Goal: Task Accomplishment & Management: Use online tool/utility

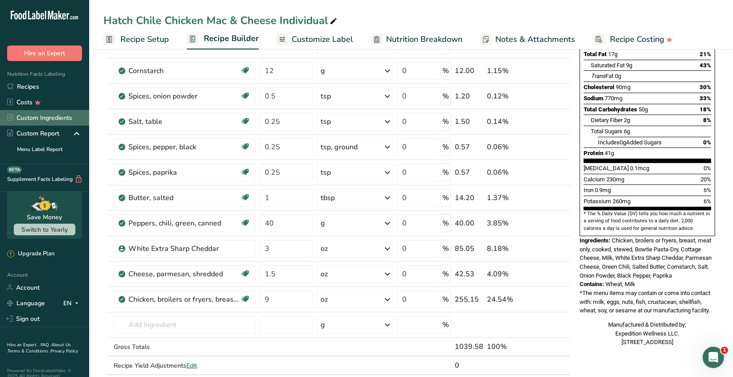
click at [49, 118] on link "Custom Ingredients" at bounding box center [44, 118] width 89 height 16
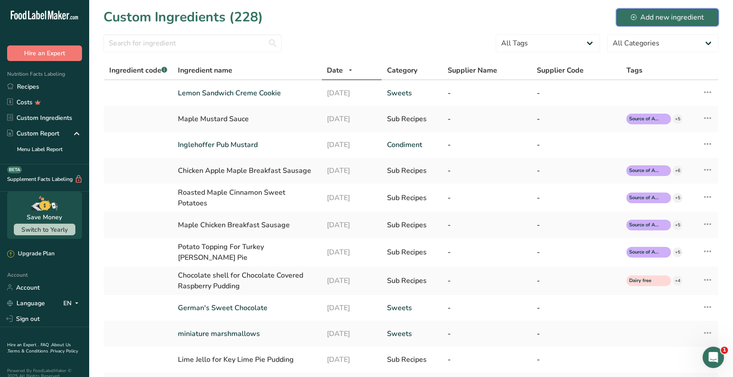
click at [675, 18] on div "Add new ingredient" at bounding box center [667, 17] width 73 height 11
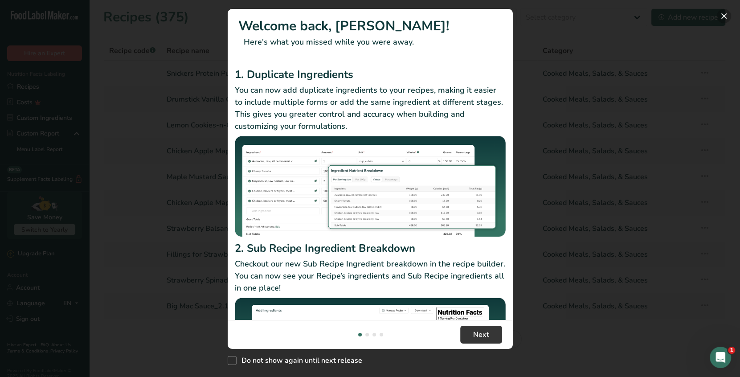
click at [723, 19] on button "New Features" at bounding box center [724, 16] width 14 height 14
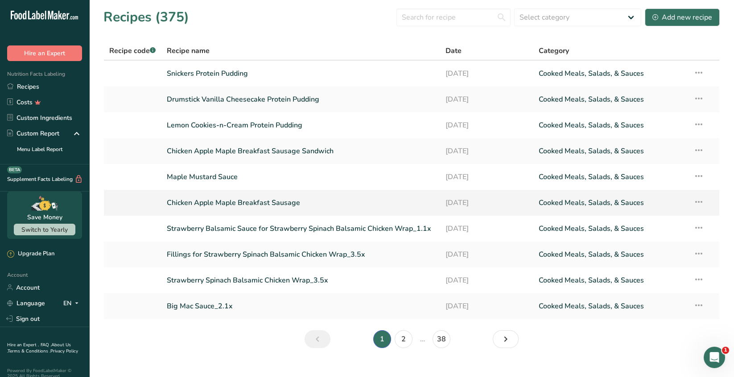
click at [235, 206] on link "Chicken Apple Maple Breakfast Sausage" at bounding box center [301, 202] width 268 height 19
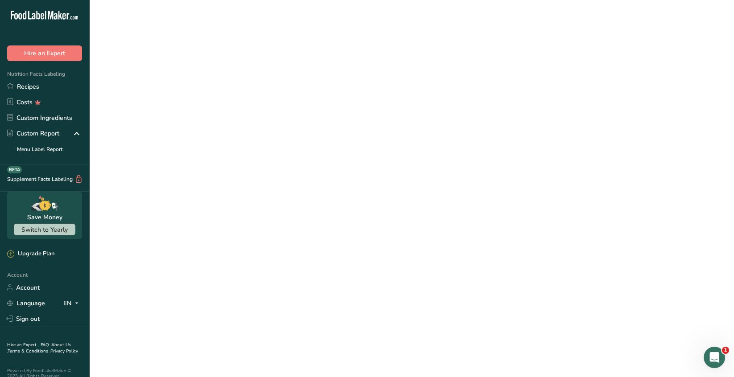
click at [235, 206] on link "Chicken Apple Maple Breakfast Sausage" at bounding box center [301, 202] width 268 height 19
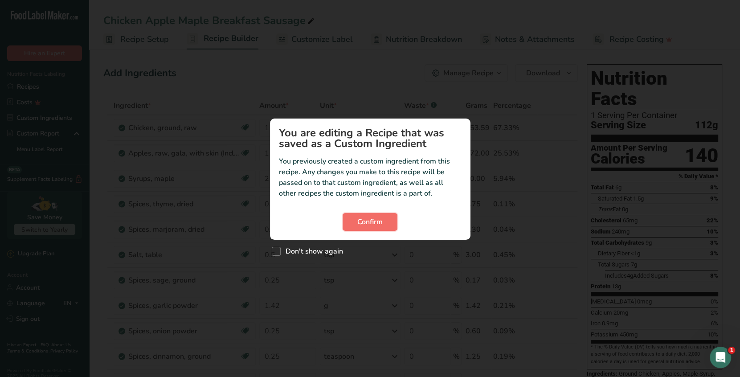
click at [361, 227] on button "Confirm" at bounding box center [370, 222] width 55 height 18
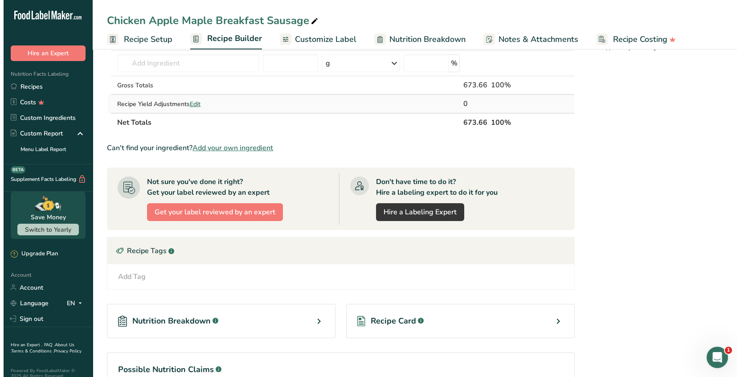
scroll to position [267, 0]
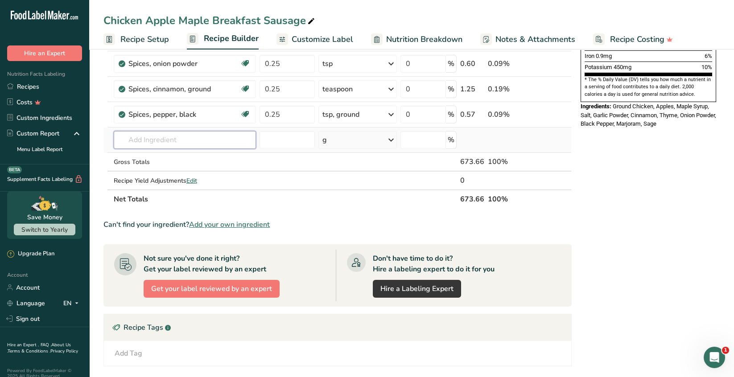
drag, startPoint x: 143, startPoint y: 144, endPoint x: 150, endPoint y: 146, distance: 6.6
click at [143, 144] on input "text" at bounding box center [185, 140] width 142 height 18
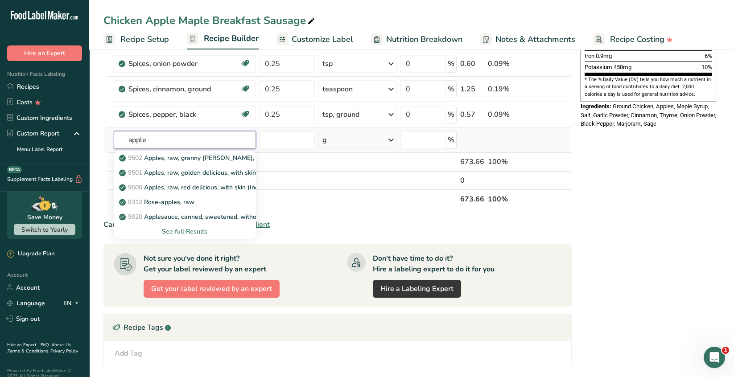
type input "apple"
click at [183, 229] on div "See full Results" at bounding box center [185, 231] width 128 height 9
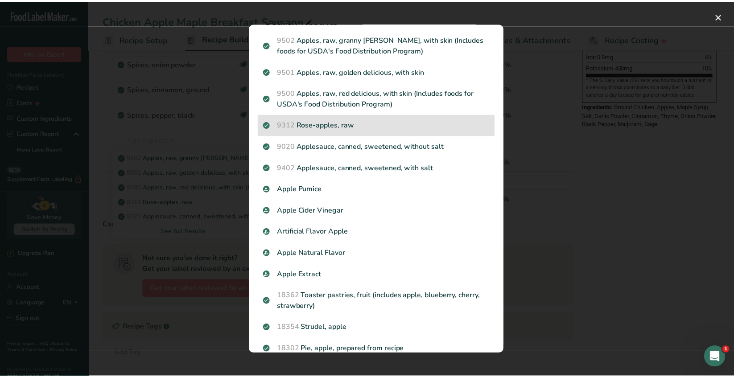
scroll to position [0, 0]
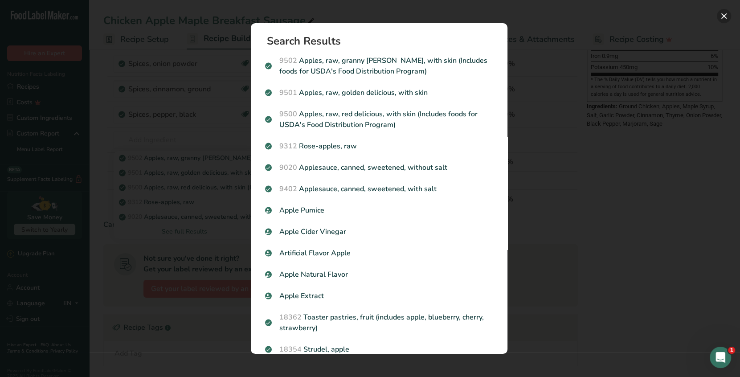
click at [722, 16] on button "Search results modal" at bounding box center [724, 16] width 14 height 14
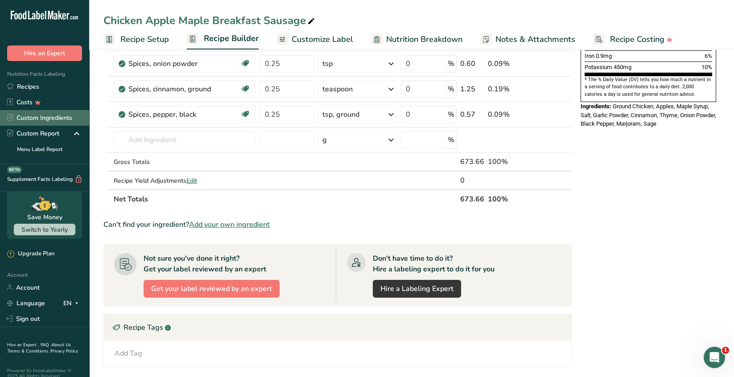
click at [61, 120] on link "Custom Ingredients" at bounding box center [44, 118] width 89 height 16
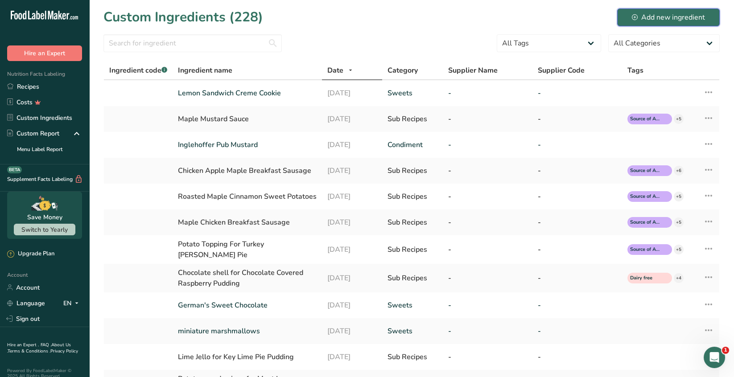
click at [656, 19] on div "Add new ingredient" at bounding box center [667, 17] width 73 height 11
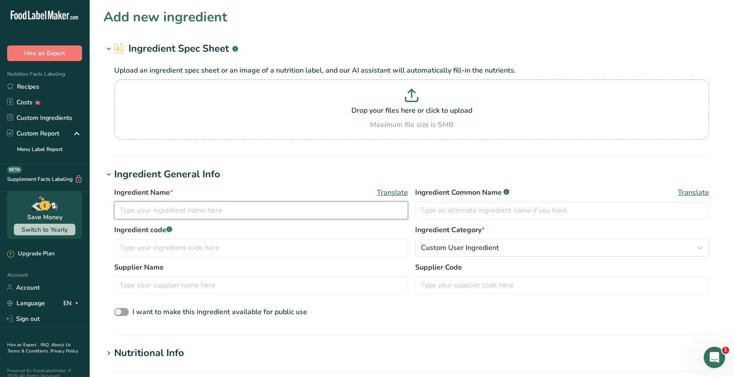
drag, startPoint x: 135, startPoint y: 212, endPoint x: 231, endPoint y: 201, distance: 96.9
click at [135, 211] on input "text" at bounding box center [261, 210] width 294 height 18
type input "apples, raw, honeycrisp, with skin (Includes foods for USDA's Food Distribution…"
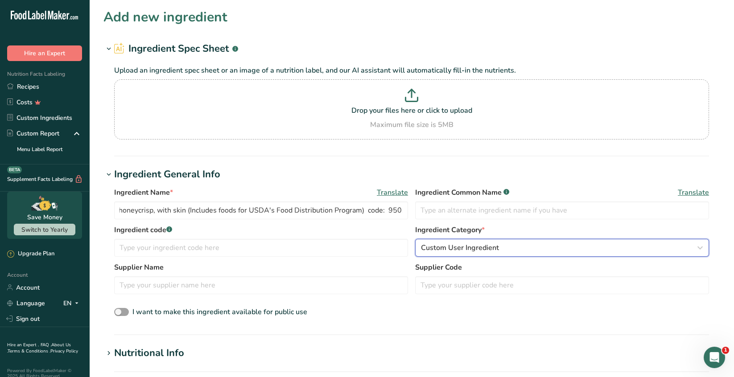
scroll to position [0, 0]
click at [699, 249] on icon "button" at bounding box center [699, 248] width 11 height 16
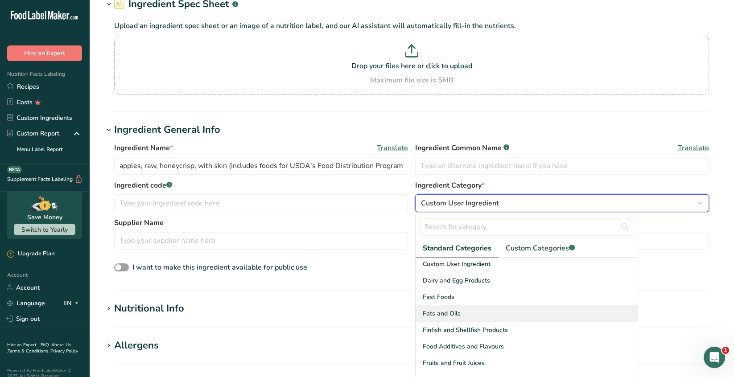
scroll to position [178, 0]
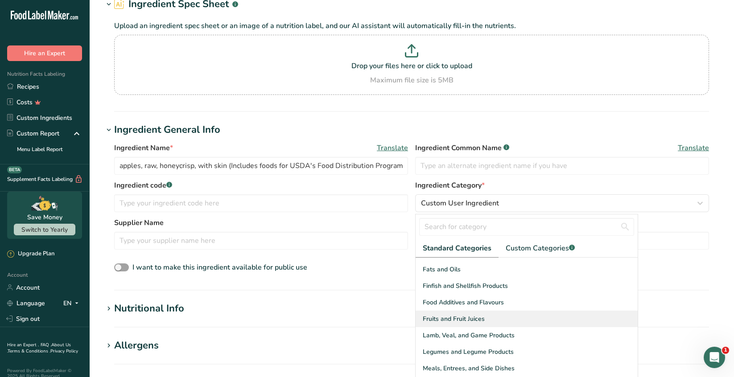
click at [486, 316] on div "Fruits and Fruit Juices" at bounding box center [526, 319] width 222 height 16
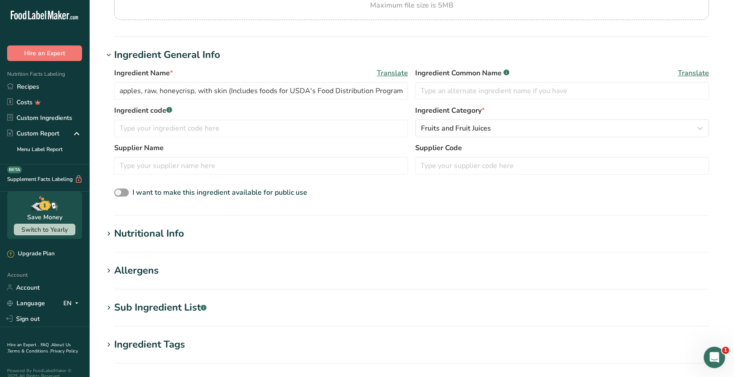
scroll to position [134, 0]
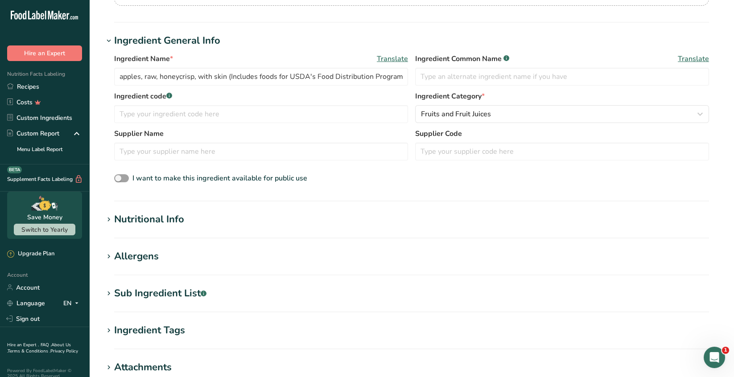
click at [203, 220] on h1 "Nutritional Info" at bounding box center [411, 219] width 616 height 15
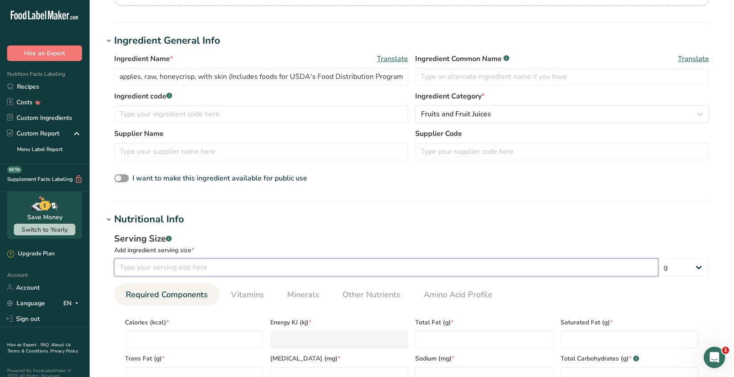
click at [139, 265] on input "number" at bounding box center [386, 267] width 544 height 18
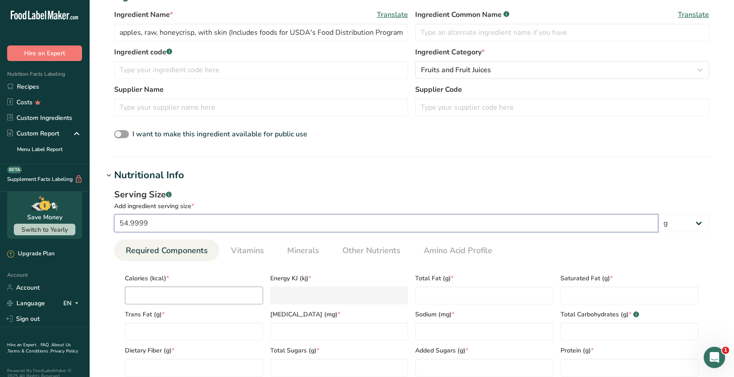
type input "54.9999"
click at [147, 291] on input "number" at bounding box center [194, 296] width 138 height 18
type input "2"
type KJ "8.4"
type input "29"
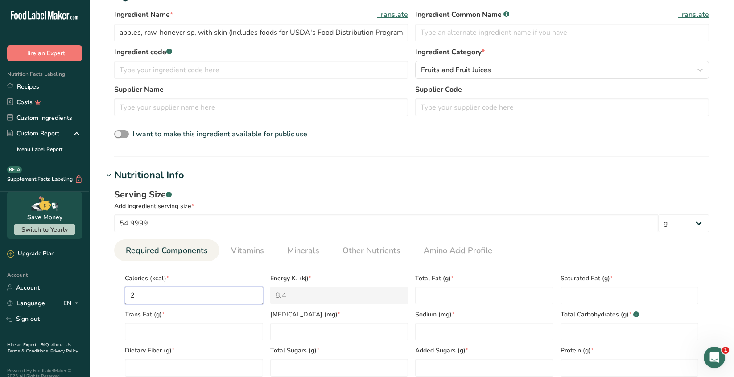
type KJ "121.3"
type input "29"
type Fat "0"
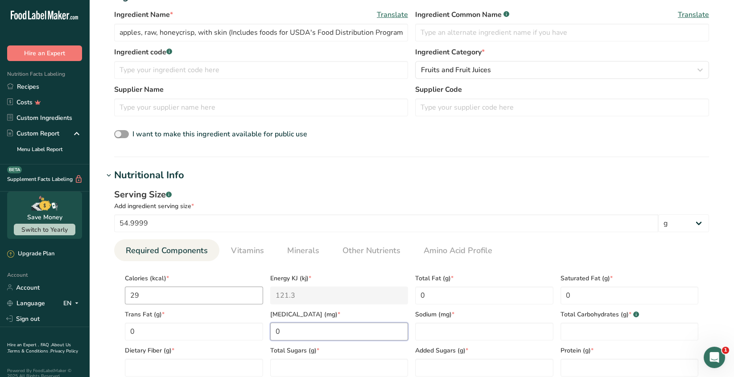
type input "0"
type input "1"
type Carbohydrates "8"
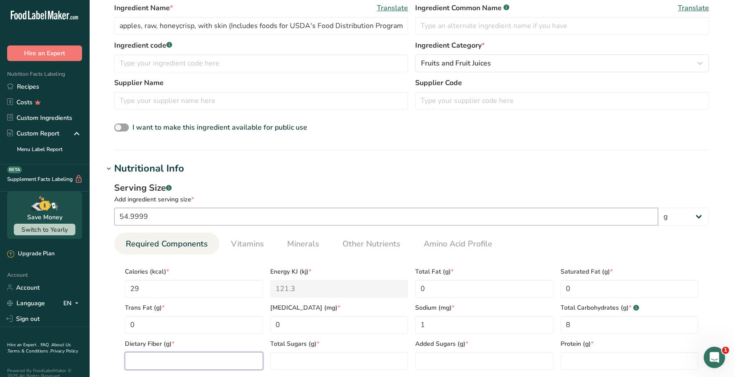
scroll to position [223, 0]
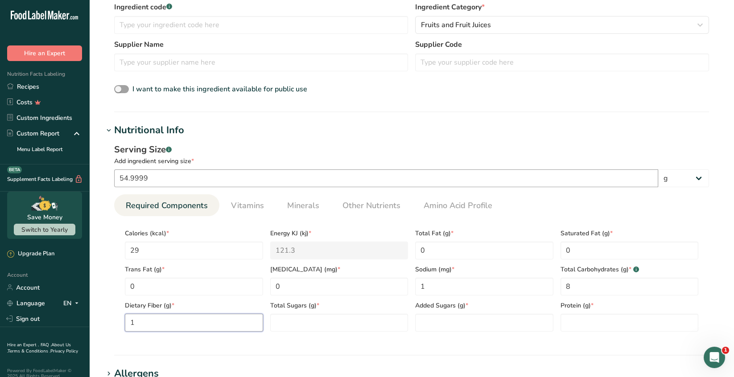
type Fiber "1"
type Sugars "6"
type Sugars "0"
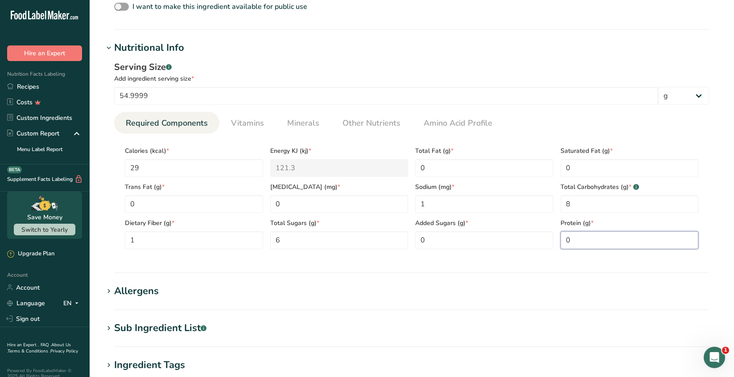
scroll to position [312, 0]
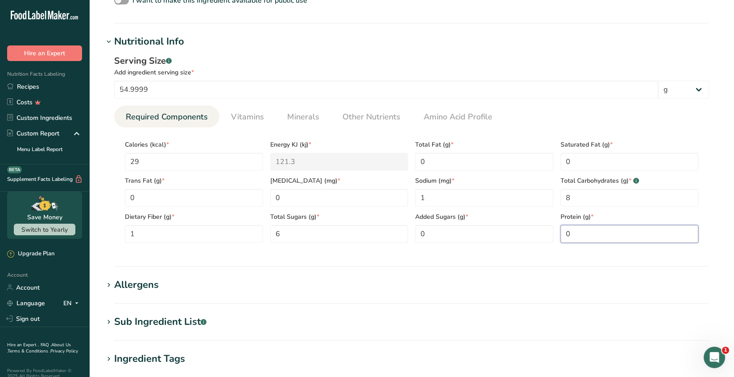
type input "0"
click at [209, 282] on h1 "Allergens" at bounding box center [411, 285] width 616 height 15
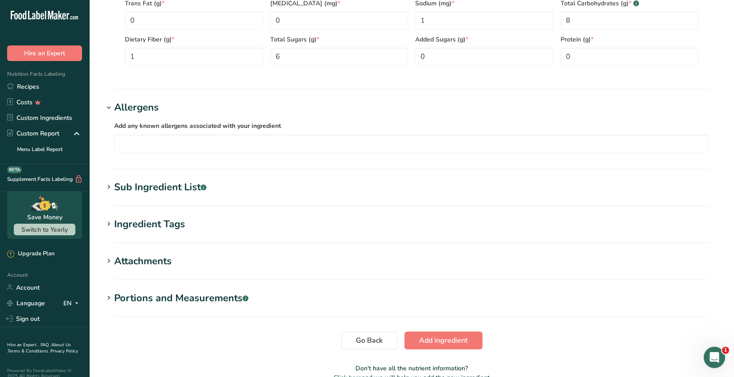
scroll to position [490, 0]
click at [229, 188] on h1 "Sub Ingredient List .a-a{fill:#347362;}.b-a{fill:#fff;}" at bounding box center [411, 186] width 616 height 15
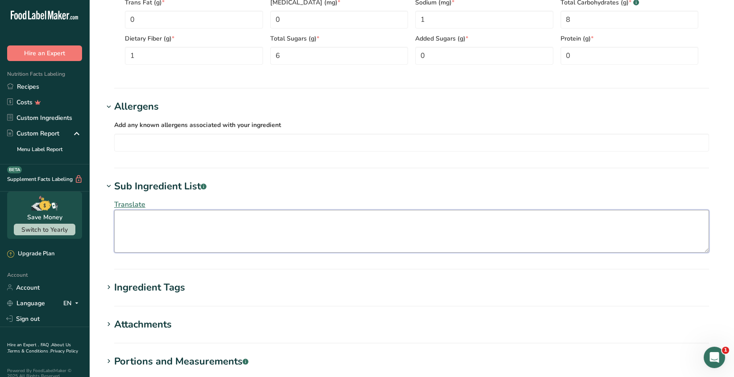
drag, startPoint x: 128, startPoint y: 218, endPoint x: 143, endPoint y: 217, distance: 15.6
click at [129, 217] on textarea at bounding box center [411, 231] width 594 height 43
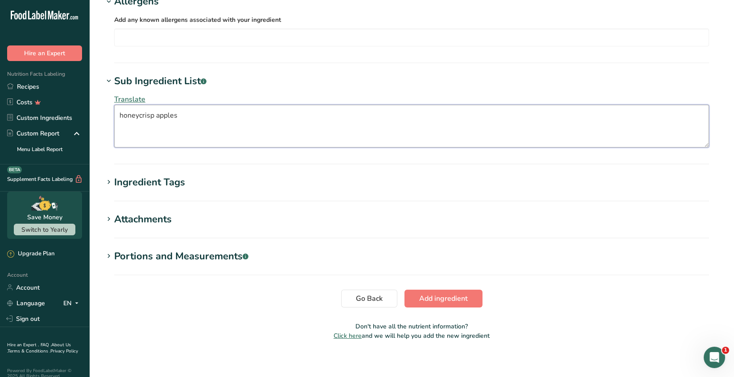
scroll to position [599, 0]
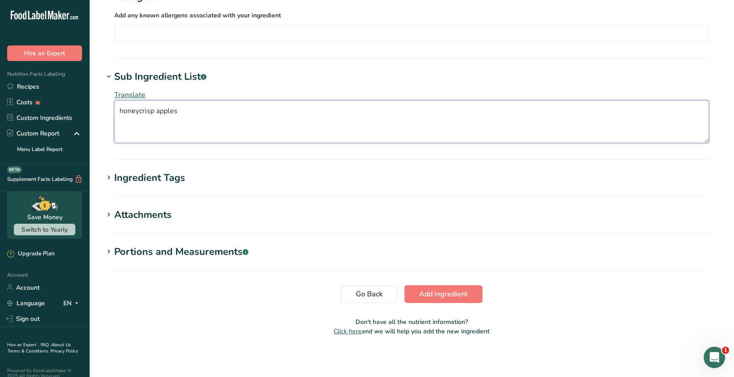
type textarea "honeycrisp apples"
click at [435, 298] on button "Add ingredient" at bounding box center [443, 294] width 78 height 18
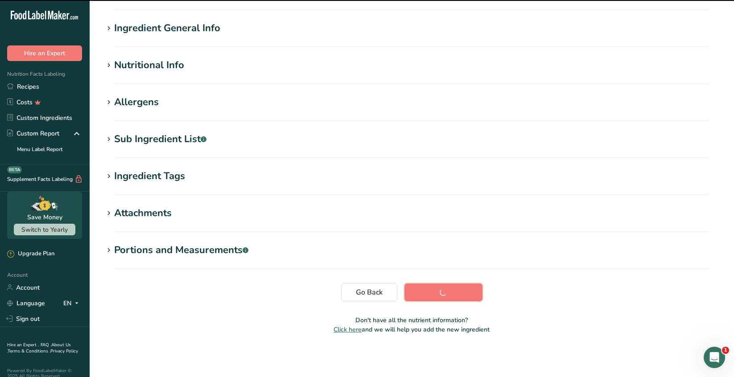
scroll to position [57, 0]
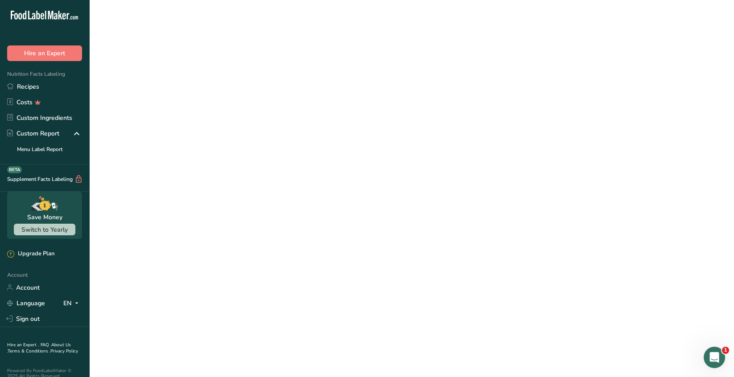
scroll to position [57, 0]
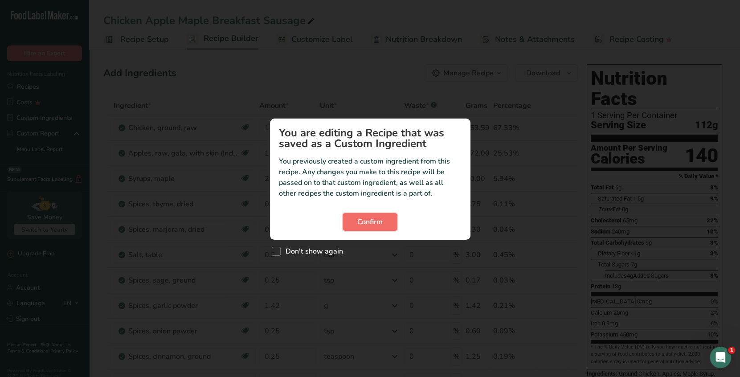
click at [380, 218] on span "Confirm" at bounding box center [369, 222] width 25 height 11
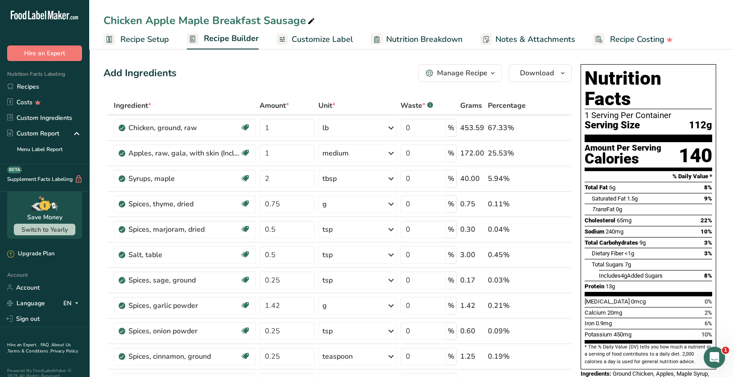
scroll to position [45, 0]
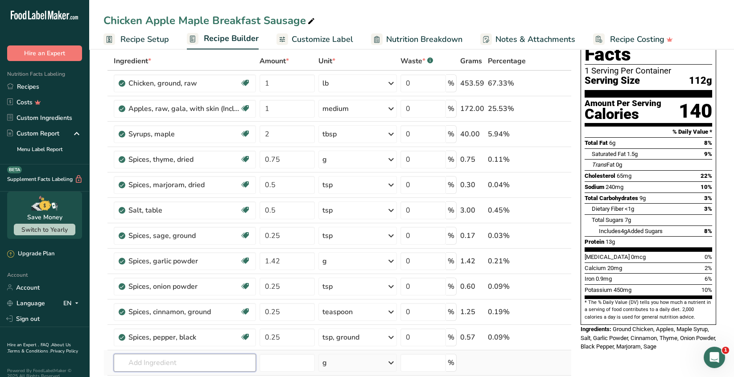
drag, startPoint x: 136, startPoint y: 365, endPoint x: 207, endPoint y: 363, distance: 71.3
click at [136, 365] on input "text" at bounding box center [185, 363] width 142 height 18
type input "apples, raw, honeycri"
click at [220, 332] on p "apples, raw, honeycrisp, with skin (Includes foods for USDA's Food Distribution…" at bounding box center [268, 331] width 295 height 9
type input "apples, raw, honeycrisp, with skin (Includes foods for USDA's Food Distribution…"
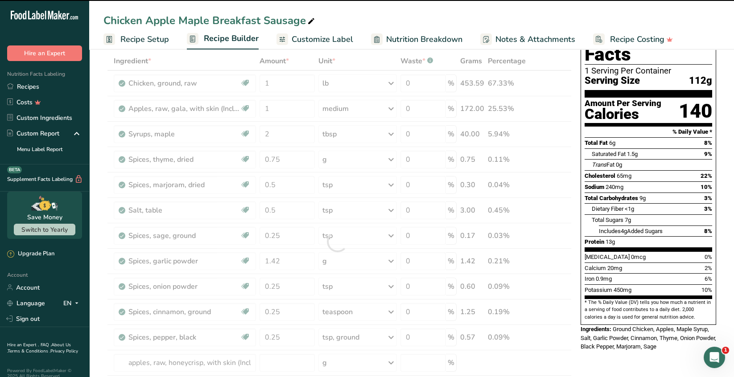
type input "0"
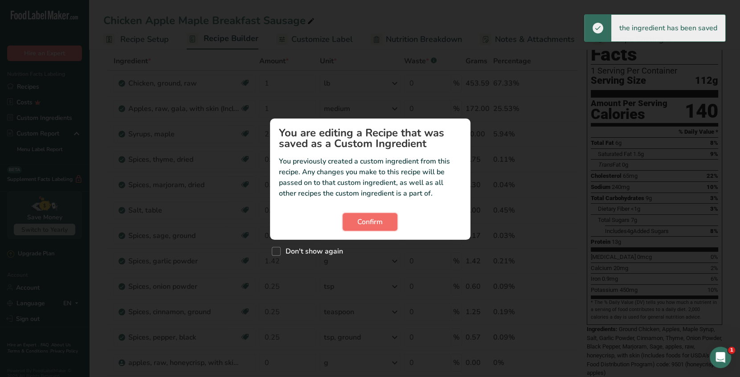
click at [369, 223] on span "Confirm" at bounding box center [369, 222] width 25 height 11
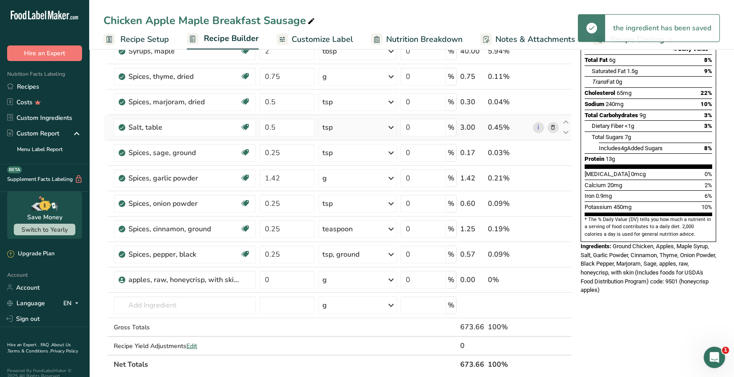
scroll to position [134, 0]
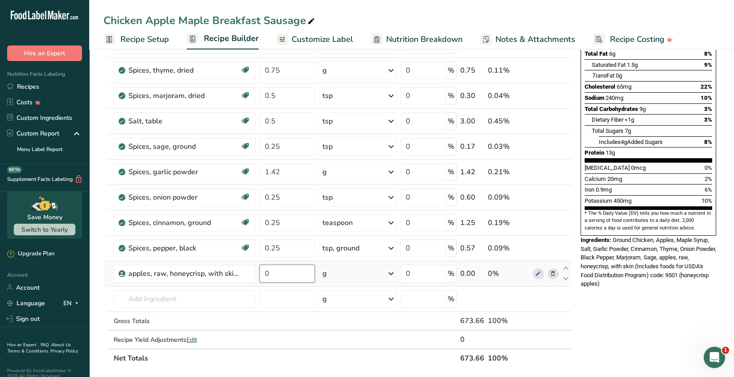
click at [272, 273] on input "0" at bounding box center [286, 274] width 55 height 18
click at [392, 274] on div "Ingredient * Amount * Unit * Waste * .a-a{fill:#347362;}.b-a{fill:#fff;} Grams …" at bounding box center [337, 165] width 468 height 405
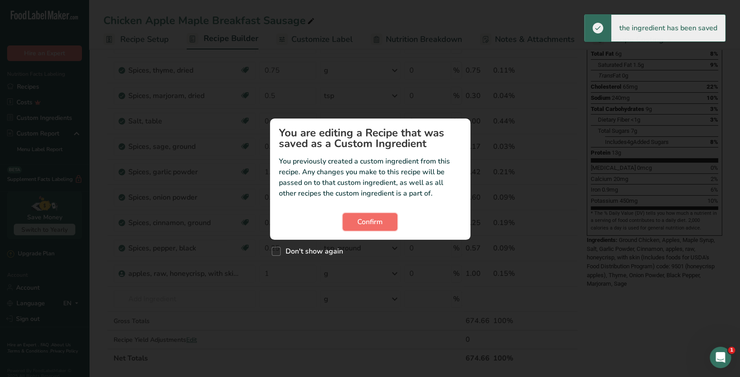
click at [384, 223] on button "Confirm" at bounding box center [370, 222] width 55 height 18
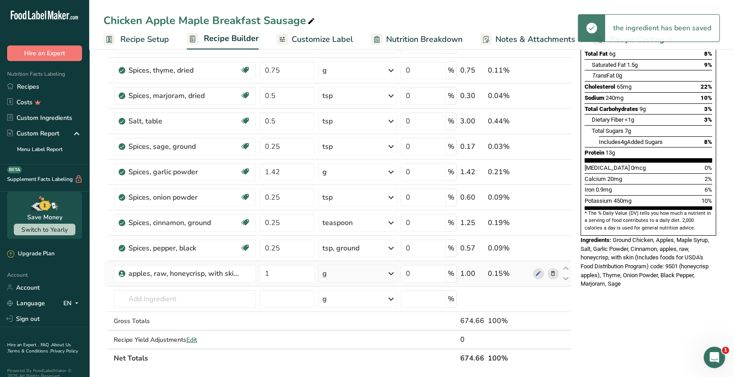
click at [389, 271] on icon at bounding box center [390, 274] width 11 height 16
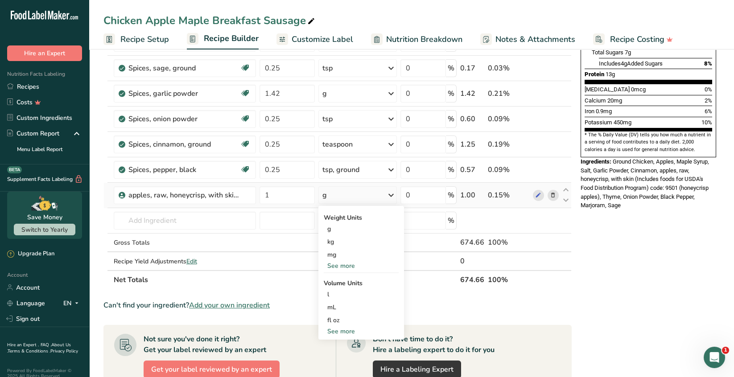
scroll to position [223, 0]
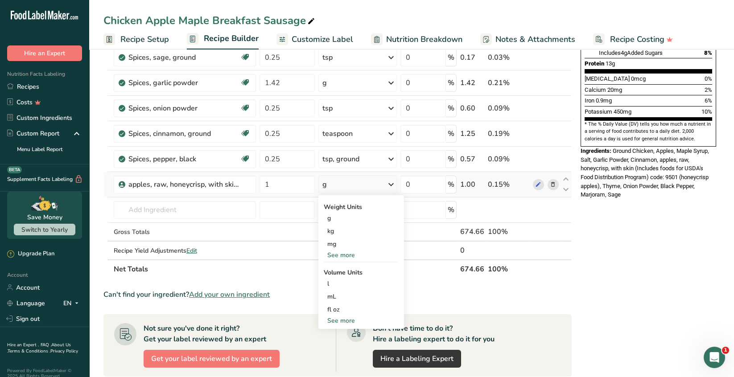
click at [348, 321] on div "See more" at bounding box center [361, 320] width 75 height 9
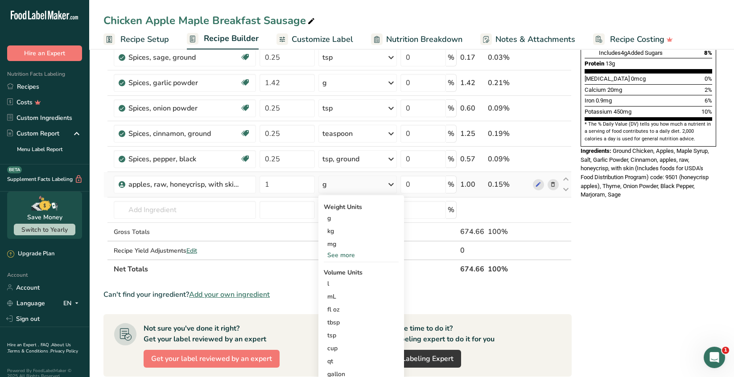
click at [392, 183] on icon at bounding box center [390, 184] width 11 height 16
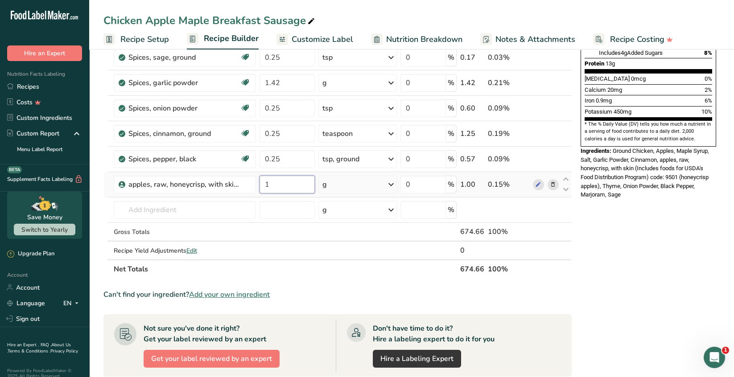
click at [272, 181] on input "1" at bounding box center [286, 185] width 55 height 18
type input "182"
click at [204, 213] on div "Ingredient * Amount * Unit * Waste * .a-a{fill:#347362;}.b-a{fill:#fff;} Grams …" at bounding box center [337, 75] width 468 height 405
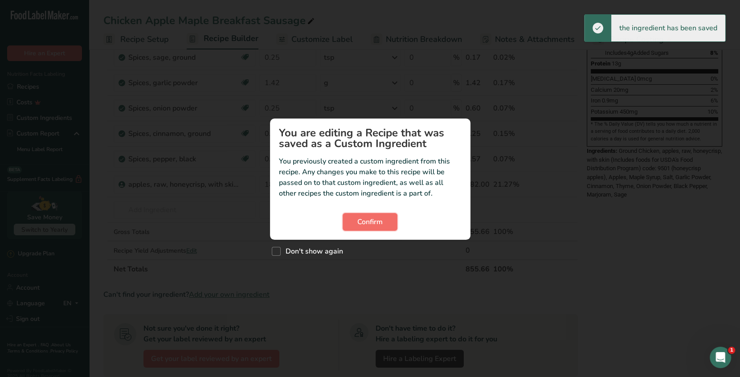
click at [365, 225] on span "Confirm" at bounding box center [369, 222] width 25 height 11
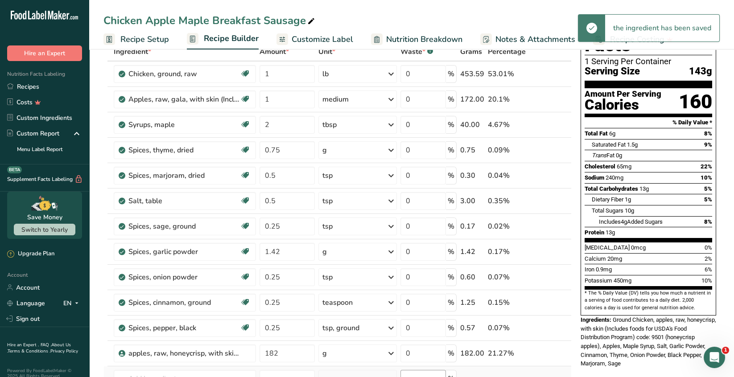
scroll to position [0, 0]
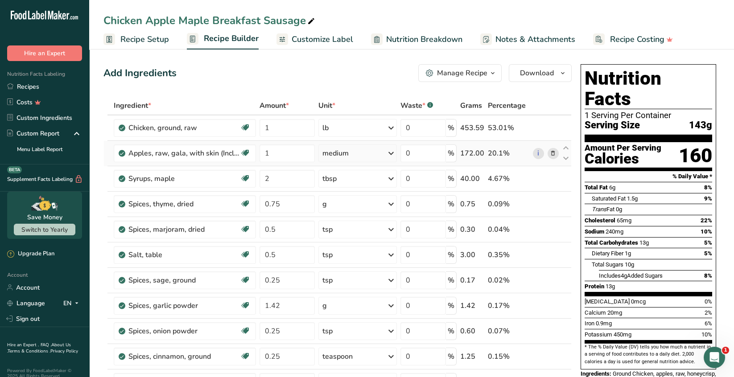
click at [553, 152] on icon at bounding box center [552, 153] width 6 height 9
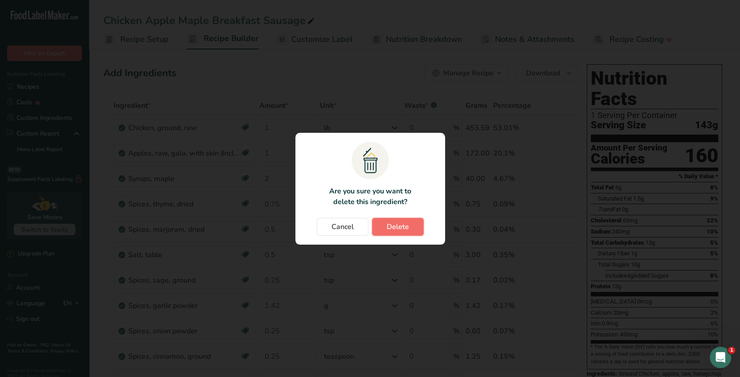
click at [394, 225] on span "Delete" at bounding box center [398, 226] width 22 height 11
type input "2"
type input "0.75"
type input "0.5"
type input "0.25"
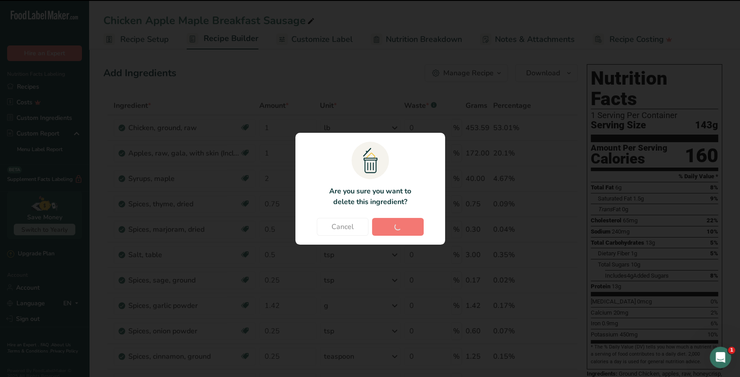
type input "1.42"
type input "0.25"
type input "182"
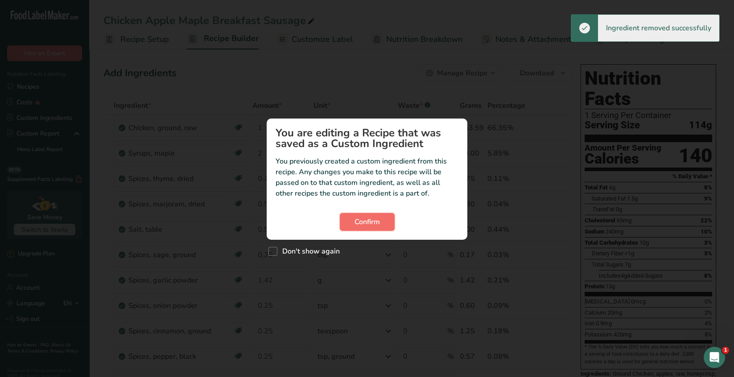
click at [367, 225] on span "Confirm" at bounding box center [366, 222] width 25 height 11
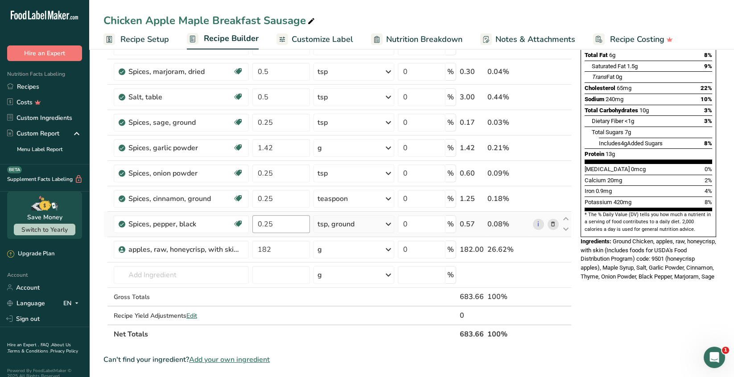
scroll to position [134, 0]
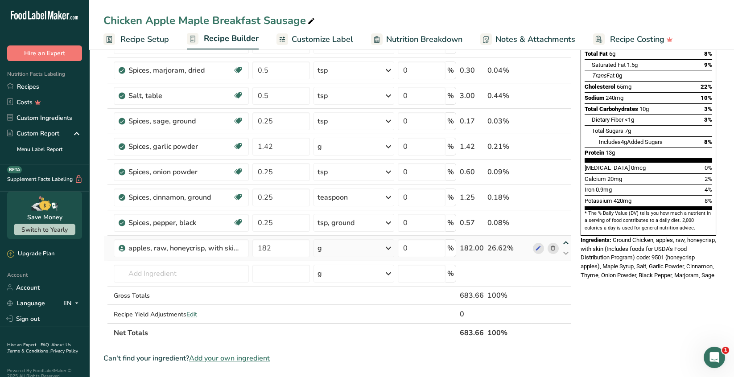
click at [565, 244] on icon at bounding box center [565, 243] width 11 height 7
type input "182"
type input "0.25"
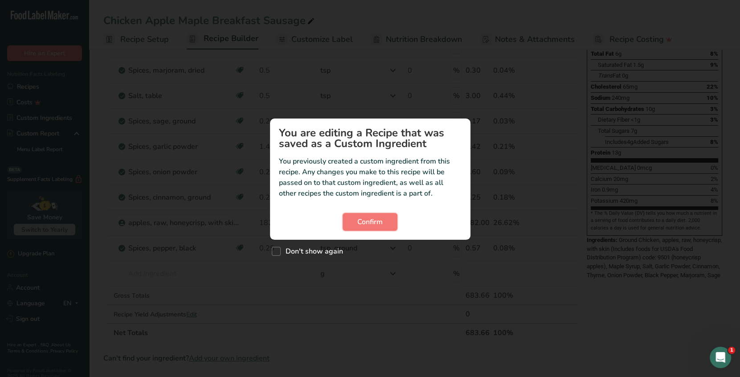
drag, startPoint x: 373, startPoint y: 223, endPoint x: 406, endPoint y: 232, distance: 33.7
click at [373, 221] on span "Confirm" at bounding box center [369, 222] width 25 height 11
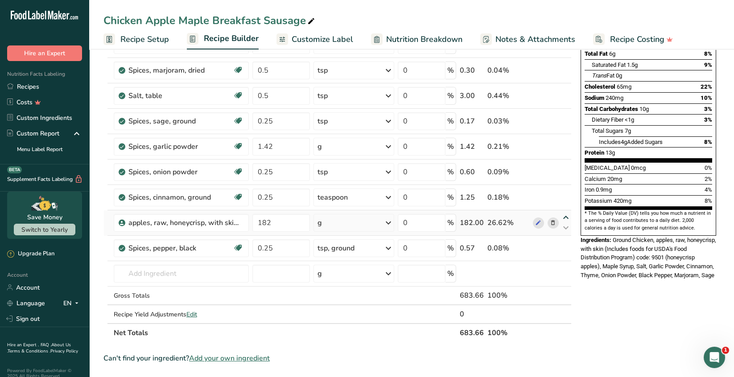
click at [565, 217] on icon at bounding box center [565, 217] width 11 height 7
type input "182"
type input "0.25"
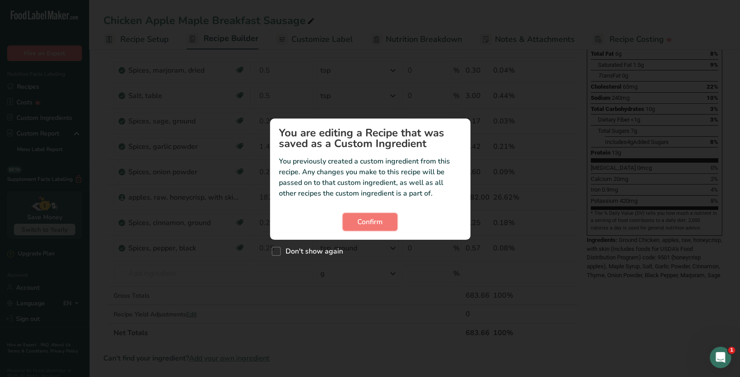
drag, startPoint x: 376, startPoint y: 221, endPoint x: 407, endPoint y: 221, distance: 31.2
click at [377, 220] on span "Confirm" at bounding box center [369, 222] width 25 height 11
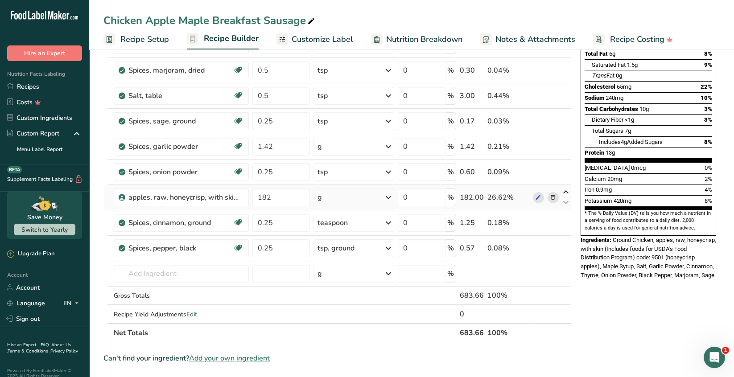
click at [564, 191] on icon at bounding box center [565, 192] width 11 height 7
type input "182"
type input "0.25"
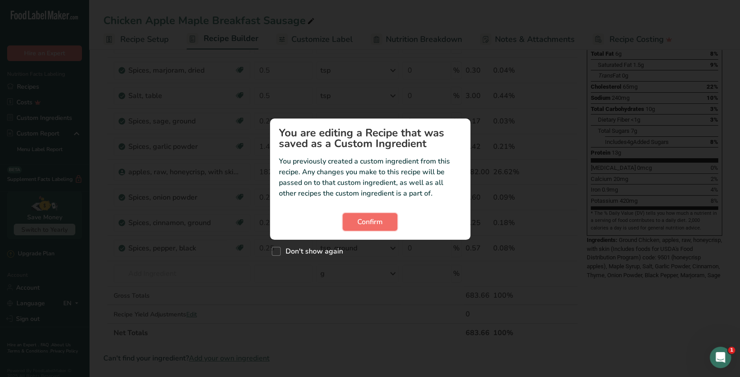
click at [371, 222] on span "Confirm" at bounding box center [369, 222] width 25 height 11
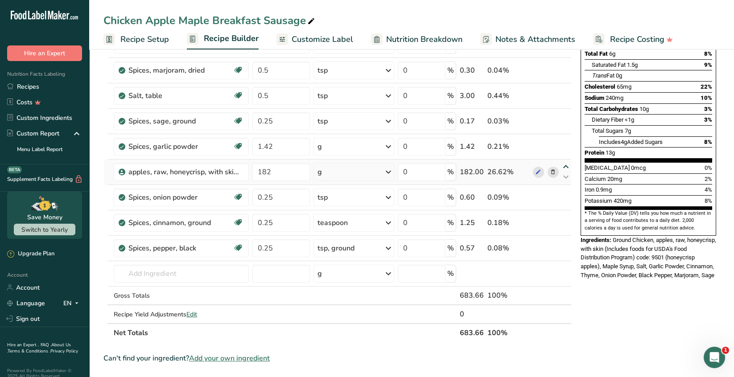
click at [565, 164] on icon at bounding box center [565, 167] width 11 height 7
type input "182"
type input "1.42"
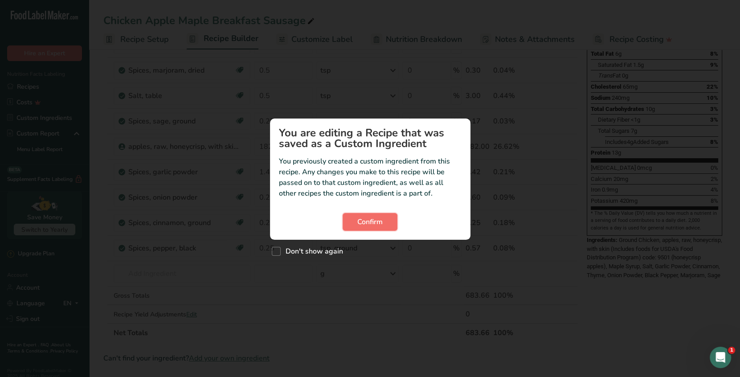
click at [367, 217] on span "Confirm" at bounding box center [369, 222] width 25 height 11
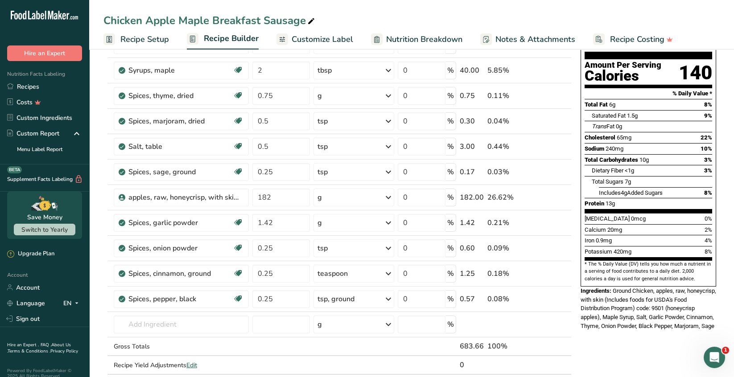
scroll to position [45, 0]
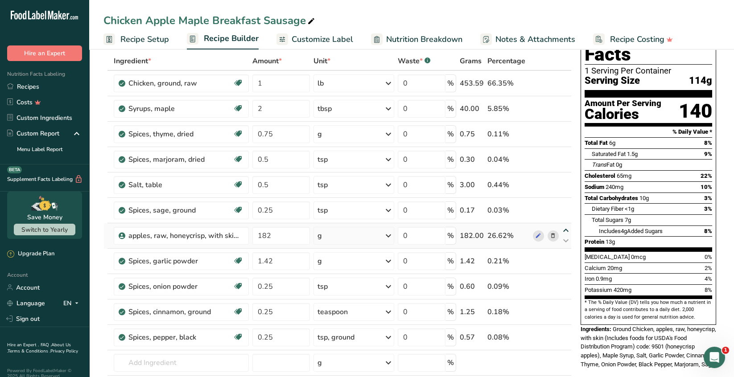
click at [566, 228] on icon at bounding box center [565, 230] width 11 height 7
type input "182"
type input "0.25"
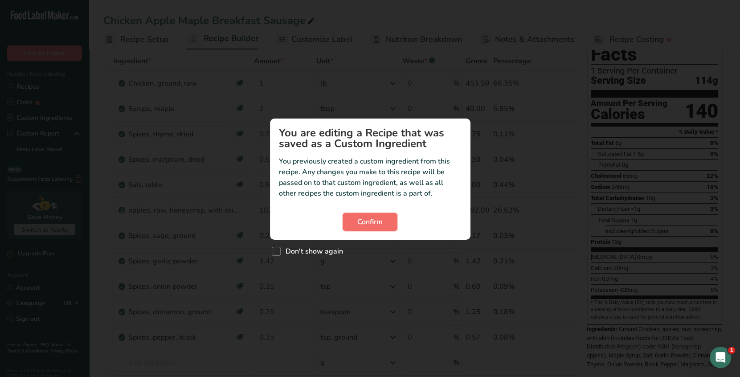
click at [369, 221] on span "Confirm" at bounding box center [369, 222] width 25 height 11
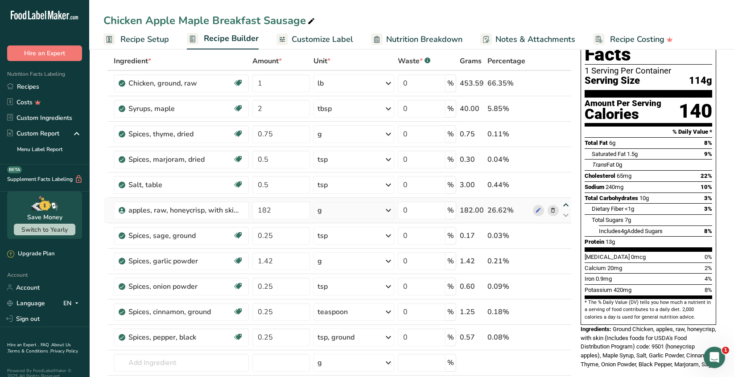
click at [564, 203] on icon at bounding box center [565, 205] width 11 height 7
type input "182"
type input "0.5"
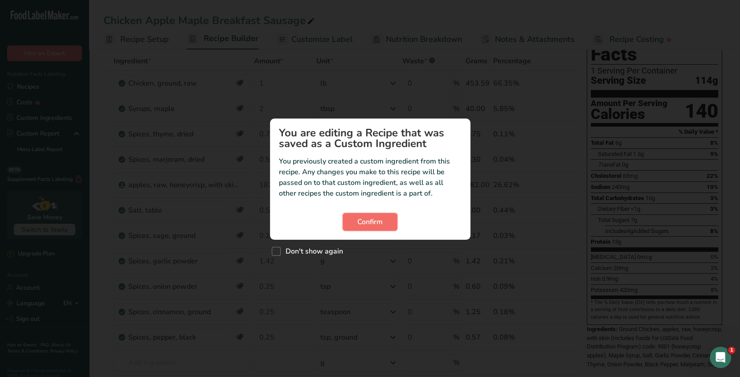
click at [363, 221] on span "Confirm" at bounding box center [369, 222] width 25 height 11
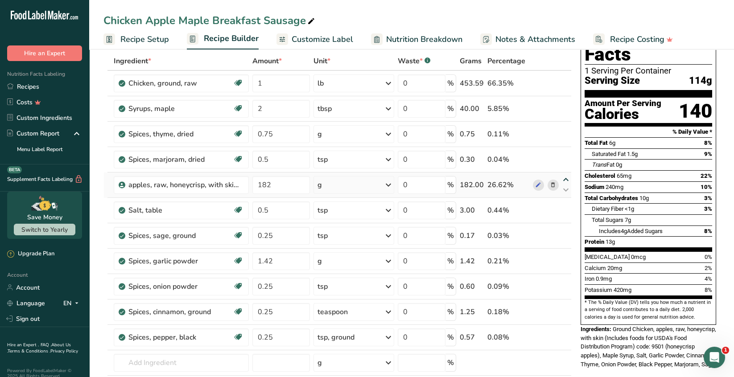
click at [565, 178] on icon at bounding box center [565, 179] width 11 height 7
type input "182"
type input "0.5"
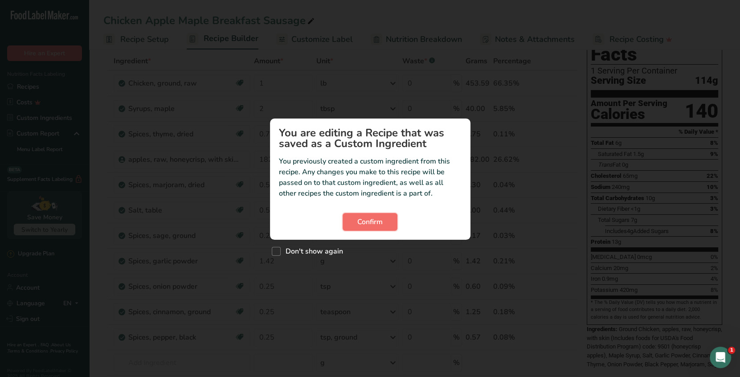
click at [358, 219] on span "Confirm" at bounding box center [369, 222] width 25 height 11
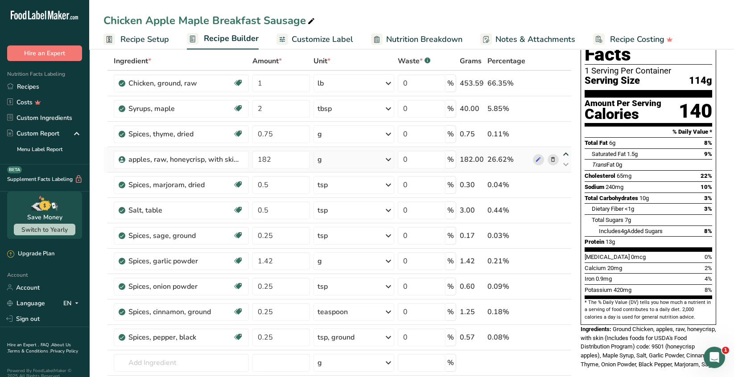
click at [565, 154] on icon at bounding box center [565, 154] width 11 height 7
type input "182"
type input "0.75"
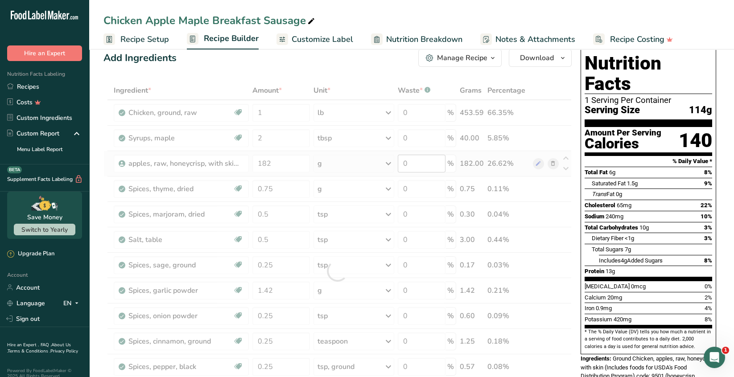
scroll to position [0, 0]
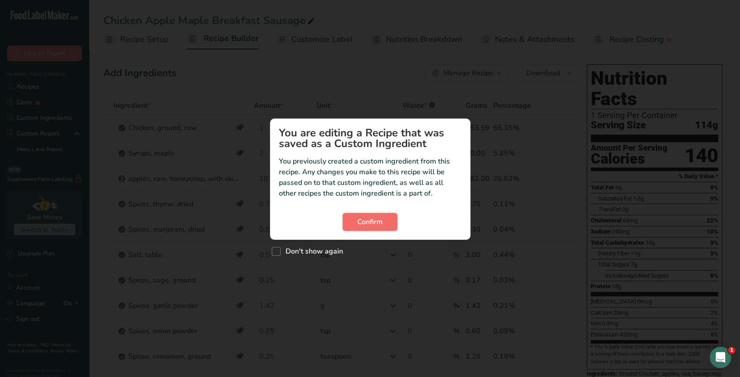
click at [378, 223] on span "Confirm" at bounding box center [369, 222] width 25 height 11
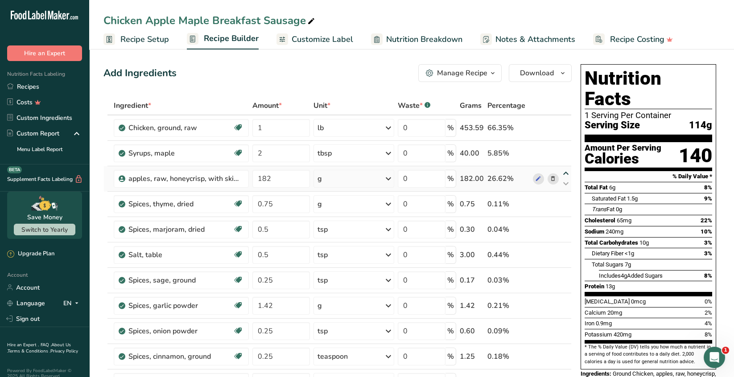
click at [563, 172] on icon at bounding box center [565, 173] width 11 height 7
type input "182"
type input "2"
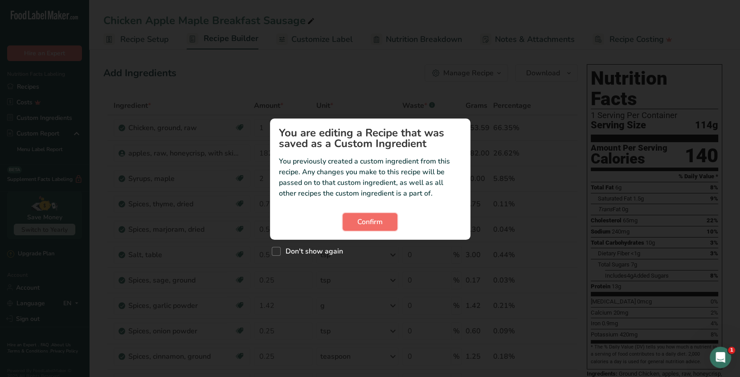
click at [371, 221] on span "Confirm" at bounding box center [369, 222] width 25 height 11
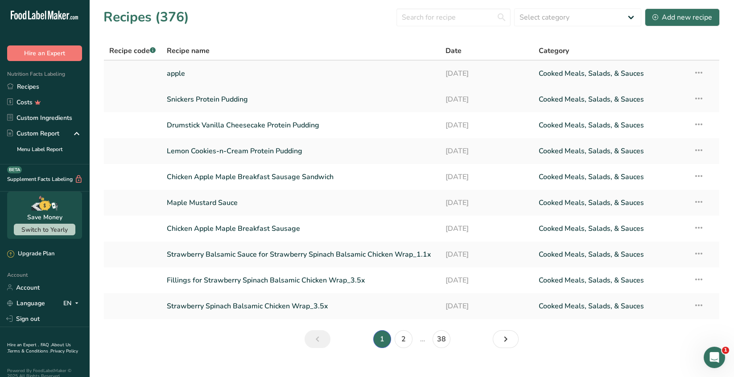
click at [696, 72] on icon at bounding box center [698, 73] width 11 height 16
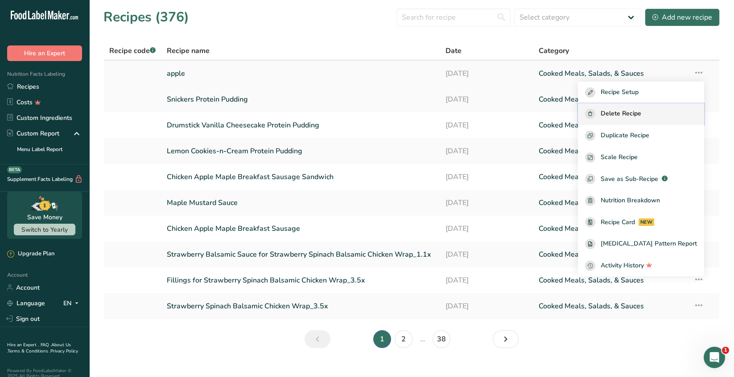
click at [657, 117] on div "Delete Recipe" at bounding box center [641, 114] width 112 height 10
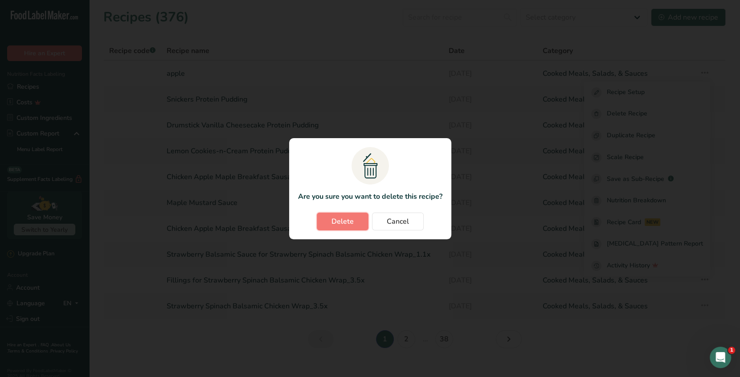
drag, startPoint x: 348, startPoint y: 223, endPoint x: 350, endPoint y: 218, distance: 5.6
click at [348, 223] on span "Delete" at bounding box center [343, 221] width 22 height 11
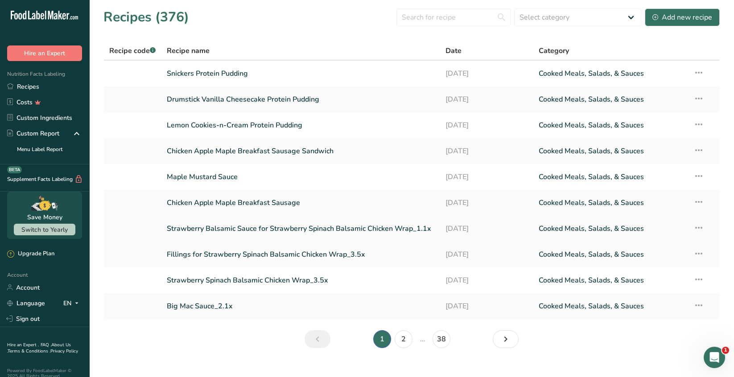
click at [699, 227] on icon at bounding box center [698, 228] width 11 height 16
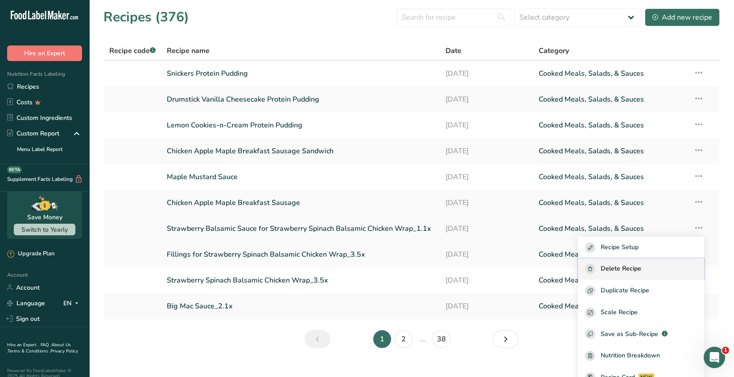
click at [640, 266] on span "Delete Recipe" at bounding box center [620, 269] width 41 height 10
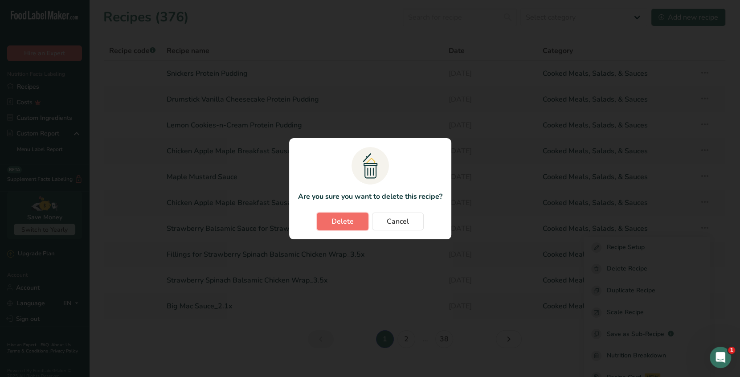
click at [342, 220] on span "Delete" at bounding box center [343, 221] width 22 height 11
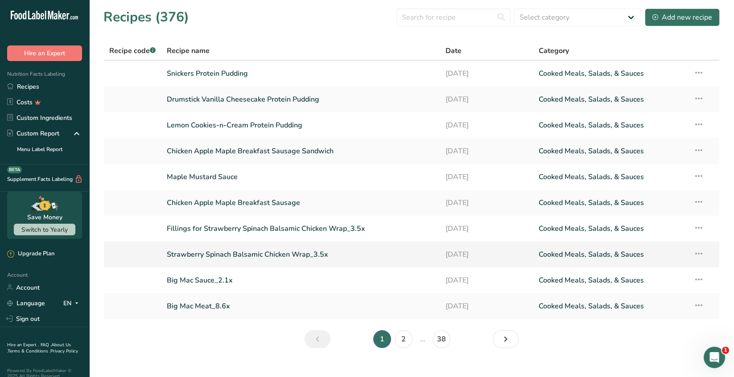
click at [698, 254] on icon at bounding box center [698, 254] width 11 height 16
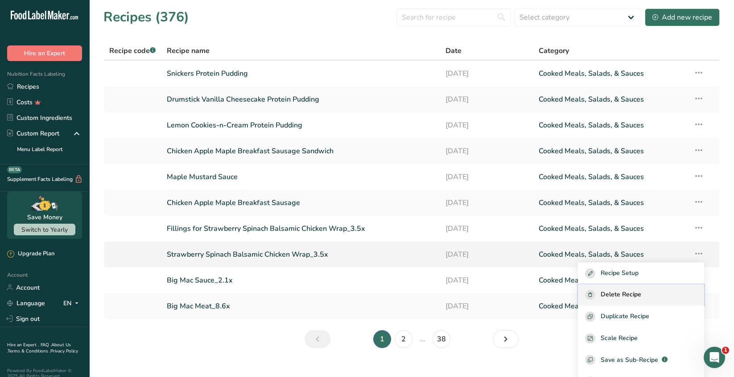
click at [622, 290] on span "Delete Recipe" at bounding box center [620, 295] width 41 height 10
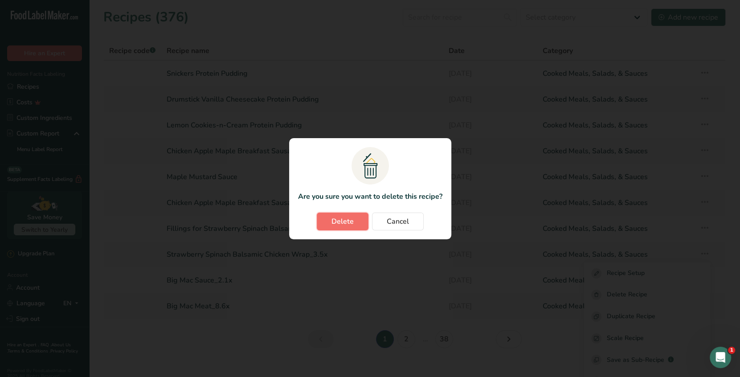
click at [336, 218] on span "Delete" at bounding box center [343, 221] width 22 height 11
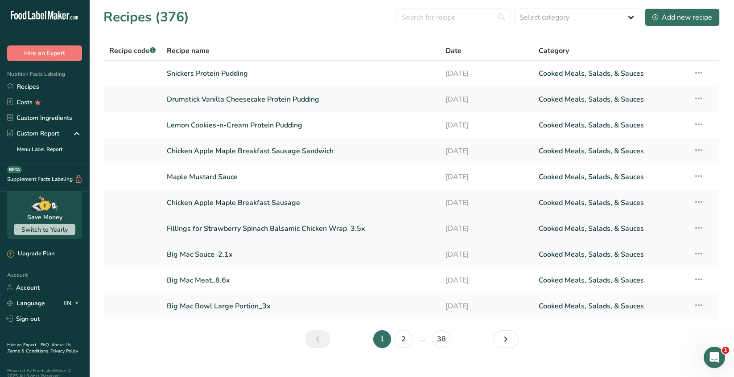
click at [699, 227] on icon at bounding box center [698, 228] width 11 height 16
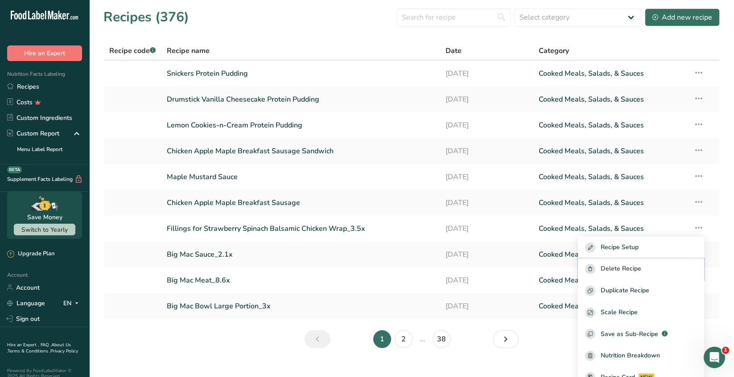
click at [652, 267] on div "Delete Recipe" at bounding box center [641, 269] width 112 height 10
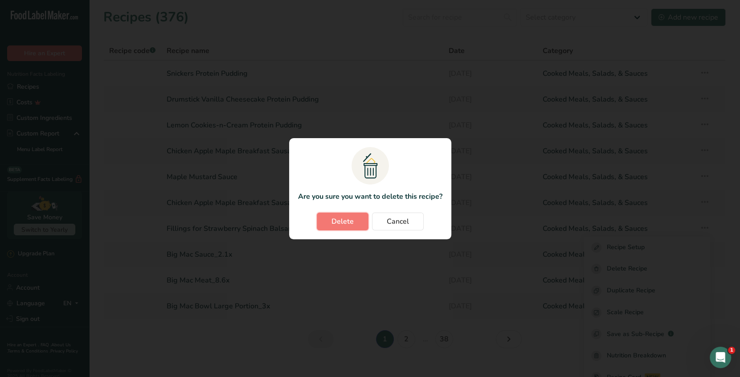
click at [342, 220] on span "Delete" at bounding box center [343, 221] width 22 height 11
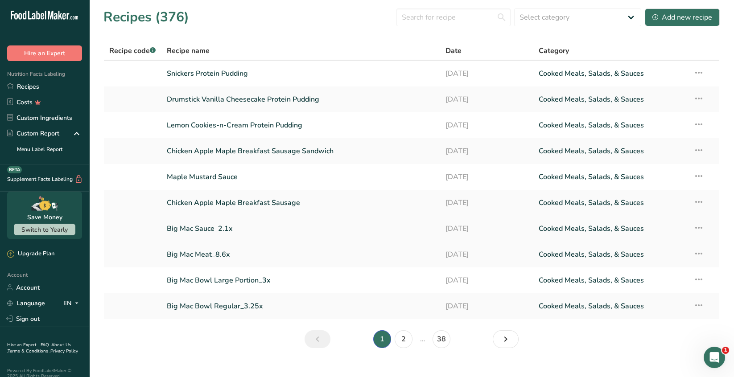
click at [698, 228] on icon at bounding box center [698, 228] width 11 height 16
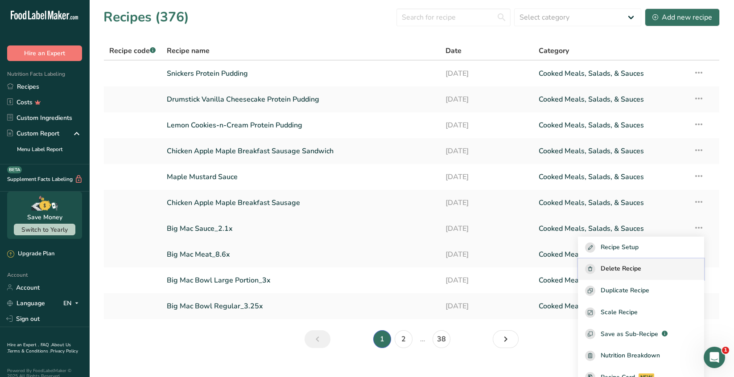
click at [641, 266] on span "Delete Recipe" at bounding box center [620, 269] width 41 height 10
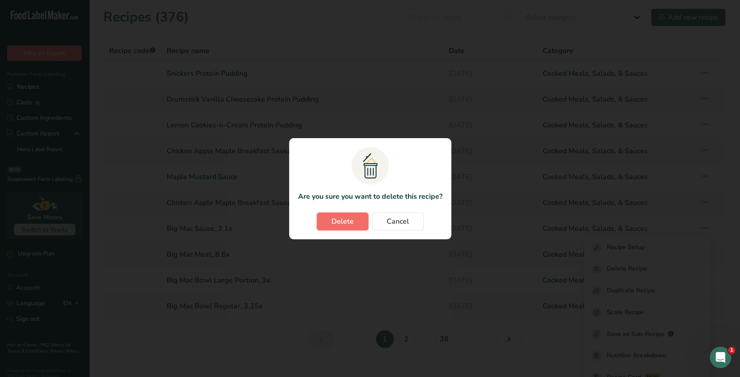
click at [347, 221] on span "Delete" at bounding box center [343, 221] width 22 height 11
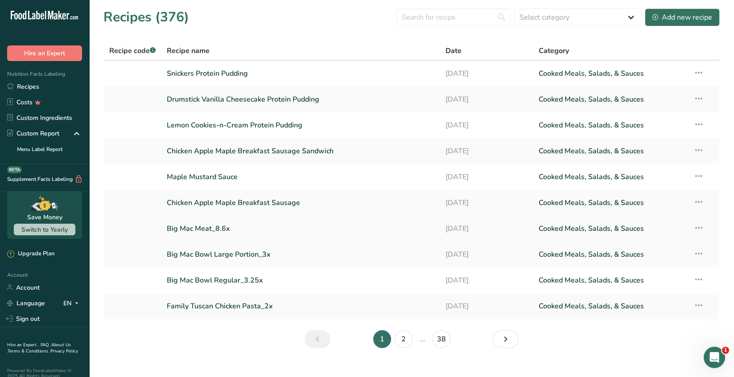
click at [700, 230] on icon at bounding box center [698, 228] width 11 height 16
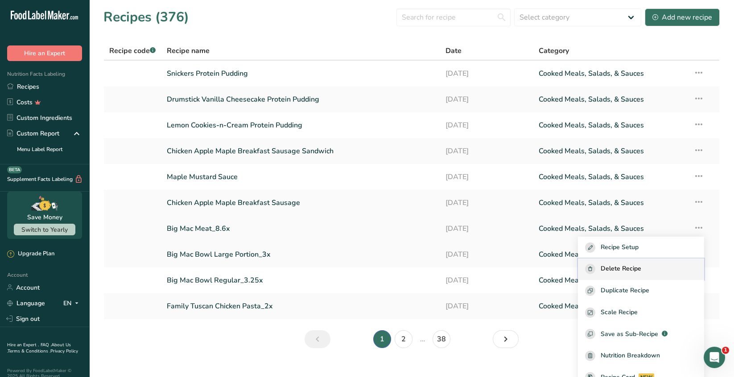
click at [641, 266] on span "Delete Recipe" at bounding box center [620, 269] width 41 height 10
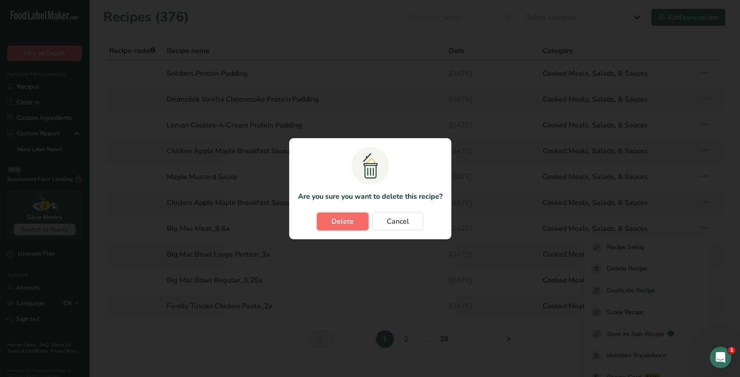
click at [339, 221] on span "Delete" at bounding box center [343, 221] width 22 height 11
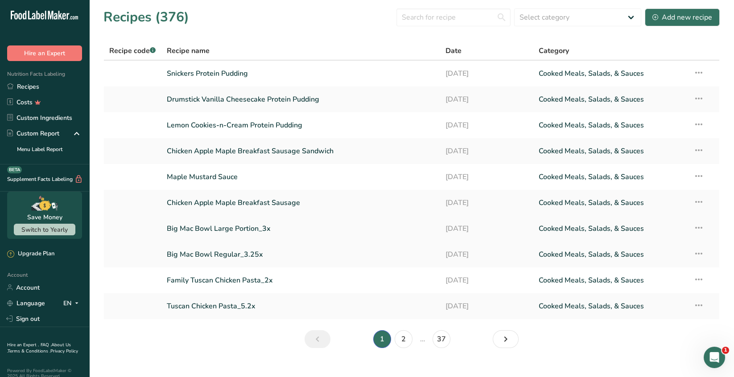
click at [700, 229] on icon at bounding box center [698, 228] width 11 height 16
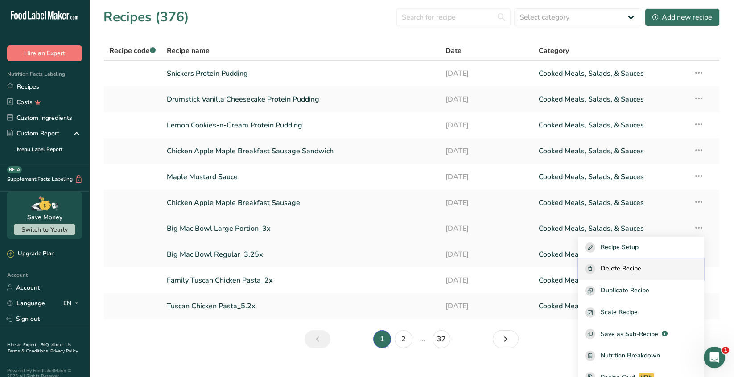
click at [641, 266] on span "Delete Recipe" at bounding box center [620, 269] width 41 height 10
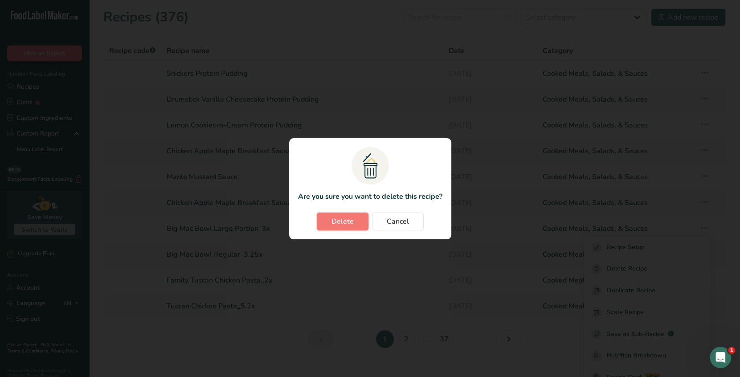
click at [334, 220] on span "Delete" at bounding box center [343, 221] width 22 height 11
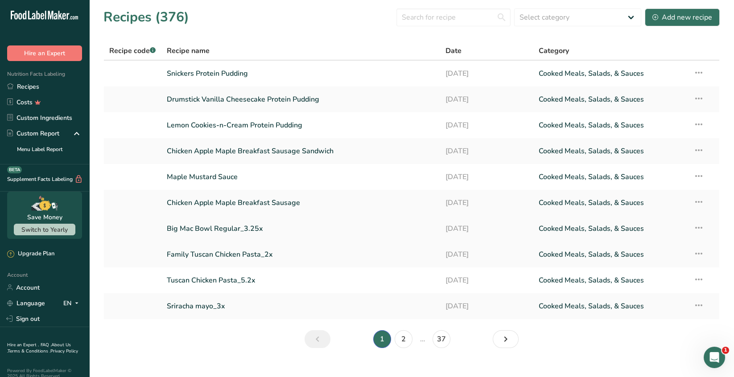
click at [697, 231] on icon at bounding box center [698, 228] width 11 height 16
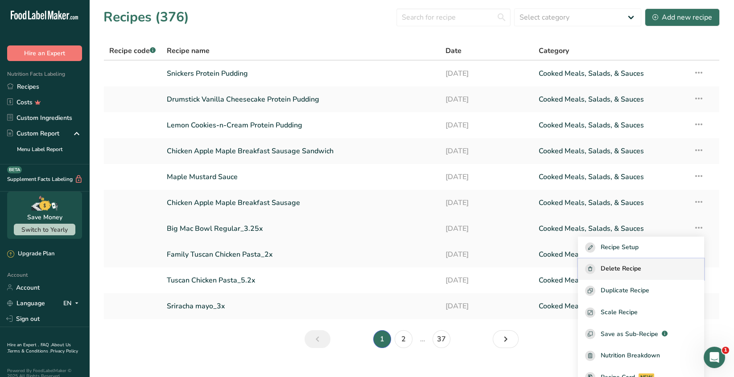
click at [641, 266] on span "Delete Recipe" at bounding box center [620, 269] width 41 height 10
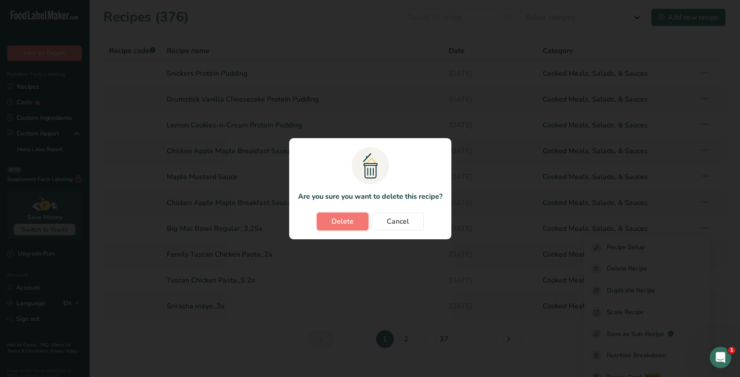
click at [339, 222] on span "Delete" at bounding box center [343, 221] width 22 height 11
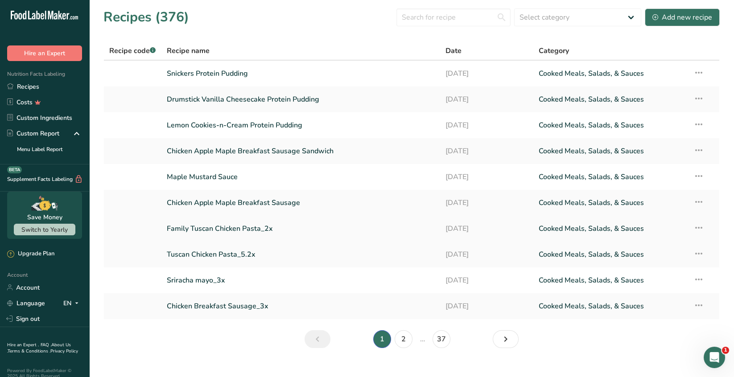
click at [699, 229] on icon at bounding box center [698, 228] width 11 height 16
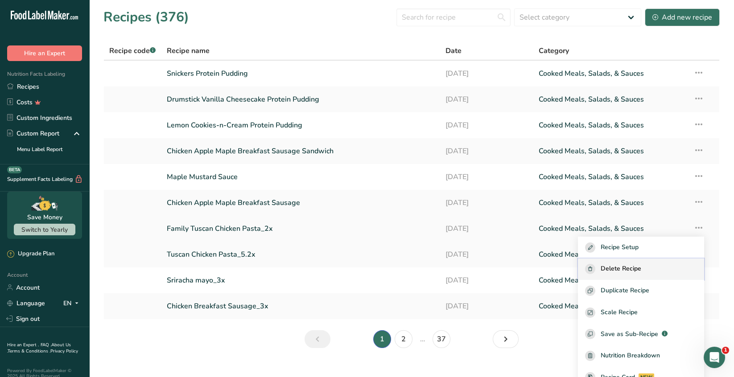
click at [639, 270] on span "Delete Recipe" at bounding box center [620, 269] width 41 height 10
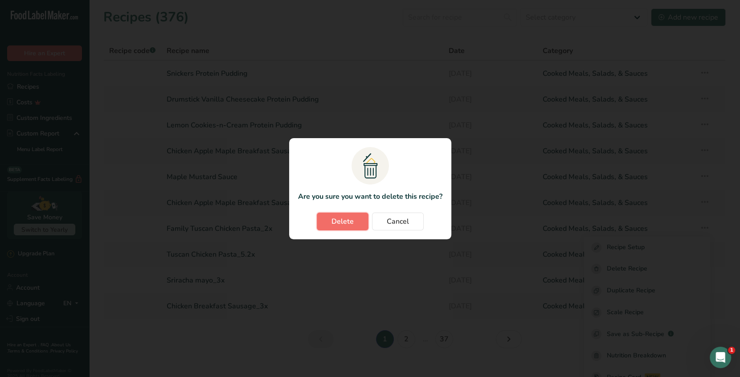
click at [349, 221] on span "Delete" at bounding box center [343, 221] width 22 height 11
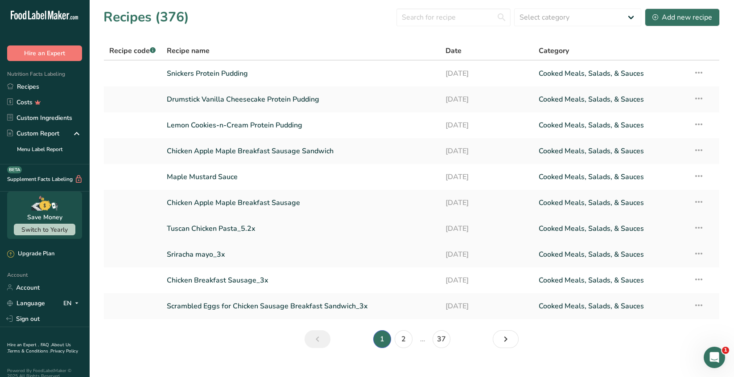
click at [699, 227] on icon at bounding box center [698, 228] width 11 height 16
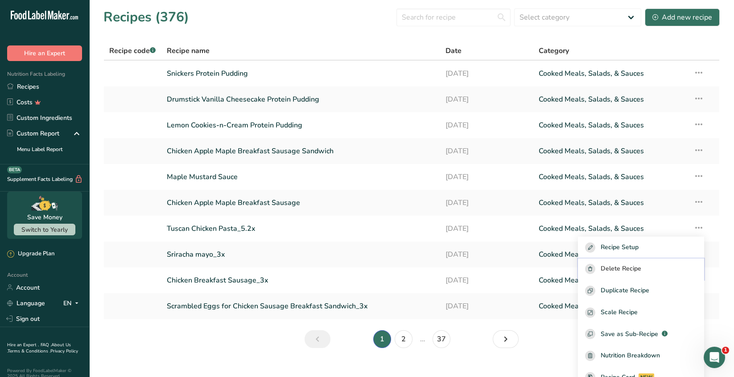
drag, startPoint x: 648, startPoint y: 264, endPoint x: 629, endPoint y: 268, distance: 18.7
click at [641, 264] on span "Delete Recipe" at bounding box center [620, 269] width 41 height 10
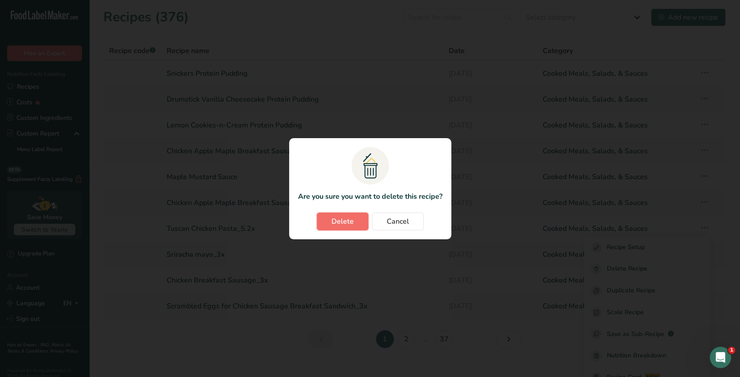
click at [347, 223] on span "Delete" at bounding box center [343, 221] width 22 height 11
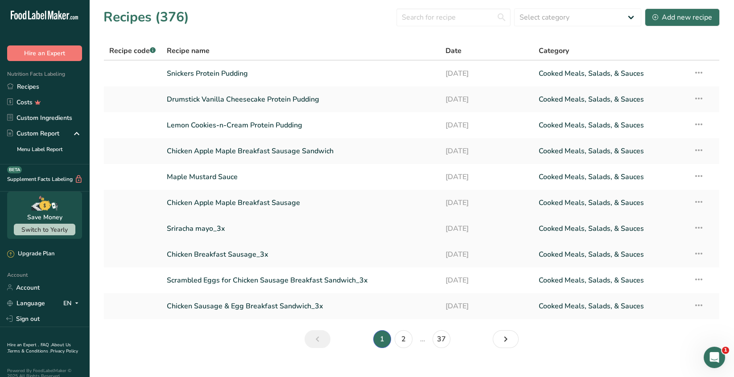
click at [700, 231] on icon at bounding box center [698, 228] width 11 height 16
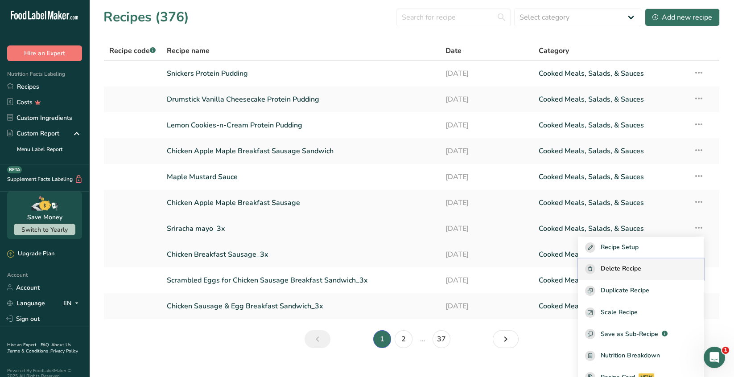
click at [623, 266] on span "Delete Recipe" at bounding box center [620, 269] width 41 height 10
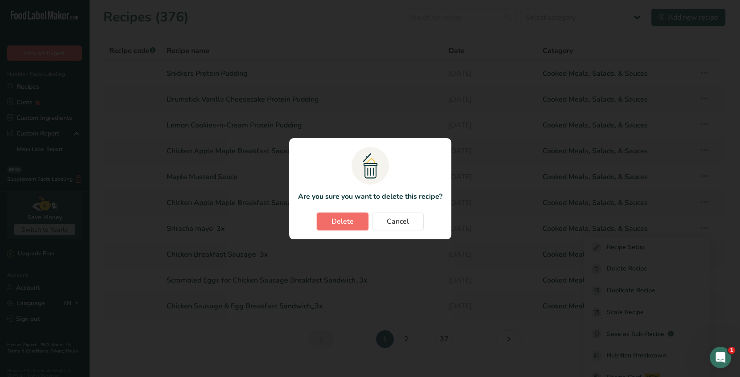
click at [351, 221] on span "Delete" at bounding box center [343, 221] width 22 height 11
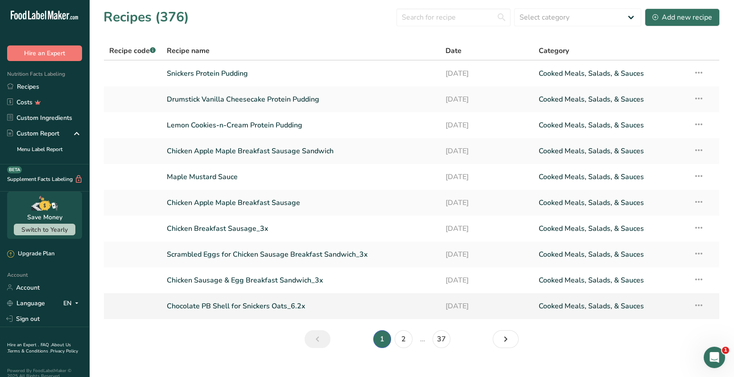
click at [698, 304] on icon at bounding box center [698, 305] width 11 height 16
click at [641, 347] on span "Delete Recipe" at bounding box center [620, 346] width 41 height 10
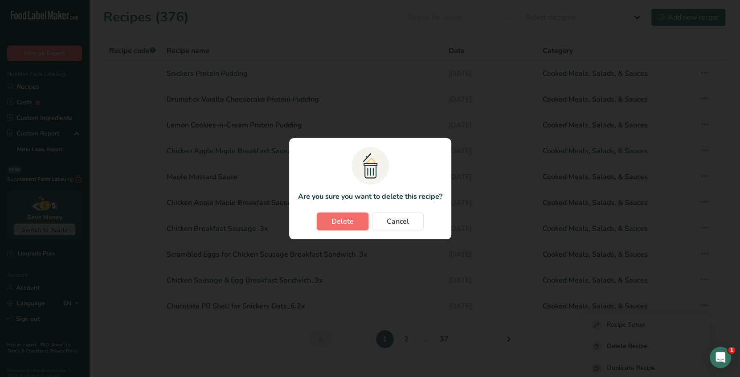
click at [336, 221] on span "Delete" at bounding box center [343, 221] width 22 height 11
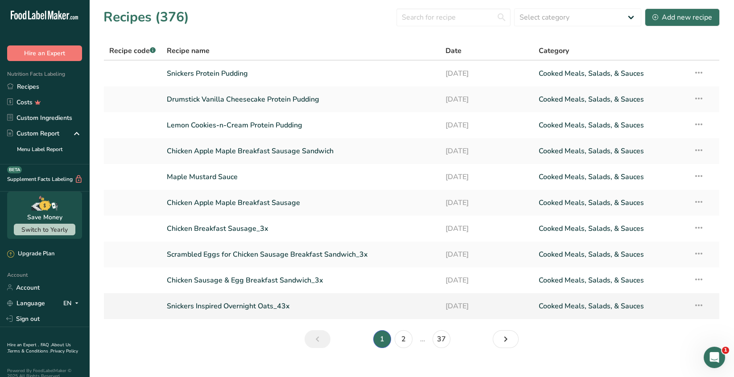
click at [697, 305] on icon at bounding box center [698, 305] width 11 height 16
click at [639, 342] on span "Delete Recipe" at bounding box center [620, 346] width 41 height 10
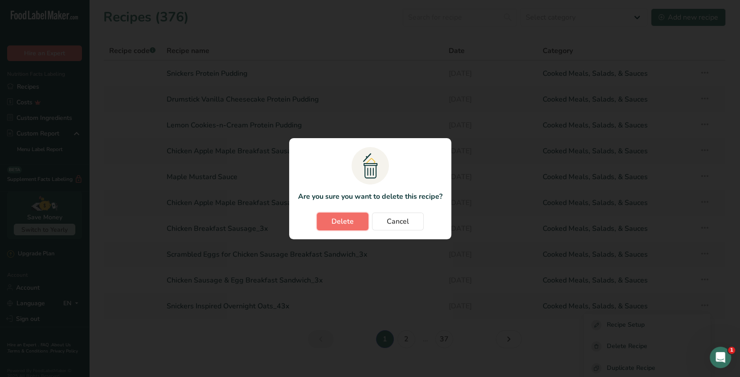
click at [347, 224] on span "Delete" at bounding box center [343, 221] width 22 height 11
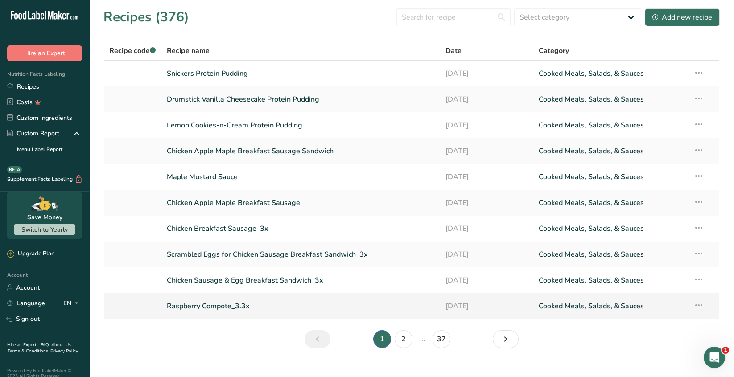
click at [700, 306] on icon at bounding box center [698, 305] width 11 height 16
click at [641, 343] on span "Delete Recipe" at bounding box center [620, 346] width 41 height 10
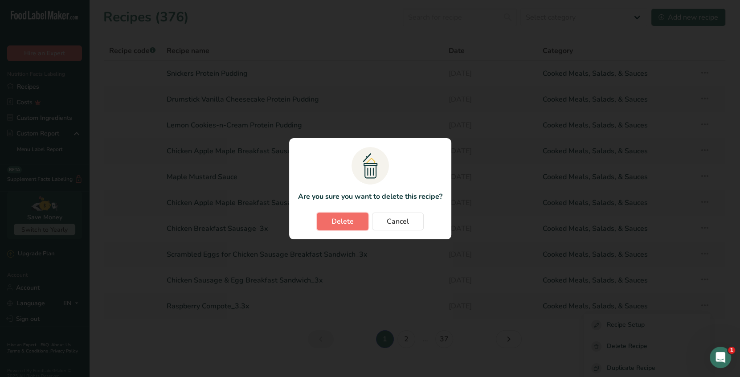
click at [347, 224] on span "Delete" at bounding box center [343, 221] width 22 height 11
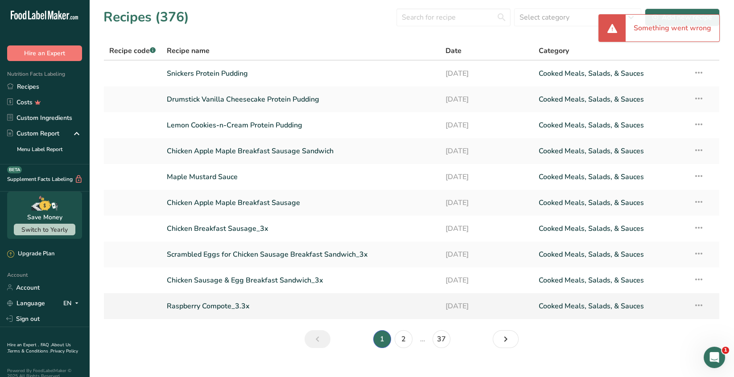
click at [697, 305] on icon at bounding box center [698, 305] width 11 height 16
click at [639, 343] on span "Delete Recipe" at bounding box center [620, 346] width 41 height 10
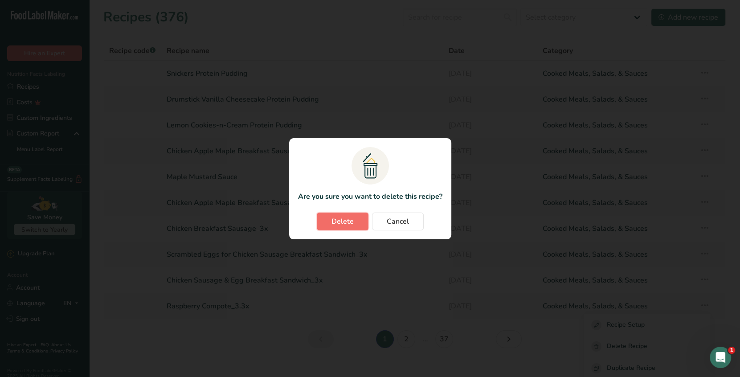
click at [350, 221] on span "Delete" at bounding box center [343, 221] width 22 height 11
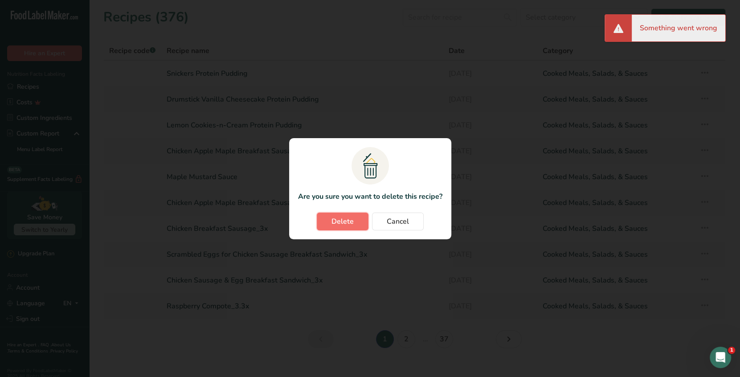
click at [348, 222] on span "Delete" at bounding box center [343, 221] width 22 height 11
click at [413, 222] on button "Cancel" at bounding box center [398, 222] width 52 height 18
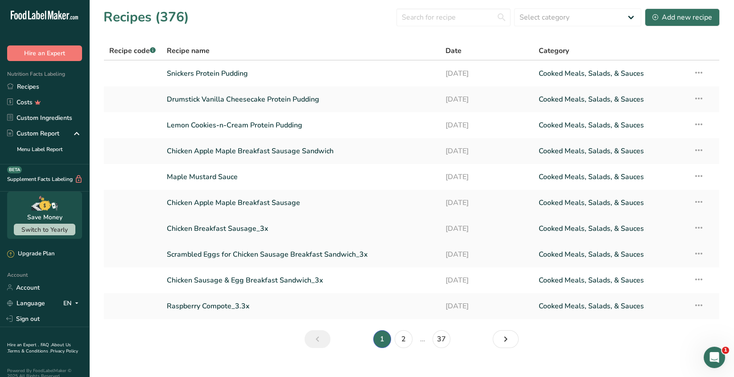
click at [699, 228] on icon at bounding box center [698, 228] width 11 height 16
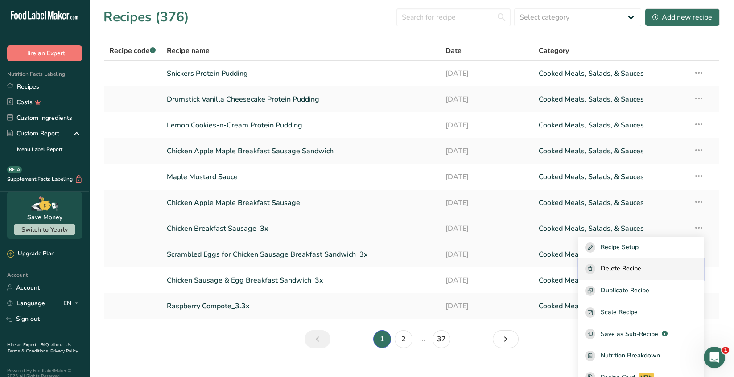
click at [641, 266] on span "Delete Recipe" at bounding box center [620, 269] width 41 height 10
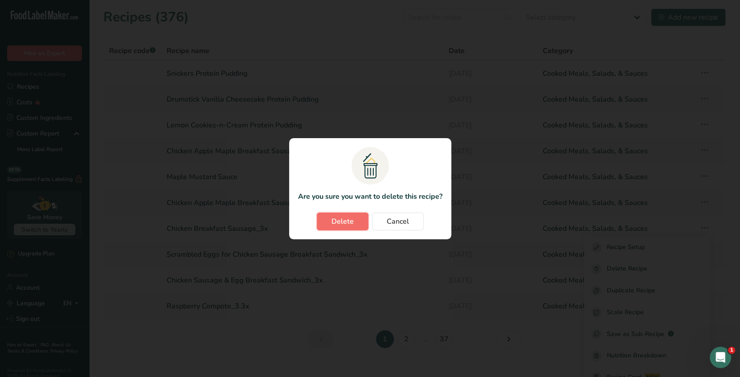
click at [339, 221] on span "Delete" at bounding box center [343, 221] width 22 height 11
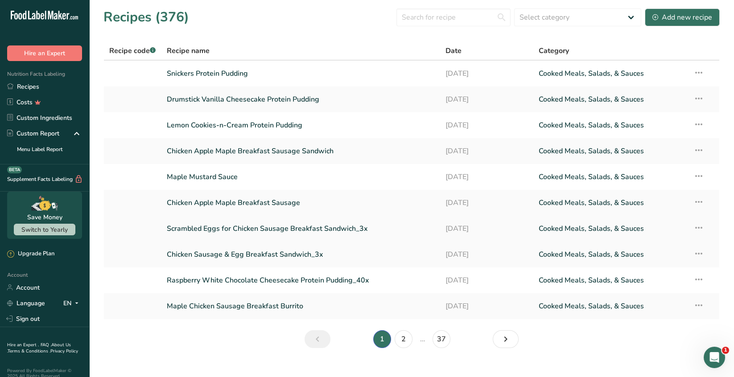
click at [697, 228] on icon at bounding box center [698, 228] width 11 height 16
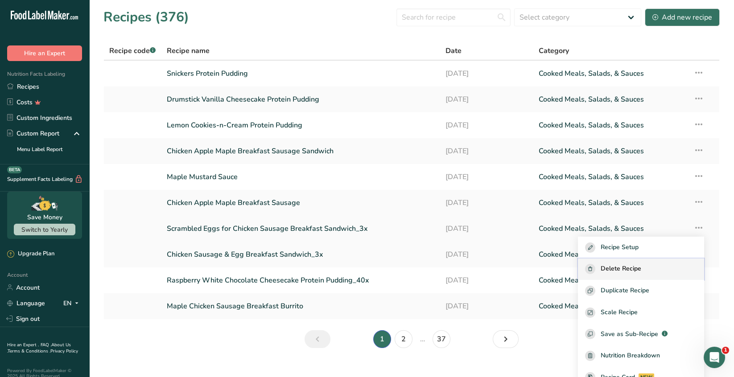
click at [657, 266] on div "Delete Recipe" at bounding box center [641, 269] width 112 height 10
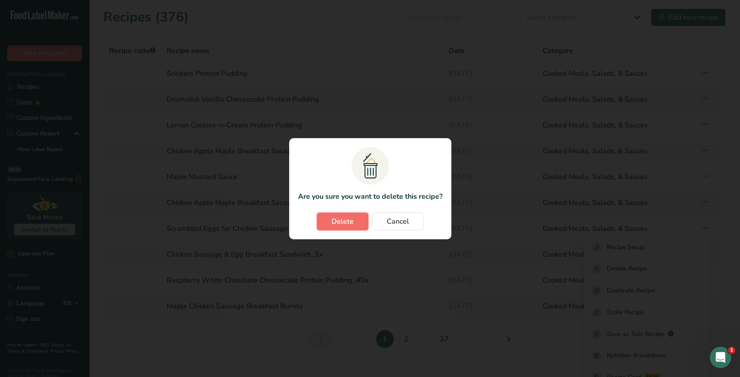
click at [349, 221] on span "Delete" at bounding box center [343, 221] width 22 height 11
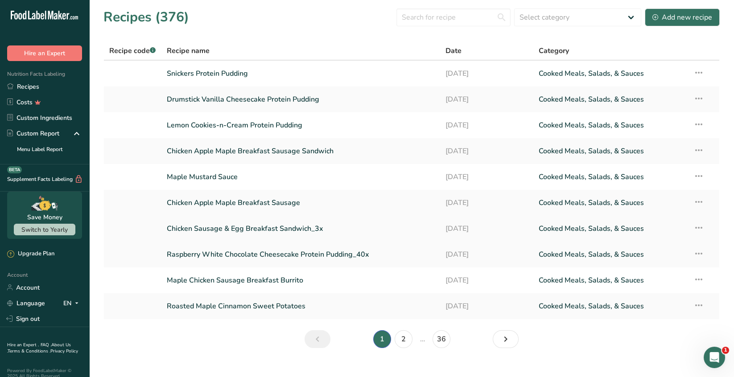
click at [698, 229] on icon at bounding box center [698, 228] width 11 height 16
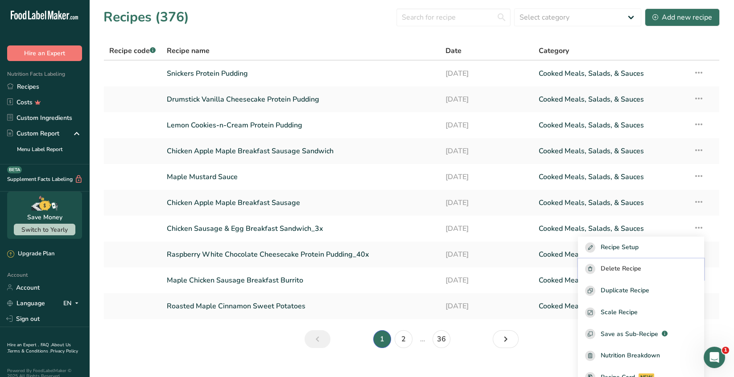
drag, startPoint x: 648, startPoint y: 264, endPoint x: 630, endPoint y: 271, distance: 19.0
click at [641, 264] on span "Delete Recipe" at bounding box center [620, 269] width 41 height 10
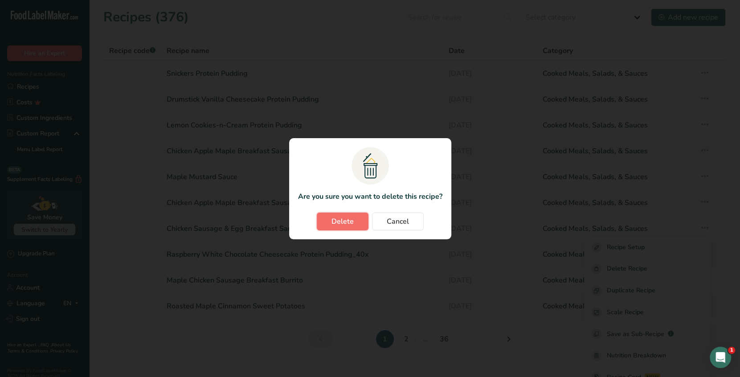
click at [336, 221] on span "Delete" at bounding box center [343, 221] width 22 height 11
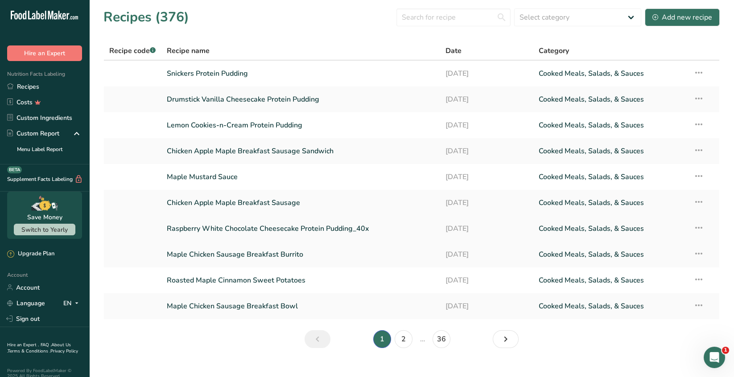
click at [698, 226] on icon at bounding box center [698, 228] width 11 height 16
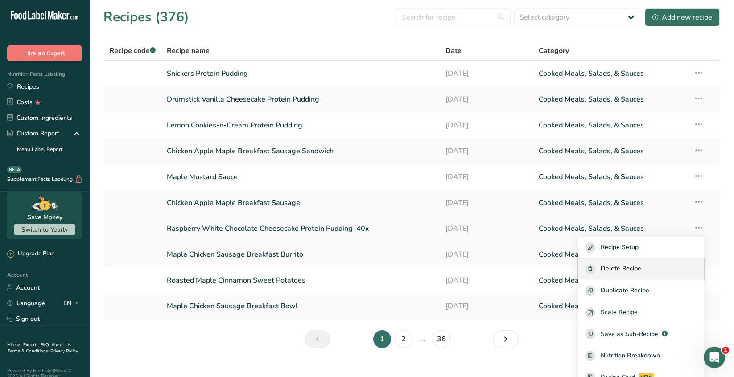
click at [641, 266] on span "Delete Recipe" at bounding box center [620, 269] width 41 height 10
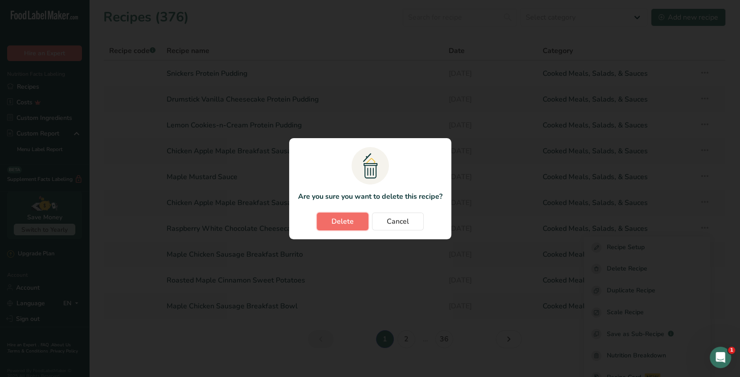
click at [345, 218] on span "Delete" at bounding box center [343, 221] width 22 height 11
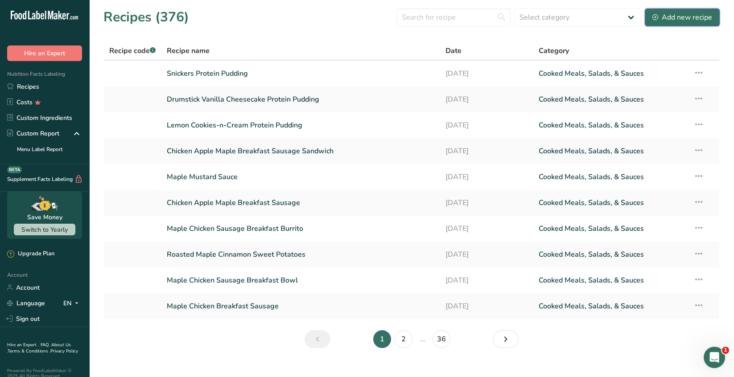
click at [685, 17] on div "Add new recipe" at bounding box center [682, 17] width 60 height 11
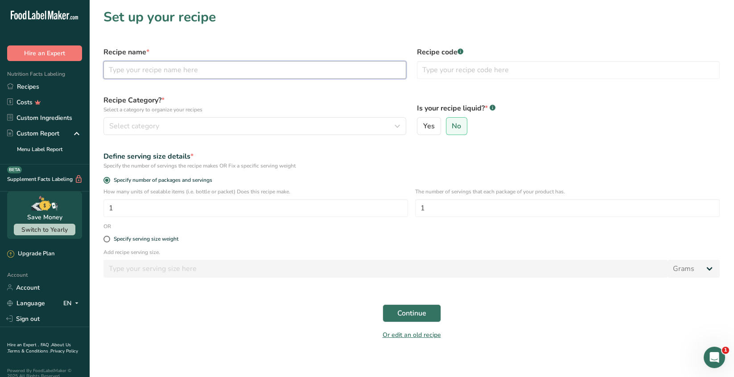
drag, startPoint x: 119, startPoint y: 71, endPoint x: 144, endPoint y: 62, distance: 26.8
click at [119, 69] on input "text" at bounding box center [254, 70] width 303 height 18
type input "Vanilla Toffee Cheesecake Protein Pudding"
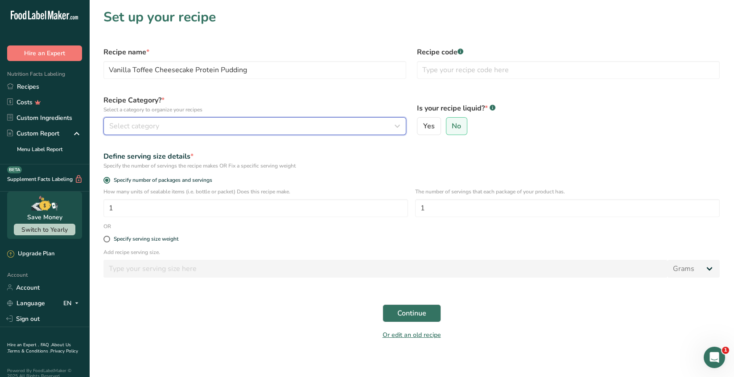
click at [168, 127] on div "Select category" at bounding box center [252, 126] width 286 height 11
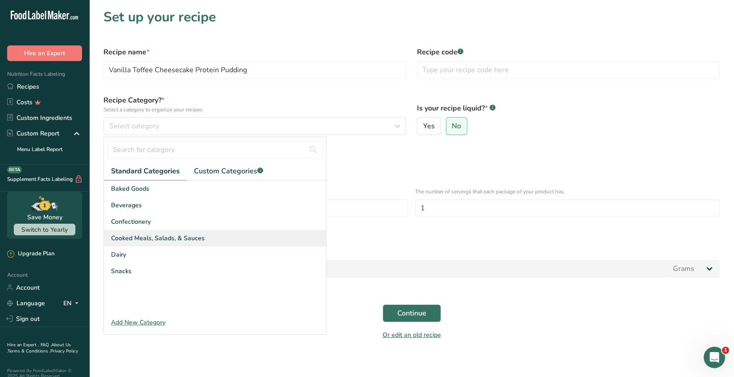
drag, startPoint x: 189, startPoint y: 242, endPoint x: 211, endPoint y: 230, distance: 24.9
click at [190, 242] on div "Cooked Meals, Salads, & Sauces" at bounding box center [215, 238] width 222 height 16
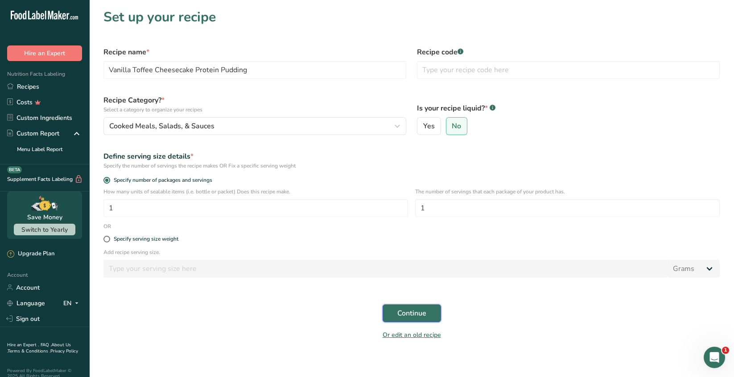
click at [413, 316] on span "Continue" at bounding box center [411, 313] width 29 height 11
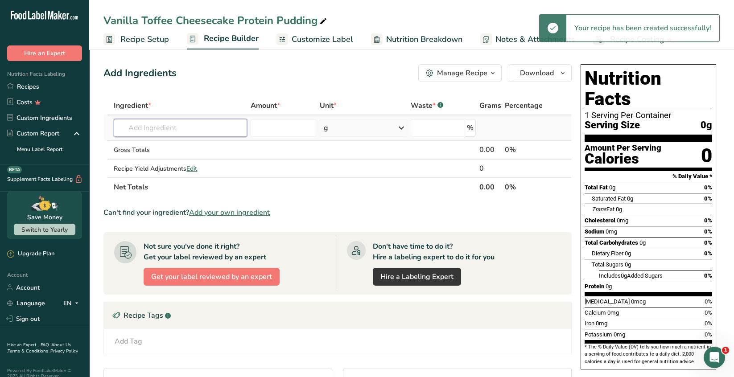
click at [143, 125] on input "text" at bounding box center [180, 128] width 133 height 18
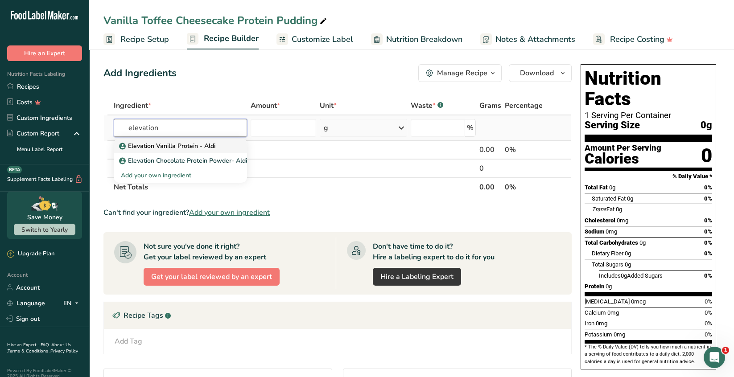
type input "elevation"
click at [192, 147] on p "Elevation Vanilla Protein - Aldi" at bounding box center [168, 145] width 94 height 9
type input "Elevation Vanilla Protein - Aldi"
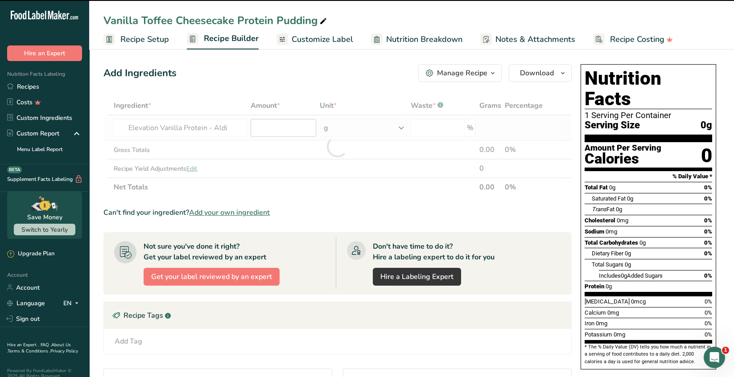
type input "0"
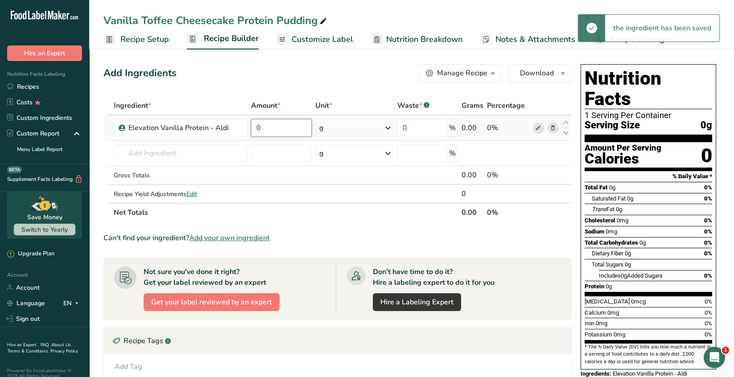
click at [266, 125] on input "0" at bounding box center [281, 128] width 60 height 18
type input "50"
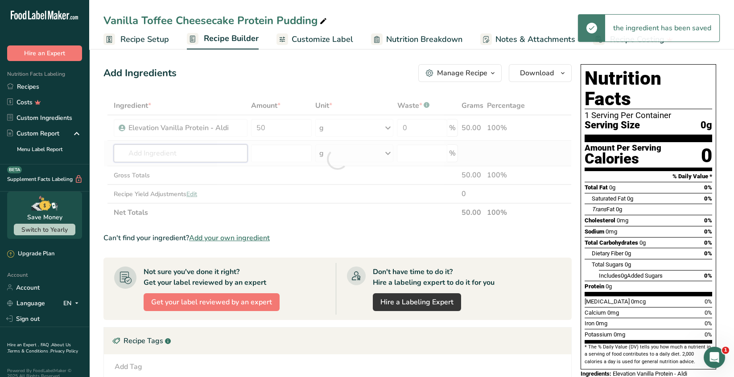
click at [199, 153] on div "Ingredient * Amount * Unit * Waste * .a-a{fill:#347362;}.b-a{fill:#fff;} Grams …" at bounding box center [337, 159] width 468 height 126
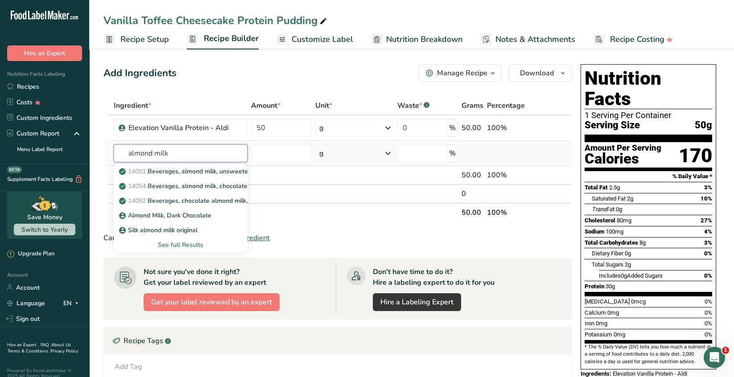
type input "almond milk"
click at [198, 245] on div "See full Results" at bounding box center [180, 244] width 119 height 9
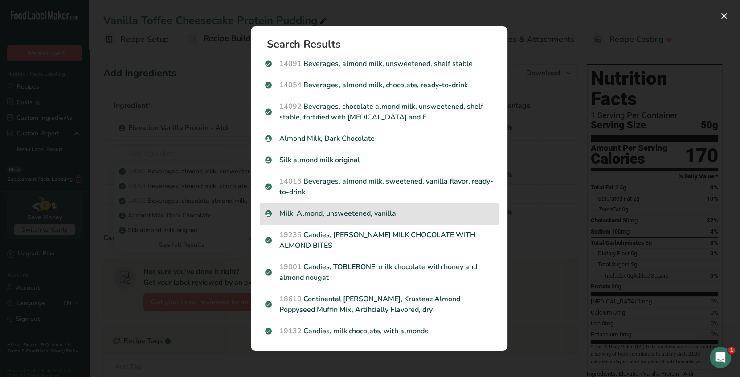
click at [355, 213] on p "Milk, Almond, unsweetened, vanilla" at bounding box center [379, 213] width 228 height 11
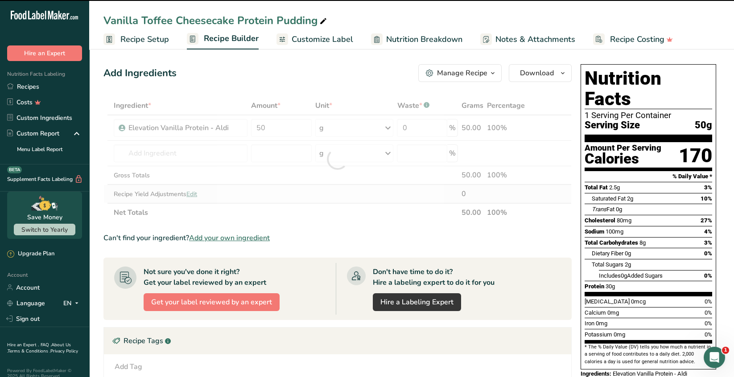
type input "0"
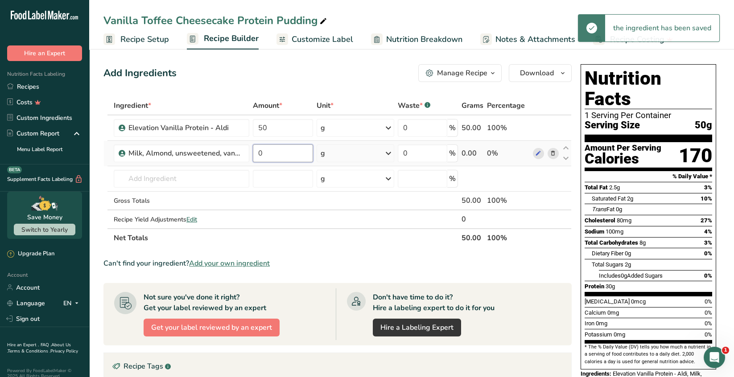
click at [267, 156] on input "0" at bounding box center [283, 153] width 60 height 18
type input "6"
click at [390, 152] on div "Ingredient * Amount * Unit * Waste * .a-a{fill:#347362;}.b-a{fill:#fff;} Grams …" at bounding box center [337, 171] width 468 height 151
click at [387, 153] on icon at bounding box center [388, 153] width 11 height 16
click at [352, 222] on div "See more" at bounding box center [359, 223] width 75 height 9
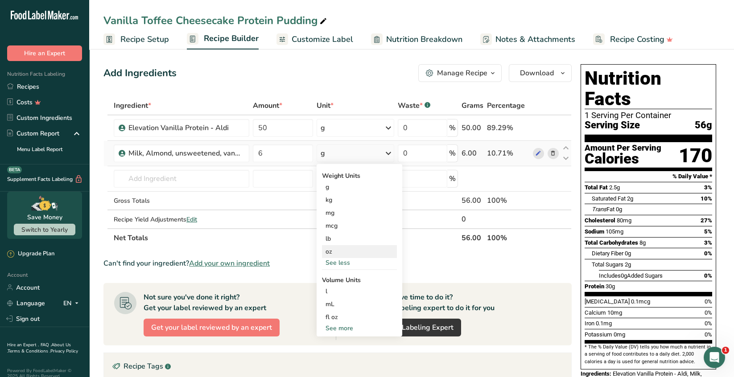
click at [332, 251] on div "oz" at bounding box center [359, 251] width 75 height 13
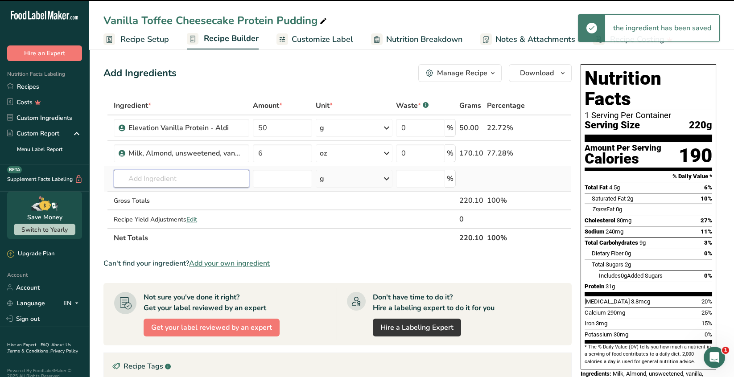
click at [144, 178] on input "text" at bounding box center [181, 179] width 135 height 18
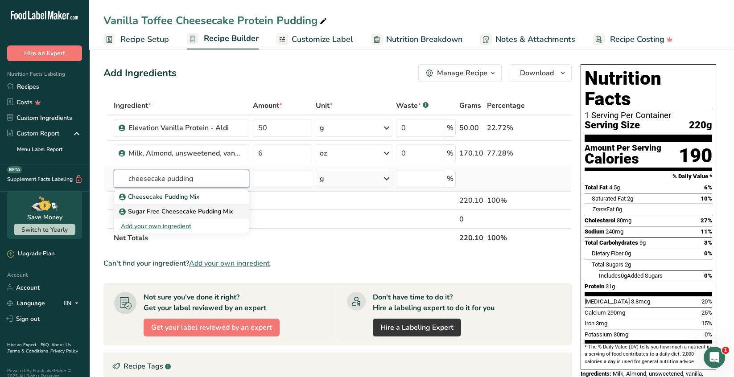
type input "cheesecake pudding"
click at [198, 211] on p "Sugar Free Cheesecake Pudding Mix" at bounding box center [177, 211] width 112 height 9
type input "Sugar Free Cheesecake Pudding Mix"
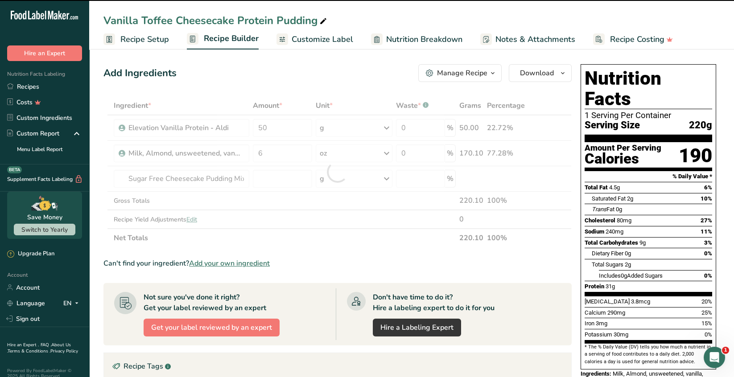
type input "0"
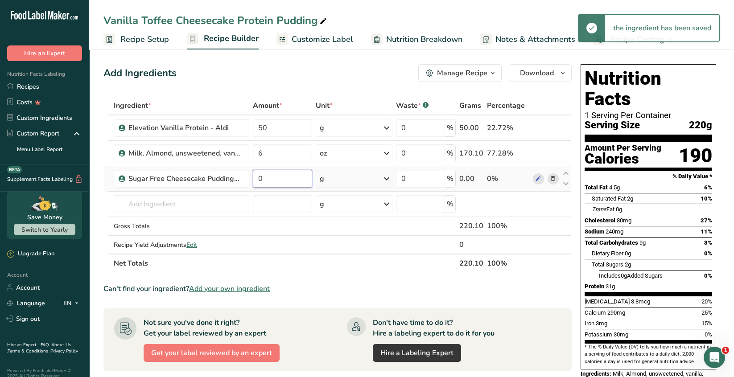
click at [264, 178] on input "0" at bounding box center [282, 179] width 59 height 18
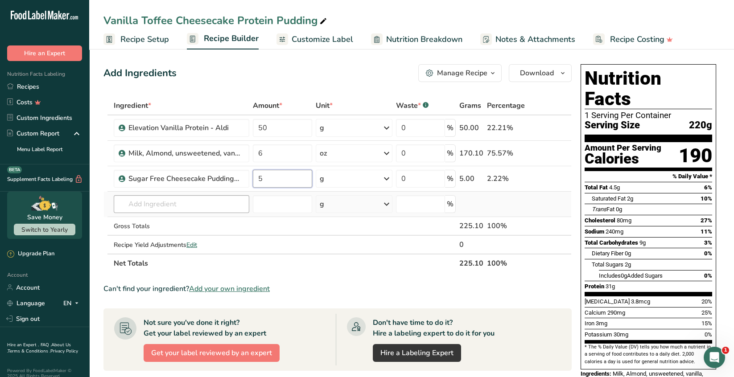
type input "5"
click at [193, 197] on div "Ingredient * Amount * Unit * Waste * .a-a{fill:#347362;}.b-a{fill:#fff;} Grams …" at bounding box center [337, 184] width 468 height 176
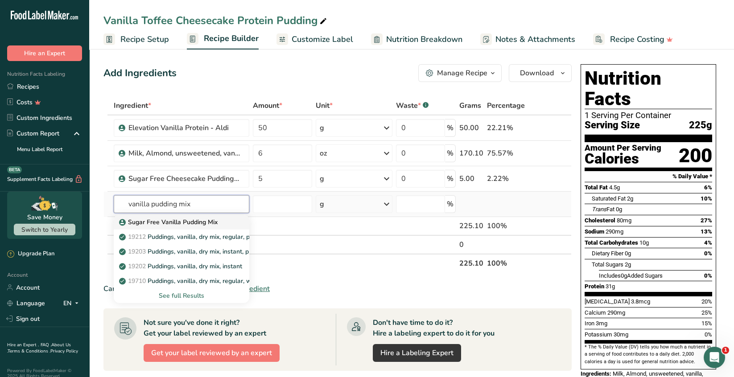
type input "vanilla pudding mix"
click at [201, 222] on p "Sugar Free Vanilla Pudding Mix" at bounding box center [169, 221] width 97 height 9
type input "Sugar Free Vanilla Pudding Mix"
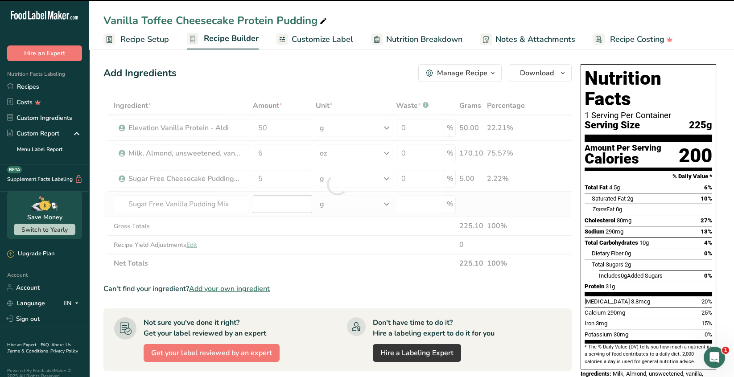
type input "0"
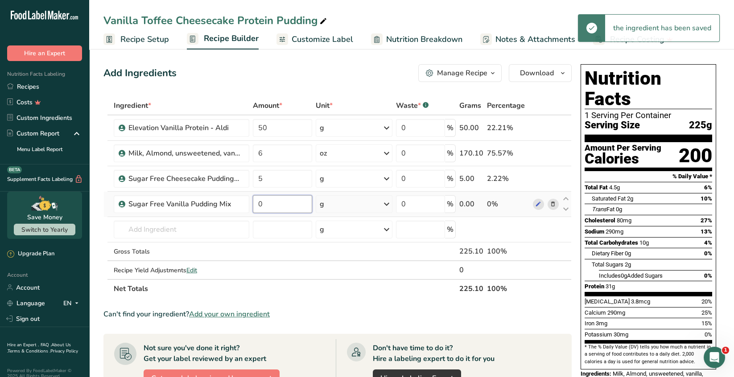
click at [264, 205] on input "0" at bounding box center [282, 204] width 59 height 18
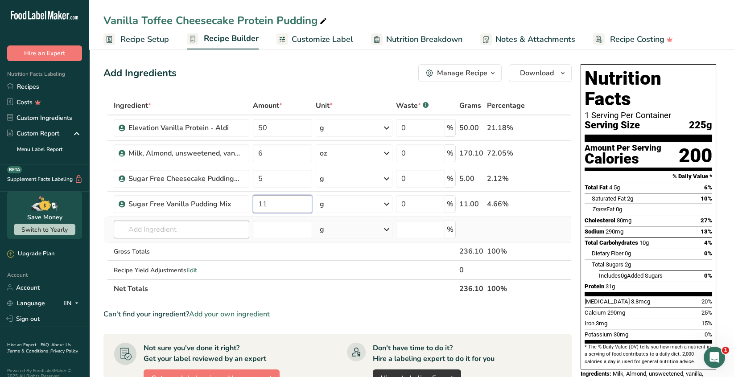
type input "11"
click at [168, 231] on div "Ingredient * Amount * Unit * Waste * .a-a{fill:#347362;}.b-a{fill:#fff;} Grams …" at bounding box center [337, 197] width 468 height 202
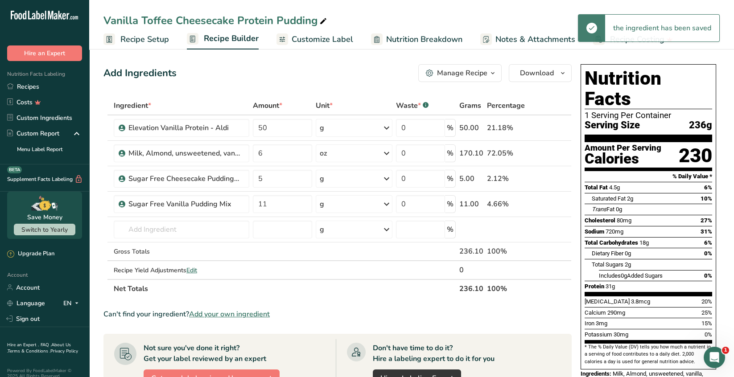
click at [152, 40] on span "Recipe Setup" at bounding box center [144, 39] width 49 height 12
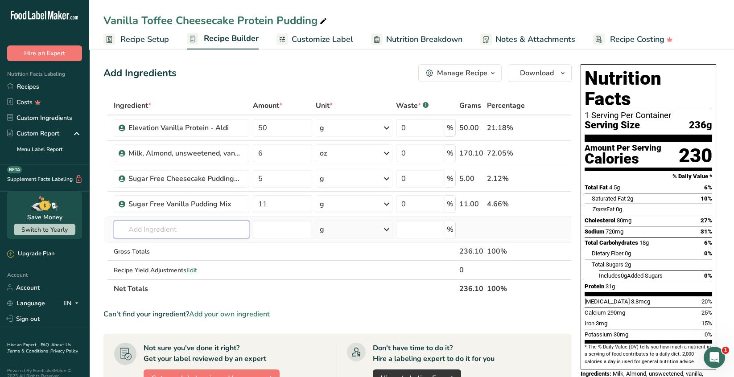
click at [139, 230] on input "text" at bounding box center [181, 230] width 135 height 18
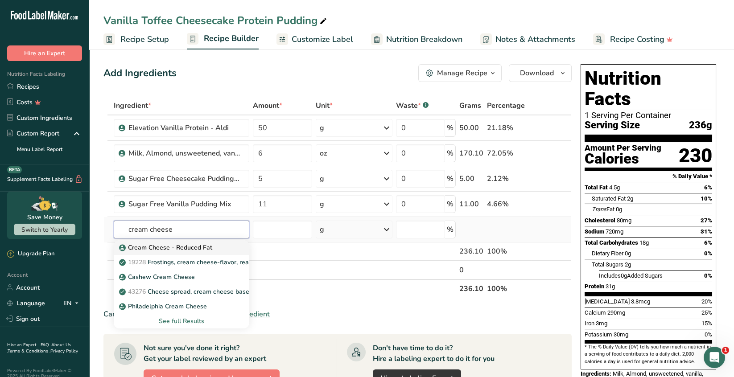
type input "cream cheese"
click at [203, 253] on link "Cream Cheese - Reduced Fat" at bounding box center [181, 247] width 135 height 15
type input "Cream Cheese - Reduced Fat"
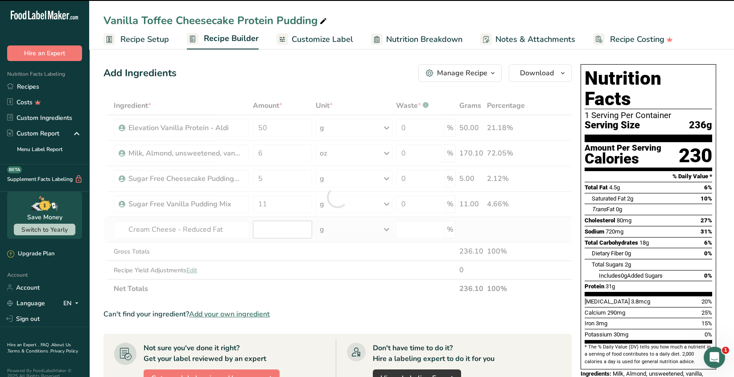
type input "0"
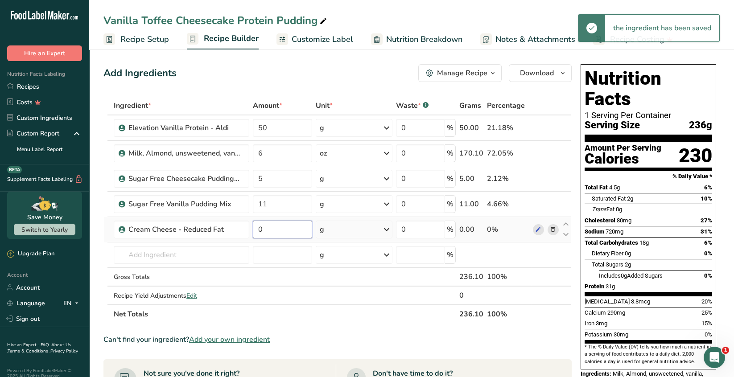
click at [269, 231] on input "0" at bounding box center [282, 230] width 59 height 18
type input "16"
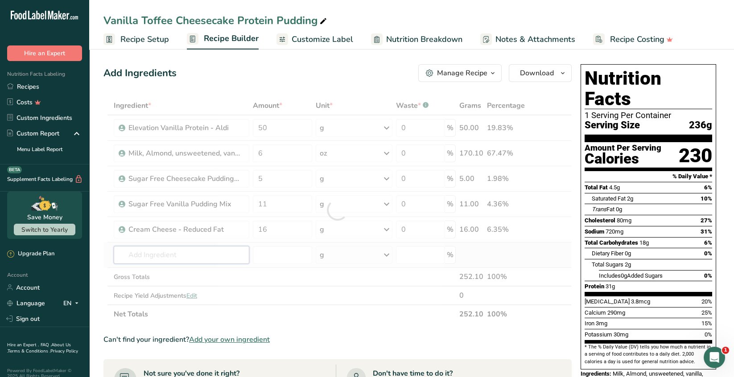
drag, startPoint x: 161, startPoint y: 257, endPoint x: 206, endPoint y: 241, distance: 47.9
click at [161, 257] on div "Ingredient * Amount * Unit * Waste * .a-a{fill:#347362;}.b-a{fill:#fff;} Grams …" at bounding box center [337, 209] width 468 height 227
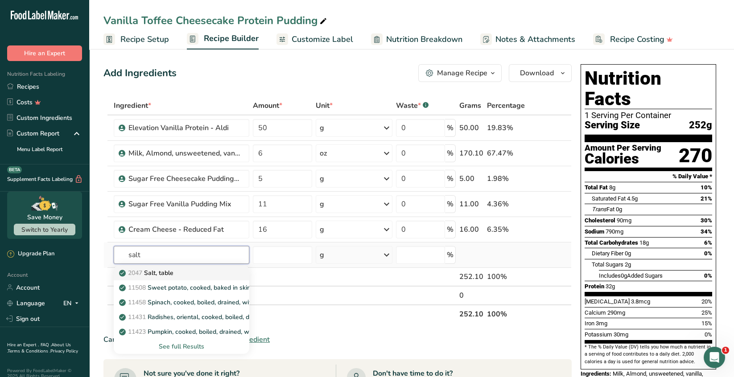
type input "salt"
click at [183, 272] on div "2047 Salt, table" at bounding box center [174, 272] width 107 height 9
type input "Salt, table"
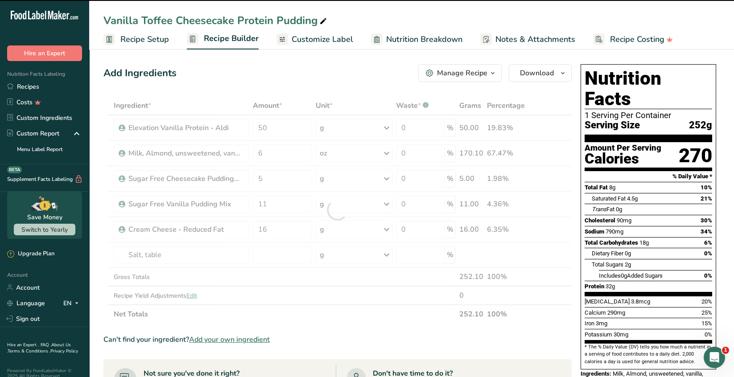
type input "0"
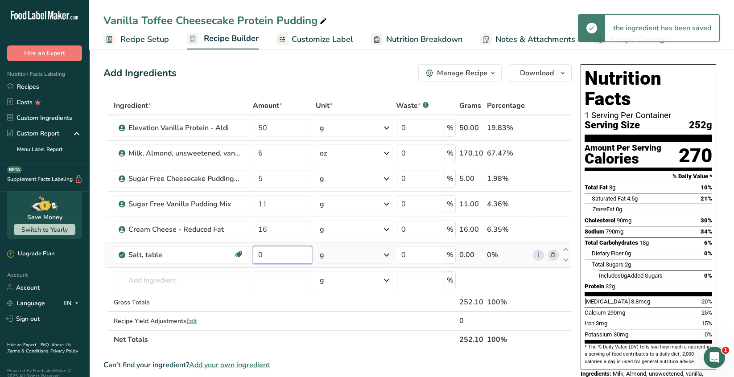
click at [271, 254] on input "0" at bounding box center [282, 255] width 59 height 18
type input "0.05"
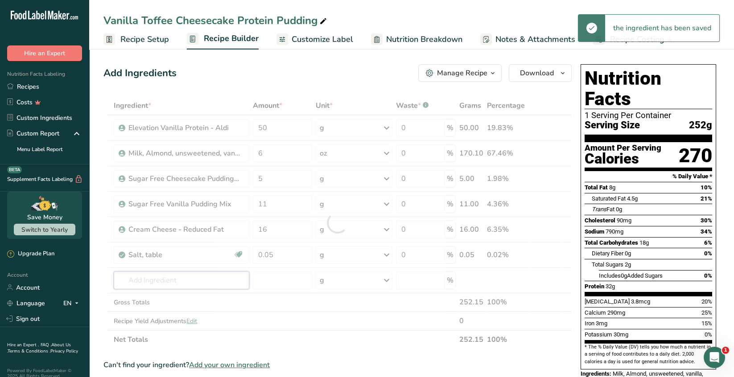
click at [177, 281] on div "Ingredient * Amount * Unit * Waste * .a-a{fill:#347362;}.b-a{fill:#fff;} Grams …" at bounding box center [337, 222] width 468 height 253
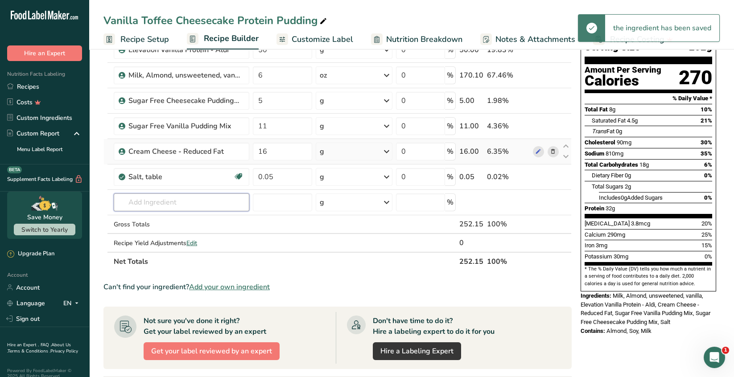
scroll to position [134, 0]
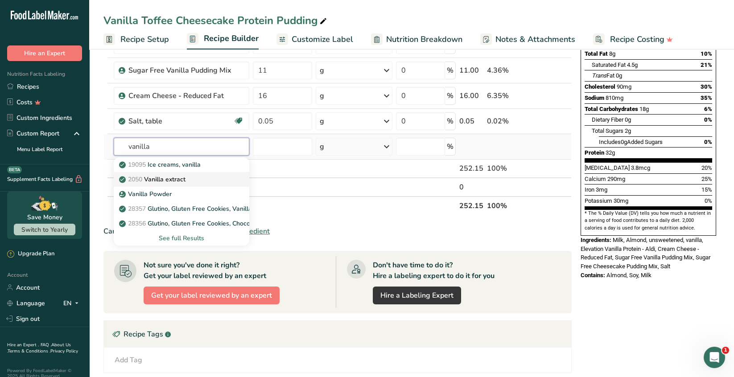
type input "vanilla"
click at [184, 178] on p "2050 Vanilla extract" at bounding box center [153, 179] width 65 height 9
type input "Vanilla extract"
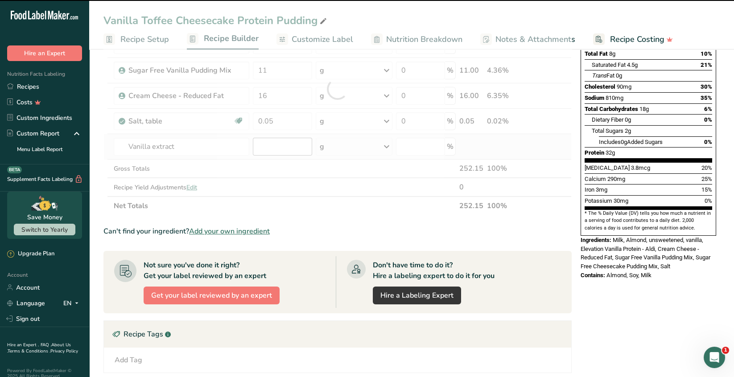
type input "0"
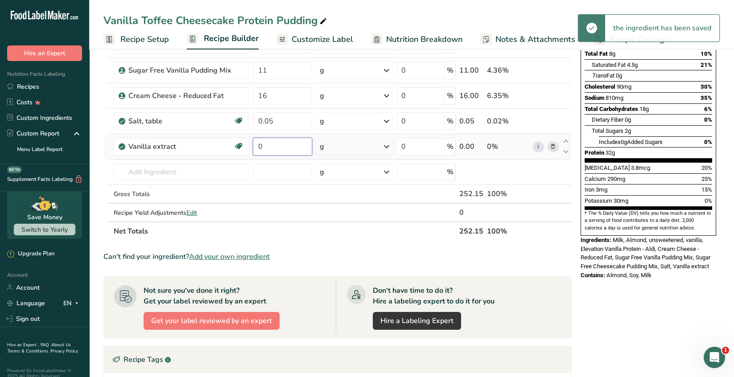
click at [269, 143] on input "0" at bounding box center [282, 147] width 59 height 18
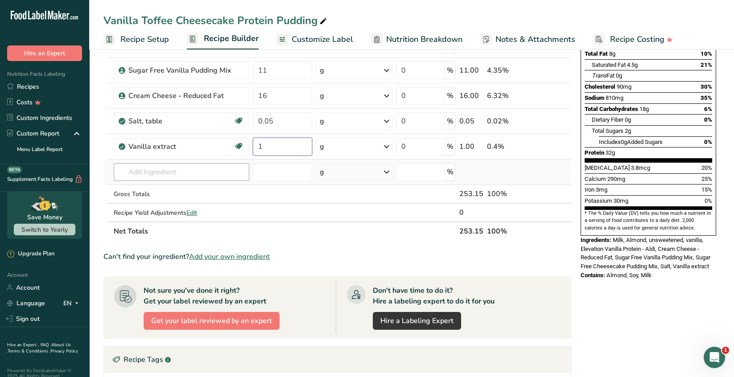
type input "1"
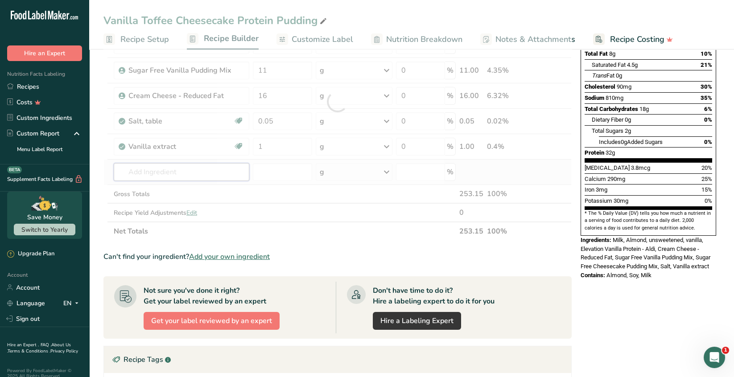
click at [221, 170] on div "Ingredient * Amount * Unit * Waste * .a-a{fill:#347362;}.b-a{fill:#fff;} Grams …" at bounding box center [337, 102] width 468 height 278
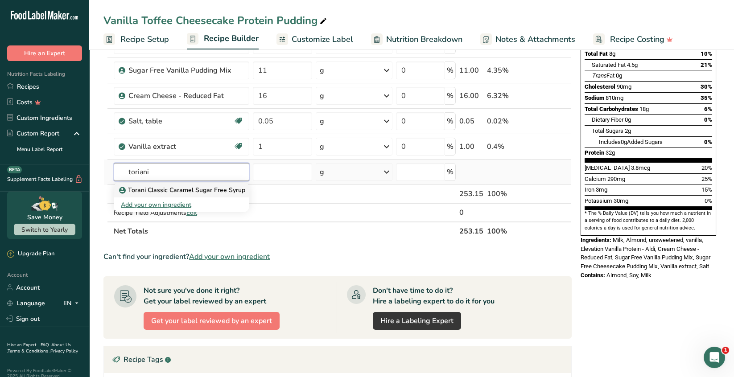
type input "toriani"
click at [191, 189] on p "Torani Classic Caramel Sugar Free Syrup" at bounding box center [183, 189] width 124 height 9
type input "Torani Classic Caramel Sugar Free Syrup"
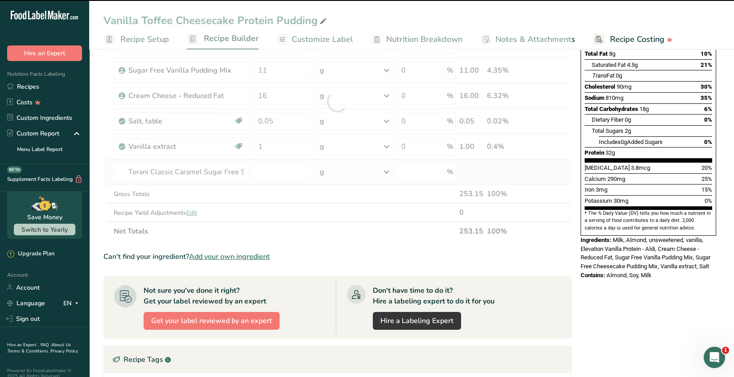
type input "0"
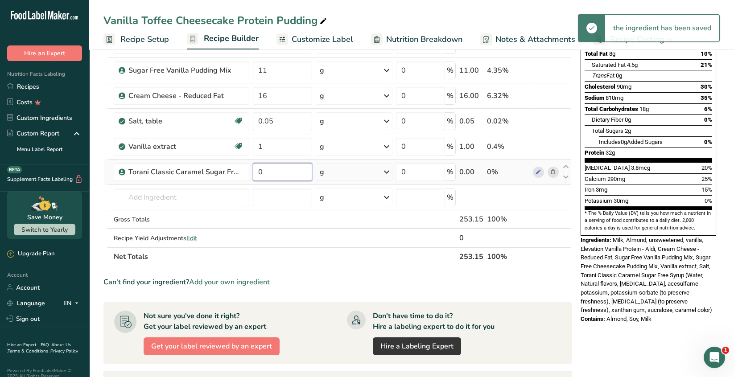
click at [268, 170] on input "0" at bounding box center [282, 172] width 59 height 18
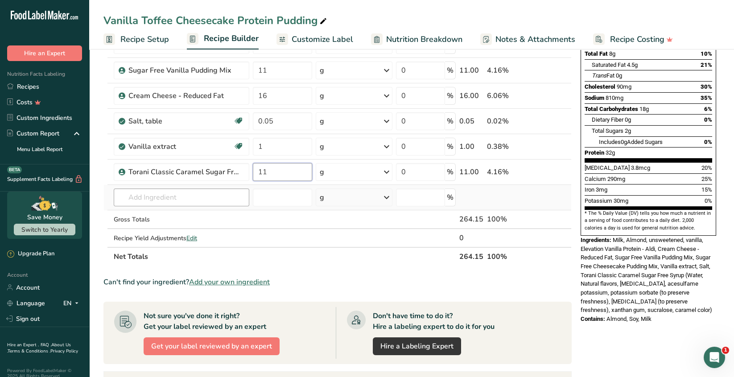
type input "11"
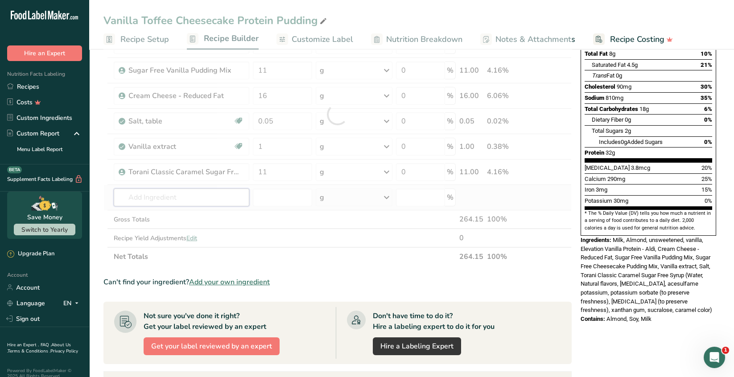
click at [173, 195] on div "Ingredient * Amount * Unit * Waste * .a-a{fill:#347362;}.b-a{fill:#fff;} Grams …" at bounding box center [337, 114] width 468 height 303
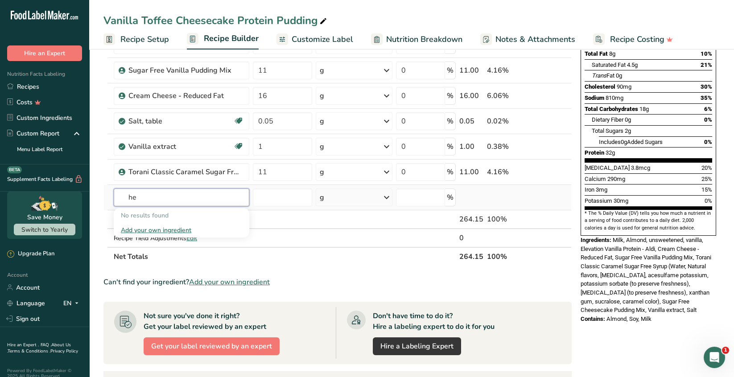
type input "h"
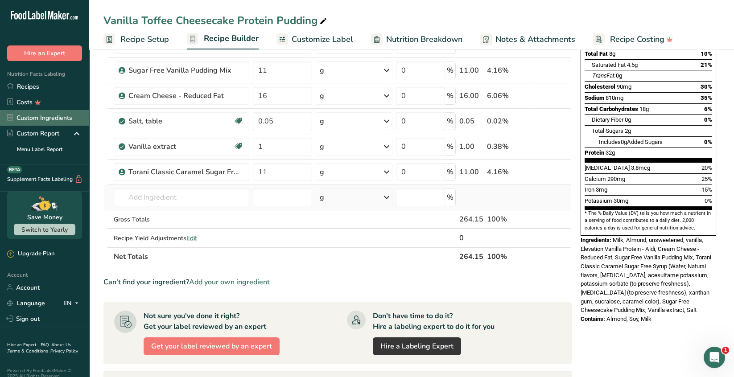
click at [57, 117] on link "Custom Ingredients" at bounding box center [44, 118] width 89 height 16
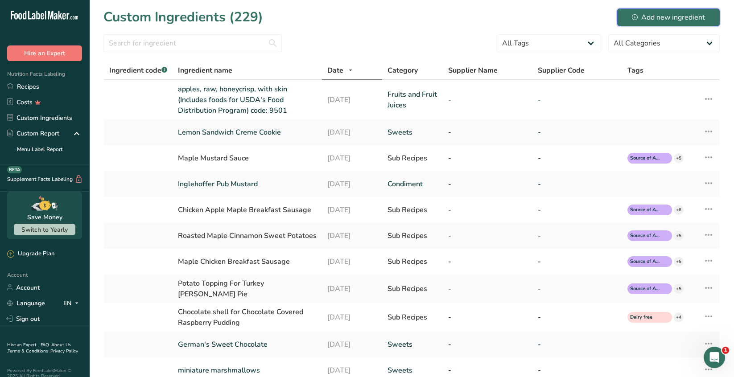
click at [658, 12] on div "Add new ingredient" at bounding box center [667, 17] width 73 height 11
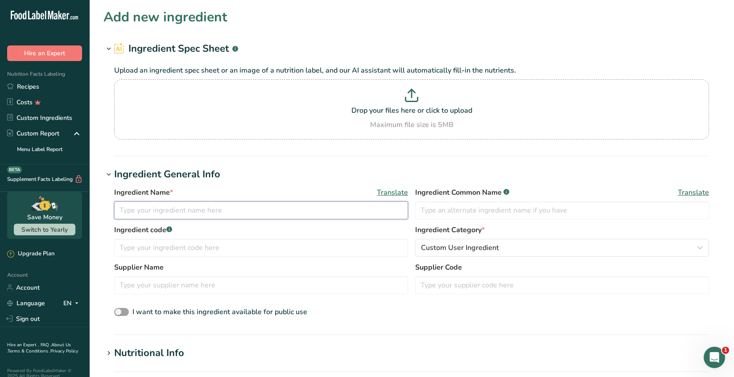
click at [138, 209] on input "text" at bounding box center [261, 210] width 294 height 18
type input "Heath English Toffee Bits"
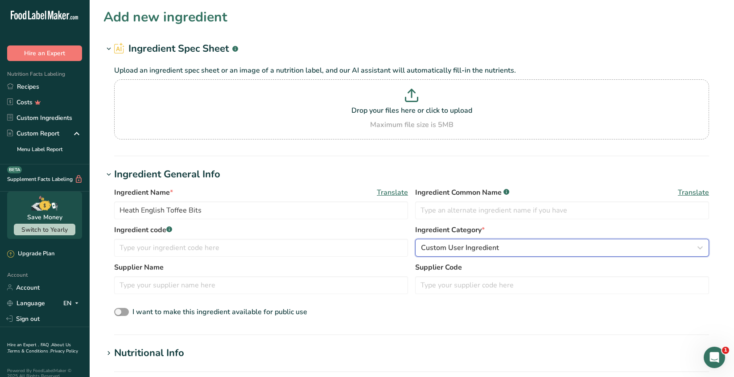
click at [698, 250] on icon "button" at bounding box center [699, 248] width 11 height 16
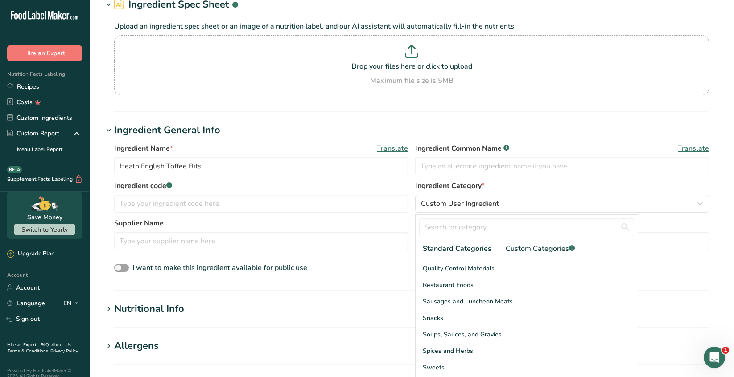
scroll to position [45, 0]
click at [460, 368] on div "Sweets" at bounding box center [526, 367] width 222 height 16
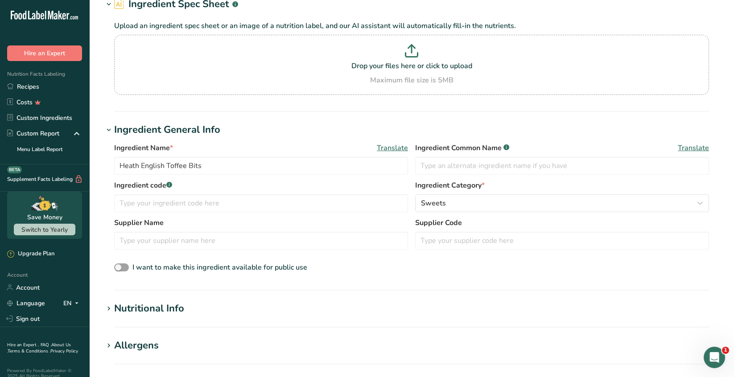
click at [209, 310] on h1 "Nutritional Info" at bounding box center [411, 308] width 616 height 15
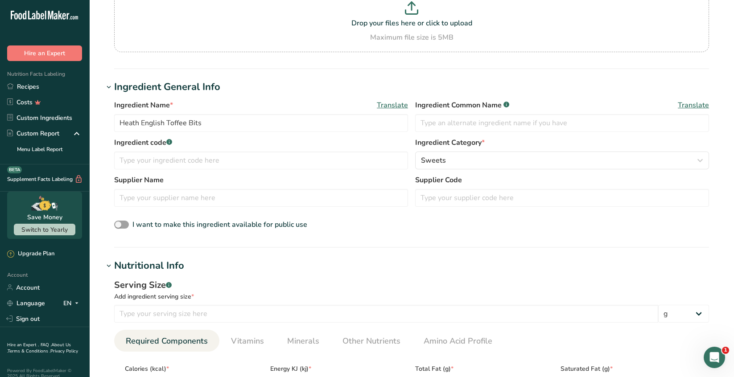
scroll to position [89, 0]
click at [130, 312] on input "number" at bounding box center [386, 312] width 544 height 18
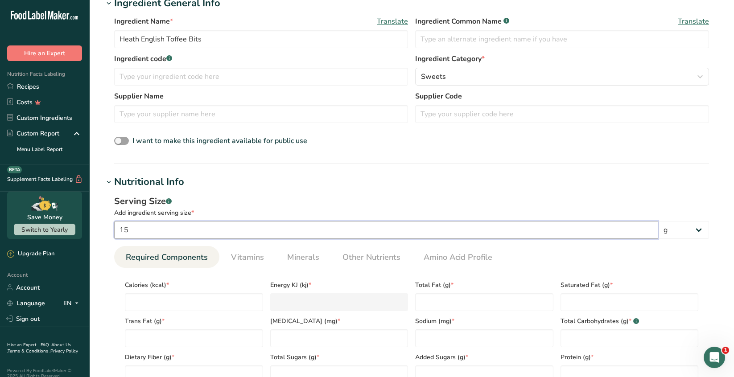
scroll to position [178, 0]
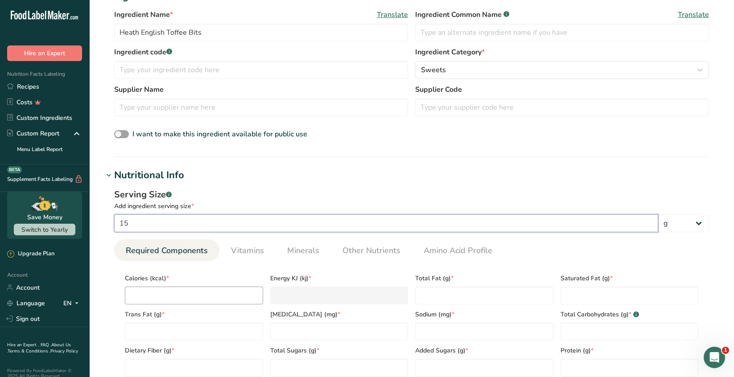
type input "15"
click at [141, 297] on input "number" at bounding box center [194, 296] width 138 height 18
type input "8"
type KJ "33.5"
type input "80"
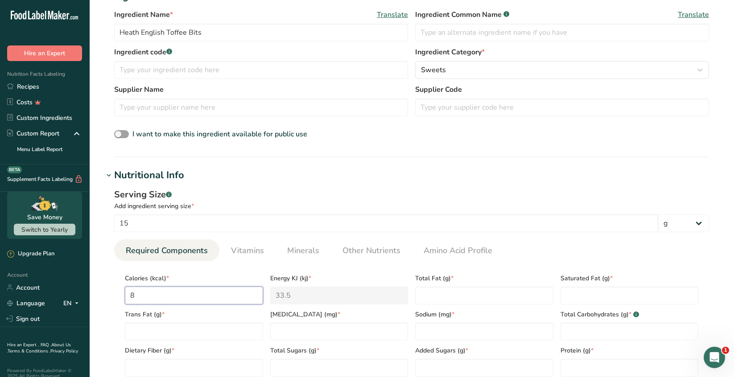
type KJ "334.7"
type input "80"
type Fat "5"
type Fat "2.5"
type Fat "0"
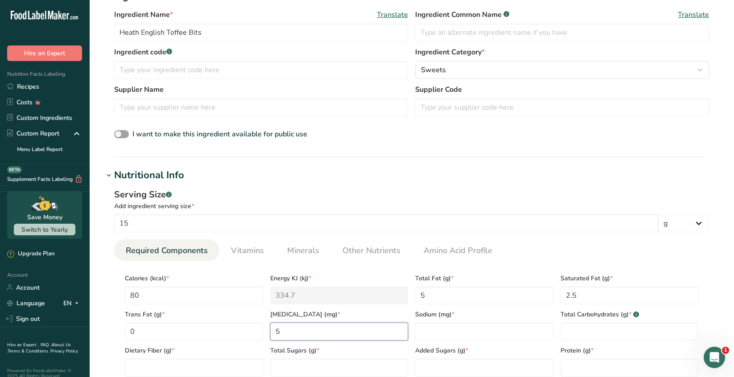
type input "0"
type input "70"
type Carbohydrates "9"
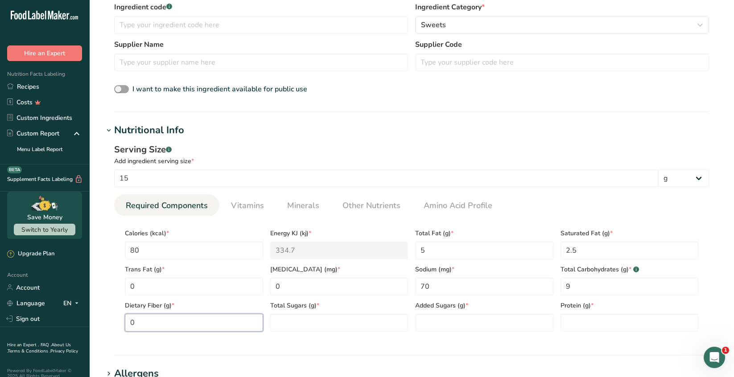
type Fiber "0"
type Sugars "9"
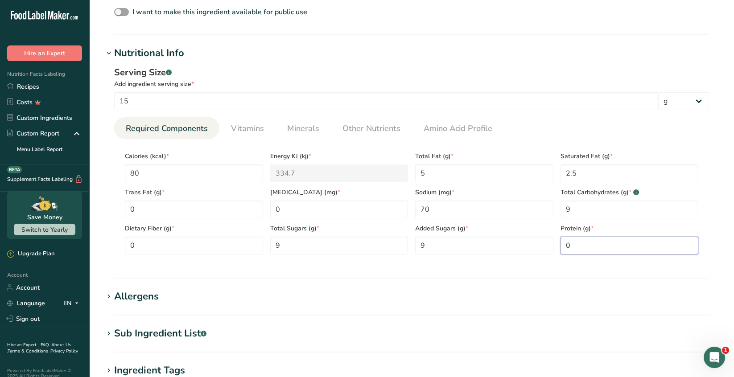
scroll to position [312, 0]
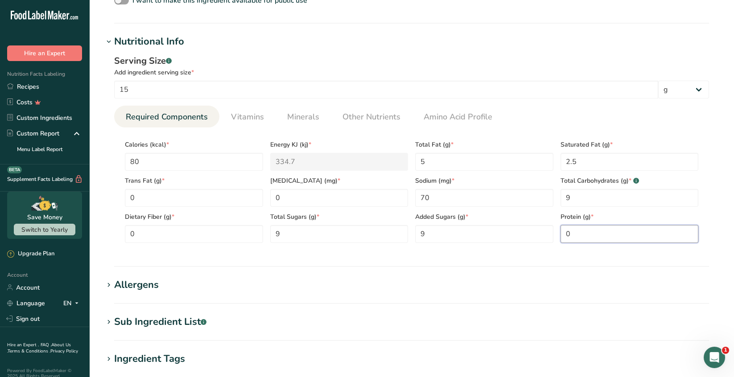
type input "0"
click at [223, 325] on h1 "Sub Ingredient List .a-a{fill:#347362;}.b-a{fill:#fff;}" at bounding box center [411, 322] width 616 height 15
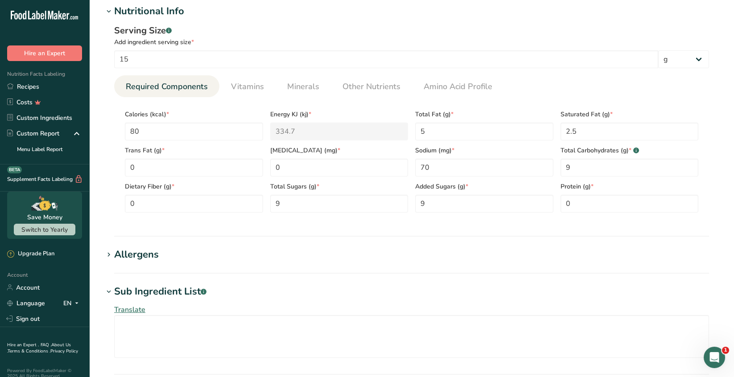
scroll to position [357, 0]
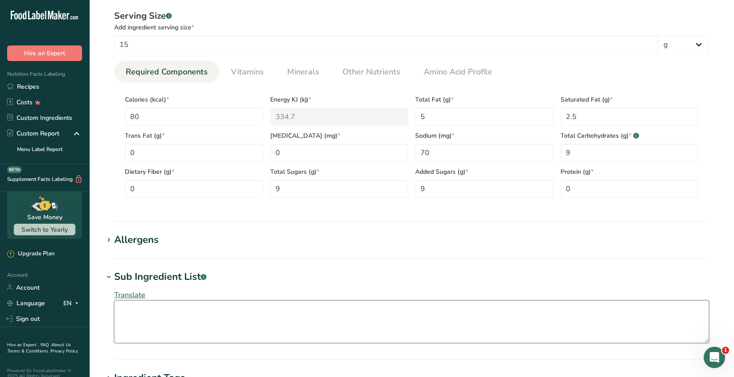
click at [133, 311] on textarea at bounding box center [411, 321] width 594 height 43
drag, startPoint x: 141, startPoint y: 310, endPoint x: 140, endPoint y: 316, distance: 5.9
click at [142, 310] on textarea "Sugar, Vegetable Oil (Palm Oil; Sunflower Oil): Dairy Butter (Milk):" at bounding box center [411, 321] width 594 height 43
drag, startPoint x: 269, startPoint y: 310, endPoint x: 264, endPoint y: 313, distance: 5.4
click at [270, 311] on textarea "Sugar; Vegetable Oil (Palm Oil; Sunflower Oil): Dairy Butter (Milk):" at bounding box center [411, 321] width 594 height 43
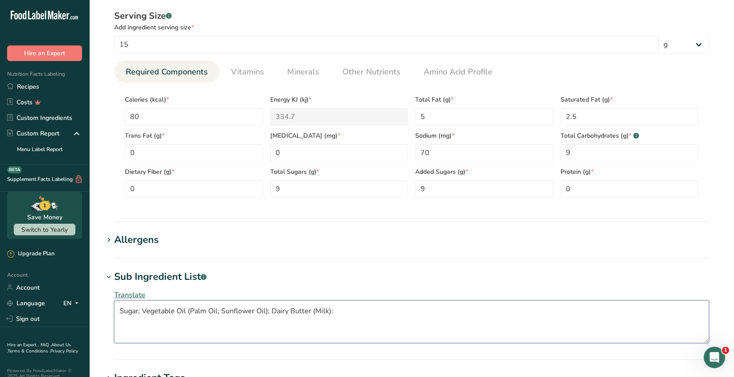
click at [331, 310] on textarea "Sugar; Vegetable Oil (Palm Oil; Sunflower Oil); Dairy Butter (Milk):" at bounding box center [411, 321] width 594 height 43
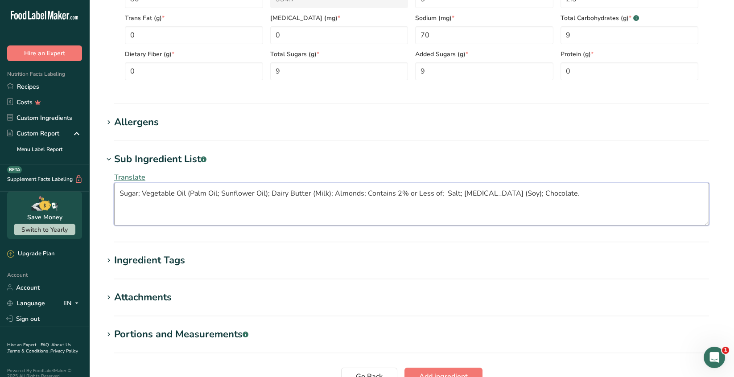
scroll to position [490, 0]
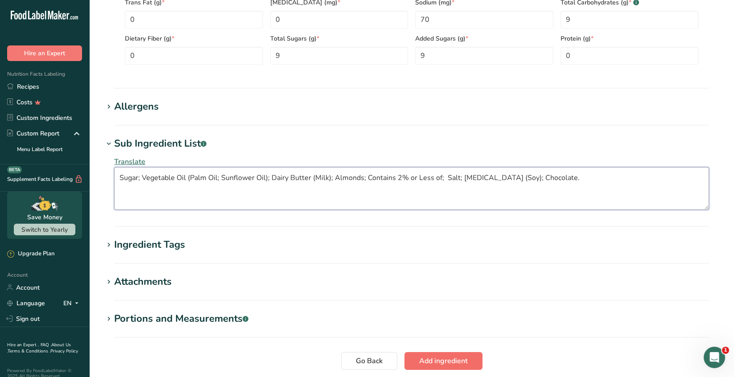
type textarea "Sugar; Vegetable Oil (Palm Oil; Sunflower Oil); Dairy Butter (Milk); Almonds; C…"
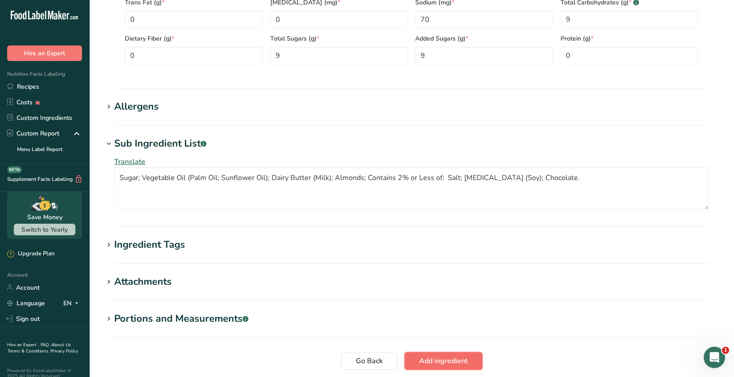
click at [458, 360] on span "Add ingredient" at bounding box center [443, 361] width 49 height 11
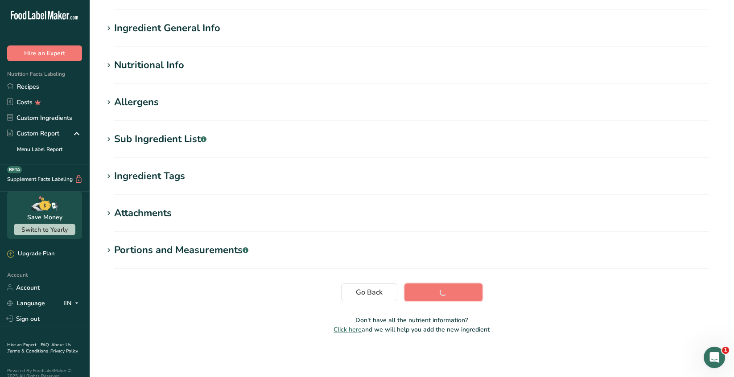
scroll to position [57, 0]
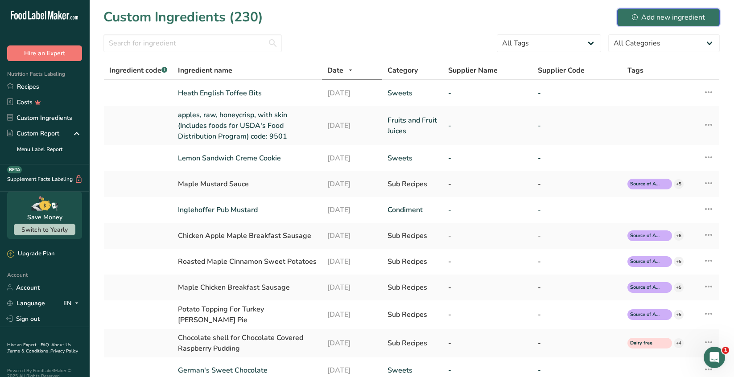
click at [678, 16] on div "Add new ingredient" at bounding box center [667, 17] width 73 height 11
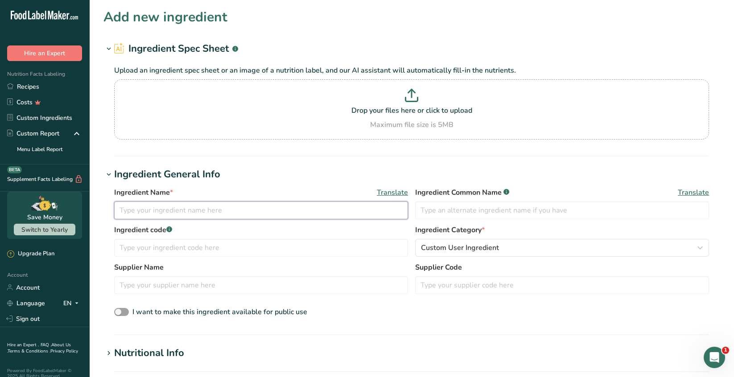
click at [238, 213] on input "text" at bounding box center [261, 210] width 294 height 18
type input "Nestles Caramel Morsels"
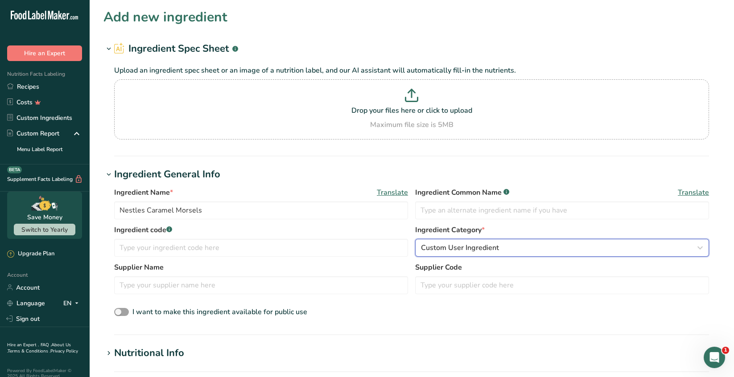
click at [697, 250] on icon "button" at bounding box center [699, 248] width 11 height 16
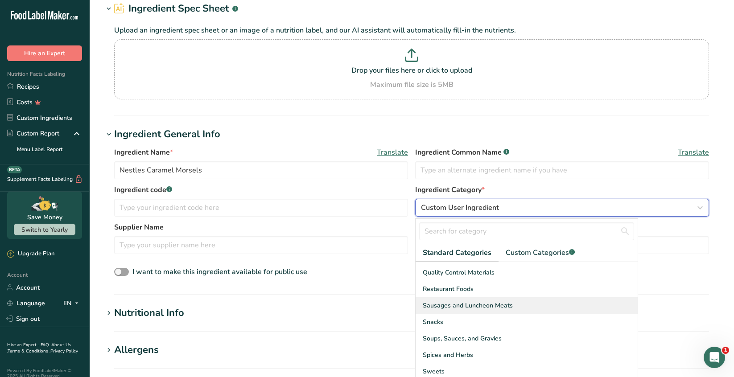
scroll to position [134, 0]
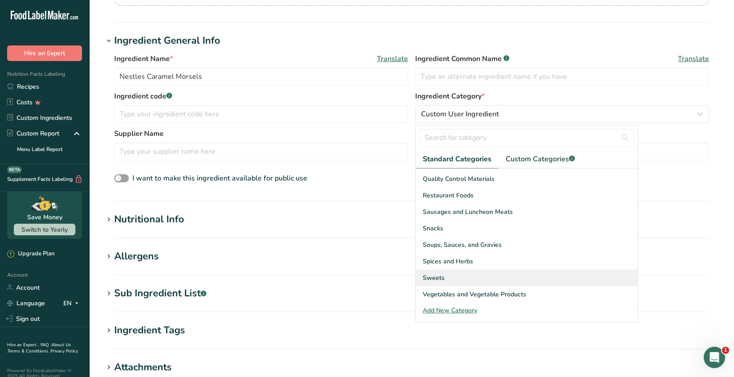
click at [436, 276] on span "Sweets" at bounding box center [433, 277] width 22 height 9
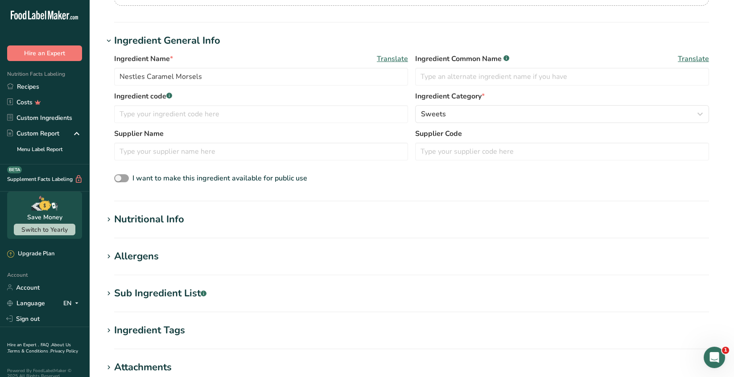
click at [217, 221] on h1 "Nutritional Info" at bounding box center [411, 219] width 616 height 15
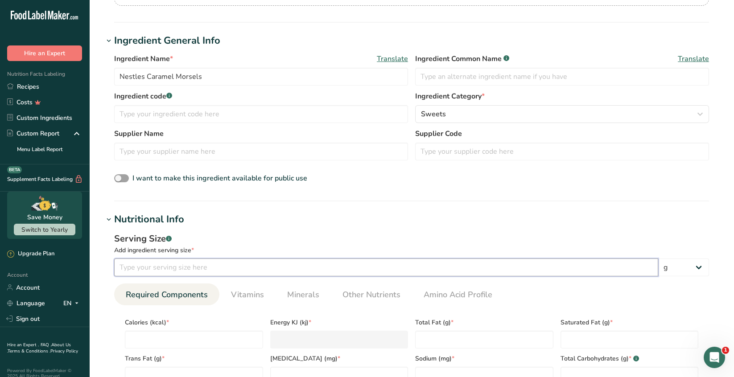
click at [135, 270] on input "number" at bounding box center [386, 267] width 544 height 18
type input "14"
drag, startPoint x: 133, startPoint y: 341, endPoint x: 148, endPoint y: 335, distance: 16.6
click at [134, 339] on input "number" at bounding box center [194, 340] width 138 height 18
type input "7"
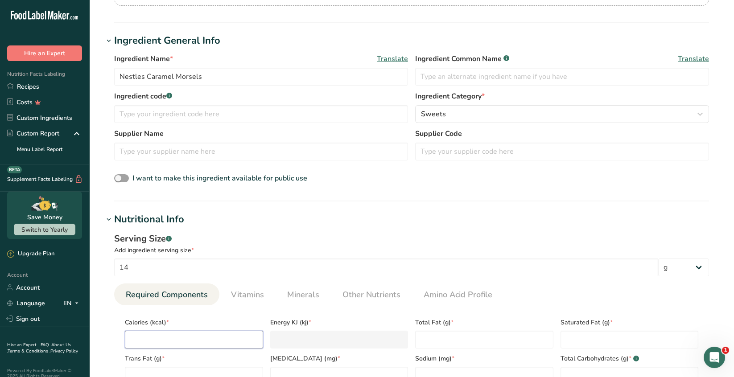
type KJ "29.3"
type input "70"
type KJ "292.9"
type input "70"
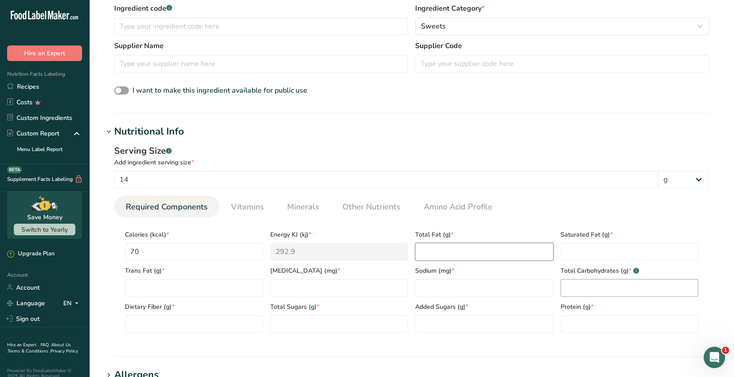
scroll to position [223, 0]
type Fat "3.5"
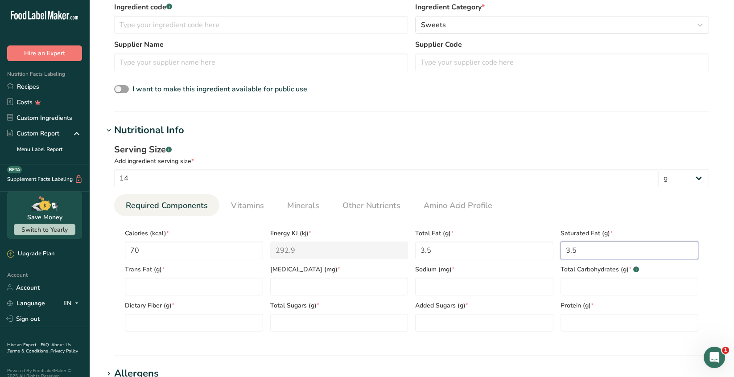
type Fat "3.5"
type Fat "0"
type input "0"
type input "10"
type Carbohydrates "10"
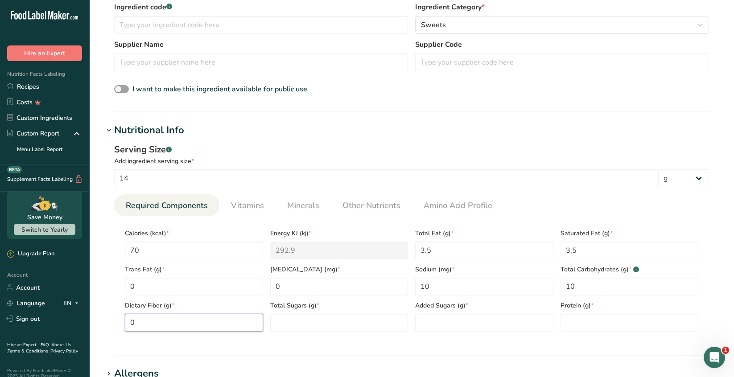
type Fiber "0"
type Sugars "10"
type Sugars "9"
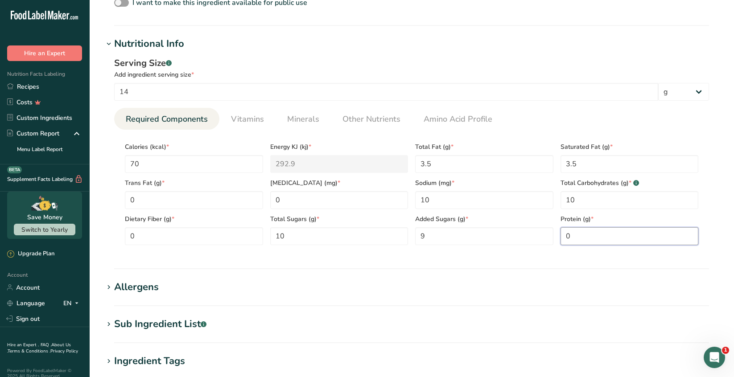
scroll to position [312, 0]
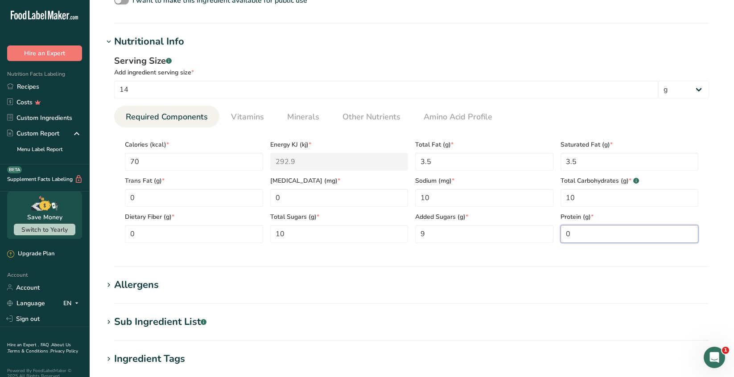
type input "0"
click at [232, 317] on h1 "Sub Ingredient List .a-a{fill:#347362;}.b-a{fill:#fff;}" at bounding box center [411, 322] width 616 height 15
drag, startPoint x: 136, startPoint y: 351, endPoint x: 219, endPoint y: 357, distance: 82.6
click at [137, 351] on textarea at bounding box center [411, 366] width 594 height 43
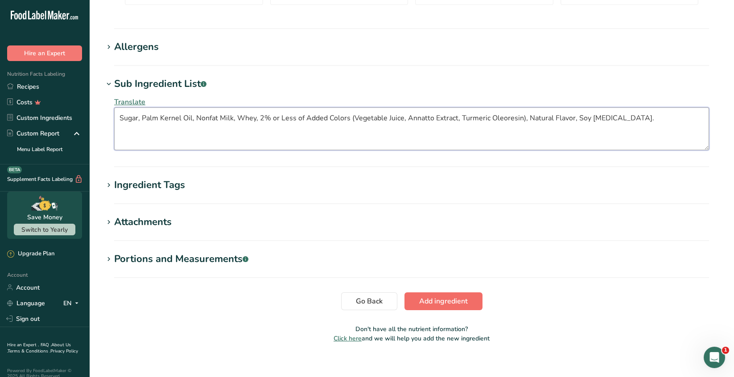
scroll to position [557, 0]
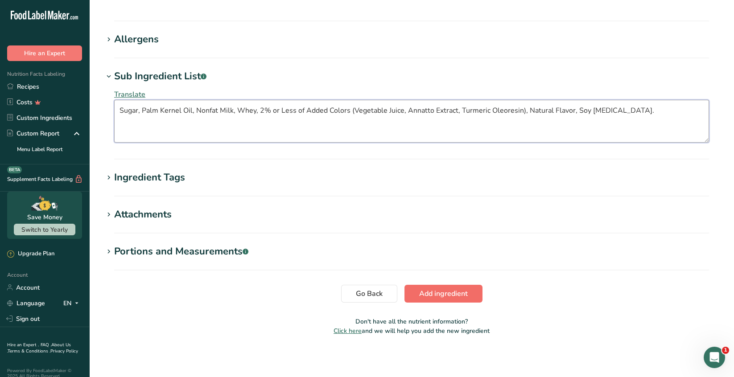
type textarea "Sugar, Palm Kernel Oil, Nonfat Milk, Whey, 2% or Less of Added Colors (Vegetabl…"
click at [443, 294] on span "Add ingredient" at bounding box center [443, 293] width 49 height 11
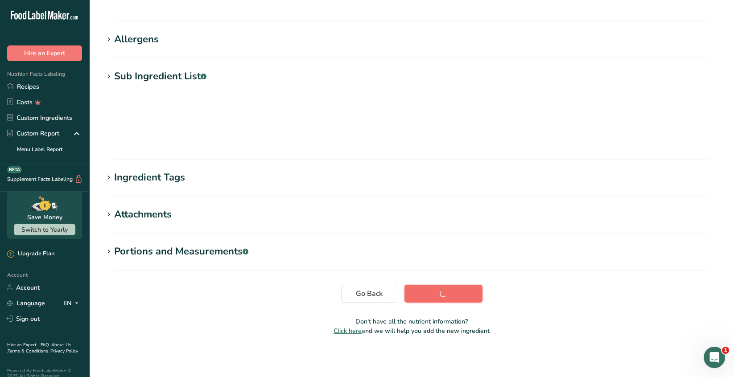
scroll to position [57, 0]
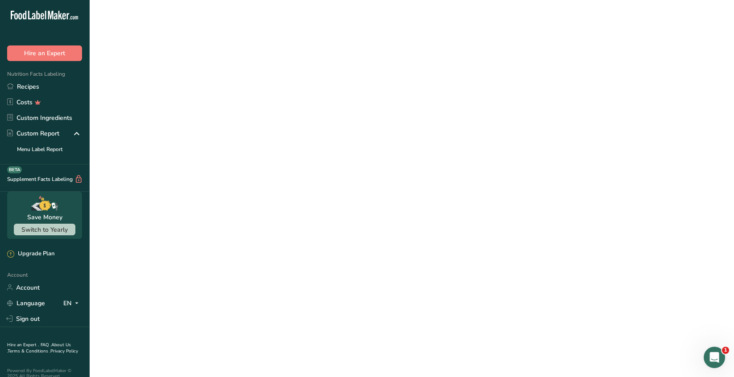
scroll to position [57, 0]
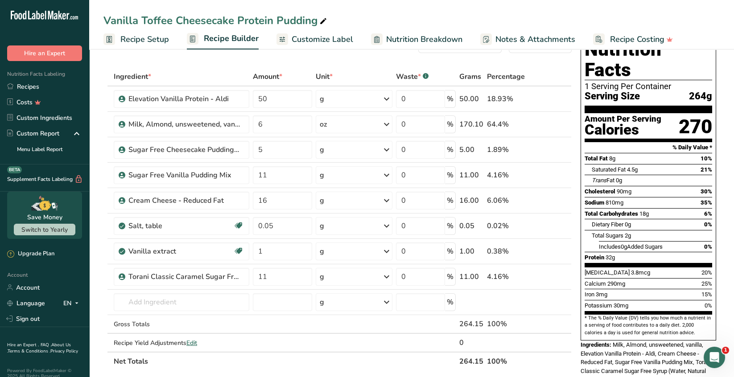
scroll to position [45, 0]
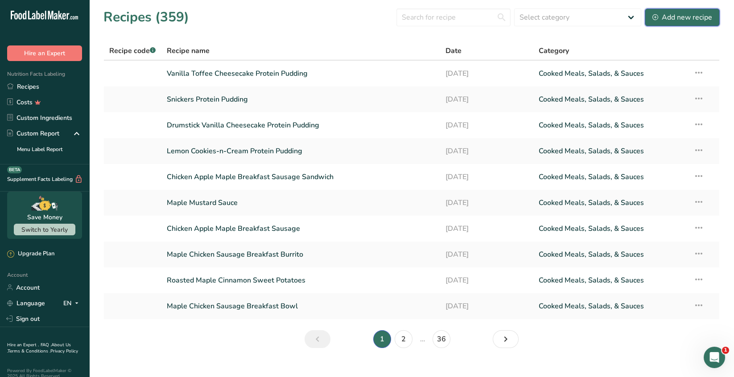
click at [677, 17] on div "Add new recipe" at bounding box center [682, 17] width 60 height 11
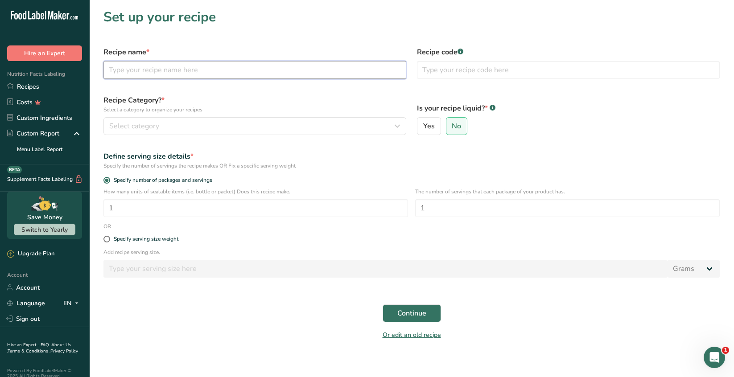
click at [121, 70] on input "text" at bounding box center [254, 70] width 303 height 18
type input "Caramel Hard Shell"
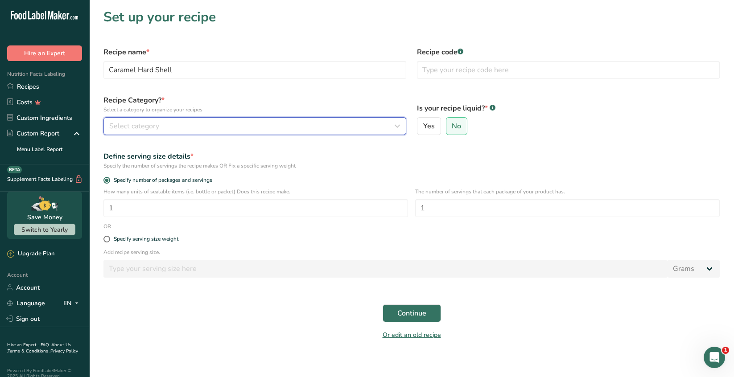
click at [140, 128] on span "Select category" at bounding box center [134, 126] width 50 height 11
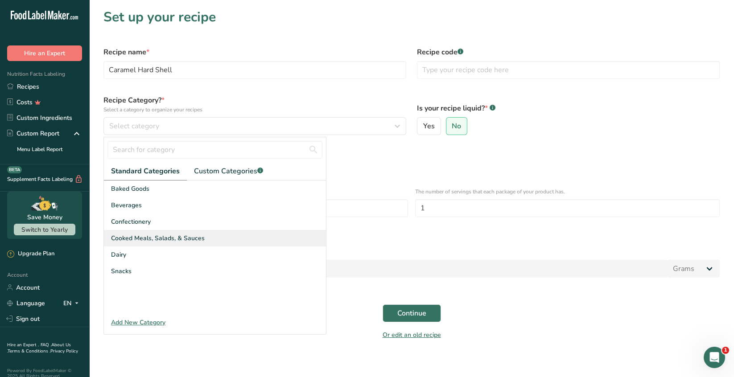
click at [180, 238] on span "Cooked Meals, Salads, & Sauces" at bounding box center [158, 238] width 94 height 9
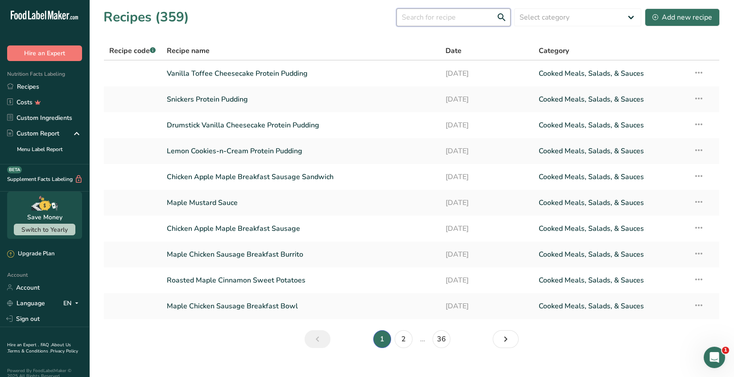
click at [425, 16] on input "text" at bounding box center [453, 17] width 114 height 18
type input "shell"
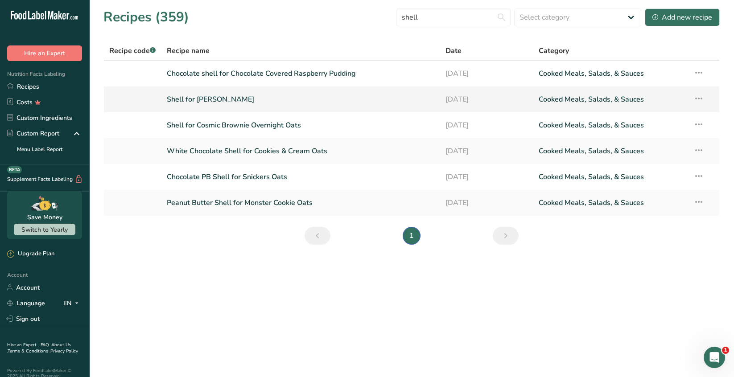
click at [244, 96] on link "Shell for Almond Joy Oats" at bounding box center [301, 99] width 268 height 19
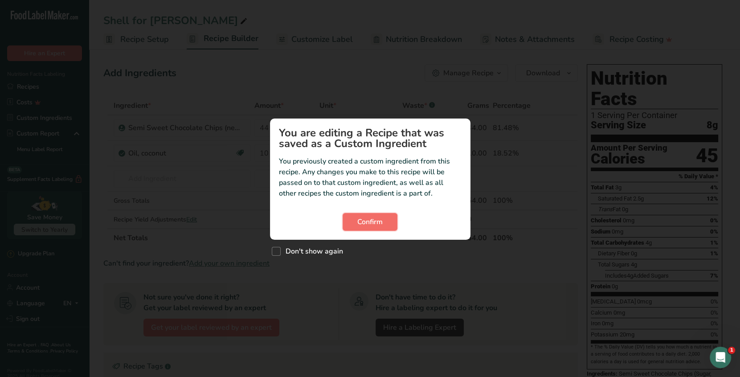
click at [366, 221] on span "Confirm" at bounding box center [369, 222] width 25 height 11
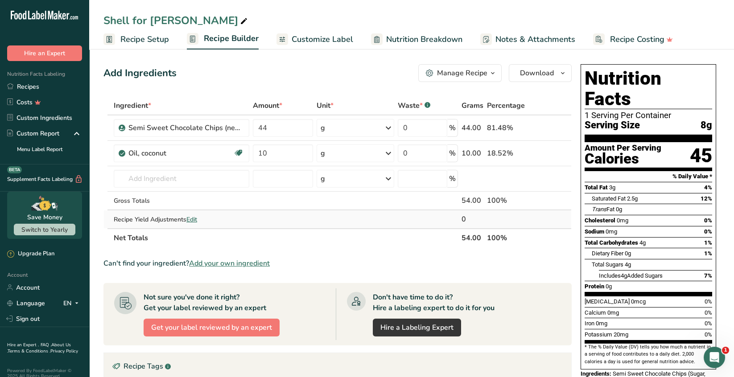
click at [479, 211] on tbody "Semi Sweet Chocolate Chips (nestle) 44 g Weight Units g kg mg See more Volume U…" at bounding box center [337, 171] width 467 height 113
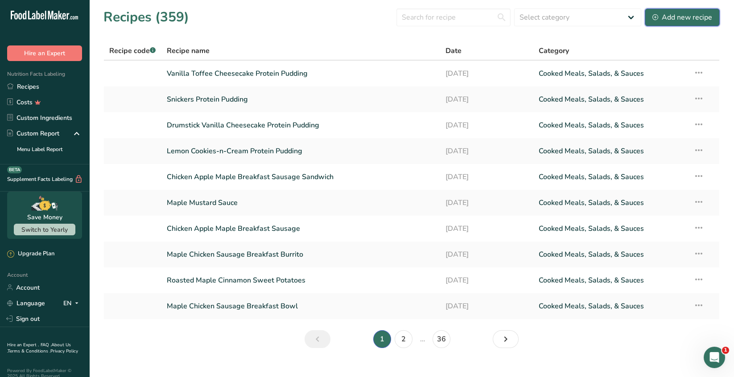
click at [686, 16] on div "Add new recipe" at bounding box center [682, 17] width 60 height 11
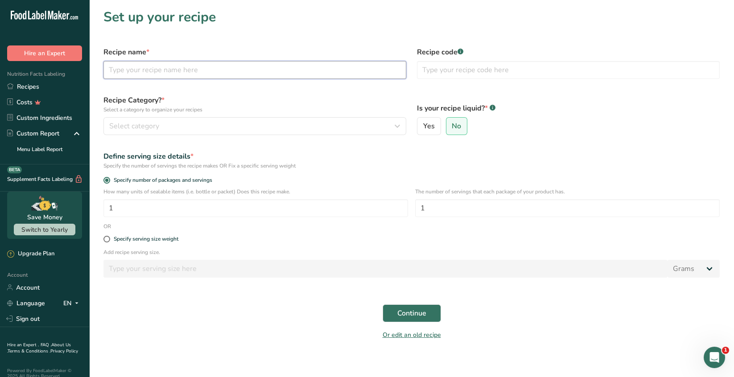
click at [129, 63] on input "text" at bounding box center [254, 70] width 303 height 18
type input "Caramel Hard Shell"
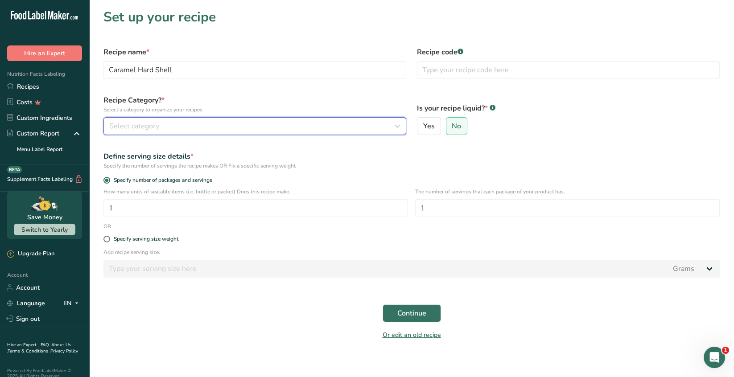
click at [145, 125] on span "Select category" at bounding box center [134, 126] width 50 height 11
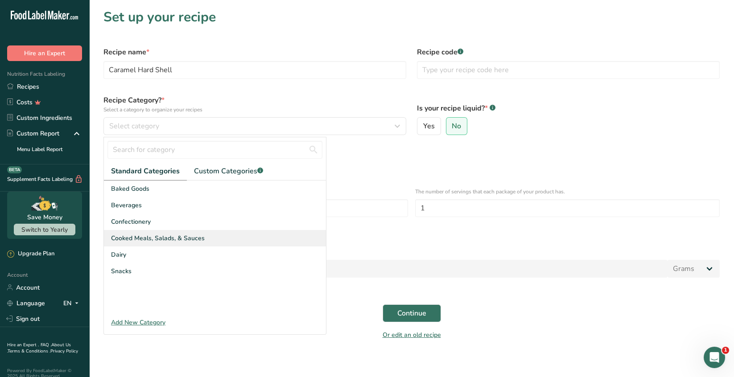
drag, startPoint x: 189, startPoint y: 236, endPoint x: 200, endPoint y: 238, distance: 11.2
click at [189, 236] on span "Cooked Meals, Salads, & Sauces" at bounding box center [158, 238] width 94 height 9
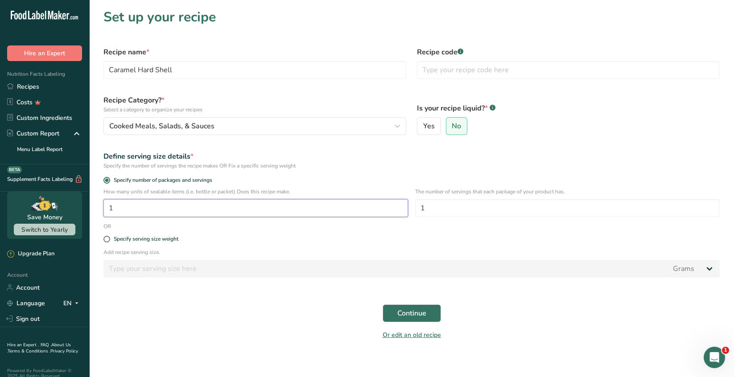
click at [114, 208] on input "1" at bounding box center [255, 208] width 304 height 18
type input "6"
click at [415, 315] on span "Continue" at bounding box center [411, 313] width 29 height 11
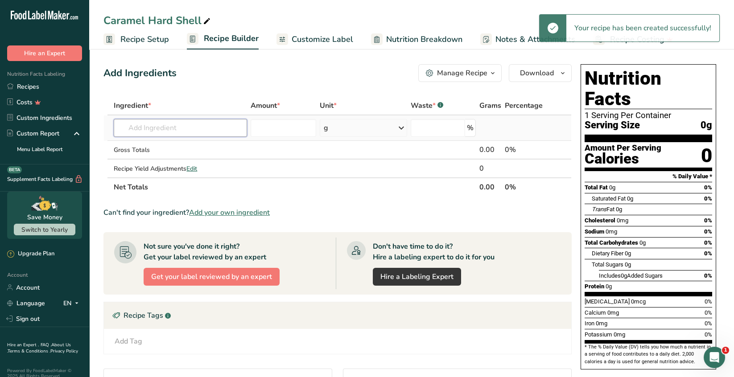
click at [139, 128] on input "text" at bounding box center [180, 128] width 133 height 18
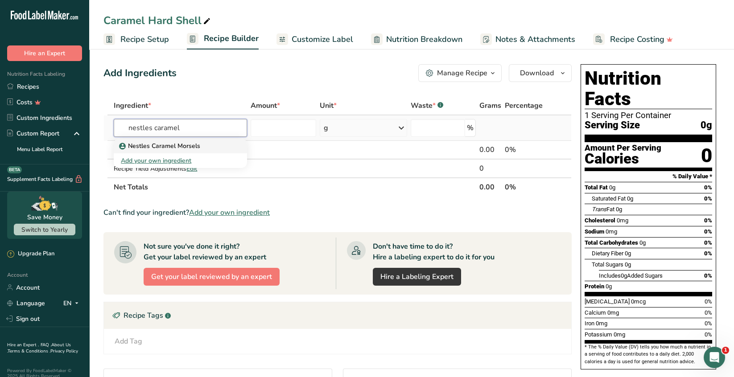
type input "nestles caramel"
click at [183, 147] on p "Nestles Caramel Morsels" at bounding box center [160, 145] width 79 height 9
type input "Nestles Caramel Morsels"
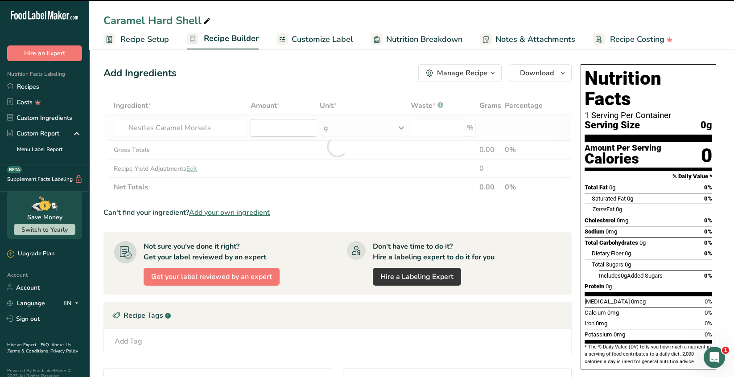
type input "0"
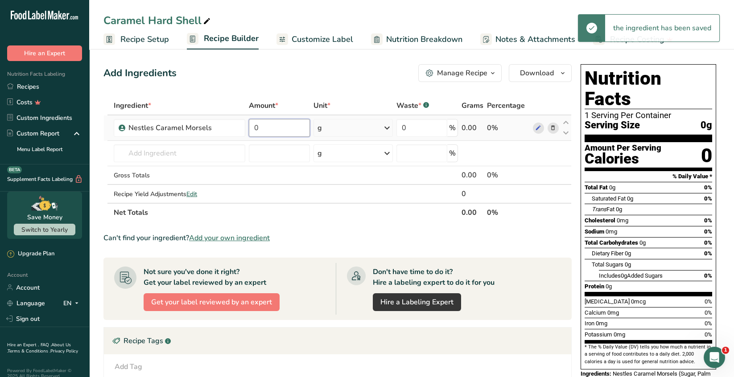
click at [262, 128] on input "0" at bounding box center [279, 128] width 61 height 18
type input "3"
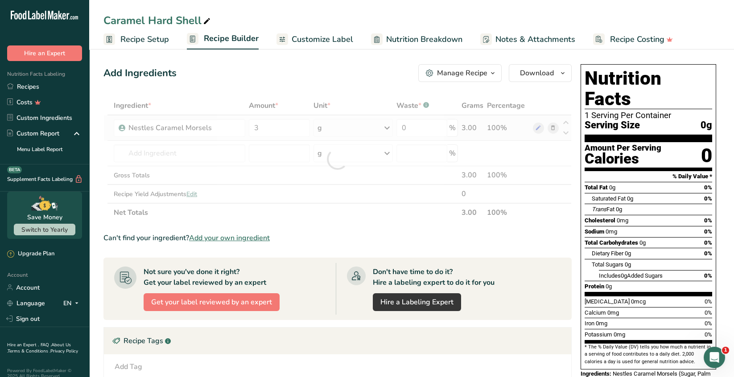
click at [385, 129] on div "Ingredient * Amount * Unit * Waste * .a-a{fill:#347362;}.b-a{fill:#fff;} Grams …" at bounding box center [337, 159] width 468 height 126
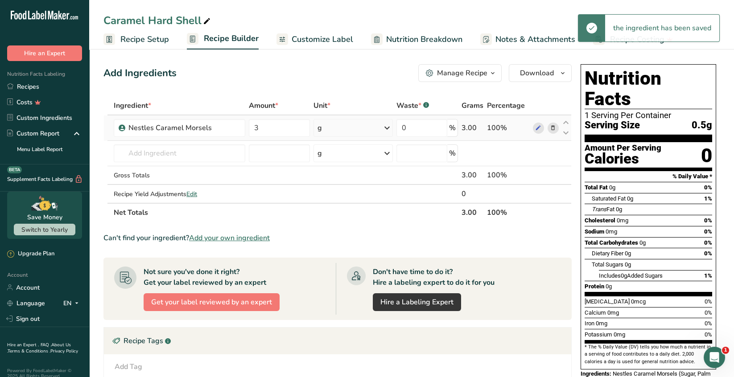
click at [385, 129] on icon at bounding box center [386, 128] width 11 height 16
click at [386, 132] on icon at bounding box center [386, 128] width 11 height 16
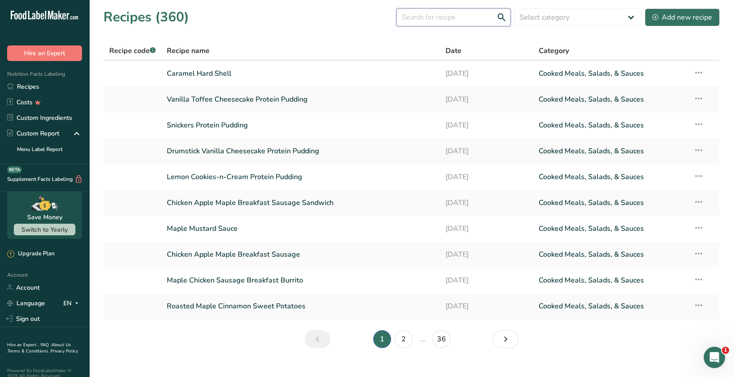
click at [418, 17] on input "text" at bounding box center [453, 17] width 114 height 18
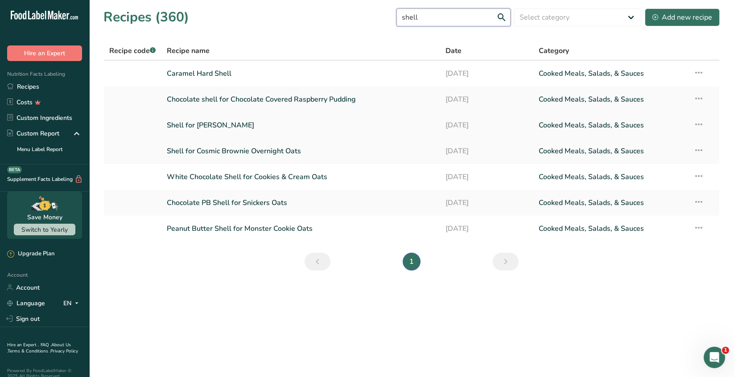
type input "shell"
click at [248, 131] on link "Shell for Almond Joy Oats" at bounding box center [301, 125] width 268 height 19
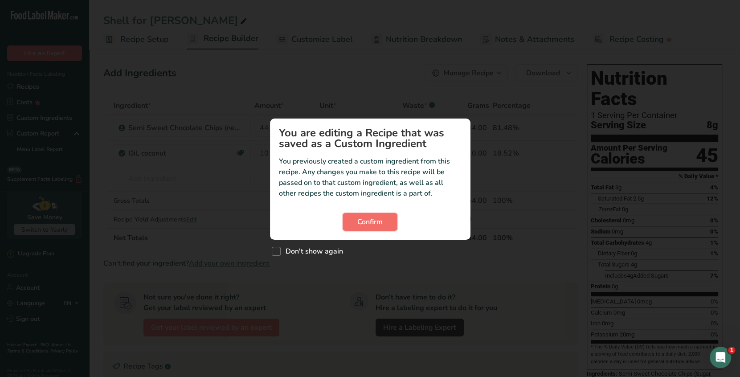
click at [379, 221] on span "Confirm" at bounding box center [369, 222] width 25 height 11
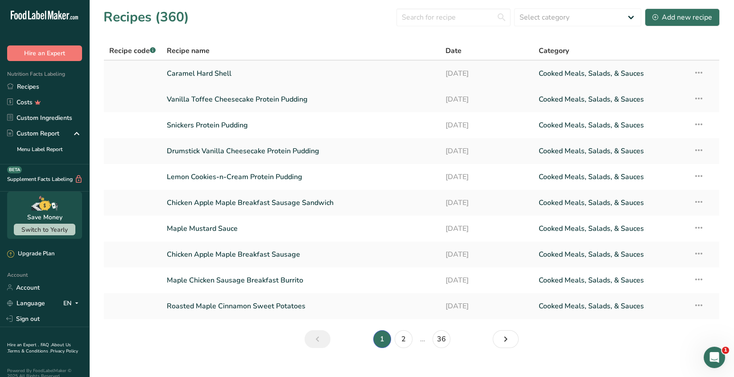
click at [226, 77] on link "Caramel Hard Shell" at bounding box center [301, 73] width 268 height 19
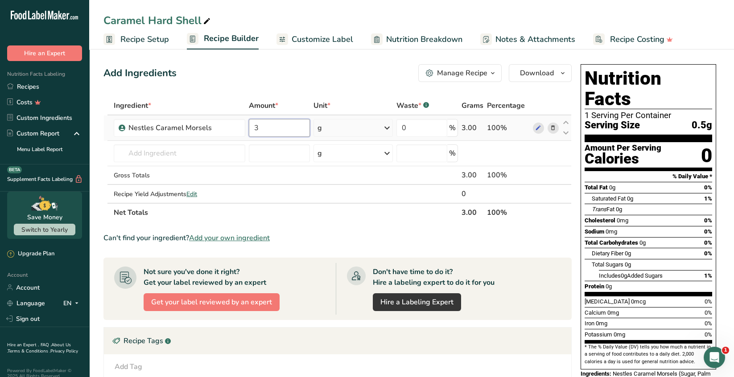
click at [266, 126] on input "3" at bounding box center [279, 128] width 61 height 18
type input "44"
click at [195, 147] on div "Ingredient * Amount * Unit * Waste * .a-a{fill:#347362;}.b-a{fill:#fff;} Grams …" at bounding box center [337, 159] width 468 height 126
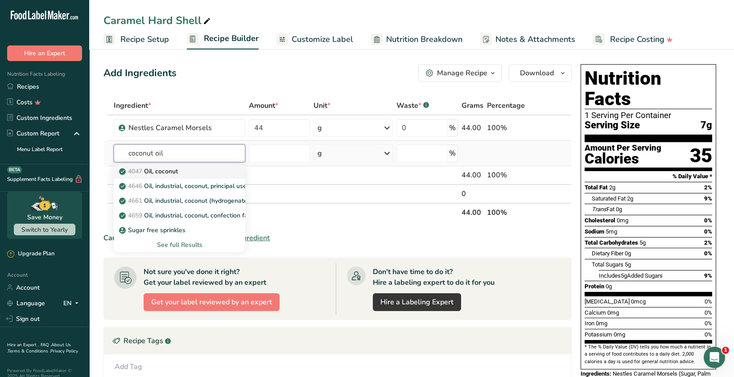
type input "coconut oil"
click at [177, 170] on p "4047 Oil, coconut" at bounding box center [149, 171] width 57 height 9
type input "Oil, coconut"
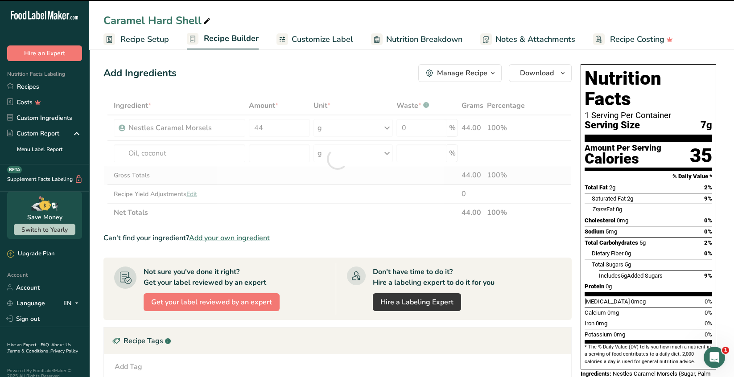
type input "0"
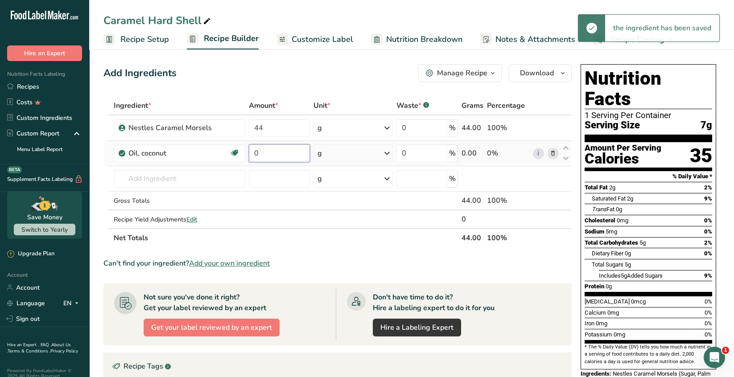
click at [260, 152] on input "0" at bounding box center [279, 153] width 61 height 18
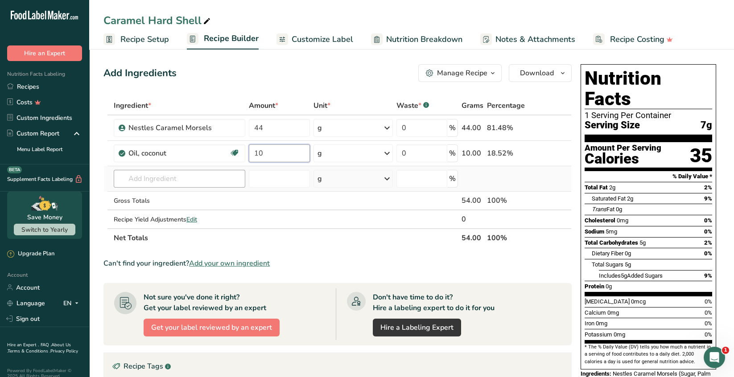
type input "10"
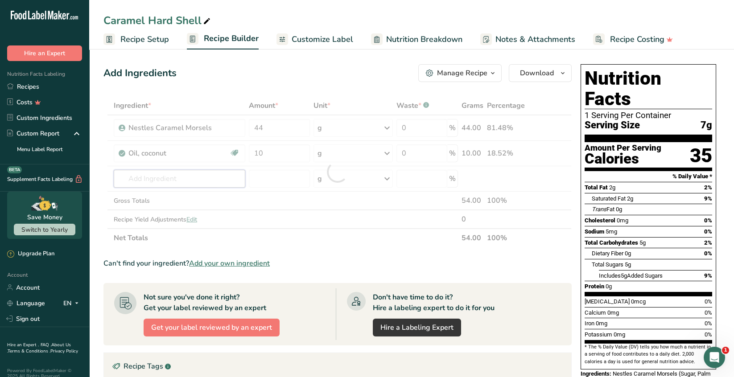
drag, startPoint x: 194, startPoint y: 181, endPoint x: 204, endPoint y: 178, distance: 10.2
click at [194, 180] on div "Ingredient * Amount * Unit * Waste * .a-a{fill:#347362;}.b-a{fill:#fff;} Grams …" at bounding box center [337, 171] width 468 height 151
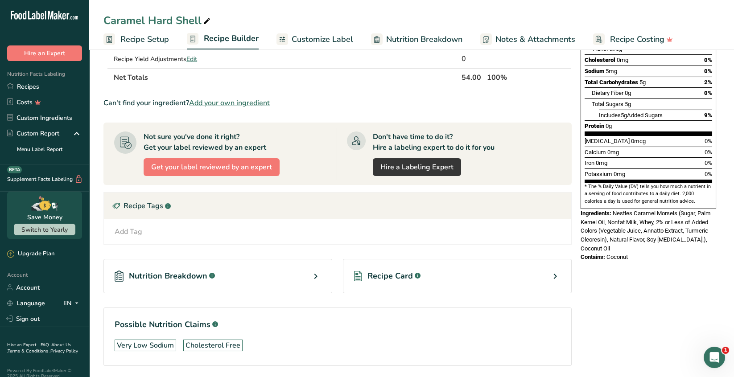
scroll to position [190, 0]
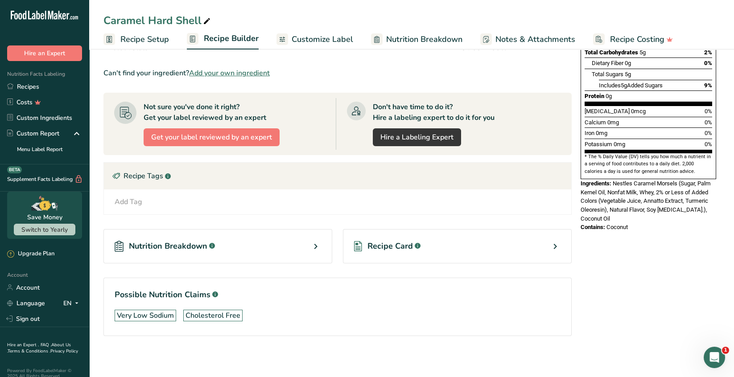
click at [555, 246] on icon at bounding box center [554, 246] width 11 height 16
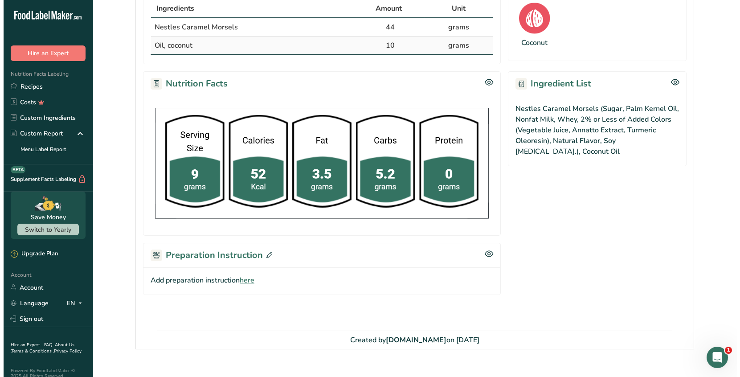
scroll to position [216, 0]
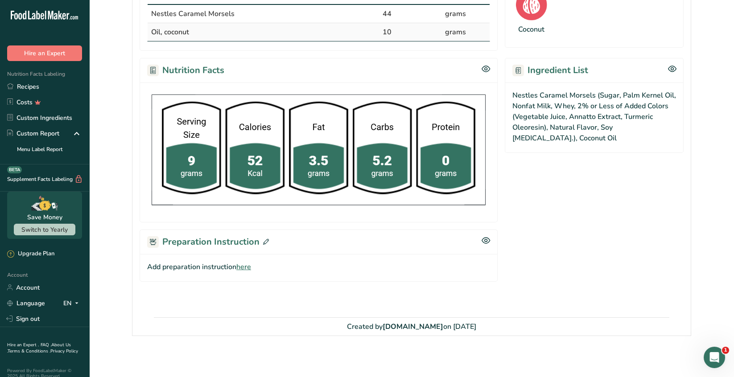
click at [264, 241] on icon at bounding box center [266, 242] width 6 height 6
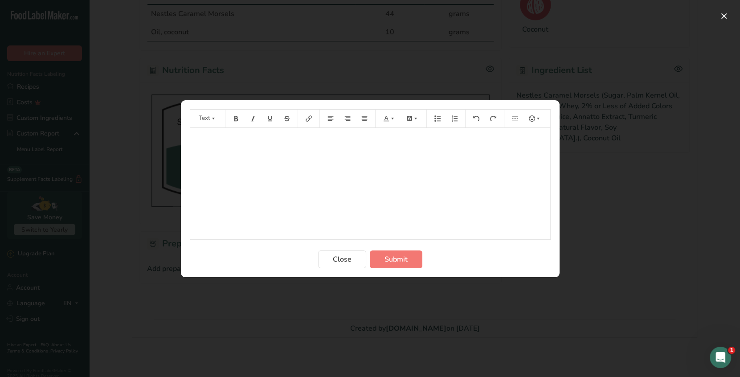
drag, startPoint x: 202, startPoint y: 139, endPoint x: 214, endPoint y: 135, distance: 13.1
click at [202, 137] on p "﻿" at bounding box center [370, 140] width 351 height 11
click at [242, 121] on button "Preparation instructions modal" at bounding box center [236, 118] width 13 height 14
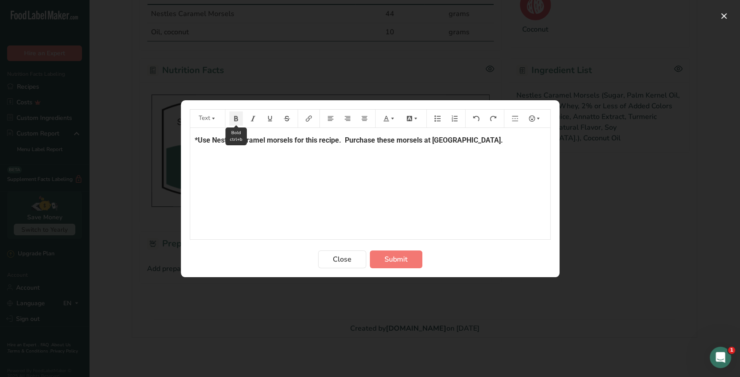
click at [238, 119] on icon "Preparation instructions modal" at bounding box center [236, 118] width 6 height 6
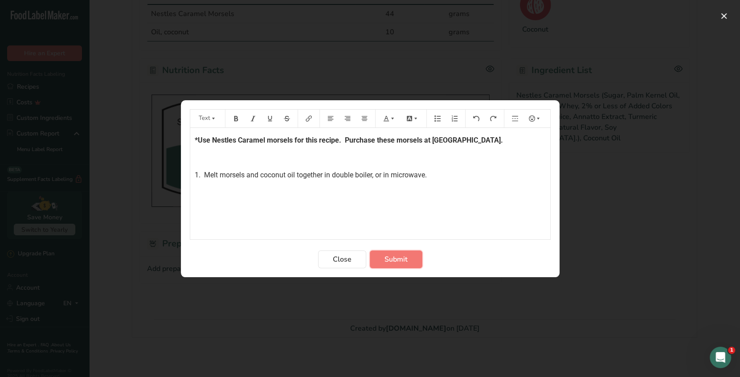
drag, startPoint x: 401, startPoint y: 262, endPoint x: 414, endPoint y: 238, distance: 28.1
click at [400, 261] on span "Submit" at bounding box center [396, 259] width 23 height 11
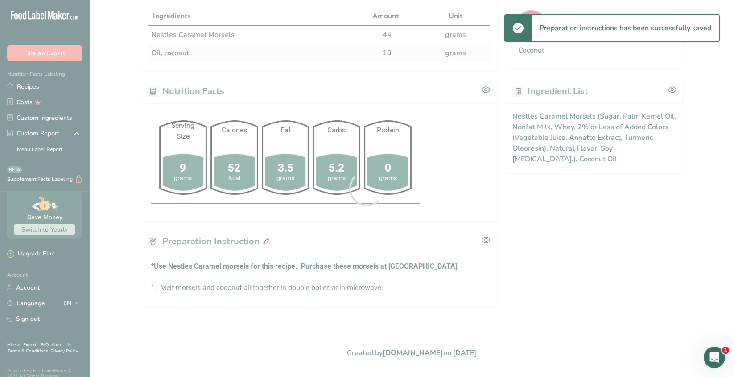
scroll to position [0, 0]
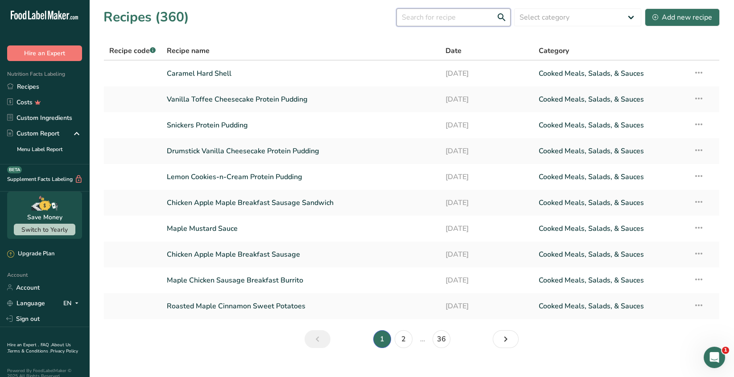
click at [417, 17] on input "text" at bounding box center [453, 17] width 114 height 18
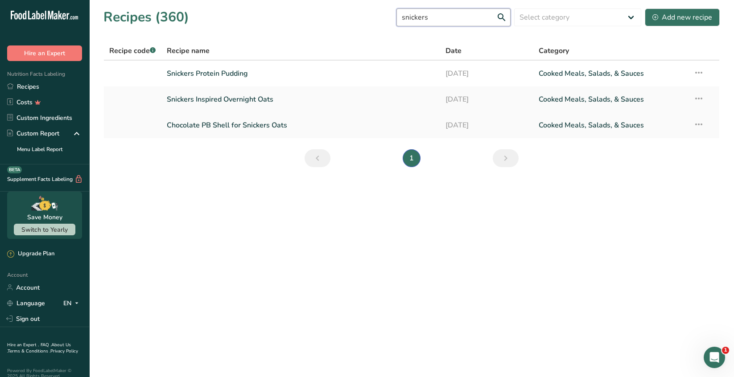
type input "snickers"
click at [272, 126] on link "Chocolate PB Shell for Snickers Oats" at bounding box center [301, 125] width 268 height 19
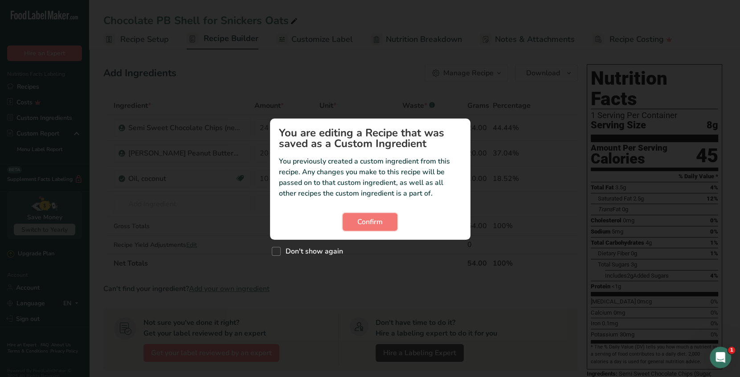
drag, startPoint x: 376, startPoint y: 221, endPoint x: 364, endPoint y: 188, distance: 35.9
click at [376, 221] on span "Confirm" at bounding box center [369, 222] width 25 height 11
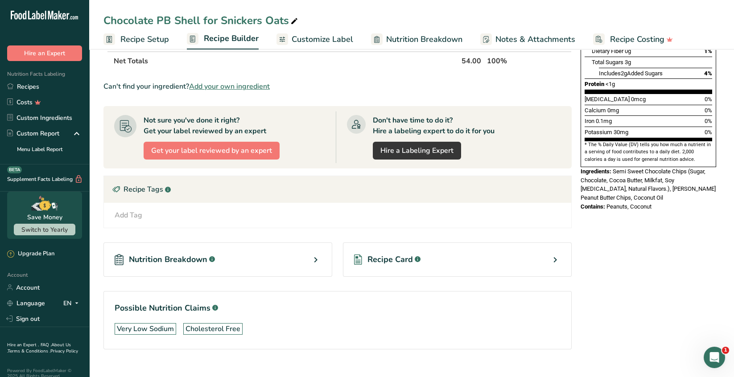
scroll to position [216, 0]
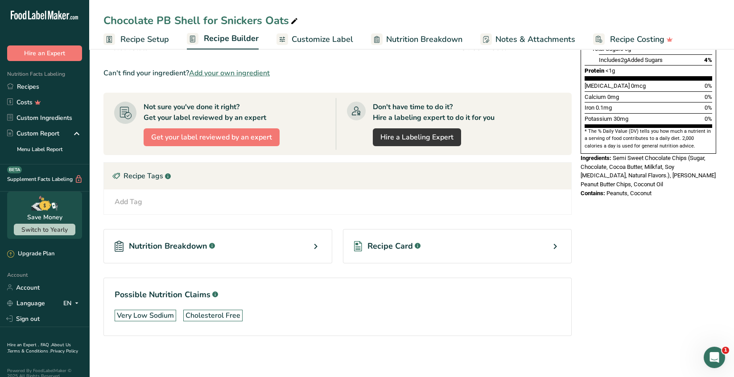
click at [556, 241] on icon at bounding box center [554, 246] width 11 height 16
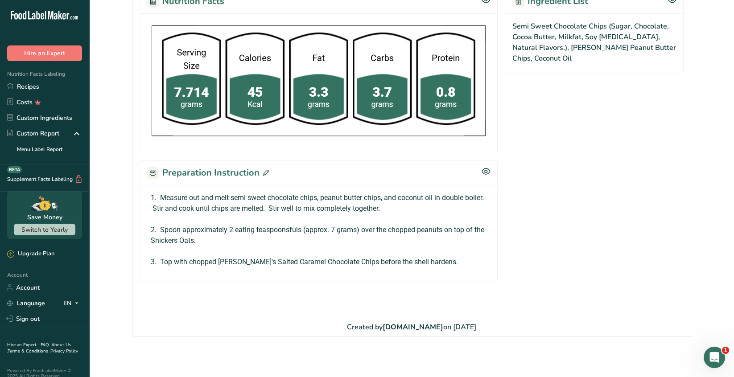
scroll to position [303, 0]
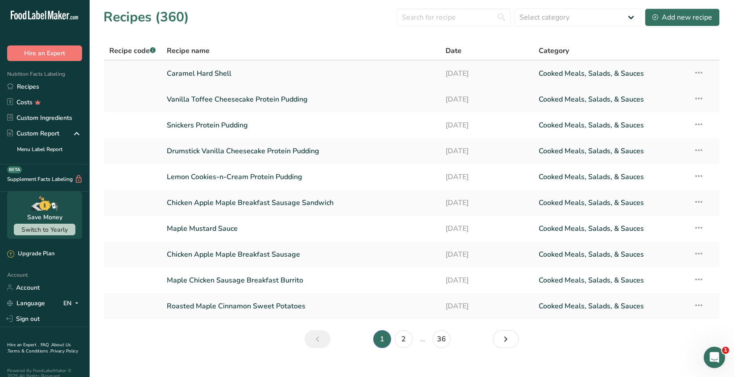
click at [223, 69] on link "Caramel Hard Shell" at bounding box center [301, 73] width 268 height 19
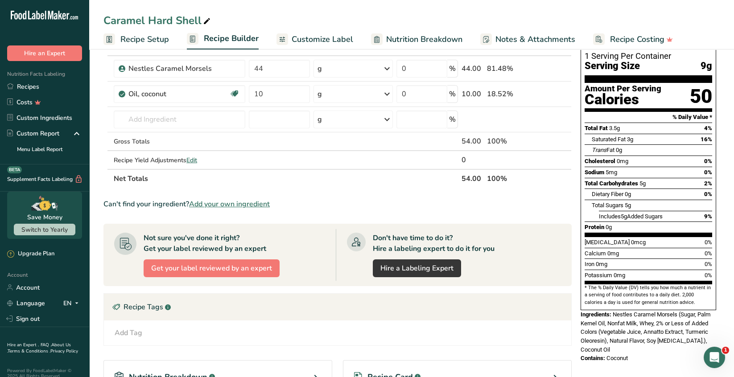
scroll to position [190, 0]
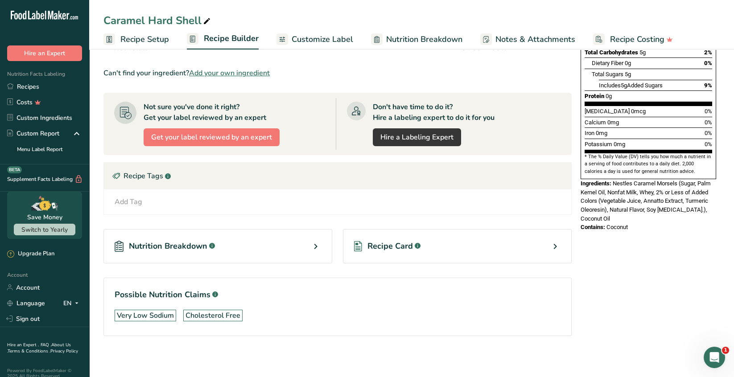
click at [553, 243] on icon at bounding box center [554, 246] width 11 height 16
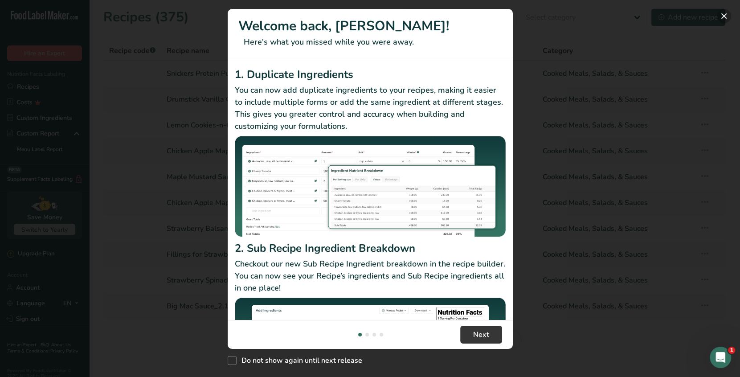
drag, startPoint x: 721, startPoint y: 16, endPoint x: 708, endPoint y: 21, distance: 14.4
click at [721, 16] on button "New Features" at bounding box center [724, 16] width 14 height 14
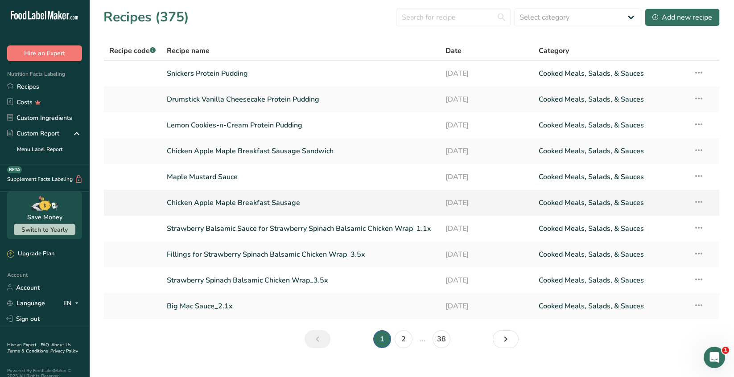
click at [280, 209] on link "Chicken Apple Maple Breakfast Sausage" at bounding box center [301, 202] width 268 height 19
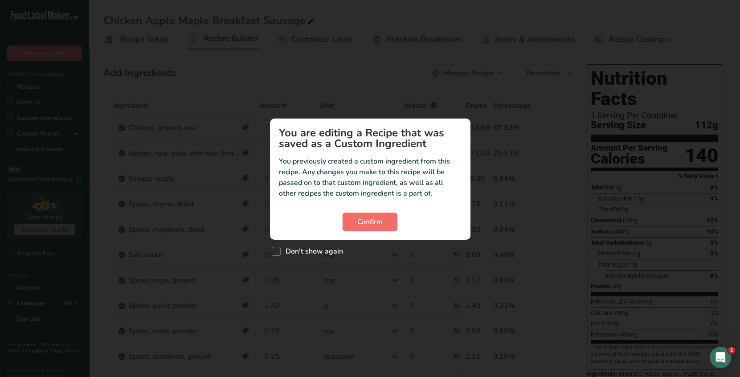
click at [370, 224] on span "Confirm" at bounding box center [369, 222] width 25 height 11
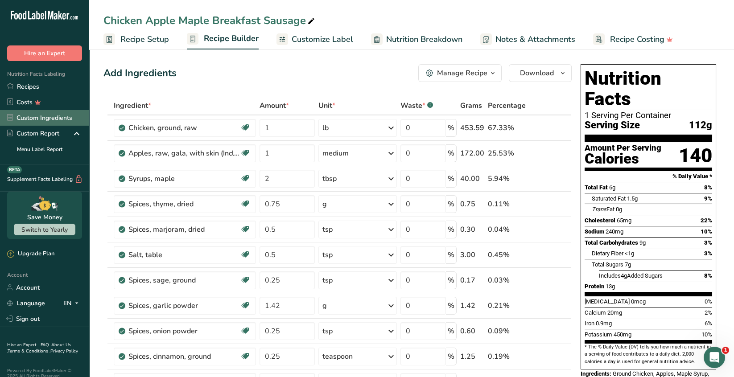
click at [39, 116] on link "Custom Ingredients" at bounding box center [44, 118] width 89 height 16
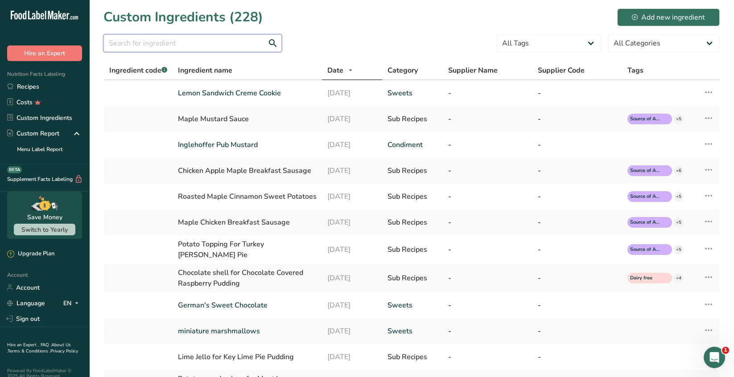
click at [133, 40] on input "text" at bounding box center [192, 43] width 178 height 18
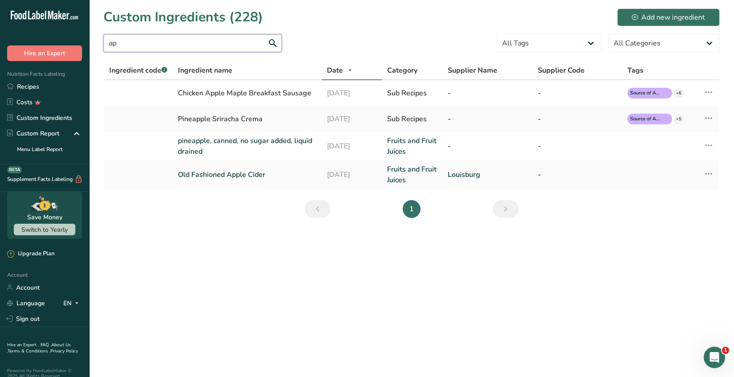
type input "a"
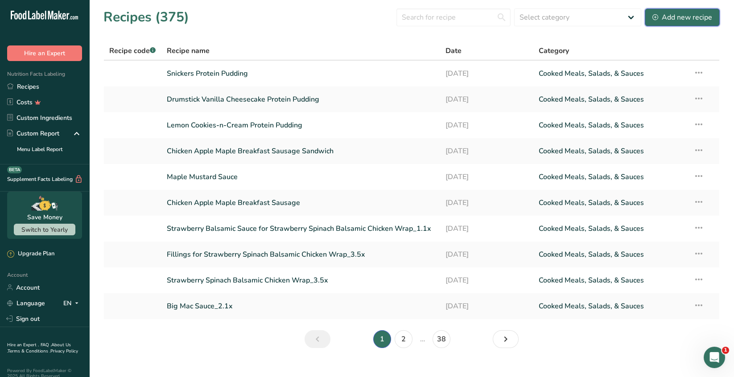
click at [684, 19] on div "Add new recipe" at bounding box center [682, 17] width 60 height 11
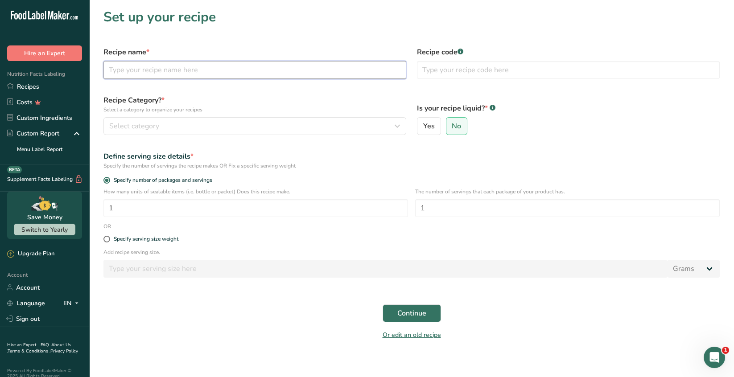
drag, startPoint x: 131, startPoint y: 65, endPoint x: 144, endPoint y: 44, distance: 25.0
click at [136, 62] on input "text" at bounding box center [254, 70] width 303 height 18
type input "apple"
click at [400, 315] on span "Continue" at bounding box center [411, 313] width 29 height 11
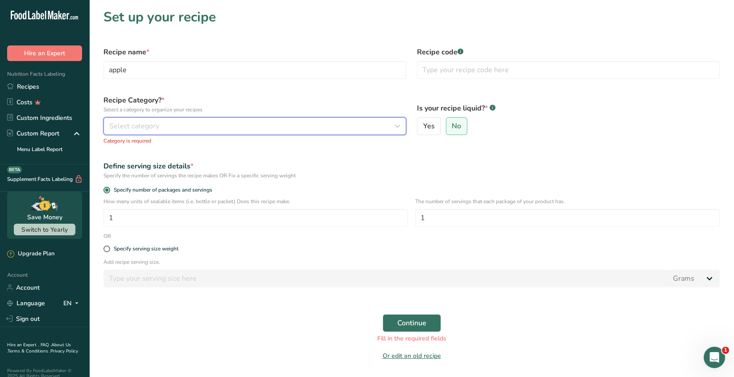
click at [130, 125] on span "Select category" at bounding box center [134, 126] width 50 height 11
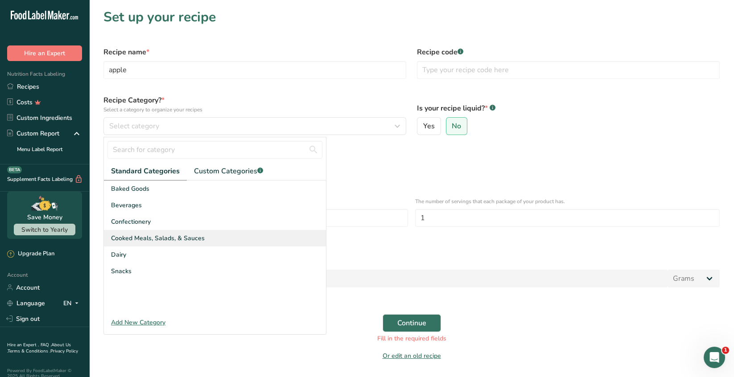
click at [179, 240] on span "Cooked Meals, Salads, & Sauces" at bounding box center [158, 238] width 94 height 9
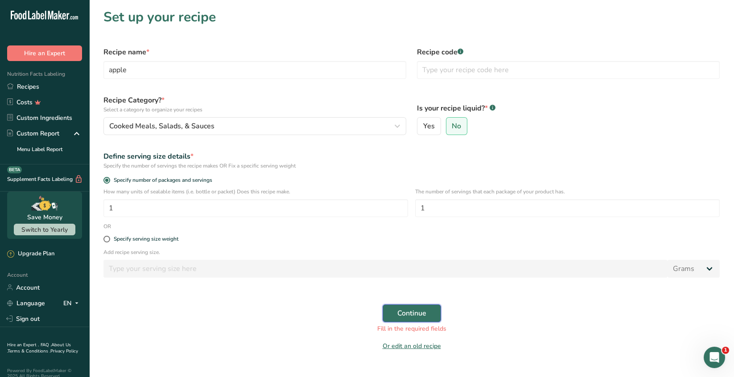
click at [411, 317] on span "Continue" at bounding box center [411, 313] width 29 height 11
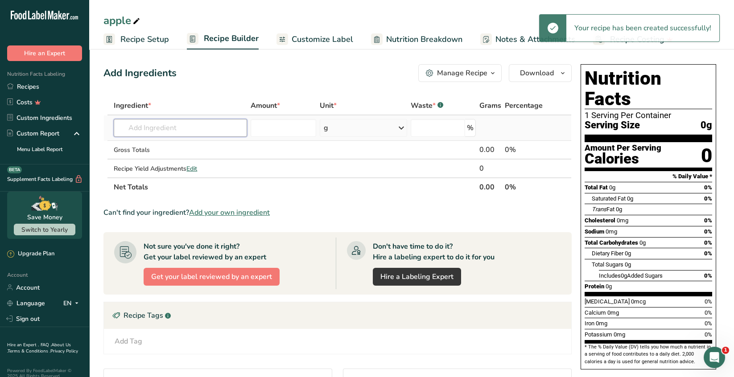
click at [139, 129] on input "text" at bounding box center [180, 128] width 133 height 18
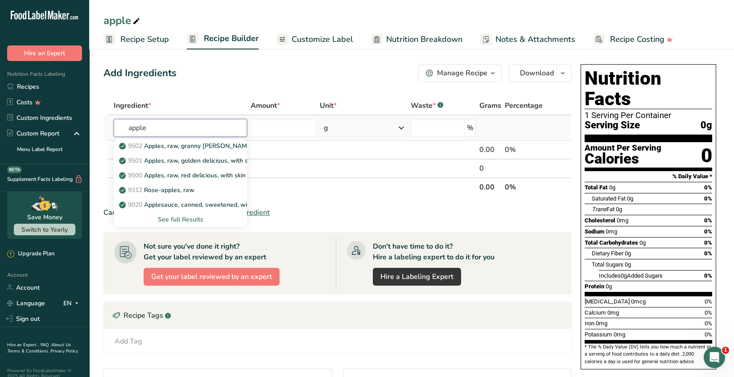
type input "apple"
click at [184, 221] on div "See full Results" at bounding box center [180, 219] width 119 height 9
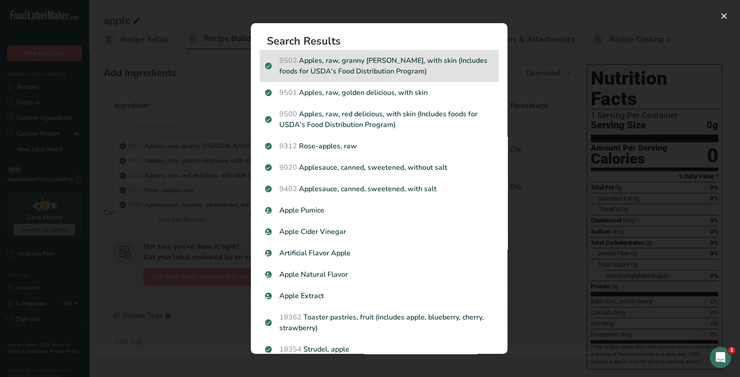
click at [364, 69] on p "9502 Apples, raw, granny smith, with skin (Includes foods for USDA's Food Distr…" at bounding box center [379, 65] width 228 height 21
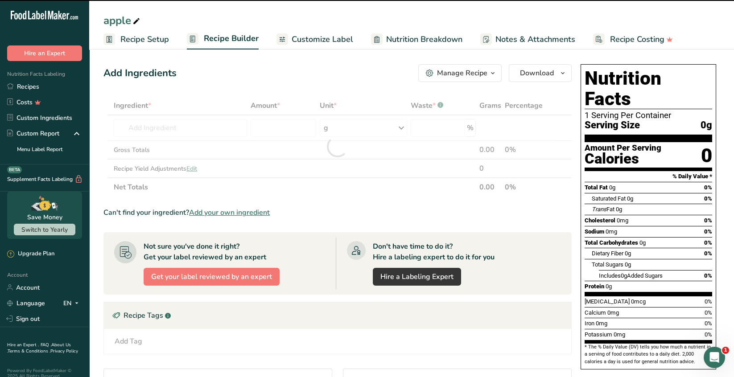
type input "0"
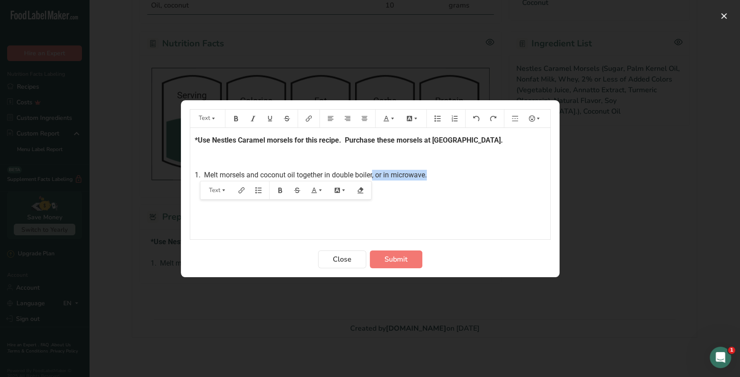
drag, startPoint x: 433, startPoint y: 176, endPoint x: 373, endPoint y: 176, distance: 59.7
click at [373, 176] on p "1. Melt morsels and coconut oil together in double boiler, or in microwave." at bounding box center [370, 175] width 351 height 11
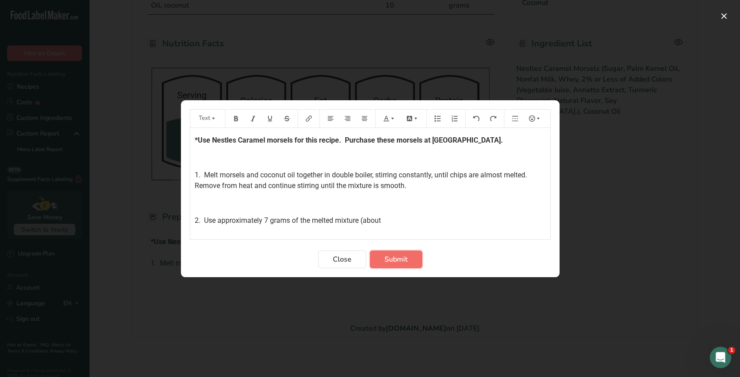
click at [393, 258] on span "Submit" at bounding box center [396, 259] width 23 height 11
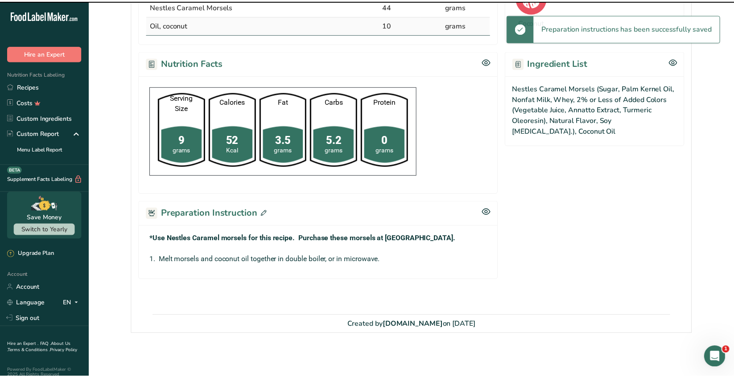
scroll to position [221, 0]
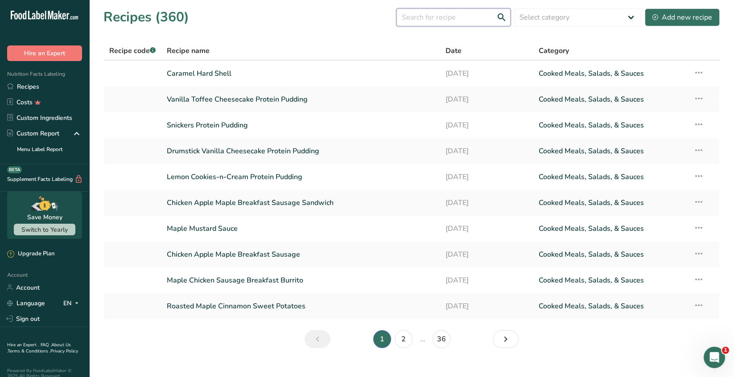
click at [417, 18] on input "text" at bounding box center [453, 17] width 114 height 18
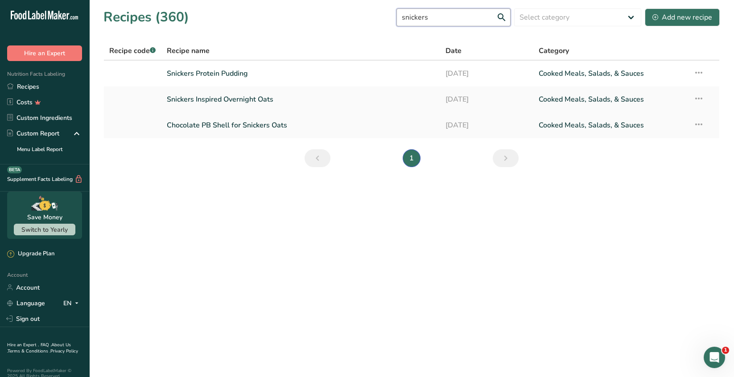
type input "snickers"
click at [235, 128] on link "Chocolate PB Shell for Snickers Oats" at bounding box center [301, 125] width 268 height 19
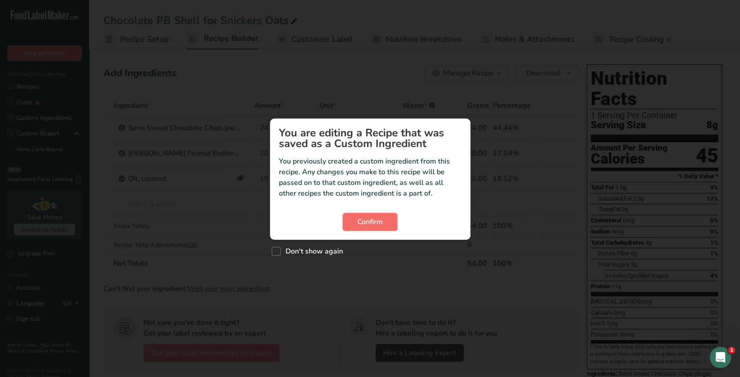
click at [367, 221] on span "Confirm" at bounding box center [369, 222] width 25 height 11
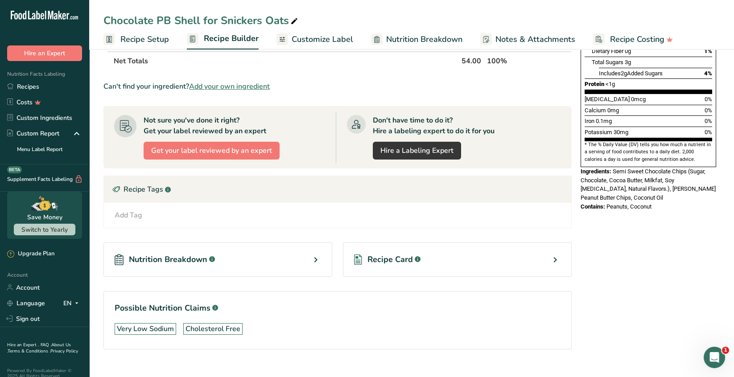
scroll to position [216, 0]
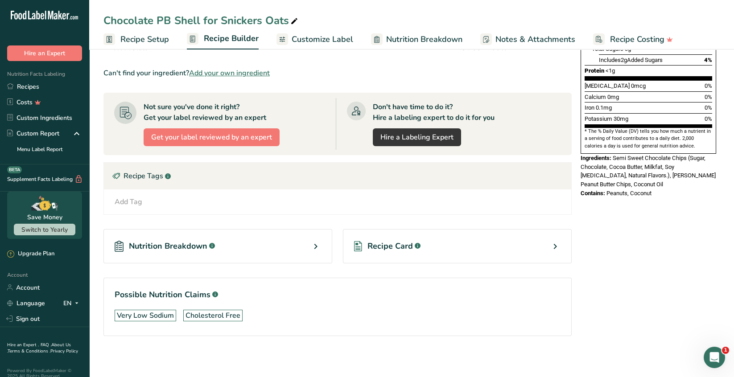
click at [556, 246] on icon at bounding box center [554, 246] width 11 height 16
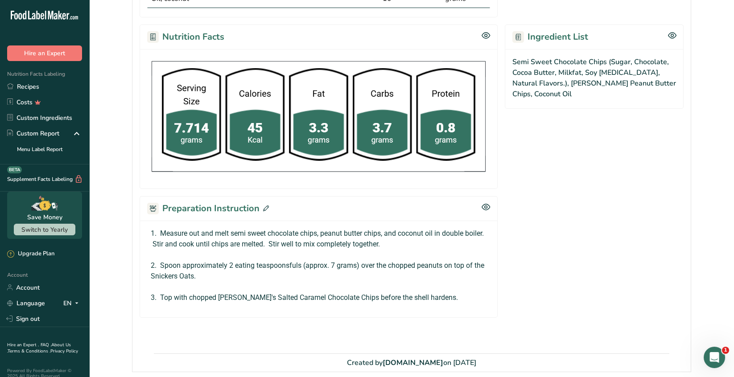
scroll to position [303, 0]
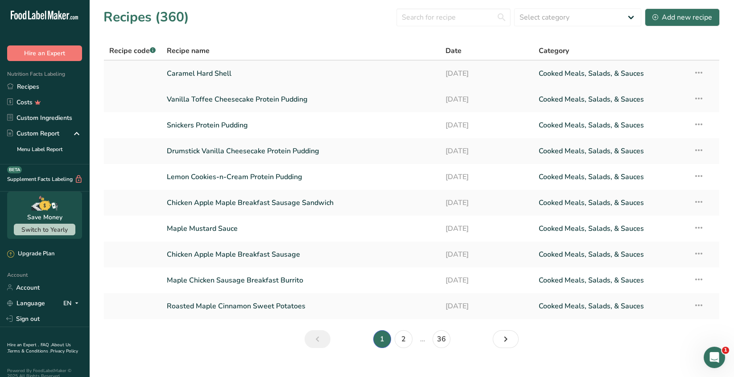
click at [225, 76] on link "Caramel Hard Shell" at bounding box center [301, 73] width 268 height 19
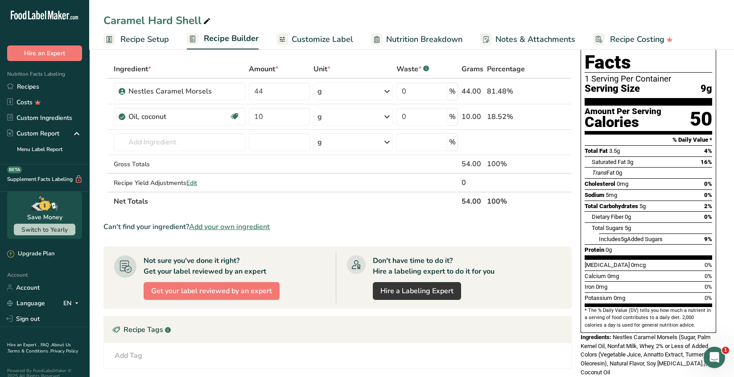
scroll to position [190, 0]
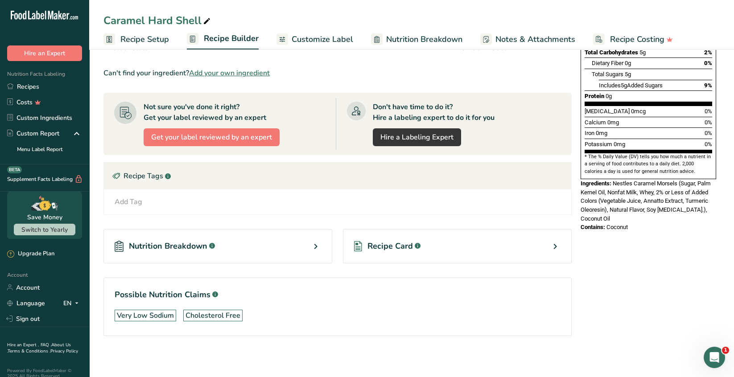
click at [555, 245] on icon at bounding box center [554, 246] width 11 height 16
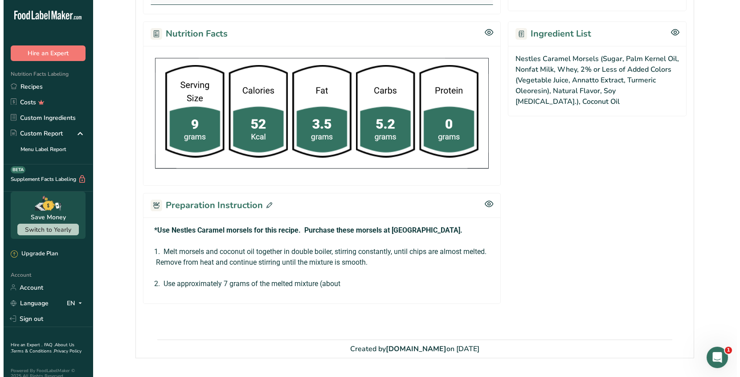
scroll to position [275, 0]
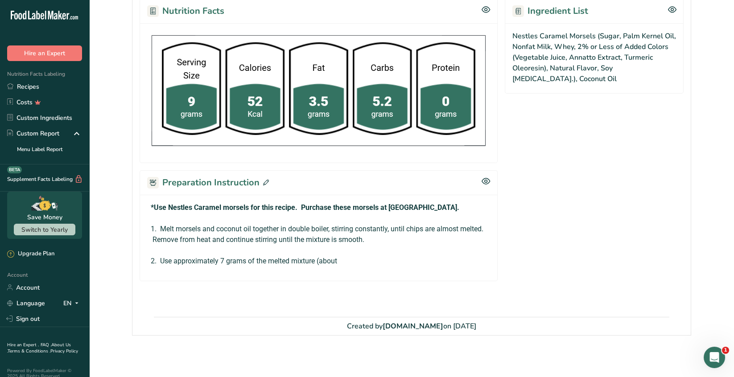
click at [266, 182] on icon at bounding box center [266, 183] width 6 height 6
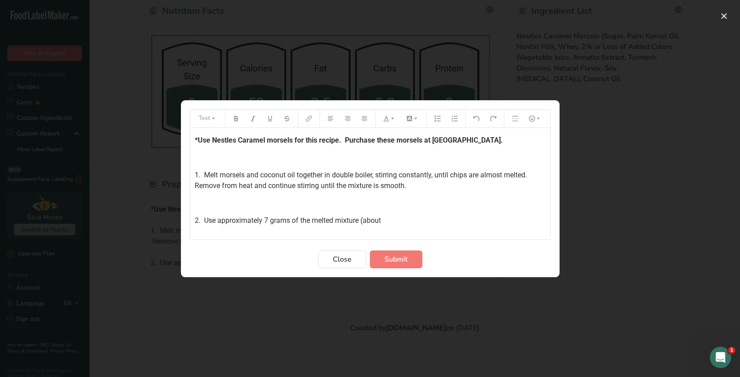
click at [393, 219] on p "2. Use approximately 7 grams of the melted mixture (about" at bounding box center [370, 220] width 351 height 11
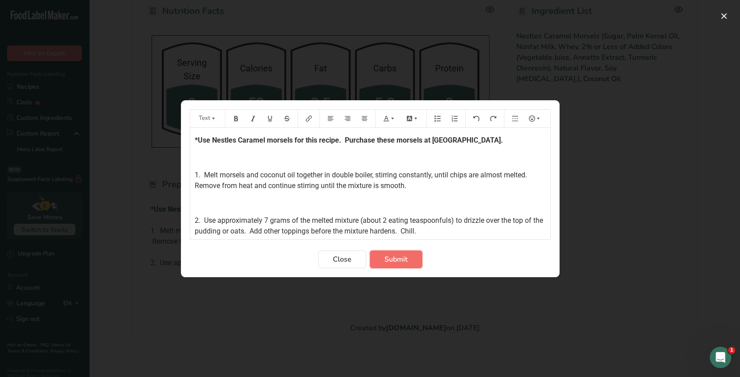
click at [396, 261] on span "Submit" at bounding box center [396, 259] width 23 height 11
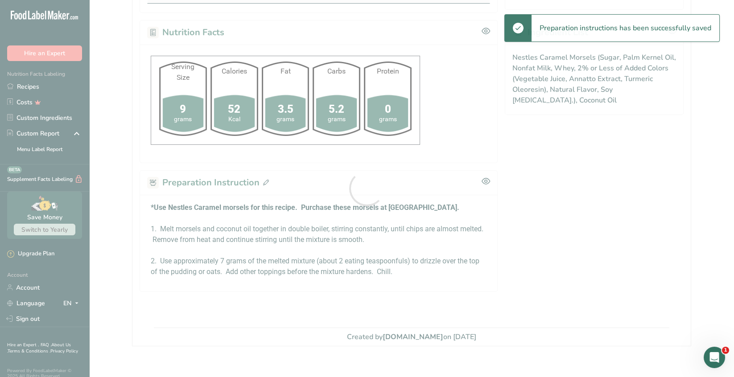
scroll to position [0, 0]
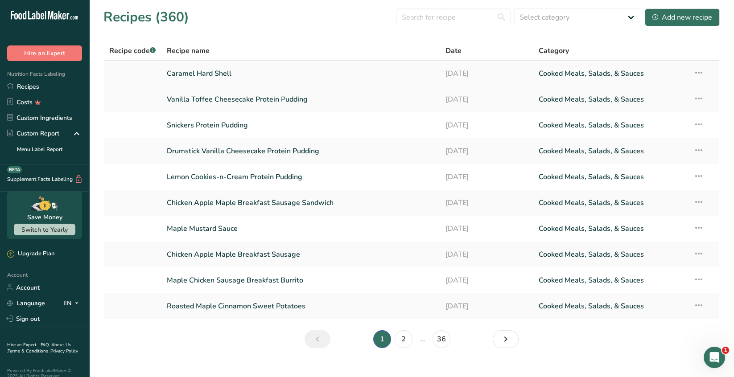
click at [697, 74] on icon at bounding box center [698, 73] width 11 height 16
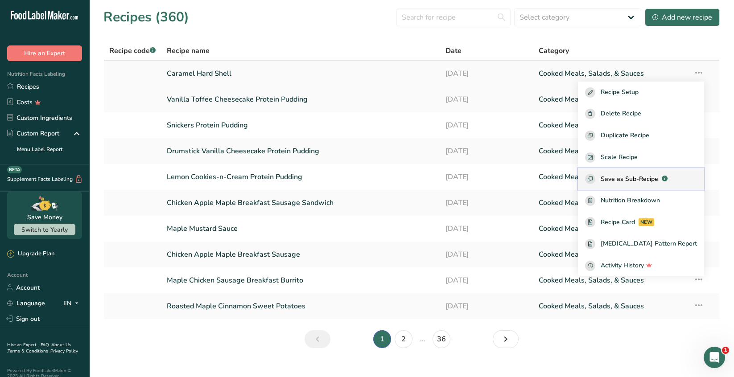
click at [654, 179] on span "Save as Sub-Recipe" at bounding box center [628, 178] width 57 height 9
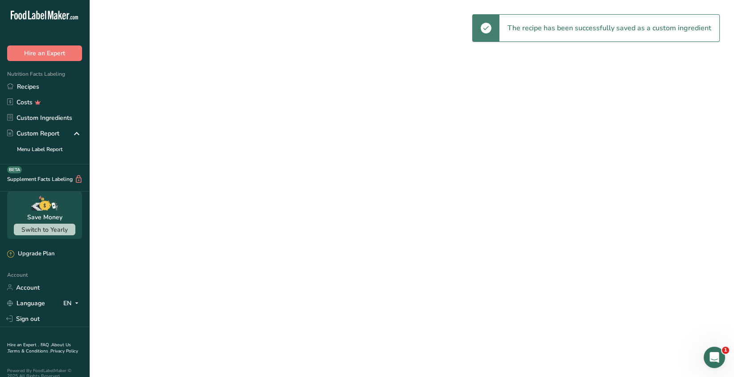
select select "30"
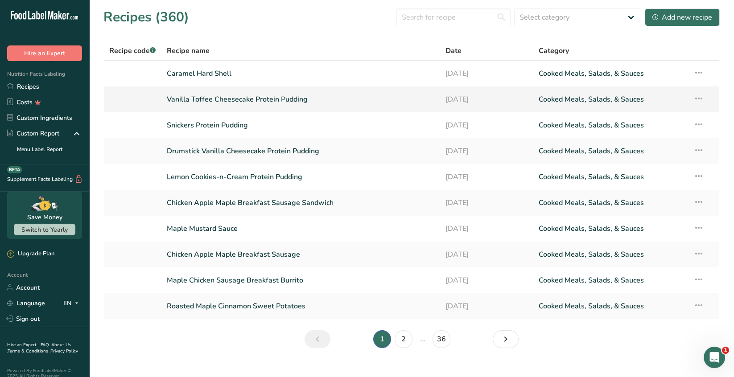
click at [252, 98] on link "Vanilla Toffee Cheesecake Protein Pudding" at bounding box center [301, 99] width 268 height 19
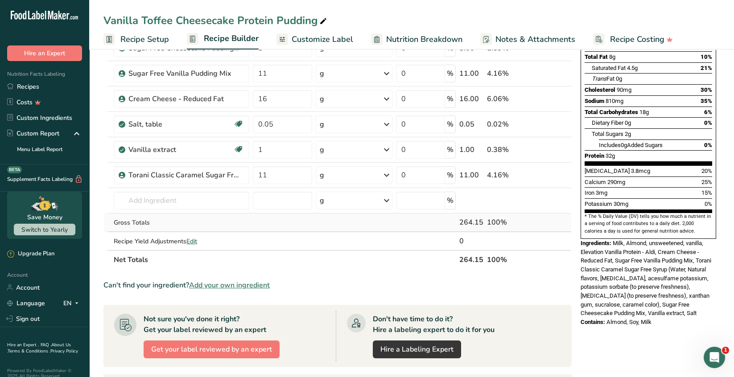
scroll to position [134, 0]
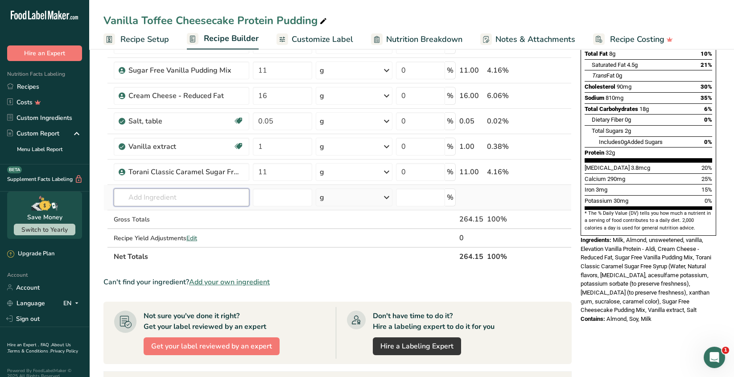
click at [145, 197] on input "text" at bounding box center [181, 198] width 135 height 18
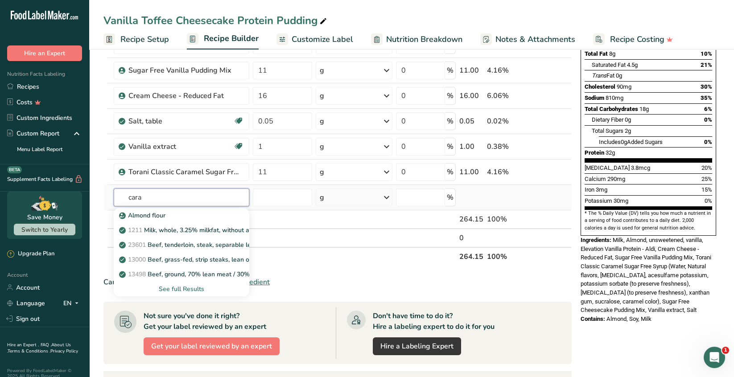
type input "caram"
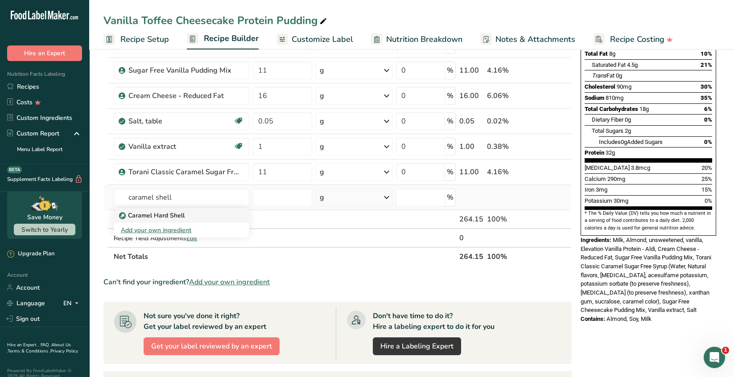
type input "caramel shell"
click at [182, 218] on p "Caramel Hard Shell" at bounding box center [153, 215] width 64 height 9
type input "Caramel Hard Shell"
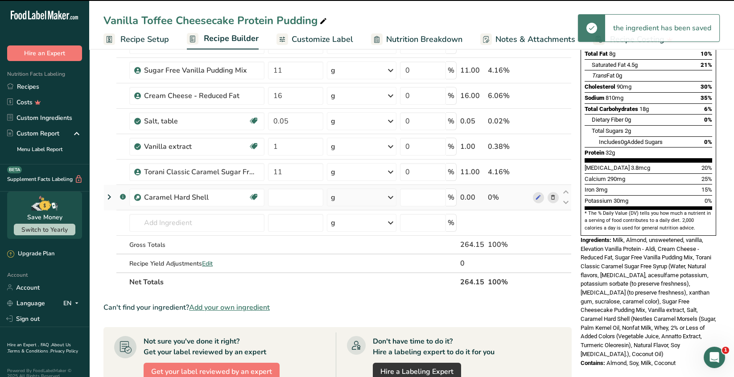
type input "0"
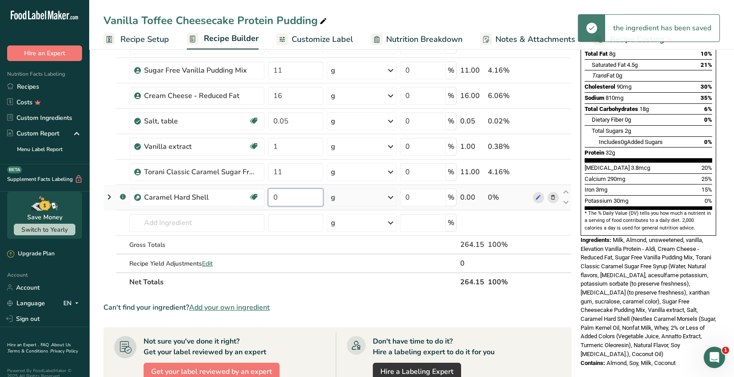
click at [280, 197] on input "0" at bounding box center [295, 198] width 55 height 18
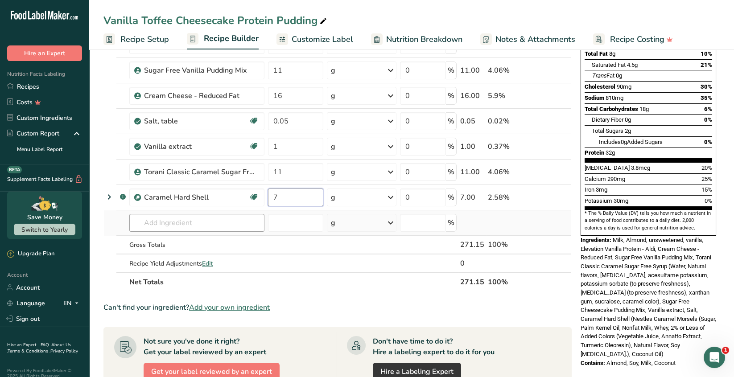
type input "7"
click at [193, 219] on div "Ingredient * Amount * Unit * Waste * .a-a{fill:#347362;}.b-a{fill:#fff;} Grams …" at bounding box center [337, 127] width 468 height 329
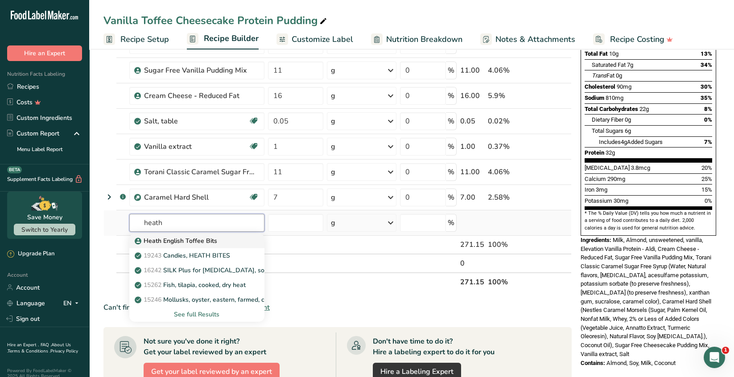
type input "heath"
click at [220, 242] on div "Heath English Toffee Bits" at bounding box center [189, 240] width 107 height 9
type input "Heath English Toffee Bits"
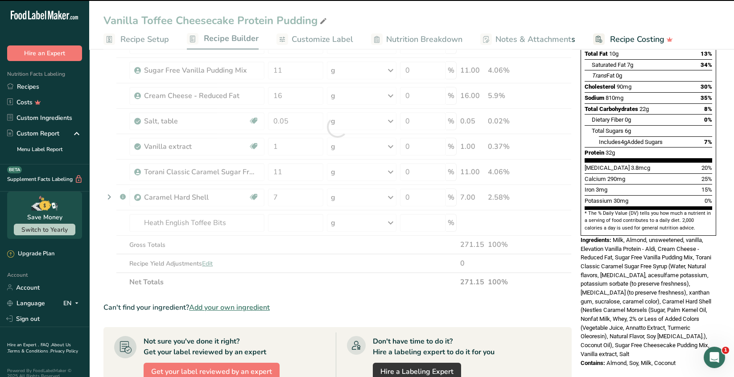
type input "0"
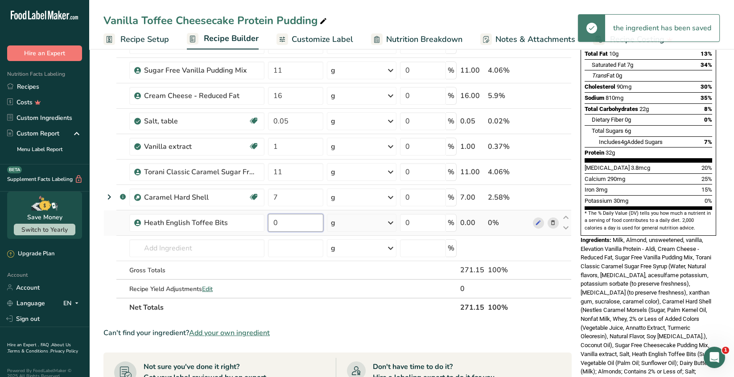
click at [281, 220] on input "0" at bounding box center [295, 223] width 55 height 18
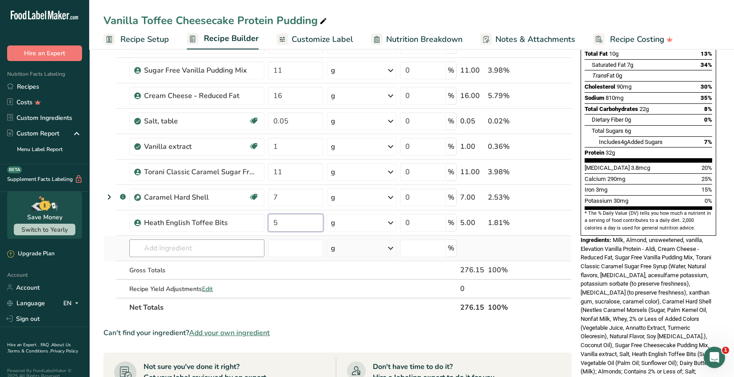
type input "5"
click at [174, 248] on div "Ingredient * Amount * Unit * Waste * .a-a{fill:#347362;}.b-a{fill:#fff;} Grams …" at bounding box center [337, 140] width 468 height 354
drag, startPoint x: 201, startPoint y: 248, endPoint x: 90, endPoint y: 242, distance: 110.7
click at [90, 242] on section "Add Ingredients Manage Recipe Delete Recipe Duplicate Recipe Scale Recipe Save …" at bounding box center [411, 276] width 644 height 726
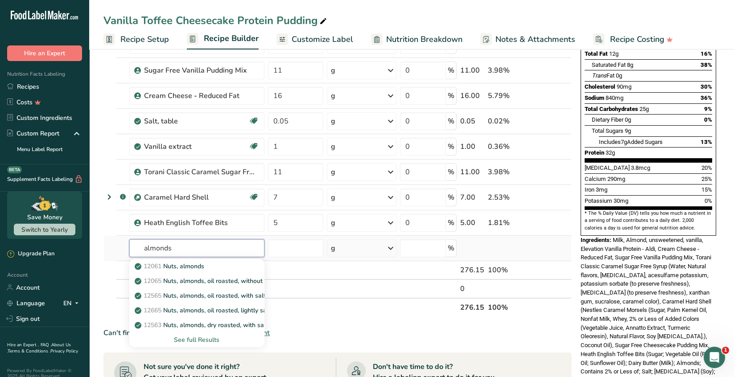
type input "almonds"
click at [200, 341] on div "See full Results" at bounding box center [196, 339] width 121 height 9
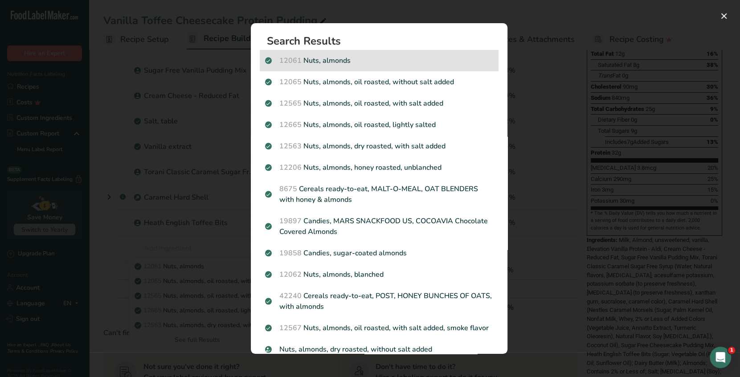
click at [347, 63] on p "12061 Nuts, almonds" at bounding box center [379, 60] width 228 height 11
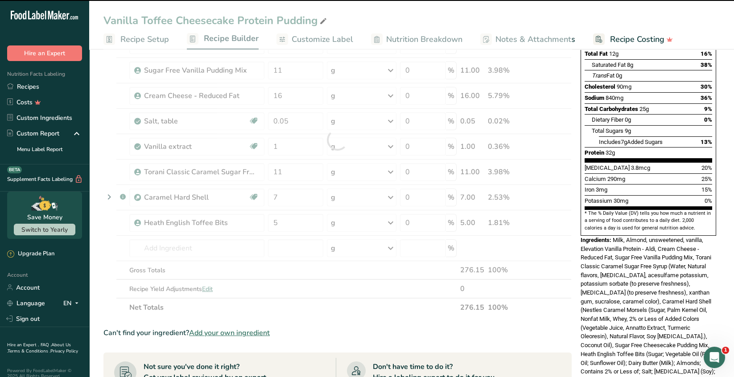
type input "0"
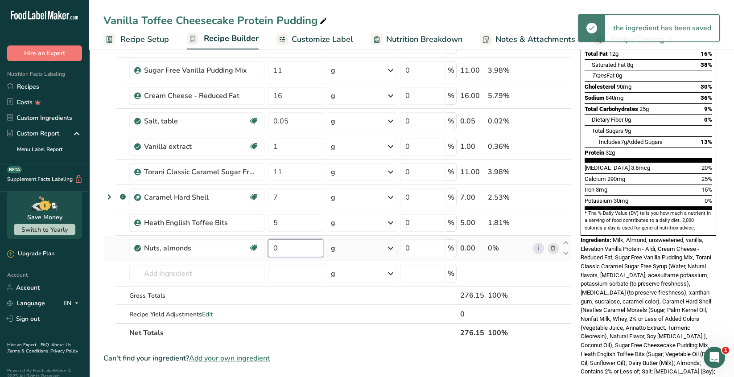
click at [281, 249] on input "0" at bounding box center [295, 248] width 55 height 18
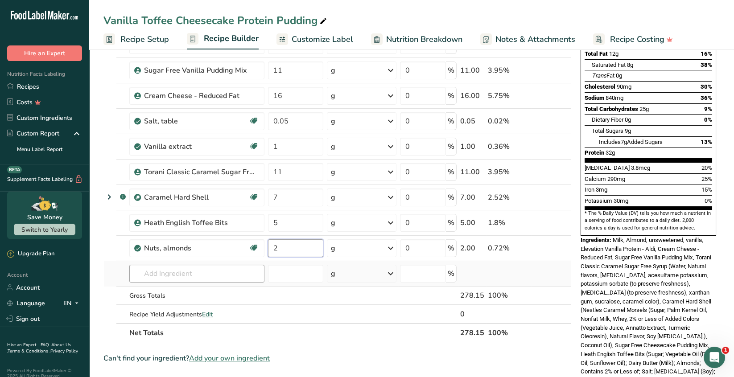
type input "2"
click at [156, 275] on div "Ingredient * Amount * Unit * Waste * .a-a{fill:#347362;}.b-a{fill:#fff;} Grams …" at bounding box center [337, 153] width 468 height 380
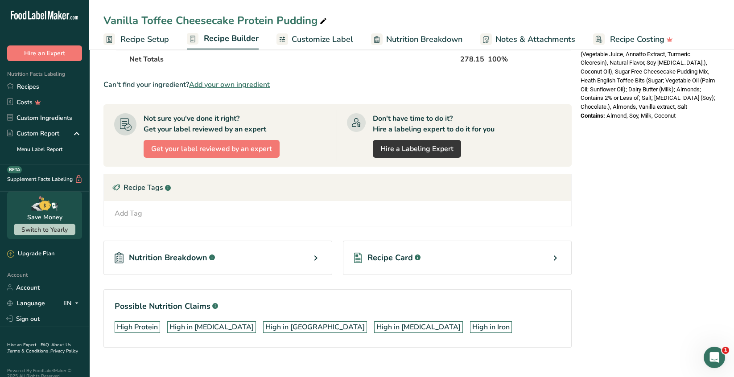
scroll to position [418, 0]
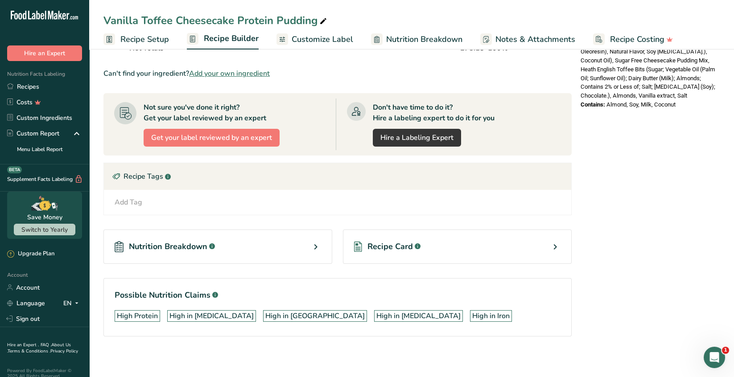
click at [555, 244] on icon at bounding box center [554, 247] width 11 height 16
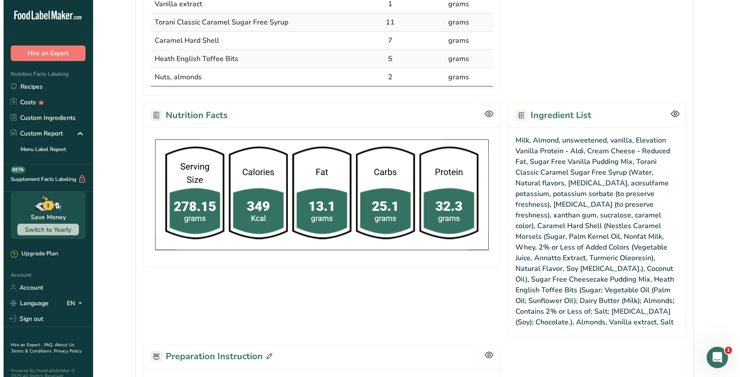
scroll to position [439, 0]
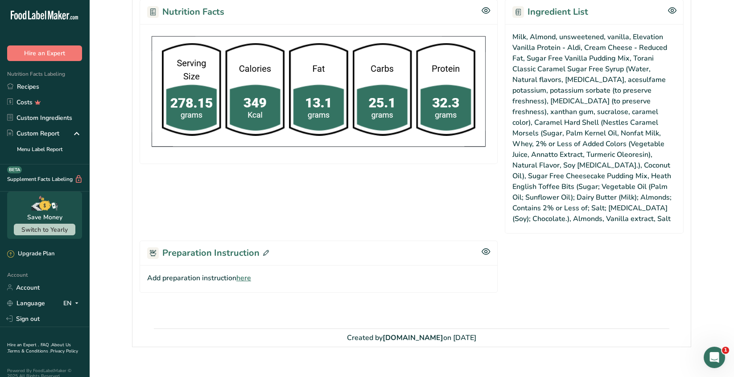
click at [266, 250] on icon at bounding box center [266, 253] width 6 height 6
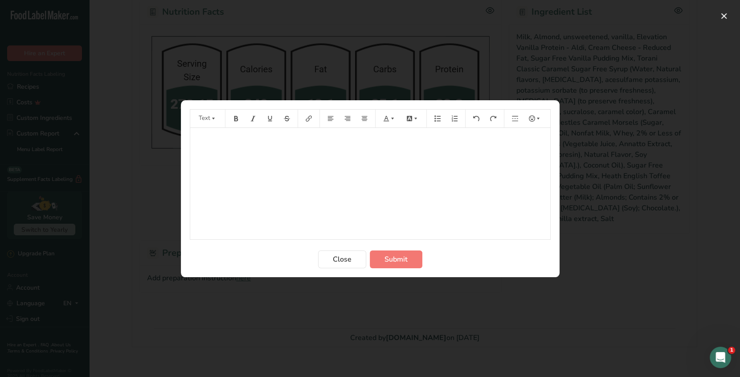
click at [201, 140] on p "﻿" at bounding box center [370, 140] width 351 height 11
drag, startPoint x: 232, startPoint y: 120, endPoint x: 230, endPoint y: 129, distance: 9.6
click at [233, 120] on icon "Preparation instructions modal" at bounding box center [236, 118] width 6 height 6
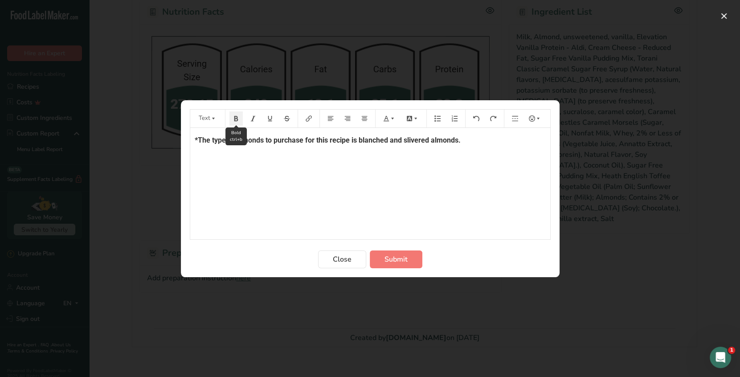
click at [238, 118] on icon "Preparation instructions modal" at bounding box center [236, 118] width 6 height 6
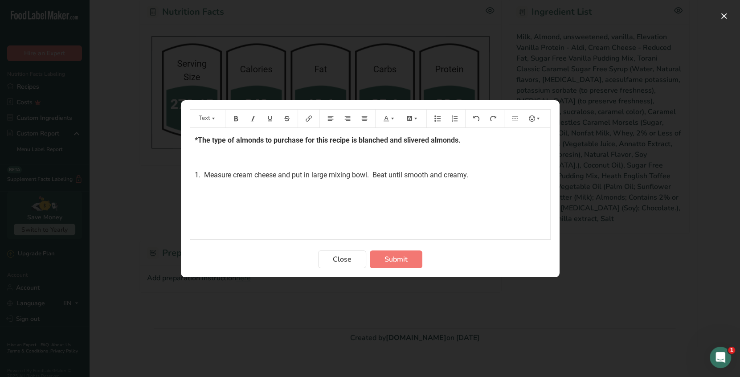
drag, startPoint x: 203, startPoint y: 175, endPoint x: 223, endPoint y: 173, distance: 20.1
click at [205, 174] on span "1. Measure cream cheese and put in large mixing bowl. Beat until smooth and cre…" at bounding box center [332, 175] width 274 height 8
click at [481, 174] on p "1. Measure cream cheese and put in large mixing bowl. Beat until smooth and cre…" at bounding box center [370, 175] width 351 height 11
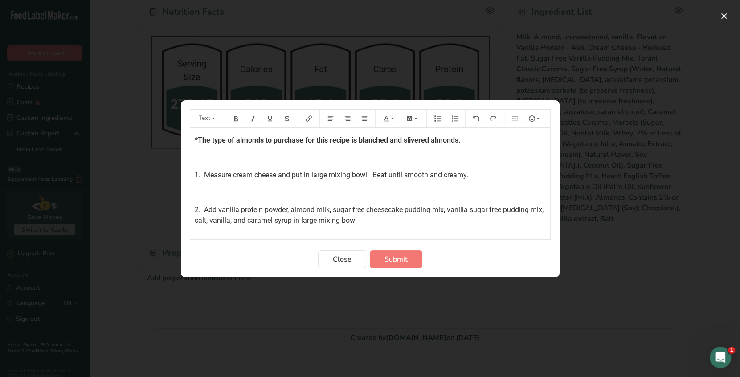
click at [468, 172] on span "1. Measure cream cheese and put in large mixing bowl. Beat until smooth and cre…" at bounding box center [332, 175] width 274 height 8
click at [361, 221] on p "2. Add vanilla protein powder, almond milk, sugar free cheesecake pudding mix, …" at bounding box center [370, 215] width 351 height 21
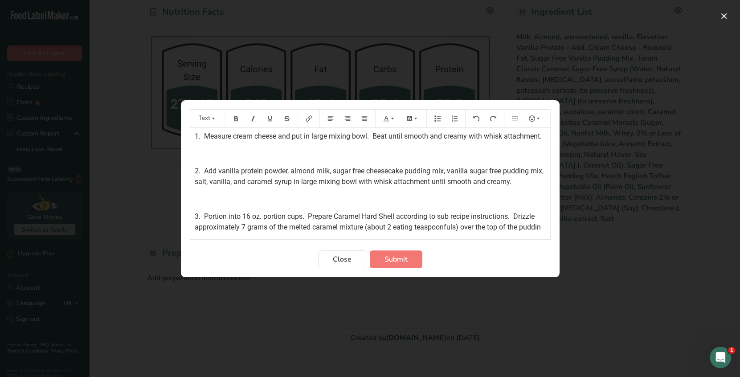
scroll to position [52, 0]
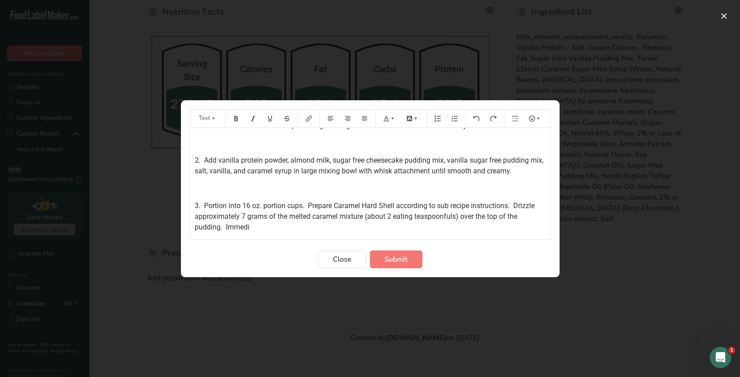
click at [531, 176] on p "2. Add vanilla protein powder, almond milk, sugar free cheesecake pudding mix, …" at bounding box center [370, 165] width 351 height 21
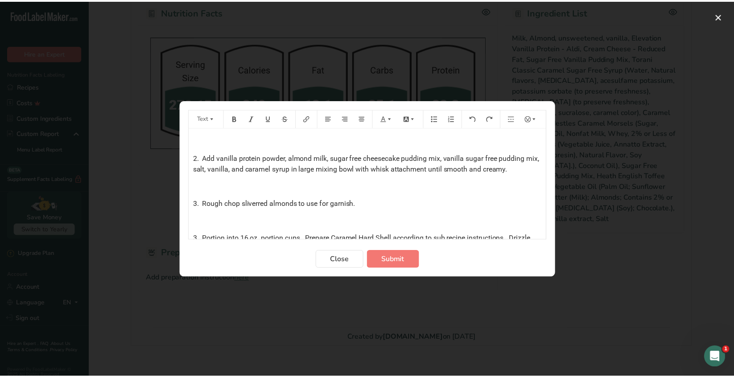
scroll to position [94, 0]
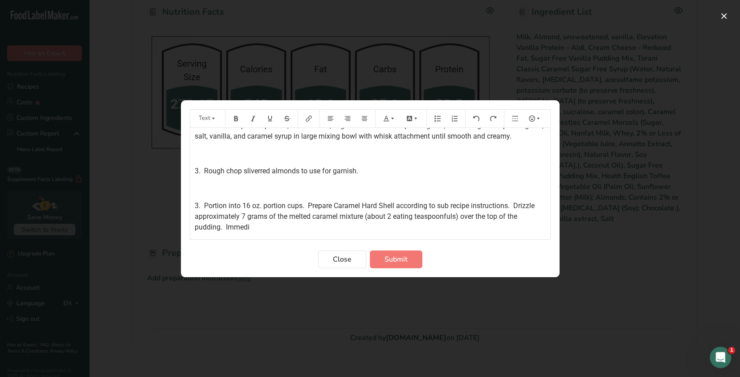
click at [201, 203] on span "3. Portion into 16 oz. portion cups. Prepare Caramel Hard Shell according to su…" at bounding box center [366, 216] width 342 height 30
click at [271, 225] on p "34 Portion into 16 oz. portion cups. Prepare Caramel Hard Shell according to su…" at bounding box center [370, 217] width 351 height 32
click at [264, 172] on span "3. Rough chop sliverred almonds to use for garnish." at bounding box center [277, 171] width 164 height 8
click at [406, 268] on section "Text *The type of almonds to purchase for this recipe is blanched and slivered …" at bounding box center [370, 188] width 379 height 177
click at [393, 259] on span "Submit" at bounding box center [396, 259] width 23 height 11
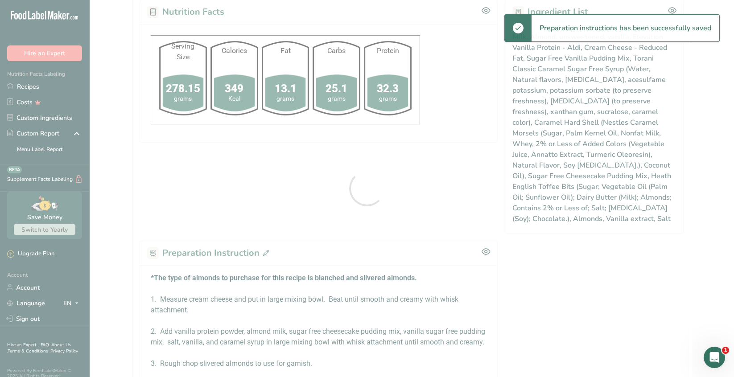
scroll to position [0, 0]
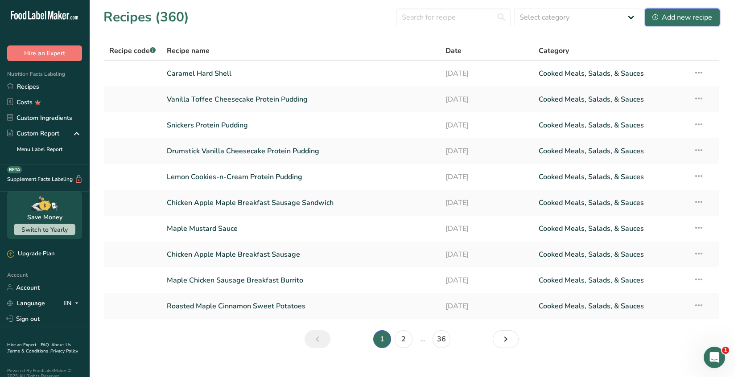
click at [678, 18] on div "Add new recipe" at bounding box center [682, 17] width 60 height 11
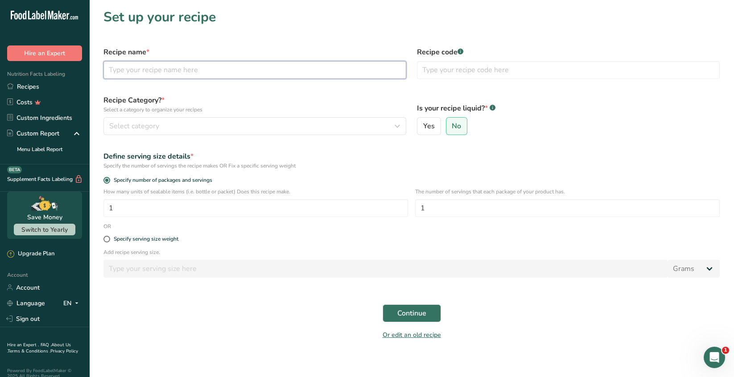
click at [126, 67] on input "text" at bounding box center [254, 70] width 303 height 18
type input "Heath Protein Pudding"
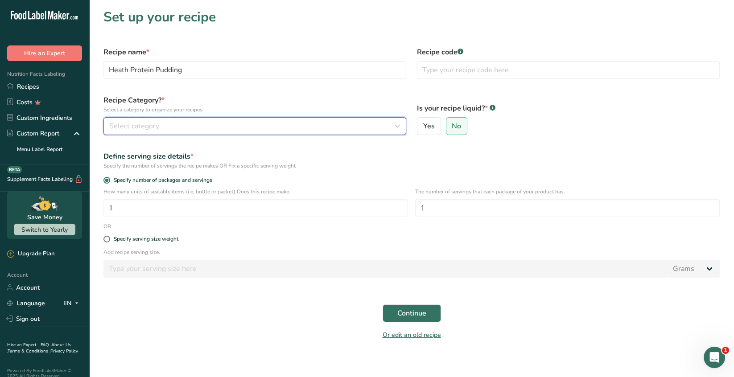
click at [169, 123] on div "Select category" at bounding box center [252, 126] width 286 height 11
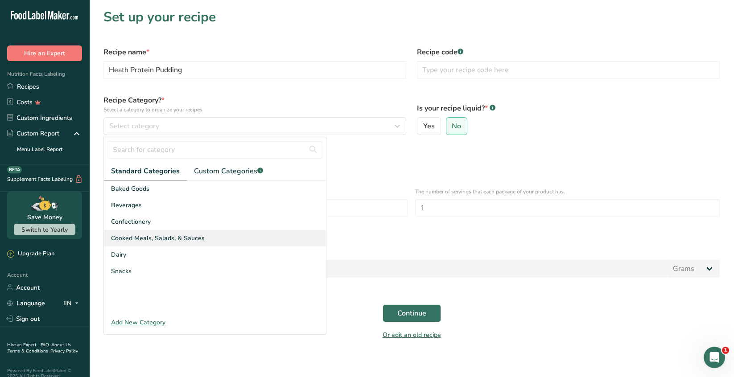
click at [175, 238] on span "Cooked Meals, Salads, & Sauces" at bounding box center [158, 238] width 94 height 9
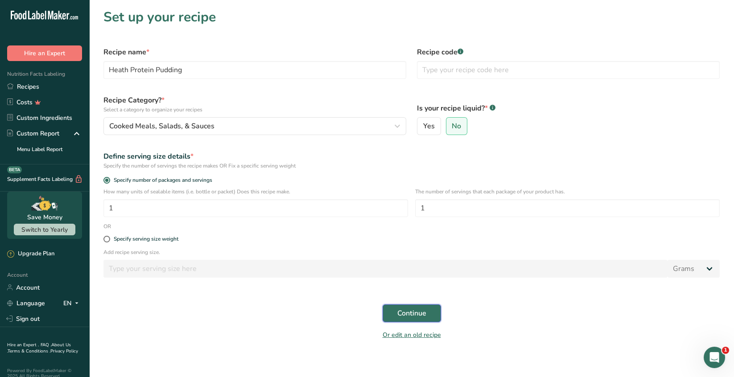
click at [411, 312] on span "Continue" at bounding box center [411, 313] width 29 height 11
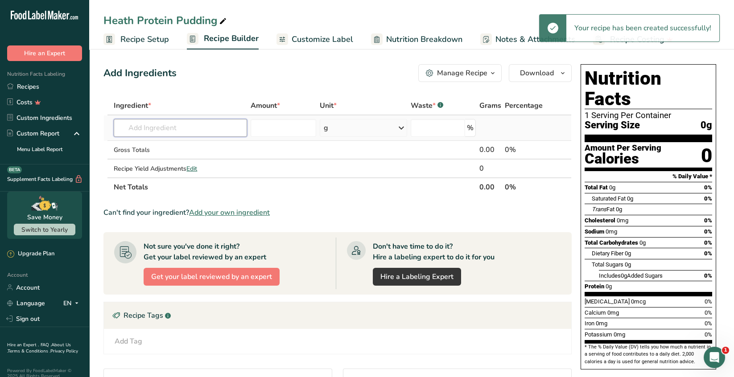
click at [134, 129] on input "text" at bounding box center [180, 128] width 133 height 18
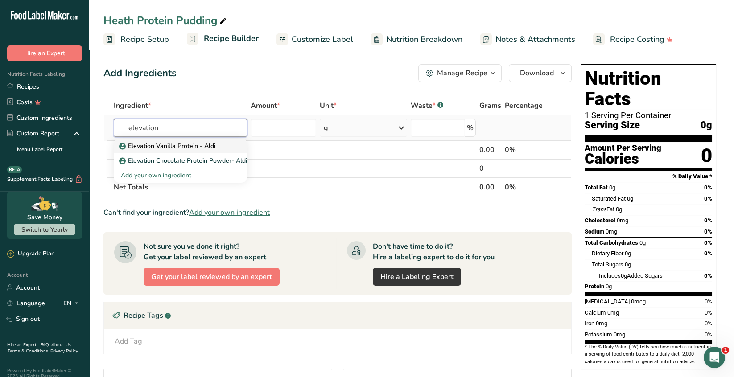
type input "elevation"
click at [162, 148] on p "Elevation Vanilla Protein - Aldi" at bounding box center [168, 145] width 94 height 9
type input "Elevation Vanilla Protein - Aldi"
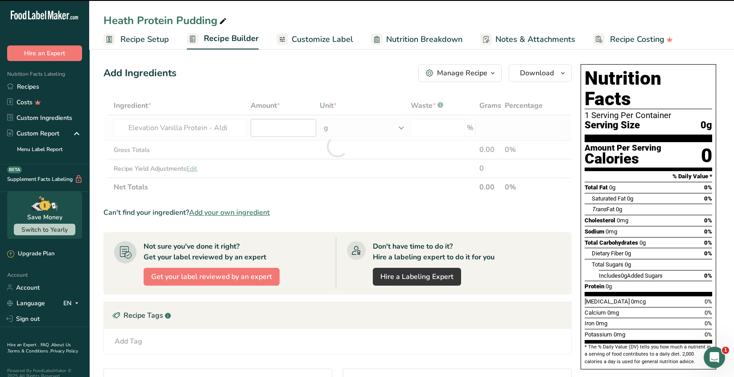
type input "0"
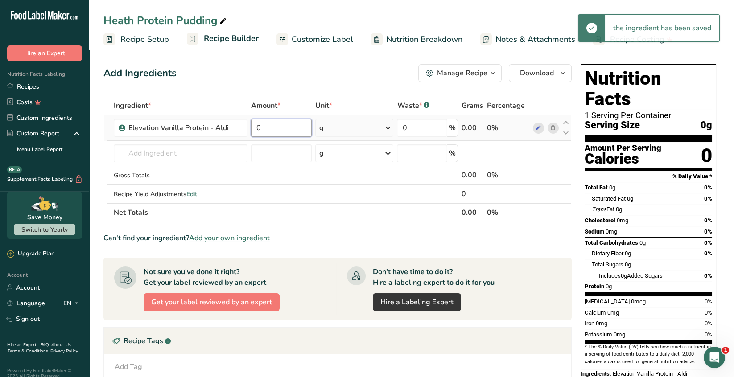
click at [269, 127] on input "0" at bounding box center [281, 128] width 60 height 18
type input "50"
click at [180, 152] on div "Ingredient * Amount * Unit * Waste * .a-a{fill:#347362;}.b-a{fill:#fff;} Grams …" at bounding box center [337, 159] width 468 height 126
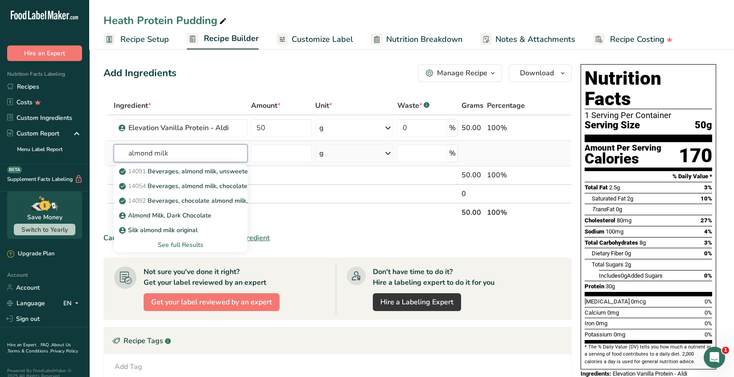
type input "almond milk"
click at [183, 245] on div "See full Results" at bounding box center [180, 244] width 119 height 9
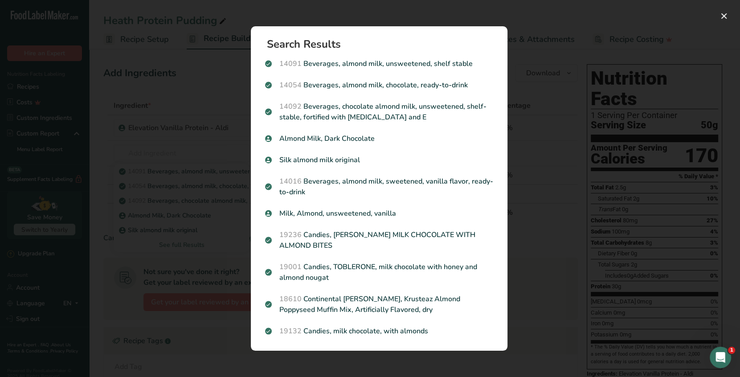
drag, startPoint x: 388, startPoint y: 217, endPoint x: 382, endPoint y: 219, distance: 5.9
click at [387, 217] on p "Milk, Almond, unsweetened, vanilla" at bounding box center [379, 213] width 228 height 11
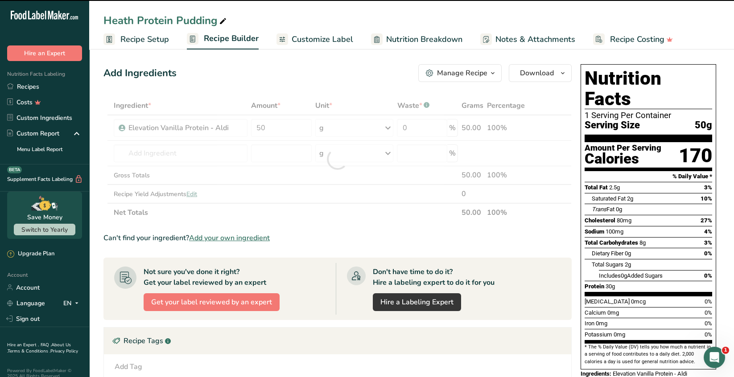
type input "0"
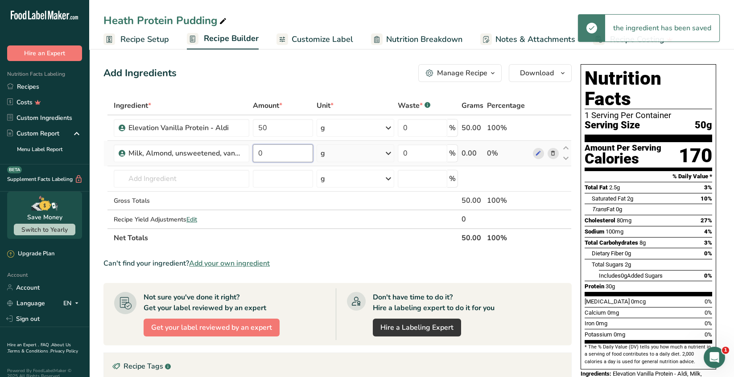
click at [270, 155] on input "0" at bounding box center [283, 153] width 60 height 18
type input "6"
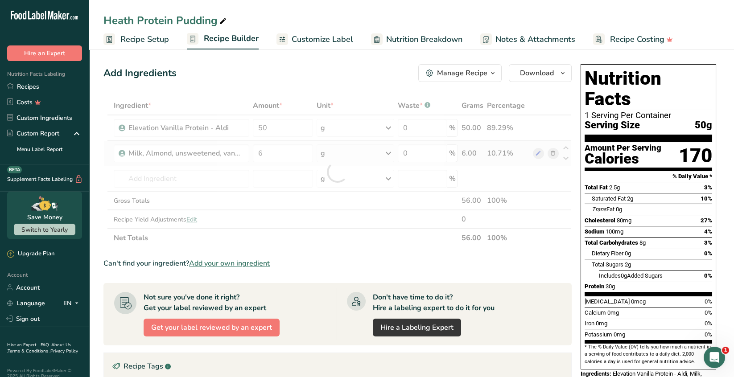
click at [389, 150] on div "Ingredient * Amount * Unit * Waste * .a-a{fill:#347362;}.b-a{fill:#fff;} Grams …" at bounding box center [337, 171] width 468 height 151
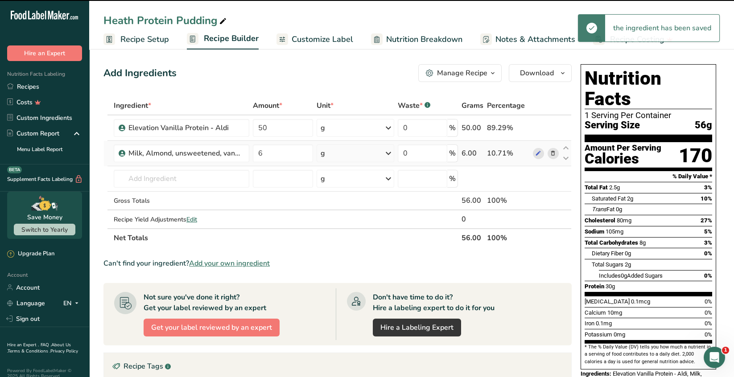
click at [388, 153] on icon at bounding box center [388, 153] width 11 height 16
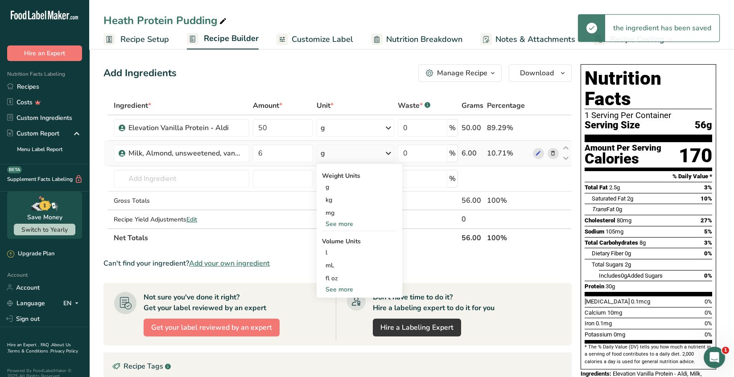
click at [353, 220] on div "See more" at bounding box center [359, 223] width 75 height 9
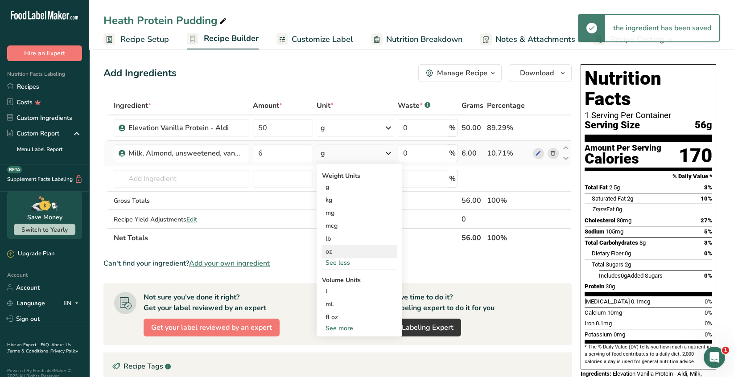
click at [336, 250] on div "oz" at bounding box center [359, 251] width 75 height 13
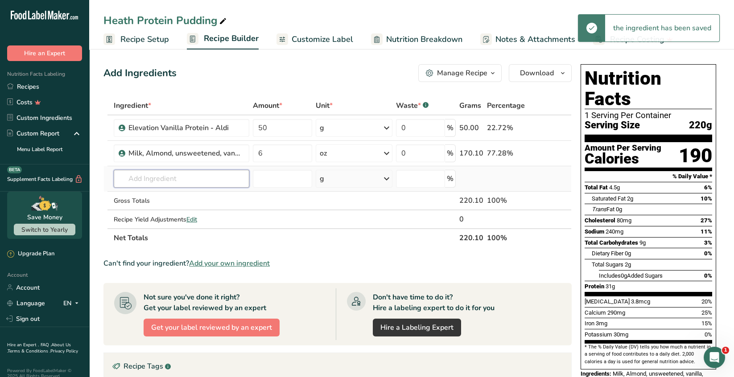
drag, startPoint x: 135, startPoint y: 176, endPoint x: 224, endPoint y: 184, distance: 89.0
click at [135, 176] on input "text" at bounding box center [181, 179] width 135 height 18
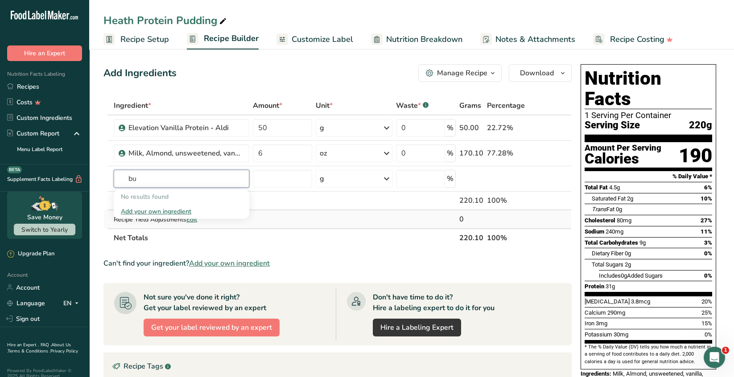
type input "b"
type input "sugar free butterscotch"
click at [177, 199] on p "Jello Butterscotch Sugar Free" at bounding box center [167, 196] width 92 height 9
type input "Jello Butterscotch Sugar Free"
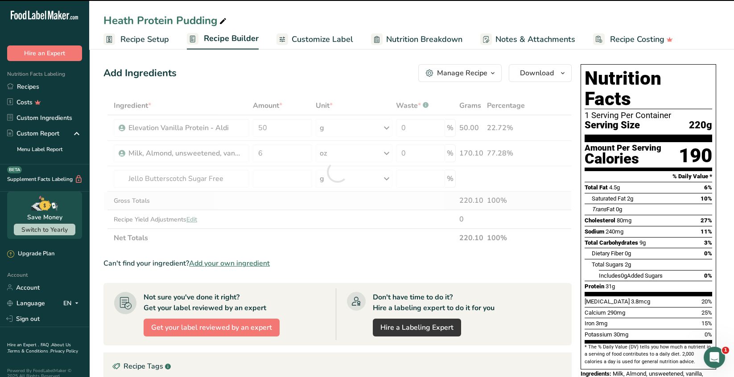
type input "0"
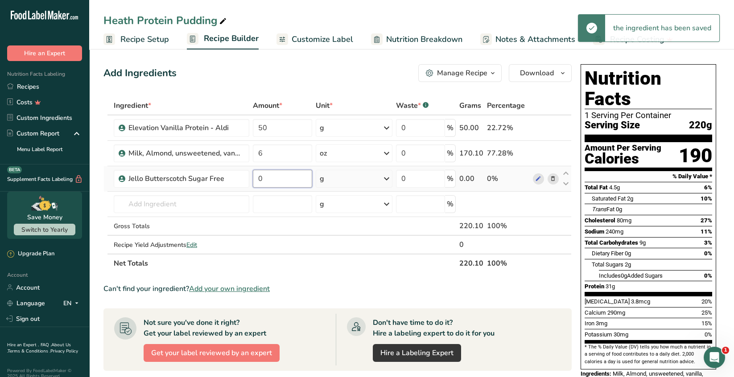
click at [266, 180] on input "0" at bounding box center [282, 179] width 59 height 18
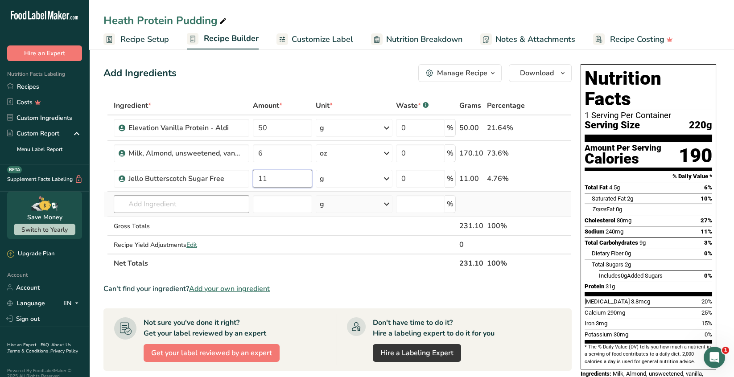
type input "11"
click at [165, 201] on div "Ingredient * Amount * Unit * Waste * .a-a{fill:#347362;}.b-a{fill:#fff;} Grams …" at bounding box center [337, 184] width 468 height 176
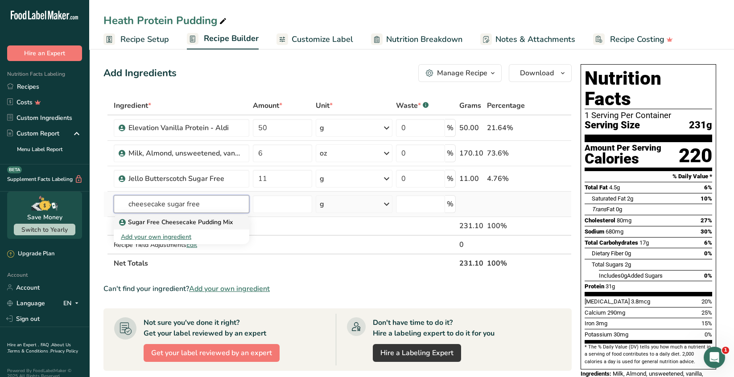
type input "cheesecake sugar free"
click at [197, 221] on p "Sugar Free Cheesecake Pudding Mix" at bounding box center [177, 221] width 112 height 9
type input "Sugar Free Cheesecake Pudding Mix"
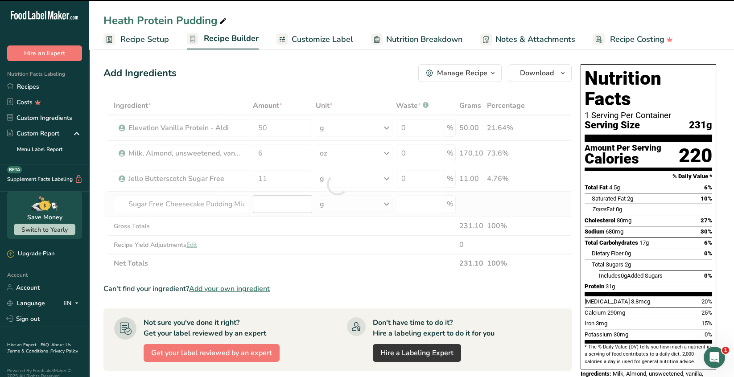
type input "0"
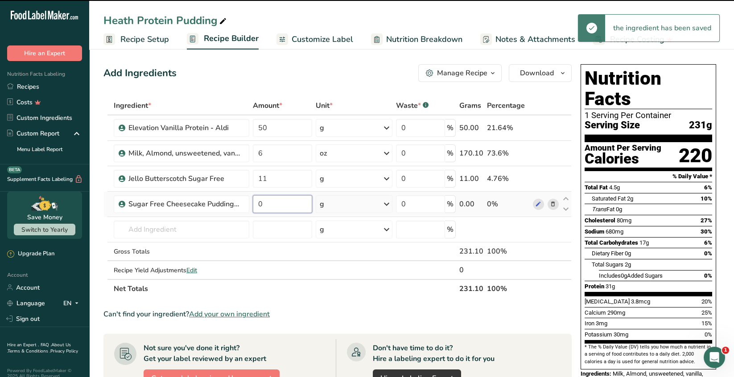
click at [266, 205] on input "0" at bounding box center [282, 204] width 59 height 18
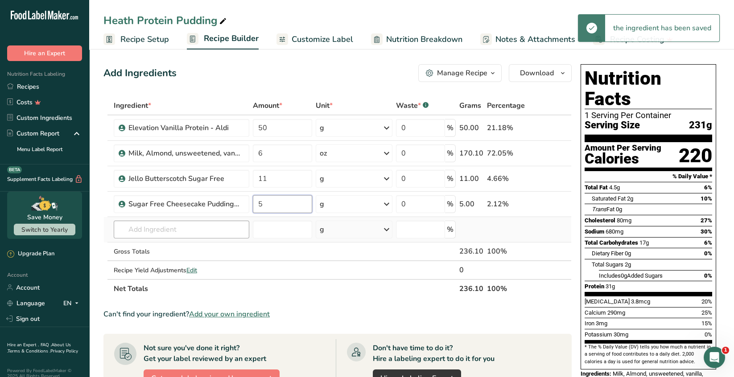
type input "5"
click at [198, 231] on div "Ingredient * Amount * Unit * Waste * .a-a{fill:#347362;}.b-a{fill:#fff;} Grams …" at bounding box center [337, 197] width 468 height 202
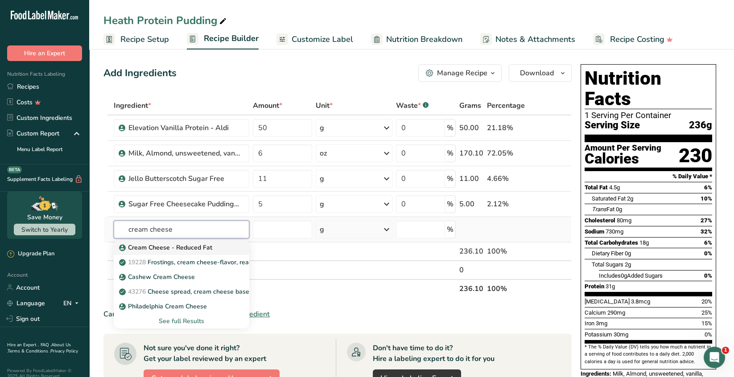
type input "cream cheese"
click at [176, 248] on p "Cream Cheese - Reduced Fat" at bounding box center [166, 247] width 91 height 9
type input "Cream Cheese - Reduced Fat"
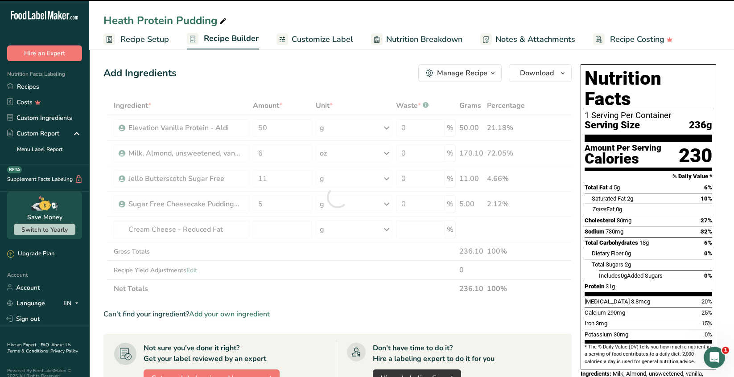
type input "0"
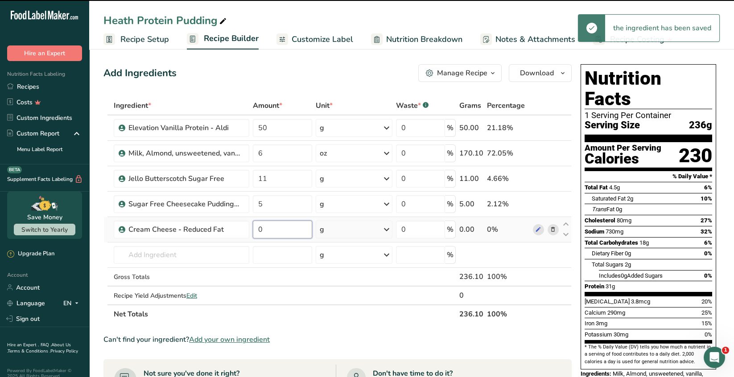
click at [265, 227] on input "0" at bounding box center [282, 230] width 59 height 18
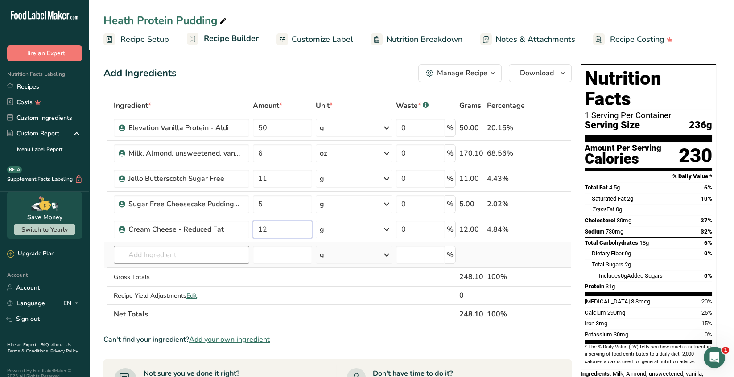
type input "12"
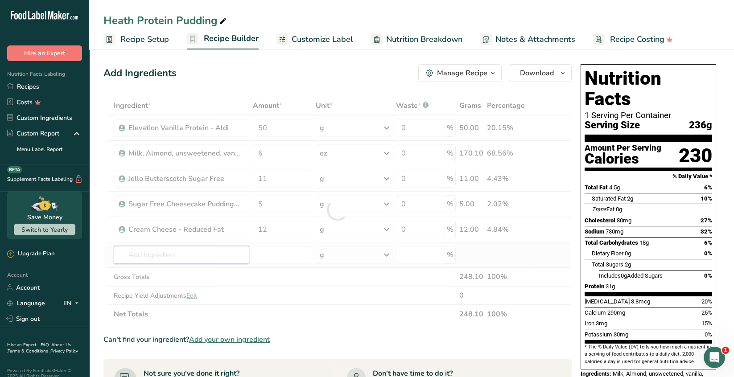
click at [169, 256] on div "Ingredient * Amount * Unit * Waste * .a-a{fill:#347362;}.b-a{fill:#fff;} Grams …" at bounding box center [337, 209] width 468 height 227
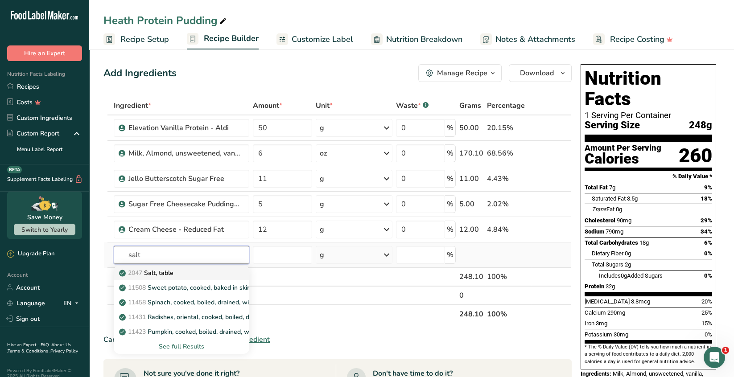
type input "salt"
click at [164, 274] on p "2047 Salt, table" at bounding box center [147, 272] width 53 height 9
type input "Salt, table"
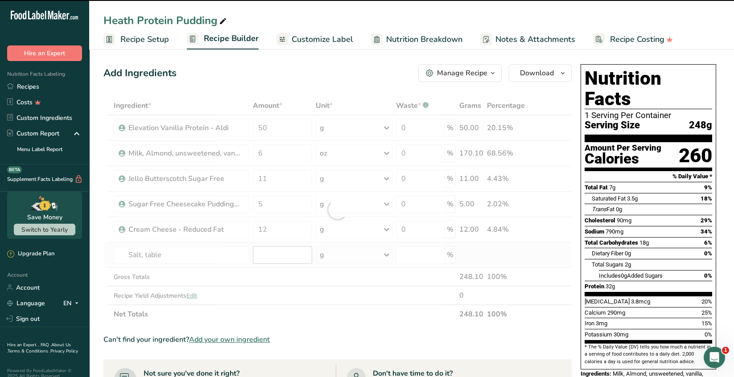
type input "0"
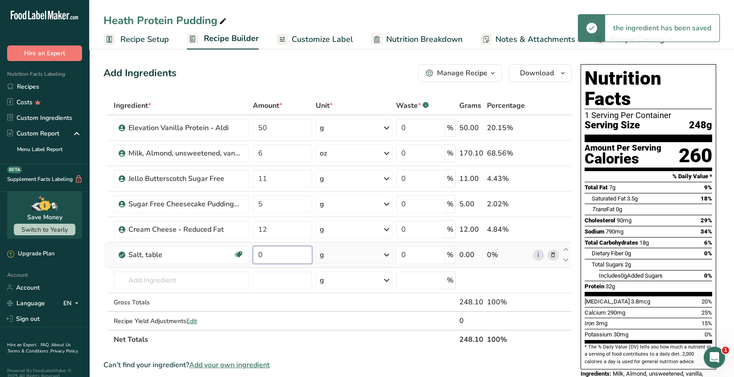
drag, startPoint x: 269, startPoint y: 254, endPoint x: 273, endPoint y: 253, distance: 4.5
click at [273, 253] on input "0" at bounding box center [282, 255] width 59 height 18
type input "0.05"
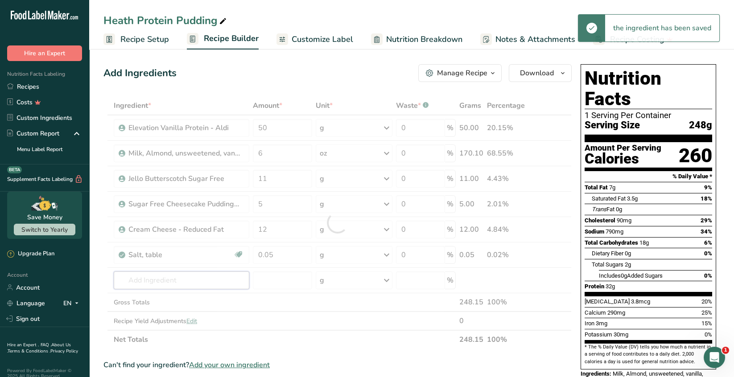
drag, startPoint x: 200, startPoint y: 283, endPoint x: 290, endPoint y: 272, distance: 90.3
click at [201, 282] on div "Ingredient * Amount * Unit * Waste * .a-a{fill:#347362;}.b-a{fill:#fff;} Grams …" at bounding box center [337, 222] width 468 height 253
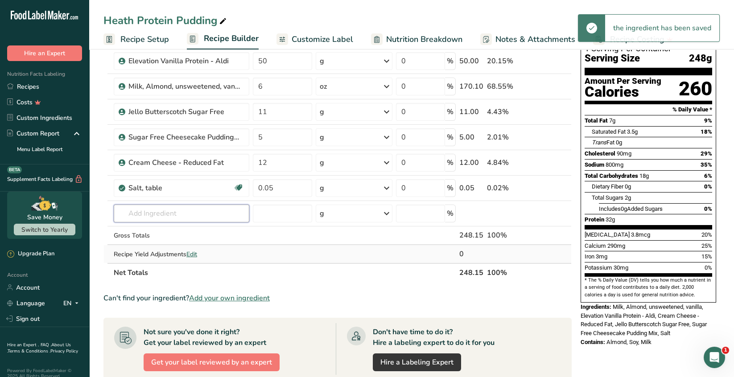
scroll to position [89, 0]
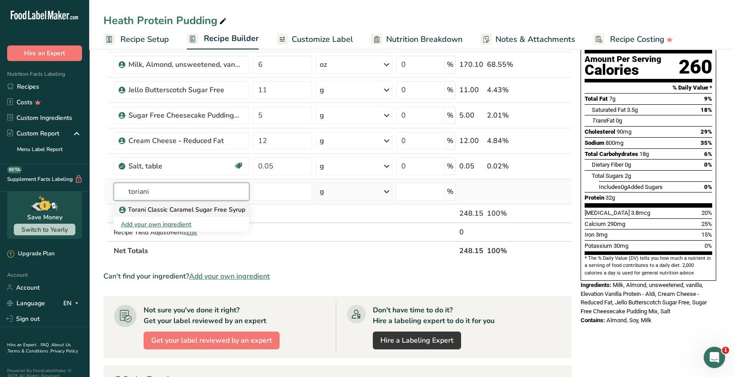
type input "toriani"
click at [209, 210] on p "Torani Classic Caramel Sugar Free Syrup" at bounding box center [183, 209] width 124 height 9
type input "Torani Classic Caramel Sugar Free Syrup"
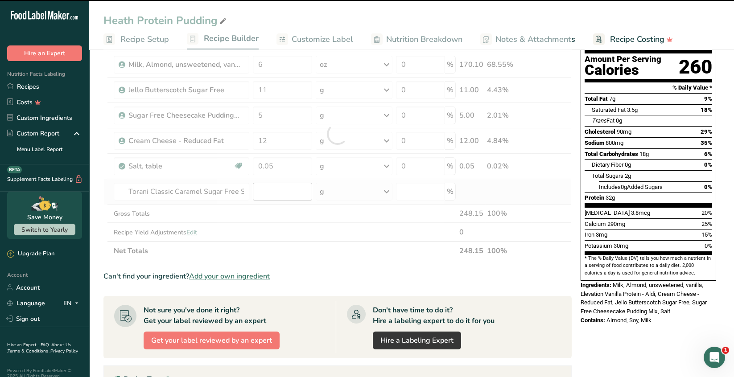
type input "0"
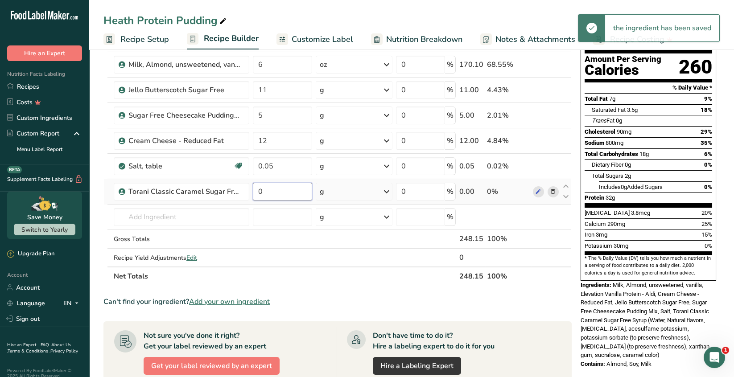
click at [268, 190] on input "0" at bounding box center [282, 192] width 59 height 18
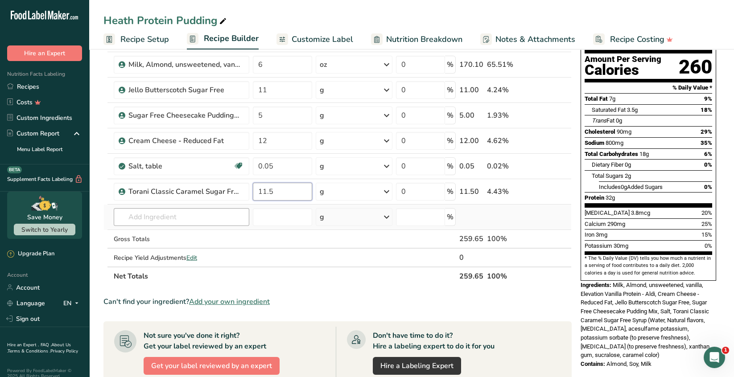
type input "11.5"
click at [203, 213] on div "Ingredient * Amount * Unit * Waste * .a-a{fill:#347362;}.b-a{fill:#fff;} Grams …" at bounding box center [337, 147] width 468 height 278
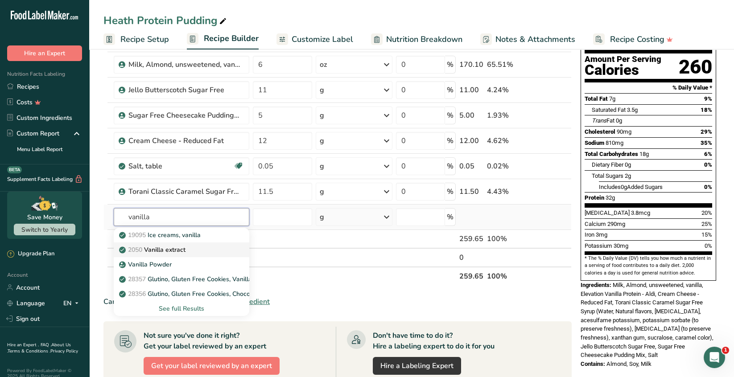
type input "vanilla"
click at [176, 251] on p "2050 Vanilla extract" at bounding box center [153, 249] width 65 height 9
type input "Vanilla extract"
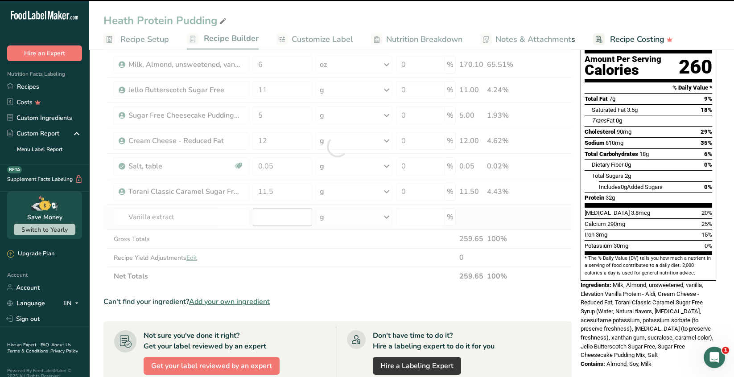
type input "0"
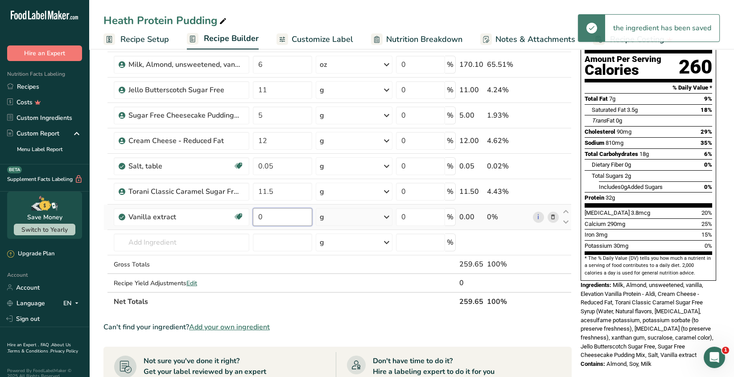
click at [266, 217] on input "0" at bounding box center [282, 217] width 59 height 18
type input "6"
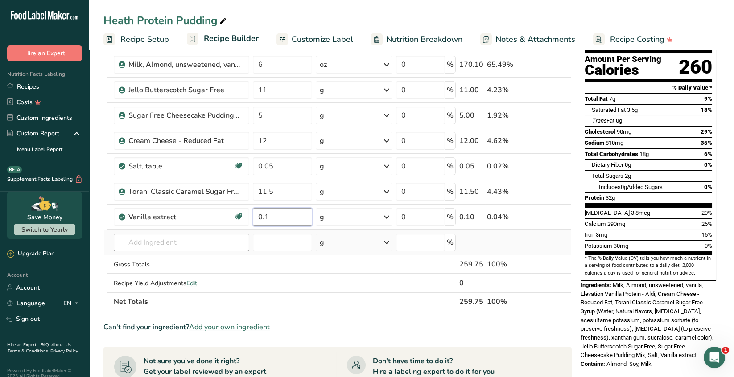
type input "0.1"
click at [174, 242] on div "Ingredient * Amount * Unit * Waste * .a-a{fill:#347362;}.b-a{fill:#fff;} Grams …" at bounding box center [337, 159] width 468 height 303
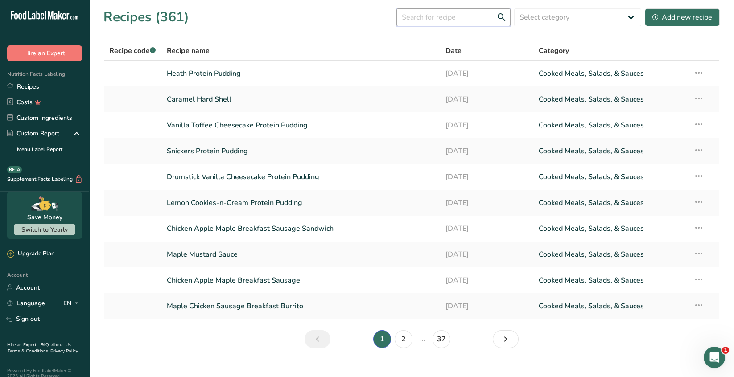
click at [412, 17] on input "text" at bounding box center [453, 17] width 114 height 18
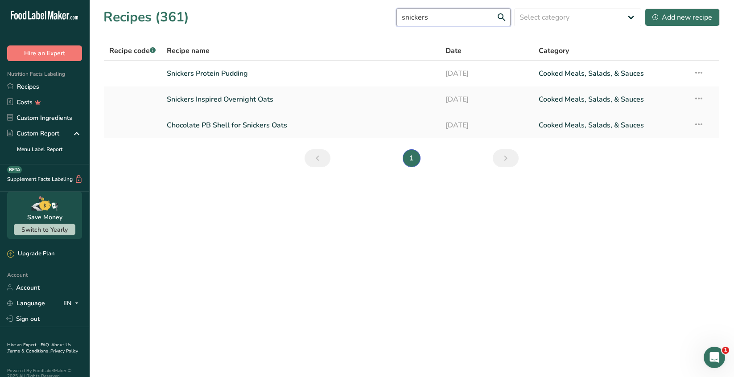
type input "snickers"
click at [257, 127] on link "Chocolate PB Shell for Snickers Oats" at bounding box center [301, 125] width 268 height 19
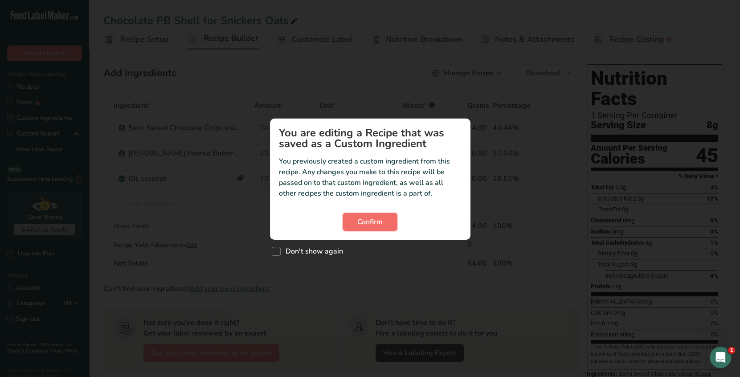
click at [377, 223] on span "Confirm" at bounding box center [369, 222] width 25 height 11
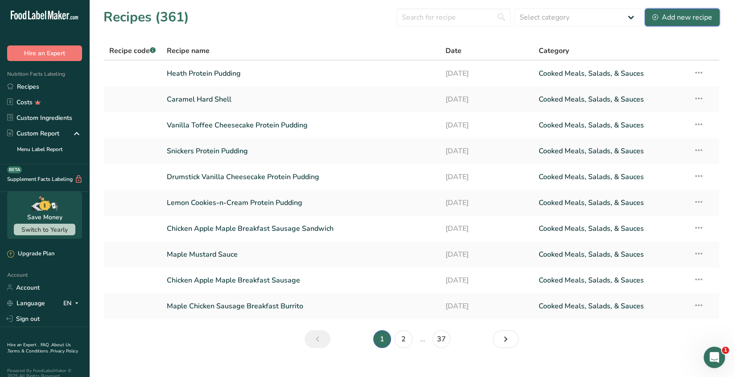
click at [685, 18] on div "Add new recipe" at bounding box center [682, 17] width 60 height 11
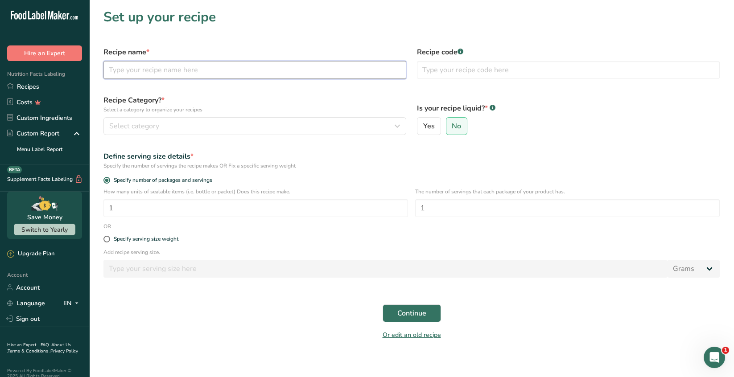
click at [121, 68] on input "text" at bounding box center [254, 70] width 303 height 18
type input "Chocolate Butterscotch Shell"
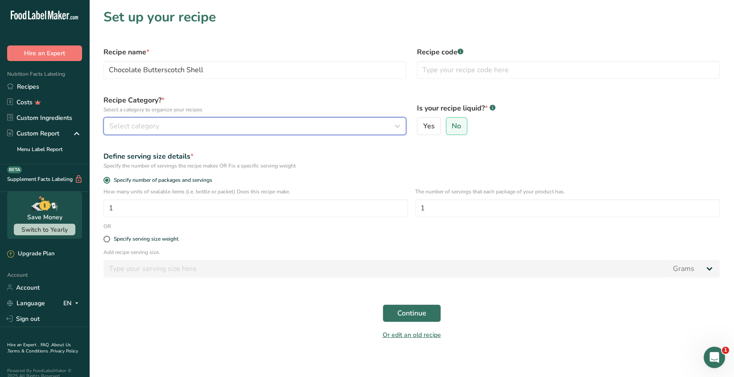
click at [118, 123] on span "Select category" at bounding box center [134, 126] width 50 height 11
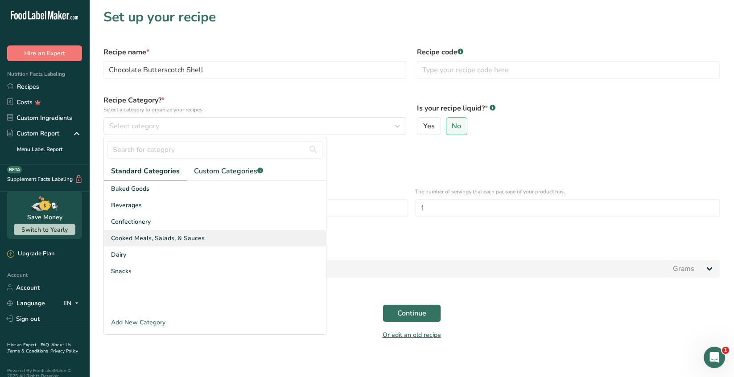
click at [192, 234] on span "Cooked Meals, Salads, & Sauces" at bounding box center [158, 238] width 94 height 9
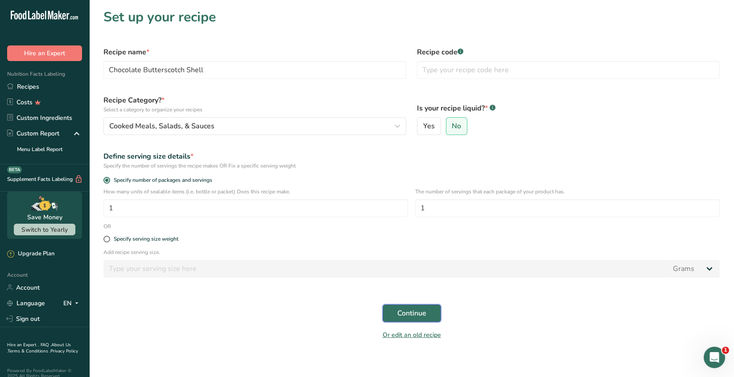
click at [406, 314] on span "Continue" at bounding box center [411, 313] width 29 height 11
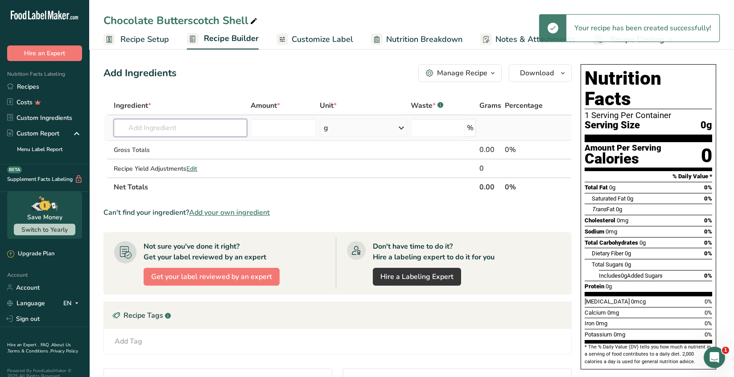
click at [138, 126] on input "text" at bounding box center [180, 128] width 133 height 18
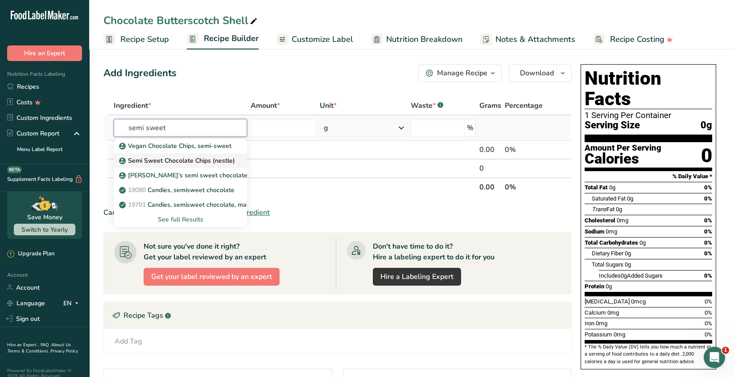
type input "semi sweet"
click at [177, 162] on p "Semi Sweet Chocolate Chips (nestle)" at bounding box center [178, 160] width 114 height 9
type input "Semi Sweet Chocolate Chips (nestle)"
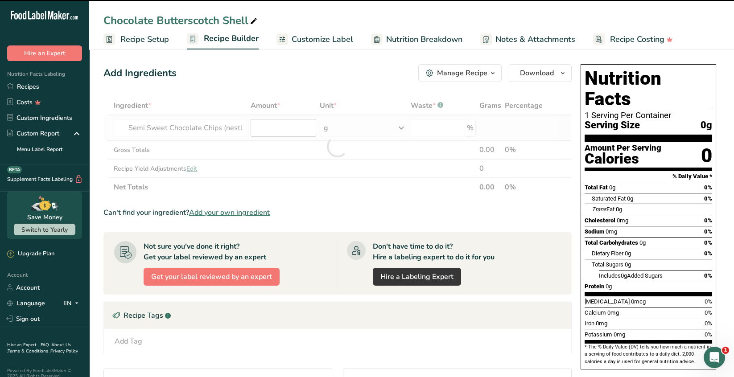
type input "0"
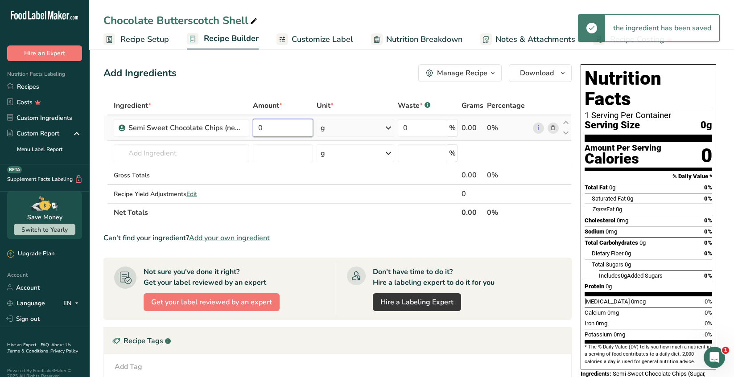
click at [268, 128] on input "0" at bounding box center [283, 128] width 60 height 18
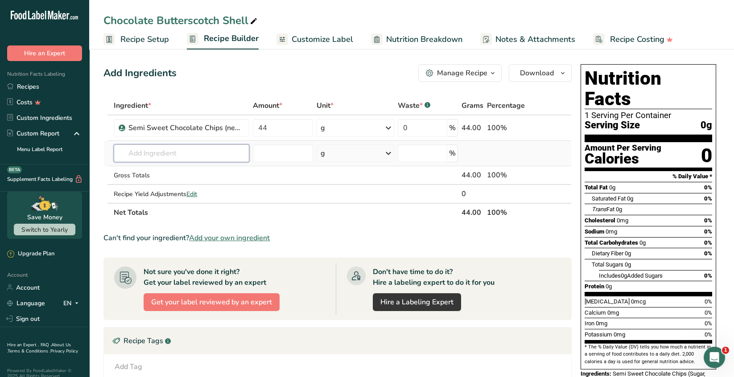
click at [188, 151] on div "Ingredient * Amount * Unit * Waste * .a-a{fill:#347362;}.b-a{fill:#fff;} Grams …" at bounding box center [337, 159] width 468 height 126
click at [270, 127] on input "44" at bounding box center [283, 128] width 60 height 18
type input "4"
type input "22"
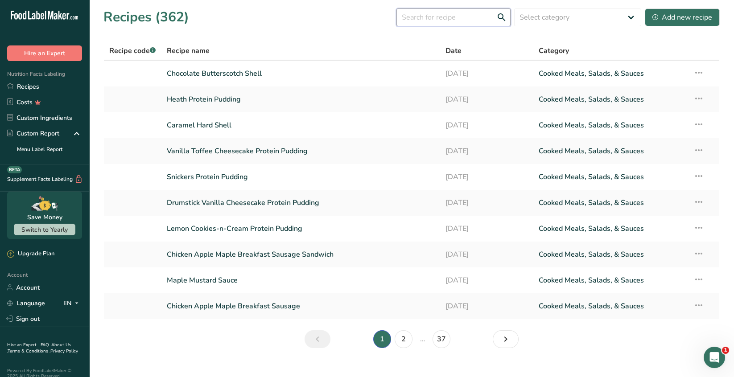
click at [430, 18] on input "text" at bounding box center [453, 17] width 114 height 18
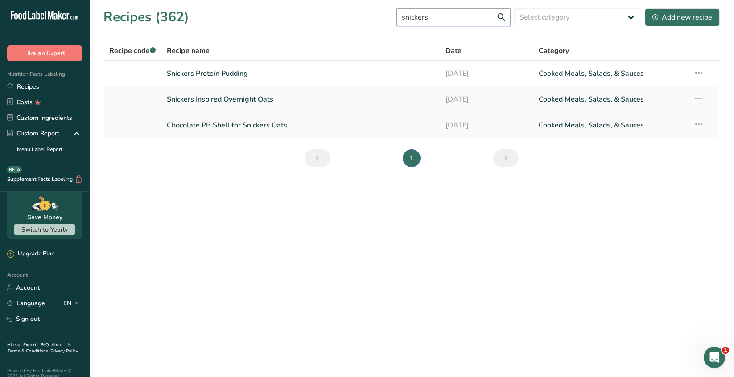
type input "snickers"
click at [257, 127] on link "Chocolate PB Shell for Snickers Oats" at bounding box center [301, 125] width 268 height 19
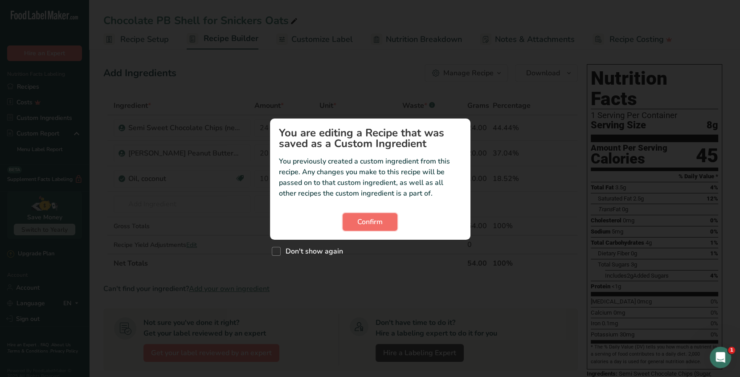
drag, startPoint x: 369, startPoint y: 222, endPoint x: 379, endPoint y: 217, distance: 11.2
click at [369, 221] on span "Confirm" at bounding box center [369, 222] width 25 height 11
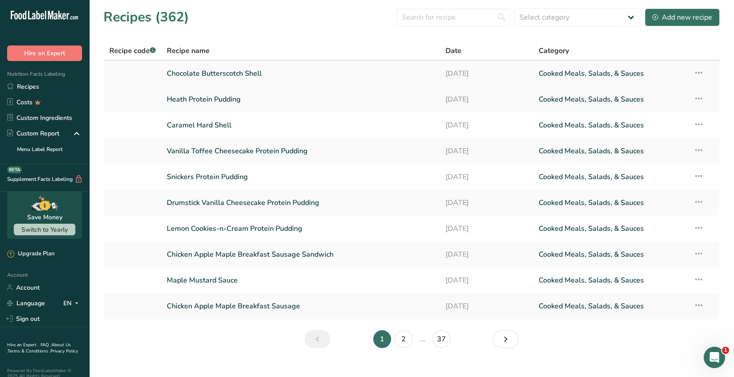
click at [244, 74] on link "Chocolate Butterscotch Shell" at bounding box center [301, 73] width 268 height 19
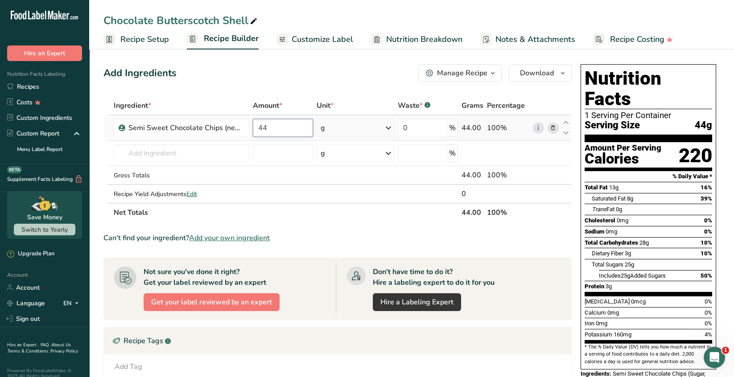
click at [275, 127] on input "44" at bounding box center [283, 128] width 60 height 18
type input "4"
type input "22"
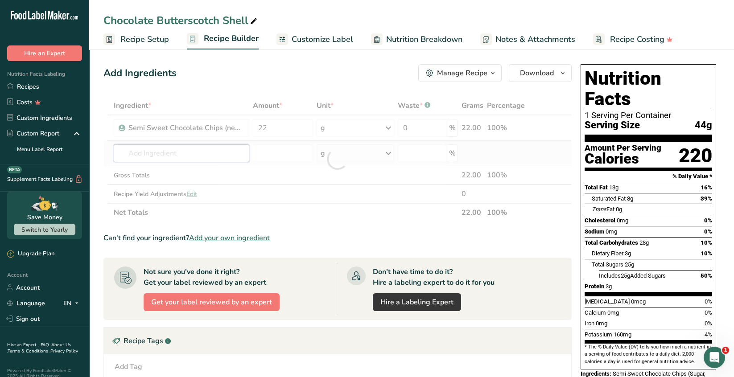
click at [143, 154] on div "Ingredient * Amount * Unit * Waste * .a-a{fill:#347362;}.b-a{fill:#fff;} Grams …" at bounding box center [337, 159] width 468 height 126
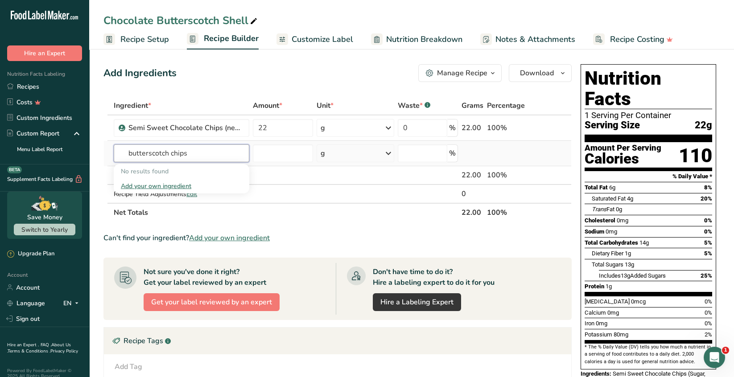
drag, startPoint x: 189, startPoint y: 153, endPoint x: 168, endPoint y: 152, distance: 20.1
click at [168, 152] on input "butterscotch chips" at bounding box center [181, 153] width 135 height 18
type input "b"
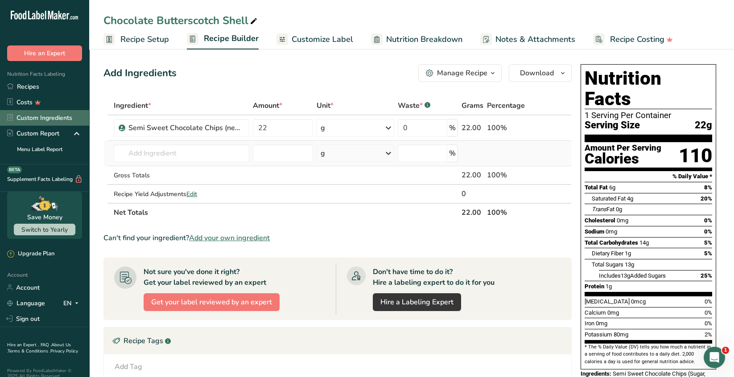
click at [63, 119] on link "Custom Ingredients" at bounding box center [44, 118] width 89 height 16
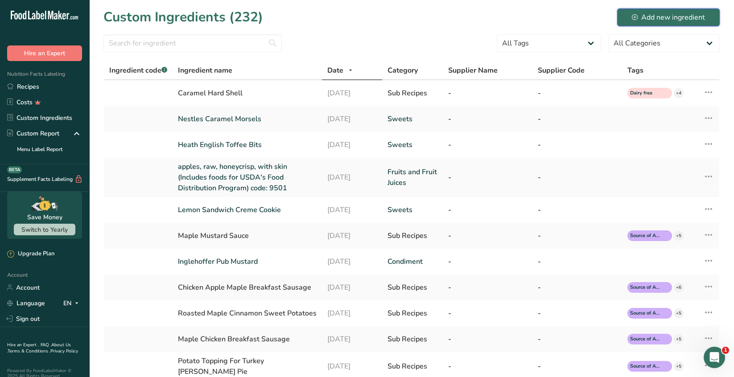
click at [669, 18] on div "Add new ingredient" at bounding box center [667, 17] width 73 height 11
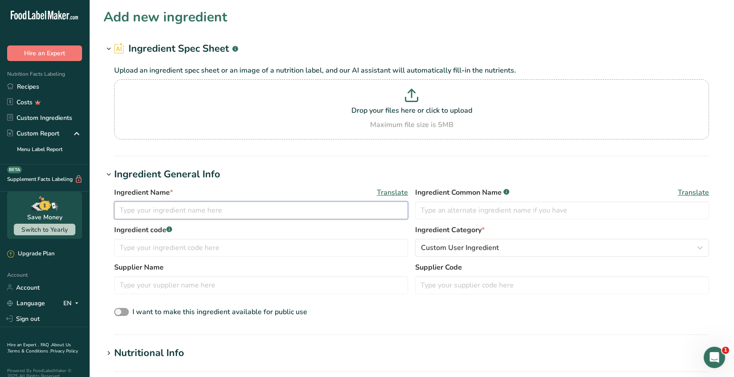
click at [133, 210] on input "text" at bounding box center [261, 210] width 294 height 18
type input "nestles butterscotch morsels"
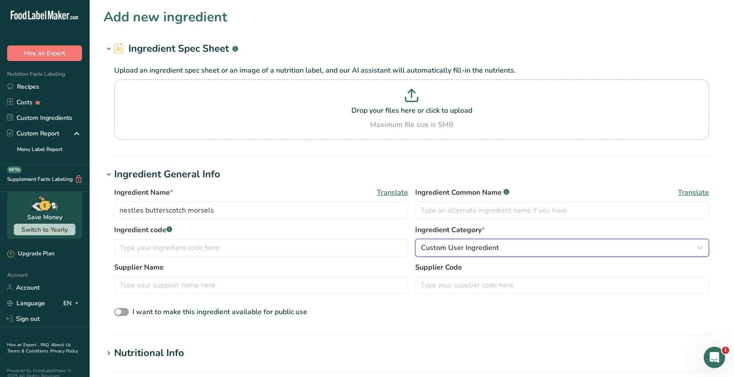
click at [697, 248] on icon "button" at bounding box center [699, 248] width 11 height 16
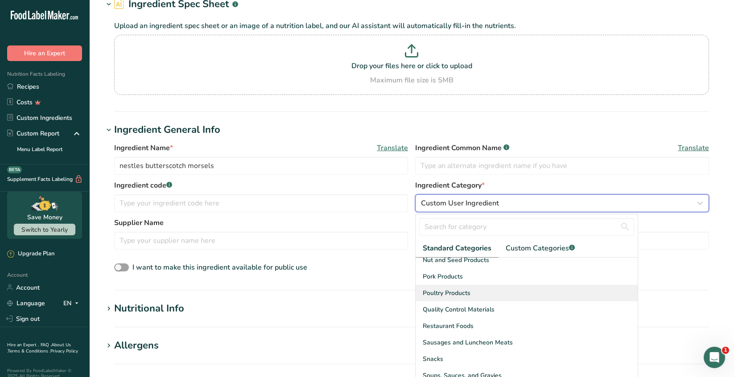
scroll to position [344, 0]
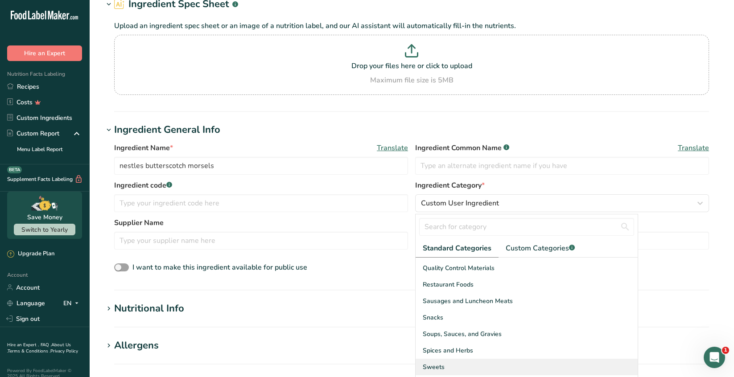
click at [438, 362] on span "Sweets" at bounding box center [433, 366] width 22 height 9
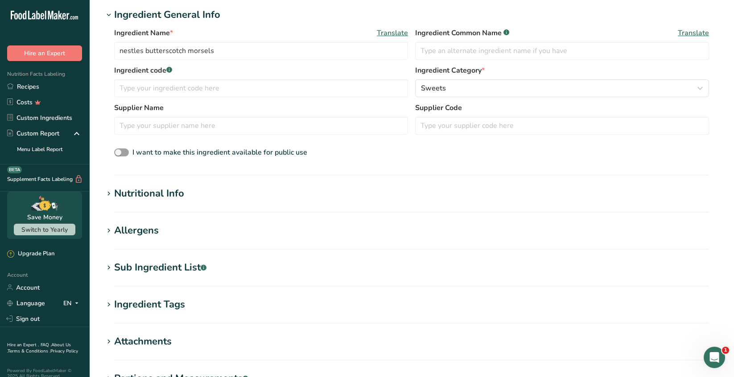
scroll to position [178, 0]
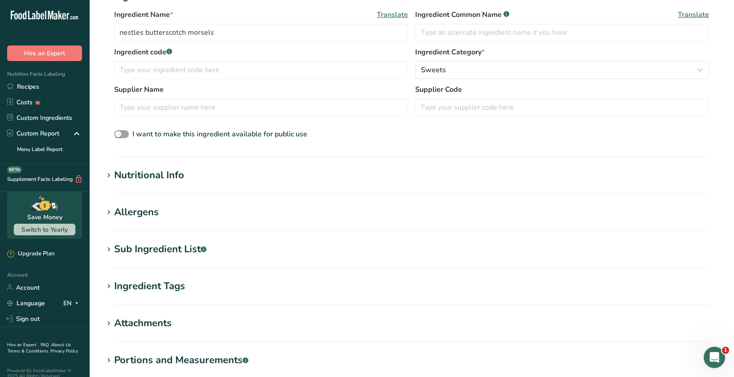
click at [195, 176] on h1 "Nutritional Info" at bounding box center [411, 175] width 616 height 15
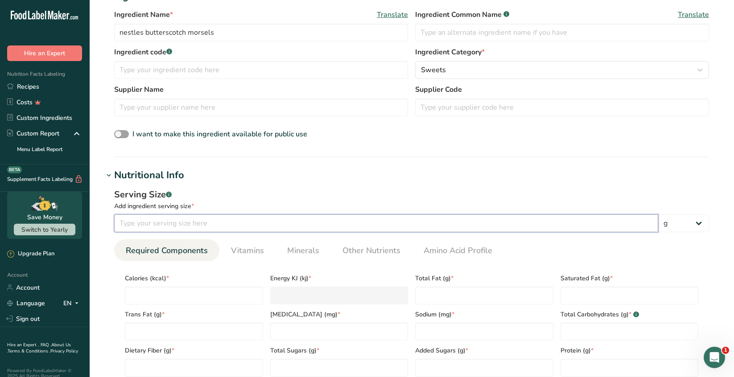
click at [160, 225] on input "number" at bounding box center [386, 223] width 544 height 18
type input "14"
drag, startPoint x: 162, startPoint y: 293, endPoint x: 187, endPoint y: 287, distance: 26.1
click at [164, 290] on input "number" at bounding box center [194, 296] width 138 height 18
type input "8"
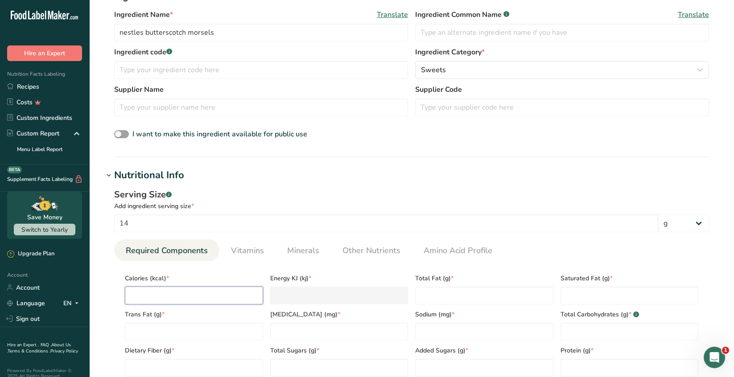
type KJ "33.5"
type input "80"
type KJ "334.7"
type input "80"
click at [444, 292] on Fat "number" at bounding box center [484, 296] width 138 height 18
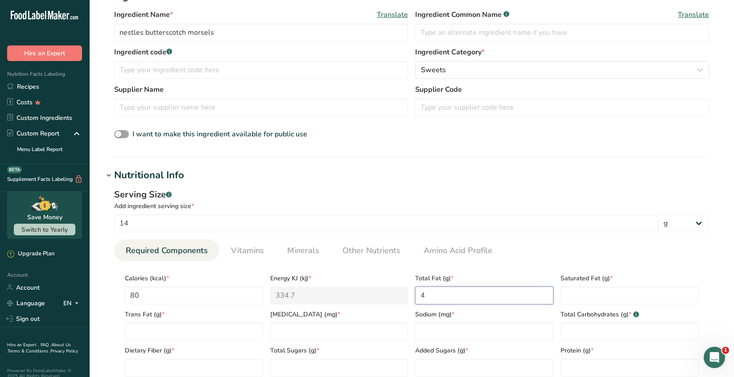
type Fat "4"
type Fat "3.5"
type Fat "0"
type input "0"
type input "10"
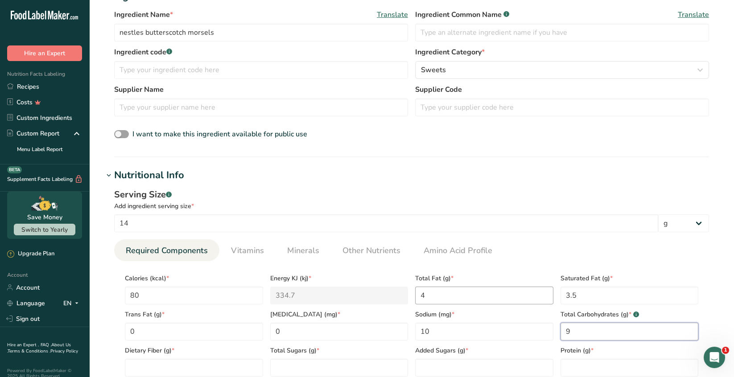
type Carbohydrates "9"
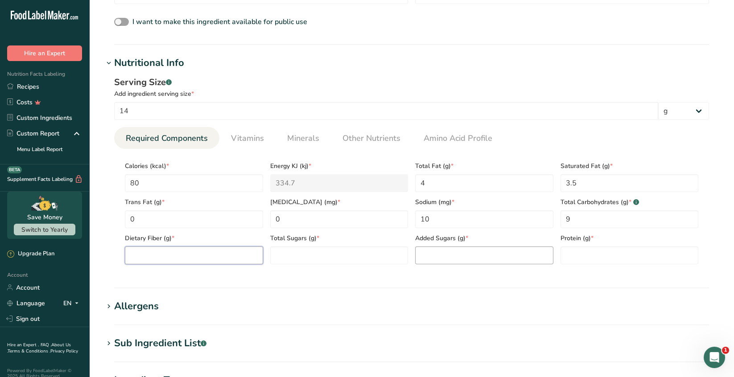
scroll to position [312, 0]
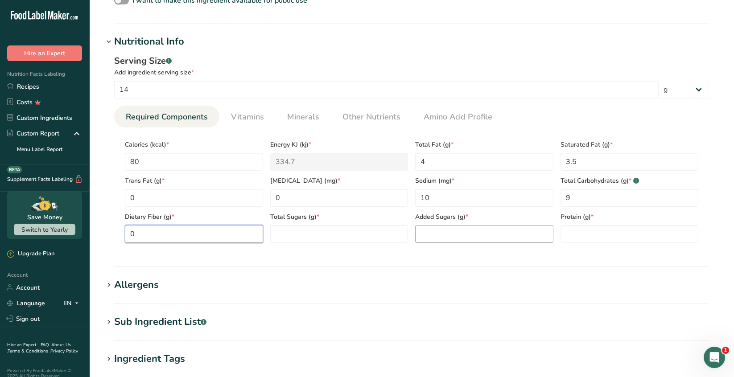
type Fiber "0"
type Sugars "9"
type input "0"
click at [237, 323] on h1 "Sub Ingredient List .a-a{fill:#347362;}.b-a{fill:#fff;}" at bounding box center [411, 322] width 616 height 15
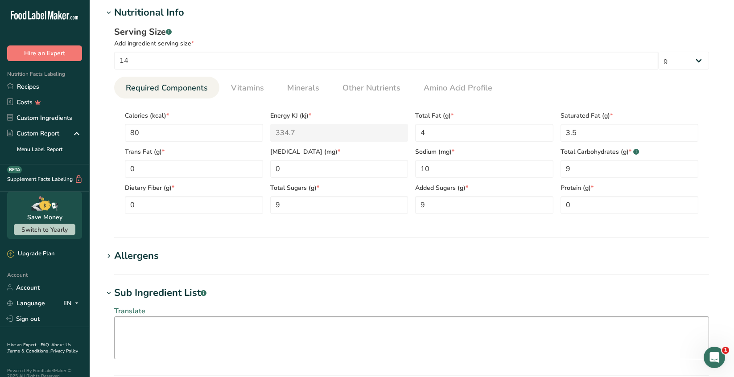
scroll to position [357, 0]
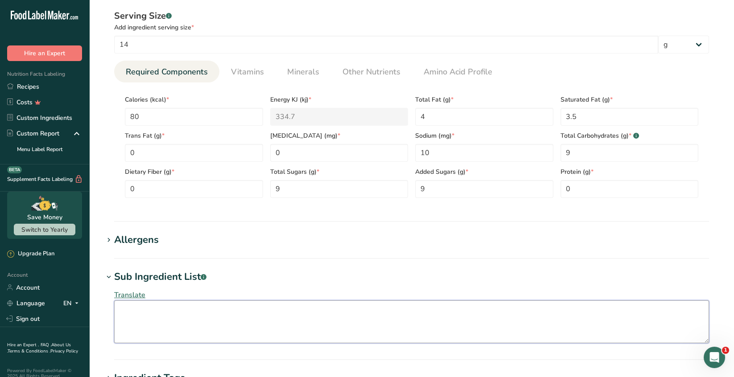
click at [133, 307] on textarea at bounding box center [411, 321] width 594 height 43
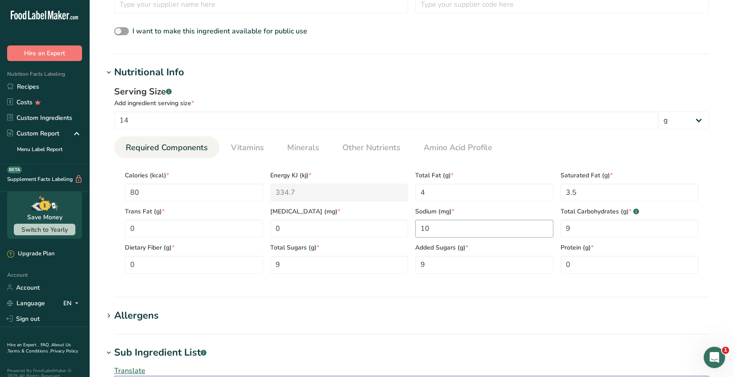
scroll to position [490, 0]
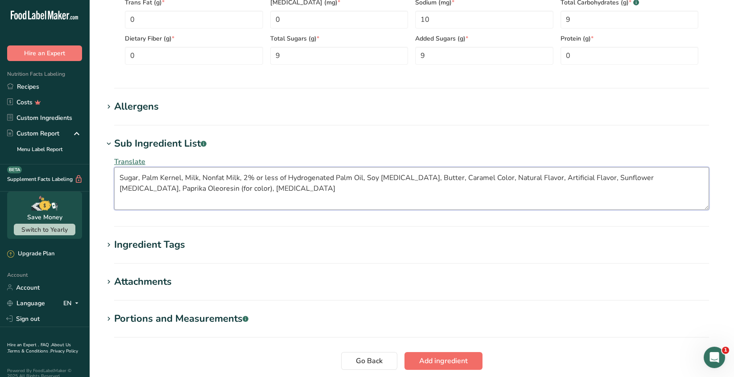
type textarea "Sugar, Palm Kernel, Milk, Nonfat Milk, 2% or less of Hydrogenated Palm Oil, Soy…"
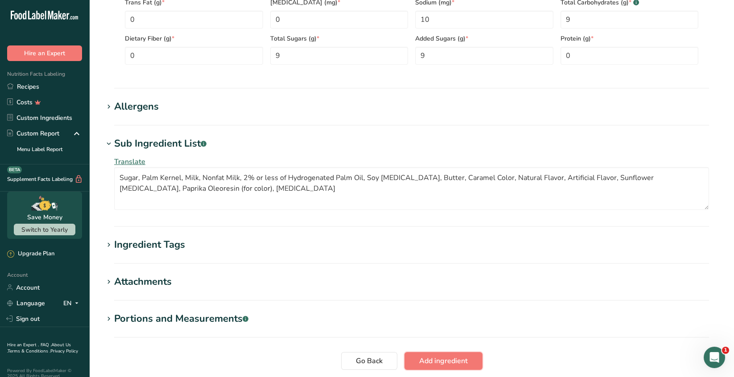
drag, startPoint x: 437, startPoint y: 362, endPoint x: 444, endPoint y: 359, distance: 8.0
click at [437, 360] on span "Add ingredient" at bounding box center [443, 361] width 49 height 11
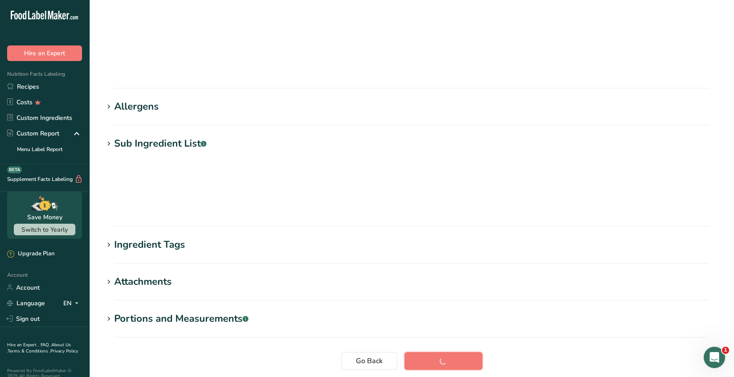
scroll to position [57, 0]
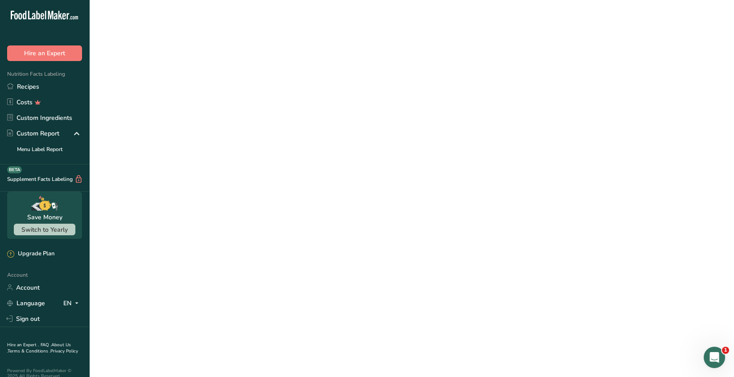
scroll to position [57, 0]
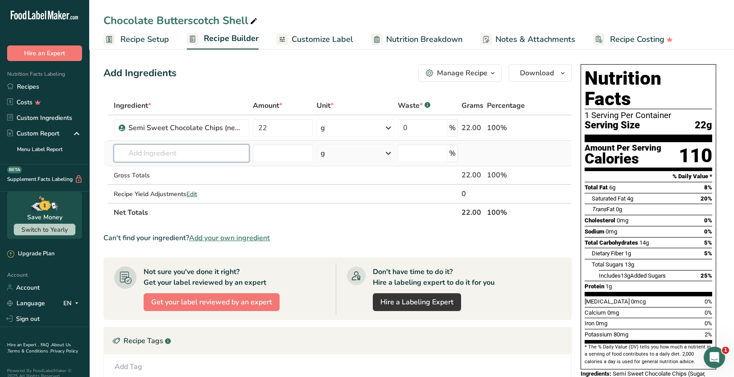
drag, startPoint x: 136, startPoint y: 154, endPoint x: 189, endPoint y: 151, distance: 53.5
click at [137, 153] on input "text" at bounding box center [181, 153] width 135 height 18
type input "nestles butterscotch"
click at [206, 174] on p "nestles butterscotch morsels" at bounding box center [166, 171] width 90 height 9
type input "nestles butterscotch morsels"
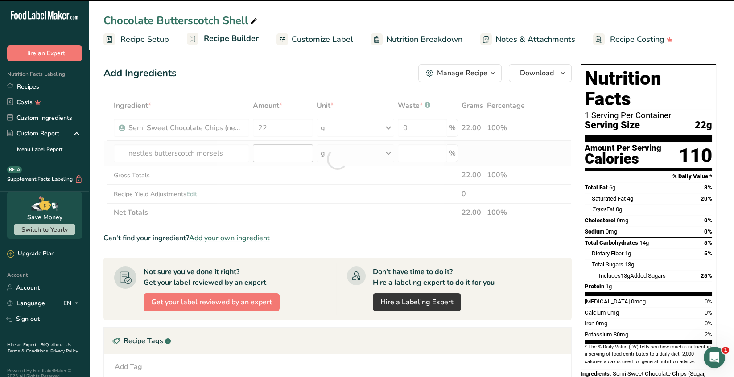
type input "0"
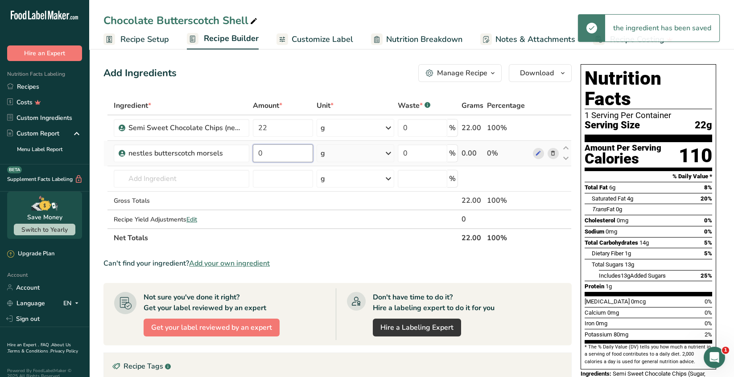
click at [266, 152] on input "0" at bounding box center [283, 153] width 60 height 18
type input "22"
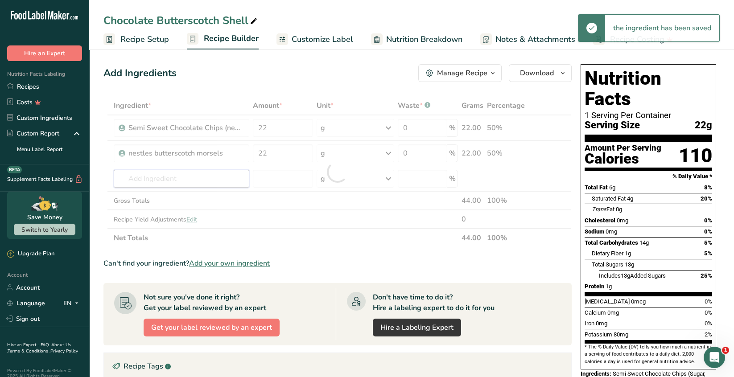
click at [186, 174] on div "Ingredient * Amount * Unit * Waste * .a-a{fill:#347362;}.b-a{fill:#fff;} Grams …" at bounding box center [337, 171] width 468 height 151
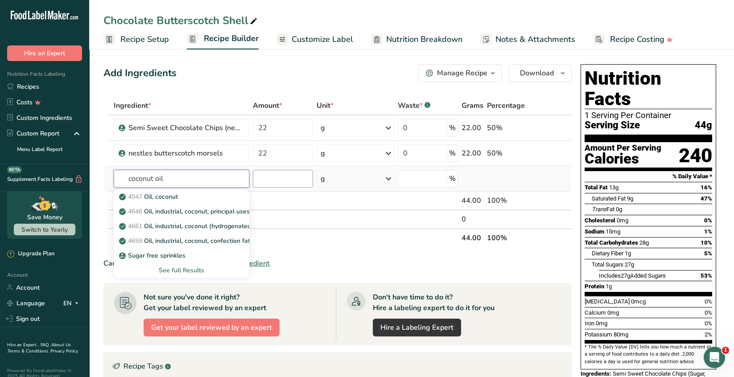
type input "coconut oil"
click at [270, 177] on input "number" at bounding box center [283, 179] width 60 height 18
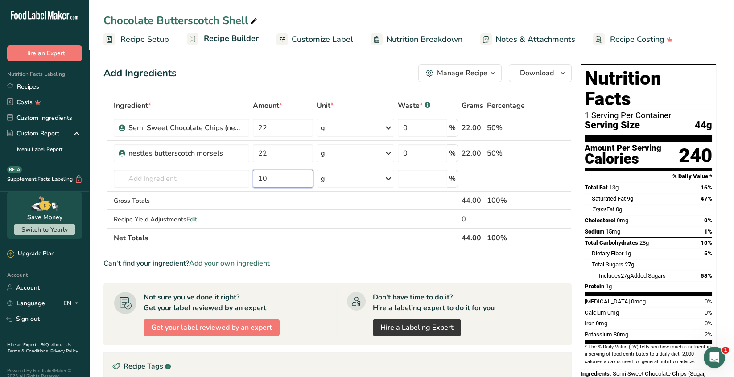
type input "10"
click at [141, 41] on span "Recipe Setup" at bounding box center [144, 39] width 49 height 12
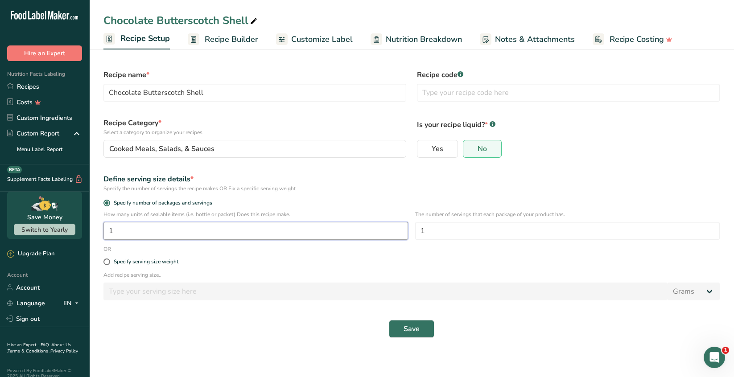
click at [121, 229] on input "1" at bounding box center [255, 231] width 304 height 18
type input "6"
click at [414, 333] on span "Save" at bounding box center [411, 329] width 16 height 11
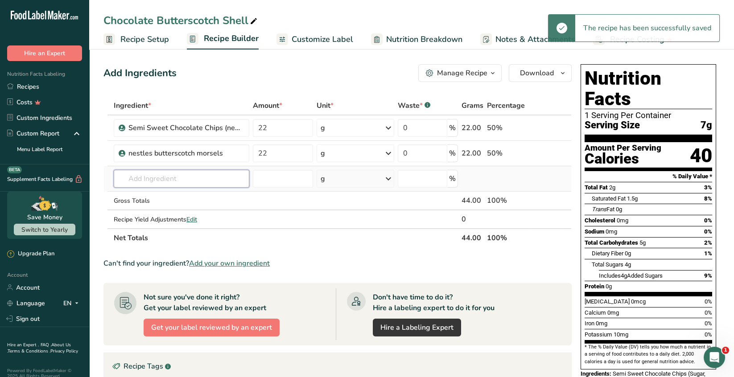
click at [143, 180] on input "text" at bounding box center [181, 179] width 135 height 18
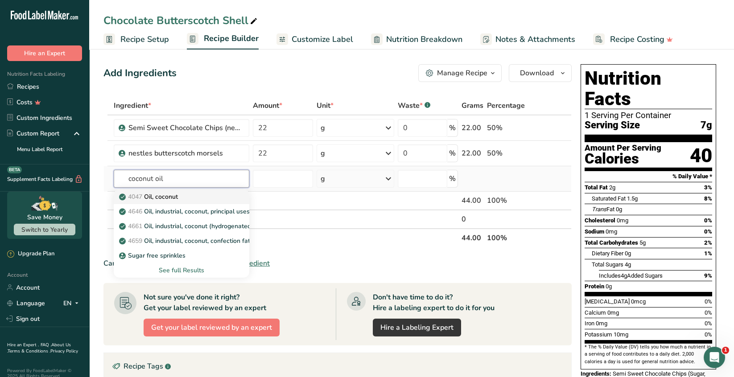
type input "coconut oil"
click at [165, 198] on p "4047 Oil, coconut" at bounding box center [149, 196] width 57 height 9
type input "Oil, coconut"
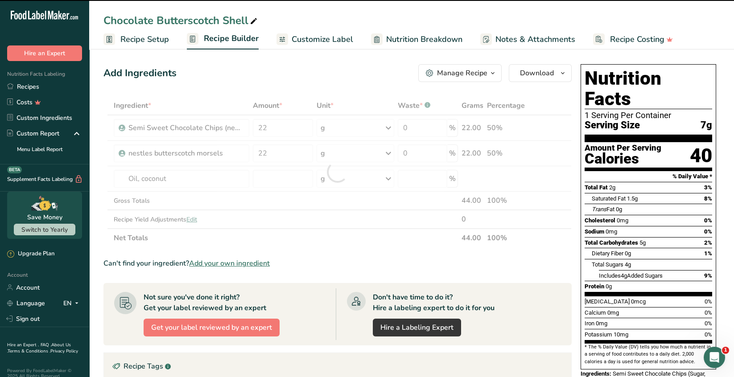
type input "0"
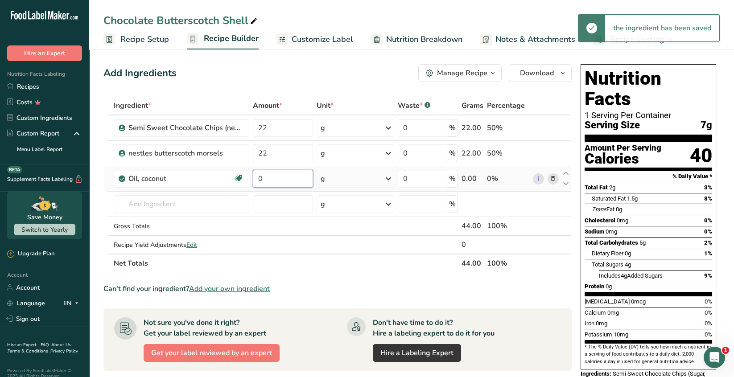
click at [266, 181] on input "0" at bounding box center [283, 179] width 60 height 18
type input "10"
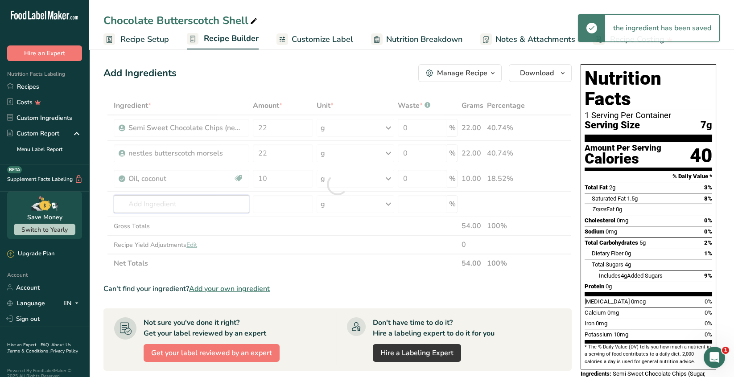
click at [221, 207] on div "Ingredient * Amount * Unit * Waste * .a-a{fill:#347362;}.b-a{fill:#fff;} Grams …" at bounding box center [337, 184] width 468 height 176
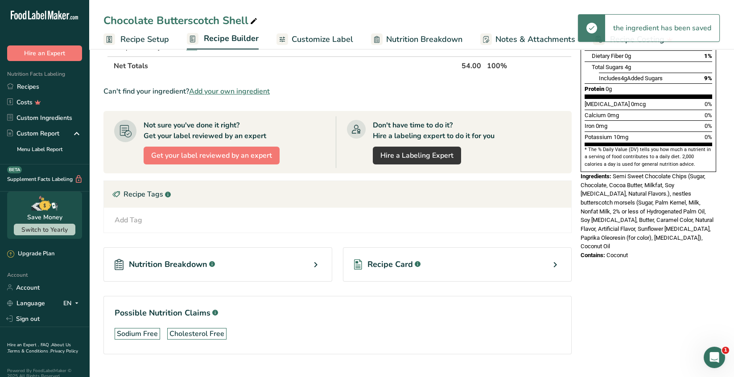
scroll to position [216, 0]
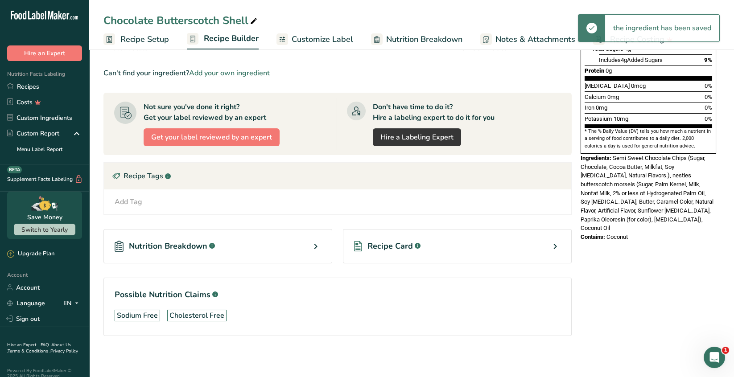
click at [556, 245] on icon at bounding box center [554, 246] width 11 height 16
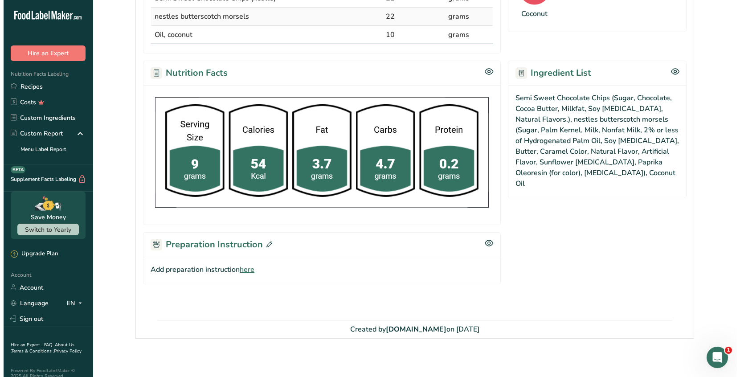
scroll to position [234, 0]
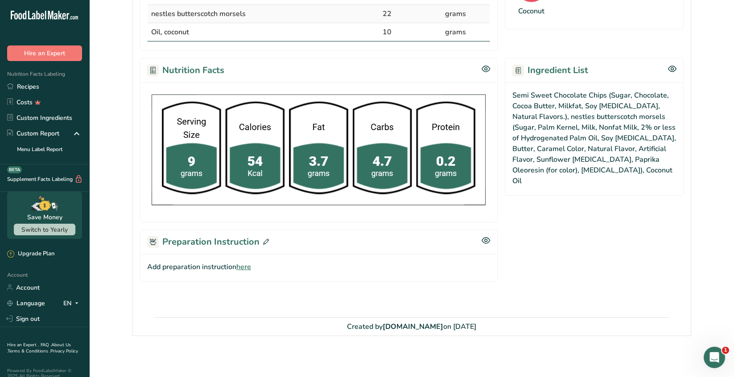
click at [263, 239] on icon at bounding box center [266, 242] width 6 height 6
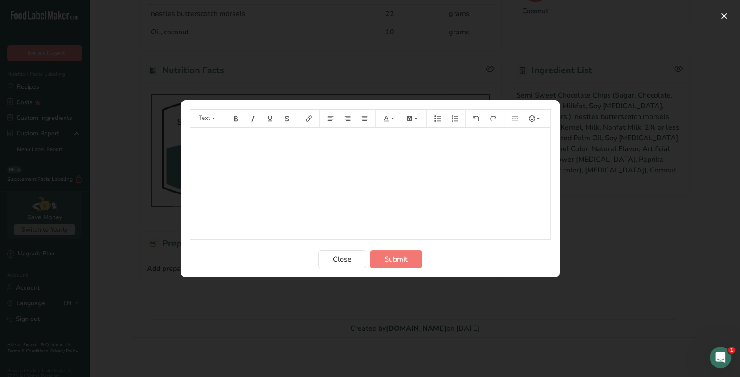
click at [207, 144] on p "﻿" at bounding box center [370, 140] width 351 height 11
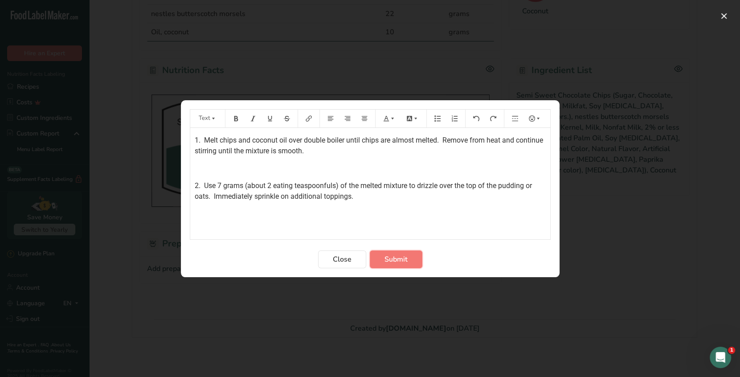
click at [395, 259] on span "Submit" at bounding box center [396, 259] width 23 height 11
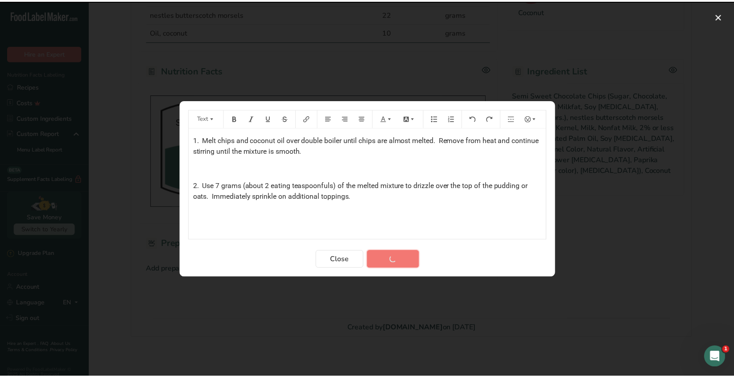
scroll to position [213, 0]
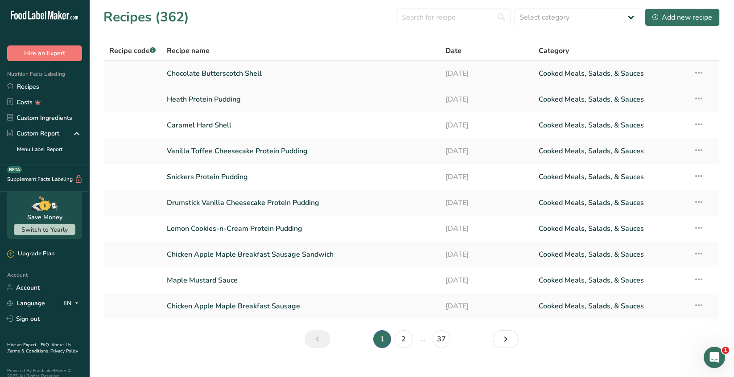
click at [700, 74] on icon at bounding box center [698, 73] width 11 height 16
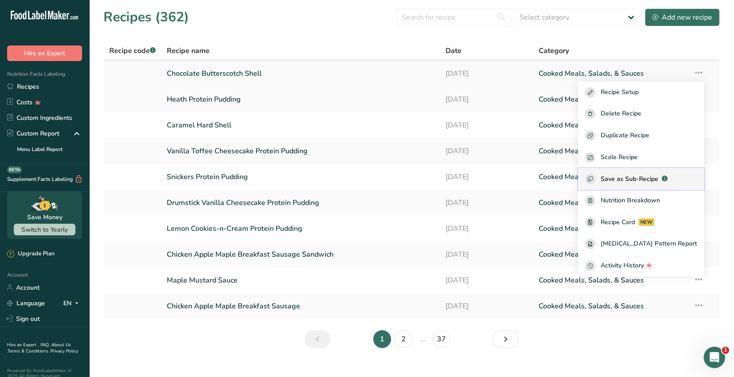
click at [658, 178] on span "Save as Sub-Recipe" at bounding box center [628, 178] width 57 height 9
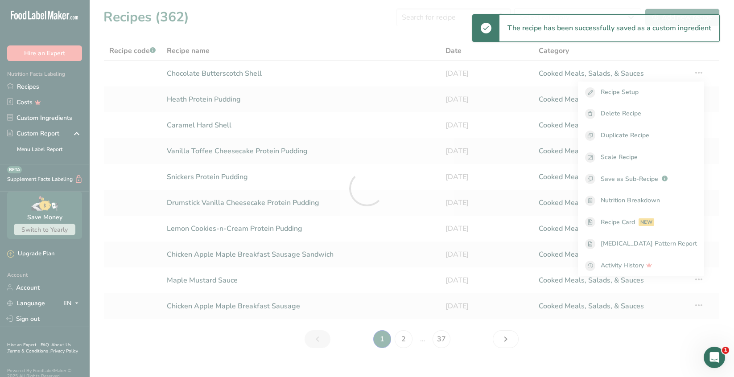
select select "30"
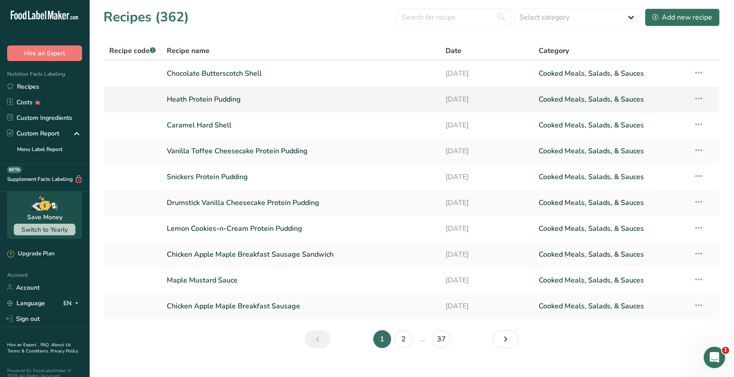
drag, startPoint x: 236, startPoint y: 100, endPoint x: 245, endPoint y: 102, distance: 8.6
click at [237, 100] on link "Heath Protein Pudding" at bounding box center [301, 99] width 268 height 19
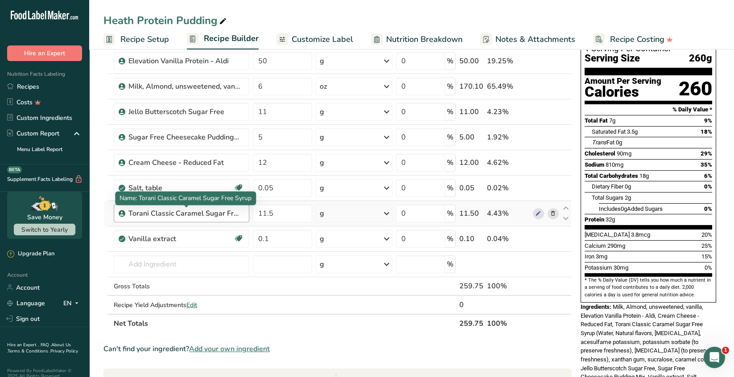
scroll to position [89, 0]
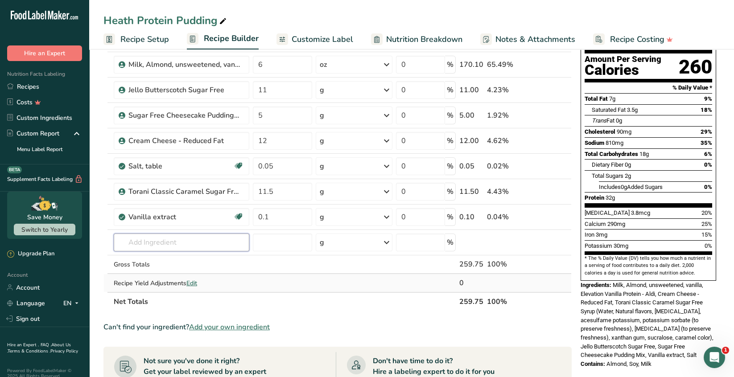
drag, startPoint x: 139, startPoint y: 242, endPoint x: 345, endPoint y: 277, distance: 208.4
click at [140, 242] on input "text" at bounding box center [181, 243] width 135 height 18
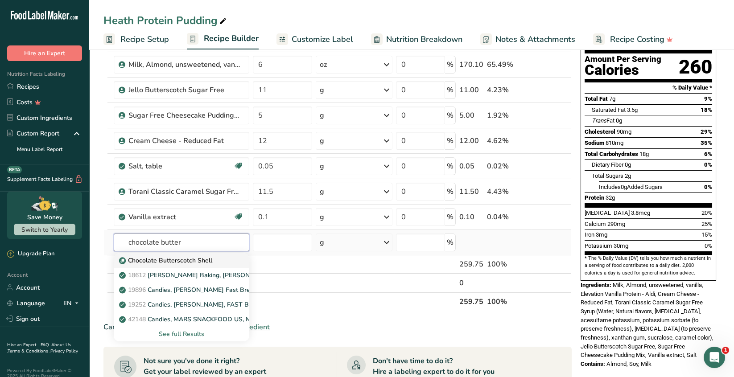
type input "chocolate butter"
click at [203, 257] on p "Chocolate Butterscotch Shell" at bounding box center [166, 260] width 91 height 9
type input "Chocolate Butterscotch Shell"
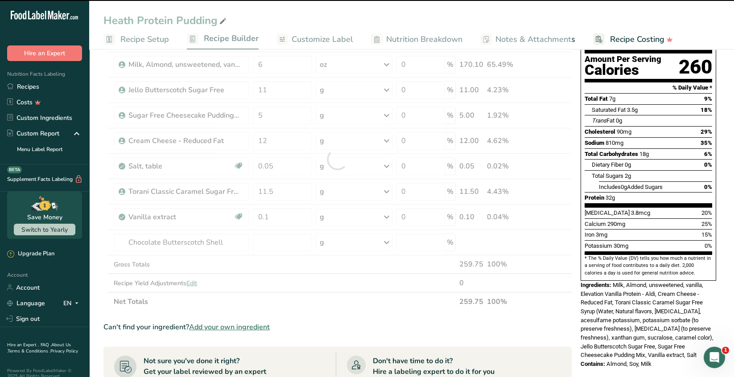
type input "0"
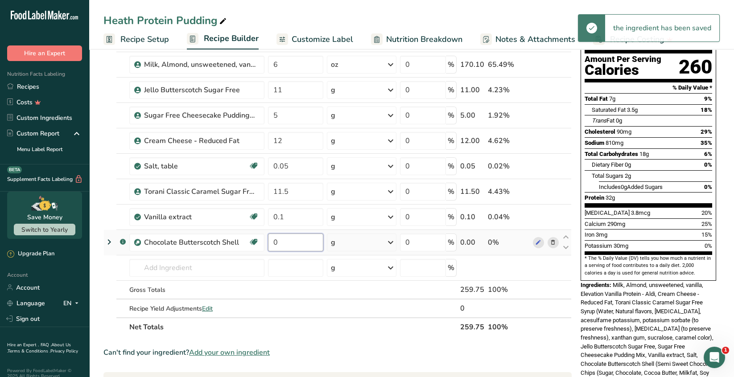
click at [281, 241] on input "0" at bounding box center [295, 243] width 55 height 18
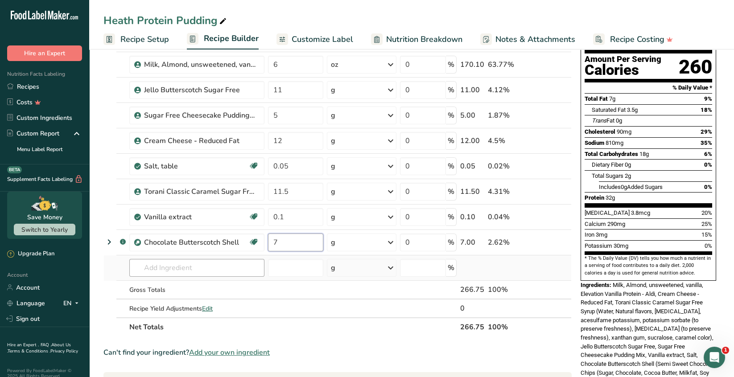
type input "7"
click at [156, 265] on div "Ingredient * Amount * Unit * Waste * .a-a{fill:#347362;}.b-a{fill:#fff;} Grams …" at bounding box center [337, 172] width 468 height 329
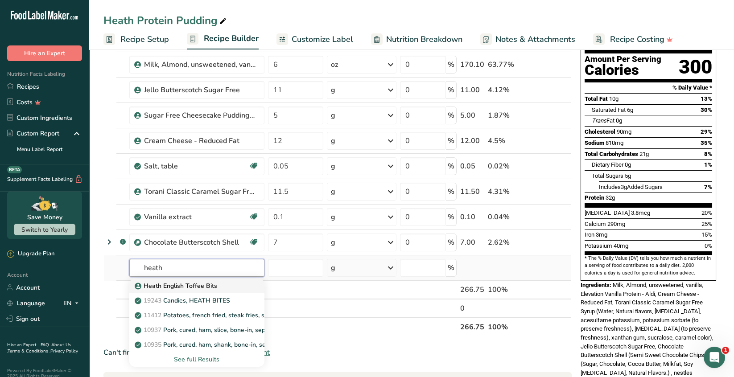
type input "heath"
click at [186, 282] on p "Heath English Toffee Bits" at bounding box center [176, 285] width 81 height 9
type input "Heath English Toffee Bits"
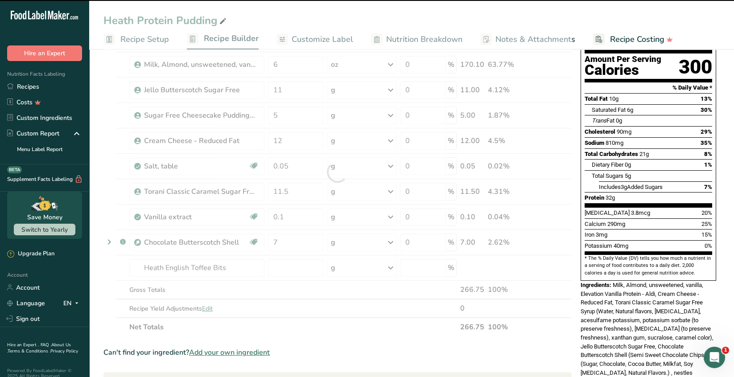
type input "0"
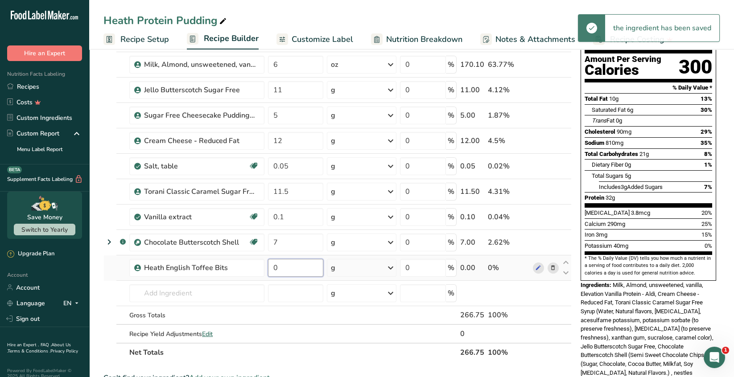
click at [284, 268] on input "0" at bounding box center [295, 268] width 55 height 18
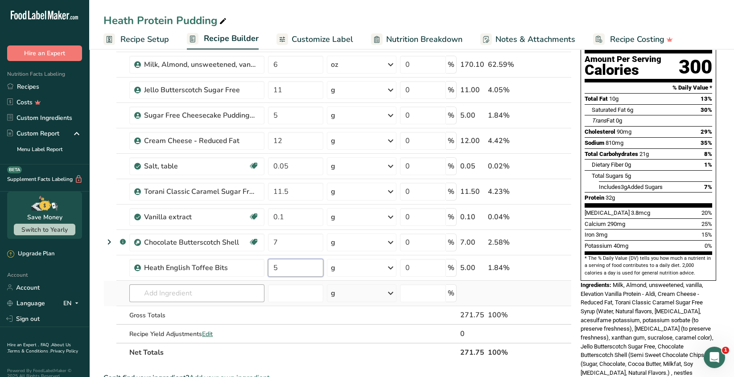
type input "5"
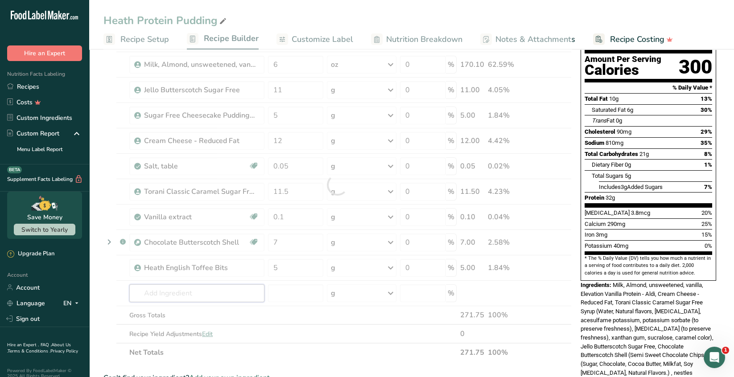
drag, startPoint x: 214, startPoint y: 295, endPoint x: 239, endPoint y: 290, distance: 26.0
click at [216, 294] on div "Ingredient * Amount * Unit * Waste * .a-a{fill:#347362;}.b-a{fill:#fff;} Grams …" at bounding box center [337, 185] width 468 height 354
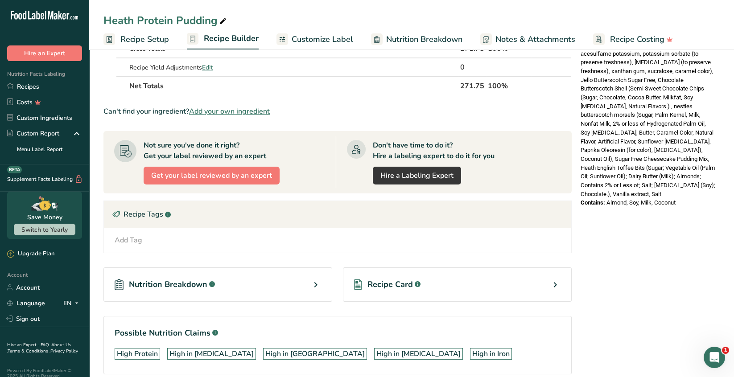
scroll to position [393, 0]
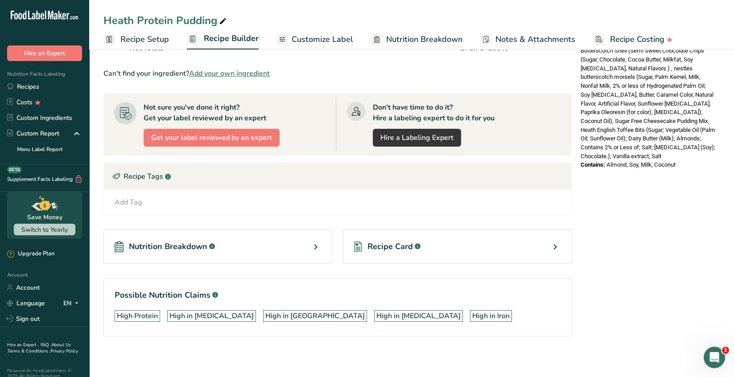
click at [556, 245] on icon at bounding box center [554, 247] width 11 height 16
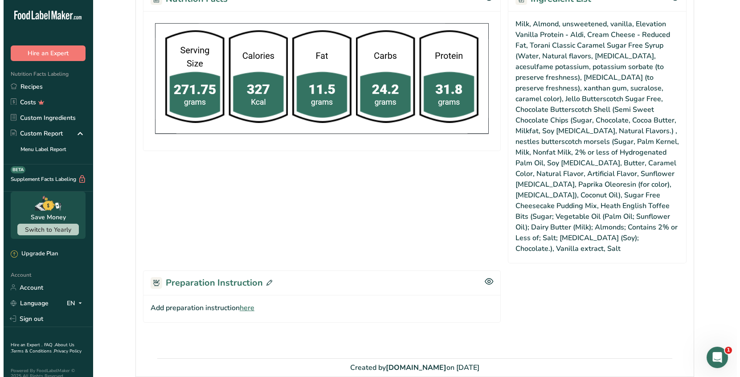
scroll to position [463, 0]
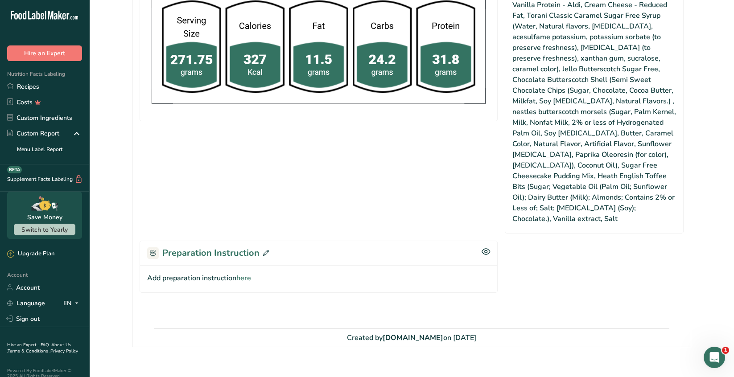
click at [269, 241] on div "Preparation Instruction" at bounding box center [318, 253] width 358 height 25
click at [263, 250] on icon at bounding box center [266, 253] width 6 height 6
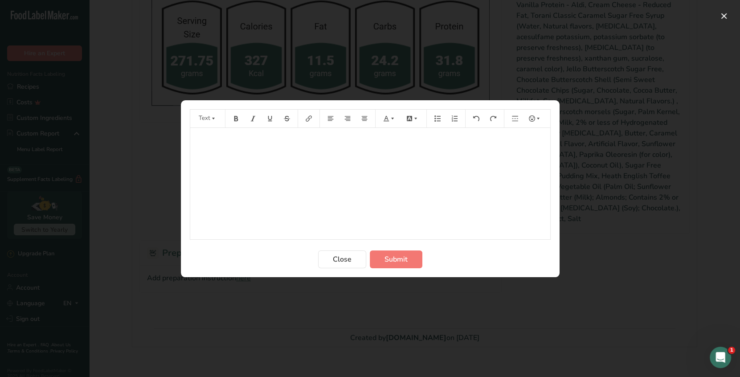
drag, startPoint x: 205, startPoint y: 140, endPoint x: 215, endPoint y: 136, distance: 11.2
click at [208, 139] on p "﻿" at bounding box center [370, 140] width 351 height 11
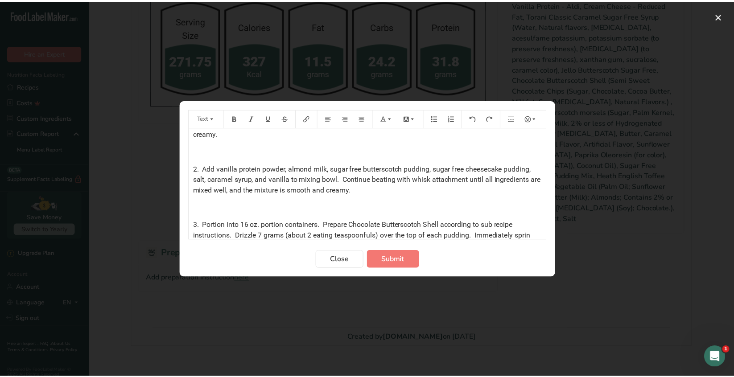
scroll to position [28, 0]
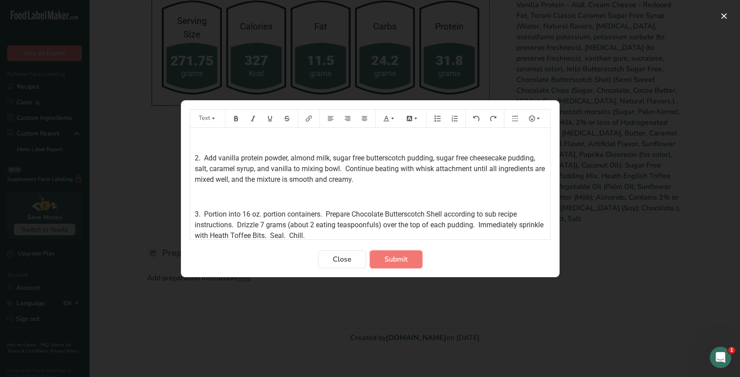
click at [403, 262] on span "Submit" at bounding box center [396, 259] width 23 height 11
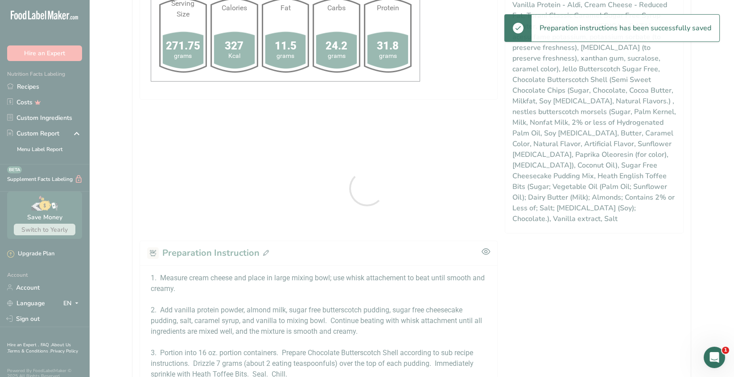
scroll to position [0, 0]
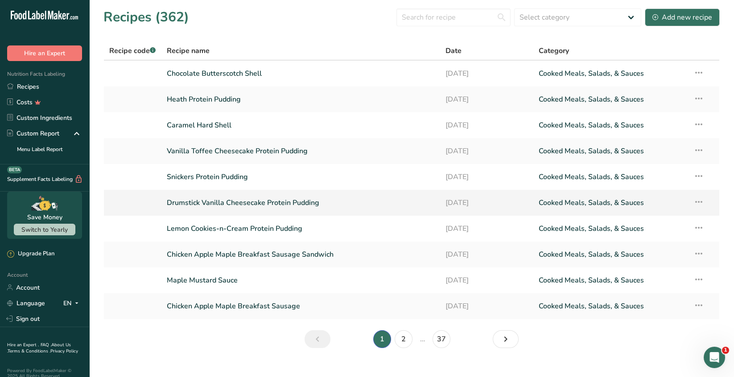
click at [305, 206] on link "Drumstick Vanilla Cheesecake Protein Pudding" at bounding box center [301, 202] width 268 height 19
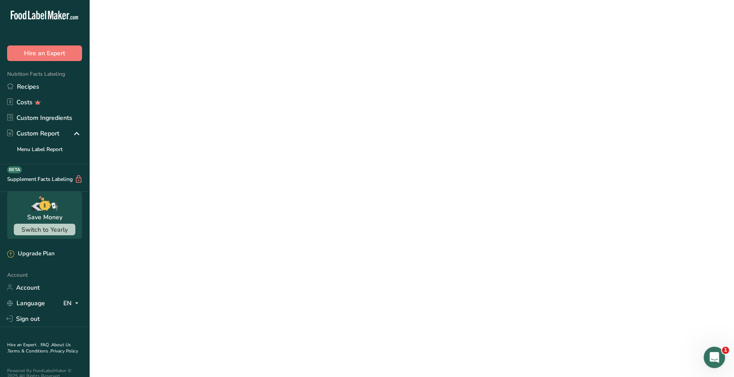
click at [305, 206] on link "Drumstick Vanilla Cheesecake Protein Pudding" at bounding box center [301, 202] width 268 height 19
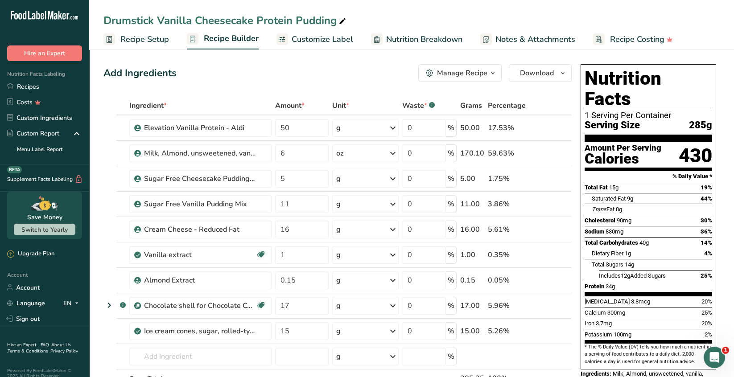
click at [325, 37] on span "Customize Label" at bounding box center [321, 39] width 61 height 12
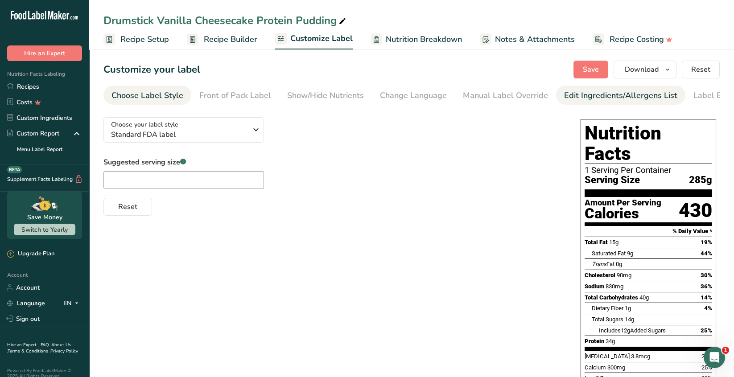
click at [574, 102] on link "Edit Ingredients/Allergens List" at bounding box center [620, 96] width 113 height 20
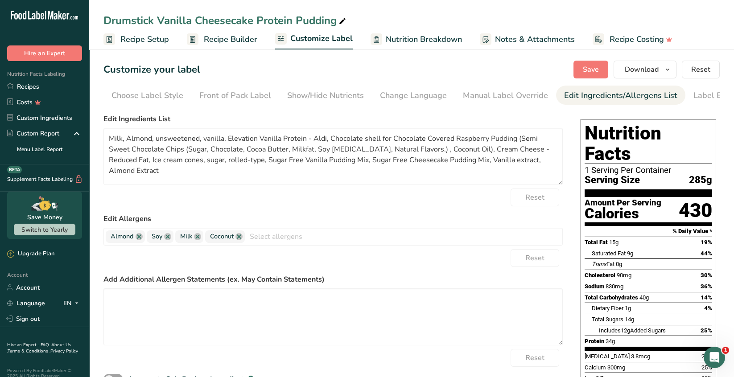
scroll to position [0, 31]
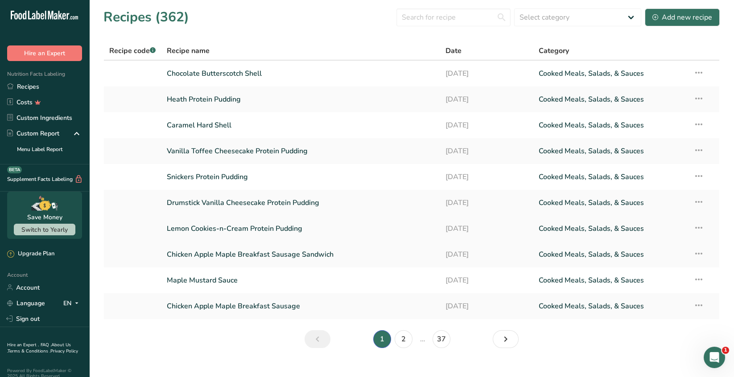
click at [240, 237] on link "Lemon Cookies-n-Cream Protein Pudding" at bounding box center [301, 228] width 268 height 19
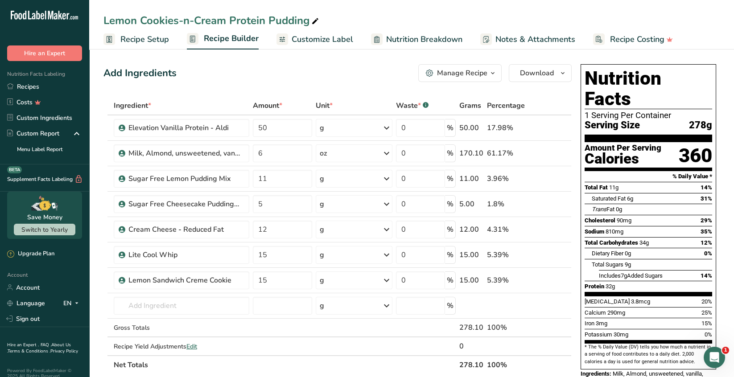
click at [337, 36] on span "Customize Label" at bounding box center [321, 39] width 61 height 12
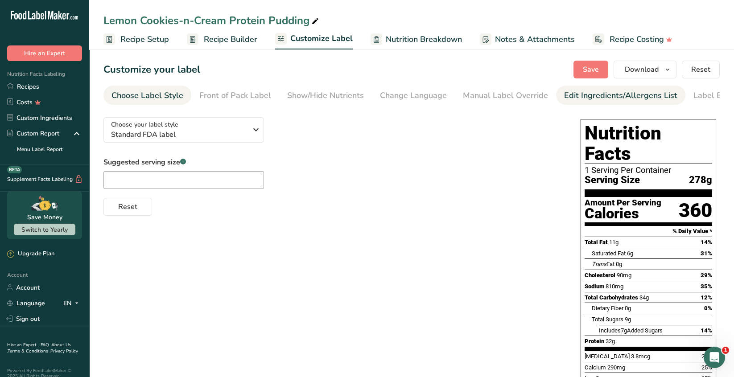
click at [593, 99] on div "Edit Ingredients/Allergens List" at bounding box center [620, 96] width 113 height 12
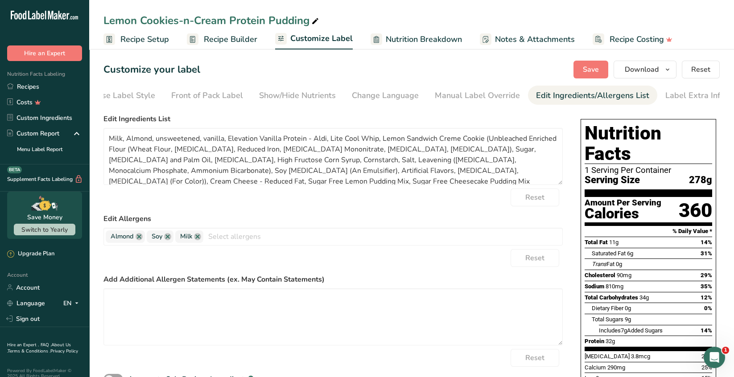
scroll to position [0, 31]
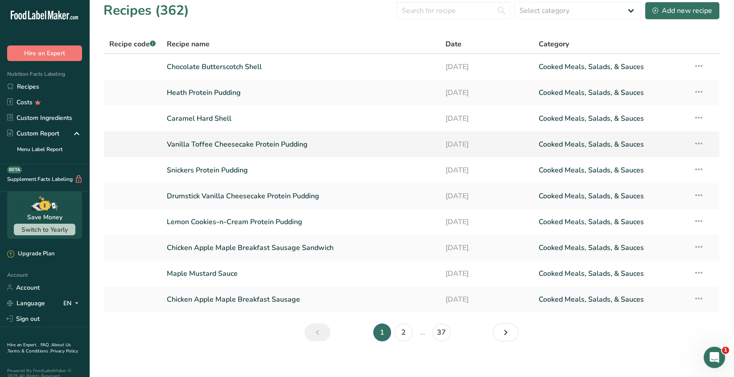
scroll to position [13, 0]
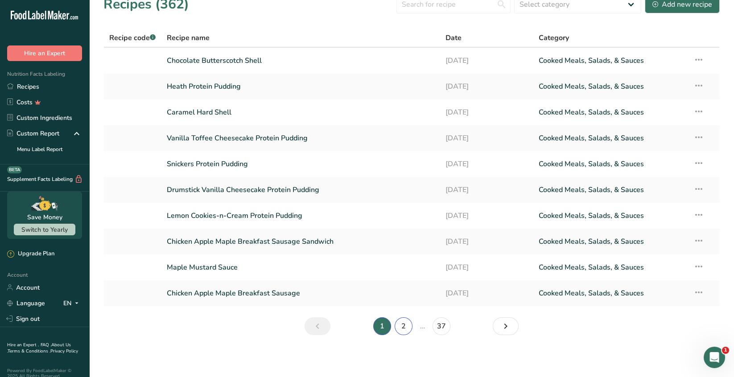
click at [399, 328] on link "2" at bounding box center [403, 326] width 18 height 18
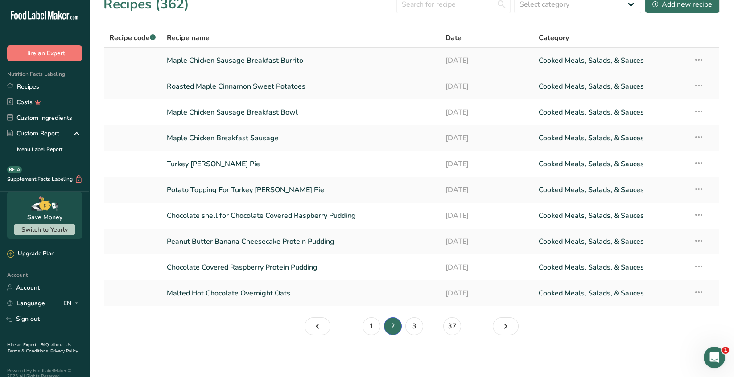
click at [271, 62] on link "Maple Chicken Sausage Breakfast Burrito" at bounding box center [301, 60] width 268 height 19
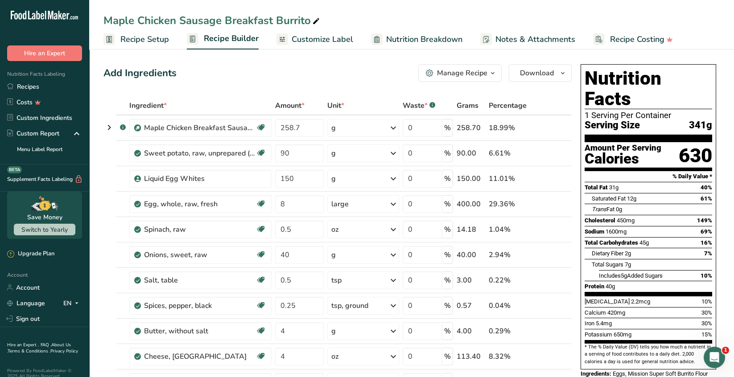
click at [336, 41] on span "Customize Label" at bounding box center [321, 39] width 61 height 12
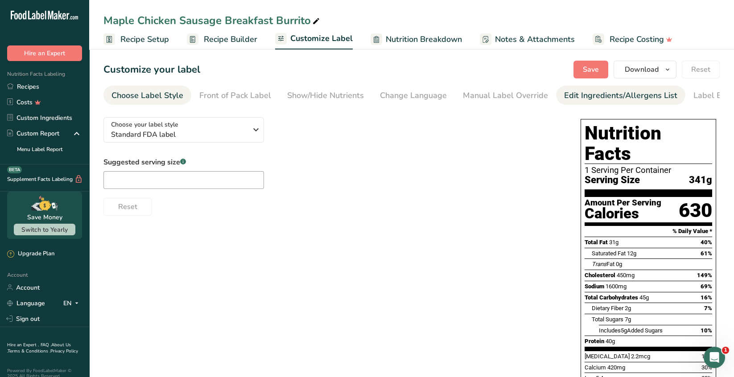
click at [578, 102] on link "Edit Ingredients/Allergens List" at bounding box center [620, 96] width 113 height 20
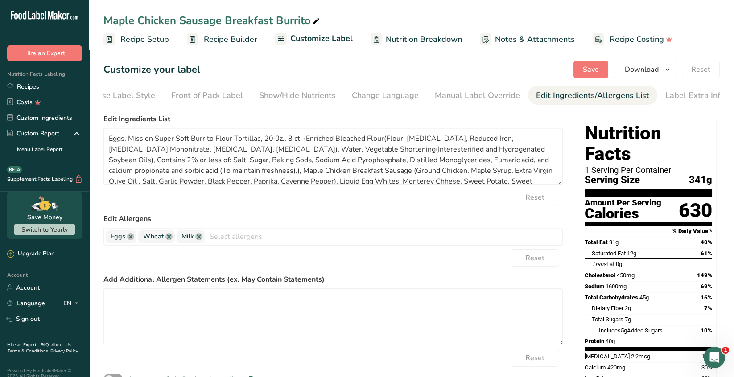
scroll to position [0, 31]
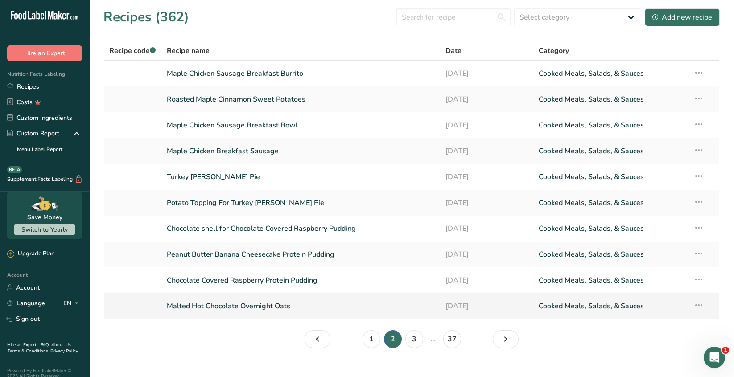
click at [285, 307] on link "Malted Hot Chocolate Overnight Oats" at bounding box center [301, 306] width 268 height 19
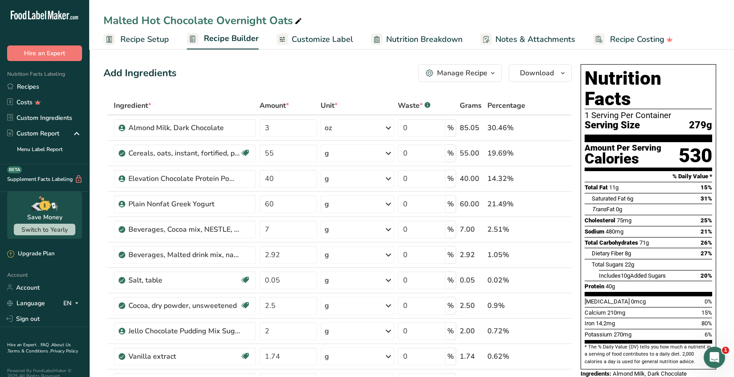
click at [337, 41] on span "Customize Label" at bounding box center [321, 39] width 61 height 12
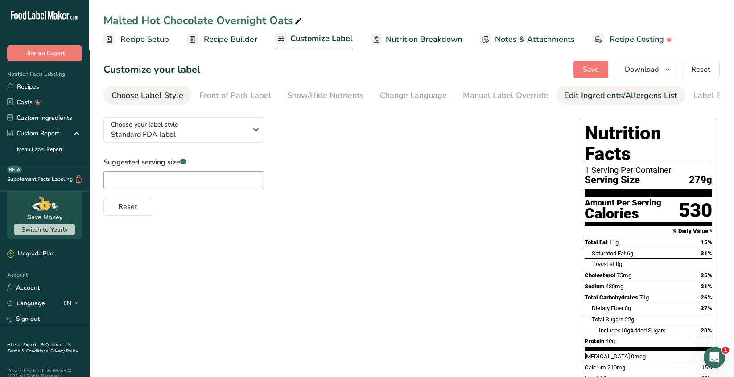
click at [616, 96] on div "Edit Ingredients/Allergens List" at bounding box center [620, 96] width 113 height 12
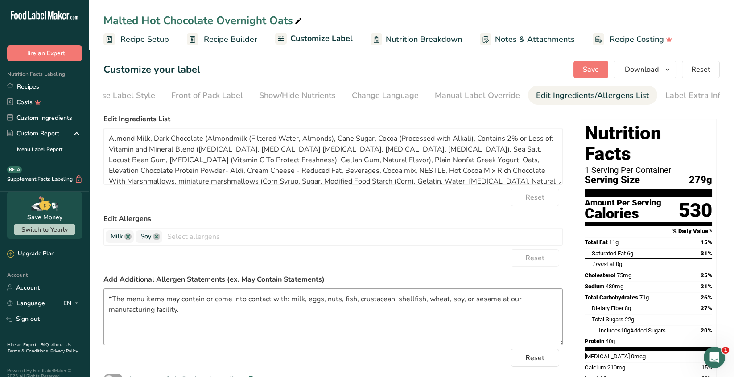
scroll to position [0, 31]
drag, startPoint x: 190, startPoint y: 312, endPoint x: 85, endPoint y: 293, distance: 106.5
click at [85, 293] on div ".a-20{fill:#fff;} Hire an Expert Nutrition Facts Labeling Recipes Costs Custom …" at bounding box center [367, 353] width 734 height 707
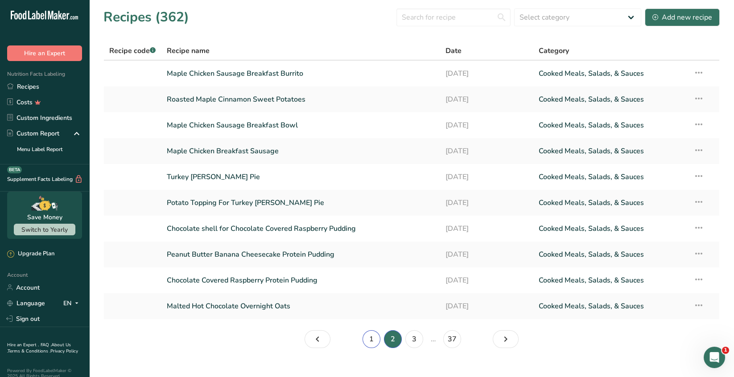
click at [371, 335] on link "1" at bounding box center [371, 339] width 18 height 18
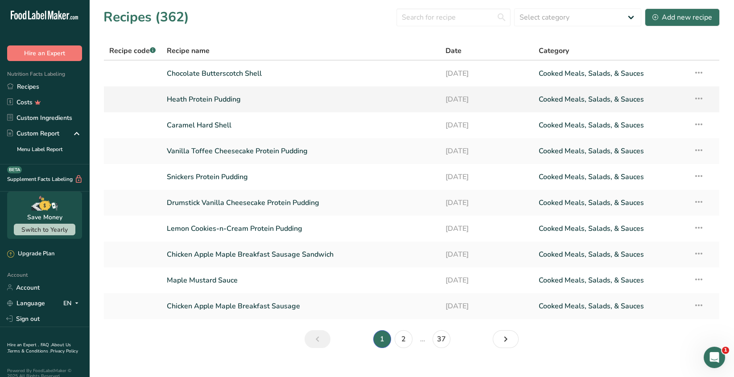
click at [239, 100] on link "Heath Protein Pudding" at bounding box center [301, 99] width 268 height 19
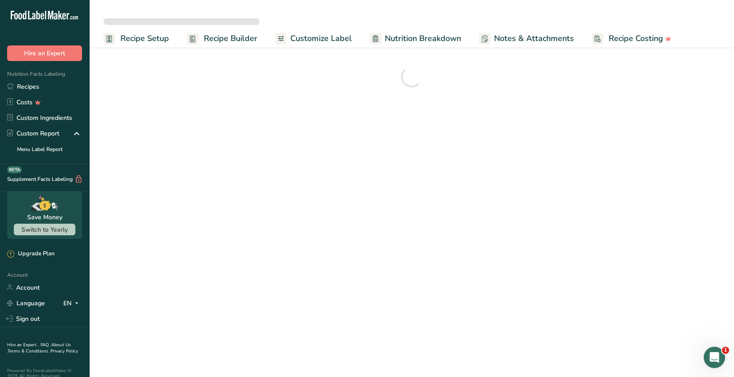
click at [298, 42] on span "Customize Label" at bounding box center [320, 39] width 61 height 12
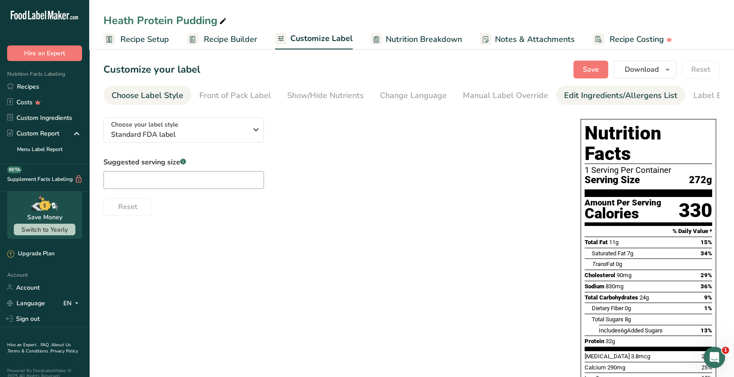
click at [623, 99] on div "Edit Ingredients/Allergens List" at bounding box center [620, 96] width 113 height 12
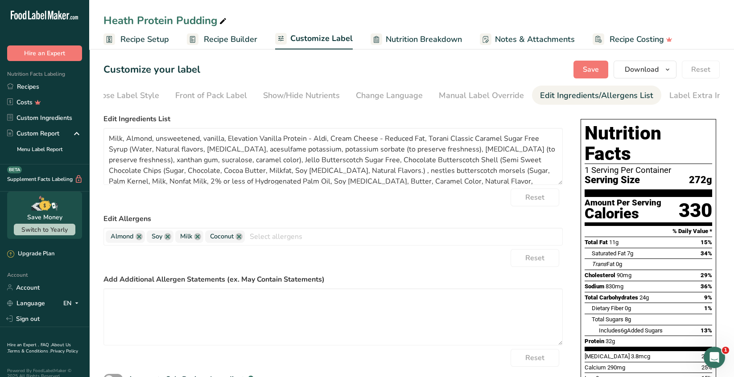
scroll to position [0, 31]
click at [116, 302] on textarea at bounding box center [332, 316] width 459 height 57
paste textarea "*The menu items may contain or come into contact with: milk, eggs, nuts, fish, …"
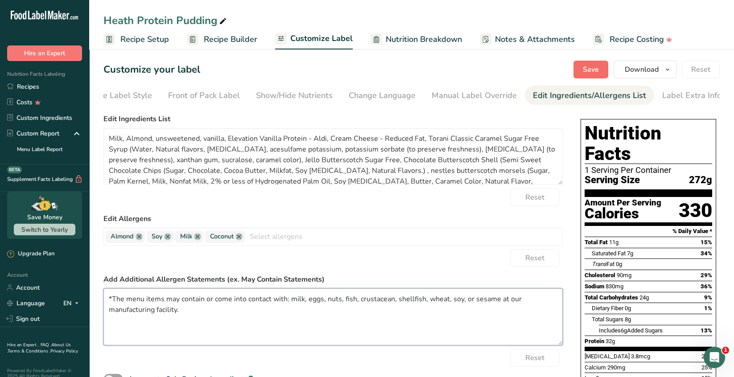
type textarea "*The menu items may contain or come into contact with: milk, eggs, nuts, fish, …"
click at [589, 73] on span "Save" at bounding box center [590, 69] width 16 height 11
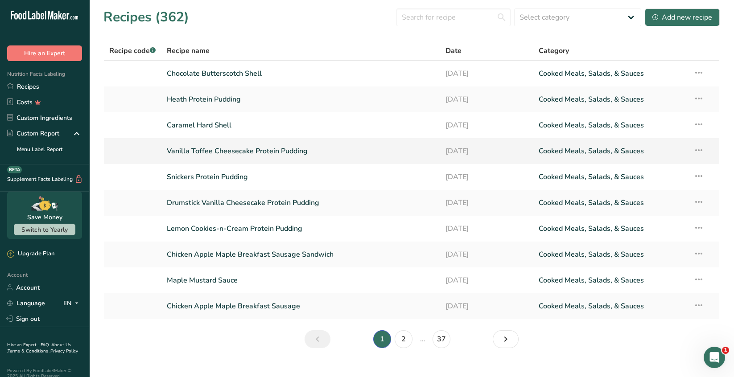
click at [261, 153] on link "Vanilla Toffee Cheesecake Protein Pudding" at bounding box center [301, 151] width 268 height 19
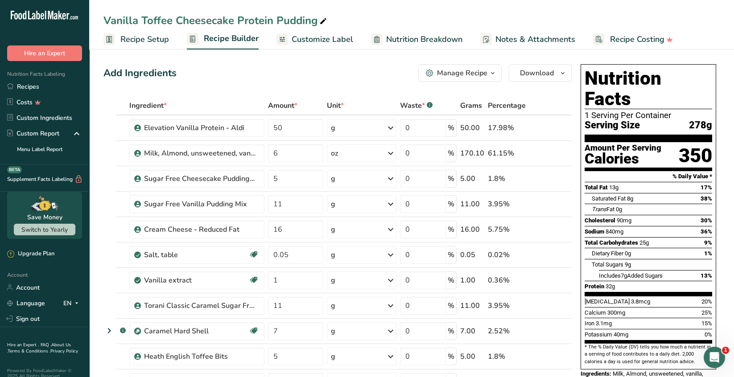
click at [320, 41] on span "Customize Label" at bounding box center [321, 39] width 61 height 12
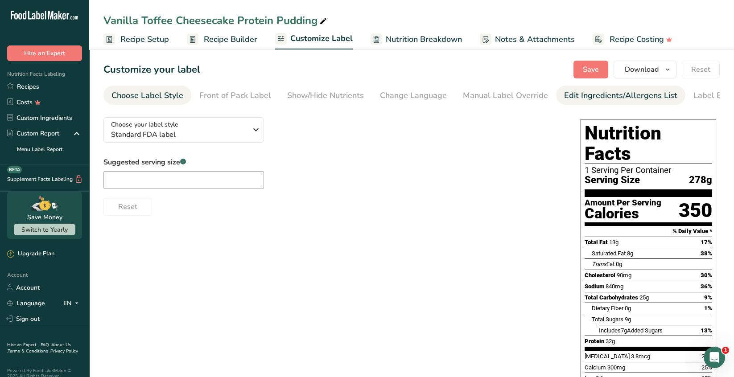
click at [615, 98] on div "Edit Ingredients/Allergens List" at bounding box center [620, 96] width 113 height 12
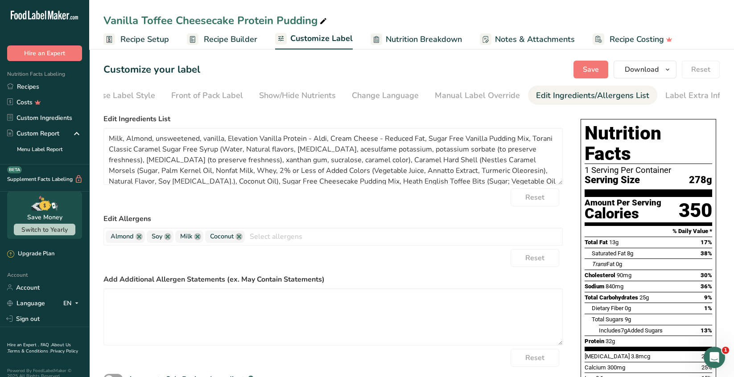
scroll to position [0, 31]
click at [122, 301] on textarea at bounding box center [332, 316] width 459 height 57
paste textarea "*The menu items may contain or come into contact with: milk, eggs, nuts, fish, …"
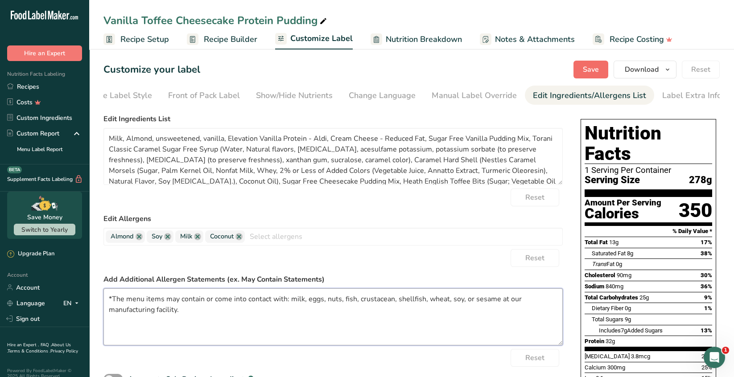
type textarea "*The menu items may contain or come into contact with: milk, eggs, nuts, fish, …"
drag, startPoint x: 590, startPoint y: 75, endPoint x: 585, endPoint y: 74, distance: 5.1
click at [590, 75] on button "Save" at bounding box center [590, 70] width 35 height 18
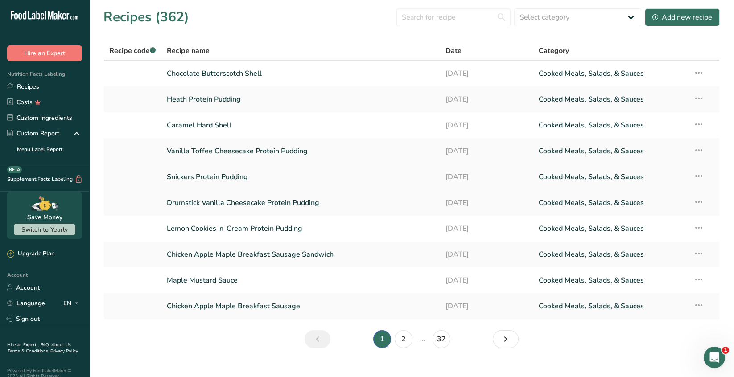
click at [229, 177] on link "Snickers Protein Pudding" at bounding box center [301, 177] width 268 height 19
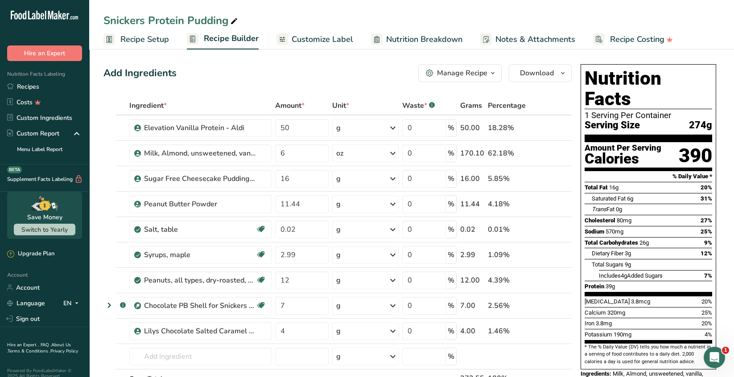
click at [337, 41] on span "Customize Label" at bounding box center [321, 39] width 61 height 12
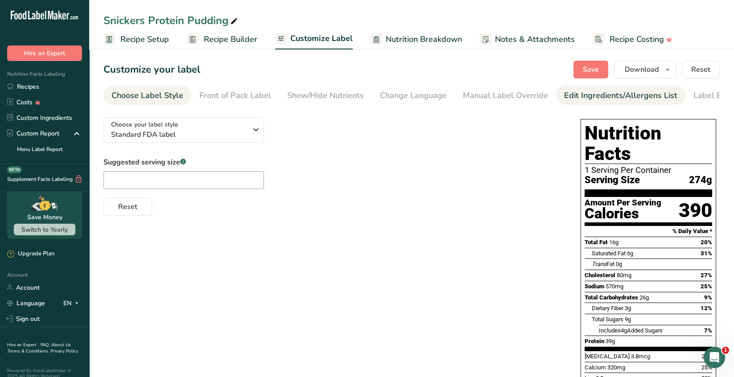
click at [598, 102] on link "Edit Ingredients/Allergens List" at bounding box center [620, 96] width 113 height 20
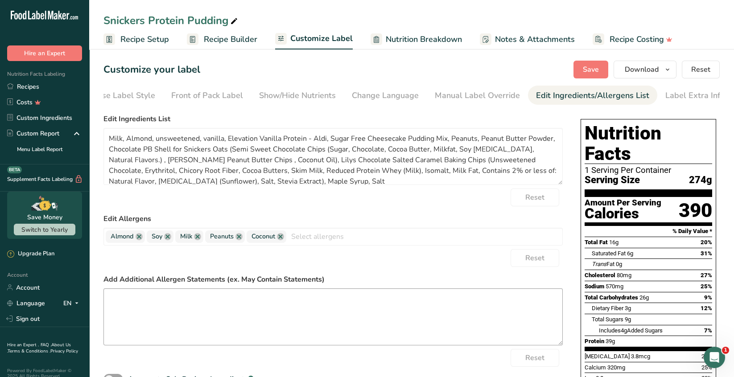
scroll to position [0, 31]
click at [131, 303] on textarea at bounding box center [332, 316] width 459 height 57
paste textarea "*The menu items may contain or come into contact with: milk, eggs, nuts, fish, …"
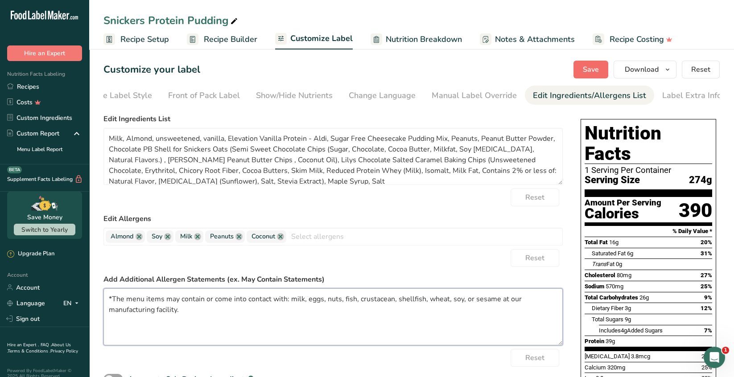
type textarea "*The menu items may contain or come into contact with: milk, eggs, nuts, fish, …"
click at [591, 69] on span "Save" at bounding box center [590, 69] width 16 height 11
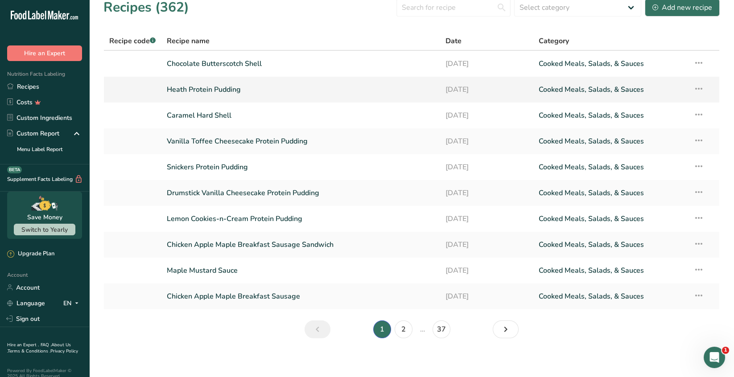
scroll to position [13, 0]
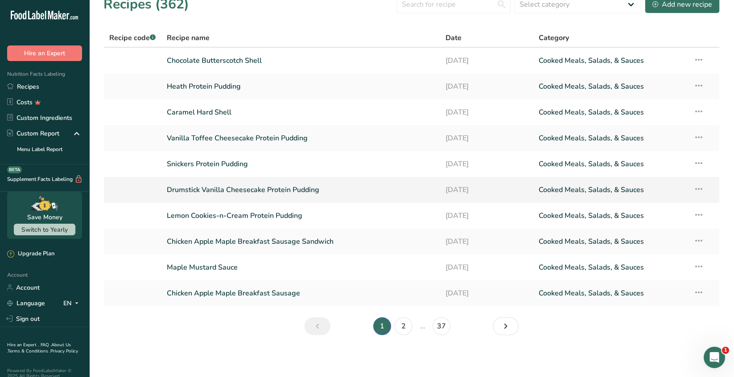
click at [236, 193] on link "Drumstick Vanilla Cheesecake Protein Pudding" at bounding box center [301, 189] width 268 height 19
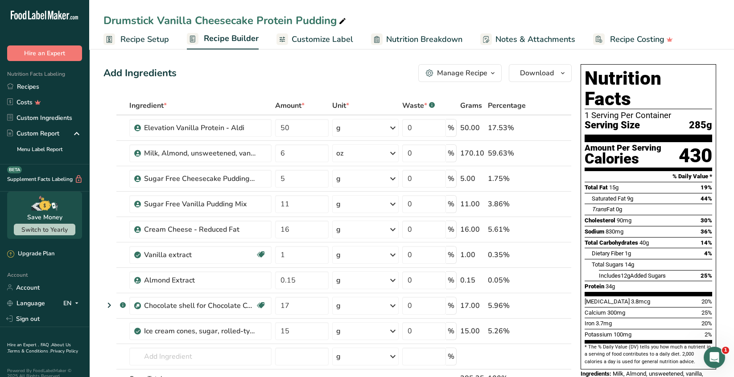
click at [319, 41] on span "Customize Label" at bounding box center [321, 39] width 61 height 12
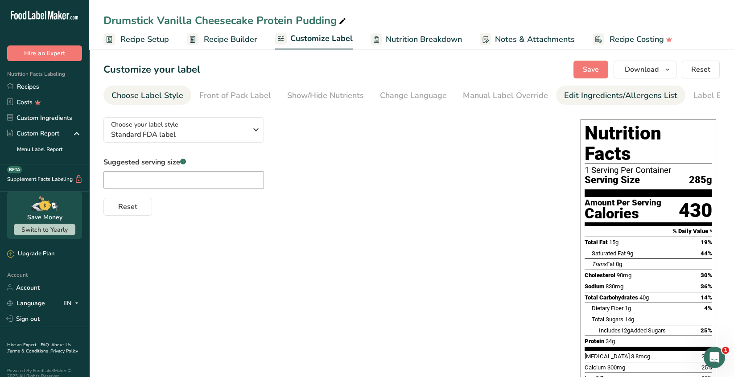
click at [613, 97] on div "Edit Ingredients/Allergens List" at bounding box center [620, 96] width 113 height 12
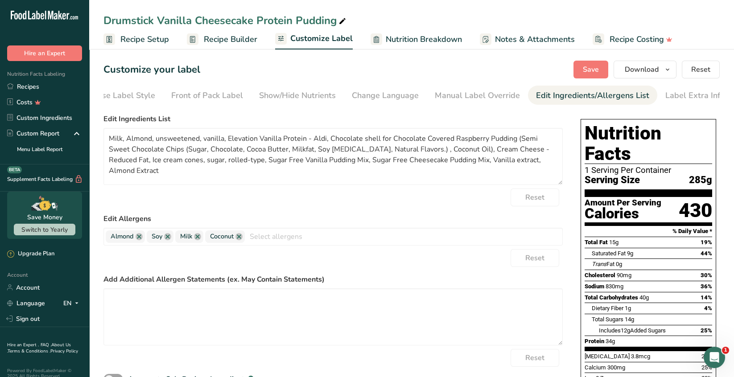
scroll to position [0, 31]
click at [114, 299] on textarea at bounding box center [332, 316] width 459 height 57
paste textarea "*The menu items may contain or come into contact with: milk, eggs, nuts, fish, …"
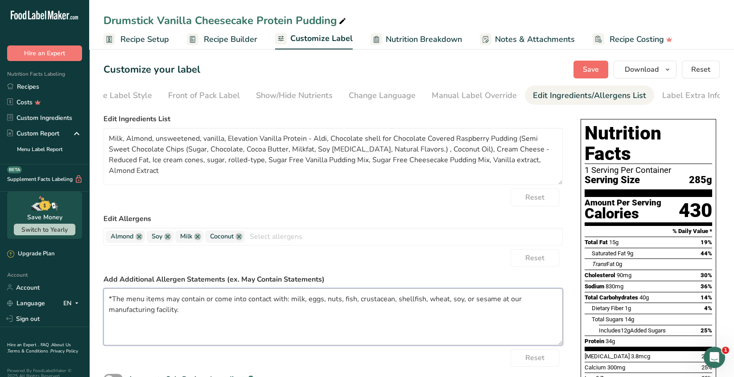
type textarea "*The menu items may contain or come into contact with: milk, eggs, nuts, fish, …"
click at [599, 75] on button "Save" at bounding box center [590, 70] width 35 height 18
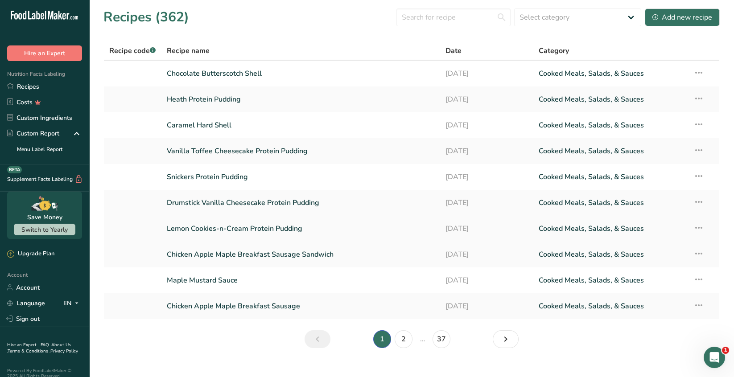
click at [288, 232] on link "Lemon Cookies-n-Cream Protein Pudding" at bounding box center [301, 228] width 268 height 19
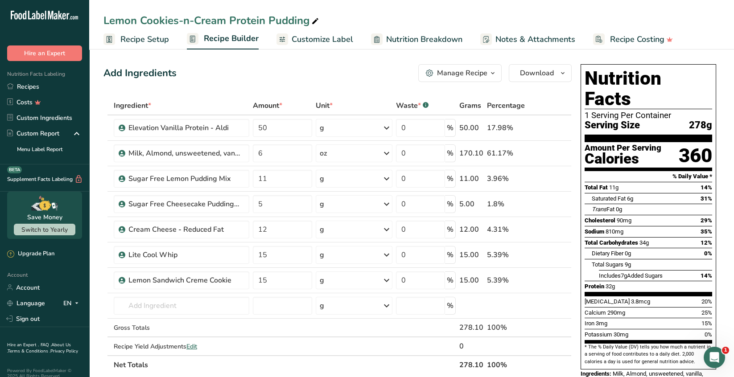
click at [340, 41] on span "Customize Label" at bounding box center [321, 39] width 61 height 12
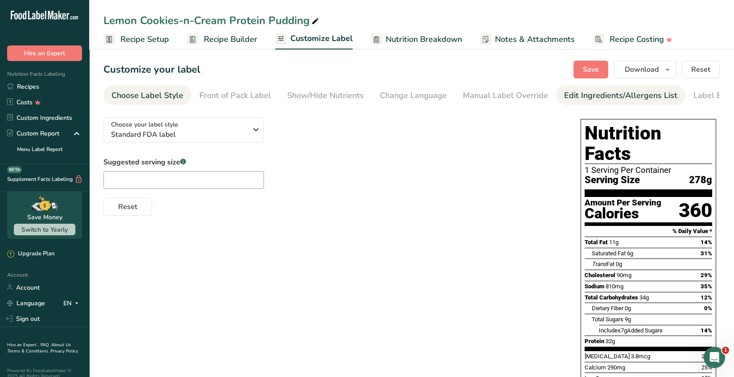
click at [623, 98] on div "Edit Ingredients/Allergens List" at bounding box center [620, 96] width 113 height 12
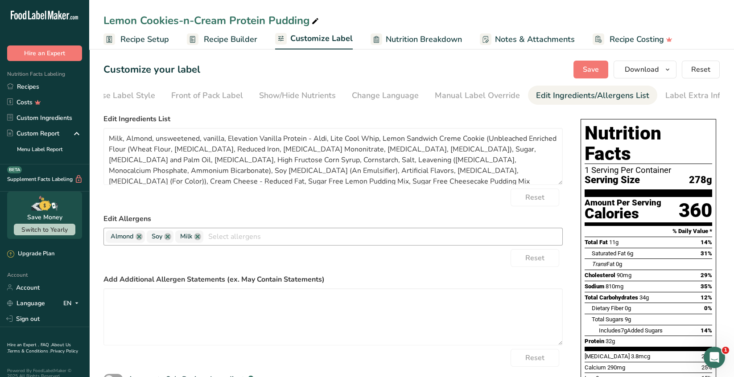
scroll to position [0, 31]
click at [137, 298] on textarea at bounding box center [332, 316] width 459 height 57
paste textarea "*The menu items may contain or come into contact with: milk, eggs, nuts, fish, …"
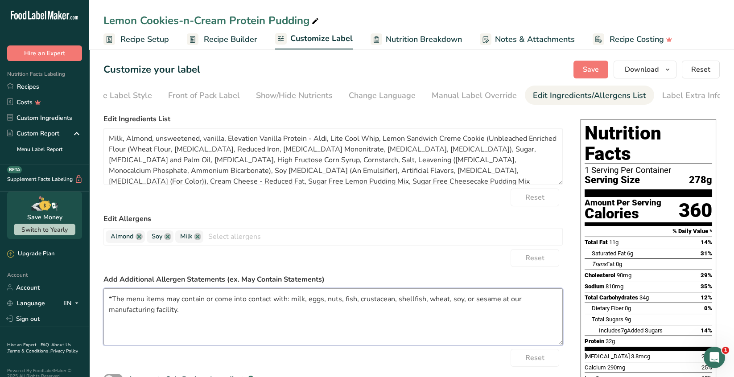
type textarea "*The menu items may contain or come into contact with: milk, eggs, nuts, fish, …"
click at [591, 72] on span "Save" at bounding box center [590, 69] width 16 height 11
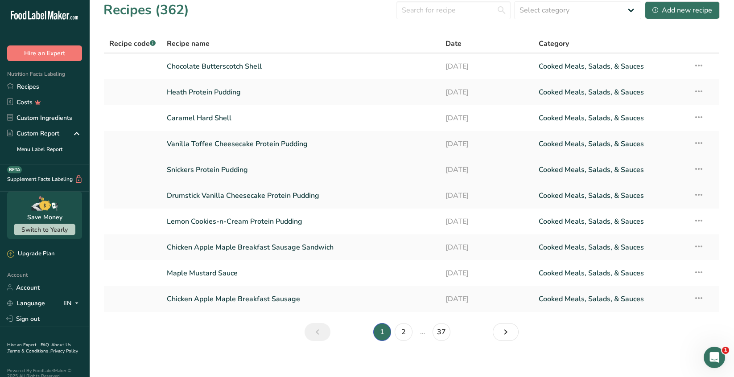
scroll to position [13, 0]
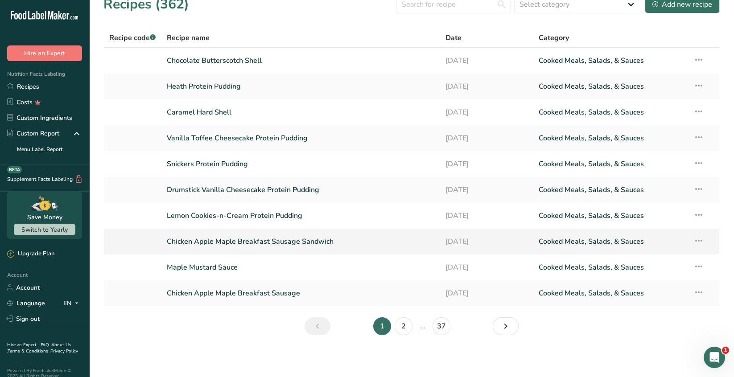
click at [288, 244] on link "Chicken Apple Maple Breakfast Sausage Sandwich" at bounding box center [301, 241] width 268 height 19
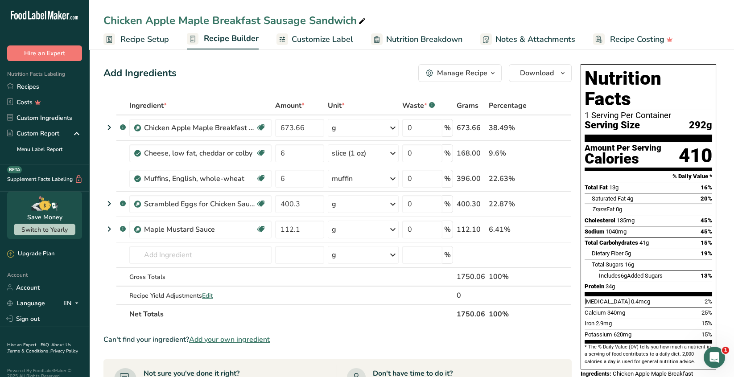
click at [330, 39] on span "Customize Label" at bounding box center [321, 39] width 61 height 12
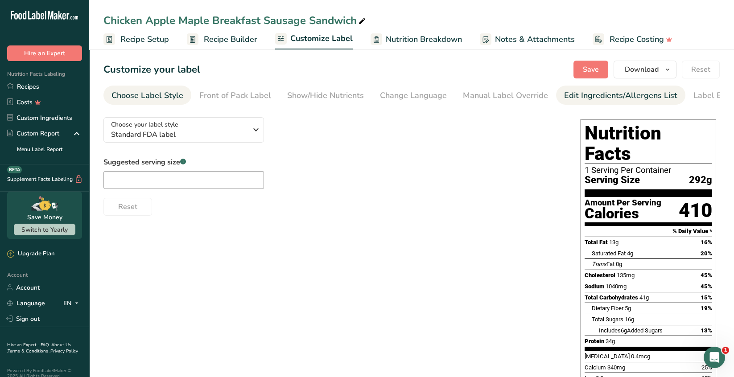
click at [611, 95] on div "Edit Ingredients/Allergens List" at bounding box center [620, 96] width 113 height 12
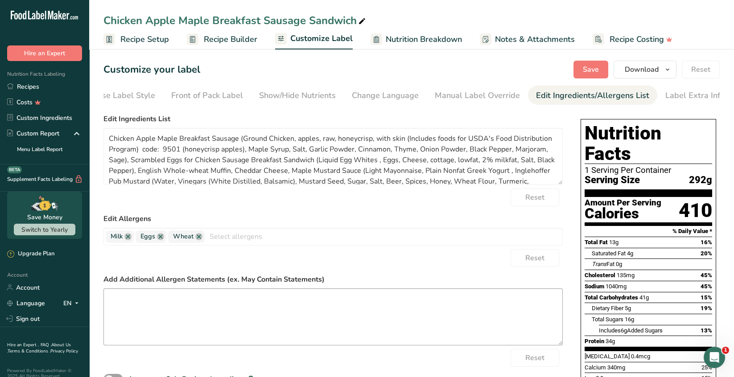
scroll to position [0, 31]
drag, startPoint x: 135, startPoint y: 311, endPoint x: 141, endPoint y: 308, distance: 6.2
click at [135, 311] on textarea at bounding box center [332, 316] width 459 height 57
paste textarea "*The menu items may contain or come into contact with: milk, eggs, nuts, fish, …"
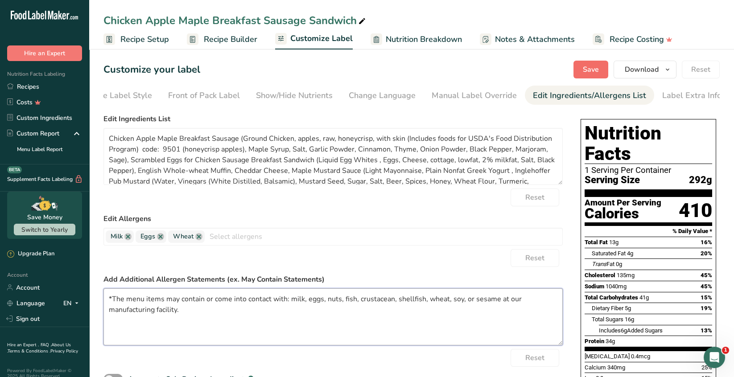
type textarea "*The menu items may contain or come into contact with: milk, eggs, nuts, fish, …"
click at [592, 69] on span "Save" at bounding box center [590, 69] width 16 height 11
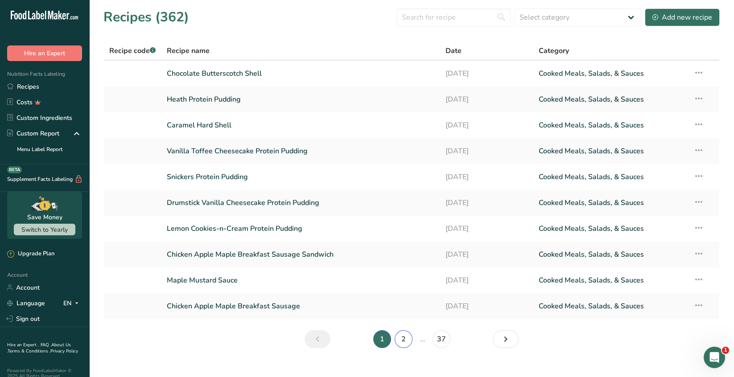
click at [403, 342] on link "2" at bounding box center [403, 339] width 18 height 18
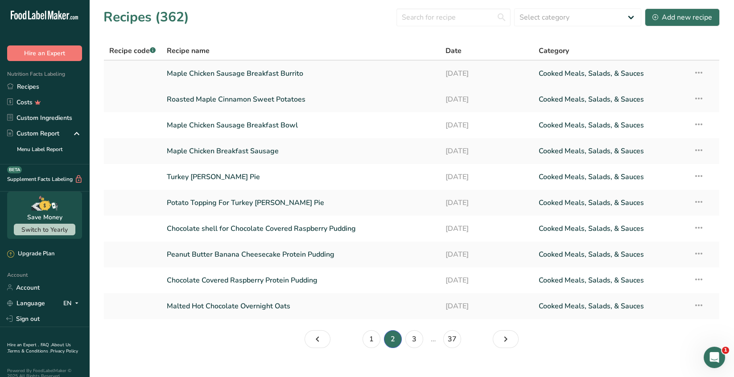
click at [271, 73] on link "Maple Chicken Sausage Breakfast Burrito" at bounding box center [301, 73] width 268 height 19
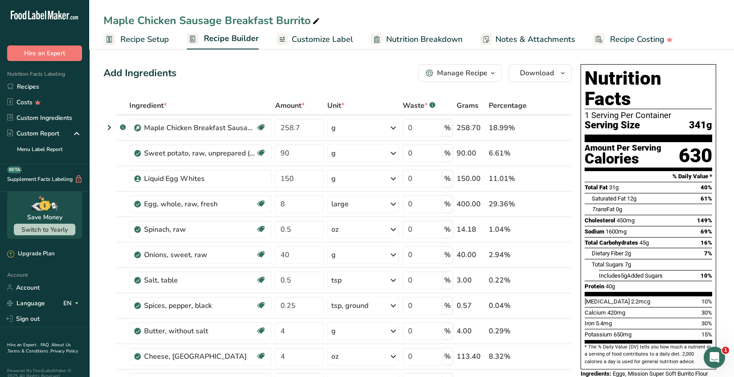
click at [340, 41] on span "Customize Label" at bounding box center [321, 39] width 61 height 12
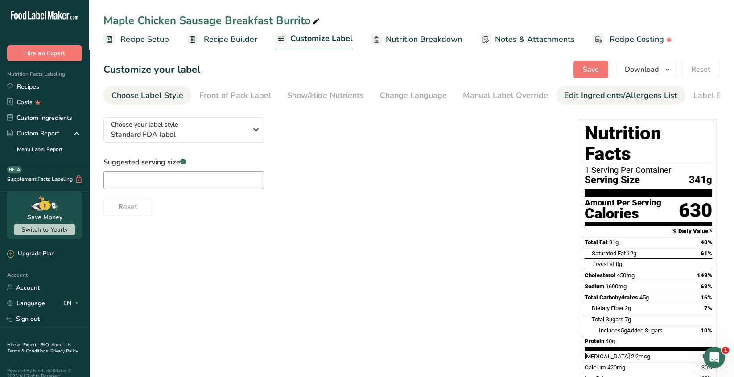
click at [586, 98] on div "Edit Ingredients/Allergens List" at bounding box center [620, 96] width 113 height 12
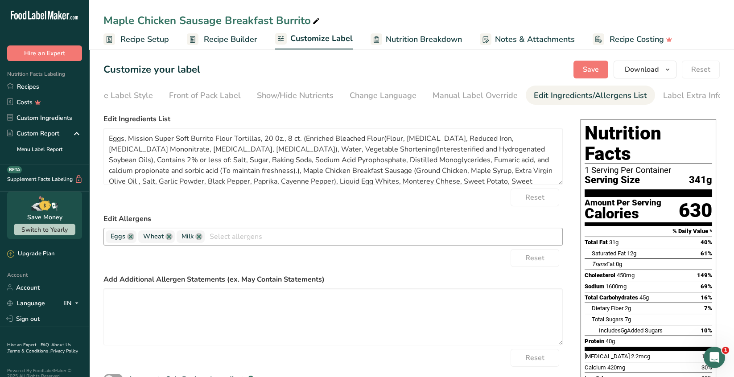
scroll to position [0, 31]
drag, startPoint x: 125, startPoint y: 303, endPoint x: 205, endPoint y: 295, distance: 79.8
click at [125, 303] on textarea at bounding box center [332, 316] width 459 height 57
paste textarea "*The menu items may contain or come into contact with: milk, eggs, nuts, fish, …"
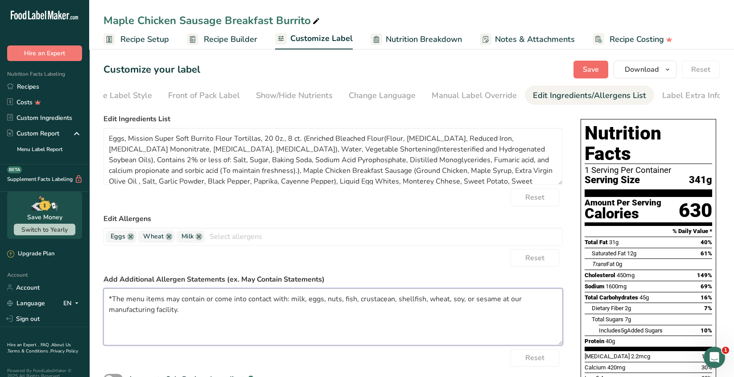
type textarea "*The menu items may contain or come into contact with: milk, eggs, nuts, fish, …"
click at [598, 71] on span "Save" at bounding box center [590, 69] width 16 height 11
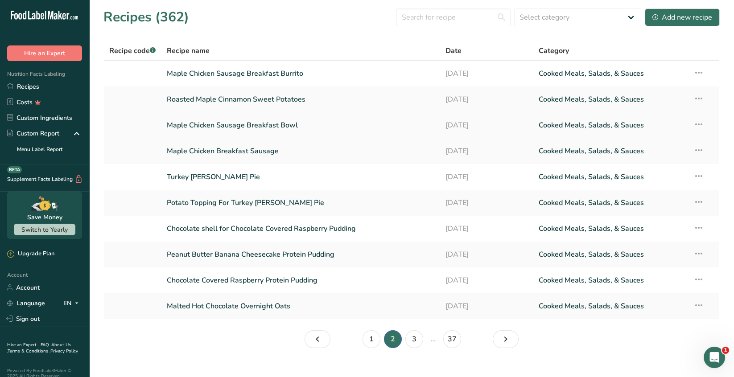
click at [284, 128] on link "Maple Chicken Sausage Breakfast Bowl" at bounding box center [301, 125] width 268 height 19
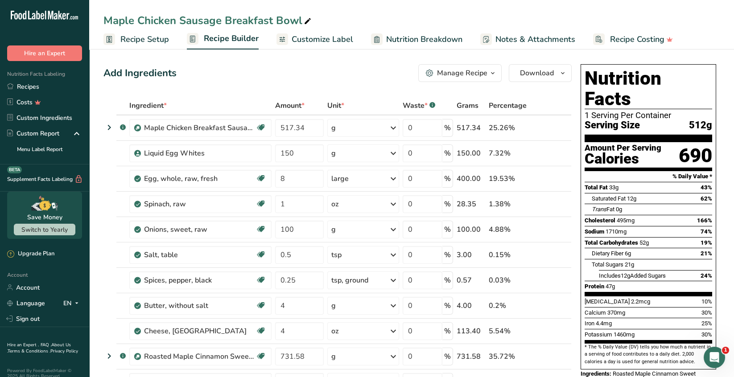
click at [328, 39] on span "Customize Label" at bounding box center [321, 39] width 61 height 12
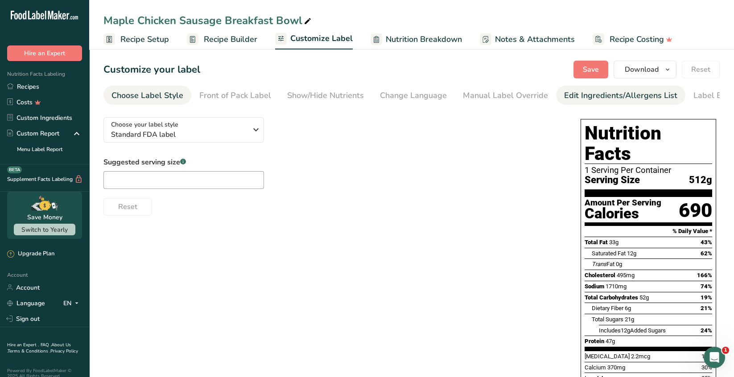
click at [620, 99] on div "Edit Ingredients/Allergens List" at bounding box center [620, 96] width 113 height 12
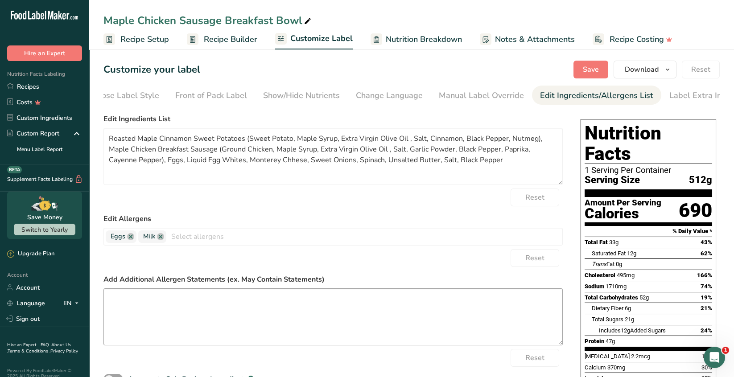
scroll to position [0, 31]
click at [117, 303] on textarea at bounding box center [332, 316] width 459 height 57
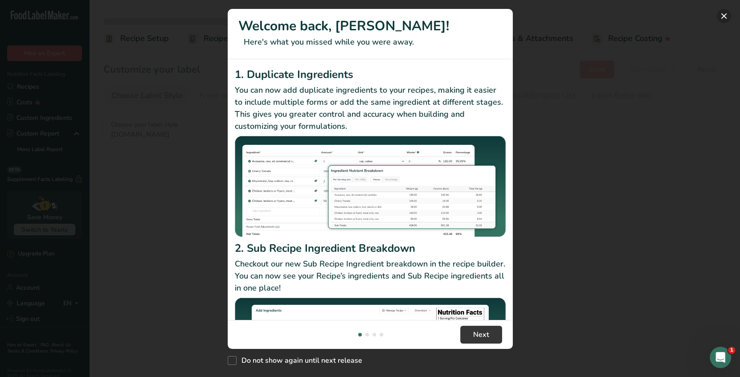
type textarea "Roasted Maple Cinnamon Sweet Potatoes (Sweet Potato, Maple Syrup, Extra Virgin …"
type textarea "*The menu items may contain or come into contact with: milk, eggs, nuts, fish, …"
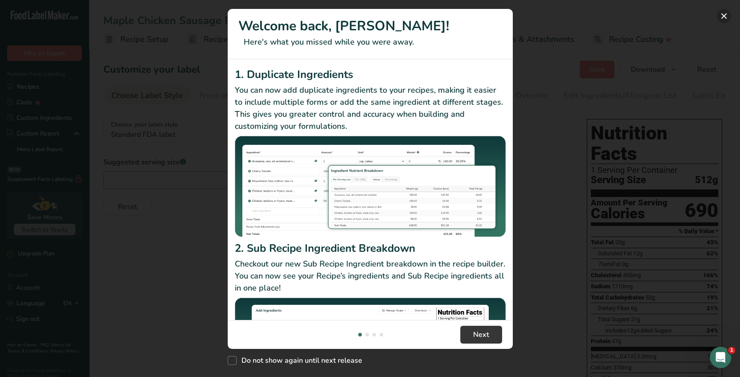
drag, startPoint x: 725, startPoint y: 17, endPoint x: 719, endPoint y: 20, distance: 6.6
click at [724, 17] on button "New Features" at bounding box center [724, 16] width 14 height 14
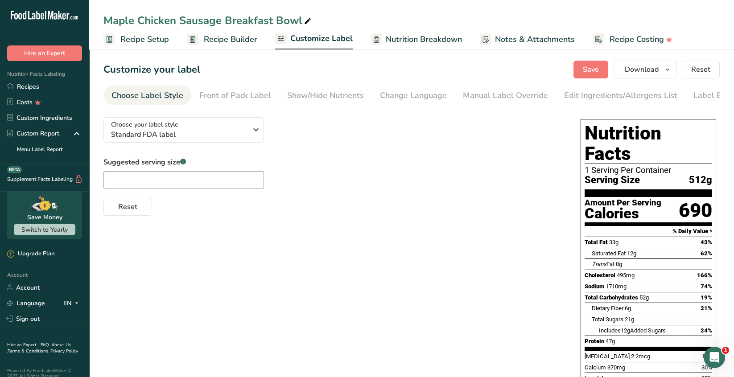
click at [317, 40] on span "Customize Label" at bounding box center [321, 39] width 62 height 12
click at [605, 97] on div "Edit Ingredients/Allergens List" at bounding box center [620, 96] width 113 height 12
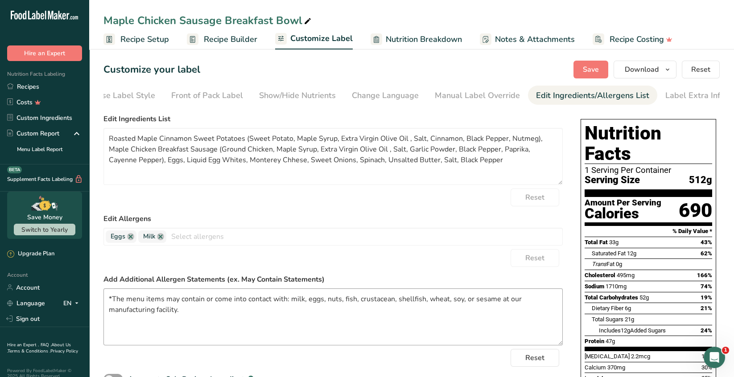
scroll to position [0, 31]
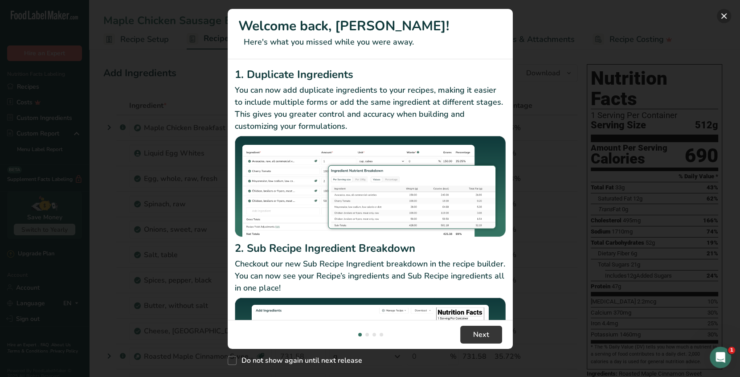
click at [723, 19] on button "New Features" at bounding box center [724, 16] width 14 height 14
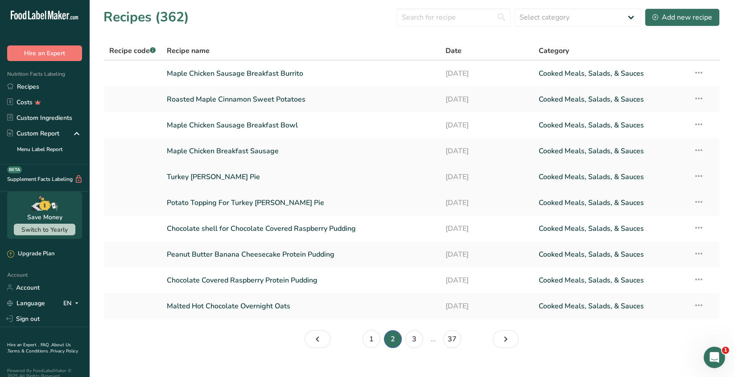
click at [225, 177] on link "Turkey [PERSON_NAME] Pie" at bounding box center [301, 177] width 268 height 19
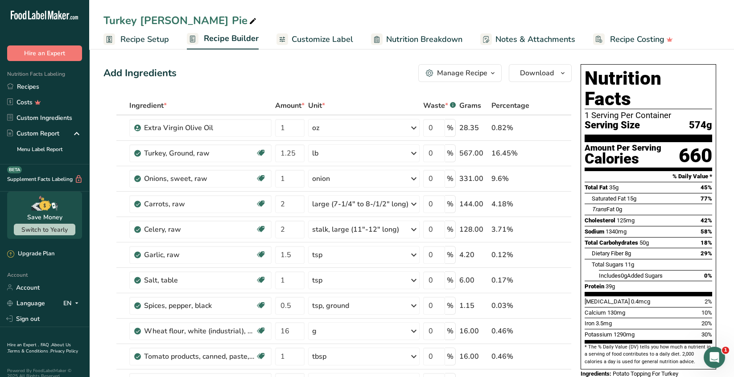
click at [336, 39] on span "Customize Label" at bounding box center [321, 39] width 61 height 12
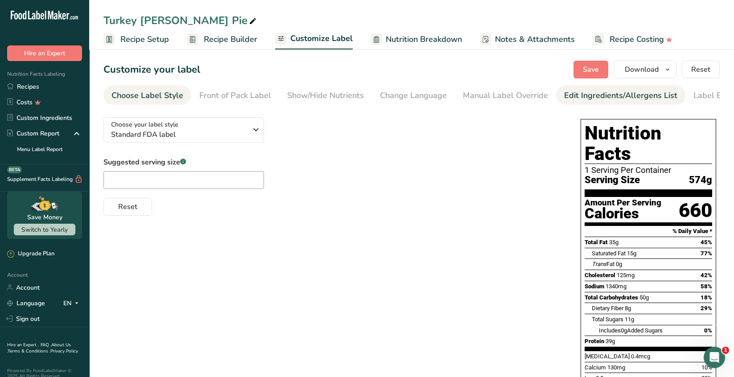
click at [612, 102] on link "Edit Ingredients/Allergens List" at bounding box center [620, 96] width 113 height 20
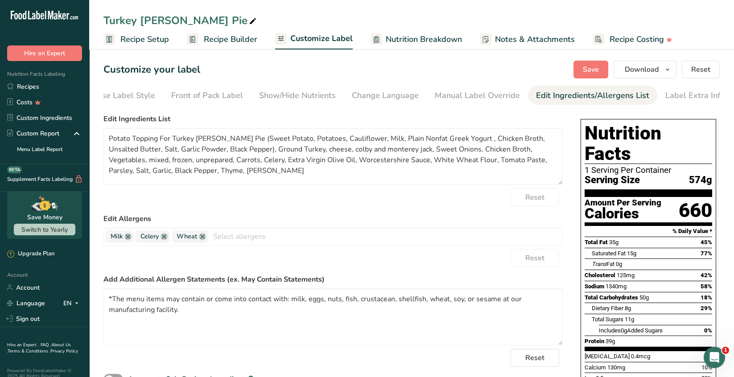
scroll to position [0, 31]
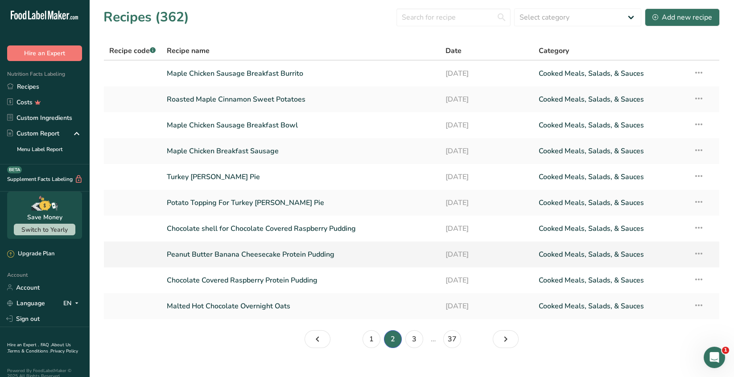
click at [303, 253] on link "Peanut Butter Banana Cheesecake Protein Pudding" at bounding box center [301, 254] width 268 height 19
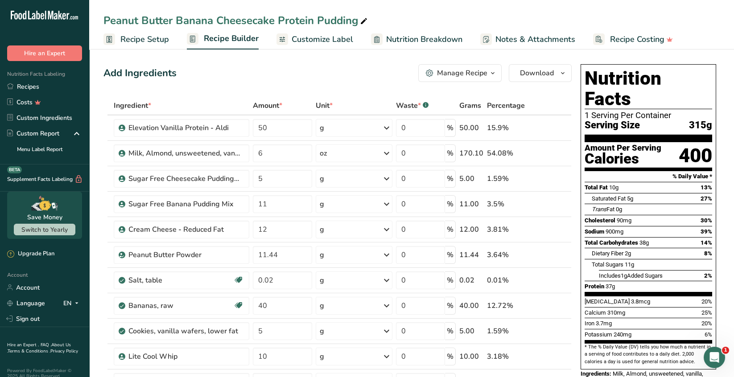
click at [338, 37] on span "Customize Label" at bounding box center [321, 39] width 61 height 12
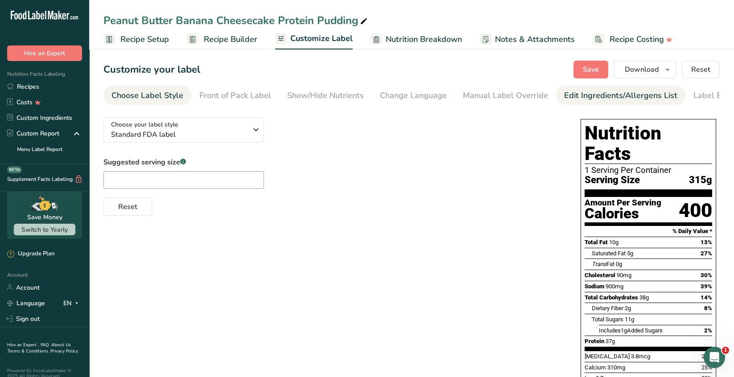
click at [600, 101] on div "Edit Ingredients/Allergens List" at bounding box center [620, 96] width 113 height 12
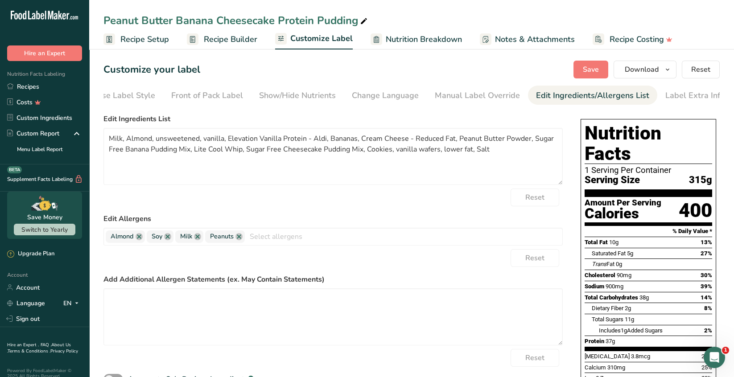
scroll to position [0, 31]
drag, startPoint x: 123, startPoint y: 310, endPoint x: 127, endPoint y: 308, distance: 4.8
click at [123, 310] on textarea at bounding box center [332, 316] width 459 height 57
paste textarea "*The menu items may contain or come into contact with: milk, eggs, nuts, fish, …"
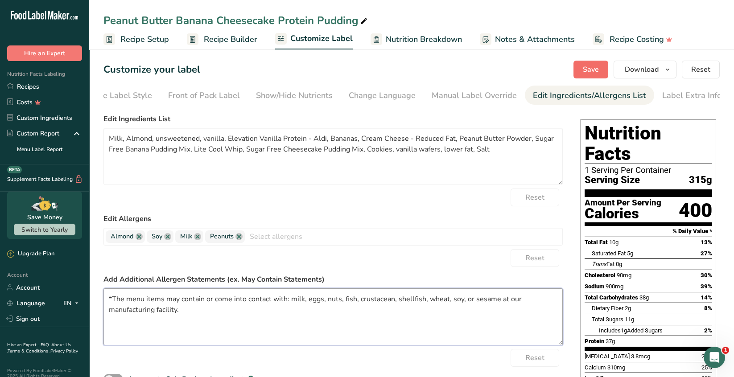
type textarea "*The menu items may contain or come into contact with: milk, eggs, nuts, fish, …"
click at [596, 74] on span "Save" at bounding box center [590, 69] width 16 height 11
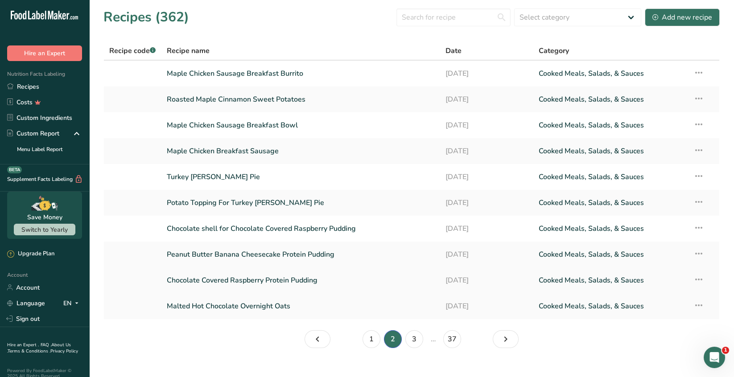
click at [303, 283] on link "Chocolate Covered Raspberry Protein Pudding" at bounding box center [301, 280] width 268 height 19
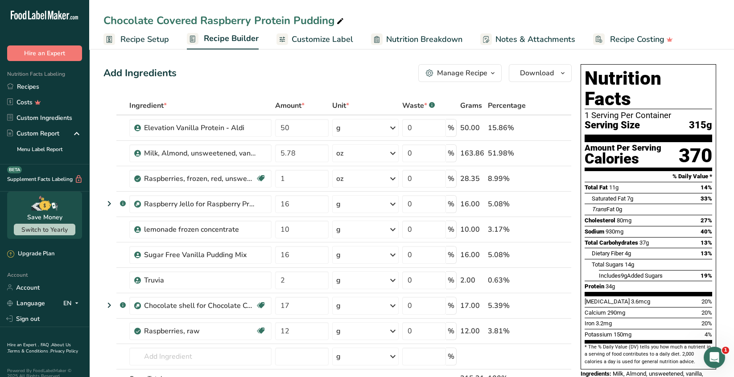
click at [340, 41] on span "Customize Label" at bounding box center [321, 39] width 61 height 12
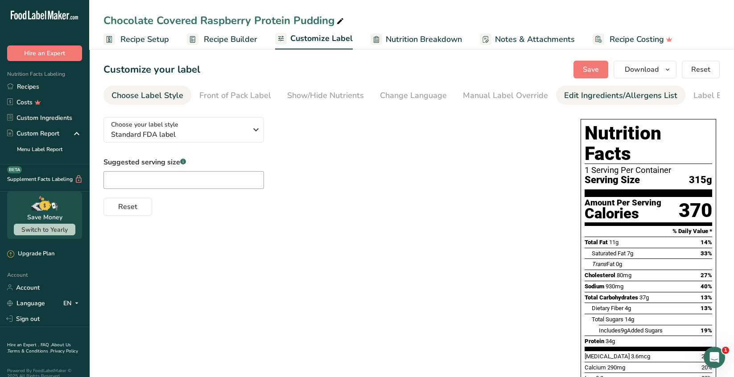
drag, startPoint x: 604, startPoint y: 101, endPoint x: 602, endPoint y: 97, distance: 5.0
click at [603, 98] on link "Edit Ingredients/Allergens List" at bounding box center [620, 96] width 113 height 20
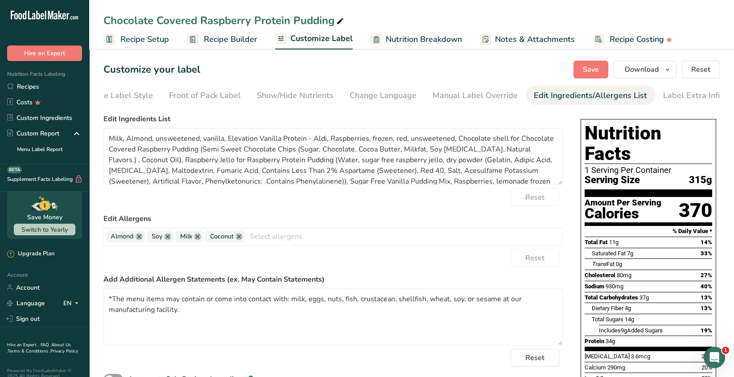
scroll to position [0, 31]
click at [671, 94] on div "Label Extra Info" at bounding box center [691, 96] width 59 height 12
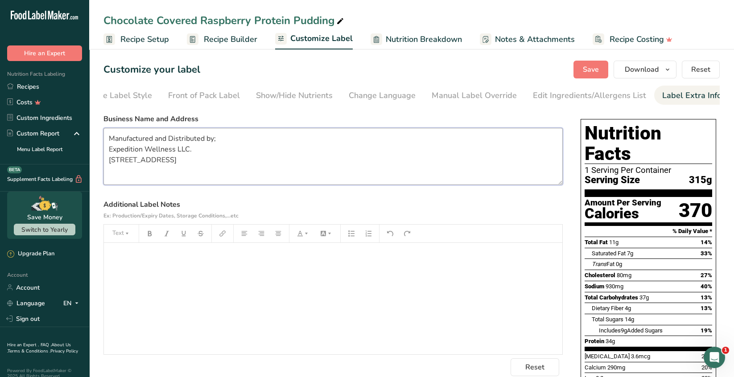
drag, startPoint x: 168, startPoint y: 181, endPoint x: 98, endPoint y: 122, distance: 90.7
click at [98, 122] on section "Customize your label Save Download Choose what to show on your downloaded label…" at bounding box center [411, 345] width 644 height 599
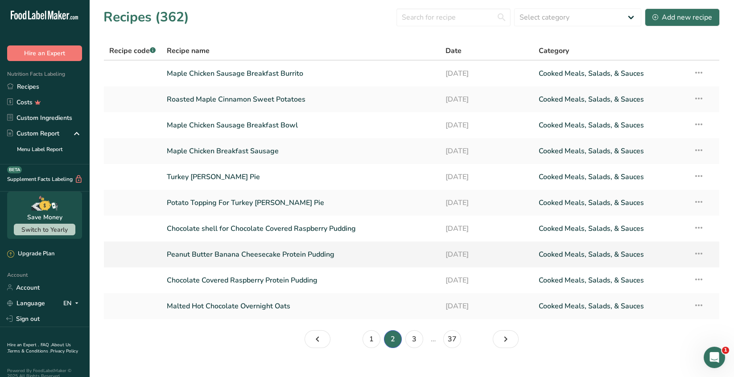
click at [320, 254] on link "Peanut Butter Banana Cheesecake Protein Pudding" at bounding box center [301, 254] width 268 height 19
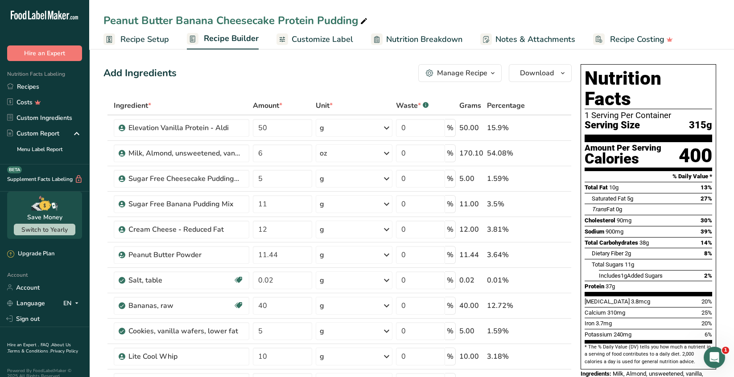
click at [322, 33] on span "Customize Label" at bounding box center [321, 39] width 61 height 12
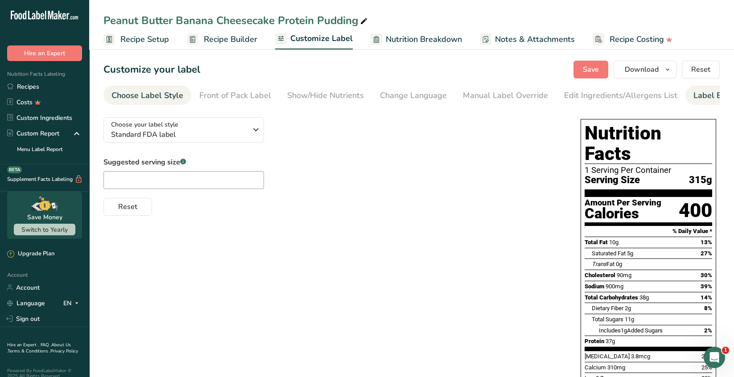
click at [705, 96] on div "Label Extra Info" at bounding box center [722, 96] width 59 height 12
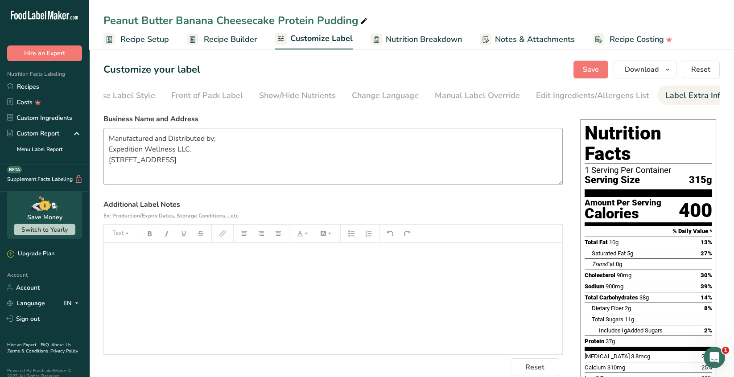
scroll to position [0, 31]
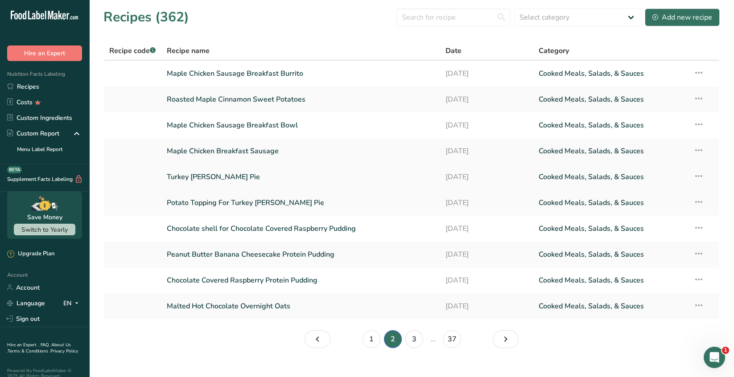
click at [231, 180] on link "Turkey [PERSON_NAME] Pie" at bounding box center [301, 177] width 268 height 19
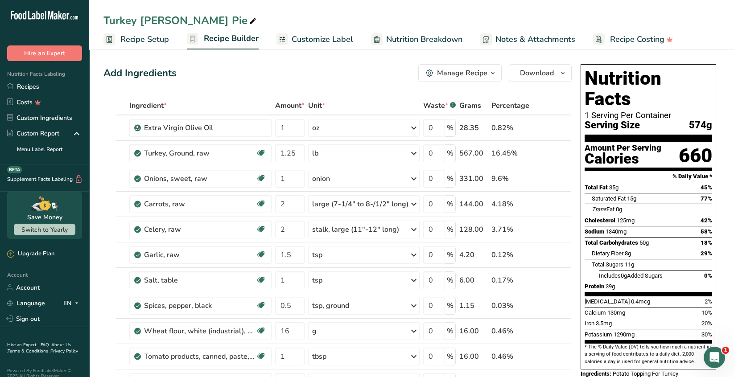
click at [324, 39] on span "Customize Label" at bounding box center [321, 39] width 61 height 12
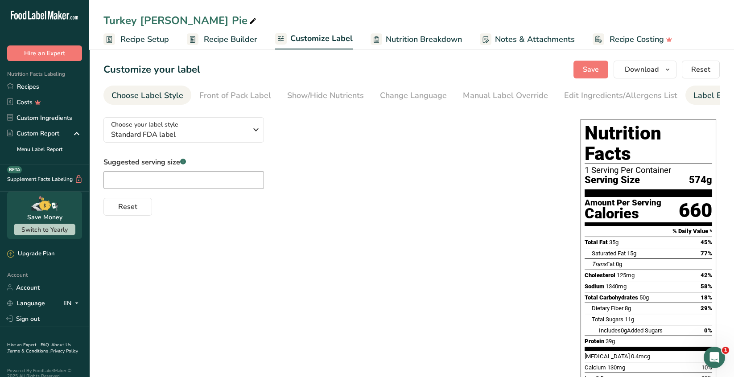
click at [707, 94] on div "Label Extra Info" at bounding box center [722, 96] width 59 height 12
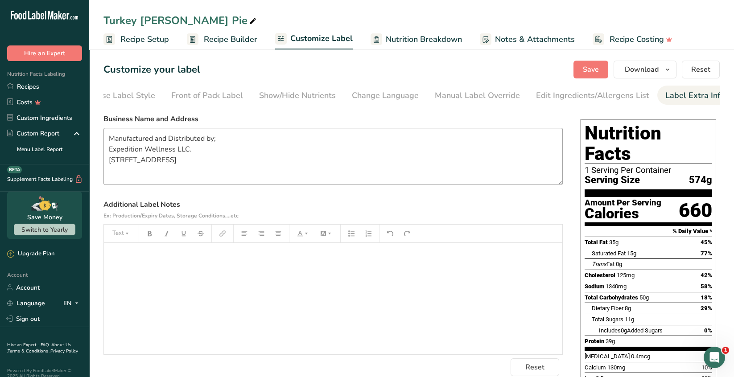
scroll to position [0, 31]
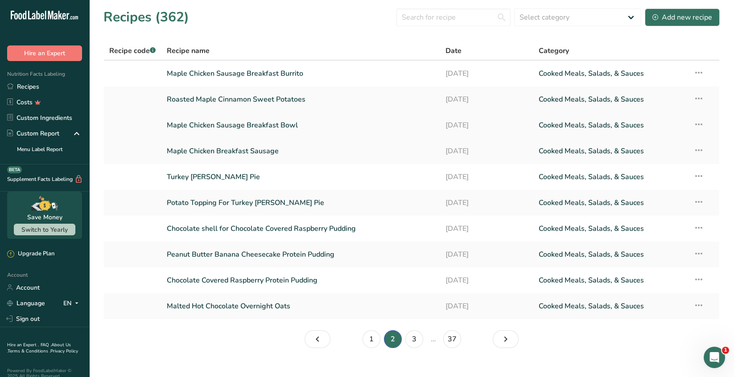
click at [278, 125] on link "Maple Chicken Sausage Breakfast Bowl" at bounding box center [301, 125] width 268 height 19
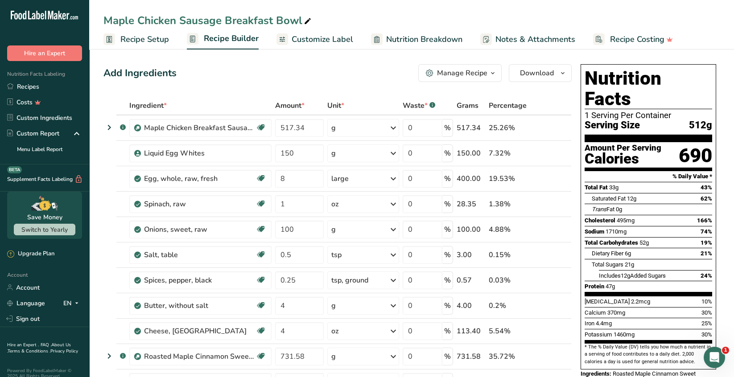
click at [326, 37] on span "Customize Label" at bounding box center [321, 39] width 61 height 12
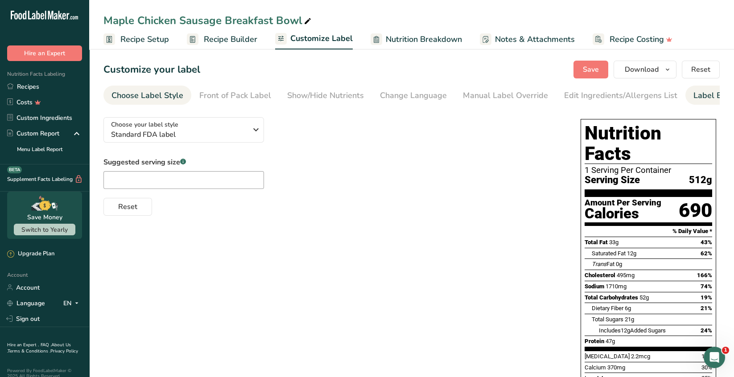
click at [700, 99] on div "Label Extra Info" at bounding box center [722, 96] width 59 height 12
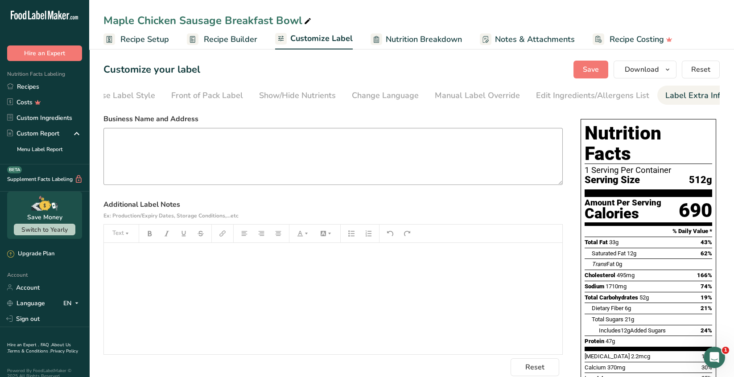
scroll to position [0, 31]
click at [129, 134] on textarea at bounding box center [332, 156] width 459 height 57
paste textarea "Manufactured and Distributed by; Expedition Wellness LLC. [STREET_ADDRESS]"
type textarea "Manufactured and Distributed by; Expedition Wellness LLC. [STREET_ADDRESS]"
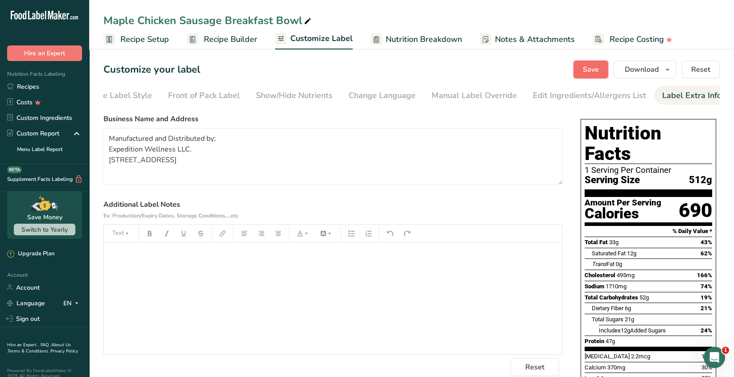
click at [590, 71] on span "Save" at bounding box center [590, 69] width 16 height 11
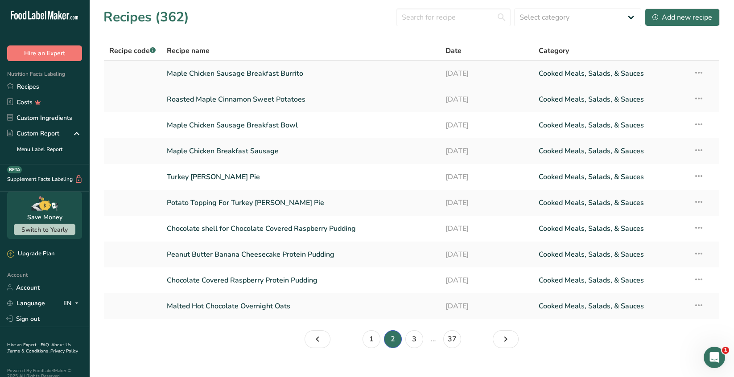
click at [297, 76] on link "Maple Chicken Sausage Breakfast Burrito" at bounding box center [301, 73] width 268 height 19
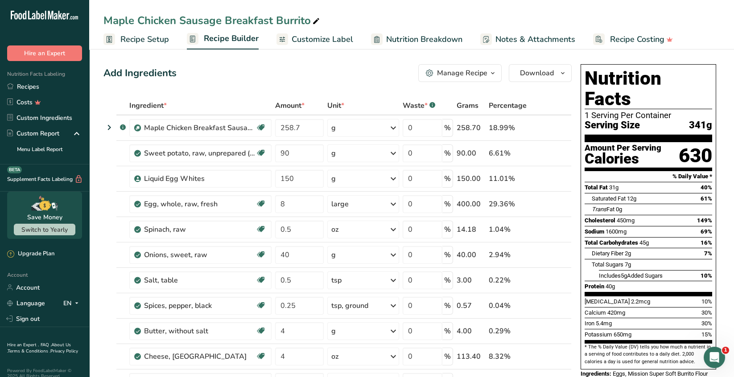
click at [339, 40] on span "Customize Label" at bounding box center [321, 39] width 61 height 12
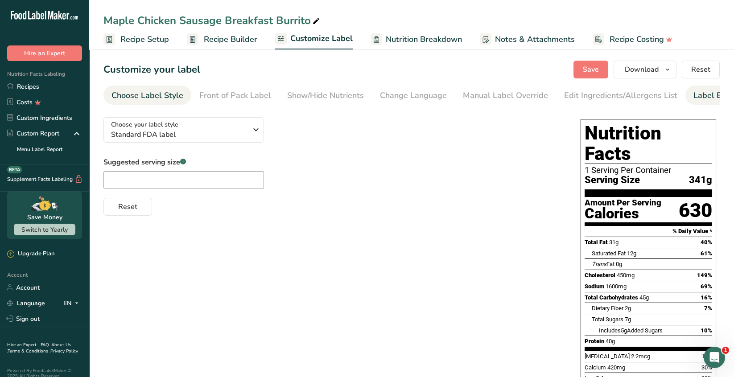
click at [696, 99] on div "Label Extra Info" at bounding box center [722, 96] width 59 height 12
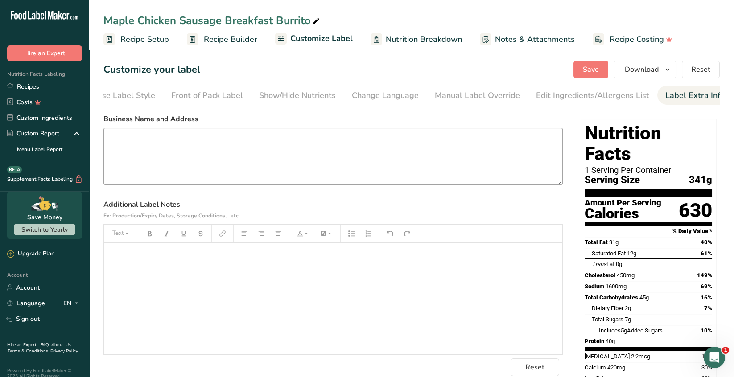
scroll to position [0, 31]
click at [122, 137] on textarea at bounding box center [332, 156] width 459 height 57
paste textarea "Manufactured and Distributed by; Expedition Wellness LLC. [STREET_ADDRESS]"
type textarea "Manufactured and Distributed by; Expedition Wellness LLC. [STREET_ADDRESS]"
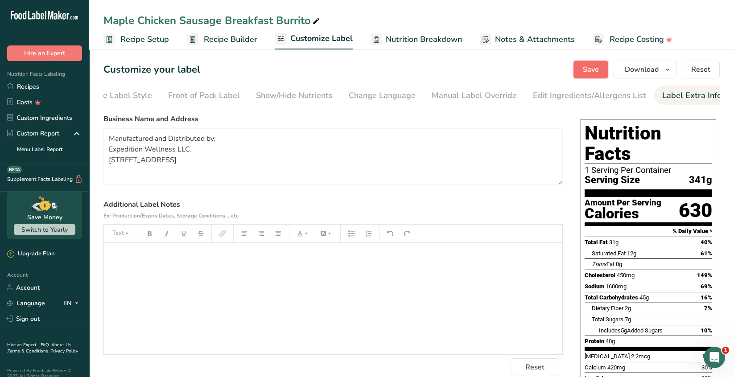
click at [585, 69] on span "Save" at bounding box center [590, 69] width 16 height 11
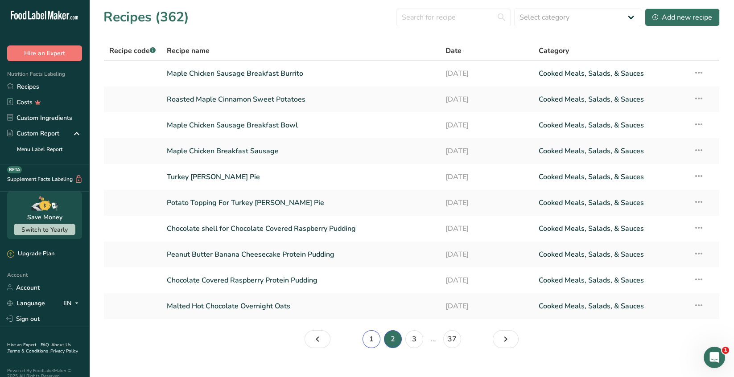
click at [369, 340] on link "1" at bounding box center [371, 339] width 18 height 18
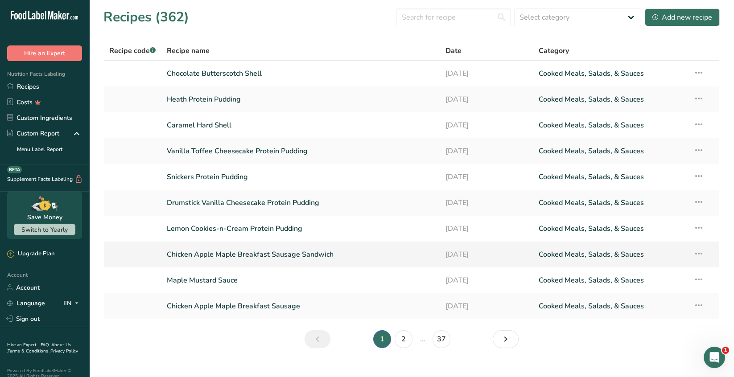
click at [278, 259] on link "Chicken Apple Maple Breakfast Sausage Sandwich" at bounding box center [301, 254] width 268 height 19
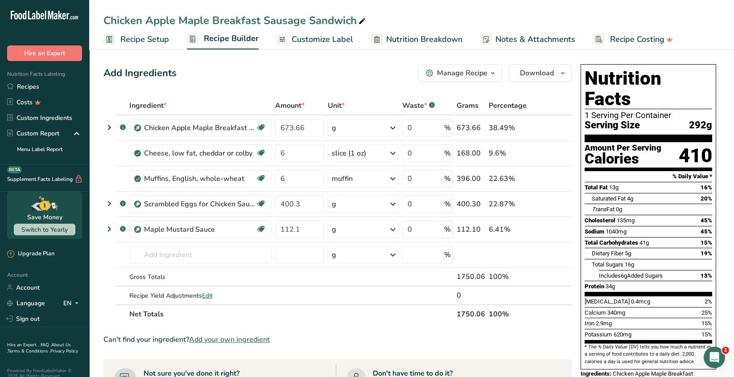
click at [332, 40] on span "Customize Label" at bounding box center [321, 39] width 61 height 12
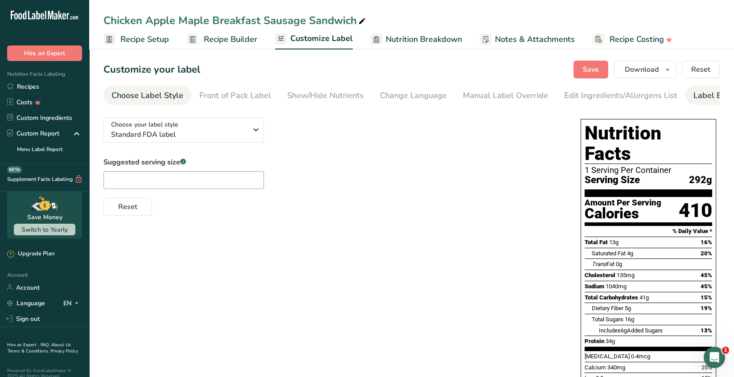
click at [702, 97] on div "Label Extra Info" at bounding box center [722, 96] width 59 height 12
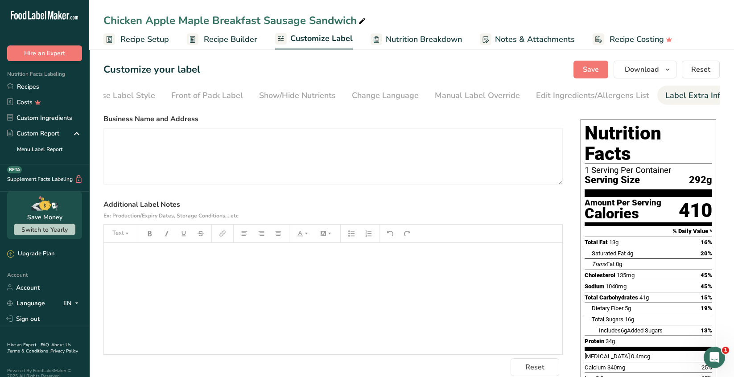
scroll to position [0, 31]
click at [130, 141] on textarea at bounding box center [332, 156] width 459 height 57
paste textarea "Manufactured and Distributed by; Expedition Wellness LLC. [STREET_ADDRESS]"
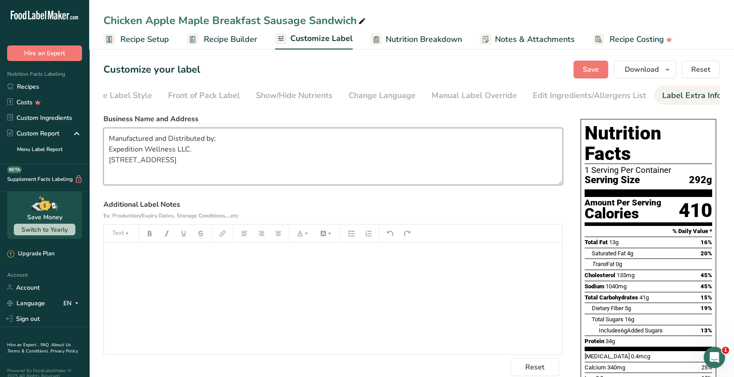
scroll to position [2, 0]
type textarea "Manufactured and Distributed by; Expedition Wellness LLC. [STREET_ADDRESS]"
click at [587, 69] on span "Save" at bounding box center [590, 69] width 16 height 11
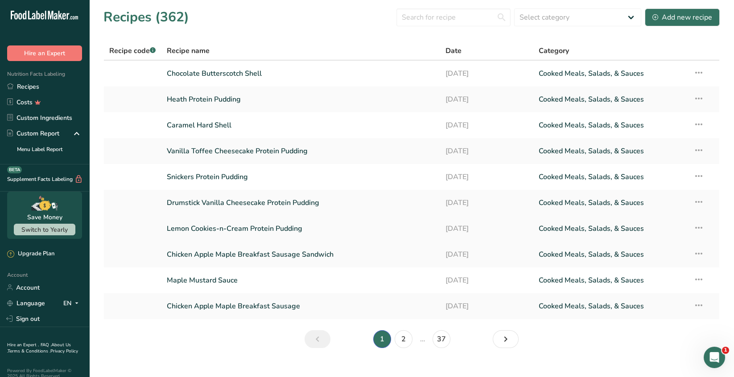
click at [271, 231] on link "Lemon Cookies-n-Cream Protein Pudding" at bounding box center [301, 228] width 268 height 19
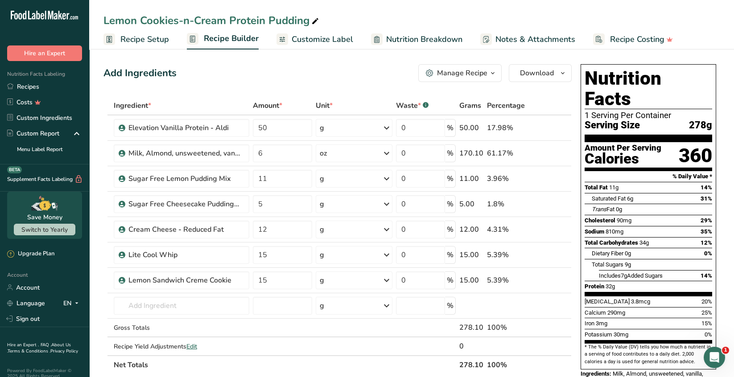
click at [326, 41] on span "Customize Label" at bounding box center [321, 39] width 61 height 12
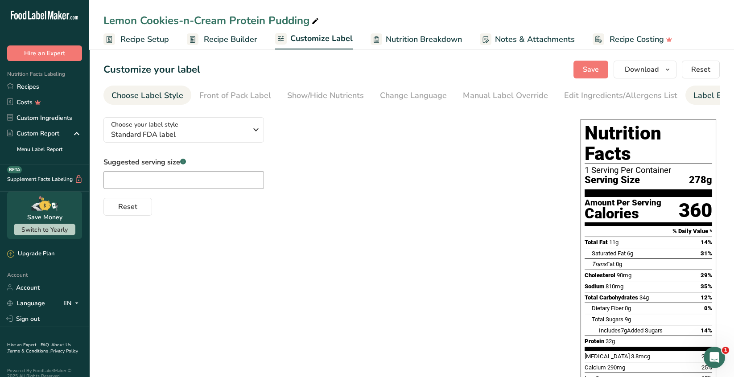
click at [705, 99] on div "Label Extra Info" at bounding box center [722, 96] width 59 height 12
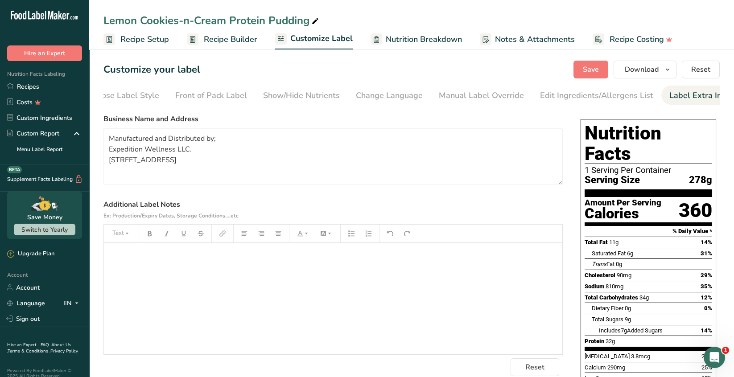
scroll to position [0, 31]
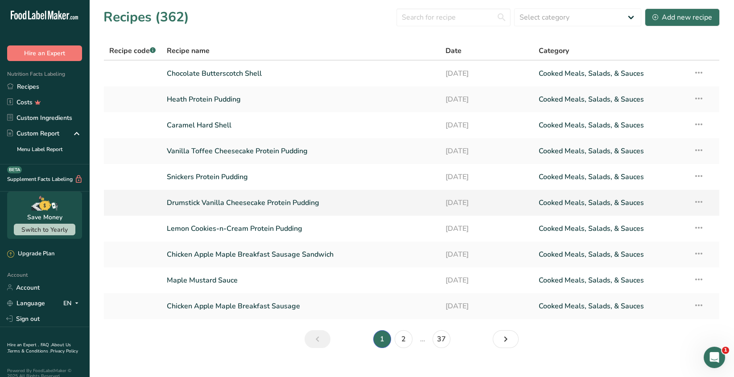
click at [262, 207] on link "Drumstick Vanilla Cheesecake Protein Pudding" at bounding box center [301, 202] width 268 height 19
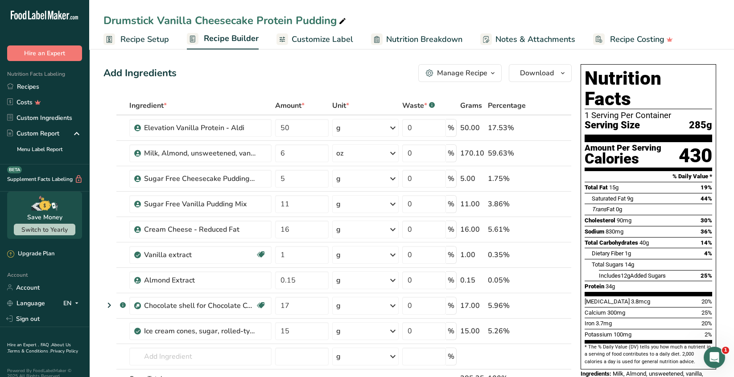
click at [316, 37] on span "Customize Label" at bounding box center [321, 39] width 61 height 12
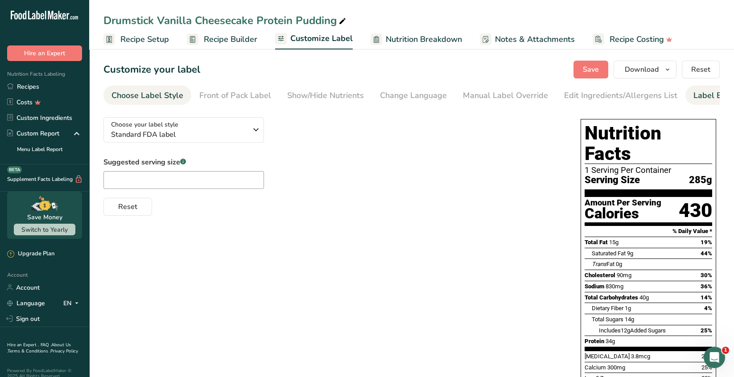
click at [701, 94] on div "Label Extra Info" at bounding box center [722, 96] width 59 height 12
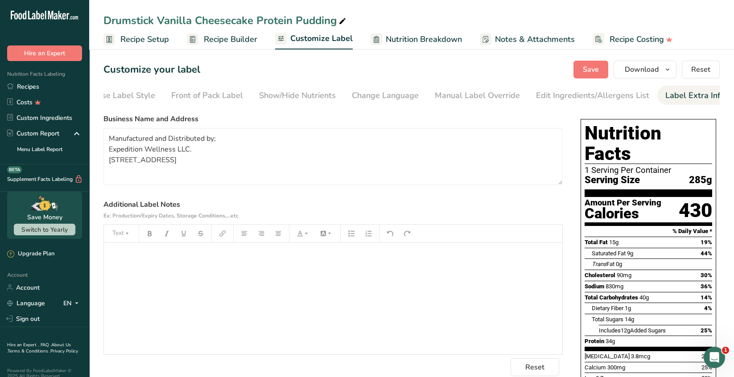
scroll to position [0, 31]
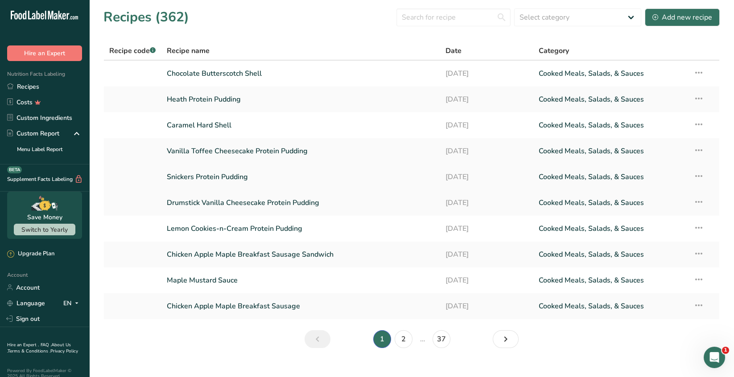
click at [238, 178] on link "Snickers Protein Pudding" at bounding box center [301, 177] width 268 height 19
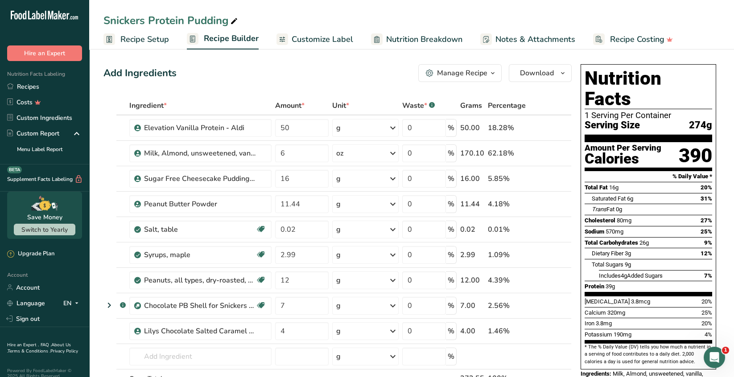
click at [332, 40] on span "Customize Label" at bounding box center [321, 39] width 61 height 12
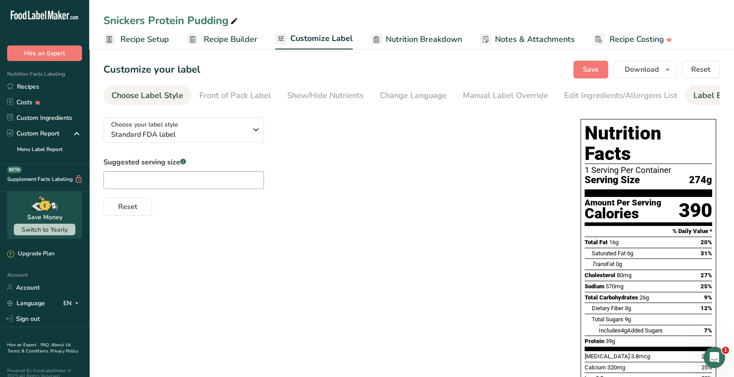
click at [697, 102] on link "Label Extra Info" at bounding box center [722, 96] width 59 height 20
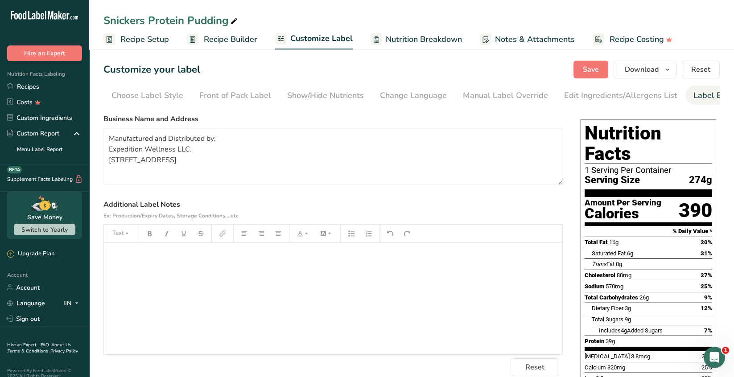
scroll to position [0, 31]
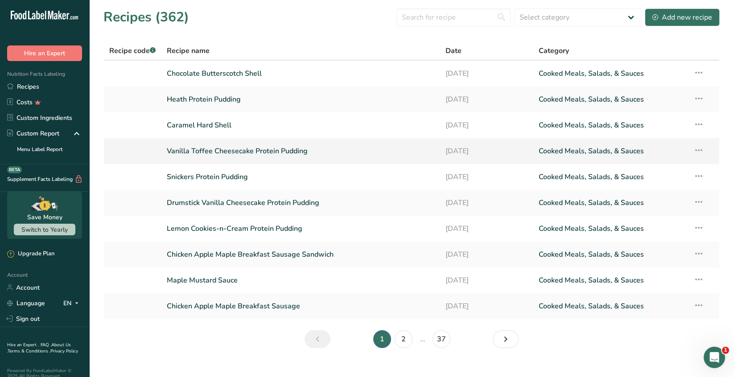
click at [226, 154] on link "Vanilla Toffee Cheesecake Protein Pudding" at bounding box center [301, 151] width 268 height 19
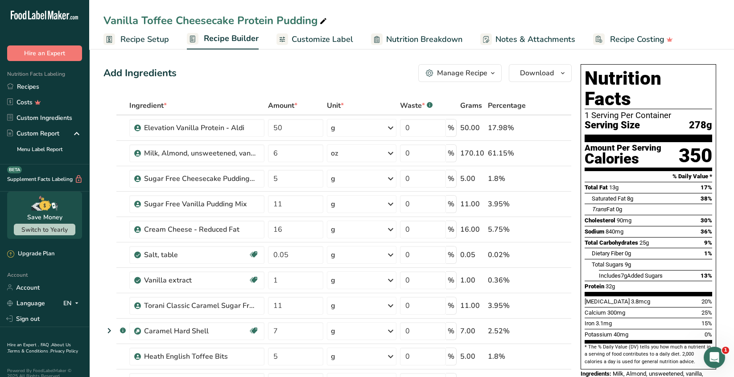
click at [337, 41] on span "Customize Label" at bounding box center [321, 39] width 61 height 12
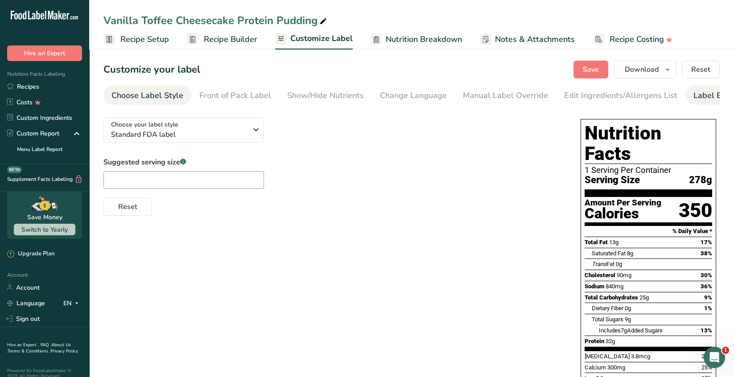
click at [700, 98] on div "Label Extra Info" at bounding box center [722, 96] width 59 height 12
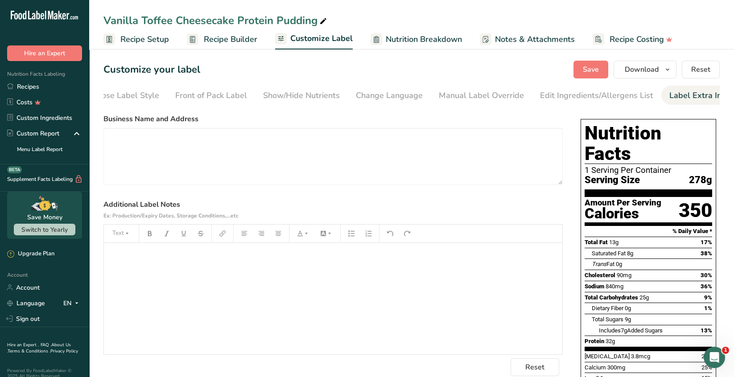
scroll to position [0, 31]
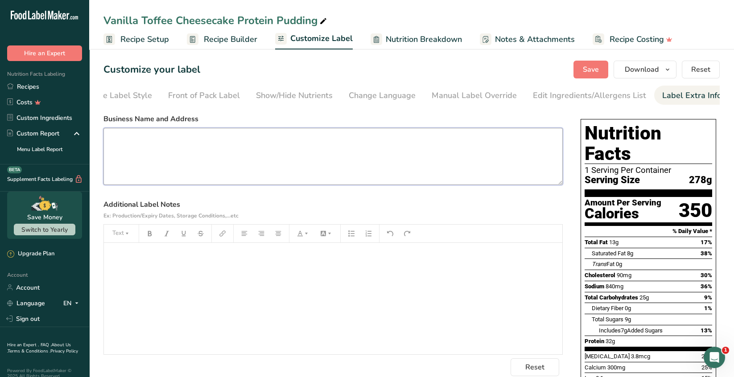
drag, startPoint x: 123, startPoint y: 147, endPoint x: 138, endPoint y: 148, distance: 15.2
click at [123, 146] on textarea at bounding box center [332, 156] width 459 height 57
paste textarea "Manufactured and Distributed by; Expedition Wellness LLC. [STREET_ADDRESS]"
type textarea "Manufactured and Distributed by; Expedition Wellness LLC. [STREET_ADDRESS]"
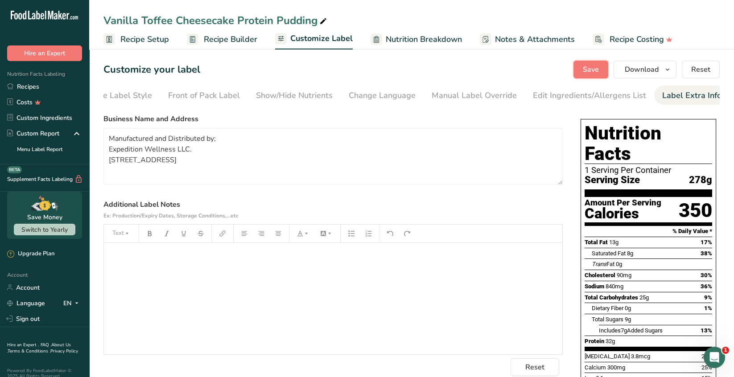
click at [595, 72] on span "Save" at bounding box center [590, 69] width 16 height 11
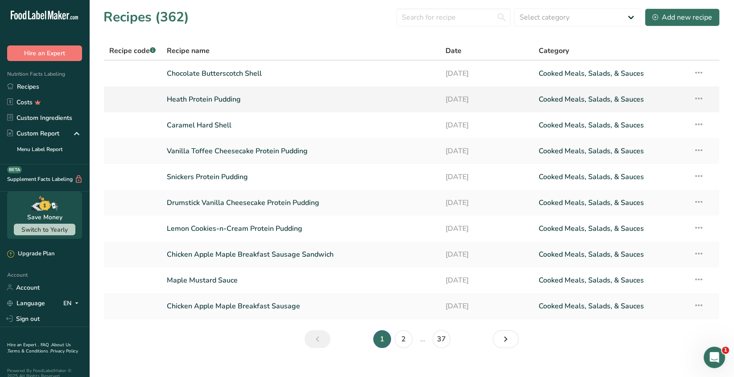
click at [220, 102] on link "Heath Protein Pudding" at bounding box center [301, 99] width 268 height 19
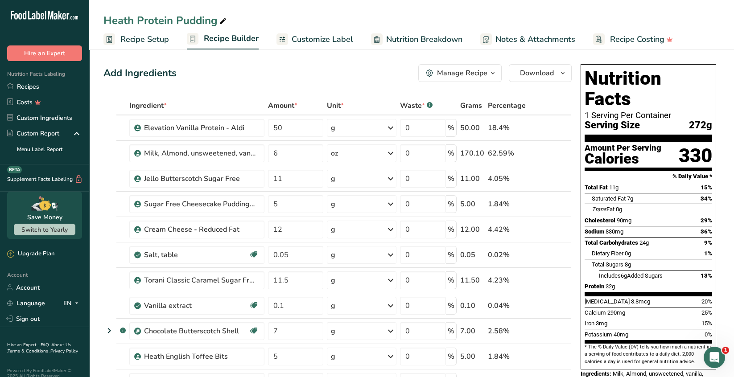
click at [332, 38] on span "Customize Label" at bounding box center [321, 39] width 61 height 12
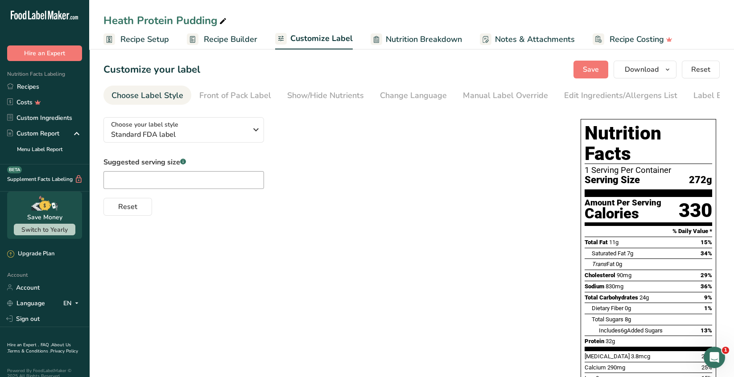
click at [700, 95] on div "Label Extra Info" at bounding box center [722, 96] width 59 height 12
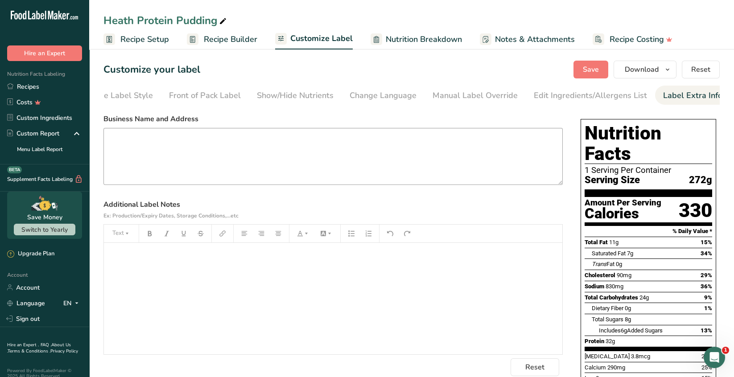
scroll to position [0, 31]
click at [128, 138] on textarea at bounding box center [332, 156] width 459 height 57
paste textarea "Manufactured and Distributed by; Expedition Wellness LLC. [STREET_ADDRESS]"
type textarea "Manufactured and Distributed by; Expedition Wellness LLC. [STREET_ADDRESS]"
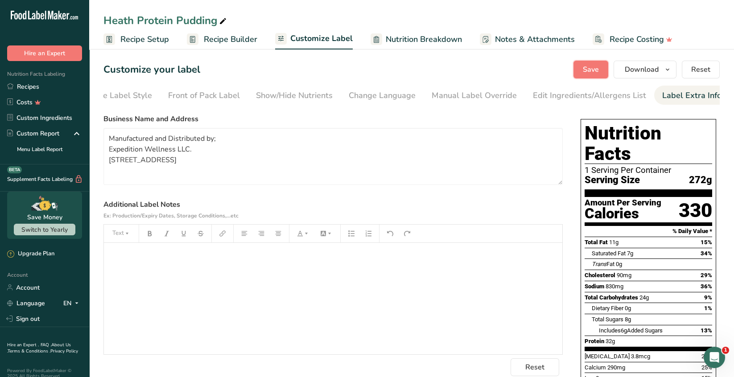
click at [596, 69] on span "Save" at bounding box center [590, 69] width 16 height 11
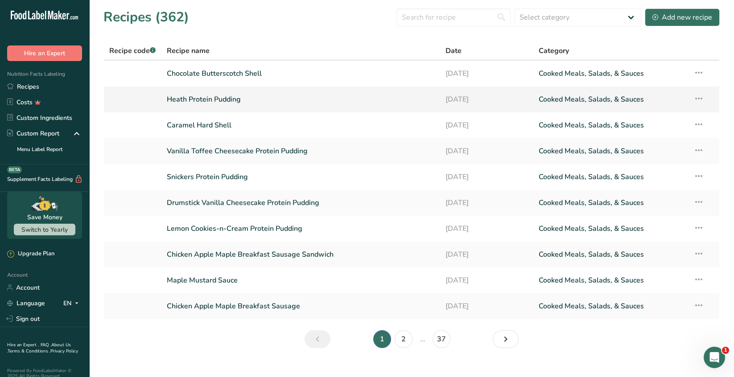
click at [238, 99] on link "Heath Protein Pudding" at bounding box center [301, 99] width 268 height 19
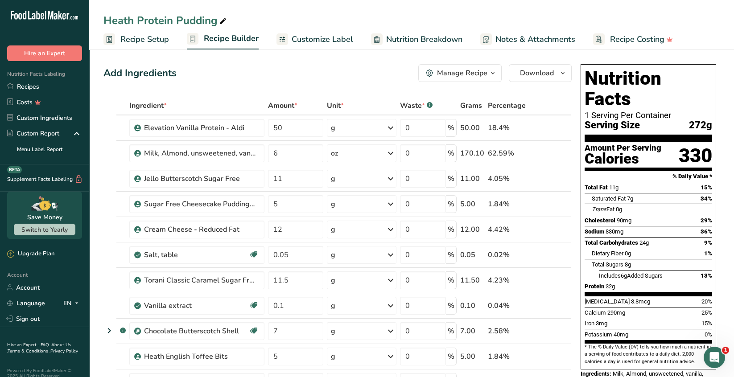
click at [340, 41] on span "Customize Label" at bounding box center [321, 39] width 61 height 12
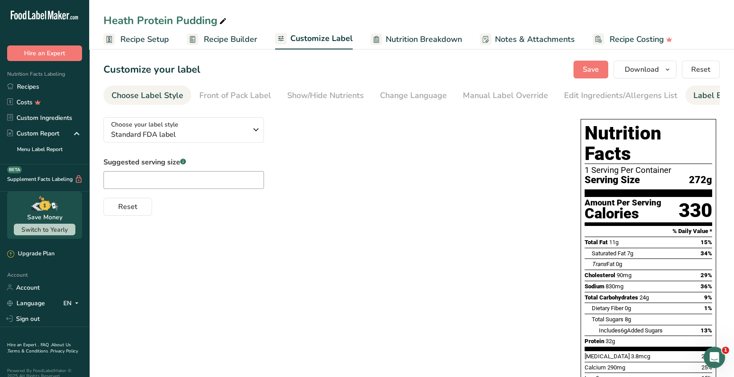
click at [700, 95] on div "Label Extra Info" at bounding box center [722, 96] width 59 height 12
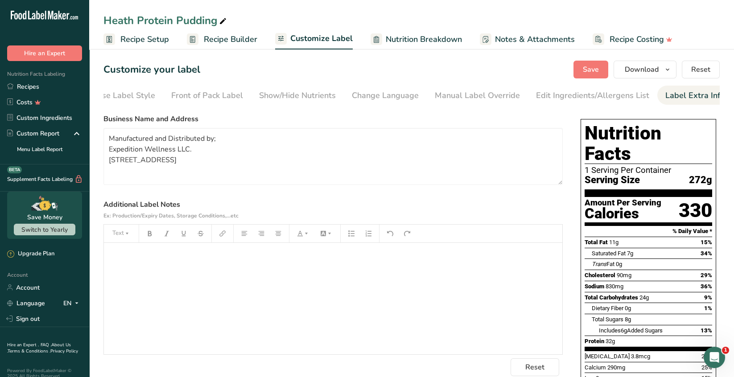
scroll to position [0, 31]
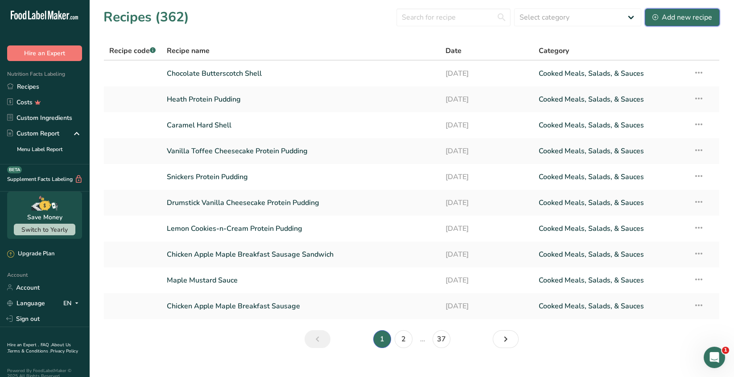
click at [691, 19] on div "Add new recipe" at bounding box center [682, 17] width 60 height 11
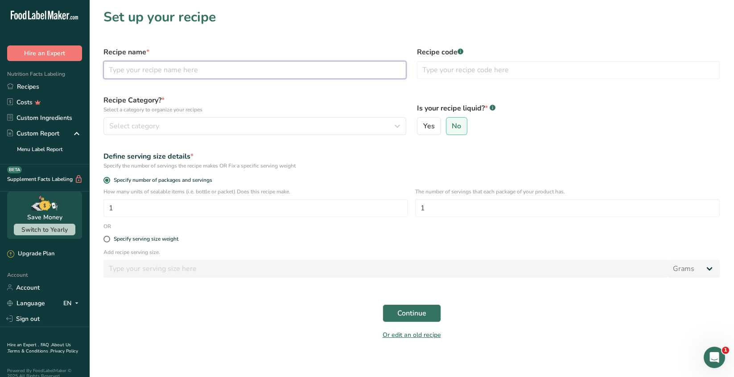
click at [134, 72] on input "text" at bounding box center [254, 70] width 303 height 18
type input "A"
type input "Spiced Pecan Pie Protein Pudding"
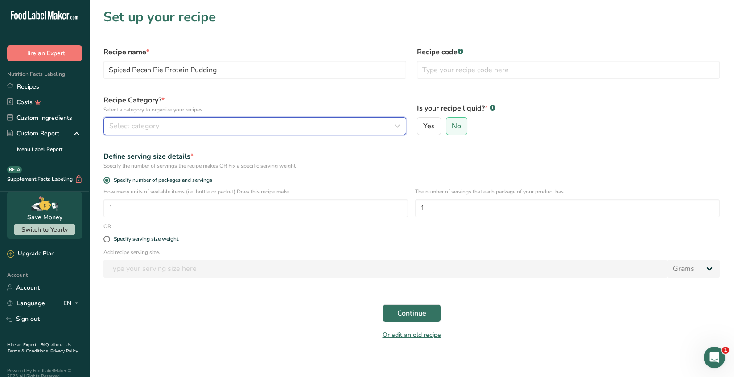
click at [156, 122] on span "Select category" at bounding box center [134, 126] width 50 height 11
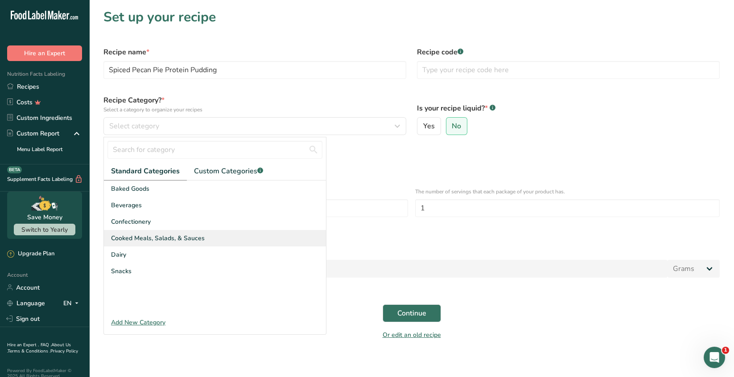
click at [170, 242] on span "Cooked Meals, Salads, & Sauces" at bounding box center [158, 238] width 94 height 9
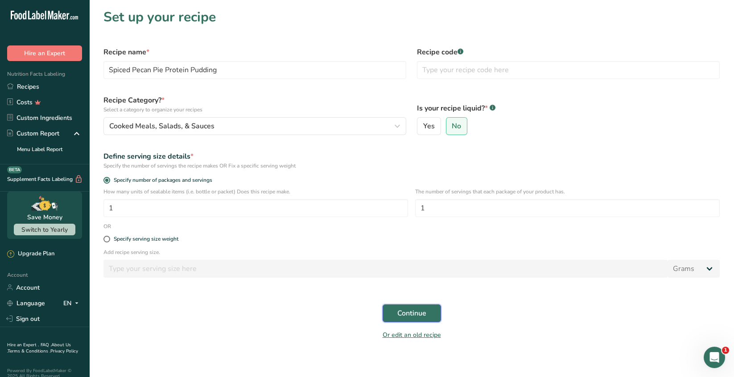
click at [420, 316] on span "Continue" at bounding box center [411, 313] width 29 height 11
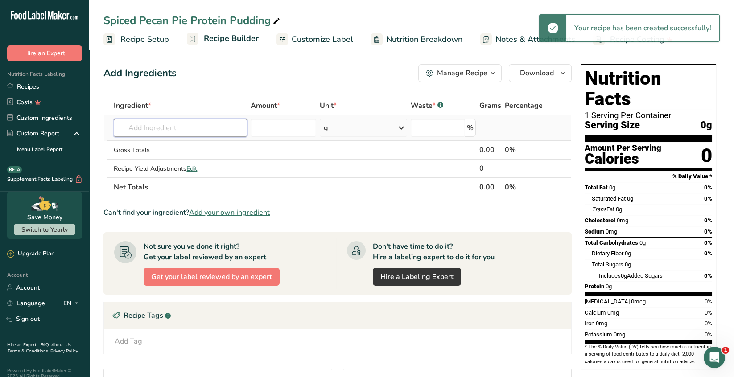
click at [140, 123] on input "text" at bounding box center [180, 128] width 133 height 18
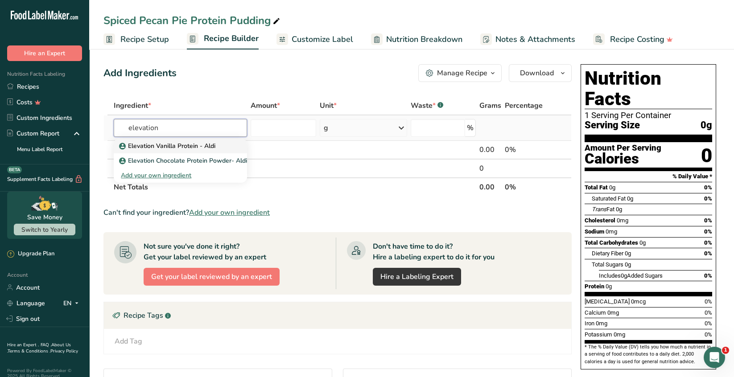
type input "elevation"
click at [210, 143] on p "Elevation Vanilla Protein - Aldi" at bounding box center [168, 145] width 94 height 9
type input "Elevation Vanilla Protein - Aldi"
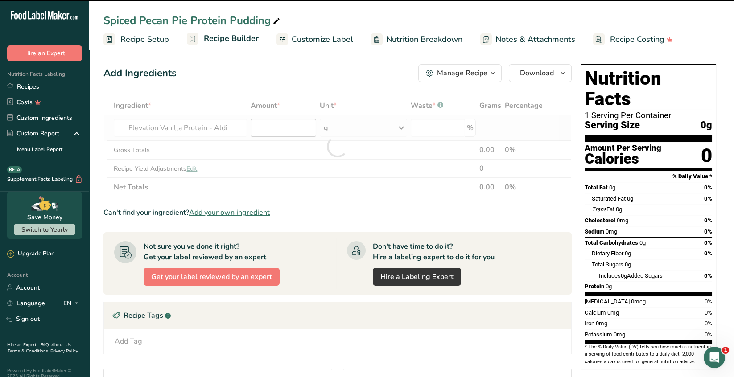
type input "0"
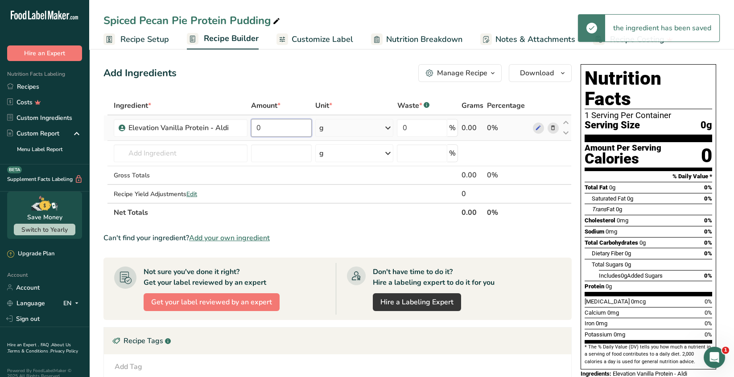
click at [266, 125] on input "0" at bounding box center [281, 128] width 60 height 18
type input "50"
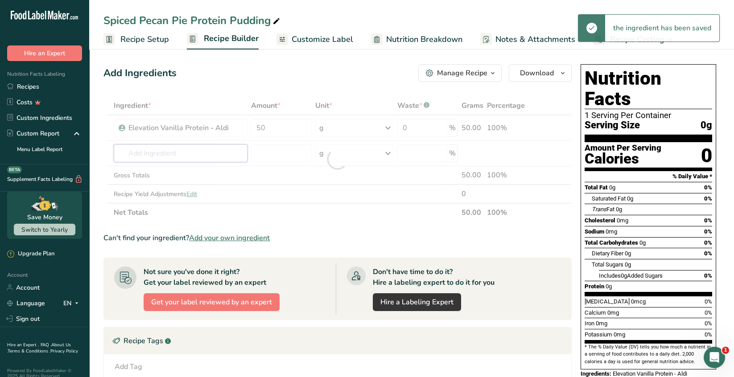
drag, startPoint x: 198, startPoint y: 150, endPoint x: 212, endPoint y: 155, distance: 14.8
click at [198, 149] on div "Ingredient * Amount * Unit * Waste * .a-a{fill:#347362;}.b-a{fill:#fff;} Grams …" at bounding box center [337, 159] width 468 height 126
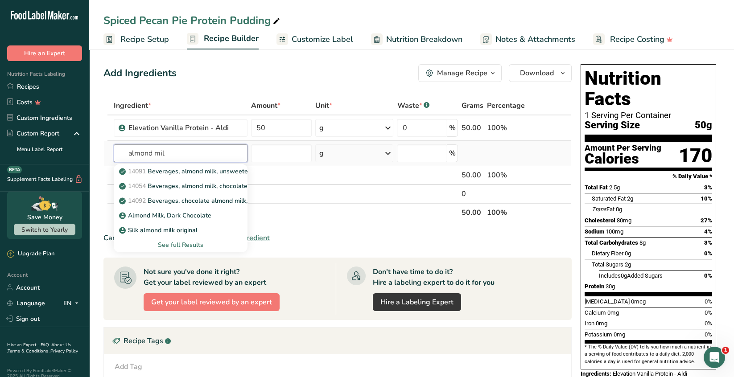
type input "almond mil"
click at [192, 245] on div "See full Results" at bounding box center [180, 244] width 119 height 9
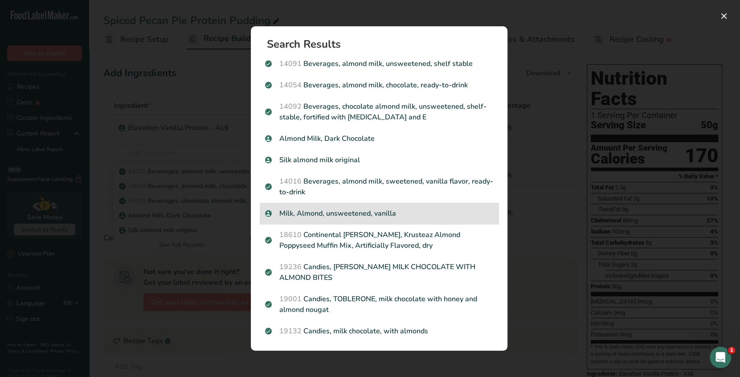
click at [350, 209] on p "Milk, Almond, unsweetened, vanilla" at bounding box center [379, 213] width 228 height 11
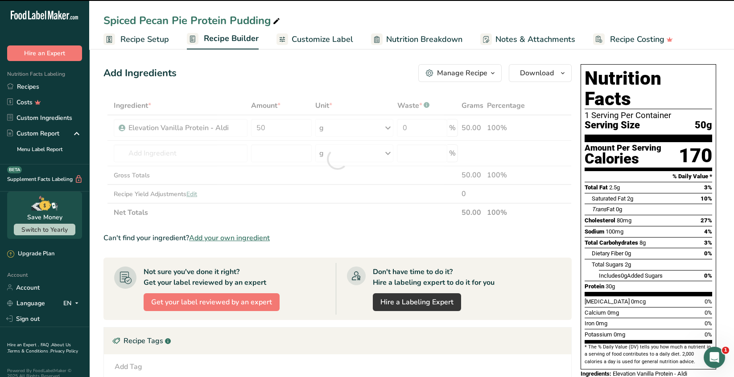
type input "0"
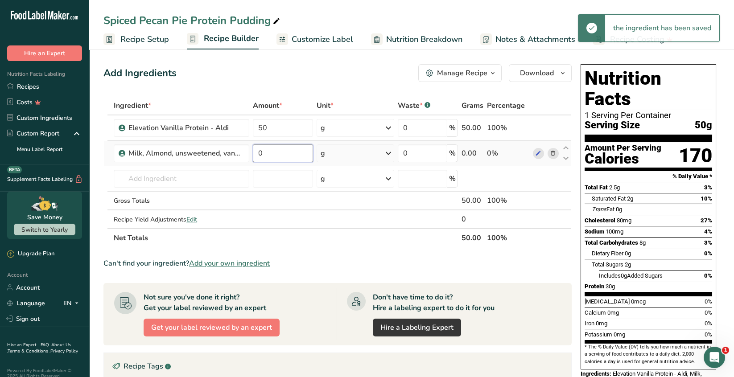
click at [271, 150] on input "0" at bounding box center [283, 153] width 60 height 18
type input "6"
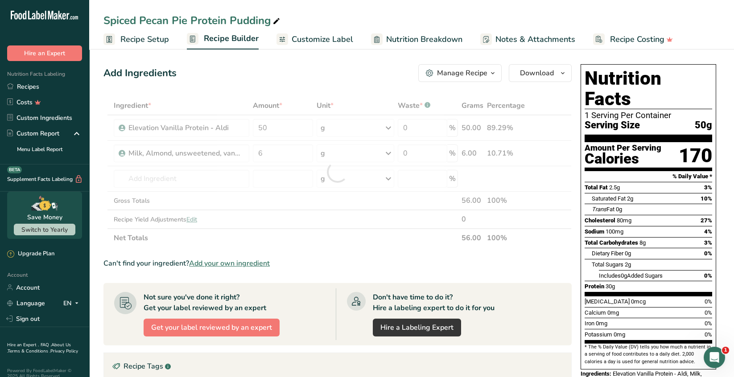
click at [383, 152] on div "Ingredient * Amount * Unit * Waste * .a-a{fill:#347362;}.b-a{fill:#fff;} Grams …" at bounding box center [337, 171] width 468 height 151
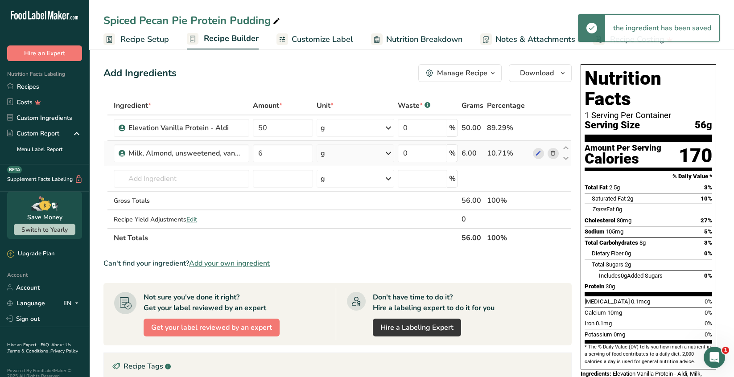
click at [388, 156] on icon at bounding box center [388, 153] width 11 height 16
click at [345, 224] on div "See more" at bounding box center [359, 223] width 75 height 9
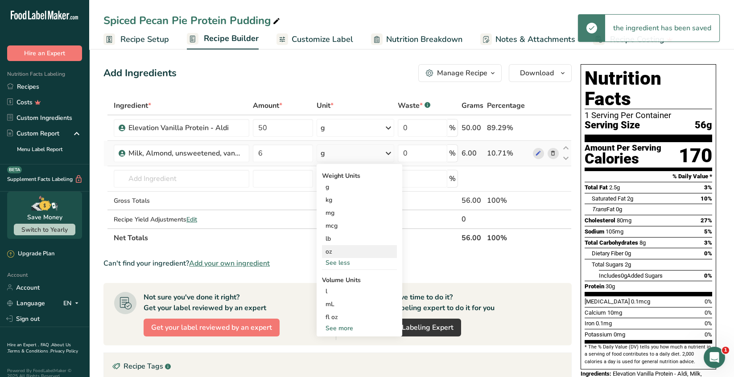
click at [332, 249] on div "oz" at bounding box center [359, 251] width 75 height 13
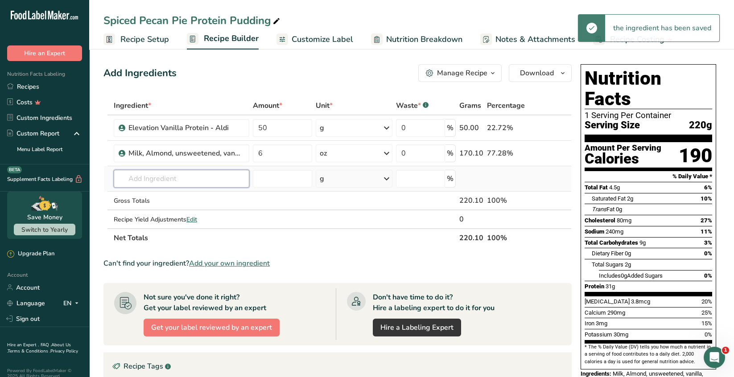
drag, startPoint x: 121, startPoint y: 176, endPoint x: 128, endPoint y: 175, distance: 6.8
click at [122, 175] on input "text" at bounding box center [181, 179] width 135 height 18
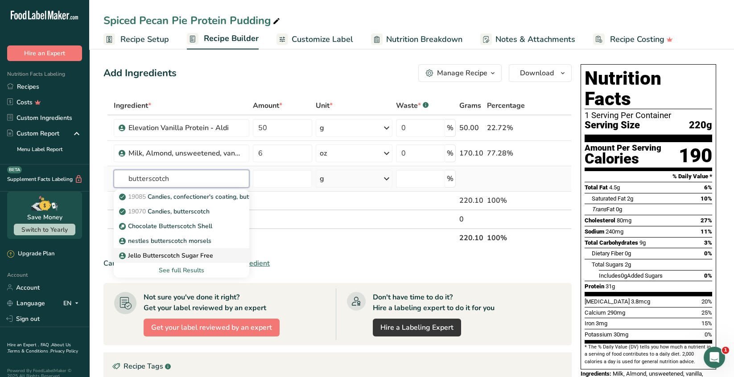
type input "butterscotch"
drag, startPoint x: 191, startPoint y: 252, endPoint x: 197, endPoint y: 247, distance: 7.9
click at [191, 251] on p "Jello Butterscotch Sugar Free" at bounding box center [167, 255] width 92 height 9
type input "Jello Butterscotch Sugar Free"
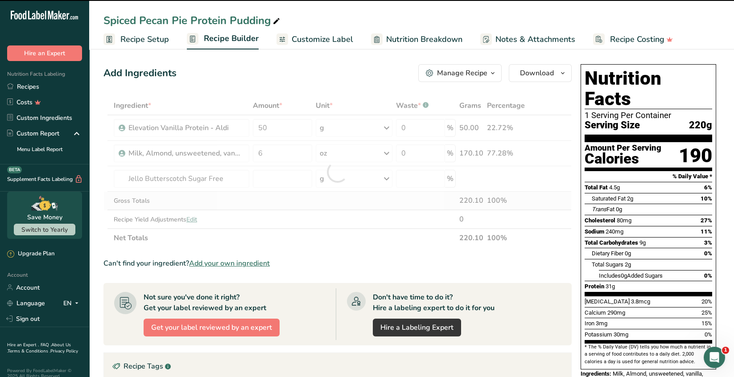
type input "0"
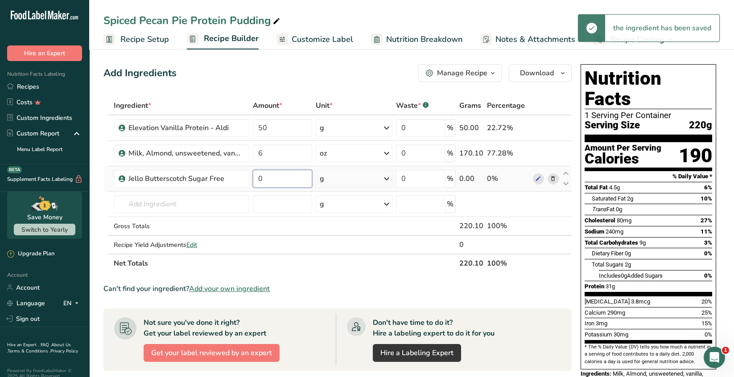
click at [266, 179] on input "0" at bounding box center [282, 179] width 59 height 18
type input "11"
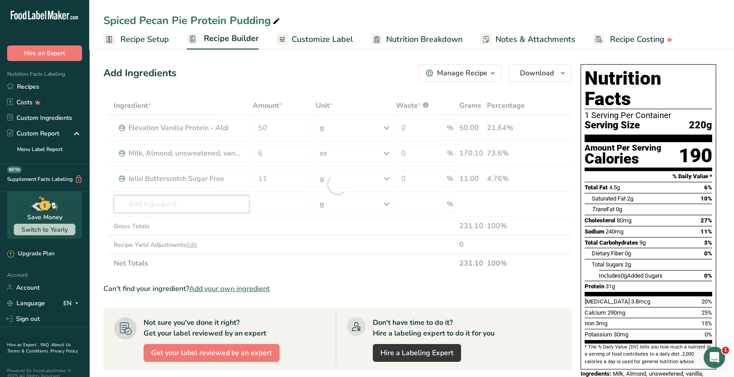
drag, startPoint x: 186, startPoint y: 205, endPoint x: 205, endPoint y: 201, distance: 18.7
click at [186, 203] on div "Ingredient * Amount * Unit * Waste * .a-a{fill:#347362;}.b-a{fill:#fff;} Grams …" at bounding box center [337, 184] width 468 height 176
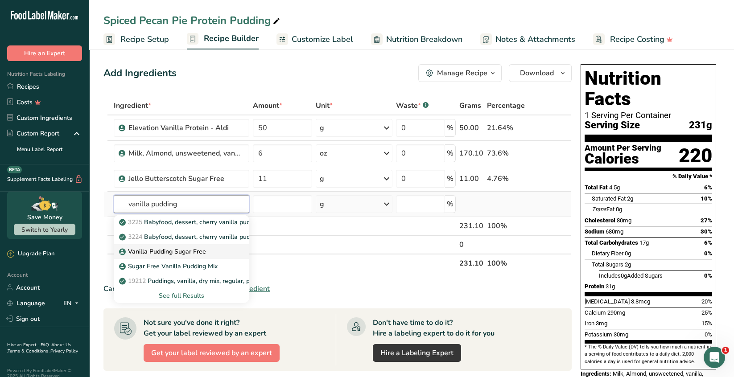
type input "vanilla pudding"
click at [184, 252] on p "Vanilla Pudding Sugar Free" at bounding box center [163, 251] width 85 height 9
type input "Vanilla Pudding Sugar Free"
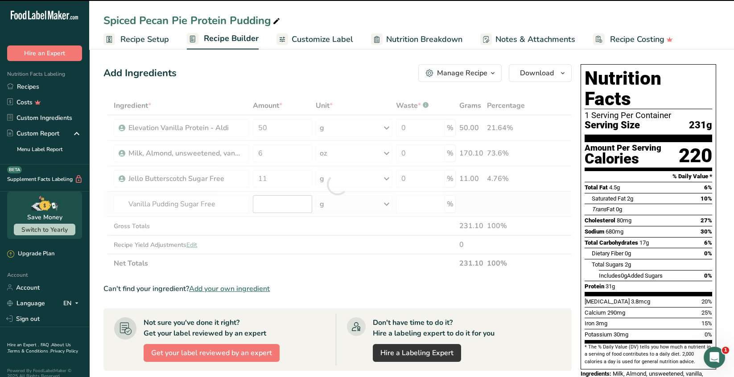
type input "0"
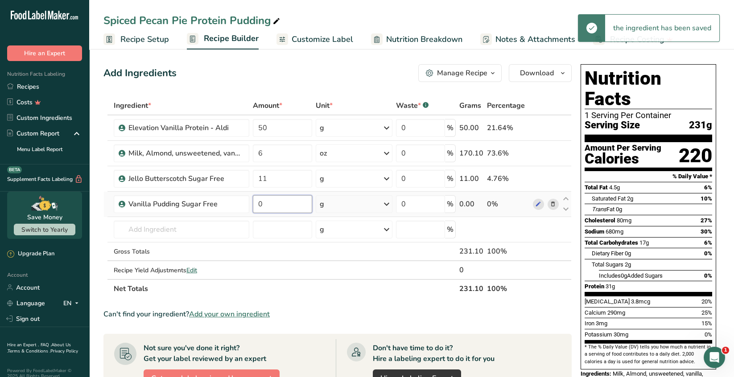
click at [267, 205] on input "0" at bounding box center [282, 204] width 59 height 18
type input "5"
click at [217, 231] on div "Ingredient * Amount * Unit * Waste * .a-a{fill:#347362;}.b-a{fill:#fff;} Grams …" at bounding box center [337, 197] width 468 height 202
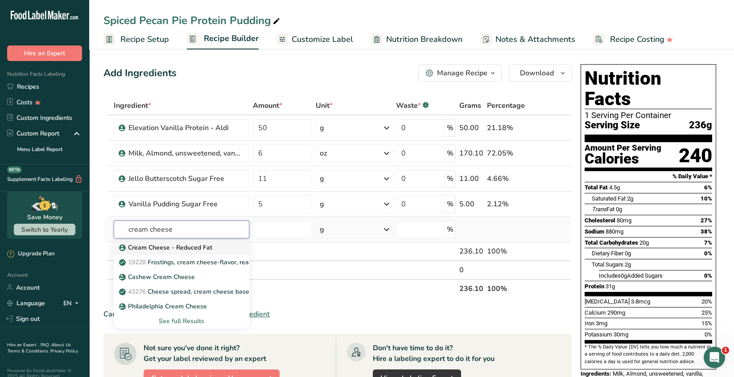
type input "cream cheese"
click at [210, 244] on div "Cream Cheese - Reduced Fat" at bounding box center [174, 247] width 107 height 9
type input "Cream Cheese - Reduced Fat"
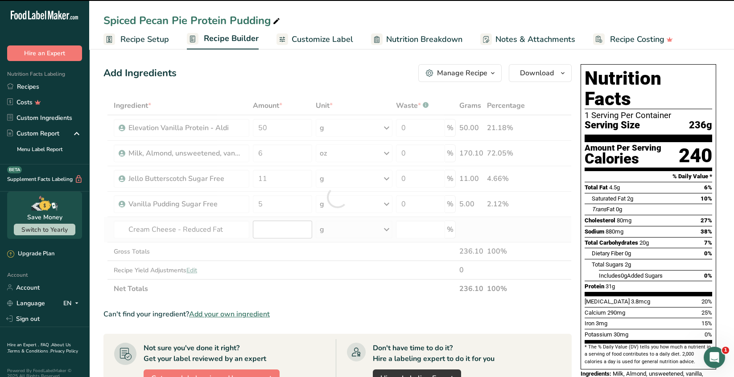
type input "0"
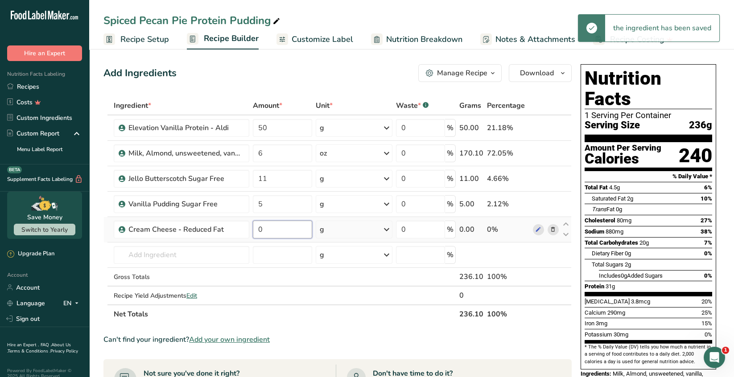
click at [265, 227] on input "0" at bounding box center [282, 230] width 59 height 18
type input "12"
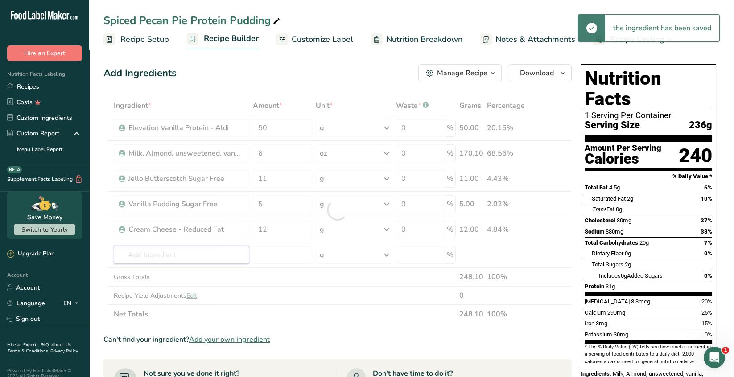
drag, startPoint x: 162, startPoint y: 254, endPoint x: 170, endPoint y: 254, distance: 8.0
click at [164, 253] on div "Ingredient * Amount * Unit * Waste * .a-a{fill:#347362;}.b-a{fill:#fff;} Grams …" at bounding box center [337, 209] width 468 height 227
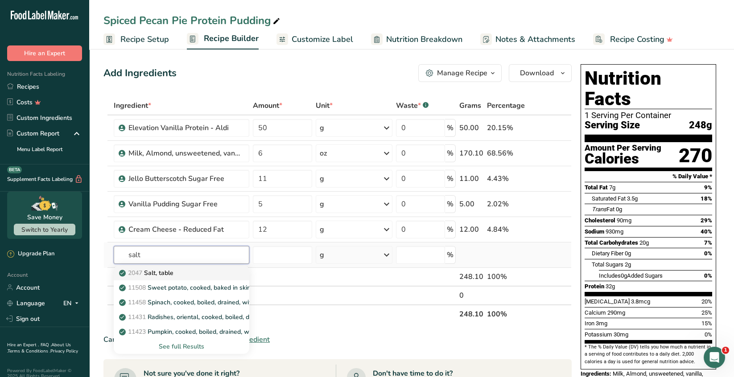
type input "salt"
click at [180, 269] on div "2047 Salt, table" at bounding box center [174, 272] width 107 height 9
type input "Salt, table"
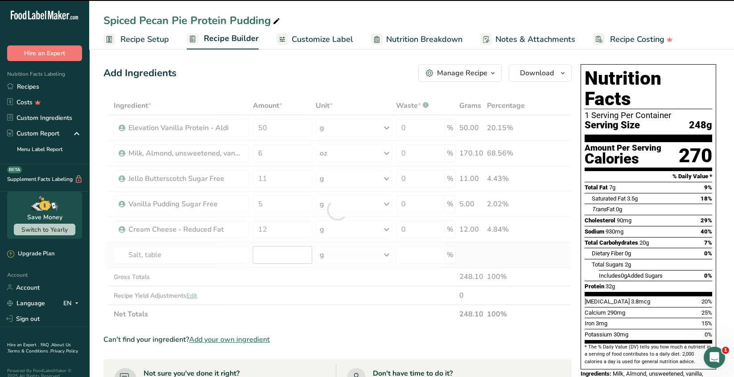
type input "0"
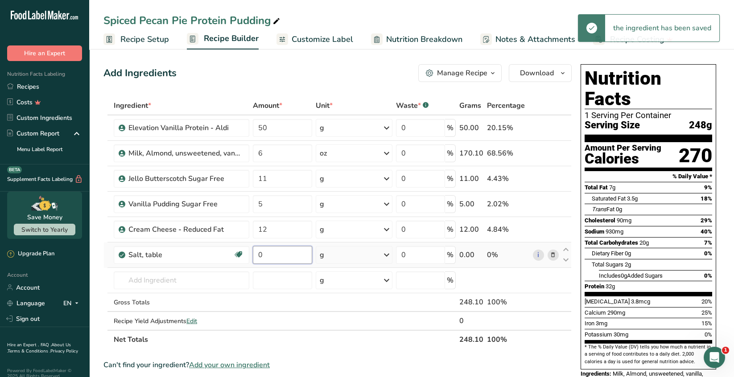
click at [272, 254] on input "0" at bounding box center [282, 255] width 59 height 18
type input "0.05"
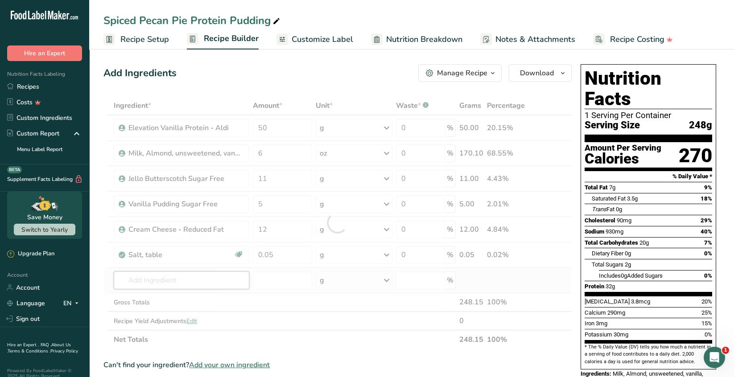
click at [143, 280] on div "Ingredient * Amount * Unit * Waste * .a-a{fill:#347362;}.b-a{fill:#fff;} Grams …" at bounding box center [337, 222] width 468 height 253
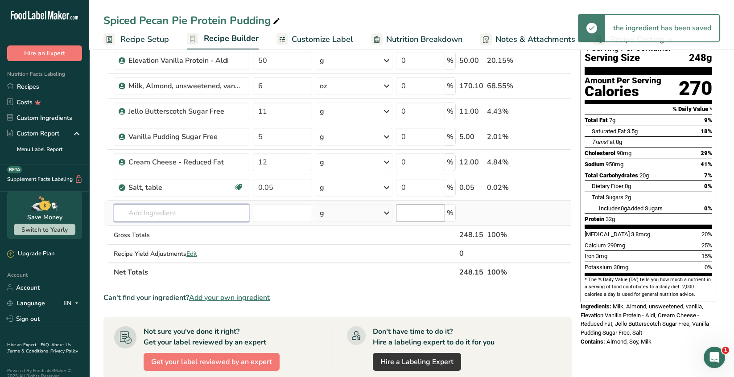
scroll to position [89, 0]
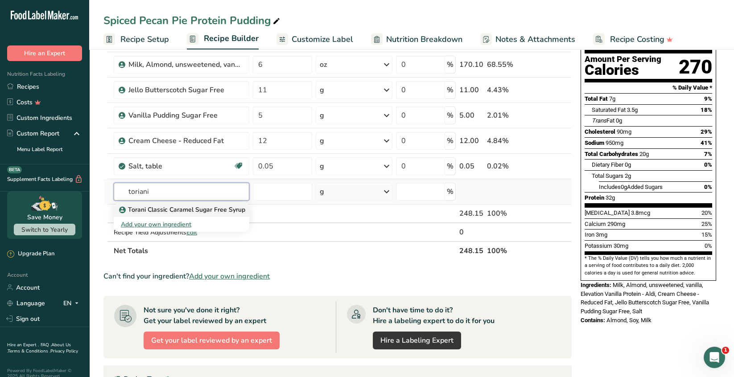
type input "toriani"
click at [223, 208] on p "Torani Classic Caramel Sugar Free Syrup" at bounding box center [183, 209] width 124 height 9
type input "Torani Classic Caramel Sugar Free Syrup"
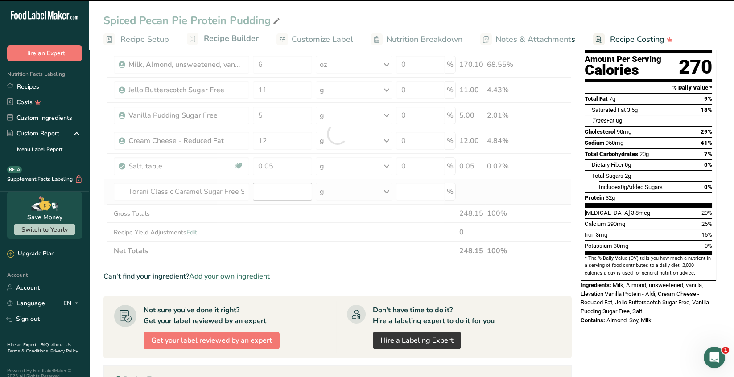
type input "0"
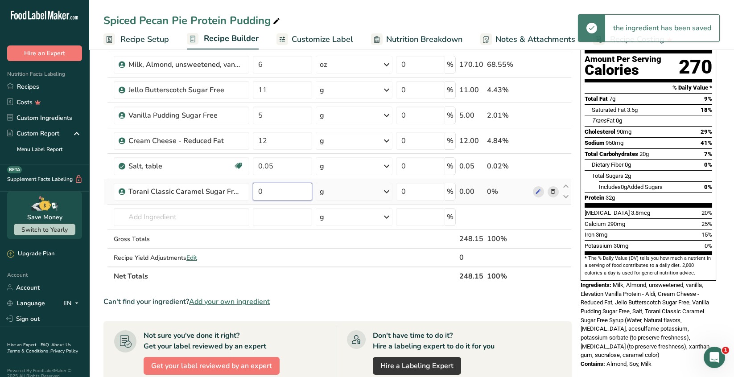
click at [271, 188] on input "0" at bounding box center [282, 192] width 59 height 18
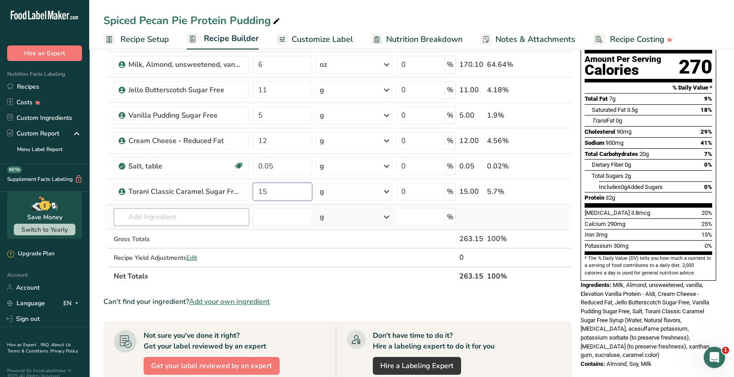
type input "15"
click at [143, 220] on div "Ingredient * Amount * Unit * Waste * .a-a{fill:#347362;}.b-a{fill:#fff;} Grams …" at bounding box center [337, 147] width 468 height 278
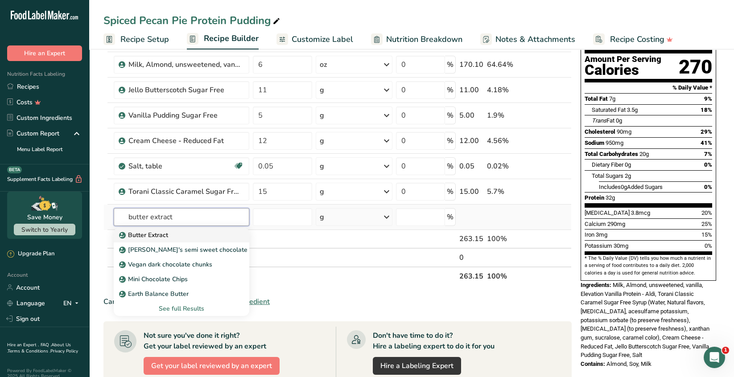
type input "butter extract"
click at [149, 233] on p "Butter Extract" at bounding box center [144, 234] width 47 height 9
type input "Butter Extract"
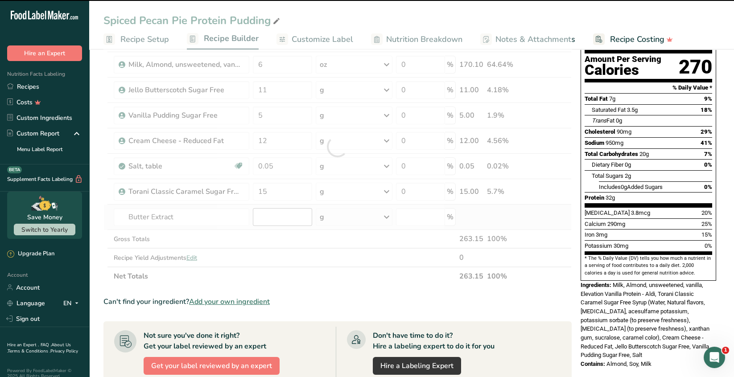
type input "0"
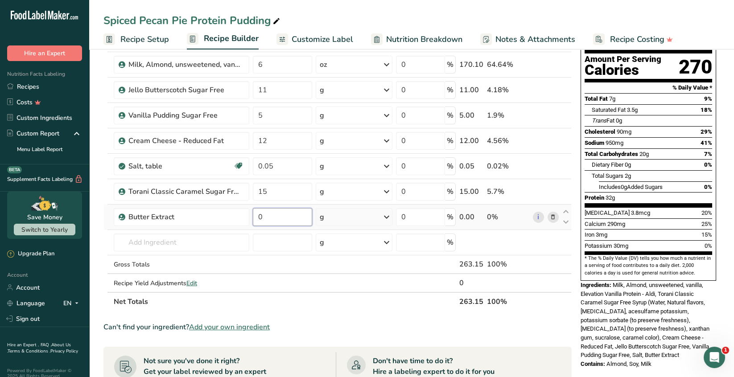
drag, startPoint x: 271, startPoint y: 217, endPoint x: 273, endPoint y: 212, distance: 5.9
click at [272, 215] on input "0" at bounding box center [282, 217] width 59 height 18
type input "0.46"
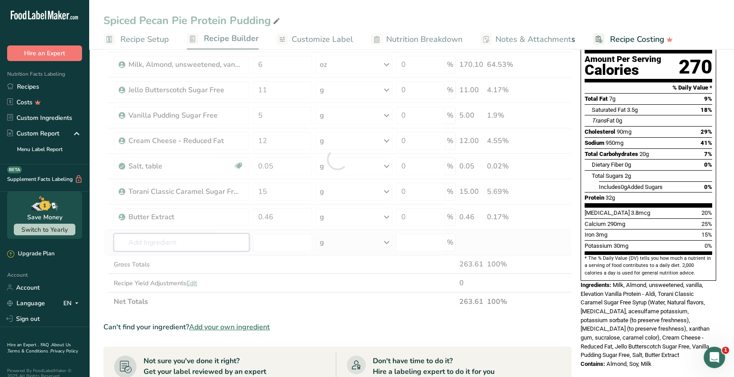
click at [174, 238] on div "Ingredient * Amount * Unit * Waste * .a-a{fill:#347362;}.b-a{fill:#fff;} Grams …" at bounding box center [337, 159] width 468 height 303
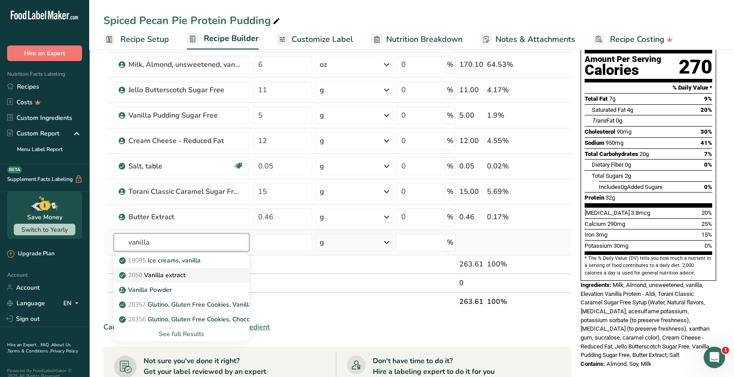
type input "vanilla"
click at [167, 275] on p "2050 Vanilla extract" at bounding box center [153, 275] width 65 height 9
type input "Vanilla extract"
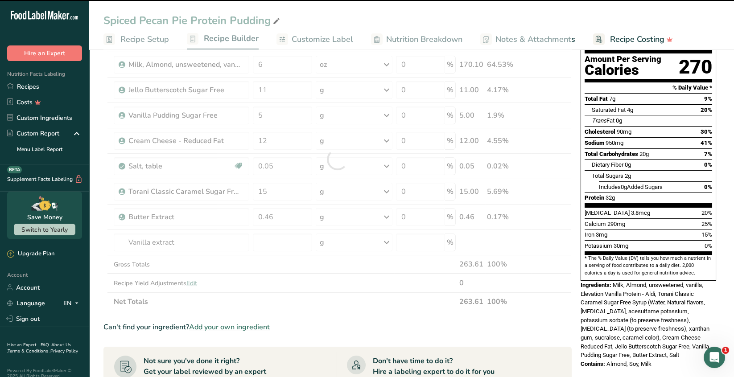
type input "0"
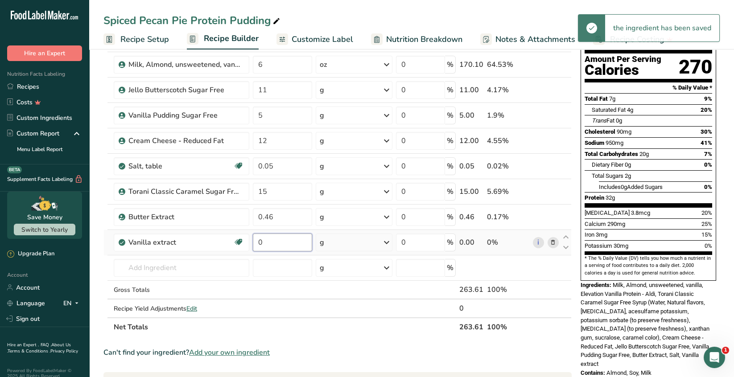
click at [266, 239] on input "0" at bounding box center [282, 243] width 59 height 18
type input "0.3"
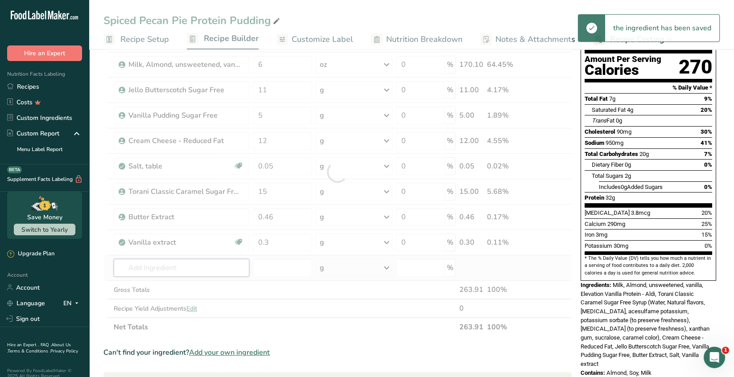
click at [157, 266] on div "Ingredient * Amount * Unit * Waste * .a-a{fill:#347362;}.b-a{fill:#fff;} Grams …" at bounding box center [337, 172] width 468 height 329
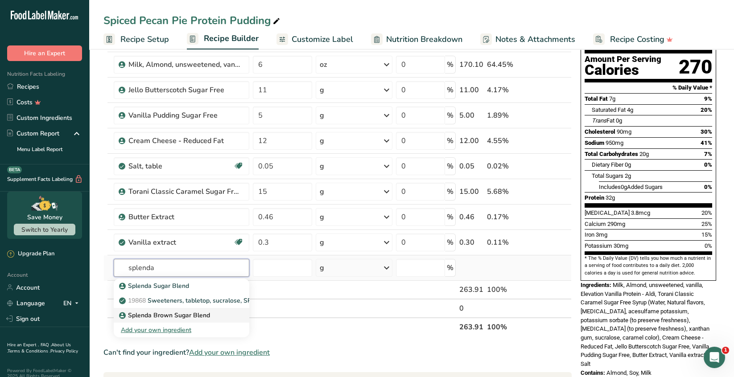
type input "splenda"
click at [208, 318] on p "Splenda Brown Sugar Blend" at bounding box center [165, 315] width 89 height 9
type input "Splenda Brown Sugar Blend"
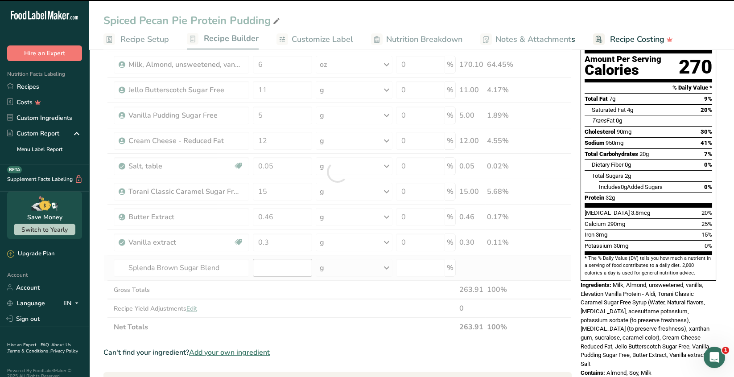
type input "0"
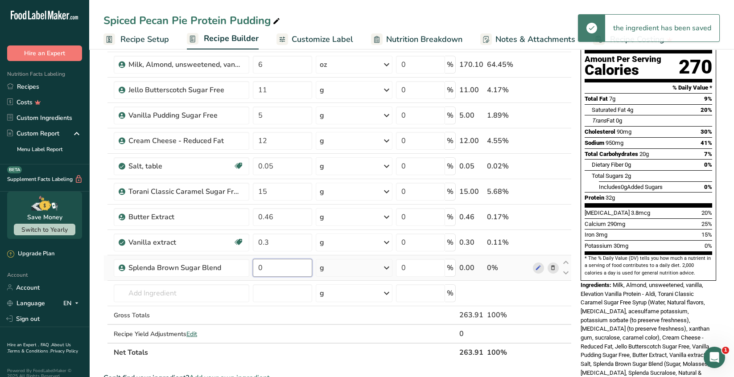
click at [266, 267] on input "0" at bounding box center [282, 268] width 59 height 18
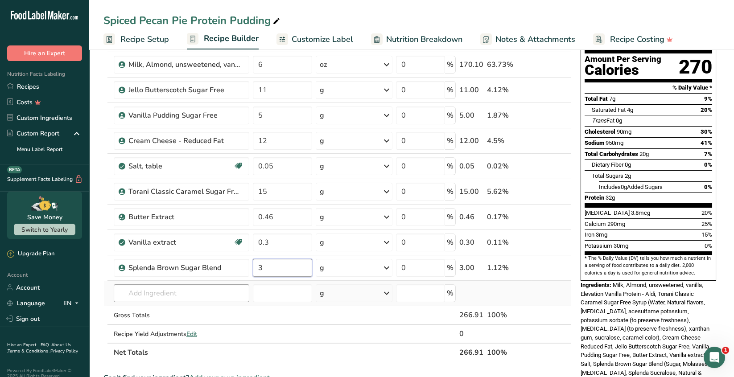
type input "3"
click at [204, 293] on div "Ingredient * Amount * Unit * Waste * .a-a{fill:#347362;}.b-a{fill:#fff;} Grams …" at bounding box center [337, 185] width 468 height 354
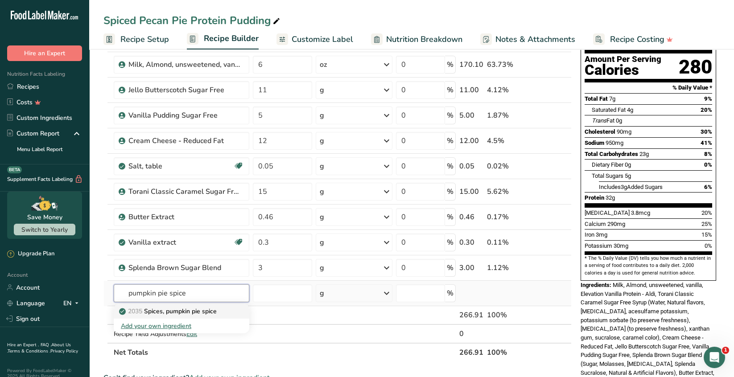
type input "pumpkin pie spice"
click at [208, 313] on p "2035 Spices, pumpkin pie spice" at bounding box center [169, 311] width 96 height 9
type input "Spices, pumpkin pie spice"
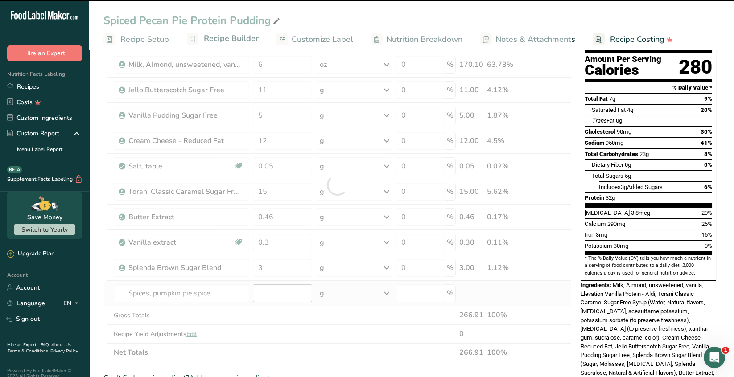
type input "0"
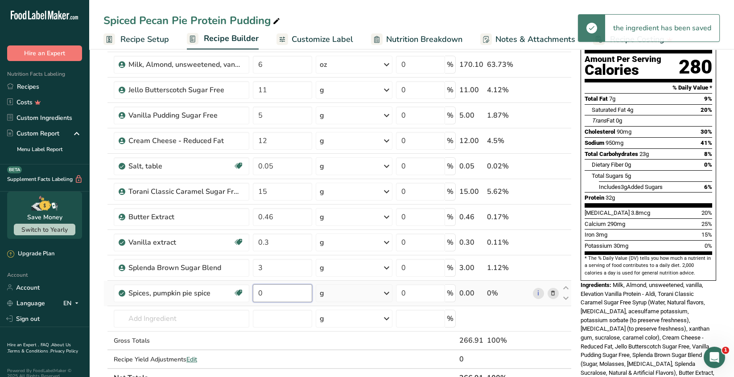
drag, startPoint x: 267, startPoint y: 290, endPoint x: 281, endPoint y: 291, distance: 13.4
click at [268, 290] on input "0" at bounding box center [282, 293] width 59 height 18
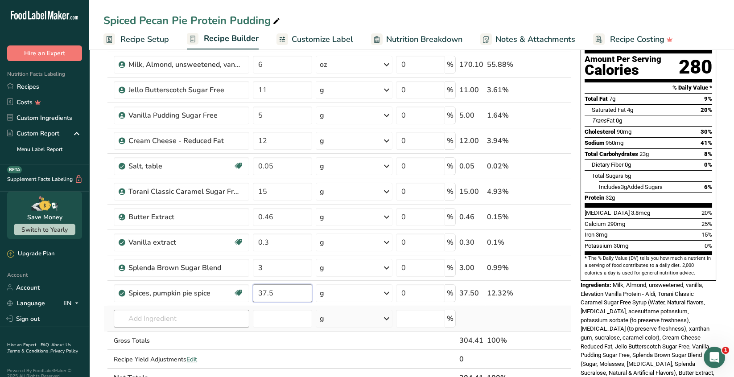
type input "37.5"
click at [184, 315] on div "Ingredient * Amount * Unit * Waste * .a-a{fill:#347362;}.b-a{fill:#fff;} Grams …" at bounding box center [337, 198] width 468 height 380
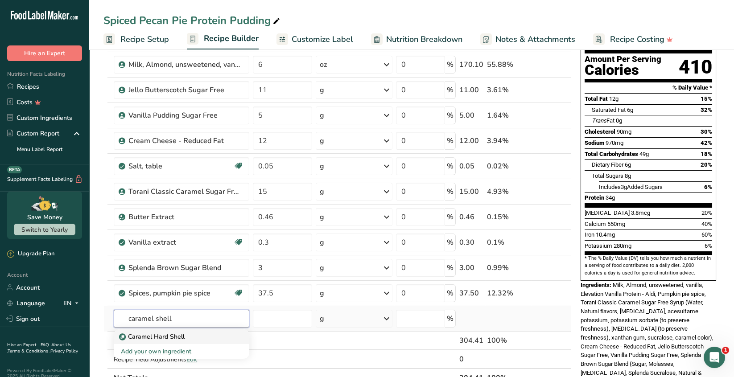
type input "caramel shell"
click at [178, 334] on p "Caramel Hard Shell" at bounding box center [153, 336] width 64 height 9
type input "Caramel Hard Shell"
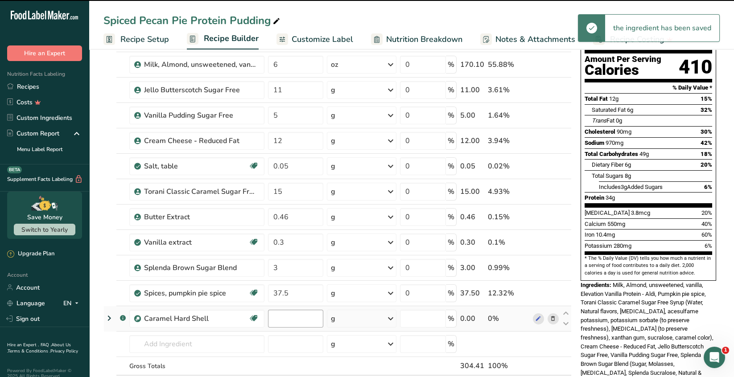
type input "0"
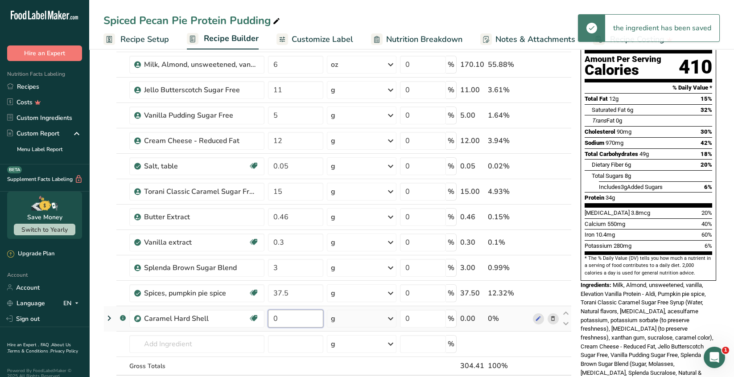
click at [284, 317] on input "0" at bounding box center [295, 319] width 55 height 18
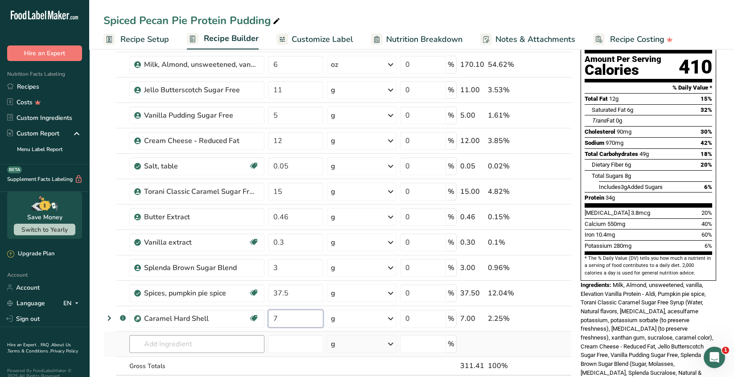
type input "7"
click at [194, 341] on div "Ingredient * Amount * Unit * Waste * .a-a{fill:#347362;}.b-a{fill:#fff;} Grams …" at bounding box center [337, 210] width 468 height 405
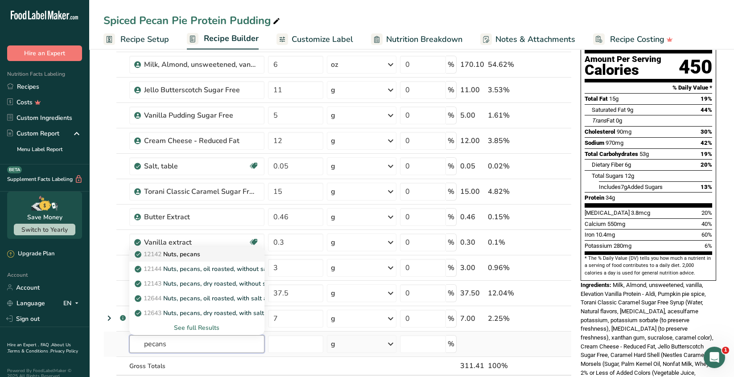
type input "pecans"
click at [193, 258] on link "12142 Nuts, pecans" at bounding box center [196, 254] width 135 height 15
type input "Nuts, pecans"
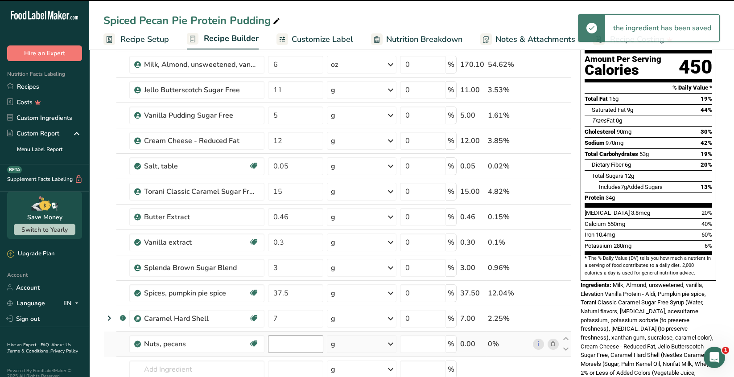
type input "0"
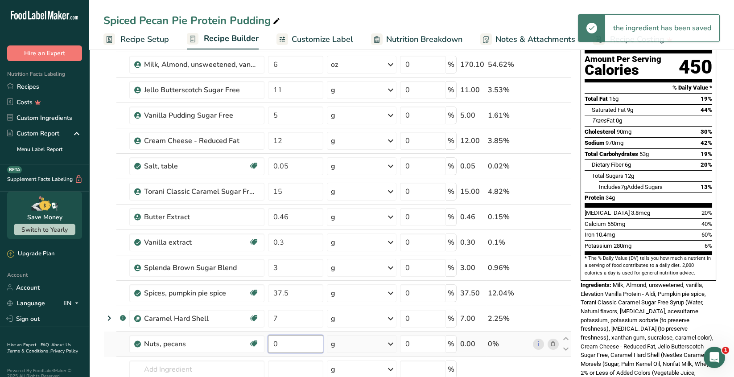
click at [281, 343] on input "0" at bounding box center [295, 344] width 55 height 18
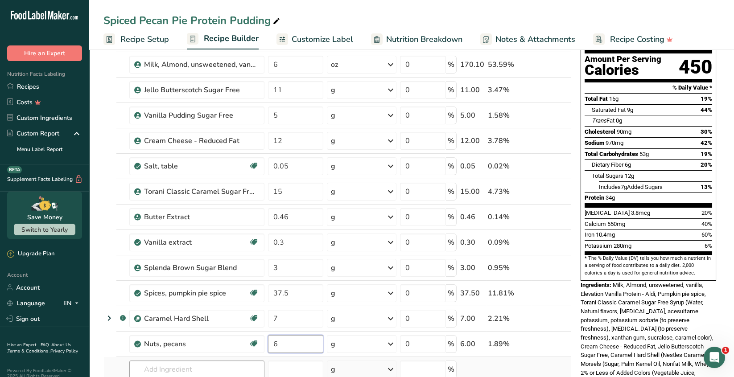
type input "6"
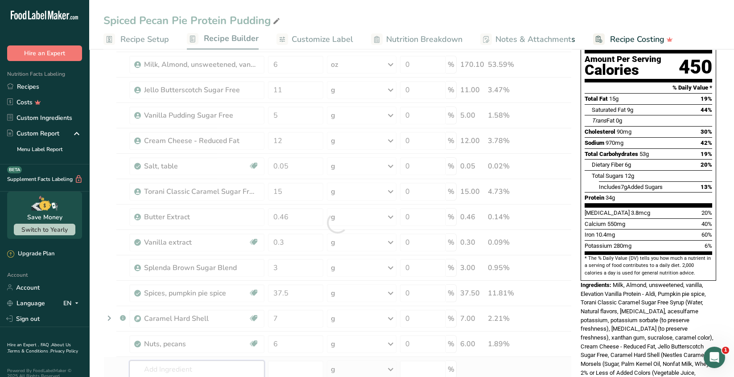
drag, startPoint x: 193, startPoint y: 366, endPoint x: 265, endPoint y: 366, distance: 72.2
click at [194, 365] on div "Ingredient * Amount * Unit * Waste * .a-a{fill:#347362;}.b-a{fill:#fff;} Grams …" at bounding box center [337, 223] width 468 height 430
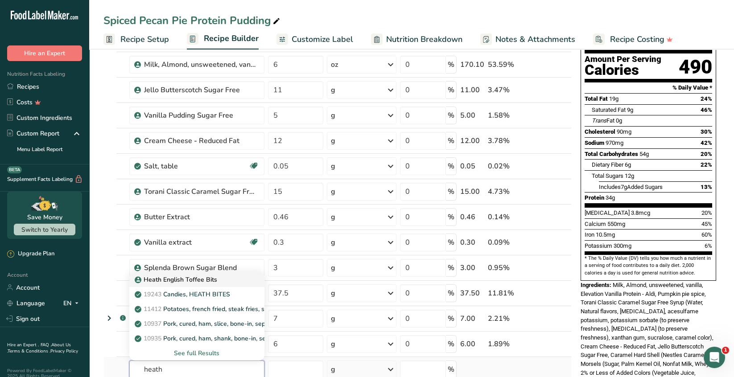
type input "heath"
click at [229, 283] on link "Heath English Toffee Bits" at bounding box center [196, 279] width 135 height 15
type input "Heath English Toffee Bits"
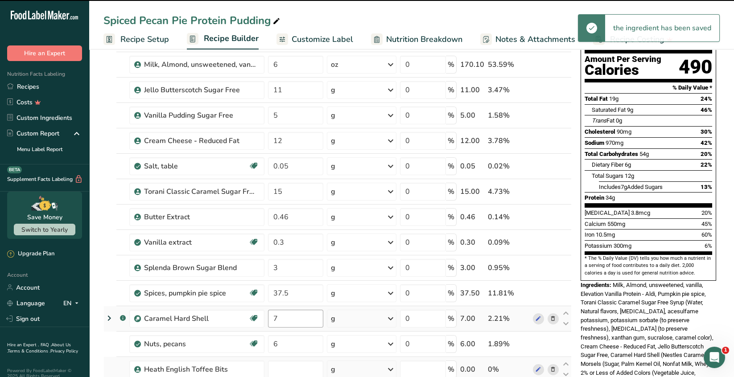
type input "0"
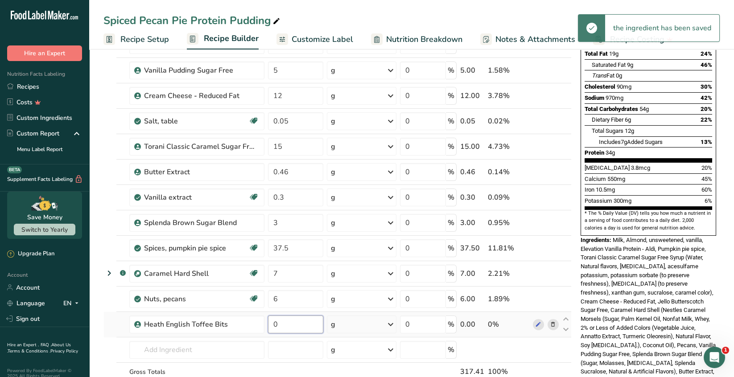
click at [283, 324] on input "0" at bounding box center [295, 325] width 55 height 18
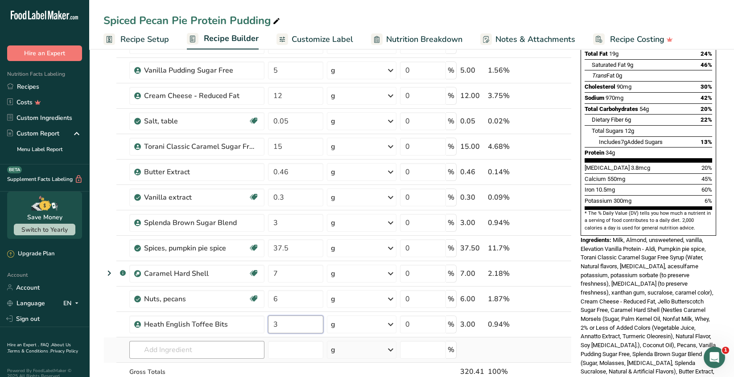
type input "3"
click at [194, 347] on div "Ingredient * Amount * Unit * Waste * .a-a{fill:#347362;}.b-a{fill:#fff;} Grams …" at bounding box center [337, 191] width 468 height 456
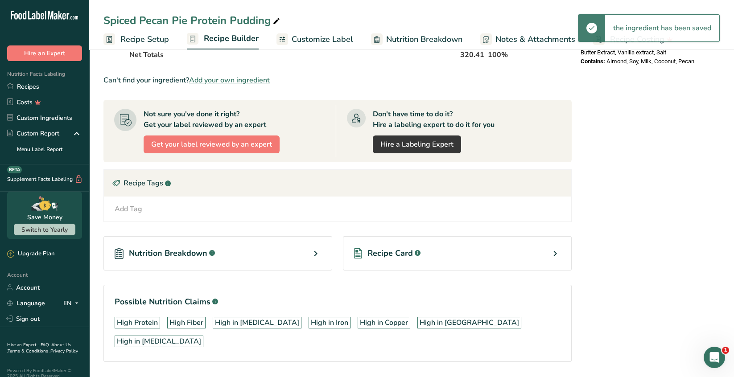
scroll to position [490, 0]
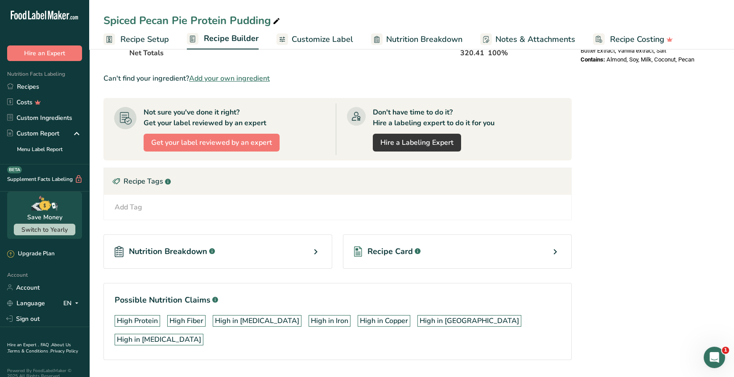
click at [556, 252] on icon at bounding box center [554, 252] width 11 height 16
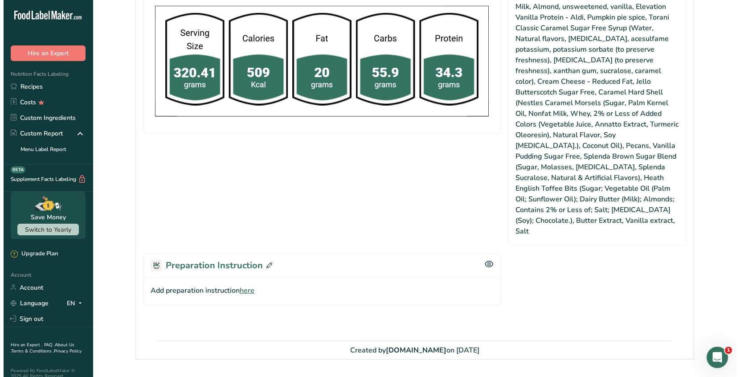
scroll to position [525, 0]
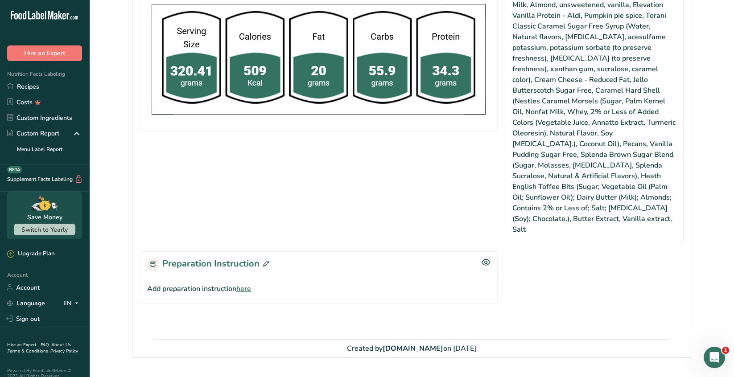
click at [266, 261] on icon at bounding box center [266, 264] width 6 height 6
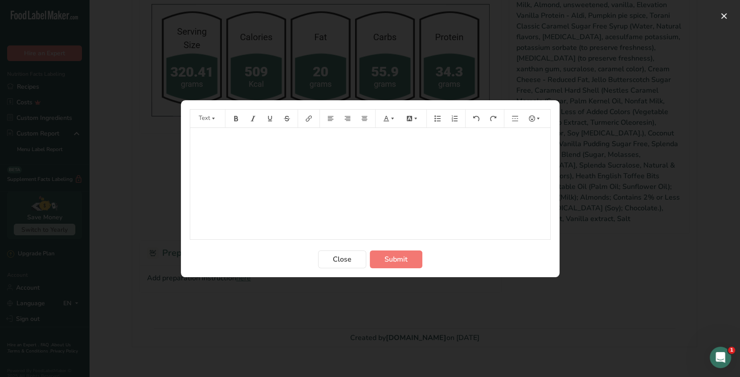
drag, startPoint x: 199, startPoint y: 140, endPoint x: 207, endPoint y: 140, distance: 8.5
click at [199, 139] on p "﻿" at bounding box center [370, 140] width 351 height 11
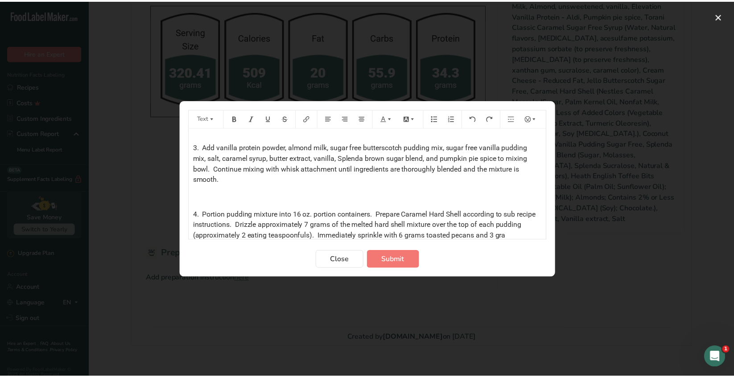
scroll to position [84, 0]
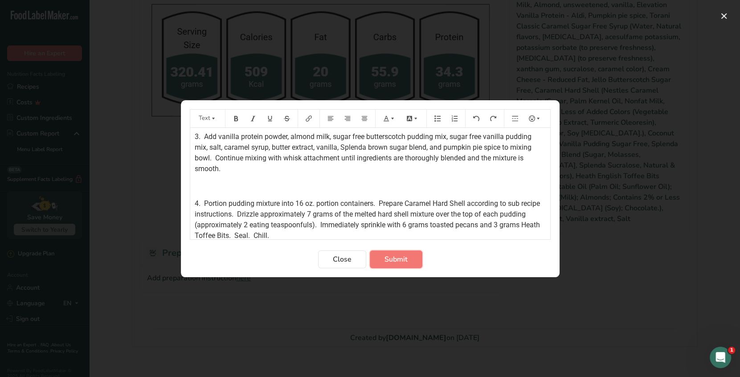
click at [400, 256] on span "Submit" at bounding box center [396, 259] width 23 height 11
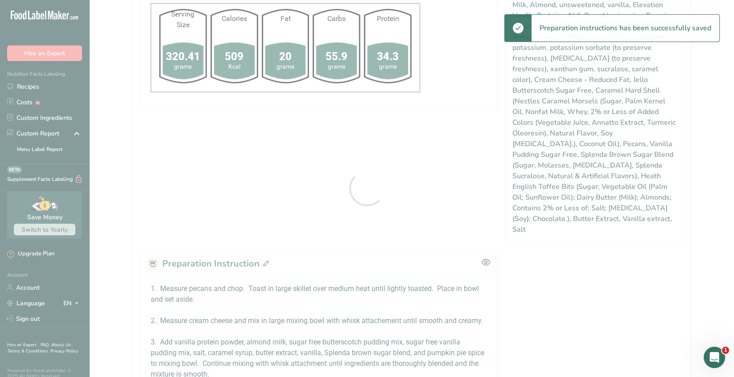
scroll to position [0, 0]
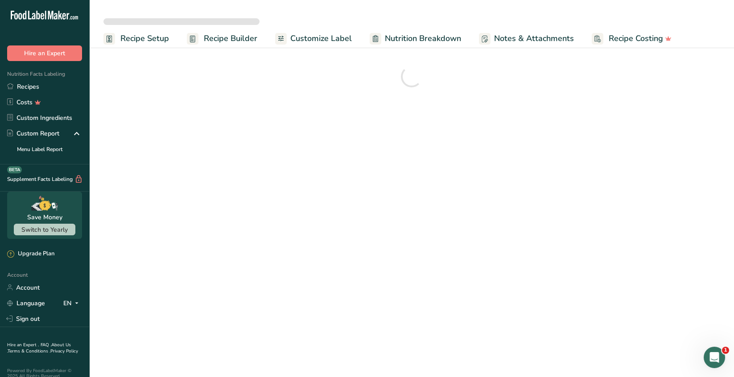
click at [336, 37] on span "Customize Label" at bounding box center [320, 39] width 61 height 12
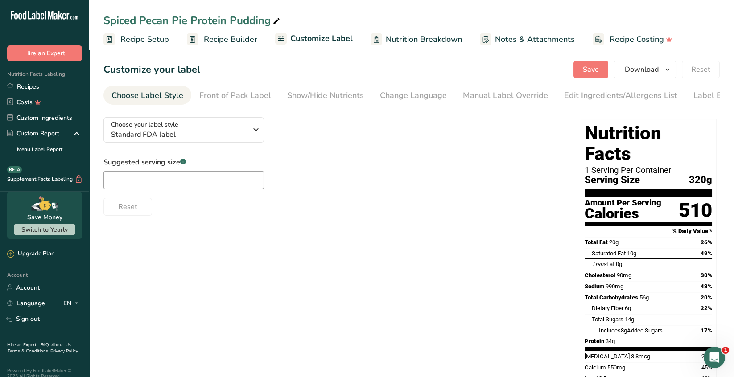
drag, startPoint x: 705, startPoint y: 94, endPoint x: 648, endPoint y: 108, distance: 59.8
click at [705, 93] on div "Label Extra Info" at bounding box center [722, 96] width 59 height 12
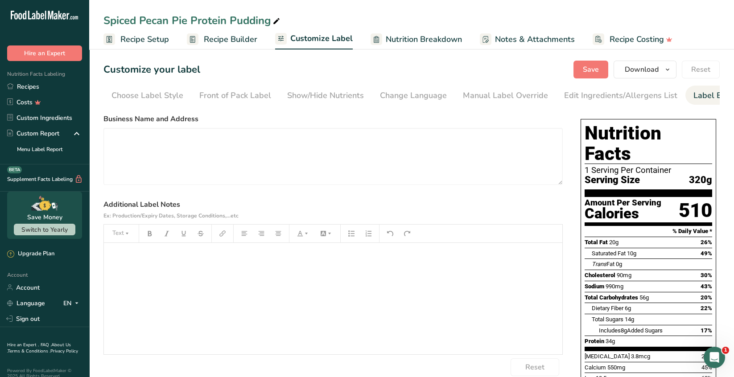
scroll to position [0, 31]
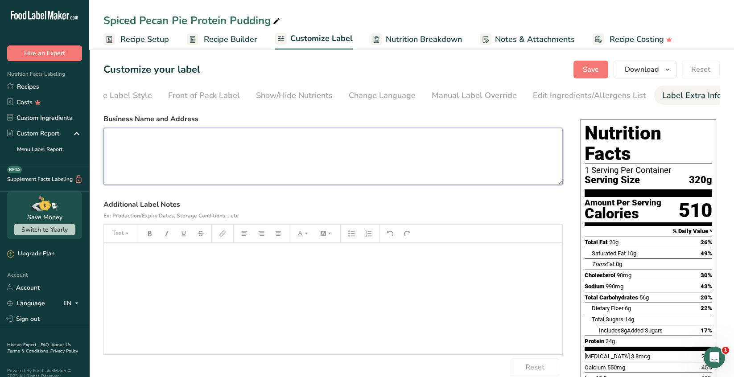
click at [131, 141] on textarea at bounding box center [332, 156] width 459 height 57
paste textarea "Manufactured and Distributed by; Expedition Wellness LLC. [STREET_ADDRESS]"
type textarea "Manufactured and Distributed by; Expedition Wellness LLC. [STREET_ADDRESS]"
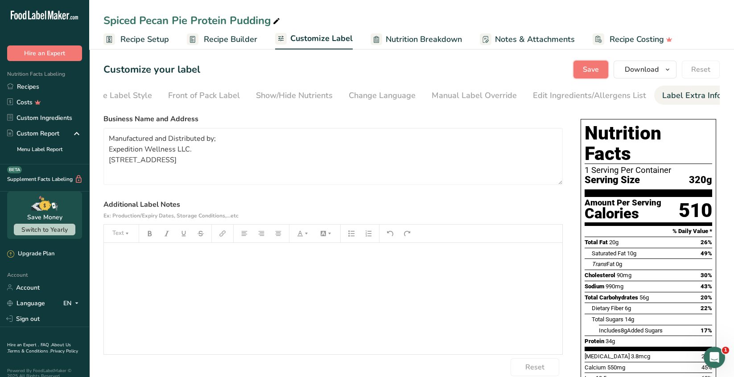
click at [596, 70] on span "Save" at bounding box center [590, 69] width 16 height 11
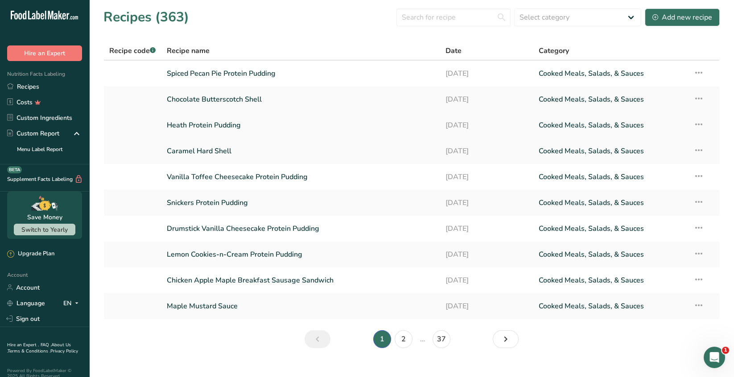
click at [217, 127] on link "Heath Protein Pudding" at bounding box center [301, 125] width 268 height 19
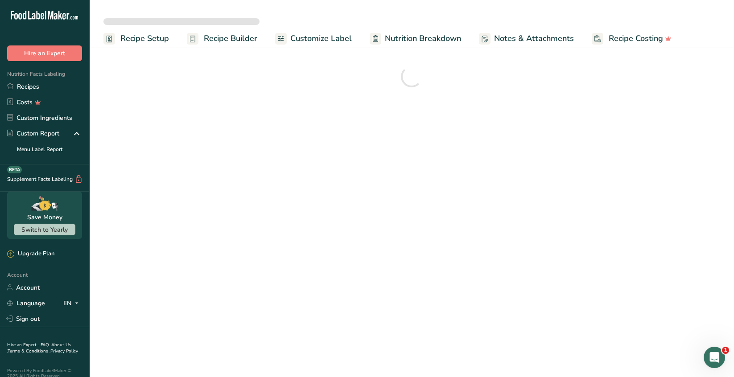
click at [320, 41] on span "Customize Label" at bounding box center [320, 39] width 61 height 12
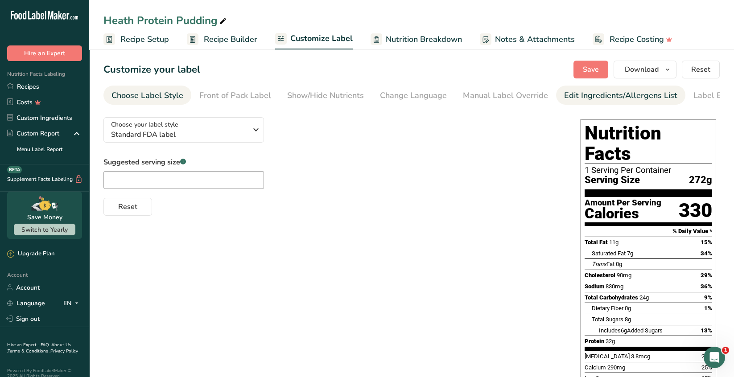
click at [633, 101] on div "Edit Ingredients/Allergens List" at bounding box center [620, 96] width 113 height 12
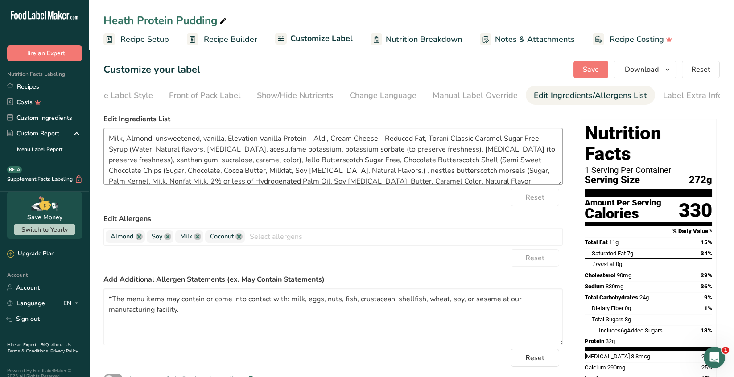
scroll to position [0, 31]
drag, startPoint x: 193, startPoint y: 312, endPoint x: 108, endPoint y: 297, distance: 85.9
click at [108, 297] on textarea "*The menu items may contain or come into contact with: milk, eggs, nuts, fish, …" at bounding box center [332, 316] width 459 height 57
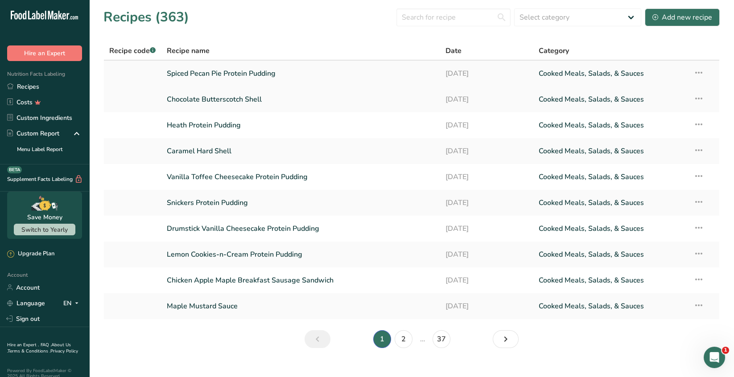
click at [254, 72] on link "Spiced Pecan Pie Protein Pudding" at bounding box center [301, 73] width 268 height 19
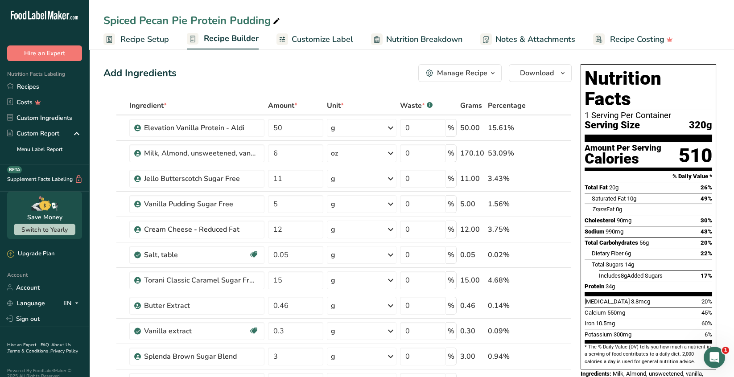
click at [328, 41] on span "Customize Label" at bounding box center [321, 39] width 61 height 12
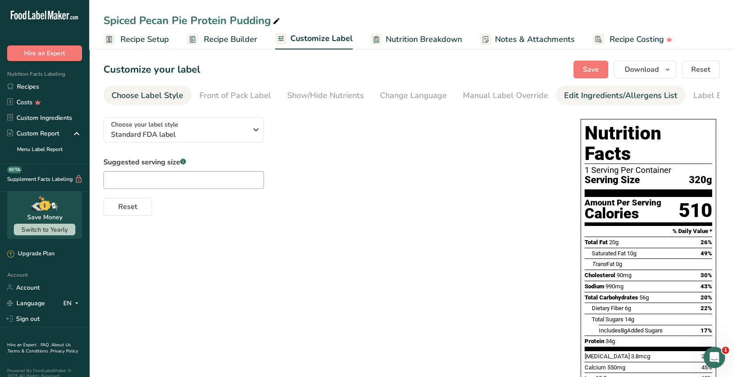
click at [616, 100] on div "Edit Ingredients/Allergens List" at bounding box center [620, 96] width 113 height 12
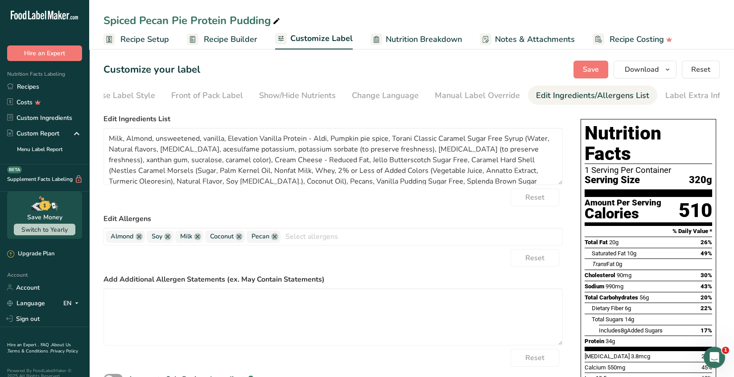
scroll to position [0, 31]
drag, startPoint x: 114, startPoint y: 300, endPoint x: 122, endPoint y: 300, distance: 8.0
click at [114, 299] on textarea at bounding box center [332, 316] width 459 height 57
paste textarea "*The menu items may contain or come into contact with: milk, eggs, nuts, fish, …"
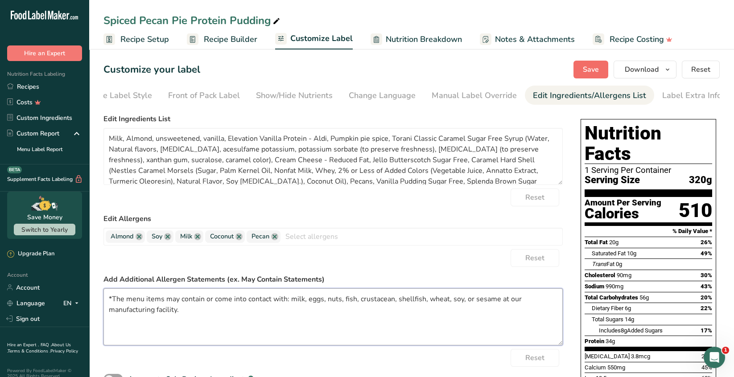
type textarea "*The menu items may contain or come into contact with: milk, eggs, nuts, fish, …"
click at [594, 71] on span "Save" at bounding box center [590, 69] width 16 height 11
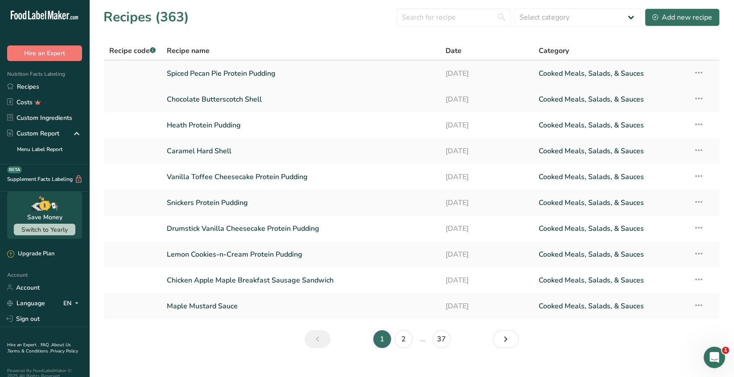
click at [699, 73] on icon at bounding box center [698, 73] width 11 height 16
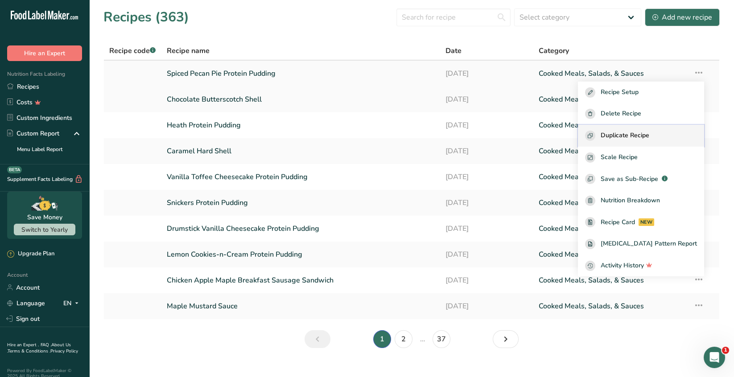
click at [649, 137] on span "Duplicate Recipe" at bounding box center [624, 136] width 49 height 10
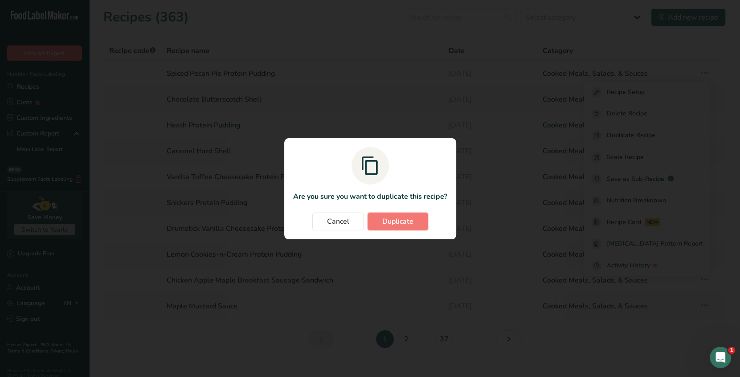
drag, startPoint x: 394, startPoint y: 220, endPoint x: 414, endPoint y: 205, distance: 24.8
click at [394, 219] on span "Duplicate" at bounding box center [397, 221] width 31 height 11
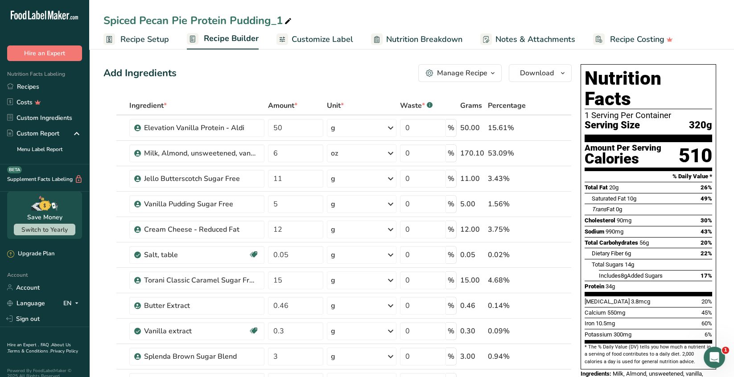
click at [283, 19] on span at bounding box center [288, 21] width 11 height 11
drag, startPoint x: 281, startPoint y: 19, endPoint x: 93, endPoint y: 16, distance: 187.6
click at [93, 16] on div "Spiced Pecan Pie Protein Pudding_1" at bounding box center [411, 20] width 644 height 16
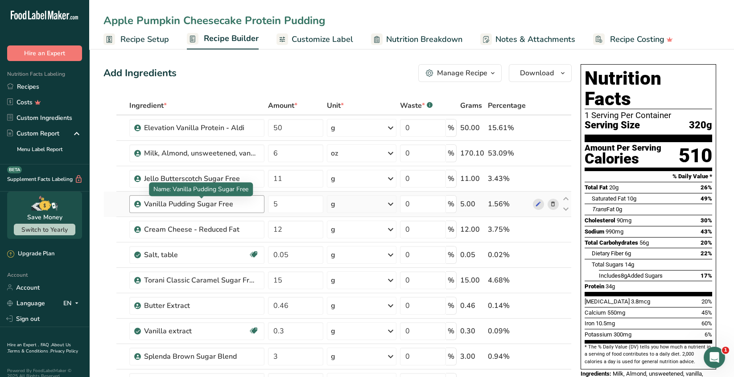
type input "Apple Pumpkin Cheesecake Protein Pudding"
click at [232, 203] on div "Vanilla Pudding Sugar Free" at bounding box center [199, 204] width 111 height 11
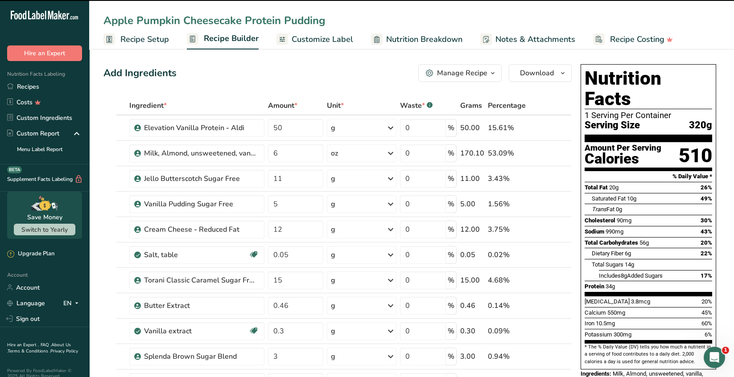
click at [308, 163] on td "6" at bounding box center [295, 153] width 59 height 25
click at [252, 128] on div "Elevation Vanilla Protein - Aldi" at bounding box center [199, 128] width 111 height 11
click at [247, 129] on div "Elevation Vanilla Protein - Aldi" at bounding box center [199, 128] width 111 height 11
click at [216, 222] on div "Cream Cheese - Reduced Fat" at bounding box center [196, 230] width 135 height 18
click at [223, 129] on div "Elevation Vanilla Protein - Aldi" at bounding box center [199, 128] width 111 height 11
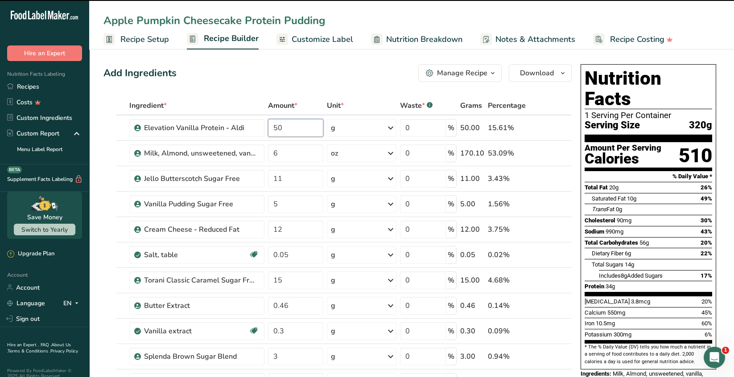
click at [292, 129] on input "50" at bounding box center [295, 128] width 55 height 18
click at [155, 1] on div "Apple Pumpkin Cheesecake Protein Pudding Recipe Setup Recipe Builder Customize …" at bounding box center [411, 24] width 644 height 49
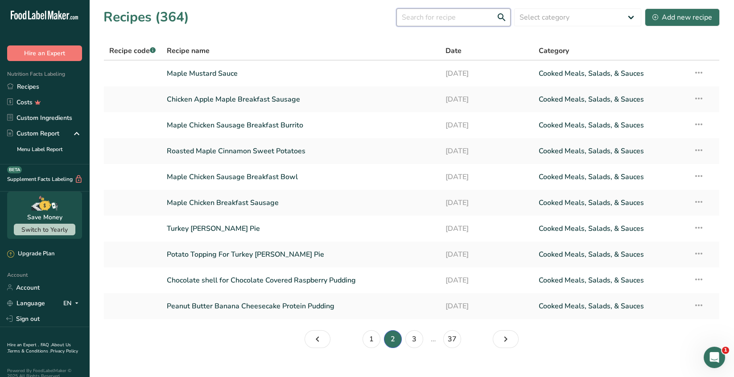
click at [416, 16] on input "text" at bounding box center [453, 17] width 114 height 18
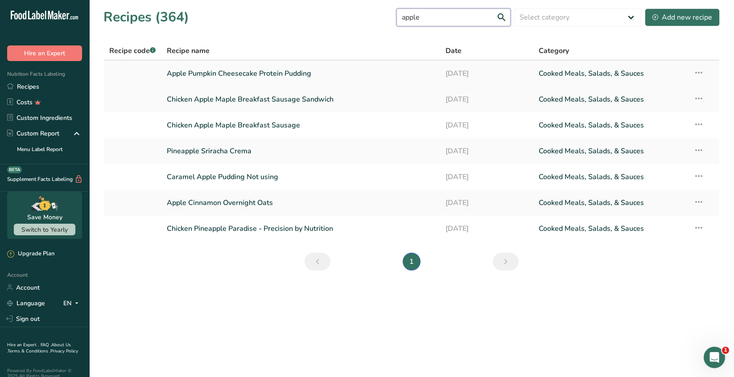
type input "apple"
click at [297, 79] on link "Apple Pumpkin Cheesecake Protein Pudding" at bounding box center [301, 73] width 268 height 19
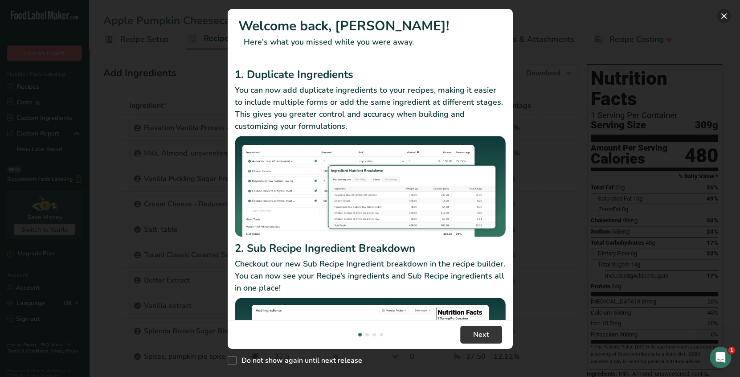
click at [721, 15] on button "New Features" at bounding box center [724, 16] width 14 height 14
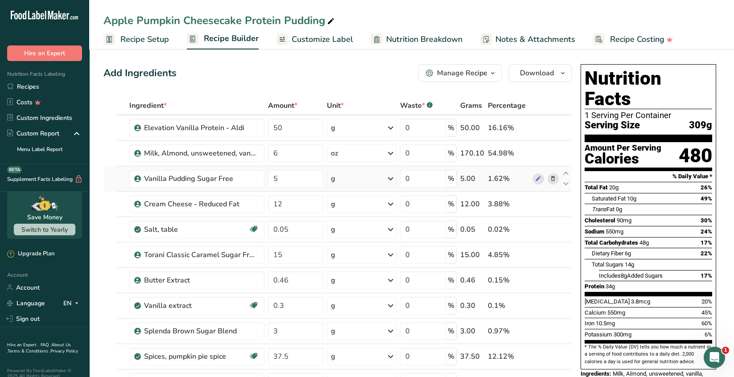
click at [552, 179] on icon at bounding box center [552, 178] width 6 height 9
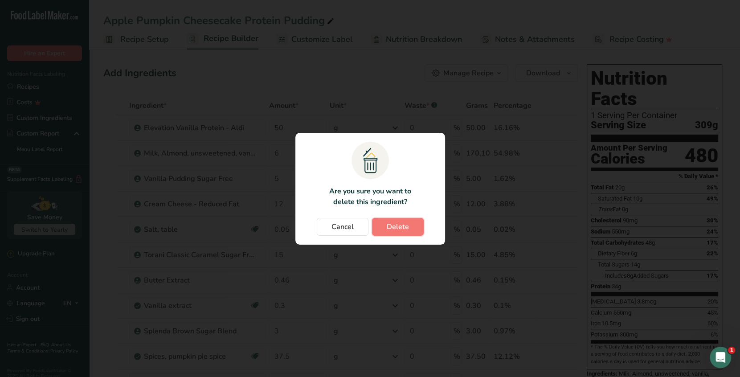
drag, startPoint x: 403, startPoint y: 229, endPoint x: 413, endPoint y: 226, distance: 9.6
click at [404, 227] on span "Delete" at bounding box center [398, 226] width 22 height 11
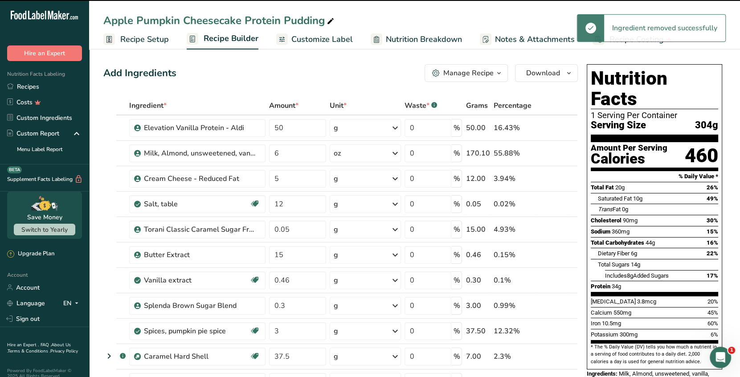
type input "12"
type input "0.05"
type input "15"
type input "0.46"
type input "0.3"
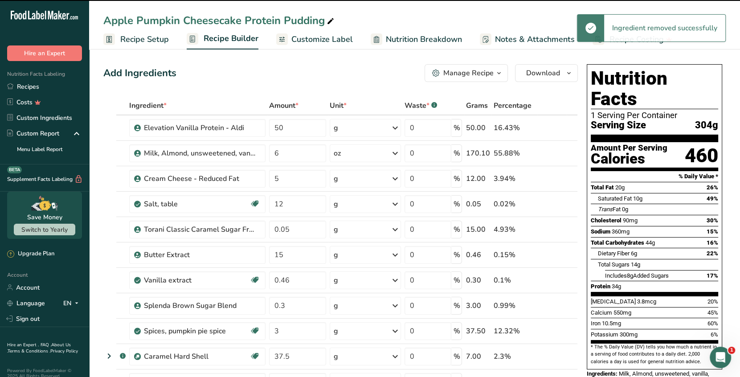
type input "3"
type input "37.5"
type input "7"
type input "6"
type input "3"
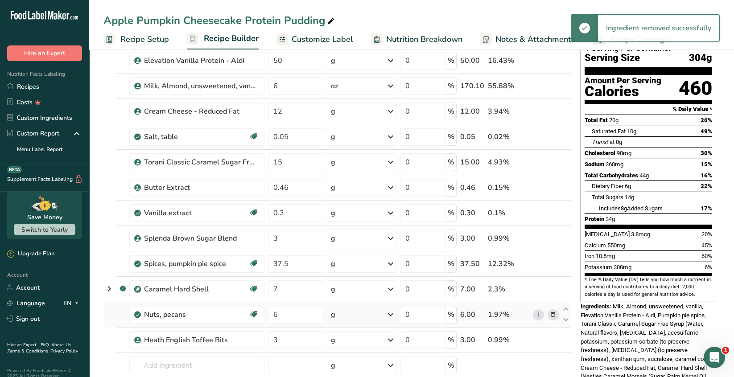
scroll to position [178, 0]
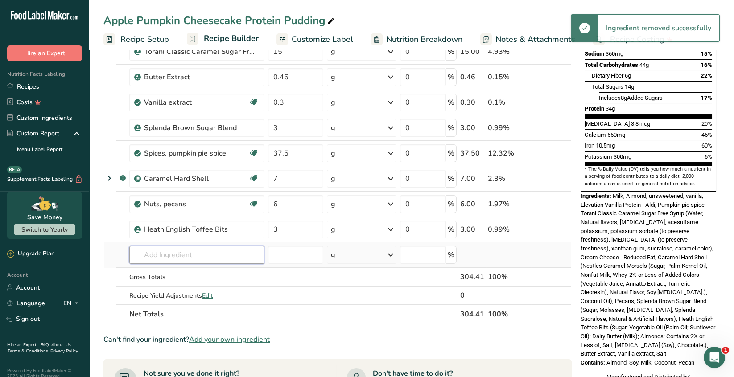
drag, startPoint x: 156, startPoint y: 255, endPoint x: 160, endPoint y: 251, distance: 6.0
click at [158, 253] on input "text" at bounding box center [196, 255] width 135 height 18
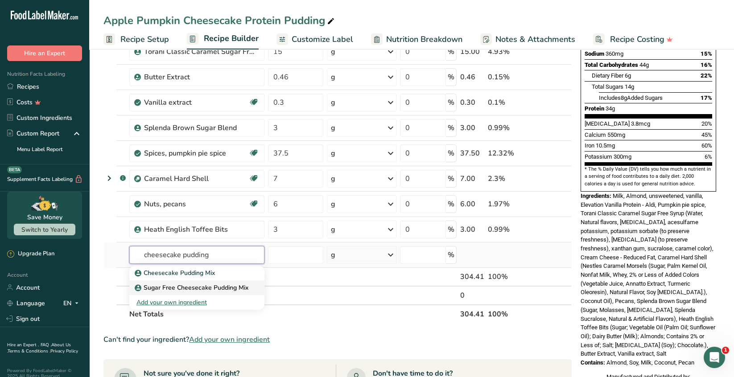
type input "cheesecake pudding"
click at [218, 284] on p "Sugar Free Cheesecake Pudding Mix" at bounding box center [192, 287] width 112 height 9
type input "Sugar Free Cheesecake Pudding Mix"
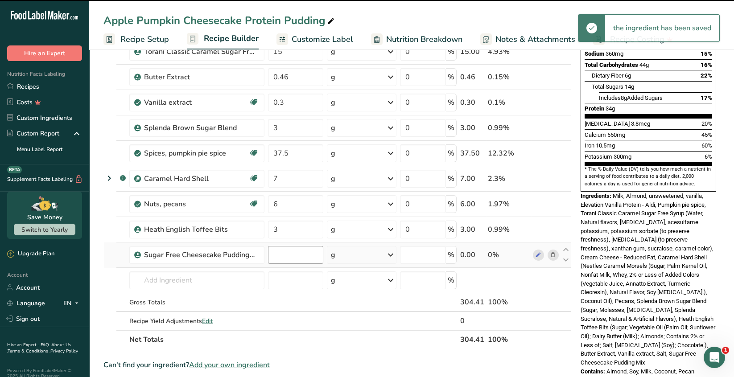
type input "0"
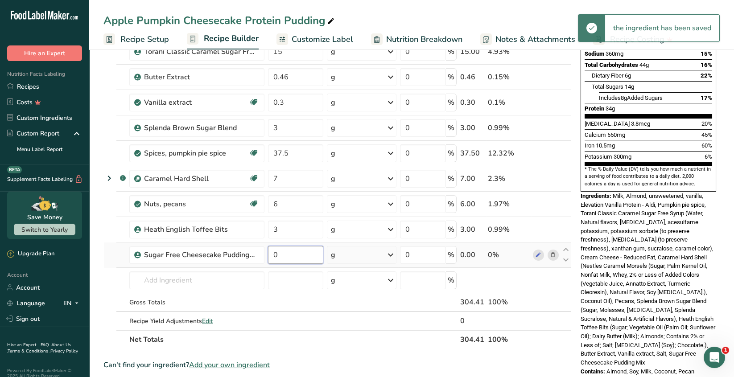
click at [287, 250] on input "0" at bounding box center [295, 255] width 55 height 18
type input "16"
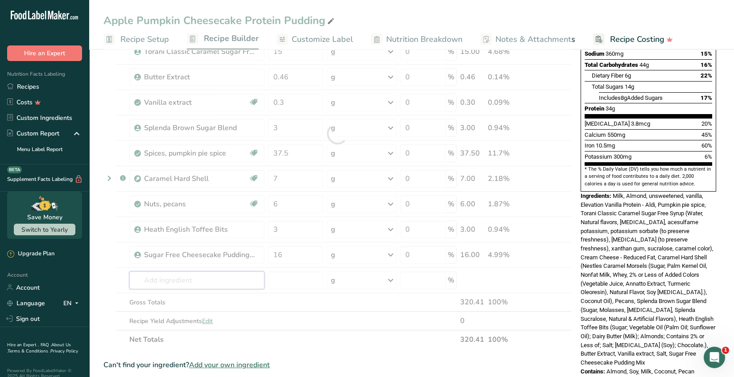
drag, startPoint x: 217, startPoint y: 280, endPoint x: 236, endPoint y: 274, distance: 20.4
click at [217, 279] on div "Ingredient * Amount * Unit * Waste * .a-a{fill:#347362;}.b-a{fill:#fff;} Grams …" at bounding box center [337, 133] width 468 height 430
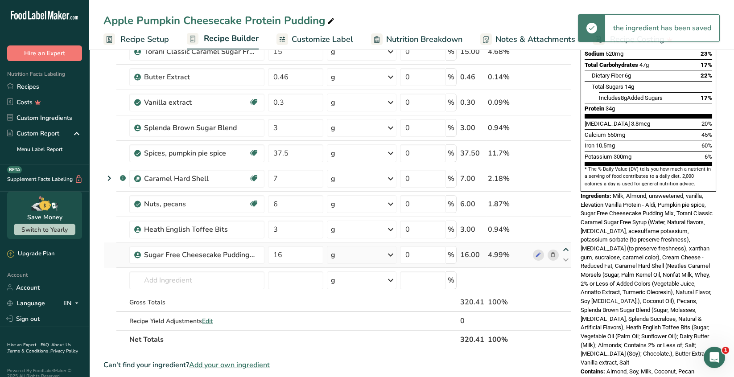
click at [565, 248] on icon at bounding box center [565, 249] width 11 height 7
type input "16"
type input "3"
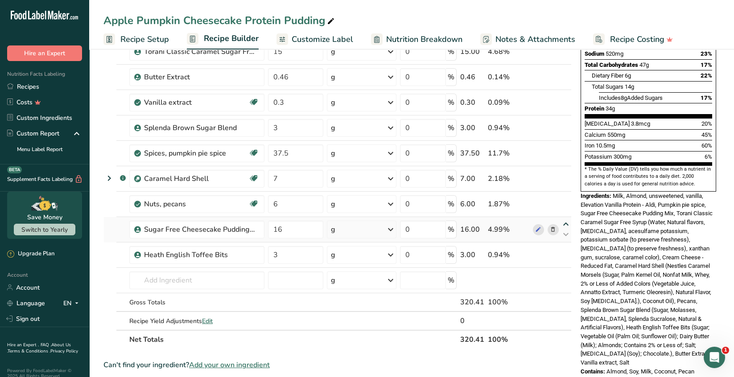
click at [567, 223] on icon at bounding box center [565, 224] width 11 height 7
type input "16"
type input "6"
click at [565, 197] on icon at bounding box center [565, 199] width 11 height 7
type input "16"
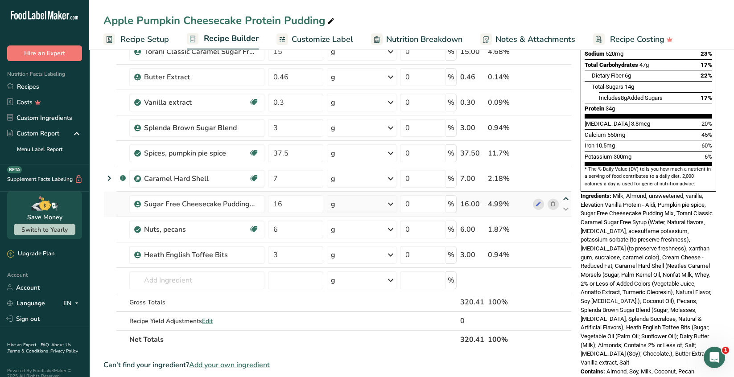
type input "7"
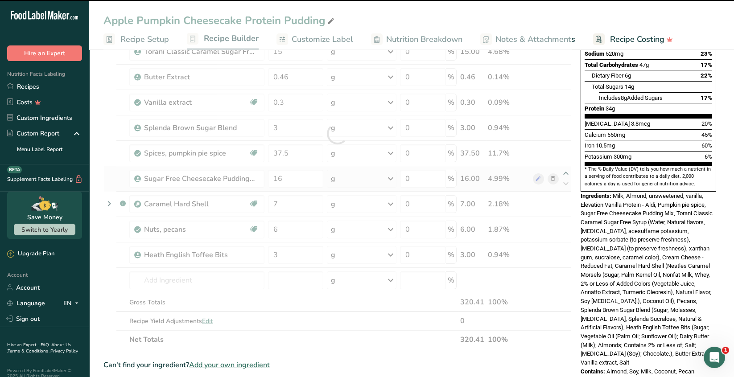
click at [565, 172] on div at bounding box center [337, 133] width 468 height 430
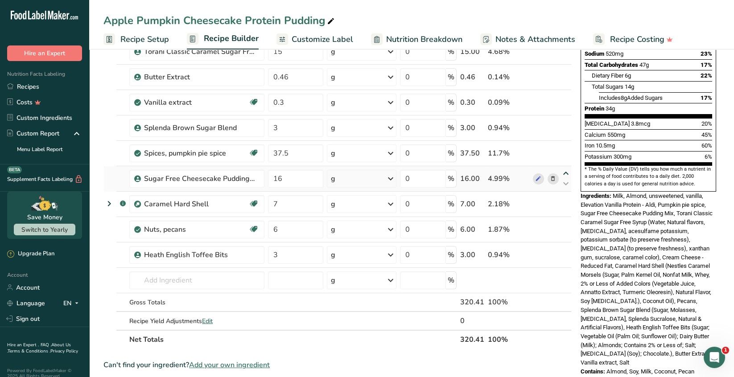
click at [565, 172] on icon at bounding box center [565, 173] width 11 height 7
type input "16"
type input "37.5"
click at [564, 145] on icon at bounding box center [565, 148] width 11 height 7
type input "16"
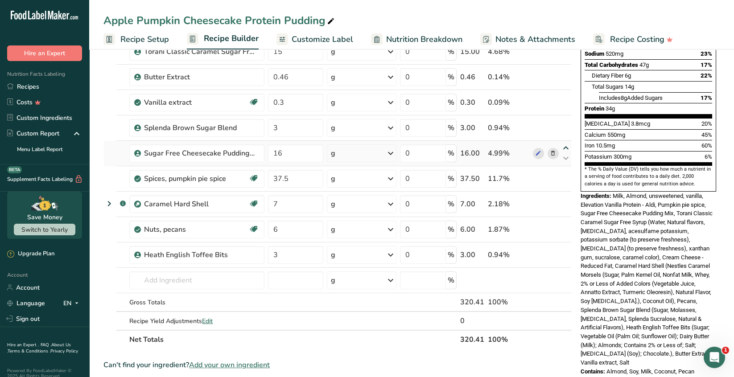
type input "3"
click at [564, 123] on icon at bounding box center [565, 122] width 11 height 7
type input "16"
type input "0.3"
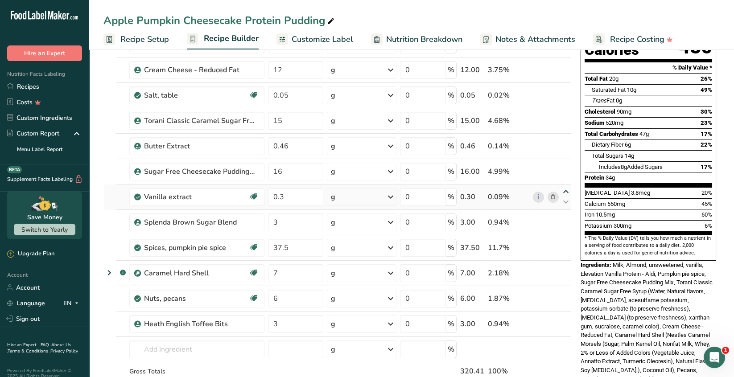
scroll to position [89, 0]
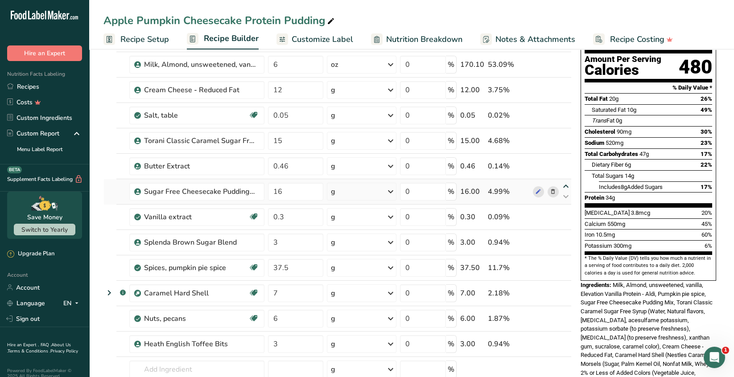
click at [566, 184] on icon at bounding box center [565, 186] width 11 height 7
type input "16"
type input "0.46"
click at [565, 161] on icon at bounding box center [565, 161] width 11 height 7
type input "16"
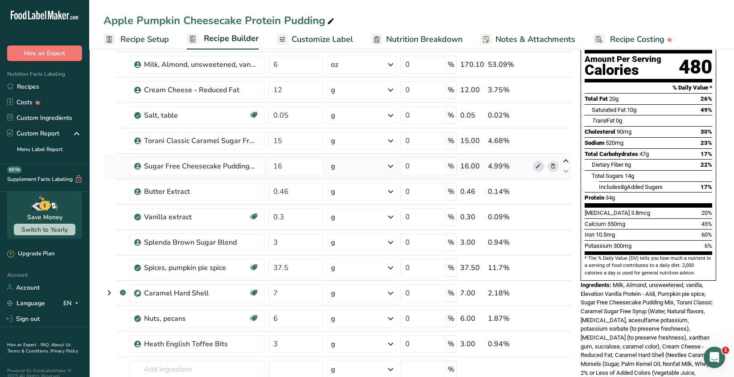
type input "15"
click at [566, 134] on icon at bounding box center [565, 135] width 11 height 7
type input "16"
type input "0.05"
click at [565, 110] on icon at bounding box center [565, 110] width 11 height 7
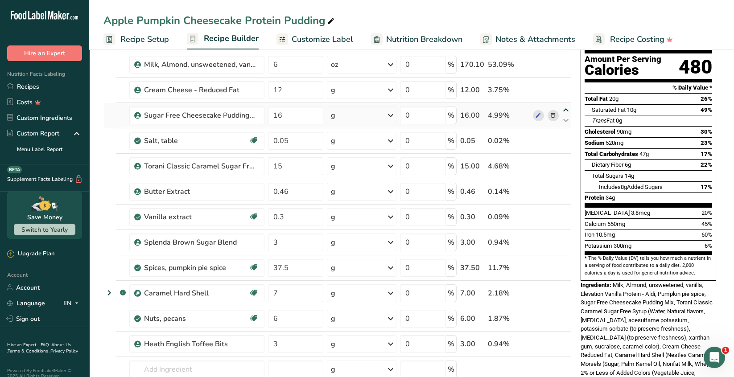
type input "16"
click at [283, 115] on input "12" at bounding box center [295, 116] width 55 height 18
type input "16"
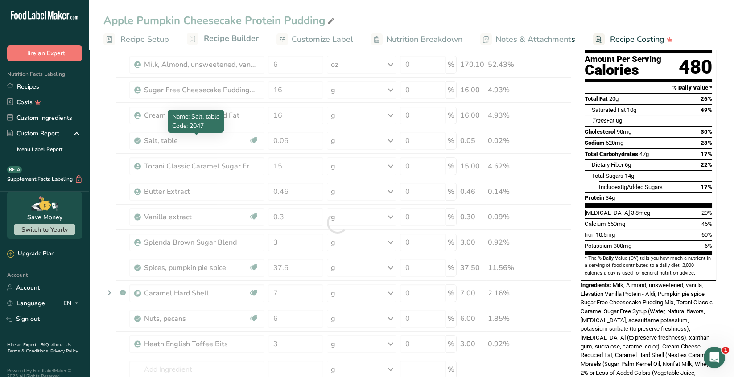
drag, startPoint x: 212, startPoint y: 144, endPoint x: 230, endPoint y: 144, distance: 17.8
click at [212, 144] on div "Ingredient * Amount * Unit * Waste * .a-a{fill:#347362;}.b-a{fill:#fff;} Grams …" at bounding box center [337, 223] width 468 height 430
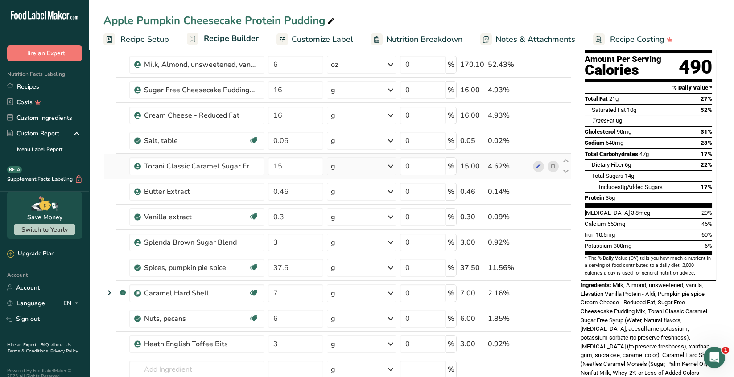
click at [553, 165] on icon at bounding box center [552, 166] width 6 height 9
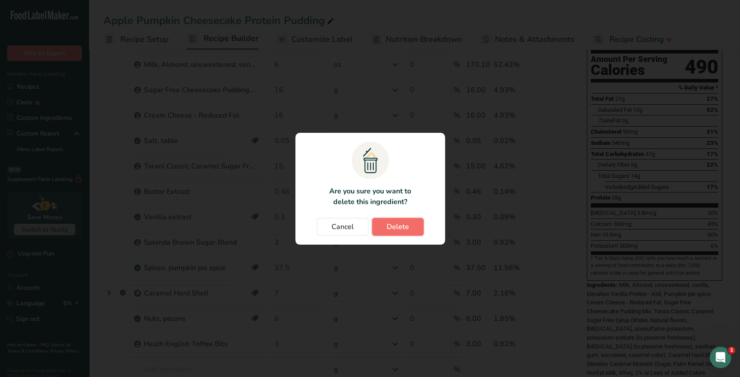
click at [402, 229] on span "Delete" at bounding box center [398, 226] width 22 height 11
type input "0.46"
type input "0.3"
type input "3"
type input "37.5"
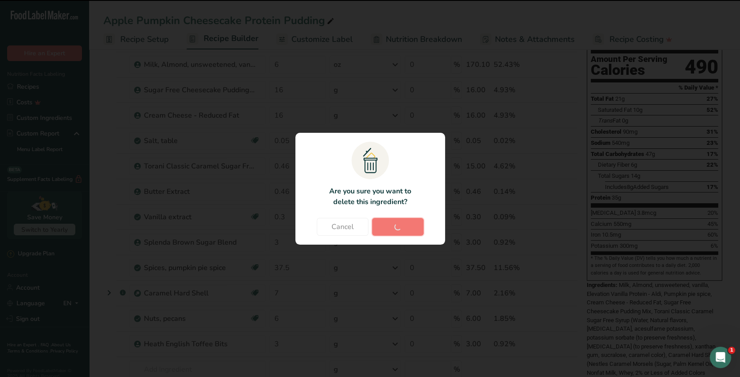
type input "7"
type input "6"
type input "3"
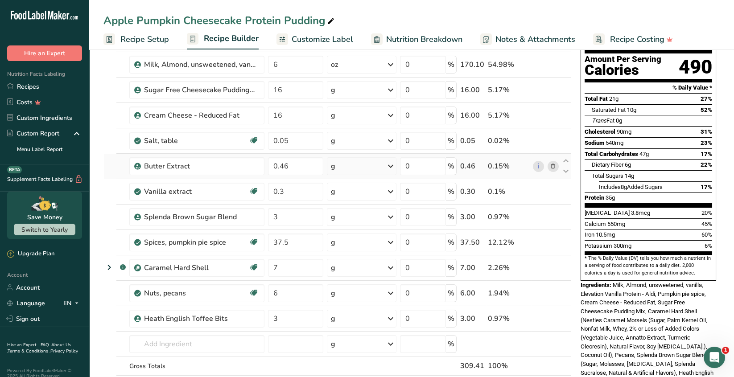
click at [554, 165] on icon at bounding box center [552, 166] width 6 height 9
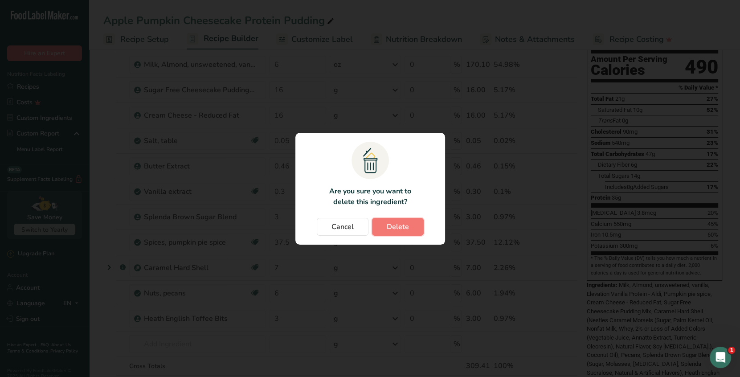
click at [393, 228] on span "Delete" at bounding box center [398, 226] width 22 height 11
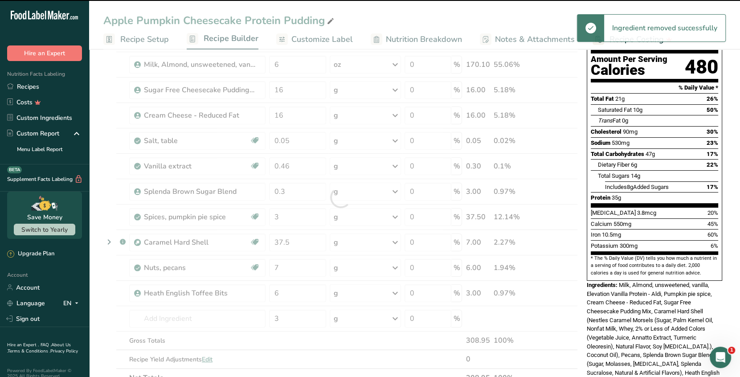
type input "0.3"
type input "3"
type input "37.5"
type input "7"
type input "6"
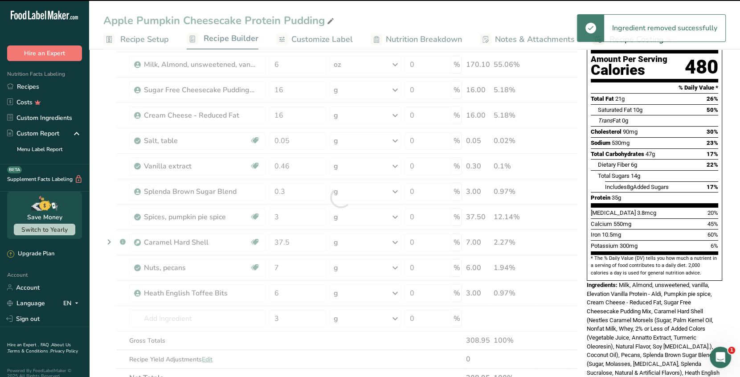
type input "3"
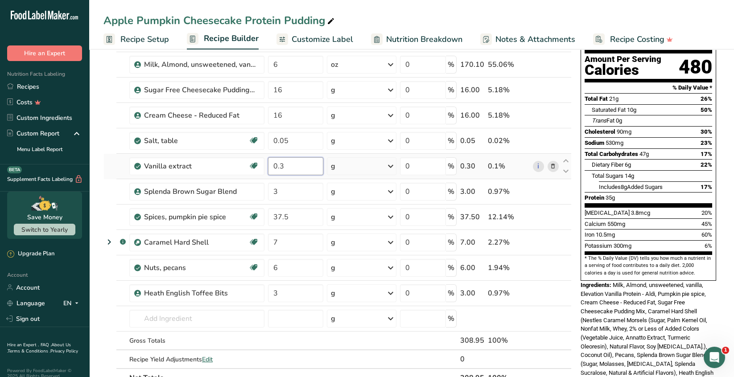
click at [285, 165] on input "0.3" at bounding box center [295, 166] width 55 height 18
type input "0"
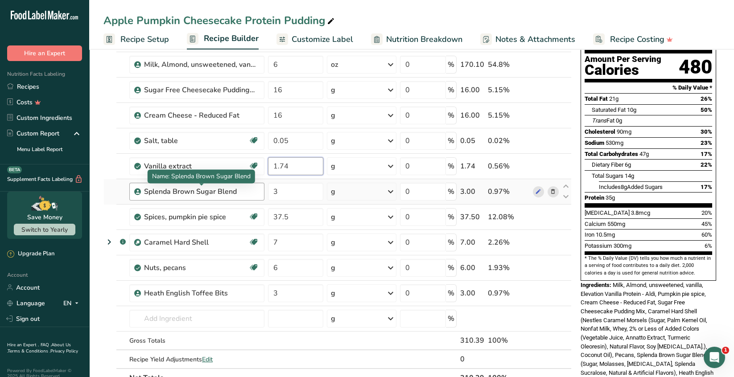
type input "1.74"
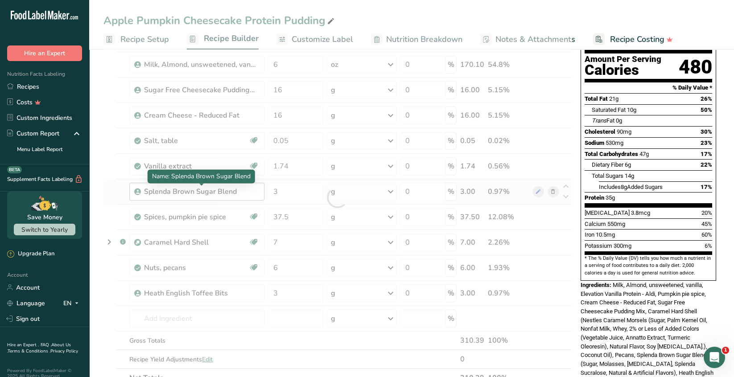
click at [243, 189] on div "Ingredient * Amount * Unit * Waste * .a-a{fill:#347362;}.b-a{fill:#fff;} Grams …" at bounding box center [337, 198] width 468 height 380
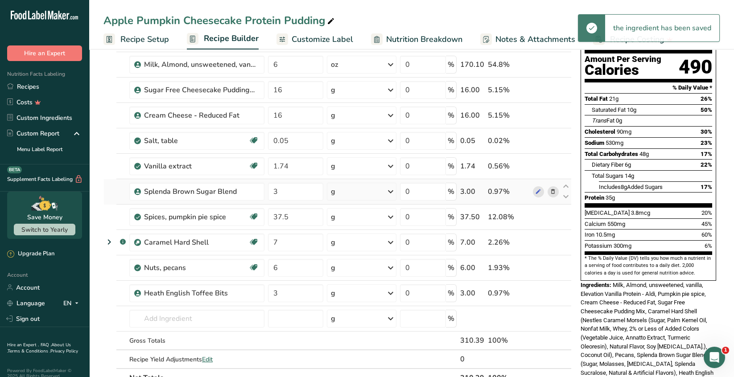
click at [552, 192] on icon at bounding box center [552, 191] width 6 height 9
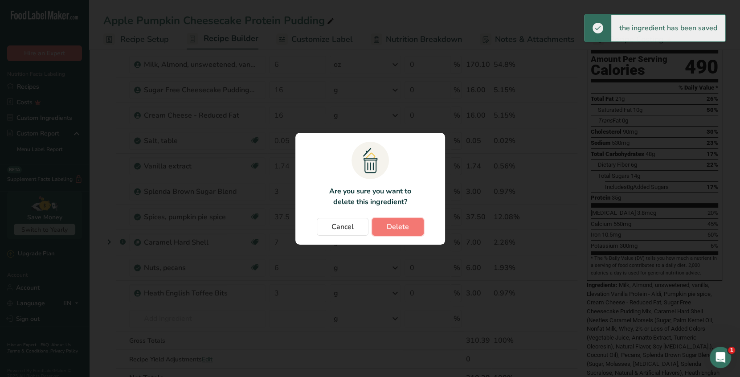
click at [396, 227] on span "Delete" at bounding box center [398, 226] width 22 height 11
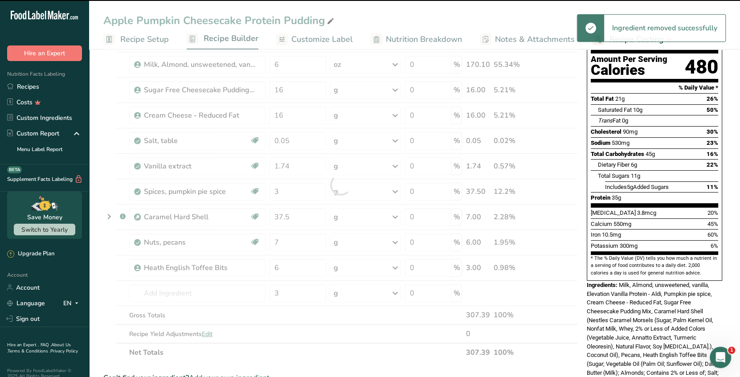
type input "37.5"
type input "7"
type input "6"
type input "3"
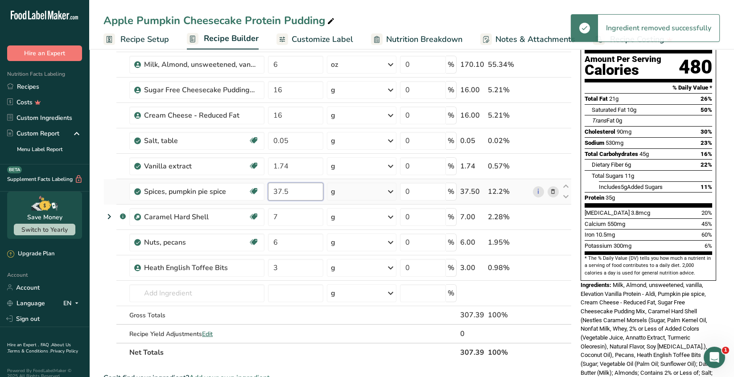
drag, startPoint x: 290, startPoint y: 190, endPoint x: 289, endPoint y: 180, distance: 9.4
click at [290, 189] on input "37.5" at bounding box center [295, 192] width 55 height 18
type input "3"
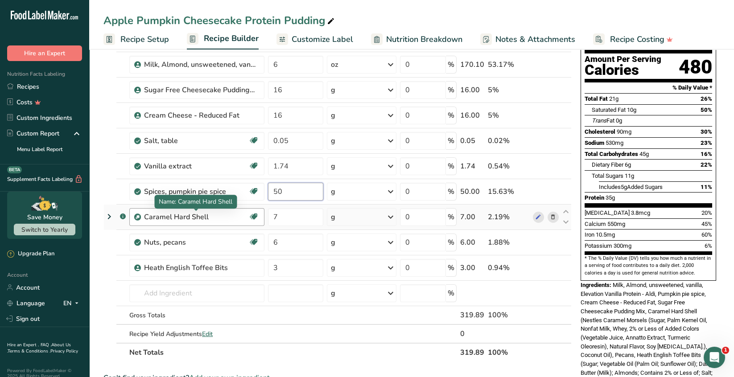
type input "50"
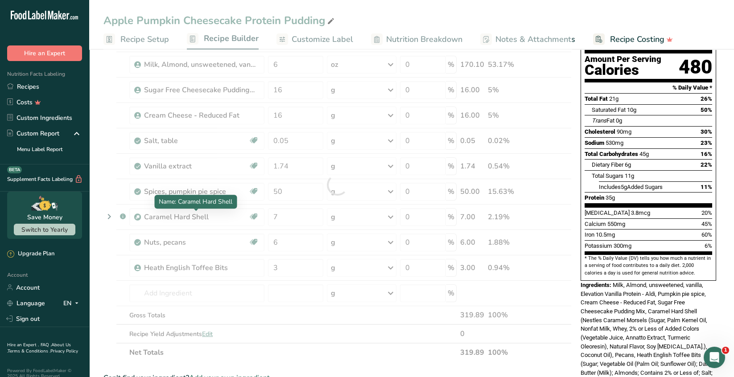
drag, startPoint x: 227, startPoint y: 219, endPoint x: 232, endPoint y: 217, distance: 5.5
click at [229, 217] on div "Ingredient * Amount * Unit * Waste * .a-a{fill:#347362;}.b-a{fill:#fff;} Grams …" at bounding box center [337, 185] width 468 height 354
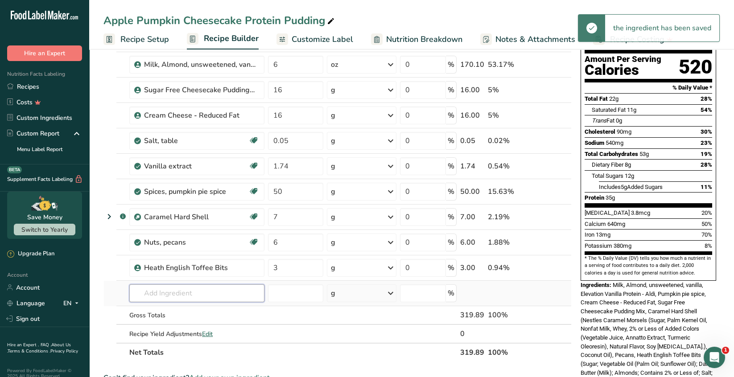
click at [152, 291] on input "text" at bounding box center [196, 293] width 135 height 18
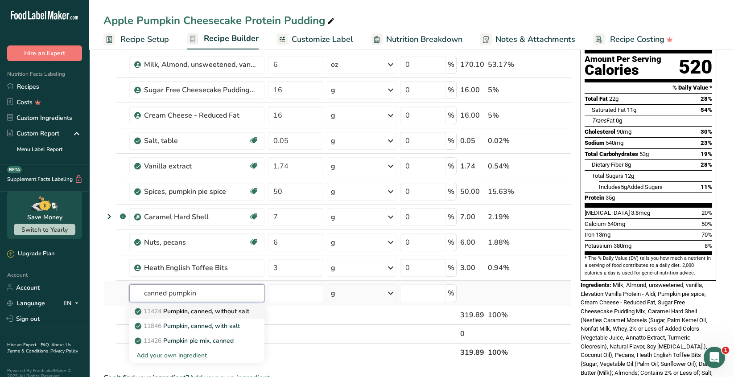
type input "canned pumpkin"
click at [243, 311] on p "11424 Pumpkin, canned, without salt" at bounding box center [192, 311] width 113 height 9
type input "Pumpkin, canned, without salt"
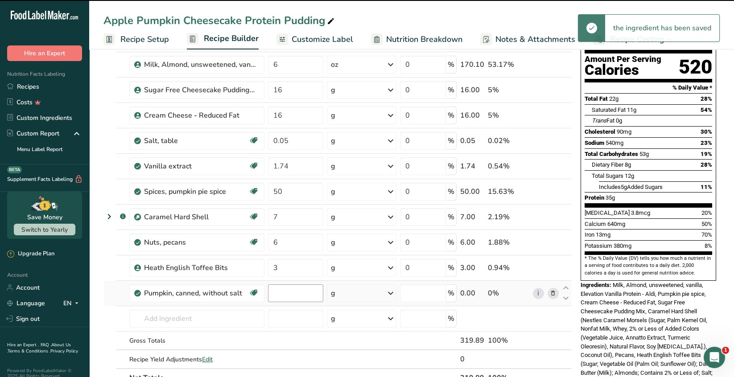
type input "0"
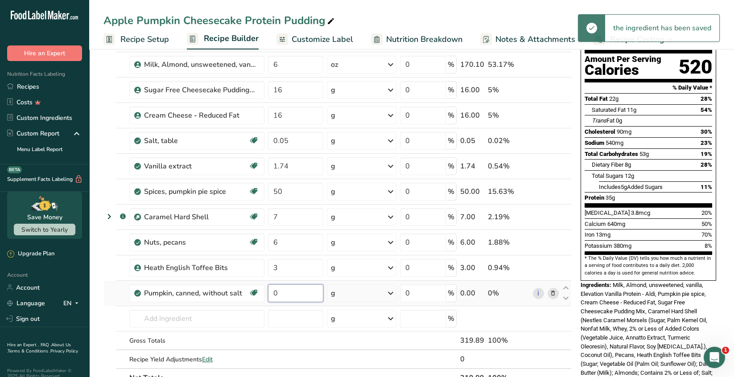
click at [280, 292] on input "0" at bounding box center [295, 293] width 55 height 18
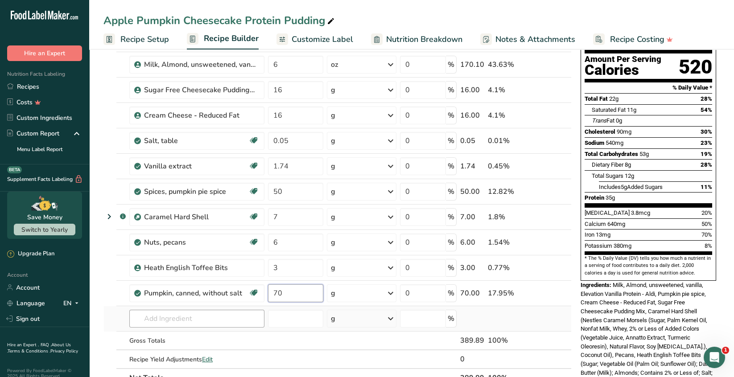
type input "70"
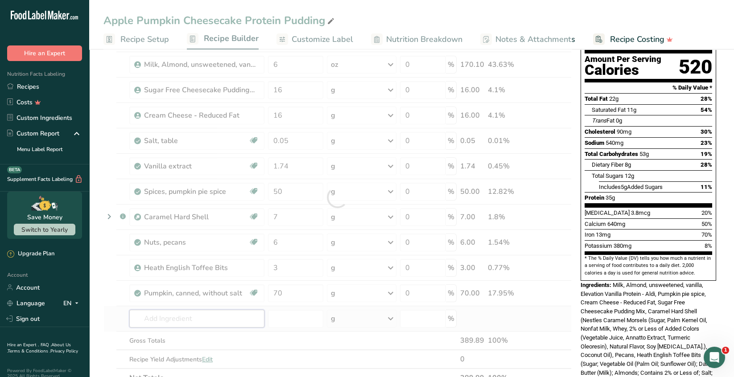
drag, startPoint x: 208, startPoint y: 315, endPoint x: 263, endPoint y: 321, distance: 55.6
click at [210, 315] on div "Ingredient * Amount * Unit * Waste * .a-a{fill:#347362;}.b-a{fill:#fff;} Grams …" at bounding box center [337, 198] width 468 height 380
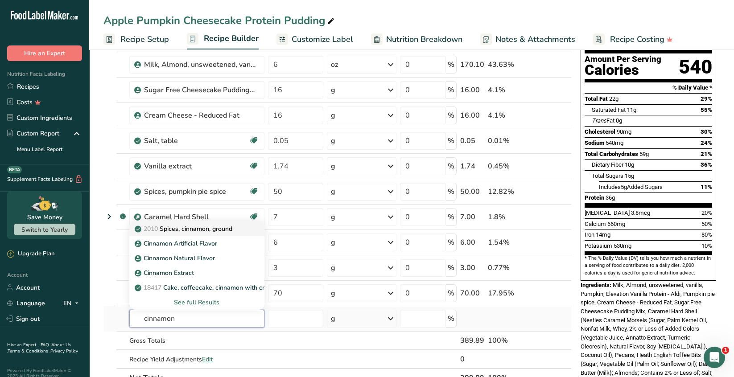
type input "cinnamon"
click at [229, 230] on p "2010 Spices, cinnamon, ground" at bounding box center [184, 228] width 96 height 9
type input "Spices, cinnamon, ground"
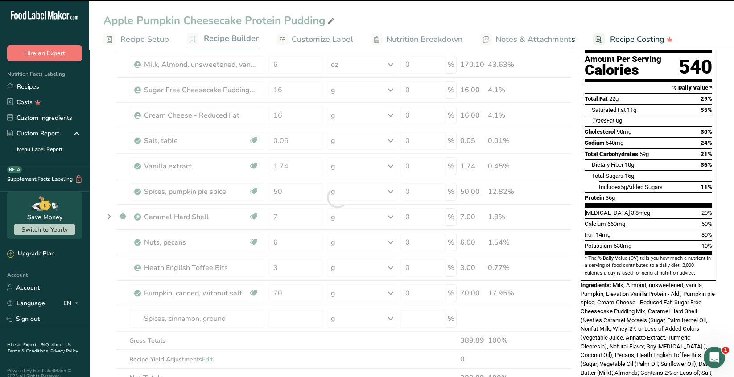
type input "0"
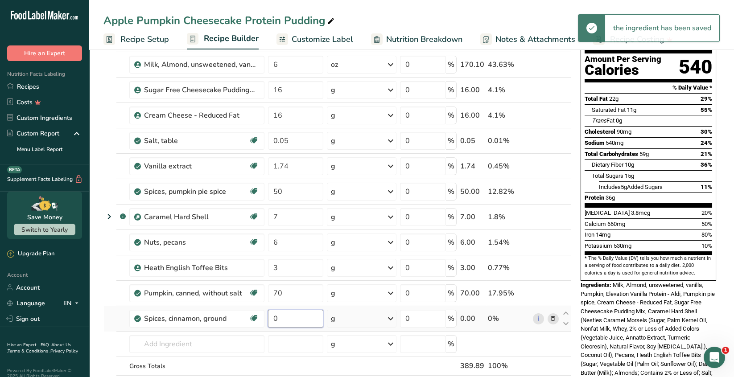
click at [286, 319] on input "0" at bounding box center [295, 319] width 55 height 18
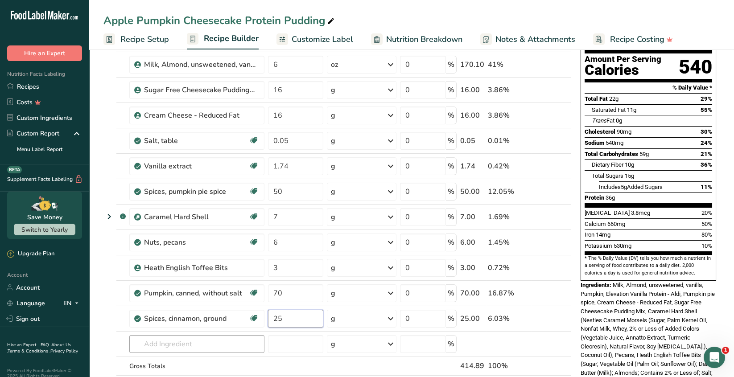
type input "25"
click at [158, 346] on div "Ingredient * Amount * Unit * Waste * .a-a{fill:#347362;}.b-a{fill:#fff;} Grams …" at bounding box center [337, 210] width 468 height 405
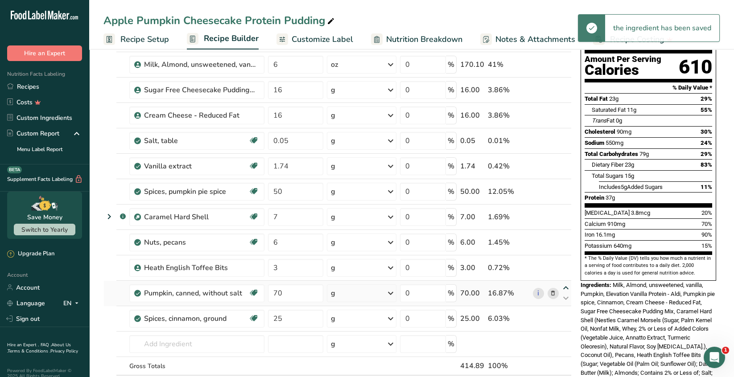
click at [564, 285] on icon at bounding box center [565, 288] width 11 height 7
type input "70"
type input "3"
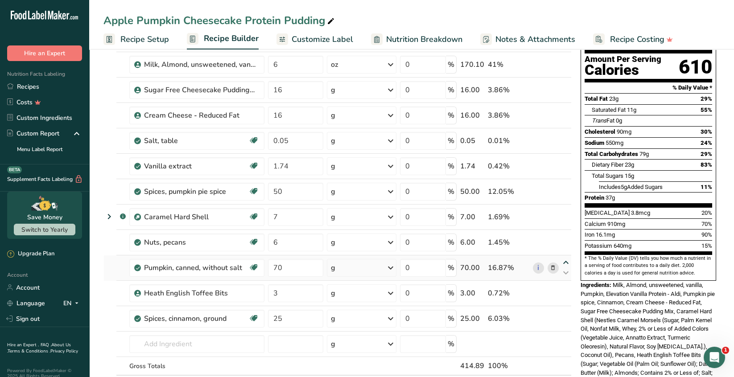
click at [564, 261] on icon at bounding box center [565, 262] width 11 height 7
type input "70"
type input "6"
click at [564, 235] on icon at bounding box center [565, 237] width 11 height 7
type input "70"
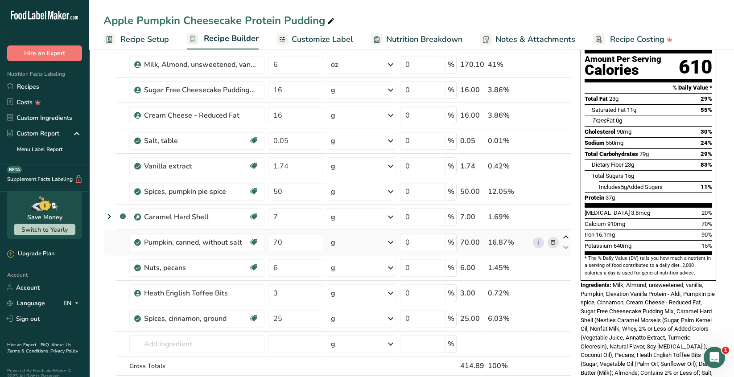
type input "7"
click at [565, 212] on icon at bounding box center [565, 212] width 11 height 7
type input "70"
type input "50"
click at [565, 184] on icon at bounding box center [565, 186] width 11 height 7
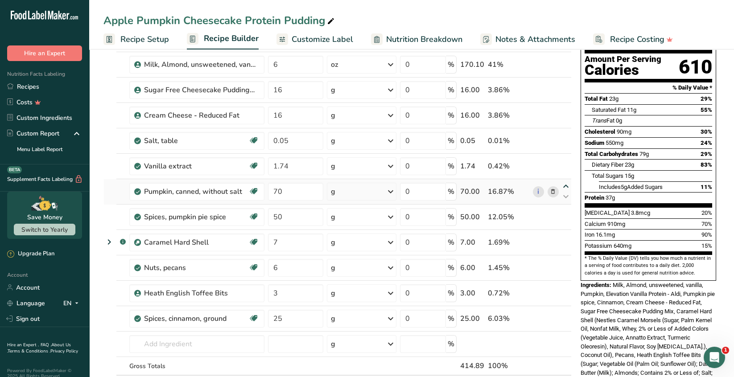
type input "70"
type input "1.74"
click at [566, 160] on icon at bounding box center [565, 161] width 11 height 7
type input "70"
type input "0.05"
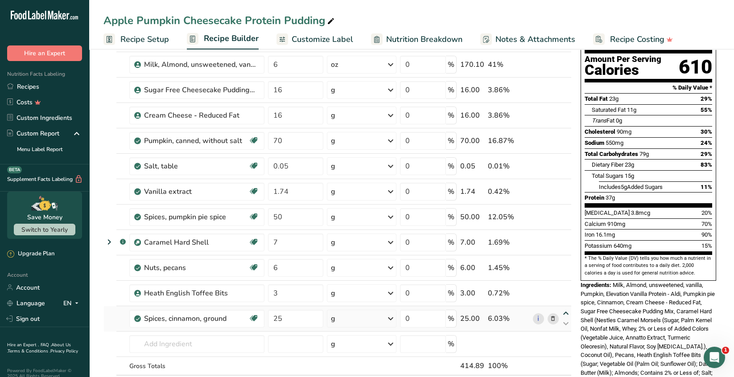
click at [566, 312] on icon at bounding box center [565, 313] width 11 height 7
type input "25"
type input "3"
click at [565, 287] on icon at bounding box center [565, 288] width 11 height 7
type input "25"
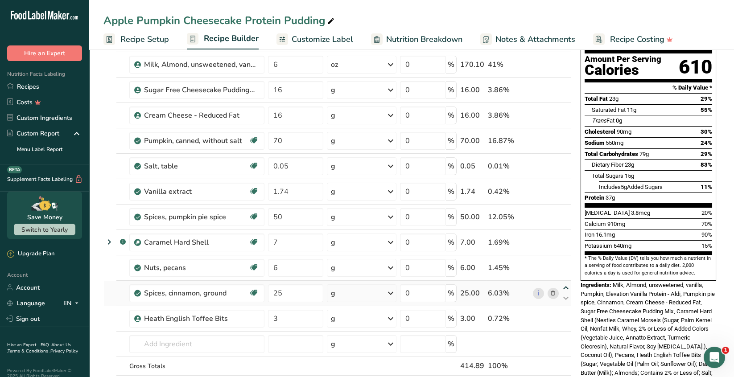
type input "6"
click at [565, 262] on icon at bounding box center [565, 262] width 11 height 7
type input "25"
click at [552, 266] on icon at bounding box center [552, 267] width 6 height 9
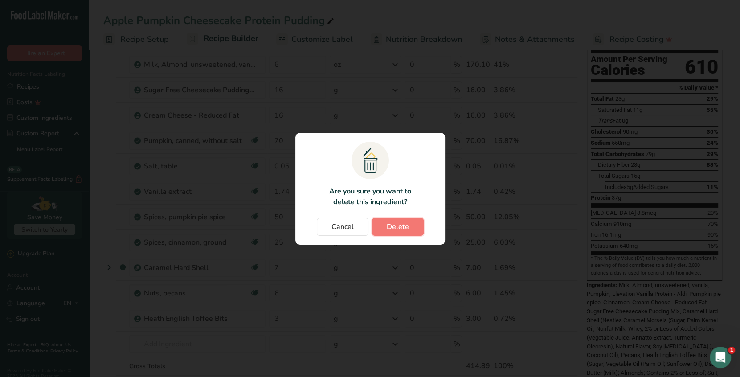
click at [409, 228] on button "Delete" at bounding box center [398, 227] width 52 height 18
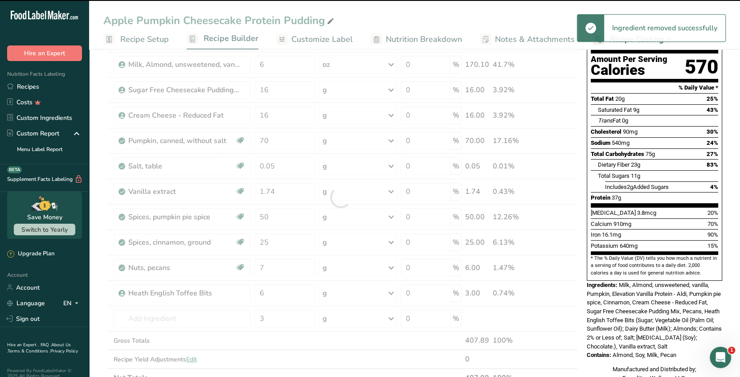
type input "6"
type input "3"
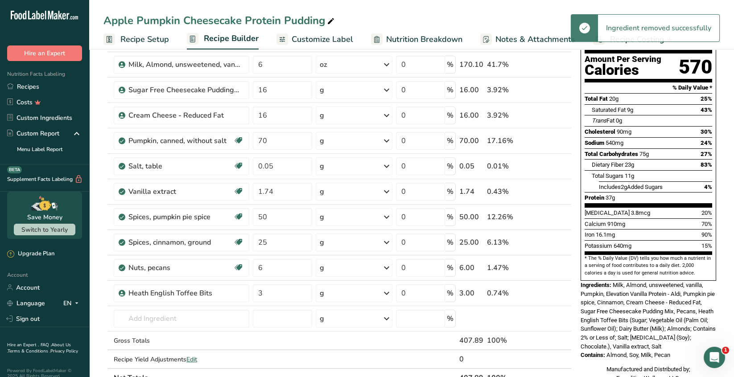
click at [550, 266] on icon at bounding box center [552, 267] width 6 height 9
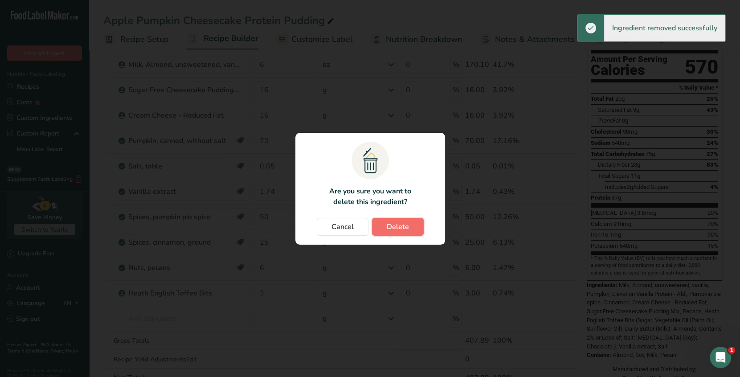
click at [391, 224] on span "Delete" at bounding box center [398, 226] width 22 height 11
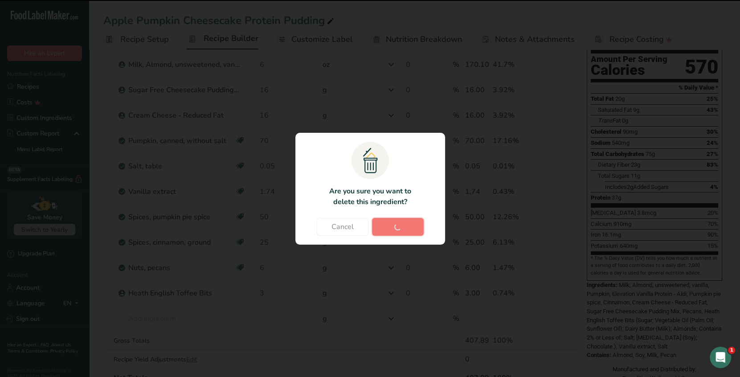
type input "3"
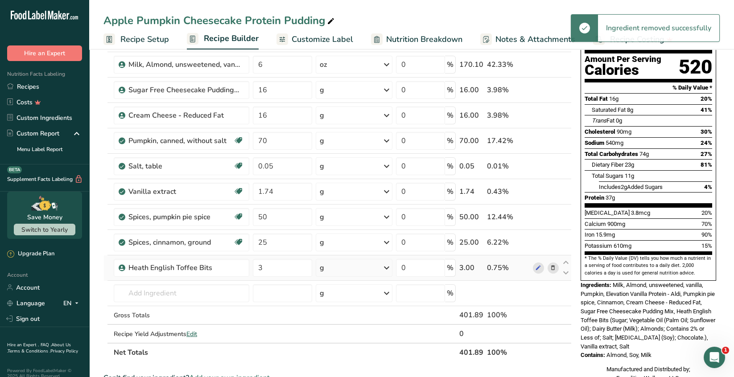
click at [552, 267] on icon at bounding box center [552, 267] width 6 height 9
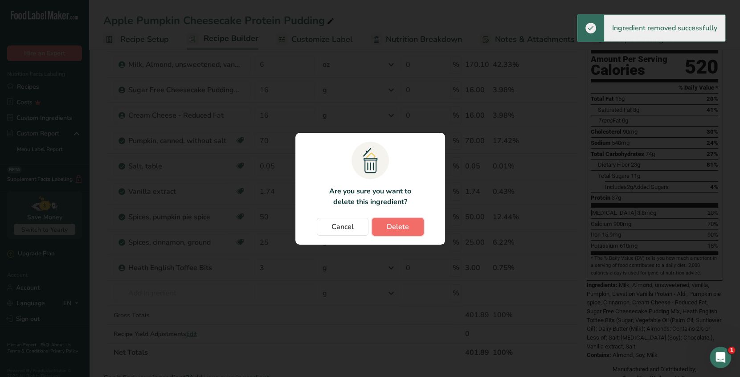
click at [402, 228] on span "Delete" at bounding box center [398, 226] width 22 height 11
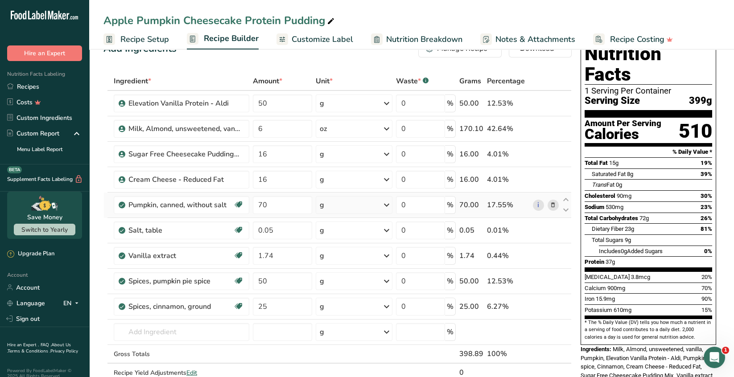
scroll to position [45, 0]
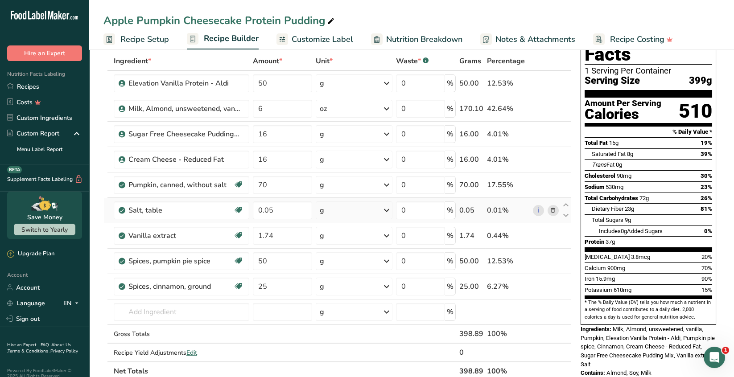
click at [553, 209] on icon at bounding box center [552, 210] width 6 height 9
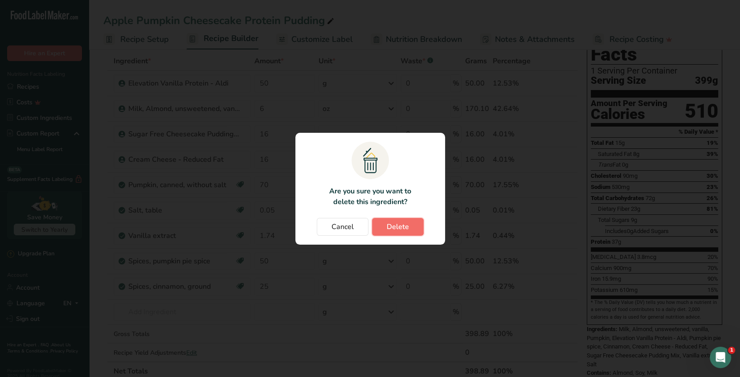
click at [412, 224] on button "Delete" at bounding box center [398, 227] width 52 height 18
type input "1.74"
type input "50"
type input "25"
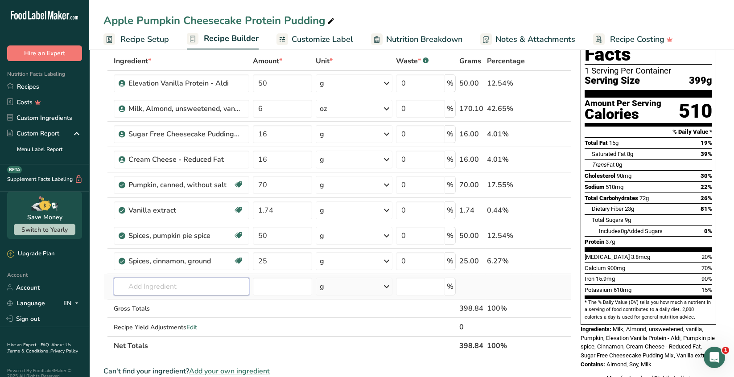
drag, startPoint x: 138, startPoint y: 286, endPoint x: 146, endPoint y: 281, distance: 9.2
click at [141, 283] on input "text" at bounding box center [181, 287] width 135 height 18
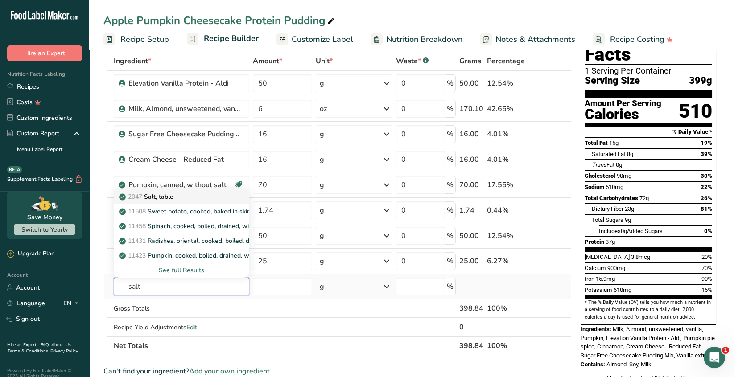
type input "salt"
click at [178, 198] on div "2047 Salt, table" at bounding box center [174, 196] width 107 height 9
type input "Salt, table"
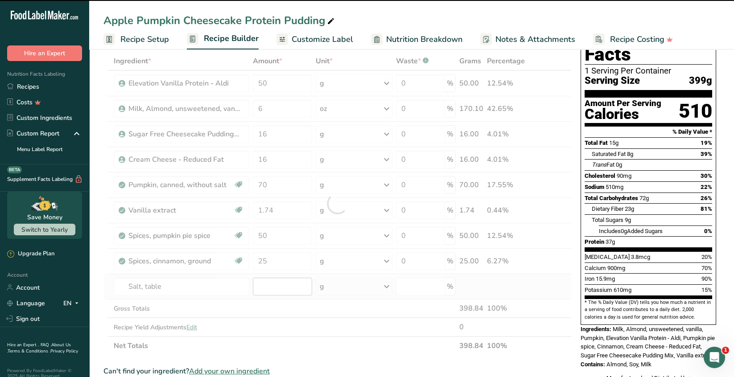
type input "0"
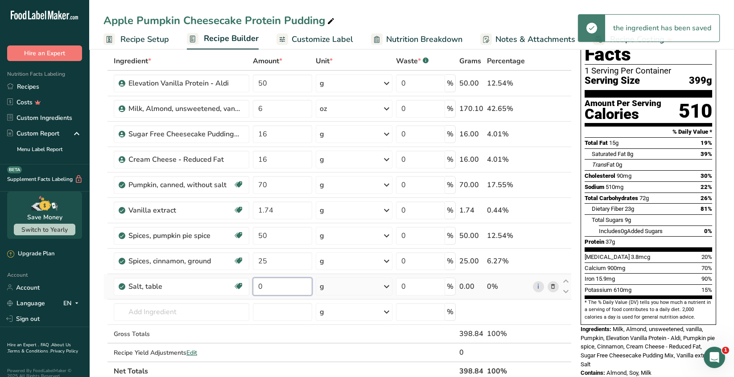
click at [269, 287] on input "0" at bounding box center [282, 287] width 59 height 18
type input "0.05"
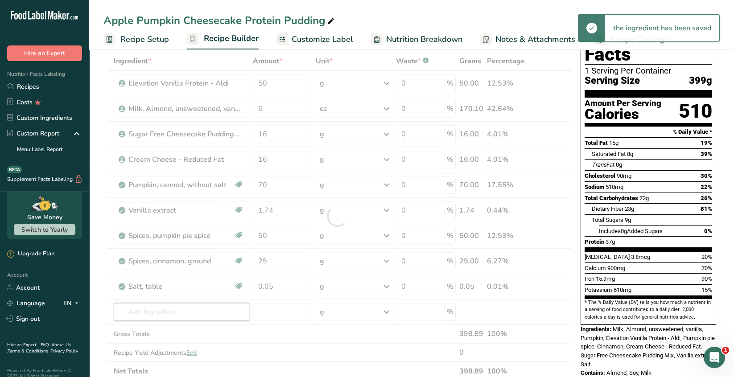
click at [189, 312] on div "Ingredient * Amount * Unit * Waste * .a-a{fill:#347362;}.b-a{fill:#fff;} Grams …" at bounding box center [337, 216] width 468 height 329
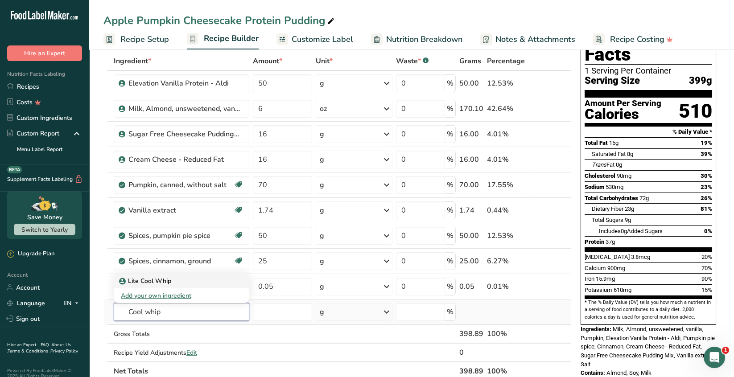
type input "Cool whip"
click at [168, 278] on p "Lite Cool Whip" at bounding box center [146, 280] width 50 height 9
type input "Lite Cool Whip"
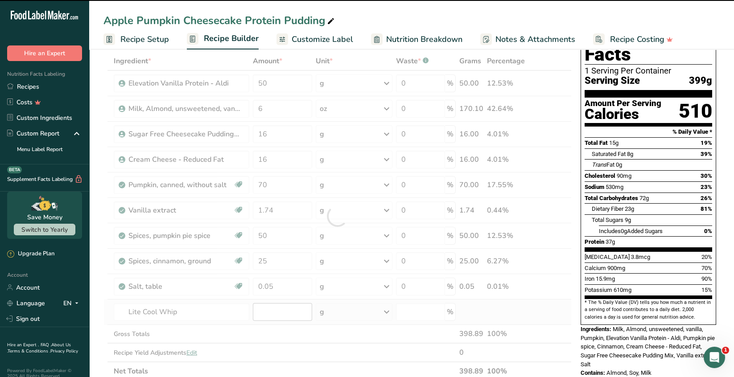
type input "0"
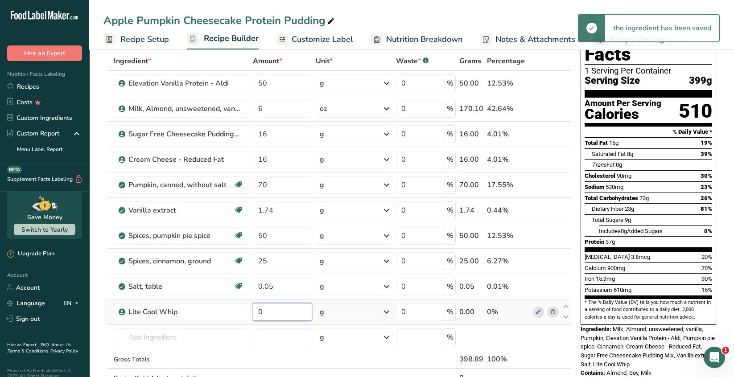
click at [275, 311] on input "0" at bounding box center [282, 312] width 59 height 18
type input "10"
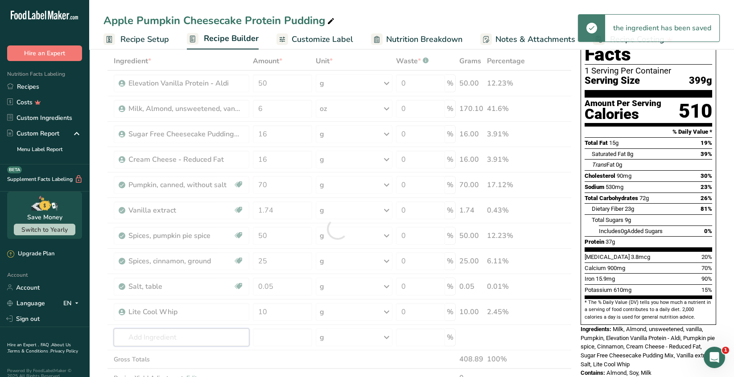
click at [193, 339] on div "Ingredient * Amount * Unit * Waste * .a-a{fill:#347362;}.b-a{fill:#fff;} Grams …" at bounding box center [337, 229] width 468 height 354
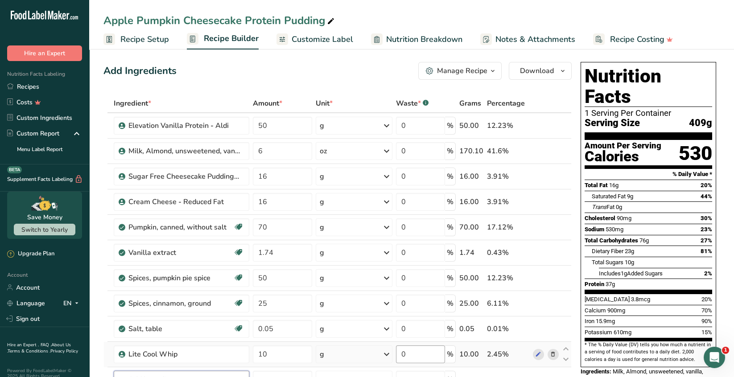
scroll to position [0, 0]
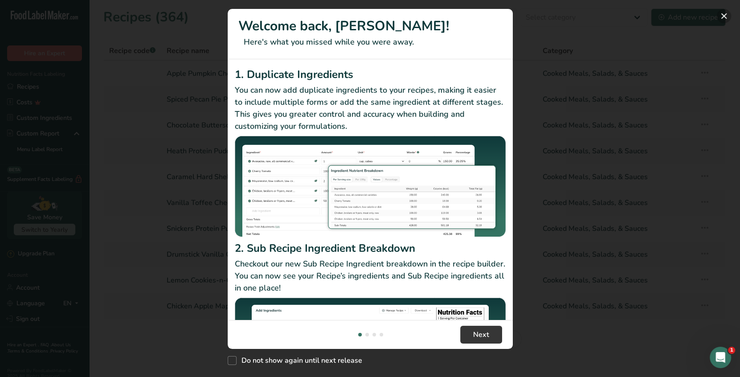
click at [723, 20] on button "New Features" at bounding box center [724, 16] width 14 height 14
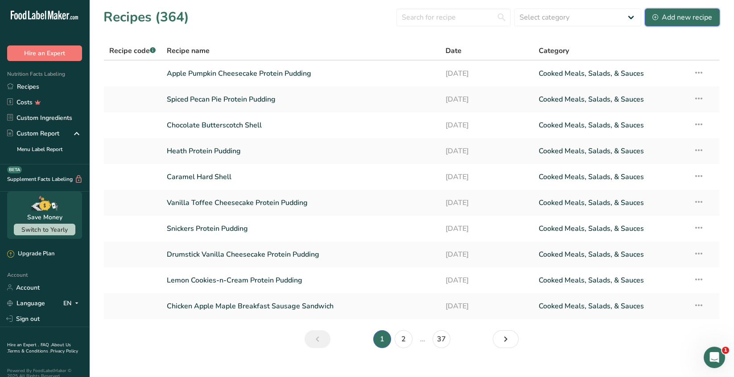
click at [675, 18] on div "Add new recipe" at bounding box center [682, 17] width 60 height 11
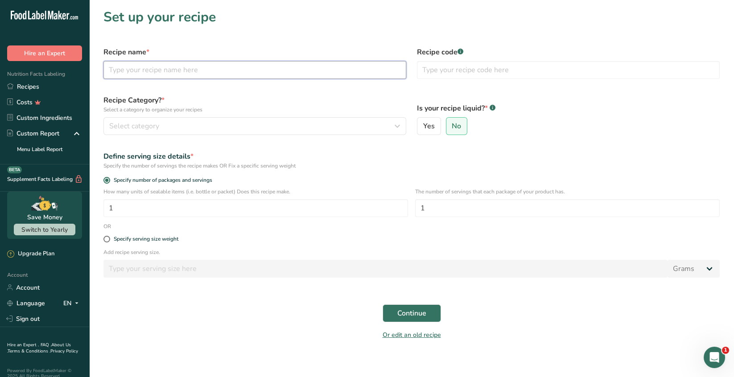
click at [123, 72] on input "text" at bounding box center [254, 70] width 303 height 18
type input "Cooked Spiced Apples"
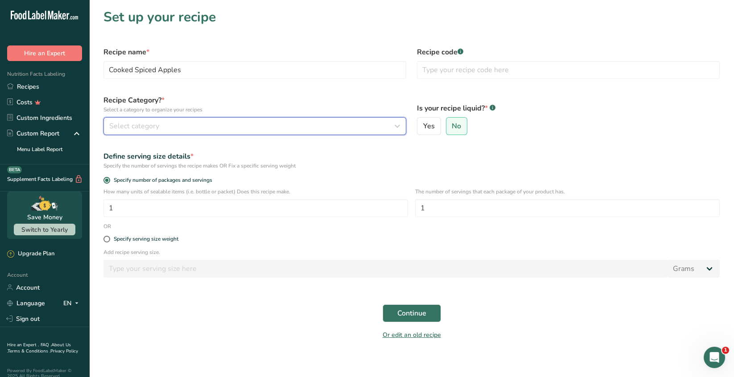
click at [123, 129] on span "Select category" at bounding box center [134, 126] width 50 height 11
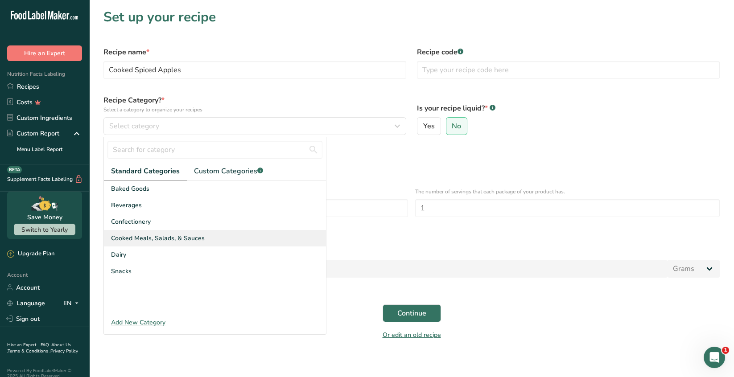
drag, startPoint x: 189, startPoint y: 237, endPoint x: 206, endPoint y: 230, distance: 18.0
click at [193, 236] on span "Cooked Meals, Salads, & Sauces" at bounding box center [158, 238] width 94 height 9
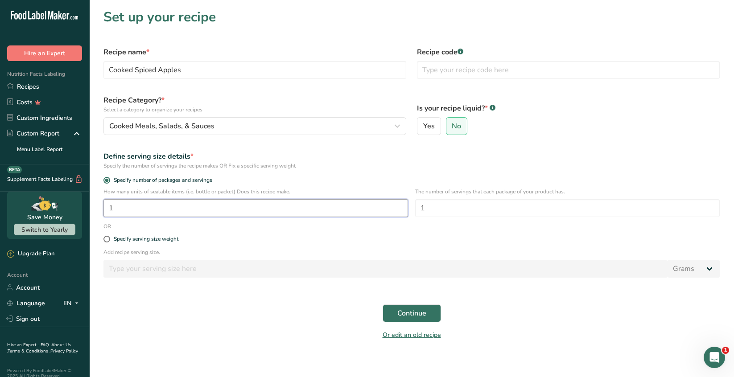
click at [116, 209] on input "1" at bounding box center [255, 208] width 304 height 18
type input "12.2"
click at [409, 318] on span "Continue" at bounding box center [411, 313] width 29 height 11
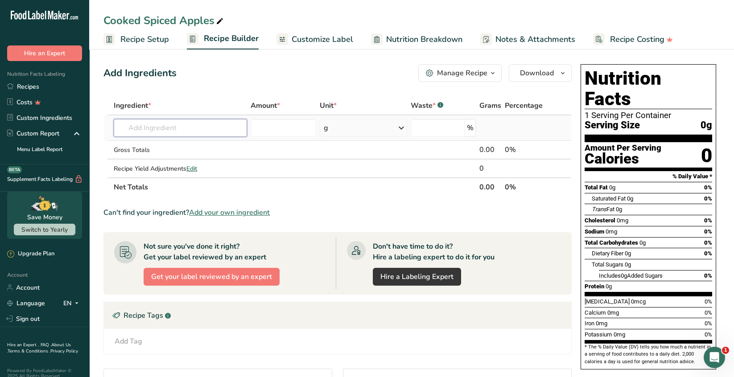
click at [140, 129] on input "text" at bounding box center [180, 128] width 133 height 18
type input "apples, raw, hon"
click at [169, 145] on p "apples, raw, honeycrisp, with skin (Includes foods for USDA's Food Distribution…" at bounding box center [268, 145] width 295 height 9
type input "apples, raw, honeycrisp, with skin (Includes foods for USDA's Food Distribution…"
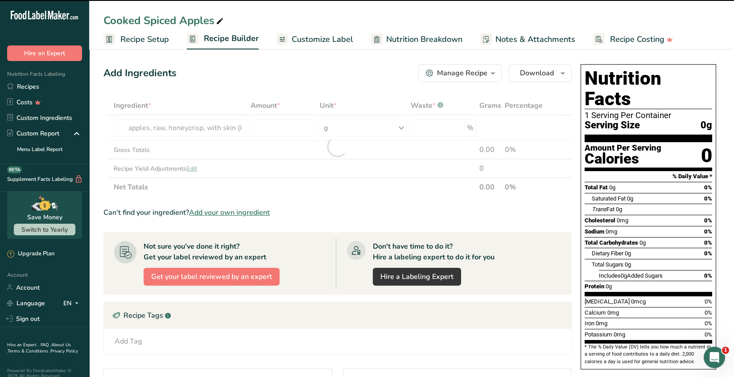
type input "0"
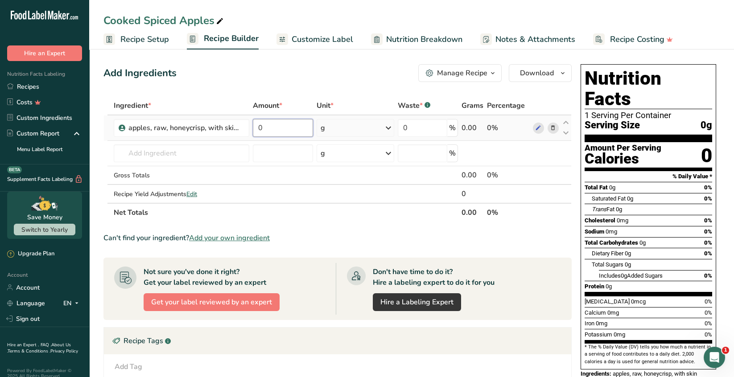
click at [269, 129] on input "0" at bounding box center [283, 128] width 60 height 18
type input "364"
click at [212, 148] on div "Ingredient * Amount * Unit * Waste * .a-a{fill:#347362;}.b-a{fill:#fff;} Grams …" at bounding box center [337, 159] width 468 height 126
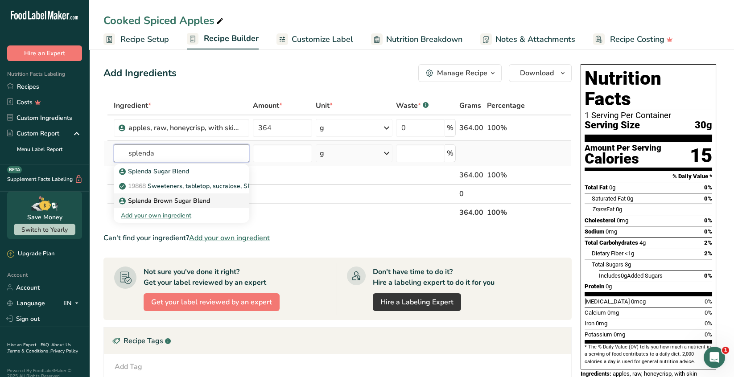
type input "splenda"
click at [203, 201] on p "Splenda Brown Sugar Blend" at bounding box center [165, 200] width 89 height 9
type input "Splenda Brown Sugar Blend"
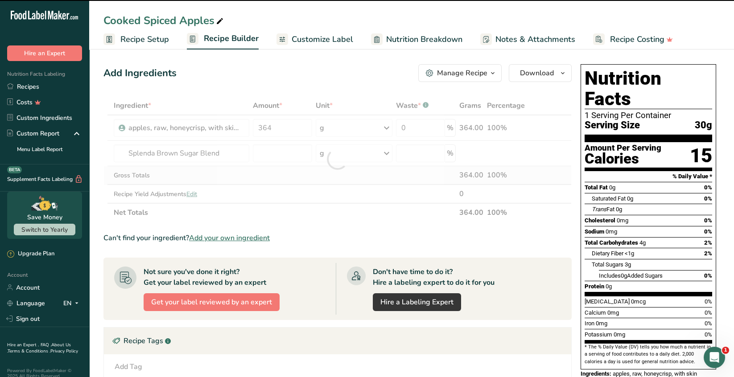
type input "0"
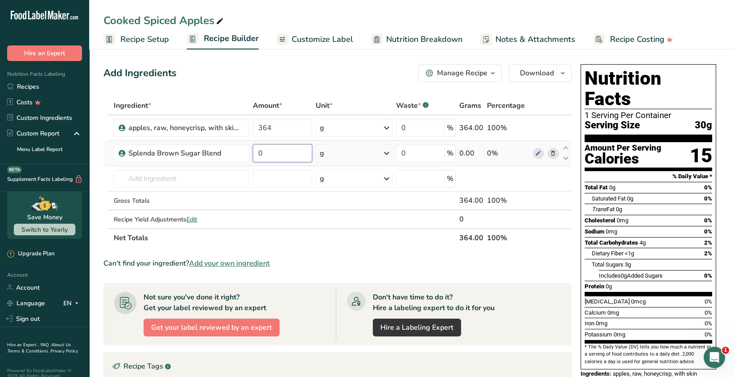
click at [269, 153] on input "0" at bounding box center [282, 153] width 59 height 18
type input "1.5"
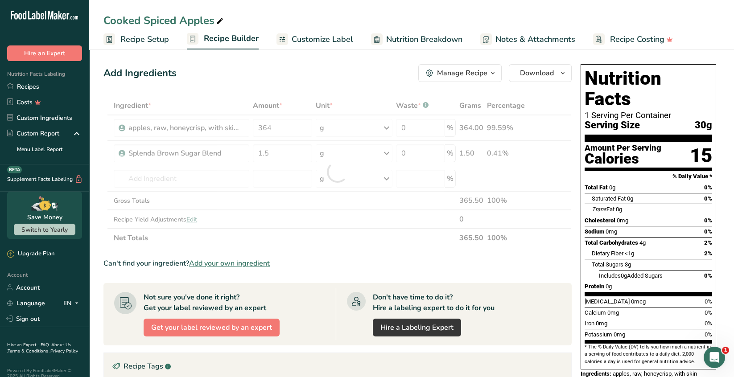
click at [382, 148] on div "Ingredient * Amount * Unit * Waste * .a-a{fill:#347362;}.b-a{fill:#fff;} Grams …" at bounding box center [337, 171] width 468 height 151
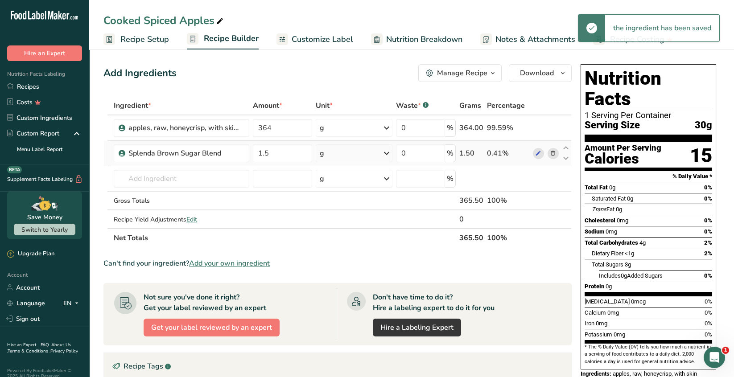
click at [384, 151] on icon at bounding box center [386, 153] width 11 height 16
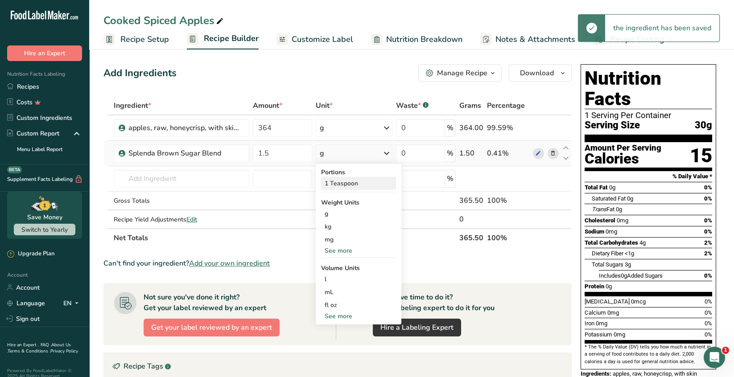
click at [365, 186] on div "1 Teaspoon" at bounding box center [358, 183] width 75 height 13
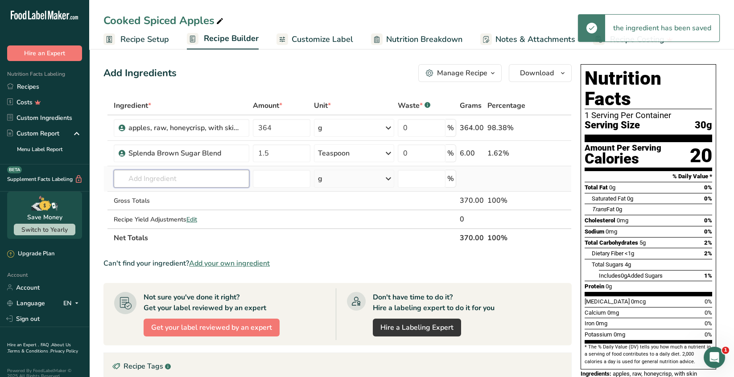
drag, startPoint x: 138, startPoint y: 180, endPoint x: 145, endPoint y: 176, distance: 8.0
click at [139, 177] on input "text" at bounding box center [181, 179] width 135 height 18
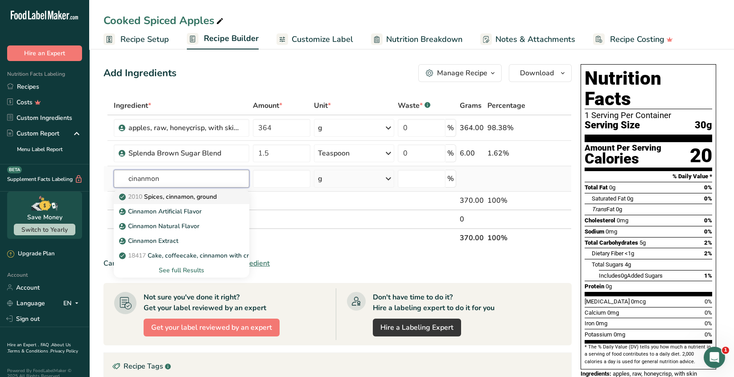
type input "cinanmon"
click at [177, 201] on p "2010 Spices, cinnamon, ground" at bounding box center [169, 196] width 96 height 9
type input "Spices, cinnamon, ground"
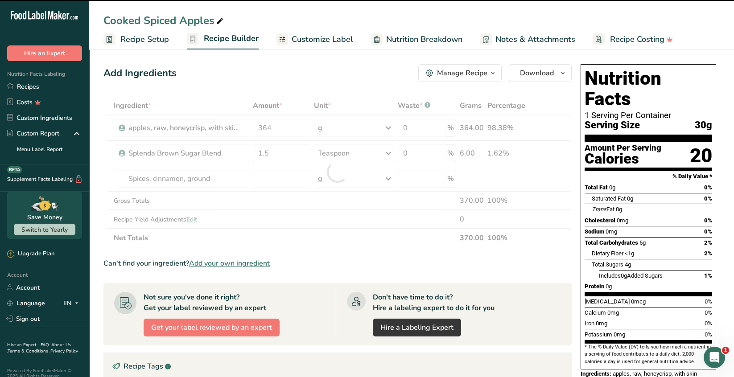
type input "0"
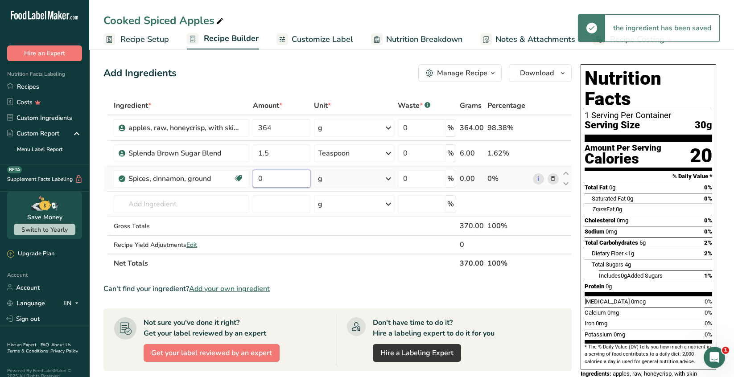
click at [271, 176] on input "0" at bounding box center [282, 179] width 58 height 18
type input "2"
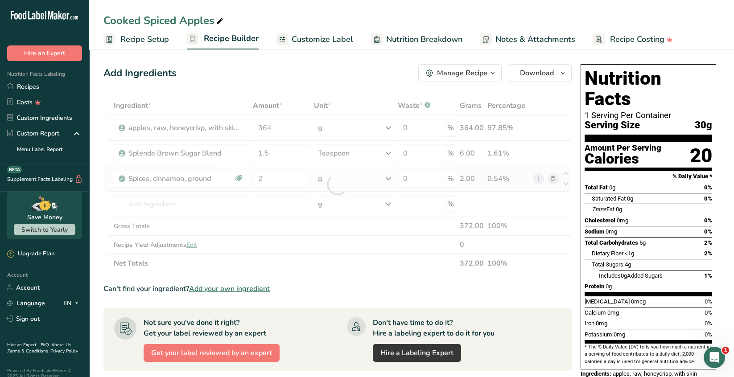
click at [387, 179] on div "Ingredient * Amount * Unit * Waste * .a-a{fill:#347362;}.b-a{fill:#fff;} Grams …" at bounding box center [337, 184] width 468 height 176
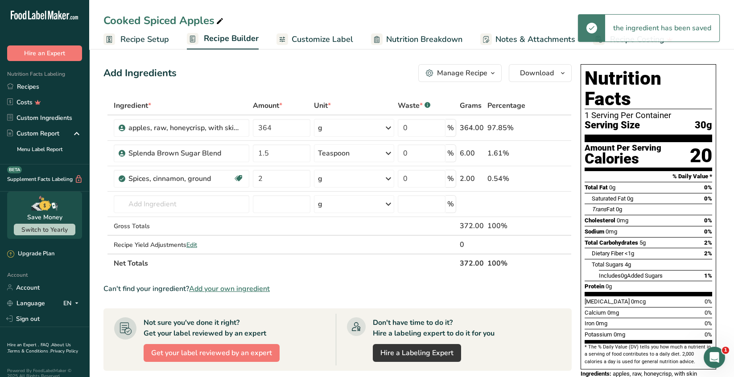
click at [387, 179] on icon at bounding box center [388, 179] width 11 height 16
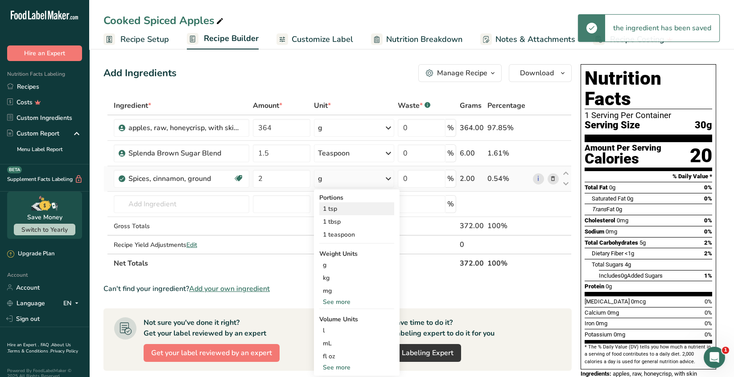
click at [336, 208] on div "1 tsp" at bounding box center [356, 208] width 75 height 13
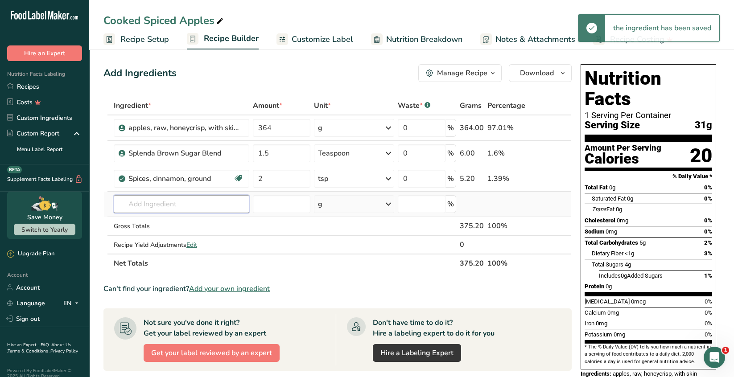
drag, startPoint x: 131, startPoint y: 205, endPoint x: 147, endPoint y: 213, distance: 17.5
click at [132, 204] on input "text" at bounding box center [181, 204] width 135 height 18
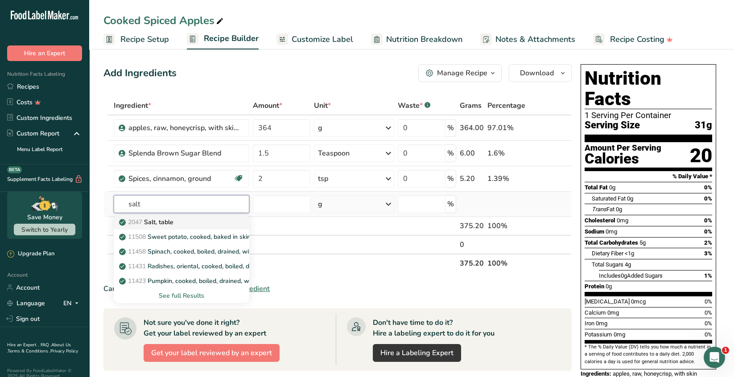
type input "salt"
click at [164, 221] on p "2047 Salt, table" at bounding box center [147, 221] width 53 height 9
type input "Salt, table"
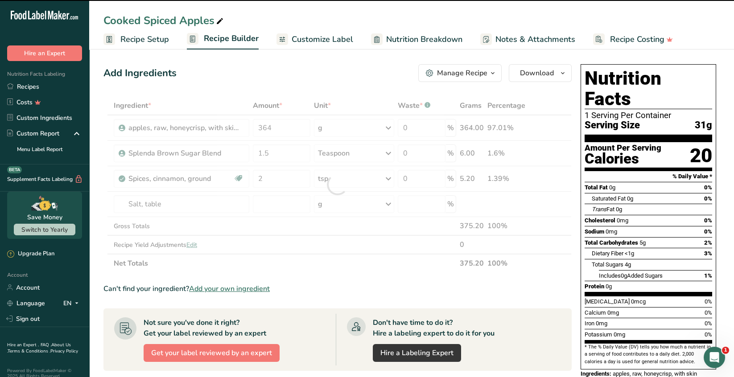
type input "0"
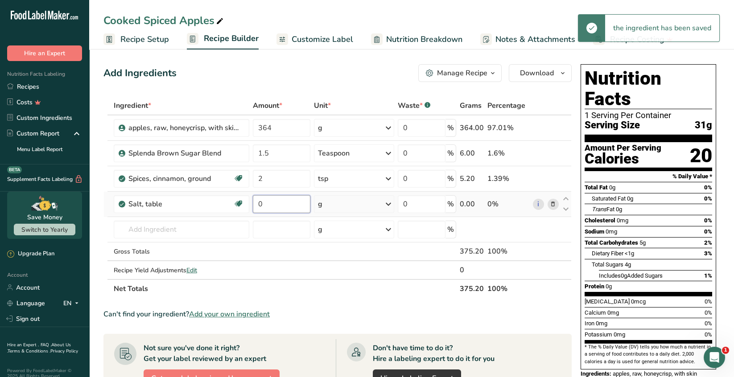
click at [266, 206] on input "0" at bounding box center [282, 204] width 58 height 18
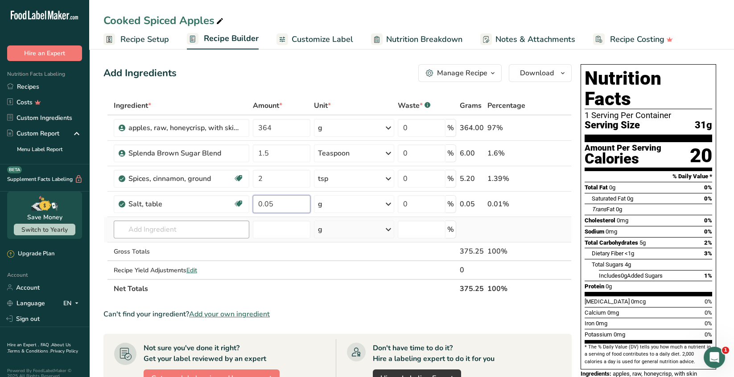
type input "0.05"
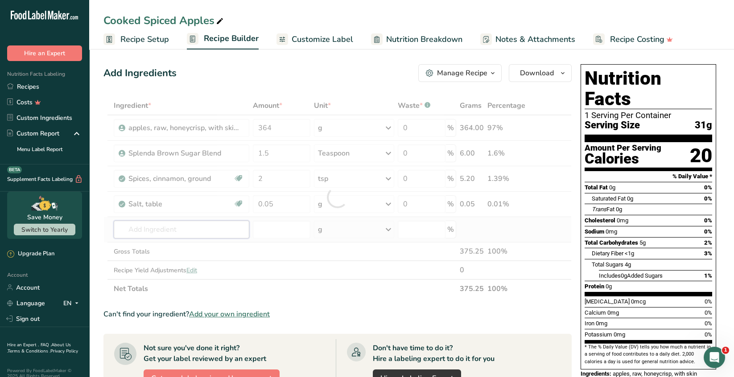
click at [148, 227] on div "Ingredient * Amount * Unit * Waste * .a-a{fill:#347362;}.b-a{fill:#fff;} Grams …" at bounding box center [337, 197] width 468 height 202
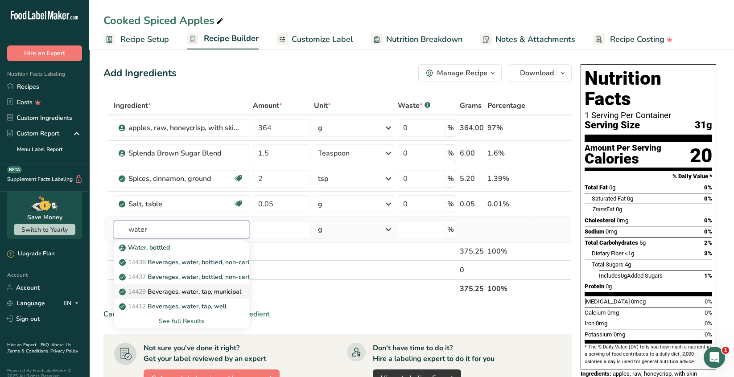
type input "water"
click at [189, 291] on p "14429 Beverages, water, tap, municipal" at bounding box center [181, 291] width 120 height 9
type input "Beverages, water, tap, municipal"
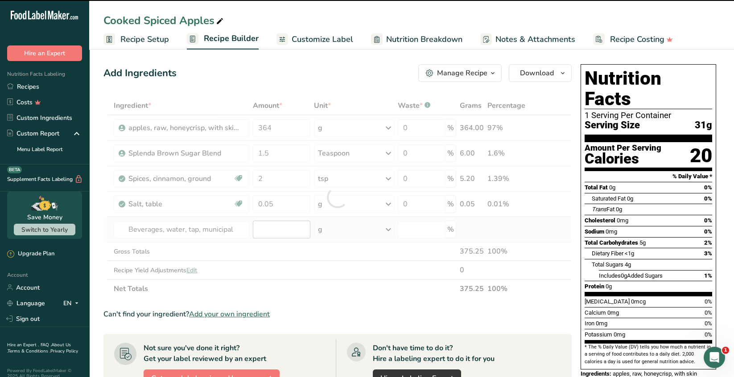
type input "0"
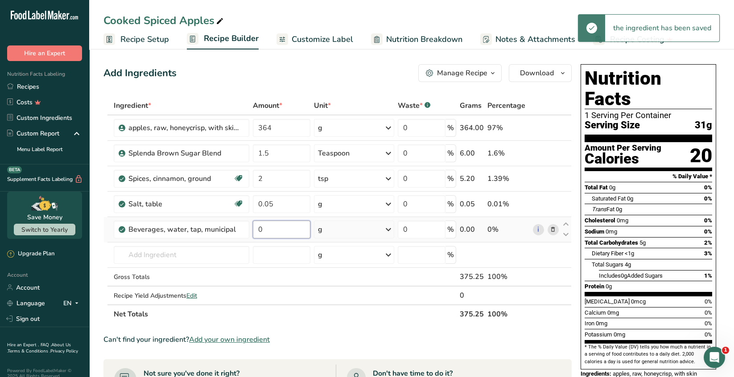
click at [267, 230] on input "0" at bounding box center [282, 230] width 58 height 18
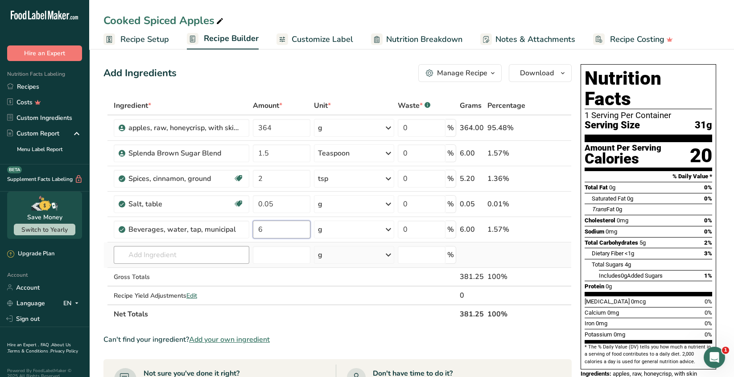
type input "6"
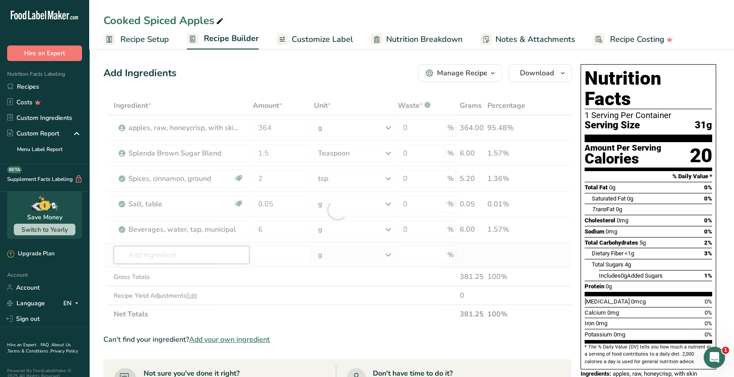
click at [218, 252] on div "Ingredient * Amount * Unit * Waste * .a-a{fill:#347362;}.b-a{fill:#fff;} Grams …" at bounding box center [337, 209] width 468 height 227
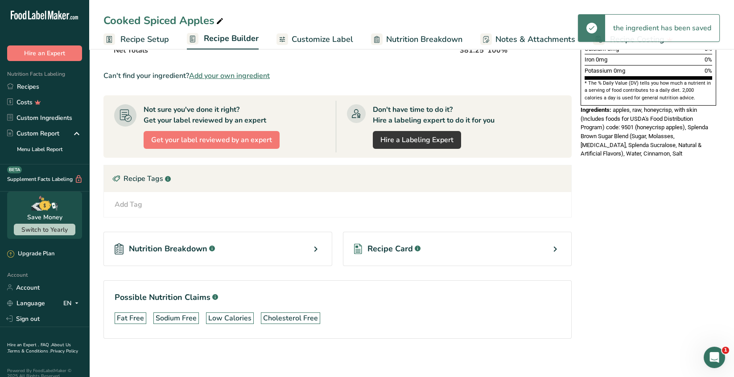
scroll to position [266, 0]
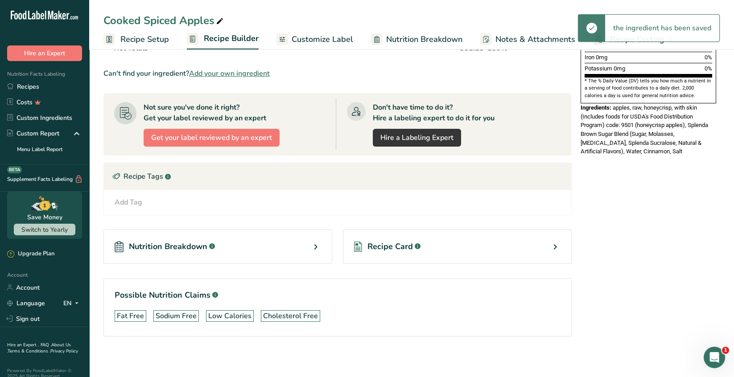
click at [554, 243] on icon at bounding box center [554, 247] width 11 height 16
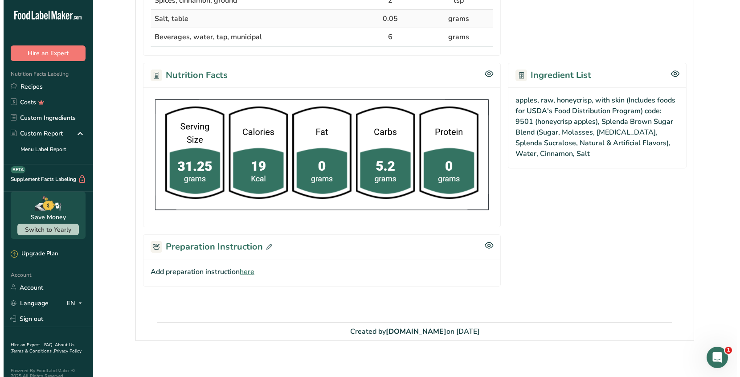
scroll to position [281, 0]
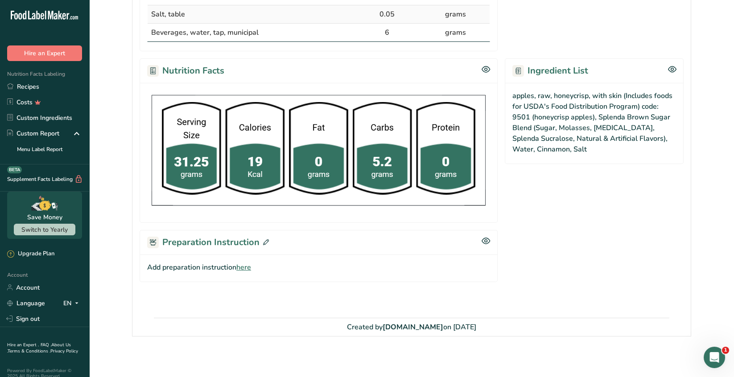
click at [264, 242] on icon at bounding box center [266, 242] width 6 height 6
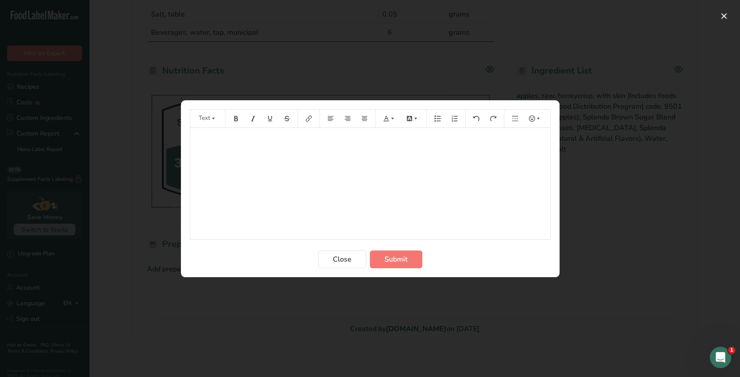
click at [213, 141] on p "﻿" at bounding box center [370, 140] width 351 height 11
click at [237, 119] on icon "Preparation instructions modal" at bounding box center [236, 117] width 4 height 5
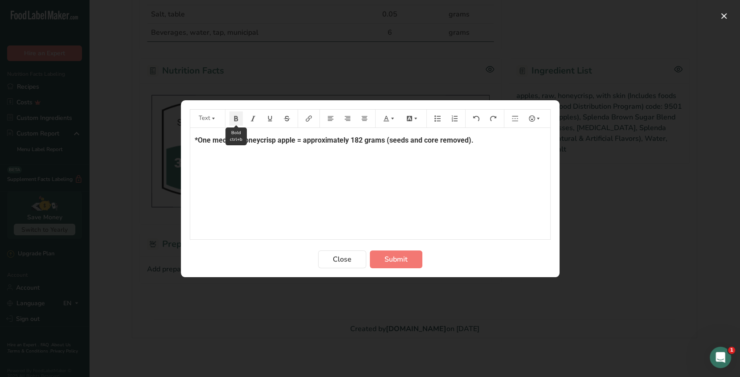
click at [238, 122] on button "Preparation instructions modal" at bounding box center [236, 118] width 13 height 14
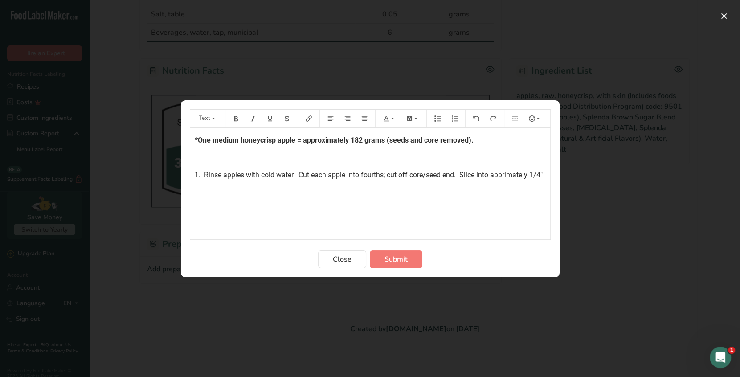
click at [508, 173] on span "1. Rinse apples with cold water. Cut each apple into fourths; cut off core/seed…" at bounding box center [369, 175] width 348 height 8
click at [217, 184] on p "1. Rinse apples with cold water. Cut each apple into fourths; cut off core/seed…" at bounding box center [370, 180] width 351 height 21
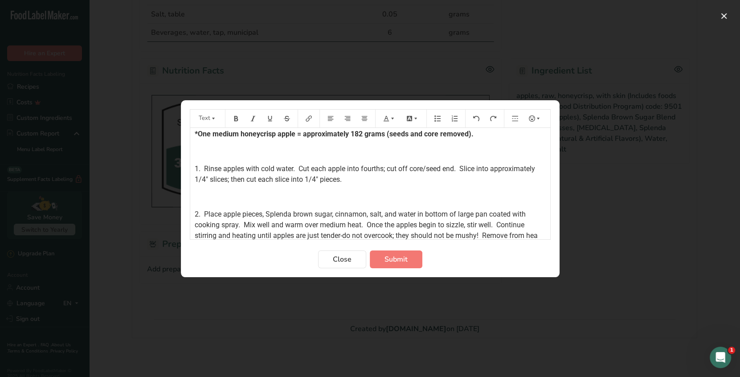
scroll to position [17, 0]
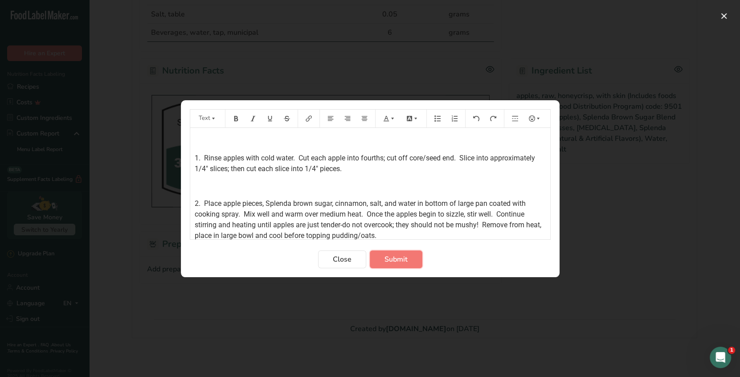
click at [406, 258] on span "Submit" at bounding box center [396, 259] width 23 height 11
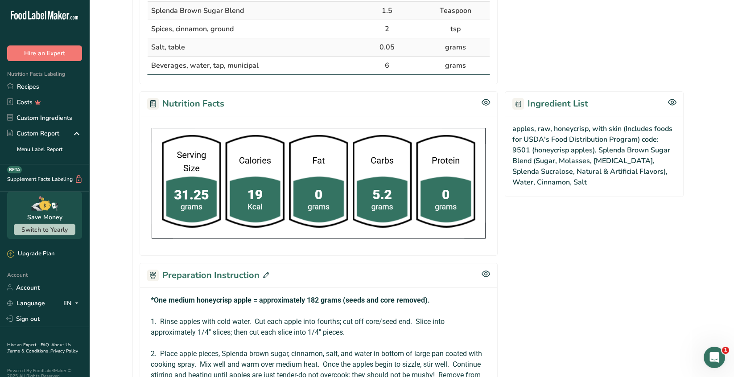
scroll to position [37, 0]
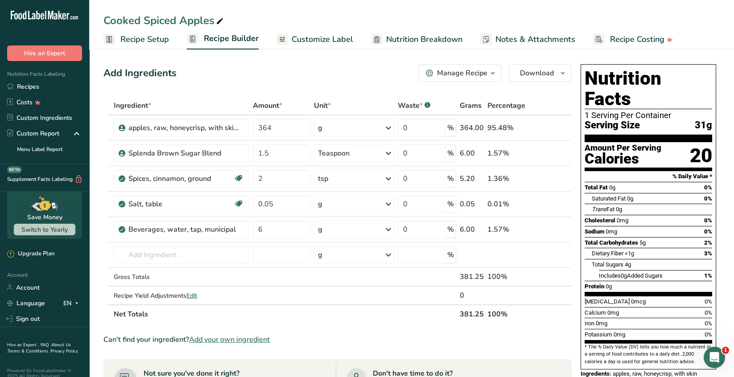
click at [151, 39] on span "Recipe Setup" at bounding box center [144, 39] width 49 height 12
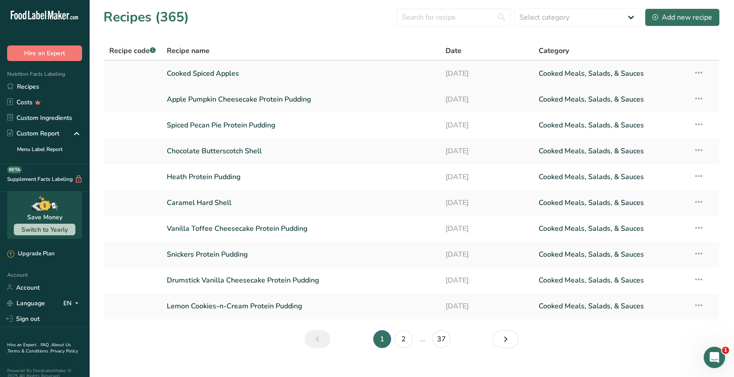
click at [697, 74] on icon at bounding box center [698, 73] width 11 height 16
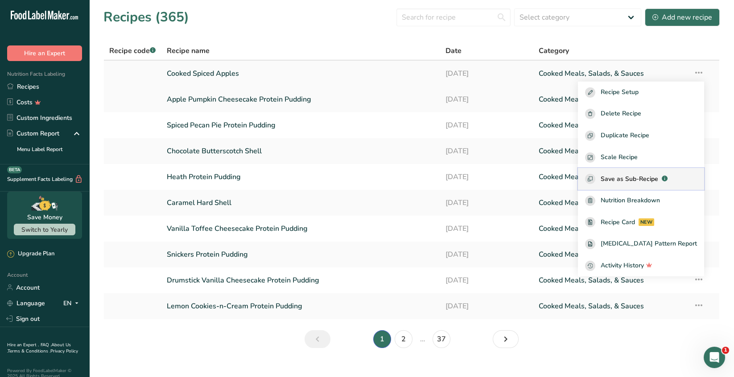
click at [658, 178] on span "Save as Sub-Recipe" at bounding box center [628, 178] width 57 height 9
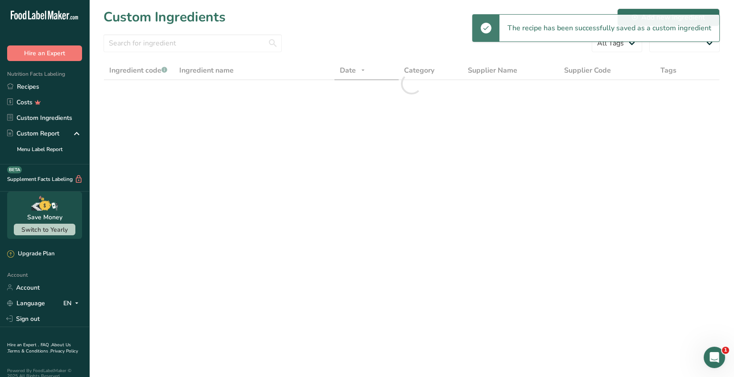
select select "30"
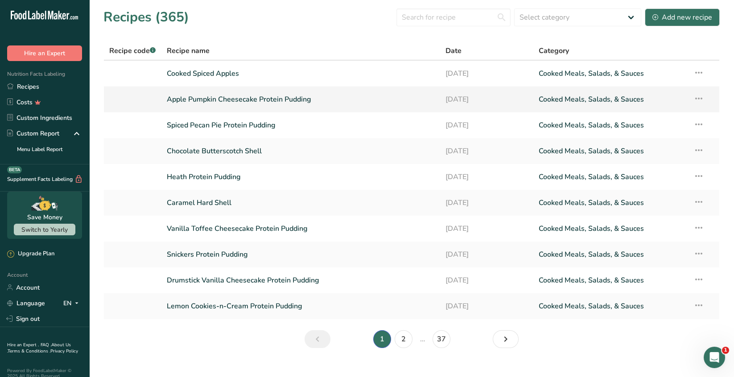
click at [259, 103] on link "Apple Pumpkin Cheesecake Protein Pudding" at bounding box center [301, 99] width 268 height 19
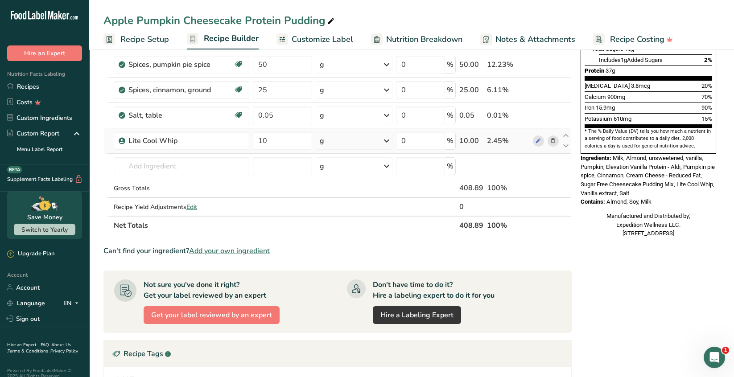
scroll to position [223, 0]
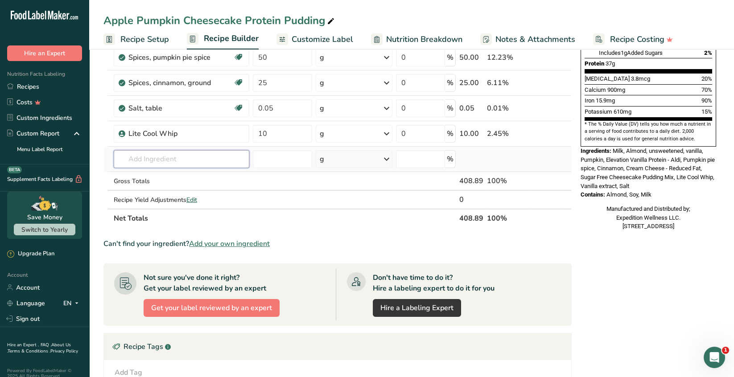
click at [143, 160] on input "text" at bounding box center [181, 159] width 135 height 18
type input "cooked spiced apples"
click at [159, 176] on p "Cooked Spiced Apples" at bounding box center [156, 176] width 71 height 9
type input "Cooked Spiced Apples"
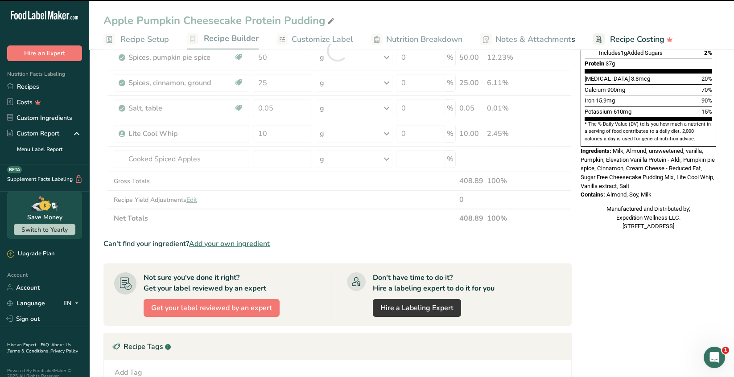
type input "0"
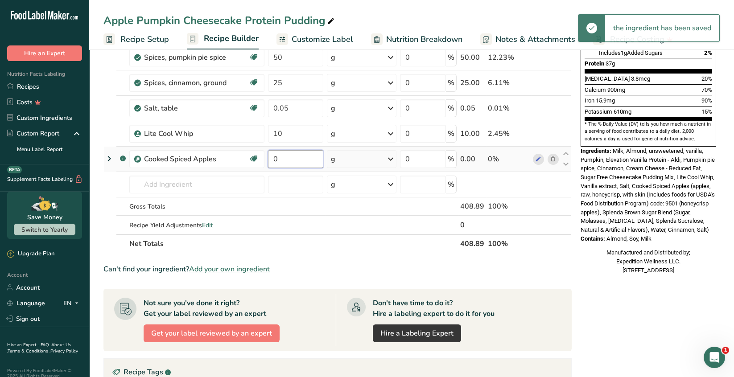
click at [282, 157] on input "0" at bounding box center [295, 159] width 55 height 18
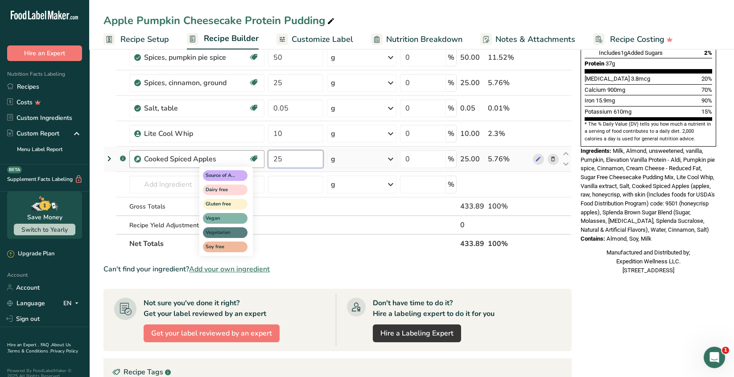
type input "25"
click at [261, 187] on div "Ingredient * Amount * Unit * Waste * .a-a{fill:#347362;}.b-a{fill:#fff;} Grams …" at bounding box center [337, 63] width 468 height 380
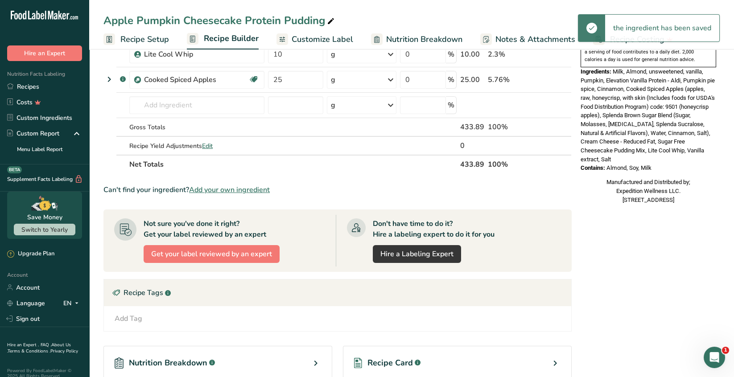
scroll to position [437, 0]
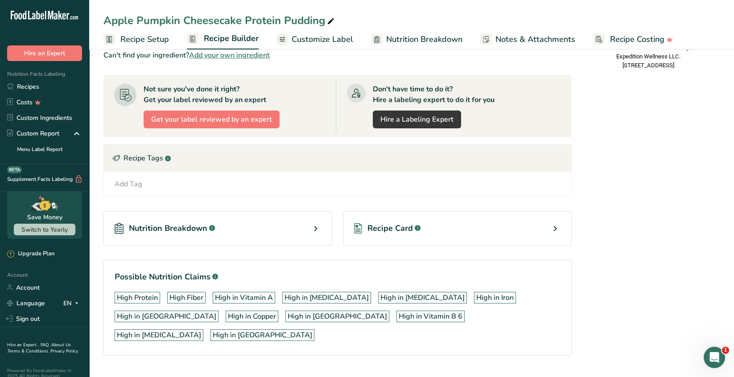
click at [553, 227] on icon at bounding box center [554, 229] width 11 height 16
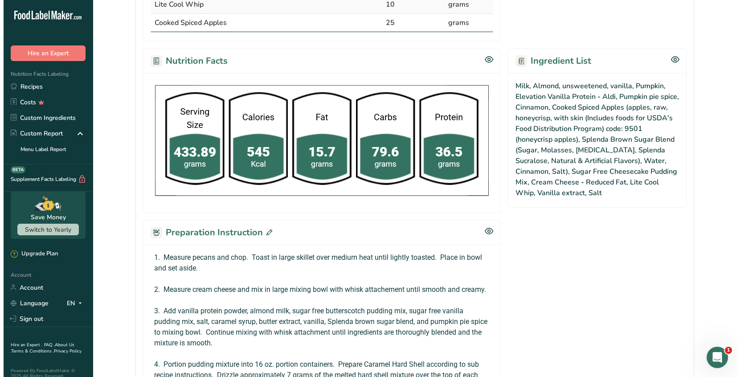
scroll to position [524, 0]
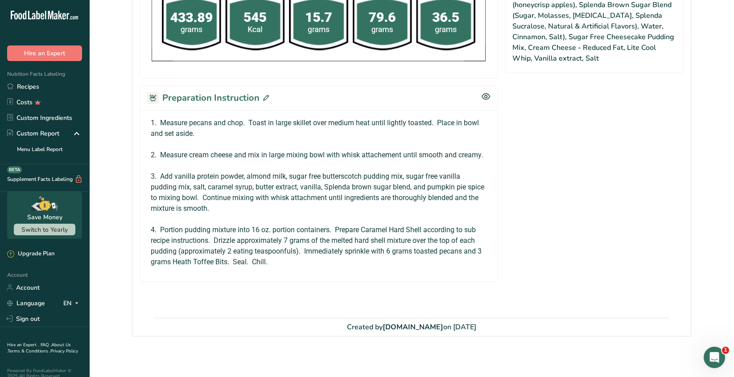
click at [264, 95] on icon at bounding box center [266, 98] width 6 height 6
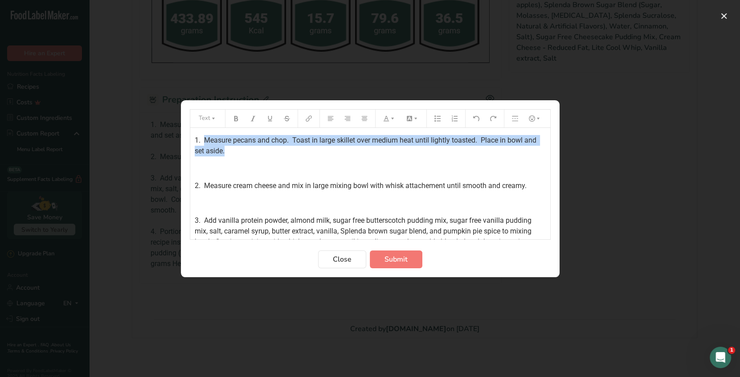
click at [234, 149] on div "1. Measure pecans and chop. Toast in large skillet over medium heat until light…" at bounding box center [370, 183] width 360 height 111
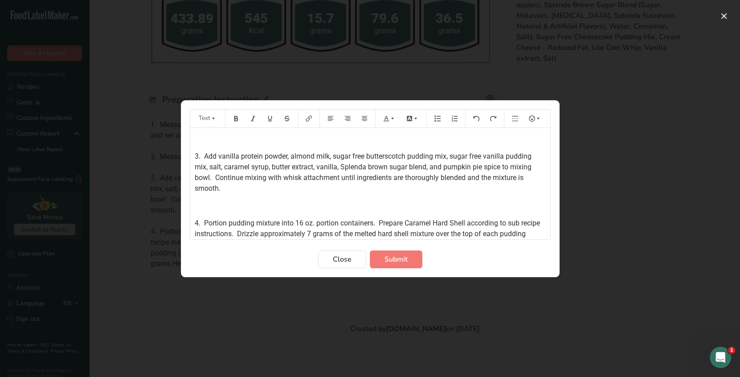
scroll to position [45, 0]
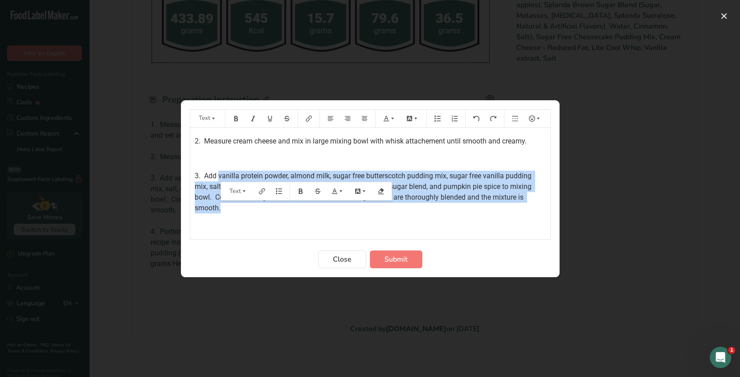
drag, startPoint x: 224, startPoint y: 209, endPoint x: 218, endPoint y: 175, distance: 34.4
click at [218, 175] on p "3. Add vanilla protein powder, almond milk, sugar free butterscotch pudding mix…" at bounding box center [370, 192] width 351 height 43
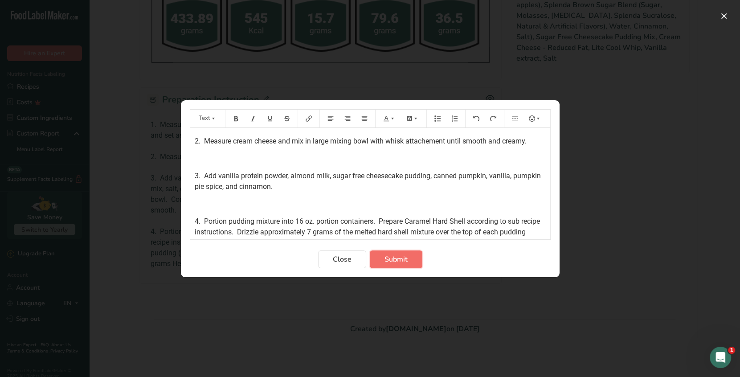
click at [395, 263] on span "Submit" at bounding box center [396, 259] width 23 height 11
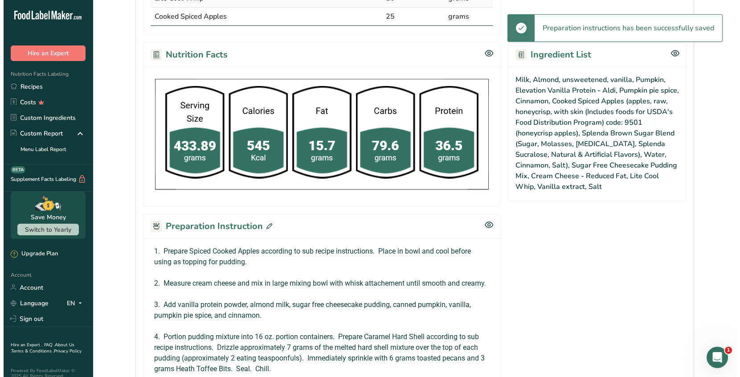
scroll to position [503, 0]
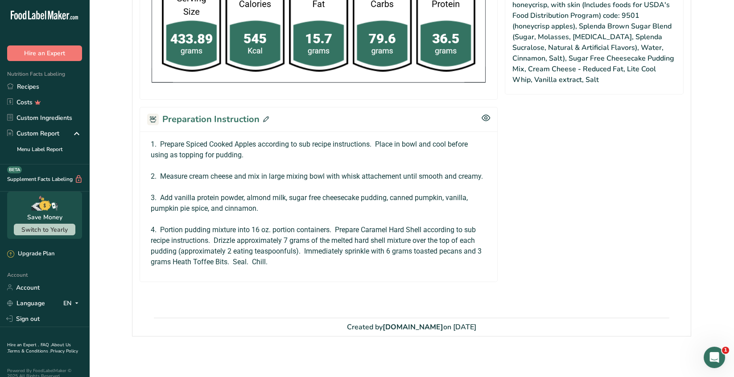
click at [263, 116] on icon at bounding box center [266, 119] width 6 height 6
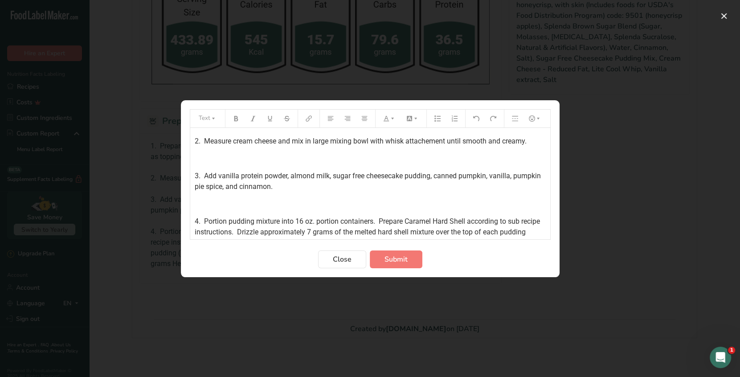
click at [517, 176] on p "3. Add vanilla protein powder, almond milk, sugar free cheesecake pudding, cann…" at bounding box center [370, 181] width 351 height 21
click at [308, 186] on p "3. Add vanilla protein powder, almond milk, sugar free cheesecake pudding, cann…" at bounding box center [370, 181] width 351 height 21
click at [430, 141] on span "2. Measure cream cheese and mix in large mixing bowl with whisk attachement unt…" at bounding box center [361, 141] width 332 height 8
click at [525, 188] on p "3. Add vanilla protein powder, almond milk, sugar free cheesecake pudding, cann…" at bounding box center [370, 181] width 351 height 21
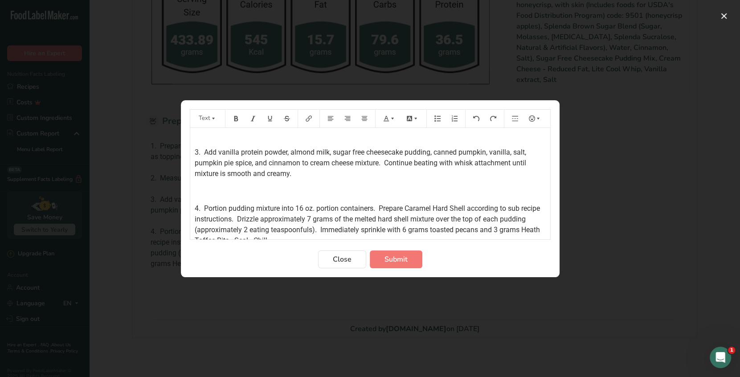
scroll to position [81, 0]
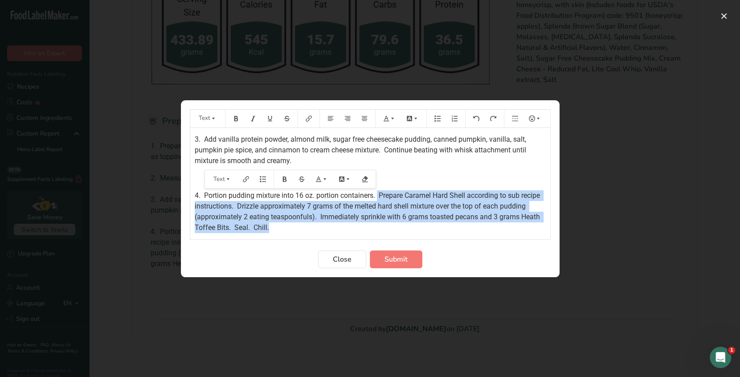
drag, startPoint x: 317, startPoint y: 228, endPoint x: 378, endPoint y: 196, distance: 68.8
click at [378, 196] on p "4. Portion pudding mixture into 16 oz. portion containers. Prepare Caramel Hard…" at bounding box center [370, 211] width 351 height 43
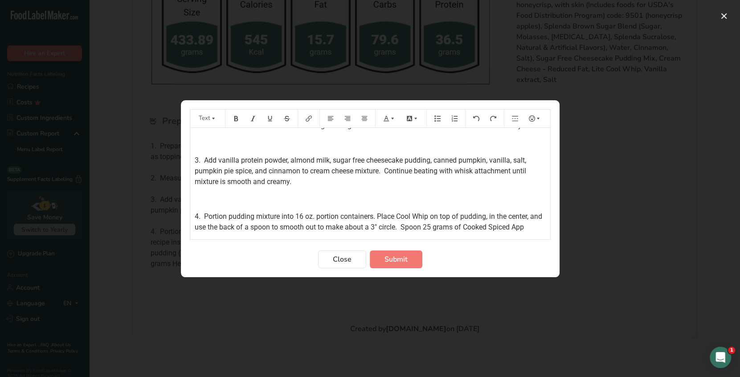
scroll to position [70, 0]
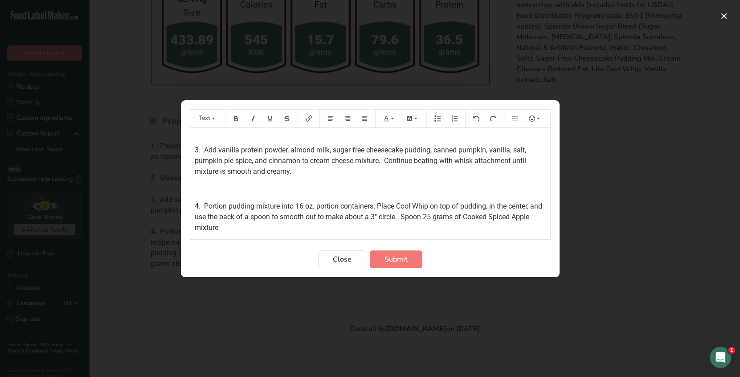
click at [478, 215] on span "4. Portion pudding mixture into 16 oz. portion containers. Place Cool Whip on t…" at bounding box center [369, 217] width 349 height 30
click at [274, 227] on p "4. Portion pudding mixture into 16 oz. portion containers. Place Cool Whip on t…" at bounding box center [370, 217] width 351 height 32
click at [396, 259] on span "Submit" at bounding box center [396, 259] width 23 height 11
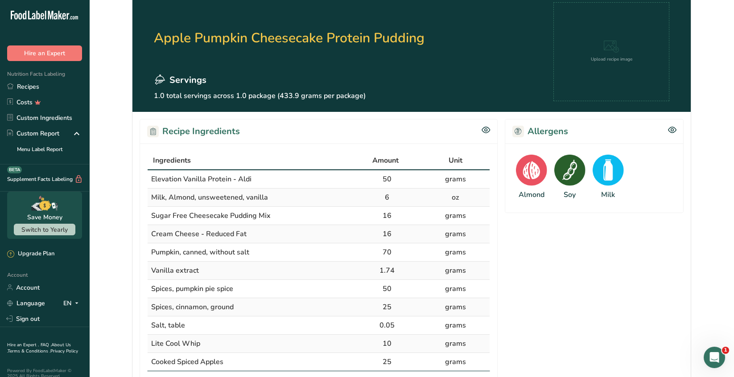
scroll to position [0, 0]
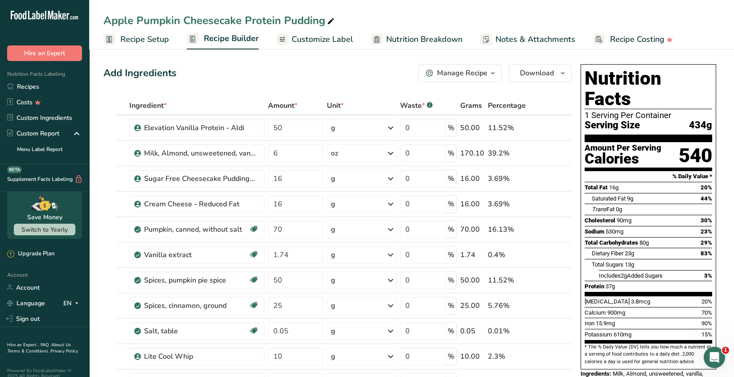
click at [328, 38] on span "Customize Label" at bounding box center [321, 39] width 61 height 12
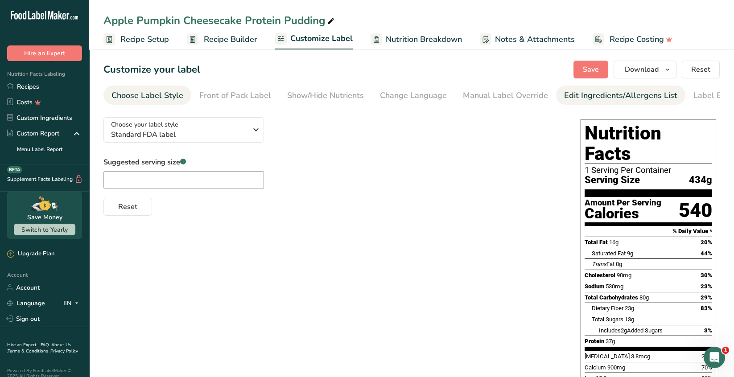
click at [601, 98] on div "Edit Ingredients/Allergens List" at bounding box center [620, 96] width 113 height 12
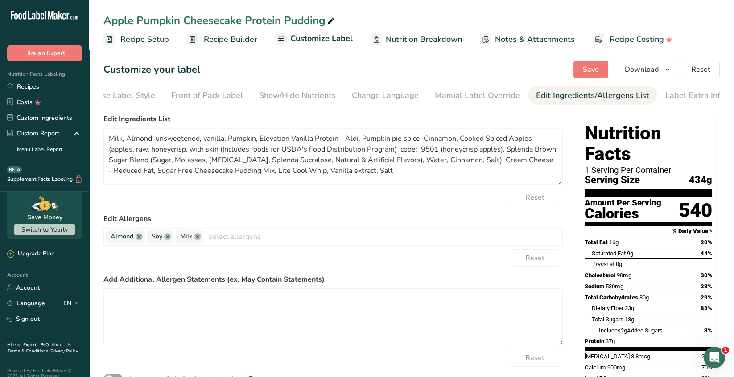
scroll to position [0, 31]
click at [673, 93] on div "Label Extra Info" at bounding box center [691, 96] width 59 height 12
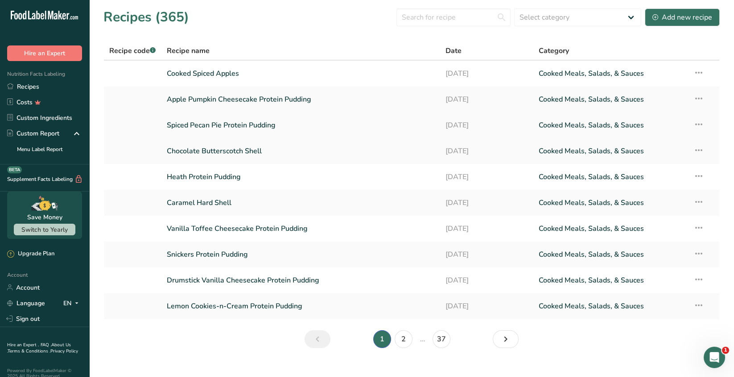
click at [255, 123] on link "Spiced Pecan Pie Protein Pudding" at bounding box center [301, 125] width 268 height 19
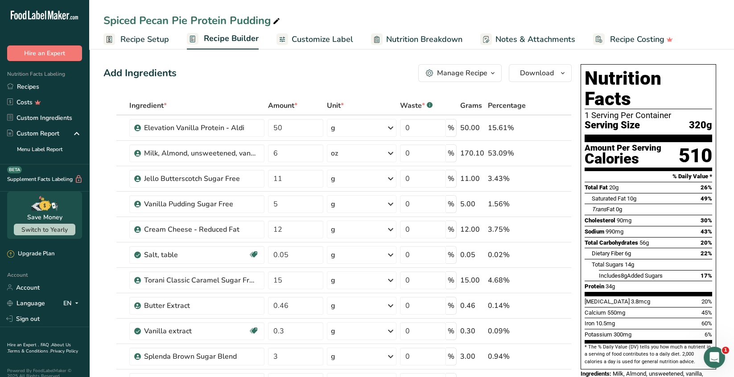
click at [344, 41] on span "Customize Label" at bounding box center [321, 39] width 61 height 12
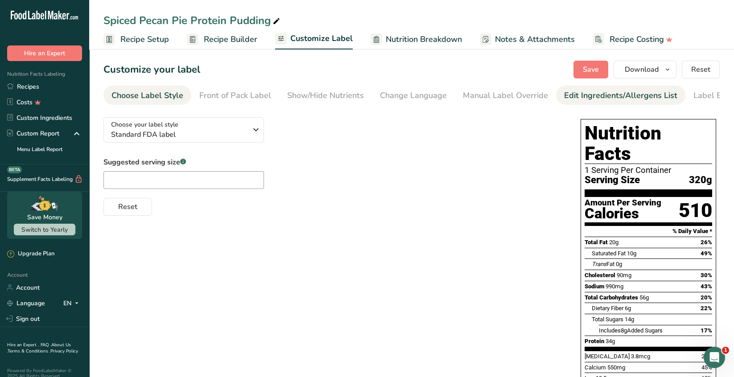
click at [598, 94] on div "Edit Ingredients/Allergens List" at bounding box center [620, 96] width 113 height 12
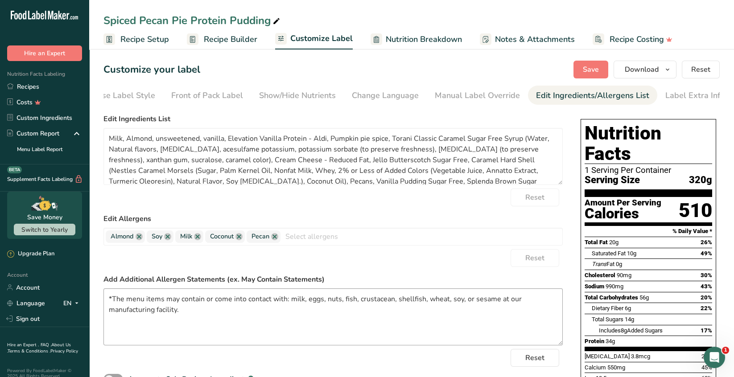
scroll to position [0, 31]
drag, startPoint x: 189, startPoint y: 313, endPoint x: 94, endPoint y: 295, distance: 97.5
click at [94, 295] on section "Customize your label Save Download Choose what to show on your downloaded label…" at bounding box center [411, 367] width 644 height 643
click at [592, 68] on span "Save" at bounding box center [590, 69] width 16 height 11
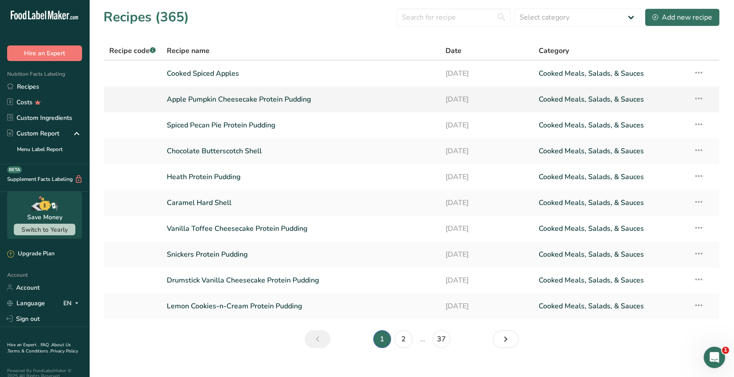
click at [252, 102] on link "Apple Pumpkin Cheesecake Protein Pudding" at bounding box center [301, 99] width 268 height 19
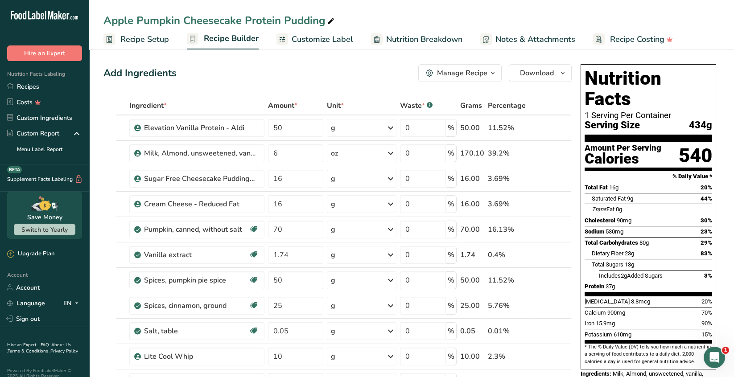
click at [332, 41] on span "Customize Label" at bounding box center [321, 39] width 61 height 12
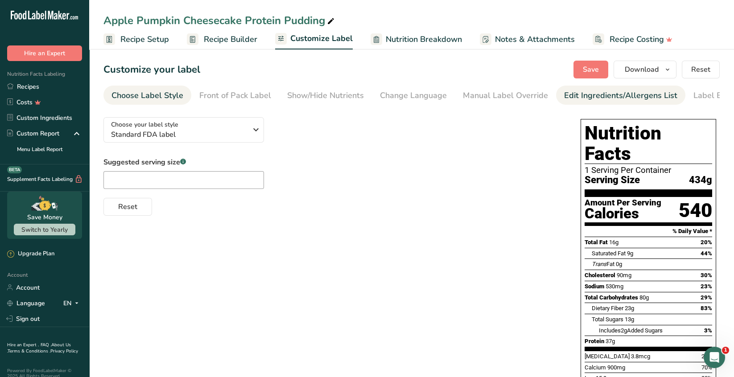
click at [644, 99] on div "Edit Ingredients/Allergens List" at bounding box center [620, 96] width 113 height 12
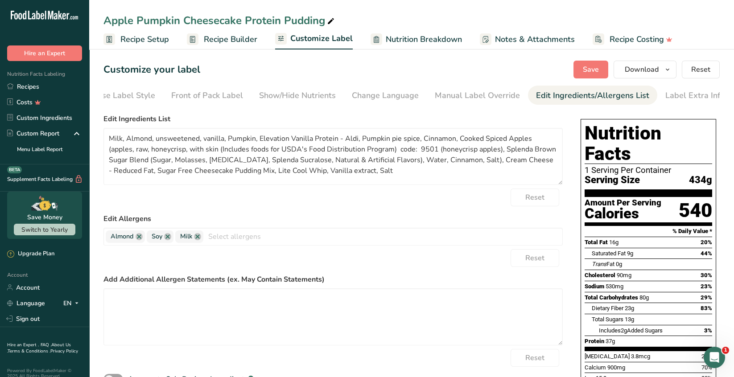
scroll to position [0, 31]
click at [121, 301] on textarea at bounding box center [332, 316] width 459 height 57
paste textarea "*The menu items may contain or come into contact with: milk, eggs, nuts, fish, …"
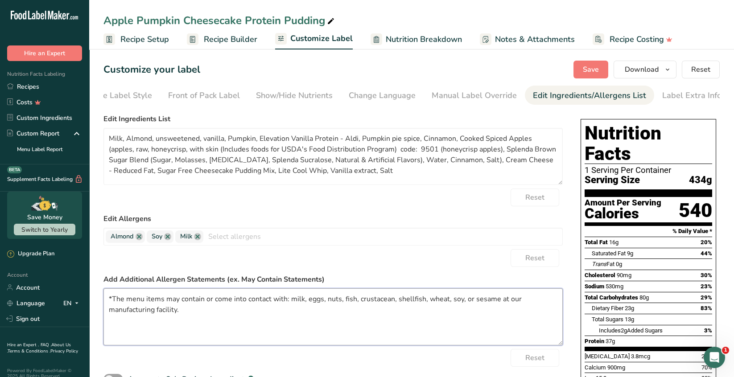
type textarea "*The menu items may contain or come into contact with: milk, eggs, nuts, fish, …"
click at [592, 72] on span "Save" at bounding box center [590, 69] width 16 height 11
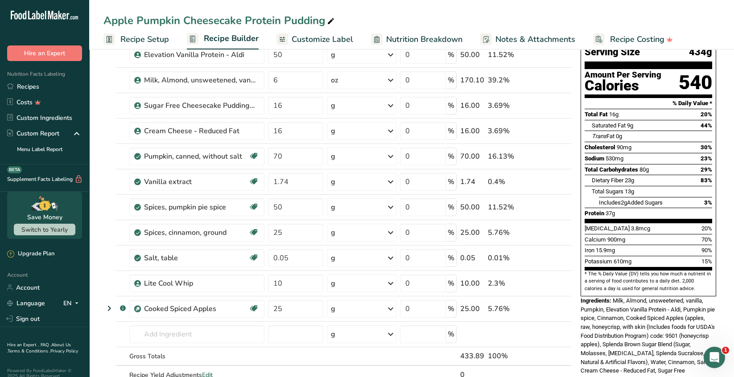
scroll to position [89, 0]
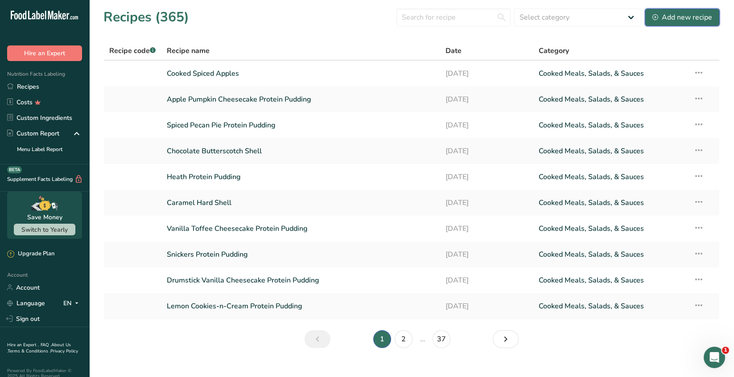
click at [685, 20] on div "Add new recipe" at bounding box center [682, 17] width 60 height 11
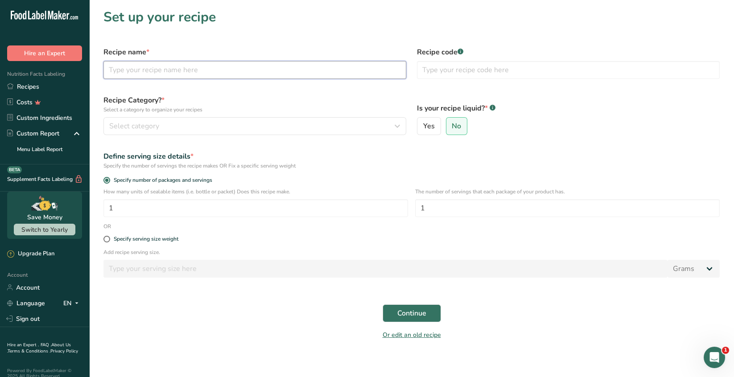
drag, startPoint x: 126, startPoint y: 74, endPoint x: 174, endPoint y: 74, distance: 47.7
click at [127, 74] on input "text" at bounding box center [254, 70] width 303 height 18
type input "Apple Pie Overnight Oats"
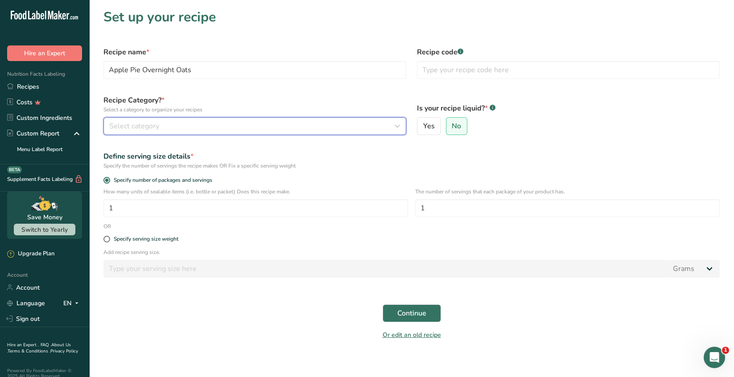
drag, startPoint x: 131, startPoint y: 129, endPoint x: 150, endPoint y: 127, distance: 18.8
click at [131, 128] on span "Select category" at bounding box center [134, 126] width 50 height 11
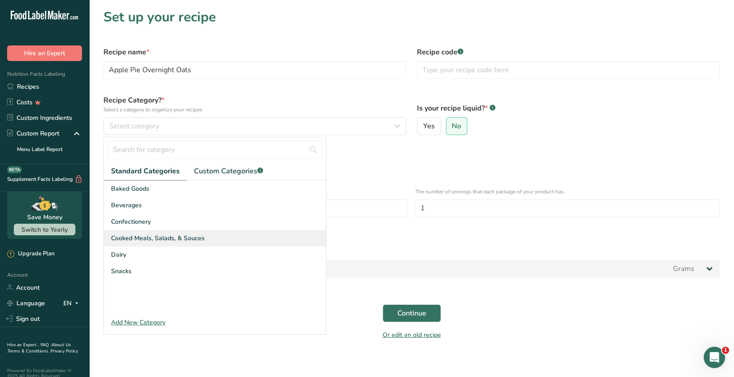
drag, startPoint x: 155, startPoint y: 237, endPoint x: 170, endPoint y: 238, distance: 15.2
click at [155, 236] on span "Cooked Meals, Salads, & Sauces" at bounding box center [158, 238] width 94 height 9
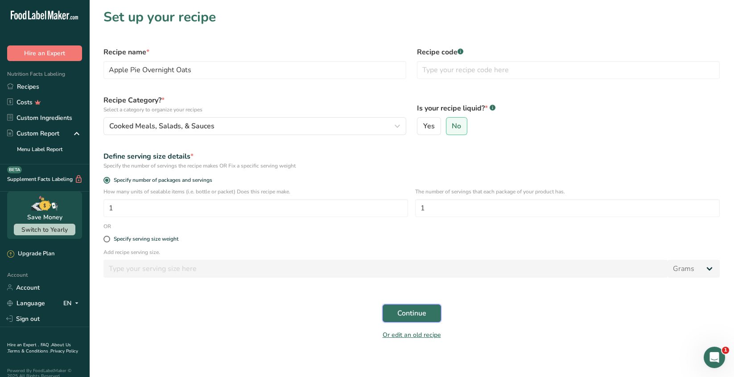
click at [403, 315] on span "Continue" at bounding box center [411, 313] width 29 height 11
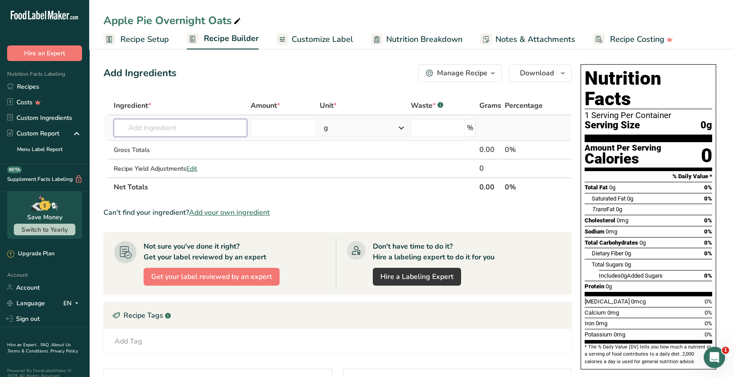
click at [131, 124] on input "text" at bounding box center [180, 128] width 133 height 18
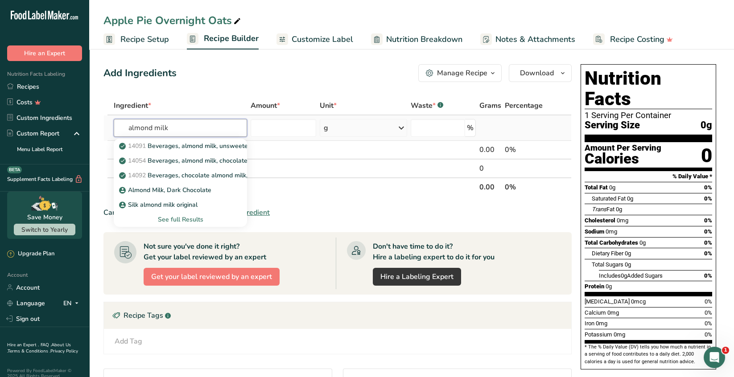
type input "almond milk"
click at [186, 221] on div "See full Results" at bounding box center [180, 219] width 119 height 9
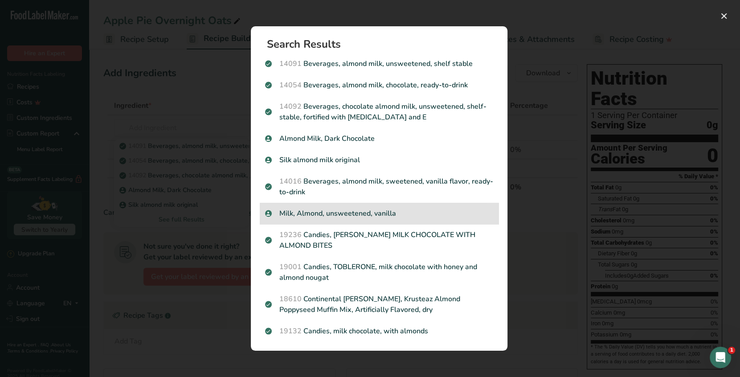
click at [327, 213] on p "Milk, Almond, unsweetened, vanilla" at bounding box center [379, 213] width 228 height 11
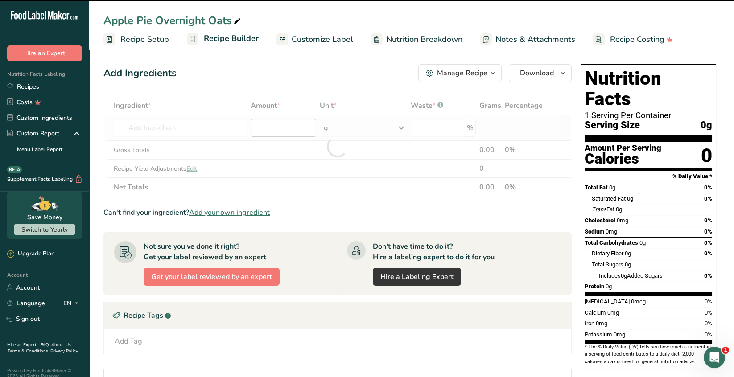
type input "0"
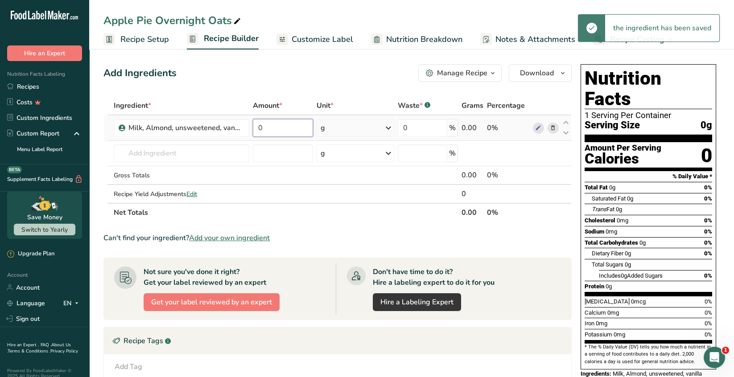
click at [268, 128] on input "0" at bounding box center [283, 128] width 60 height 18
type input "3"
click at [387, 127] on div "Ingredient * Amount * Unit * Waste * .a-a{fill:#347362;}.b-a{fill:#fff;} Grams …" at bounding box center [337, 159] width 468 height 126
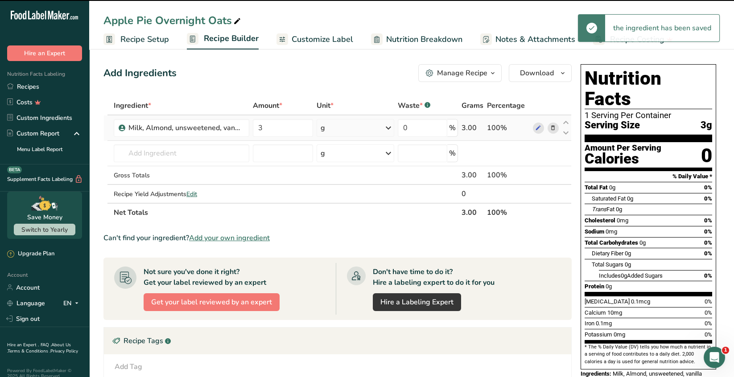
click at [387, 127] on icon at bounding box center [388, 128] width 11 height 16
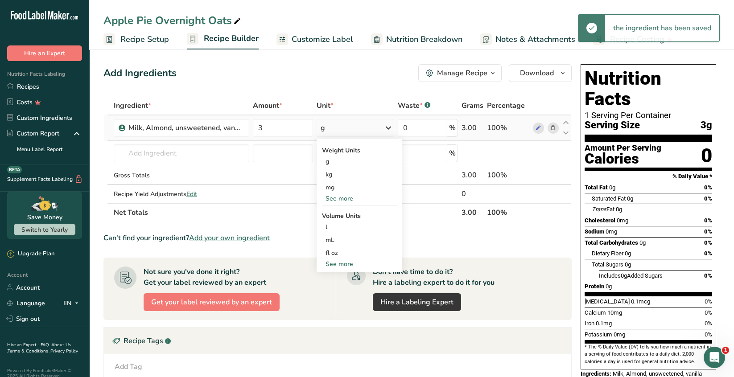
click at [351, 200] on div "See more" at bounding box center [359, 198] width 75 height 9
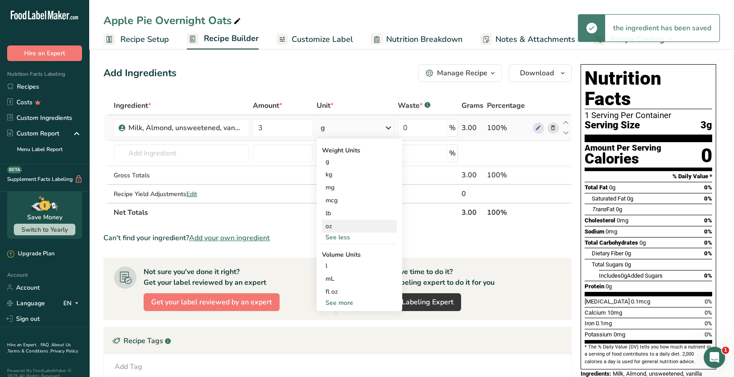
drag, startPoint x: 336, startPoint y: 230, endPoint x: 325, endPoint y: 228, distance: 11.7
click at [336, 230] on div "oz" at bounding box center [359, 226] width 75 height 13
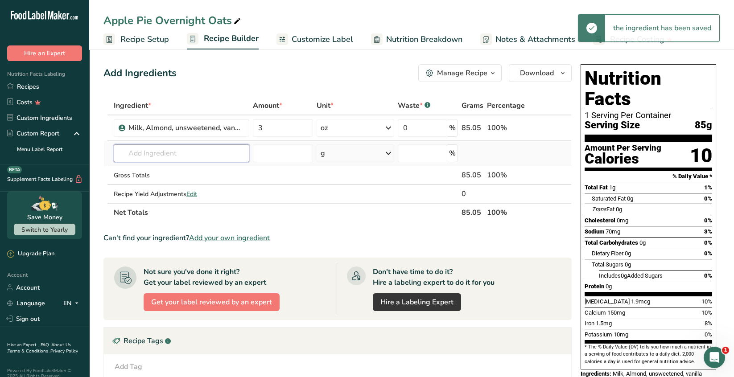
drag, startPoint x: 133, startPoint y: 153, endPoint x: 140, endPoint y: 154, distance: 7.2
click at [133, 152] on input "text" at bounding box center [181, 153] width 135 height 18
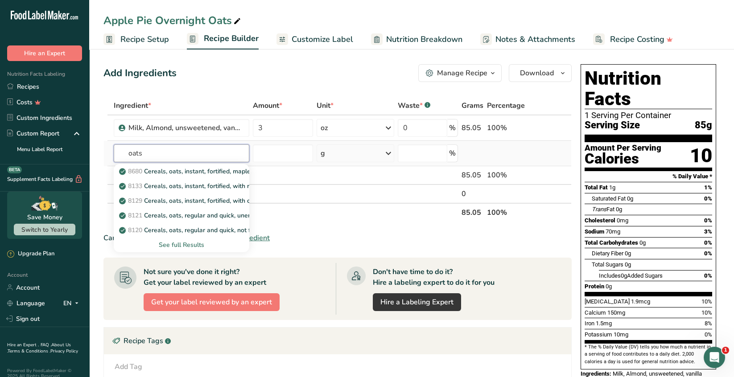
type input "oats"
click at [186, 244] on div "See full Results" at bounding box center [181, 244] width 121 height 9
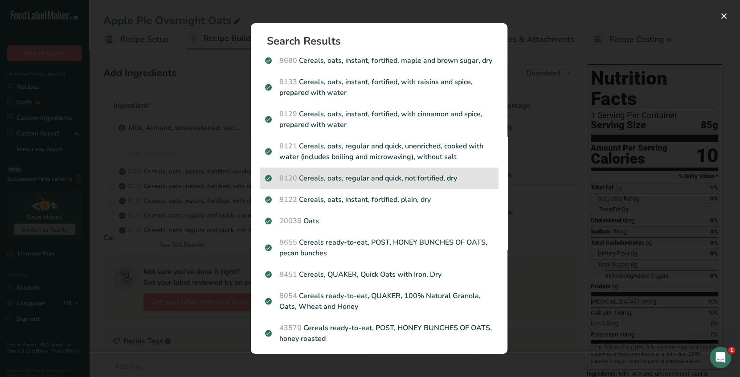
click at [355, 184] on p "8120 Cereals, oats, regular and quick, not fortified, dry" at bounding box center [379, 178] width 228 height 11
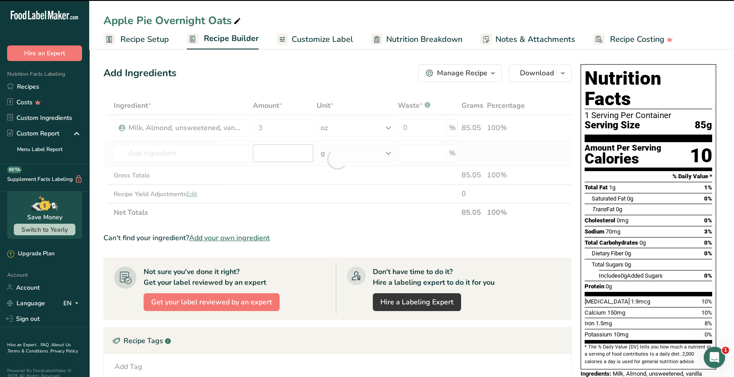
type input "0"
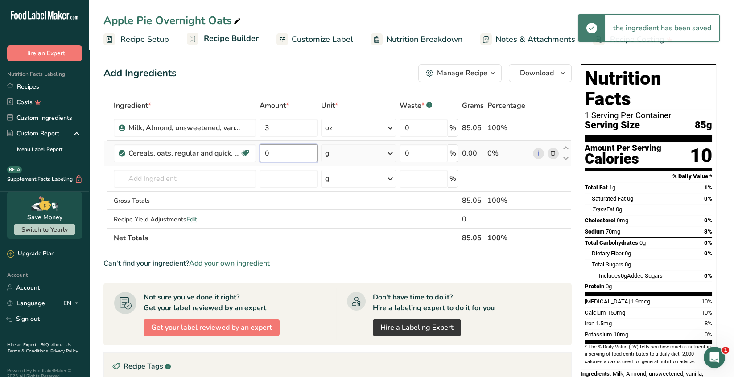
click at [279, 154] on input "0" at bounding box center [288, 153] width 58 height 18
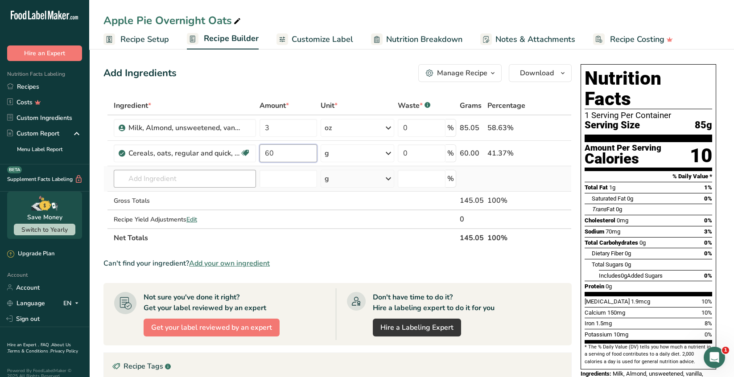
type input "60"
click at [197, 180] on div "Ingredient * Amount * Unit * Waste * .a-a{fill:#347362;}.b-a{fill:#fff;} Grams …" at bounding box center [337, 171] width 468 height 151
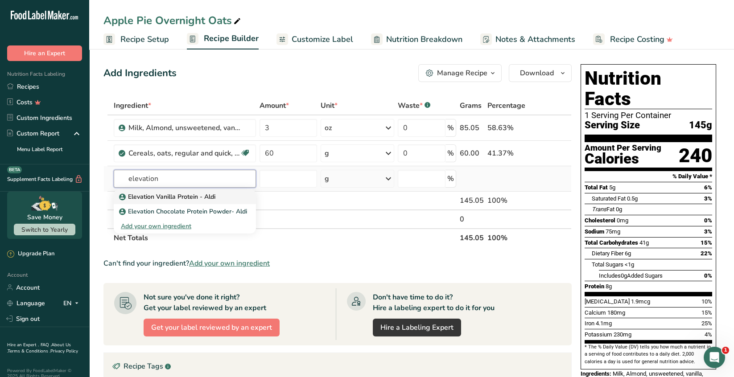
type input "elevation"
click at [199, 194] on p "Elevation Vanilla Protein - Aldi" at bounding box center [168, 196] width 94 height 9
type input "Elevation Vanilla Protein - Aldi"
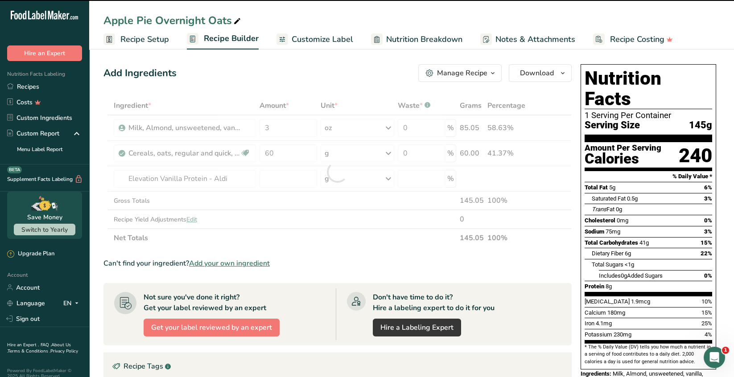
type input "0"
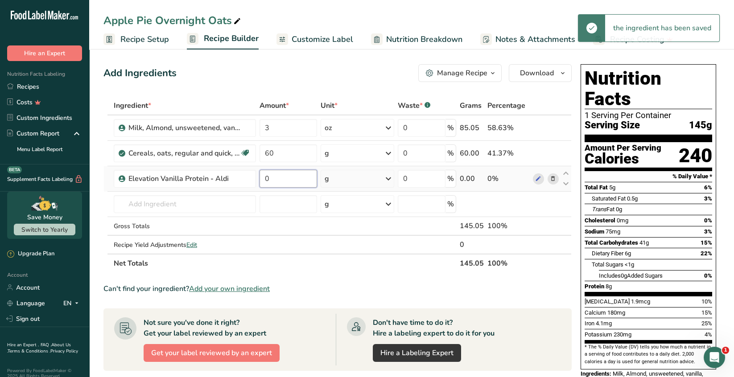
click at [280, 178] on input "0" at bounding box center [287, 179] width 57 height 18
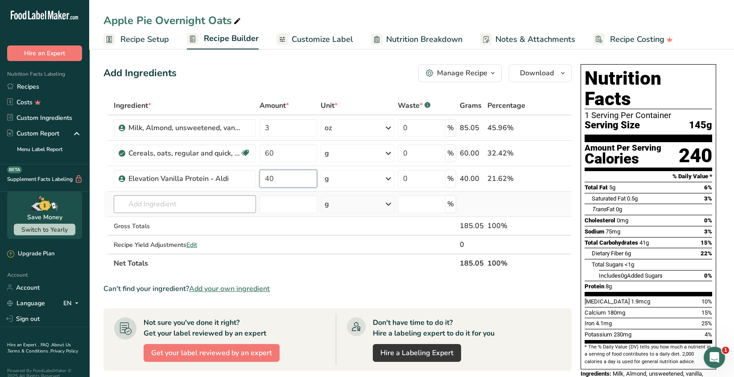
type input "40"
click at [215, 204] on div "Ingredient * Amount * Unit * Waste * .a-a{fill:#347362;}.b-a{fill:#fff;} Grams …" at bounding box center [337, 184] width 468 height 176
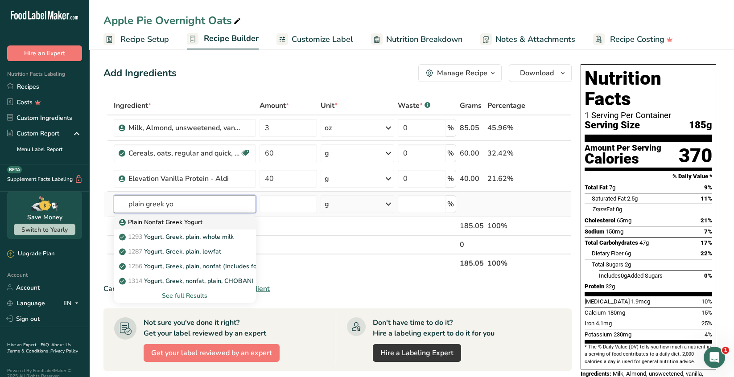
type input "plain greek yo"
click at [190, 226] on link "Plain Nonfat Greek Yogurt" at bounding box center [185, 222] width 142 height 15
type input "Plain Nonfat Greek Yogurt"
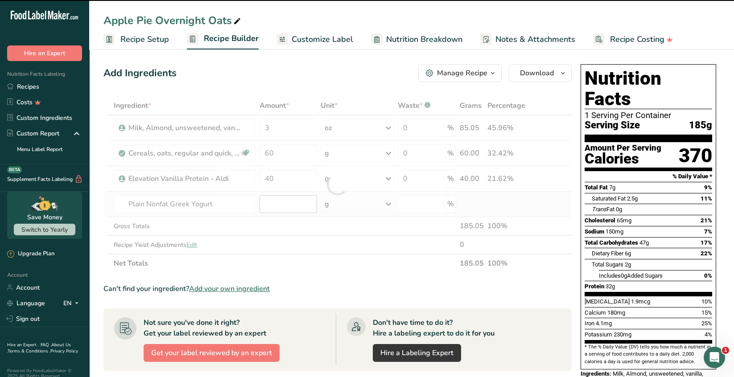
type input "0"
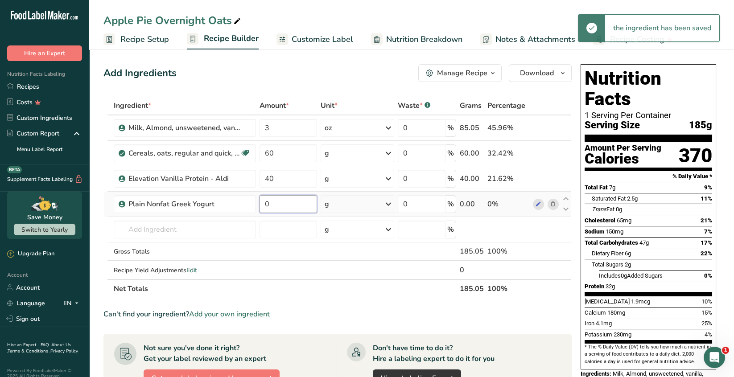
click at [272, 203] on input "0" at bounding box center [287, 204] width 57 height 18
type input "60"
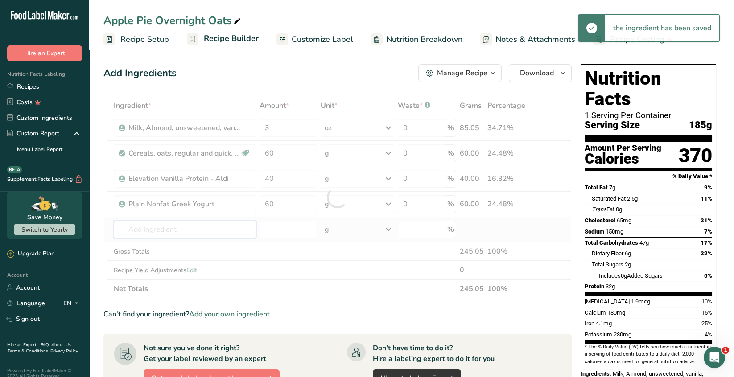
click at [182, 227] on div "Ingredient * Amount * Unit * Waste * .a-a{fill:#347362;}.b-a{fill:#fff;} Grams …" at bounding box center [337, 197] width 468 height 202
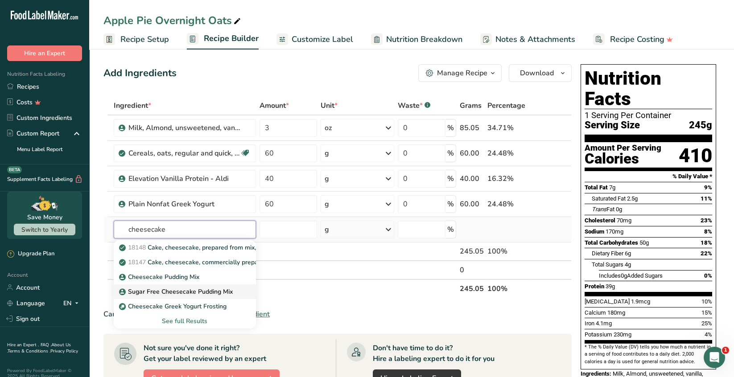
type input "cheesecake"
click at [220, 291] on p "Sugar Free Cheesecake Pudding Mix" at bounding box center [177, 291] width 112 height 9
type input "Sugar Free Cheesecake Pudding Mix"
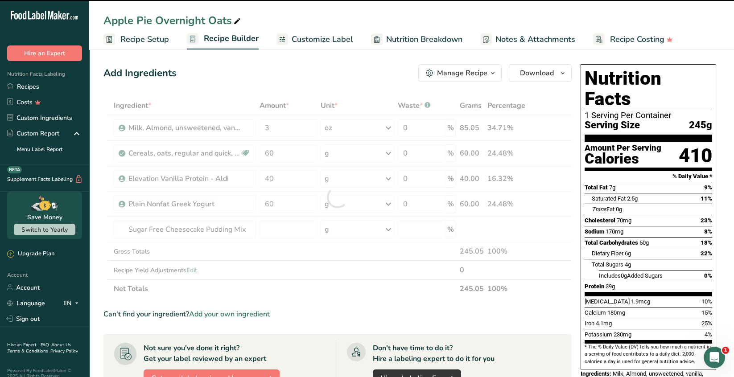
type input "0"
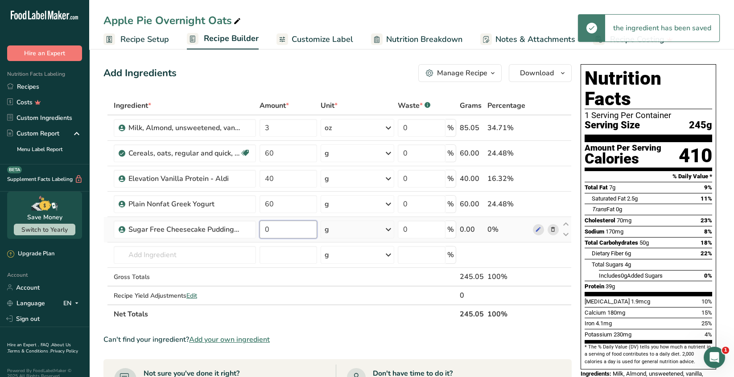
click at [275, 230] on input "0" at bounding box center [287, 230] width 57 height 18
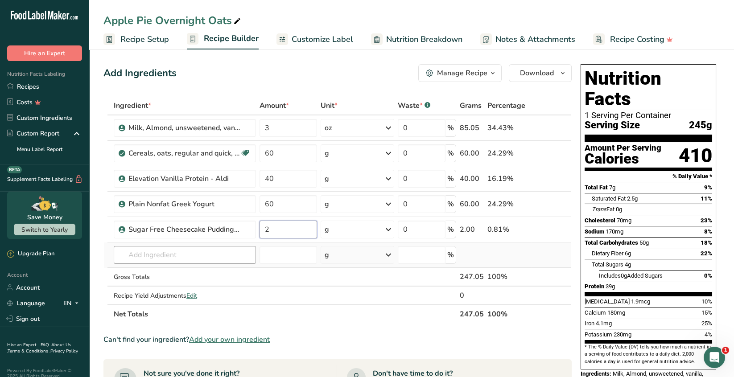
type input "2"
click at [193, 254] on div "Ingredient * Amount * Unit * Waste * .a-a{fill:#347362;}.b-a{fill:#fff;} Grams …" at bounding box center [337, 209] width 468 height 227
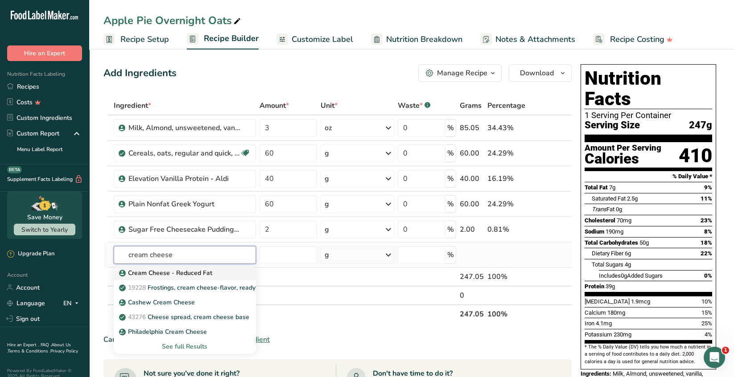
type input "cream cheese"
click at [165, 274] on p "Cream Cheese - Reduced Fat" at bounding box center [166, 272] width 91 height 9
type input "Cream Cheese - Reduced Fat"
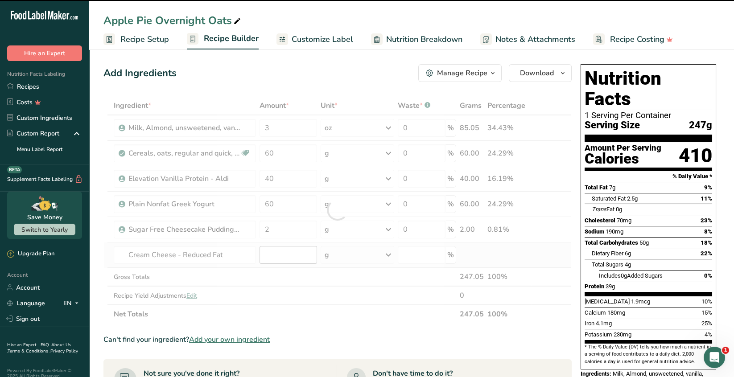
type input "0"
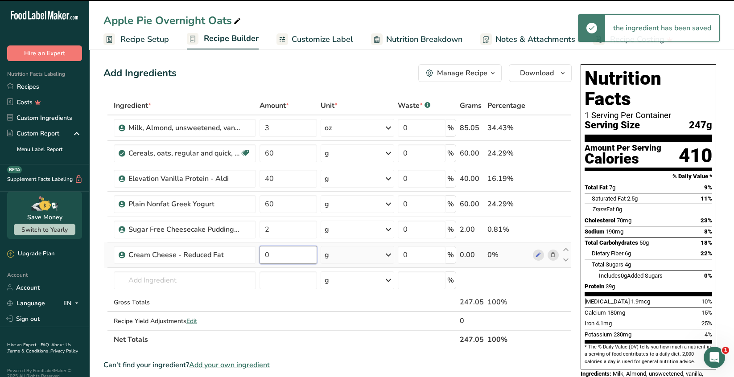
click at [275, 254] on input "0" at bounding box center [287, 255] width 57 height 18
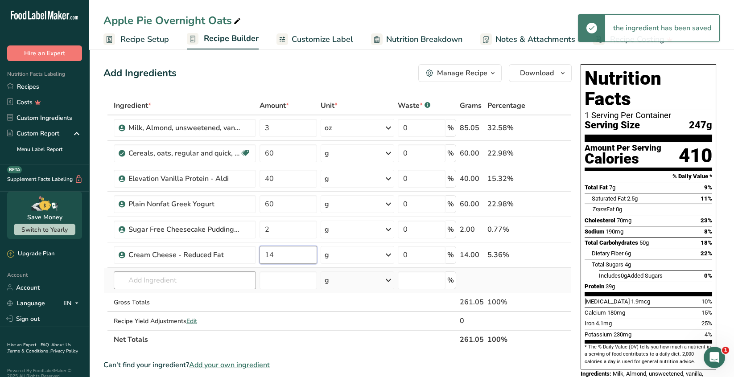
type input "14"
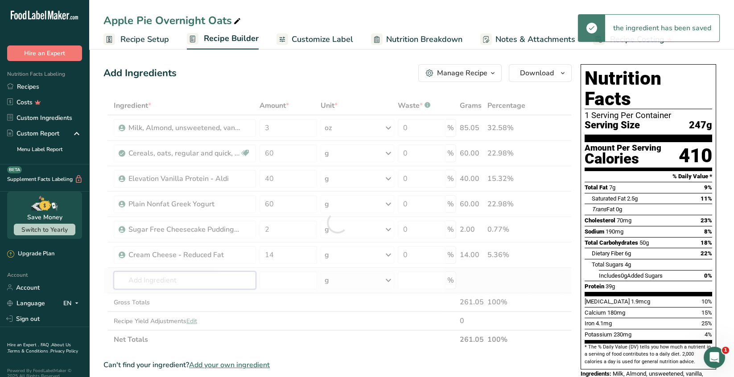
click at [201, 277] on div "Ingredient * Amount * Unit * Waste * .a-a{fill:#347362;}.b-a{fill:#fff;} Grams …" at bounding box center [337, 222] width 468 height 253
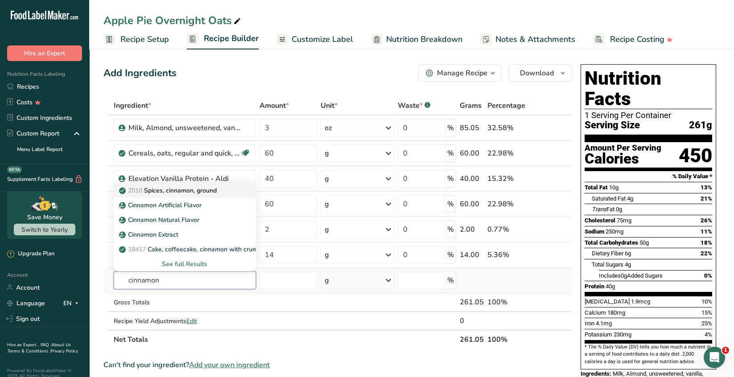
type input "cinnamon"
click at [205, 191] on p "2010 Spices, cinnamon, ground" at bounding box center [169, 190] width 96 height 9
type input "Spices, cinnamon, ground"
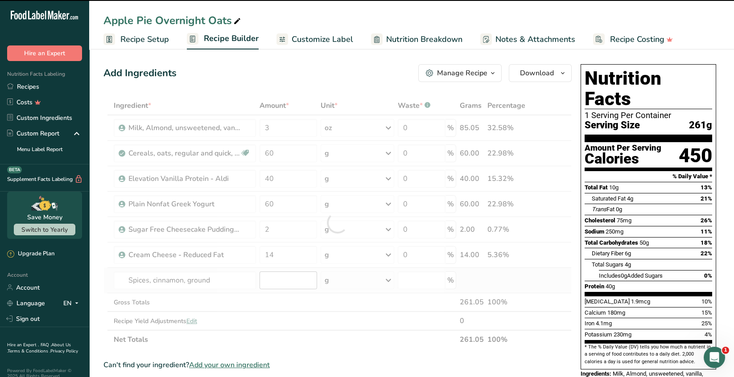
type input "0"
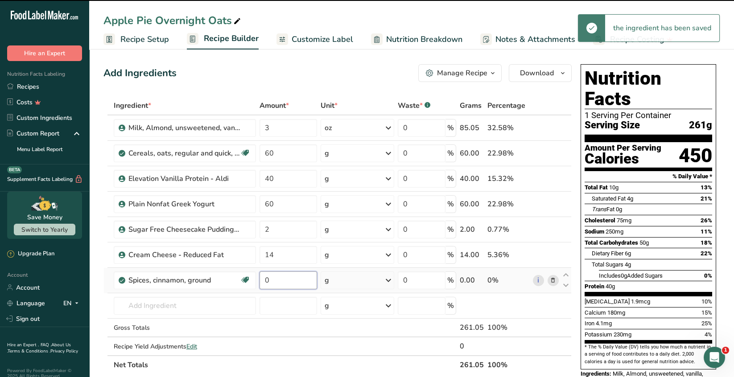
click at [276, 277] on input "0" at bounding box center [287, 280] width 57 height 18
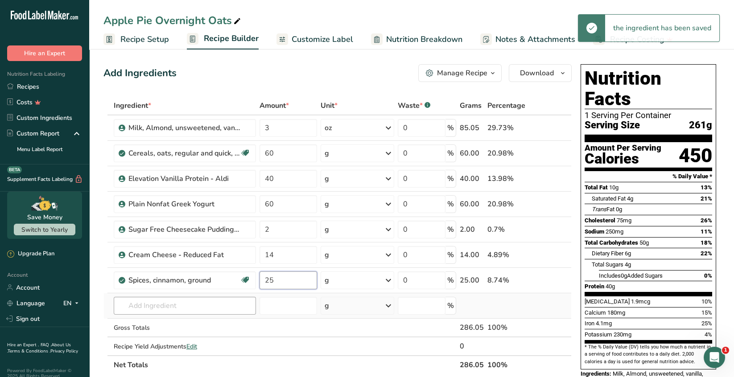
type input "25"
click at [171, 303] on div "Ingredient * Amount * Unit * Waste * .a-a{fill:#347362;}.b-a{fill:#fff;} Grams …" at bounding box center [337, 235] width 468 height 278
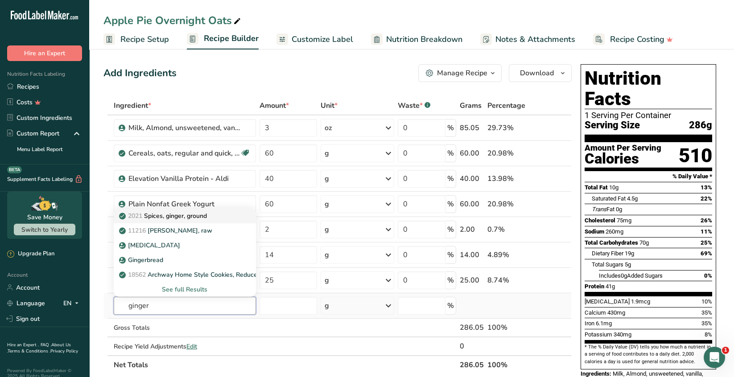
type input "ginger"
click at [207, 220] on p "2021 Spices, ginger, ground" at bounding box center [164, 215] width 86 height 9
type input "Spices, ginger, ground"
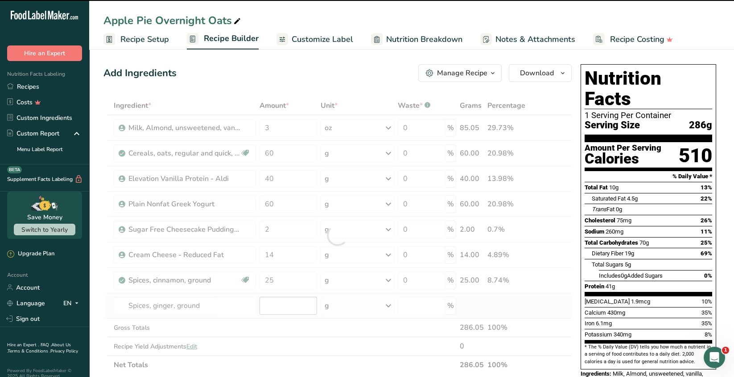
type input "0"
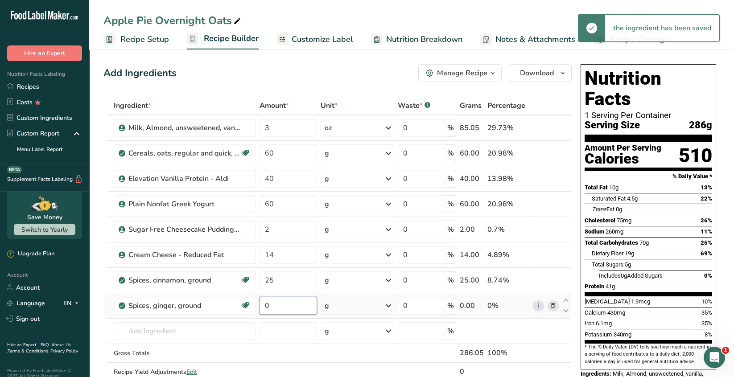
click at [272, 301] on input "0" at bounding box center [287, 306] width 57 height 18
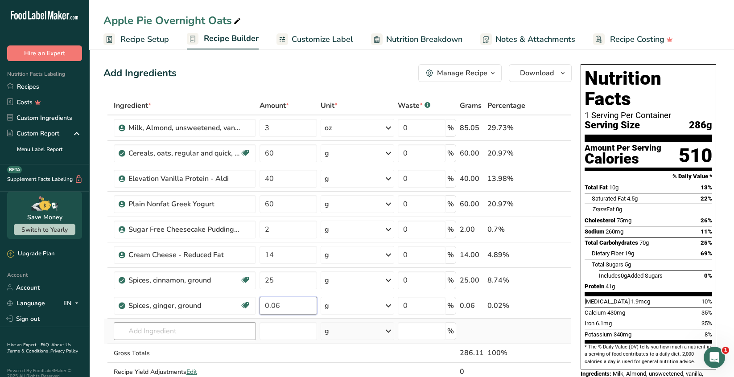
type input "0.06"
click at [177, 330] on div "Ingredient * Amount * Unit * Waste * .a-a{fill:#347362;}.b-a{fill:#fff;} Grams …" at bounding box center [337, 247] width 468 height 303
type input "nutmeg"
click at [208, 286] on p "2025 Spices, nutmeg, ground" at bounding box center [166, 285] width 90 height 9
type input "Spices, nutmeg, ground"
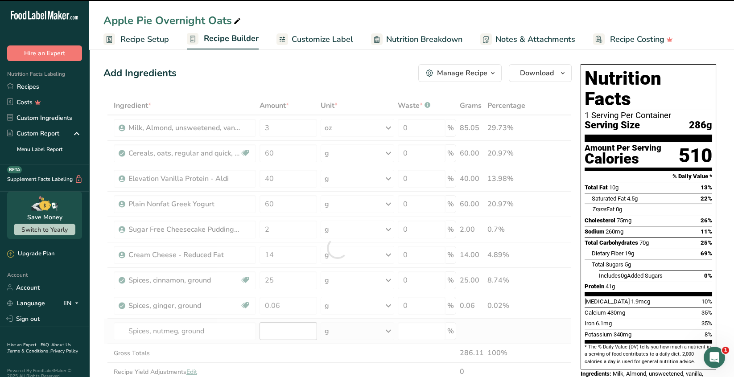
type input "0"
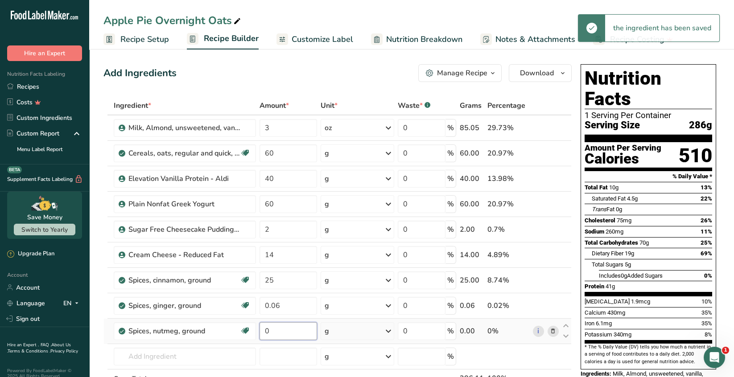
click at [275, 331] on input "0" at bounding box center [287, 331] width 57 height 18
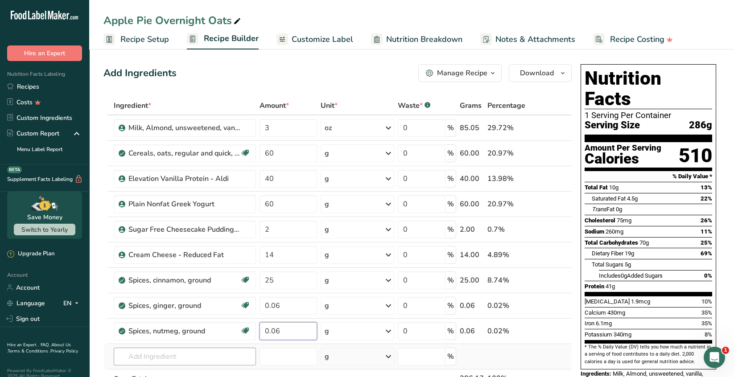
type input "0.06"
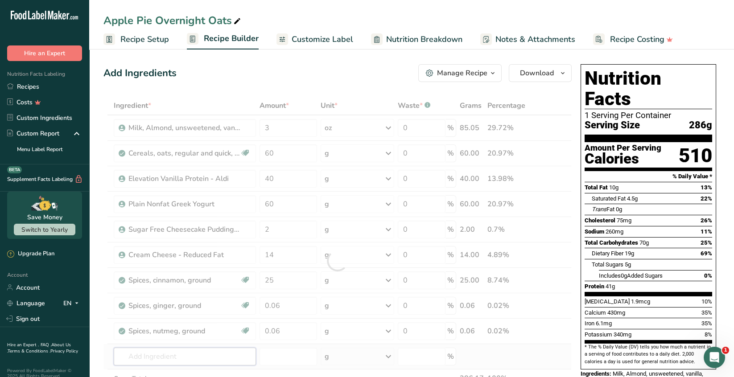
click at [165, 352] on div "Ingredient * Amount * Unit * Waste * .a-a{fill:#347362;}.b-a{fill:#fff;} Grams …" at bounding box center [337, 260] width 468 height 329
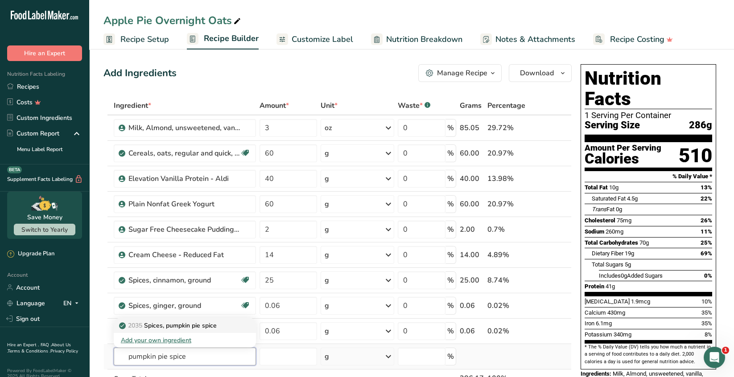
type input "pumpkin pie spice"
click at [215, 326] on p "2035 Spices, pumpkin pie spice" at bounding box center [169, 325] width 96 height 9
type input "Spices, pumpkin pie spice"
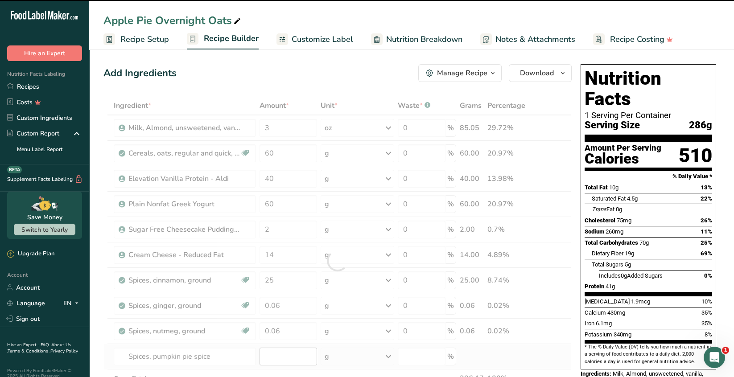
type input "0"
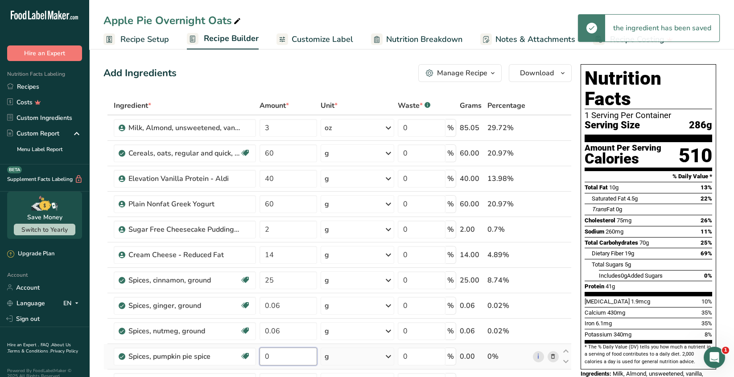
click at [271, 353] on input "0" at bounding box center [287, 357] width 57 height 18
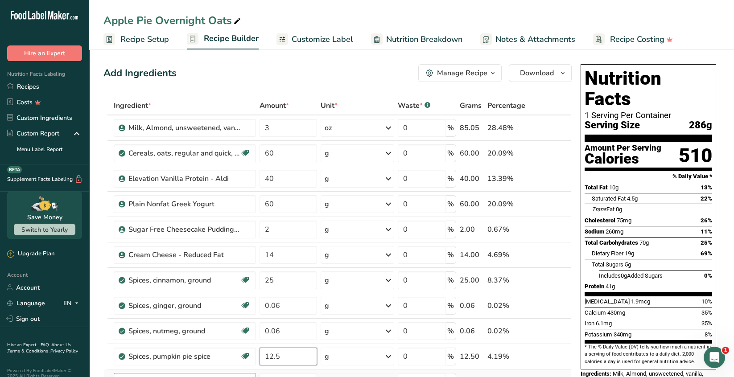
type input "12.5"
click at [226, 372] on div "Ingredient * Amount * Unit * Waste * .a-a{fill:#347362;}.b-a{fill:#fff;} Grams …" at bounding box center [337, 273] width 468 height 354
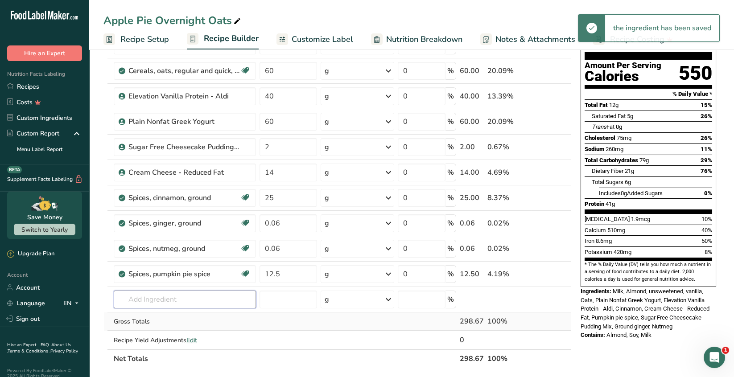
scroll to position [89, 0]
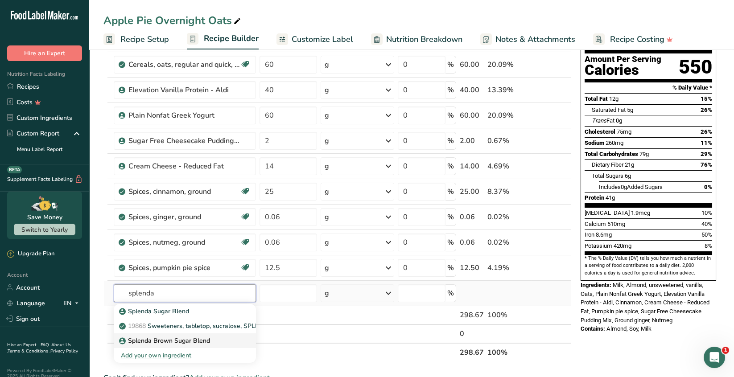
type input "splenda"
click at [174, 340] on p "Splenda Brown Sugar Blend" at bounding box center [165, 340] width 89 height 9
type input "Splenda Brown Sugar Blend"
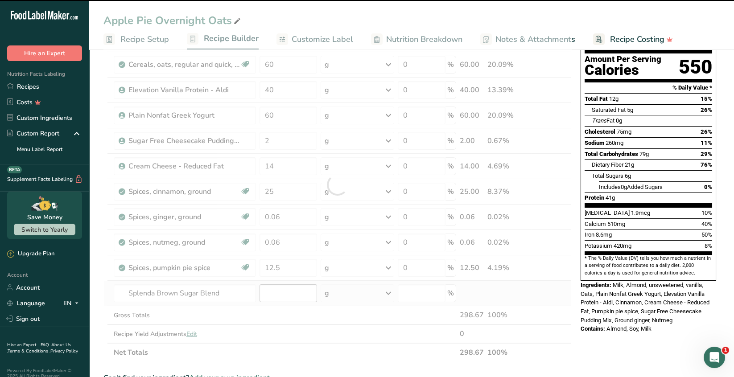
type input "0"
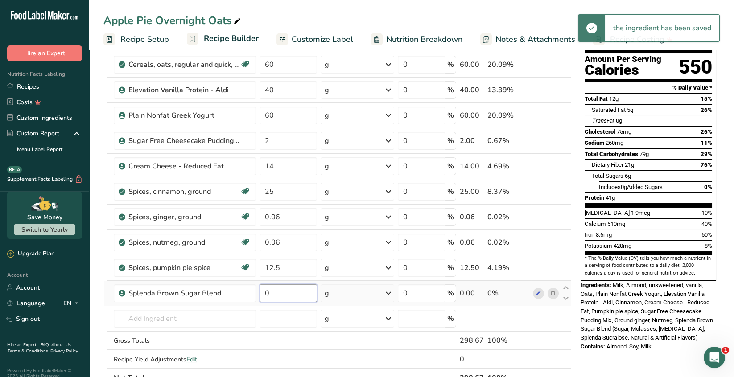
click at [273, 293] on input "0" at bounding box center [287, 293] width 57 height 18
type input "1"
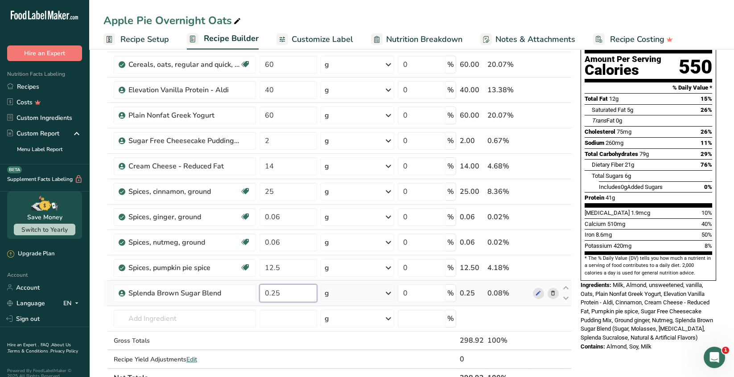
type input "0.25"
click at [385, 291] on div "Ingredient * Amount * Unit * Waste * .a-a{fill:#347362;}.b-a{fill:#fff;} Grams …" at bounding box center [337, 198] width 468 height 380
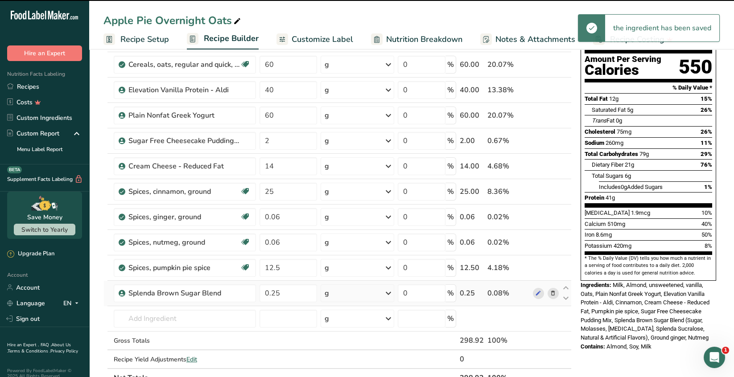
click at [385, 291] on icon at bounding box center [388, 293] width 11 height 16
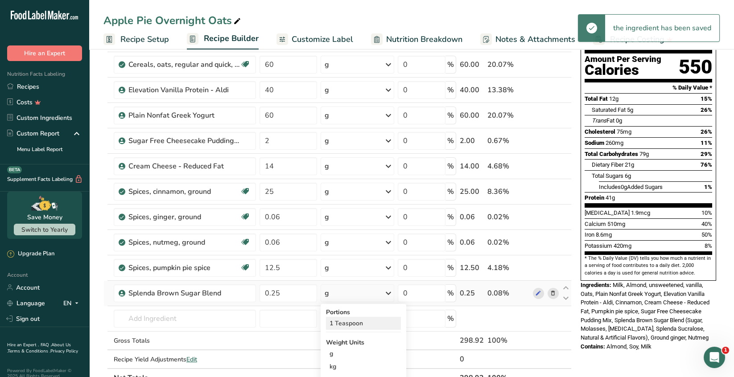
click at [364, 323] on div "1 Teaspoon" at bounding box center [363, 323] width 75 height 13
click at [139, 319] on input "text" at bounding box center [185, 319] width 142 height 18
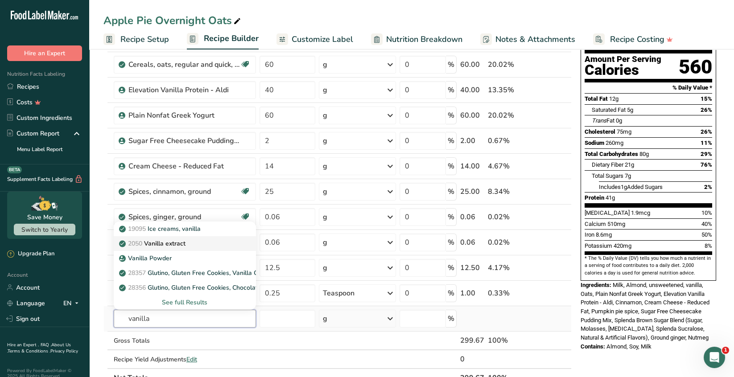
type input "vanilla"
click at [180, 244] on p "2050 Vanilla extract" at bounding box center [153, 243] width 65 height 9
type input "Vanilla extract"
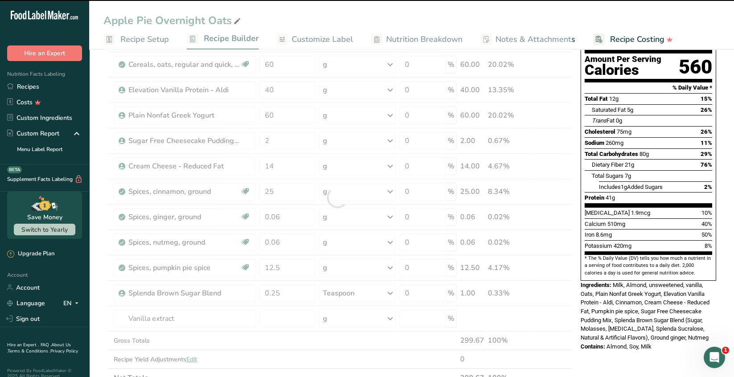
type input "0"
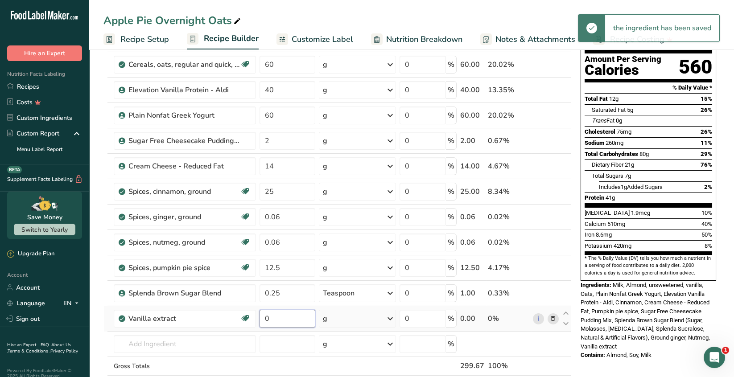
click at [272, 319] on input "0" at bounding box center [287, 319] width 56 height 18
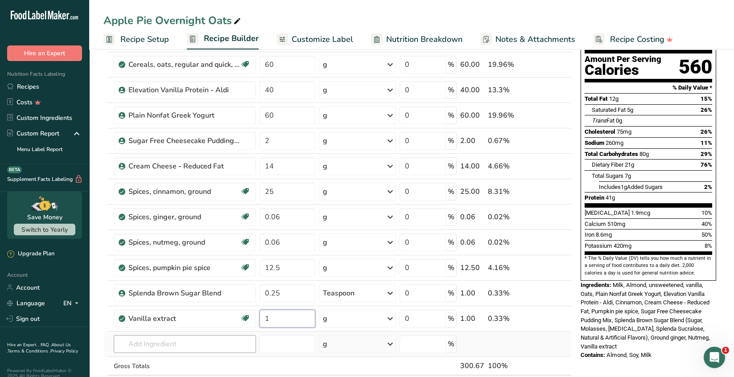
type input "1"
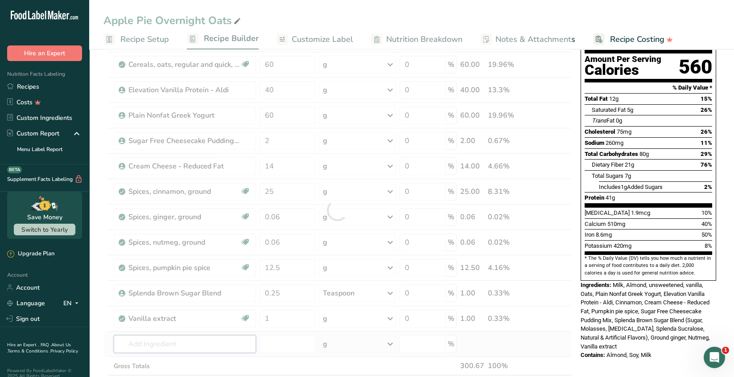
drag, startPoint x: 193, startPoint y: 345, endPoint x: 257, endPoint y: 345, distance: 63.7
click at [193, 345] on div "Ingredient * Amount * Unit * Waste * .a-a{fill:#347362;}.b-a{fill:#fff;} Grams …" at bounding box center [337, 210] width 468 height 405
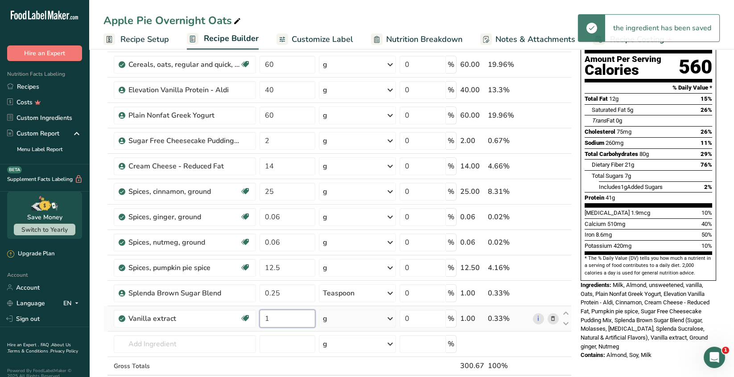
click at [275, 317] on input "1" at bounding box center [287, 319] width 56 height 18
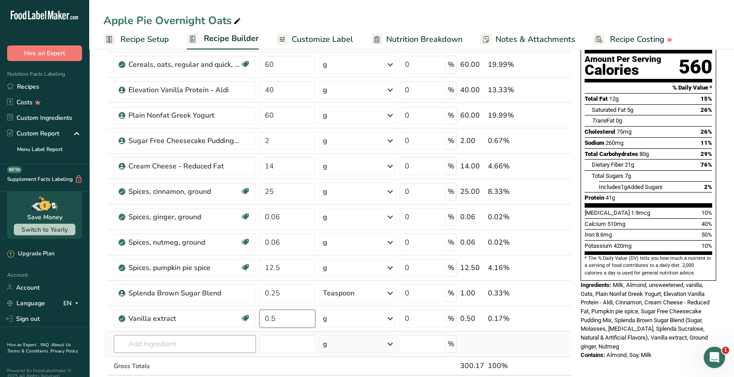
type input "0.5"
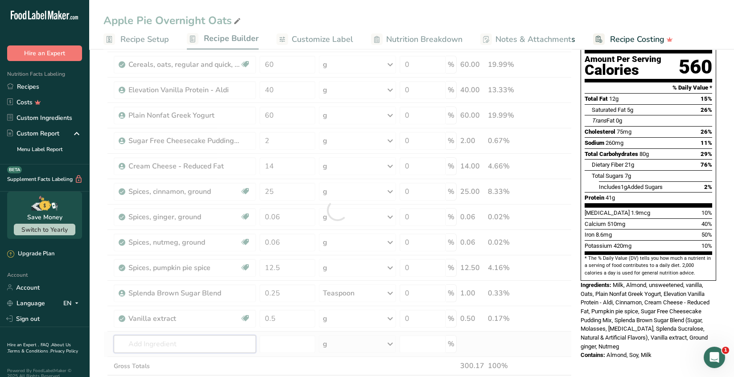
drag, startPoint x: 204, startPoint y: 343, endPoint x: 237, endPoint y: 327, distance: 36.1
click at [205, 341] on div "Ingredient * Amount * Unit * Waste * .a-a{fill:#347362;}.b-a{fill:#fff;} Grams …" at bounding box center [337, 210] width 468 height 405
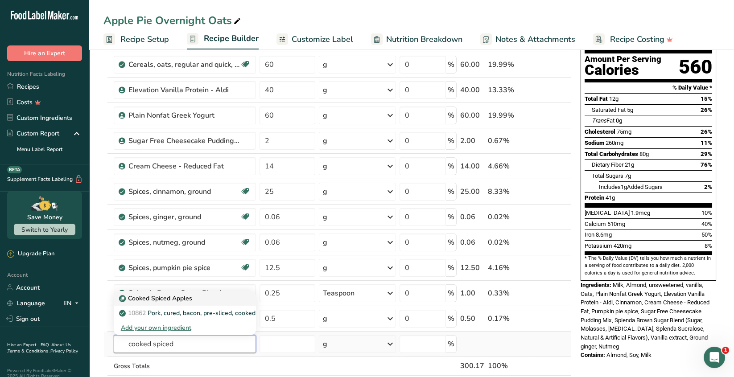
type input "cooked spiced"
click at [175, 299] on p "Cooked Spiced Apples" at bounding box center [156, 298] width 71 height 9
type input "Cooked Spiced Apples"
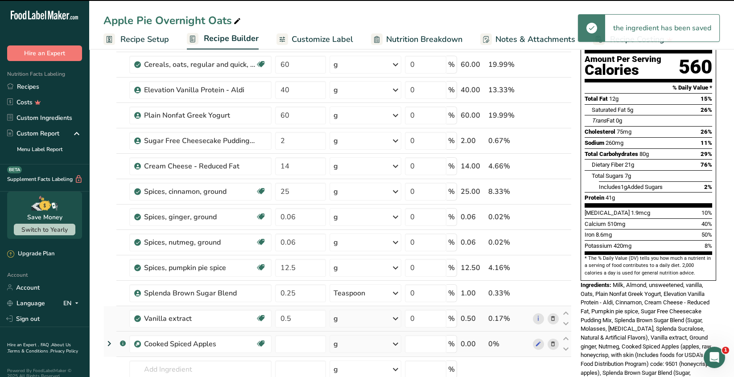
type input "0"
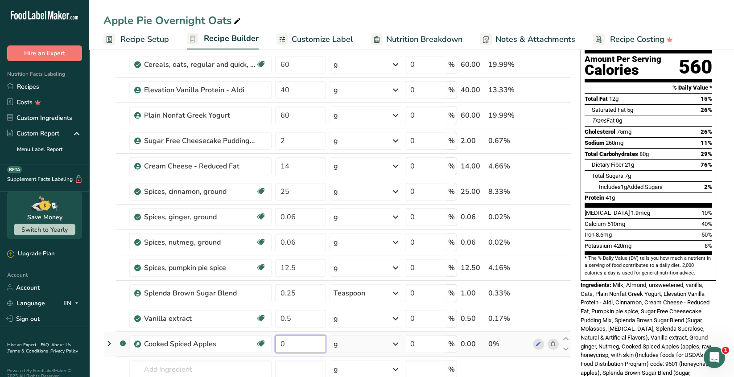
click at [291, 345] on input "0" at bounding box center [300, 344] width 51 height 18
type input "50"
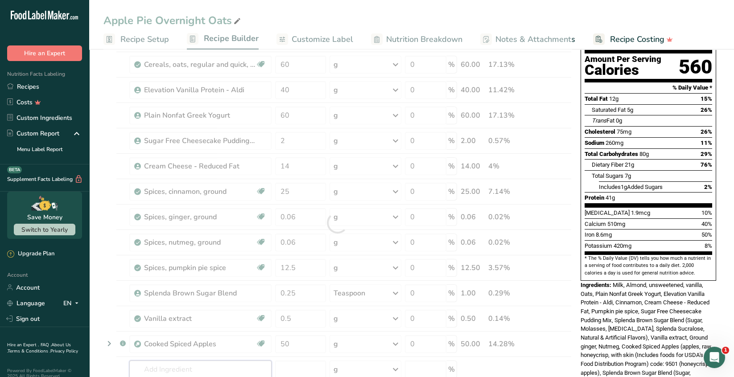
drag, startPoint x: 230, startPoint y: 362, endPoint x: 262, endPoint y: 361, distance: 32.1
click at [230, 361] on div "Ingredient * Amount * Unit * Waste * .a-a{fill:#347362;}.b-a{fill:#fff;} Grams …" at bounding box center [337, 223] width 468 height 430
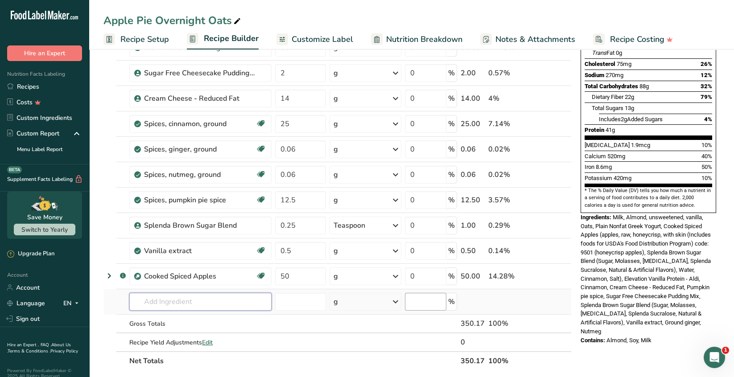
scroll to position [178, 0]
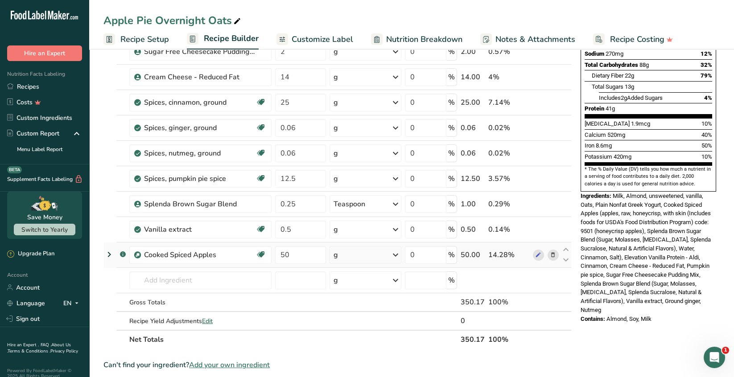
click at [553, 254] on icon at bounding box center [552, 254] width 6 height 9
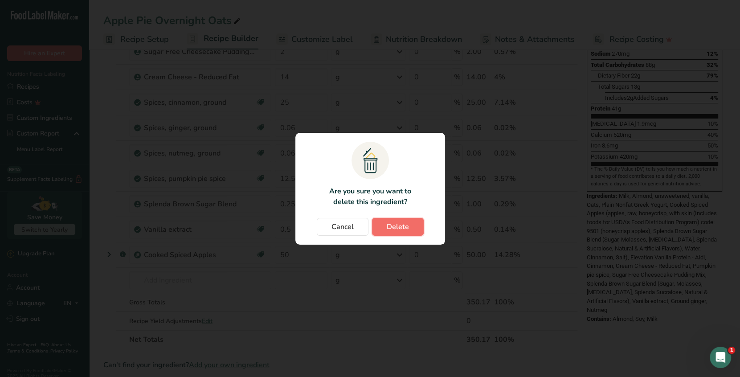
click at [397, 226] on span "Delete" at bounding box center [398, 226] width 22 height 11
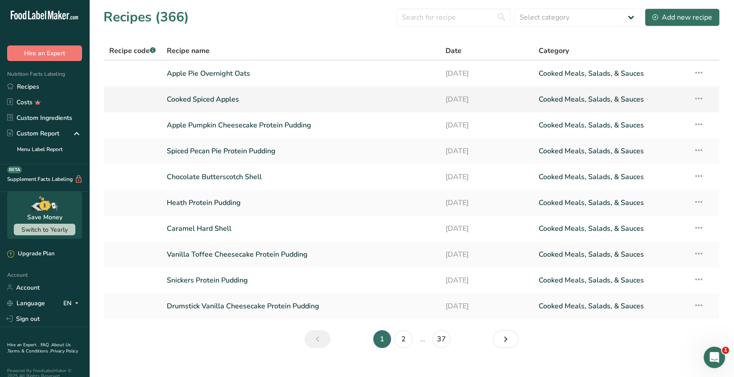
click at [212, 99] on link "Cooked Spiced Apples" at bounding box center [301, 99] width 268 height 19
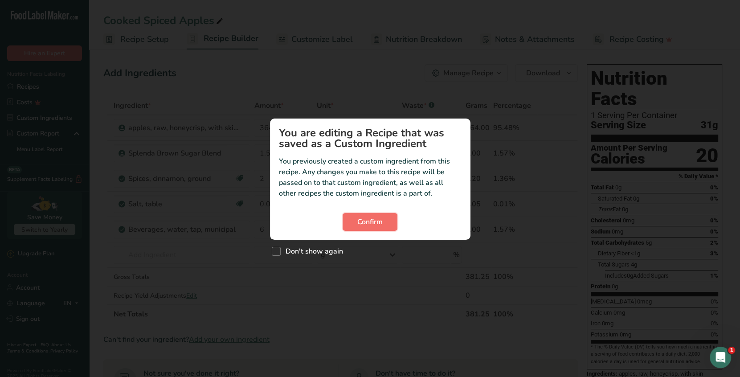
drag, startPoint x: 379, startPoint y: 220, endPoint x: 377, endPoint y: 215, distance: 5.6
click at [380, 221] on span "Confirm" at bounding box center [369, 222] width 25 height 11
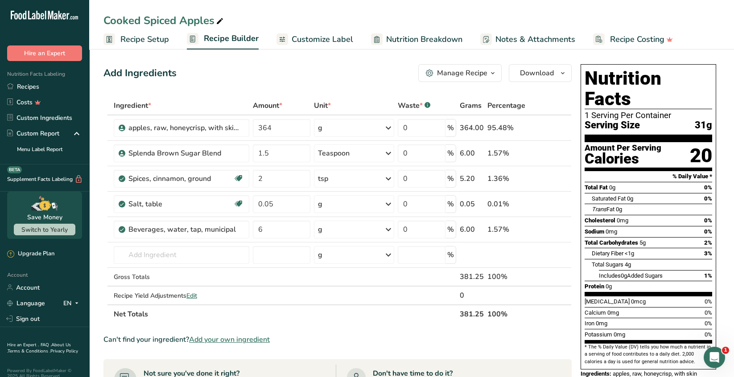
click at [213, 20] on div "Cooked Spiced Apples" at bounding box center [164, 20] width 122 height 16
type input "Cooked Spiced Apples for Pudding"
click at [230, 258] on input "text" at bounding box center [181, 255] width 135 height 18
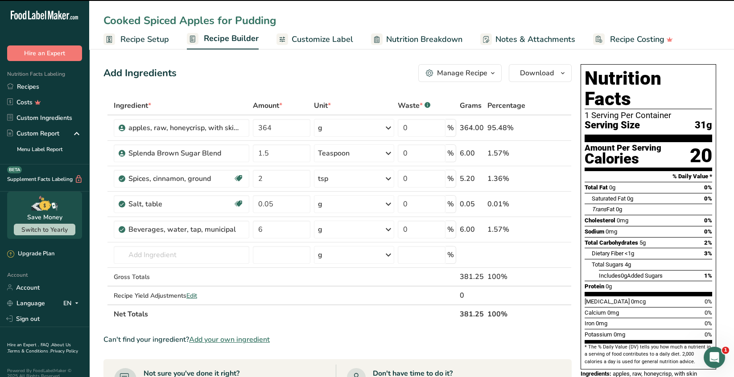
click at [0, 0] on div "Custom ingredient modal" at bounding box center [0, 0] width 0 height 0
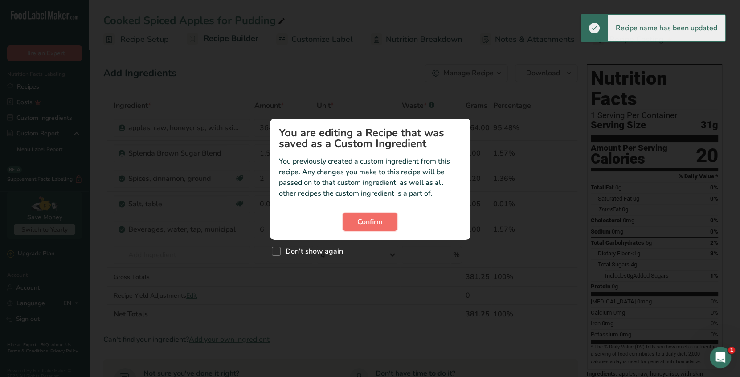
click at [374, 226] on span "Confirm" at bounding box center [369, 222] width 25 height 11
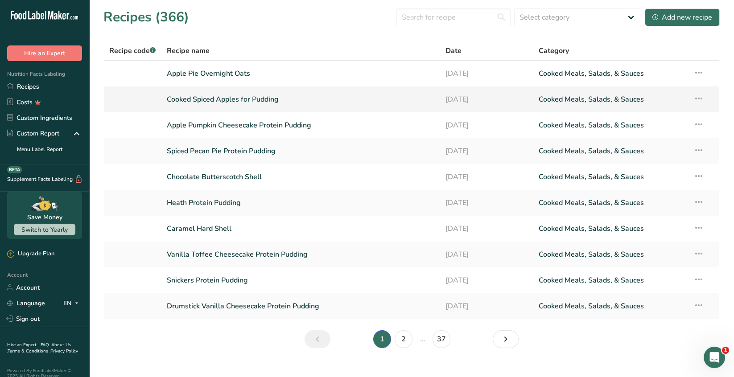
click at [700, 99] on icon at bounding box center [698, 98] width 11 height 16
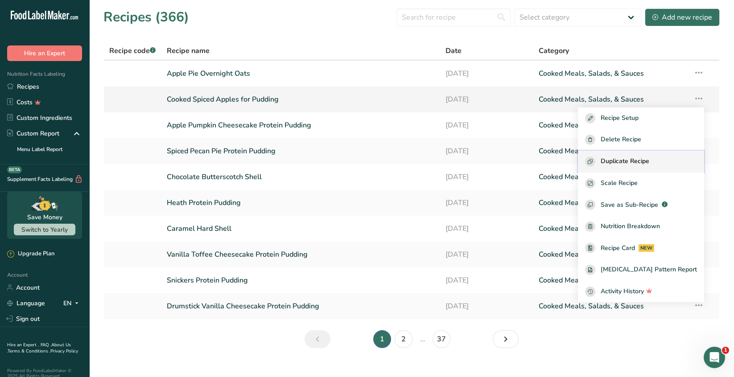
click at [649, 163] on span "Duplicate Recipe" at bounding box center [624, 161] width 49 height 10
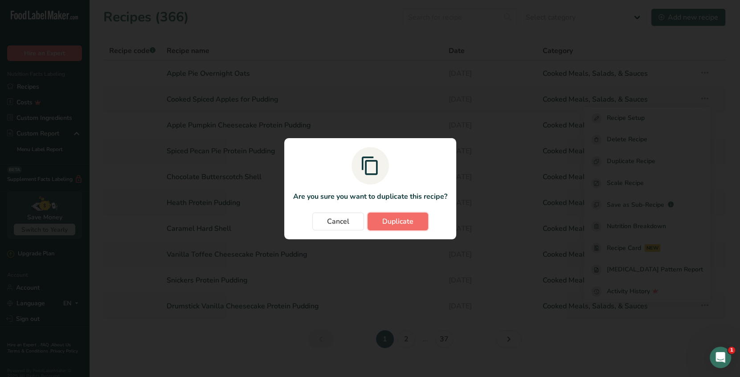
click at [393, 218] on span "Duplicate" at bounding box center [397, 221] width 31 height 11
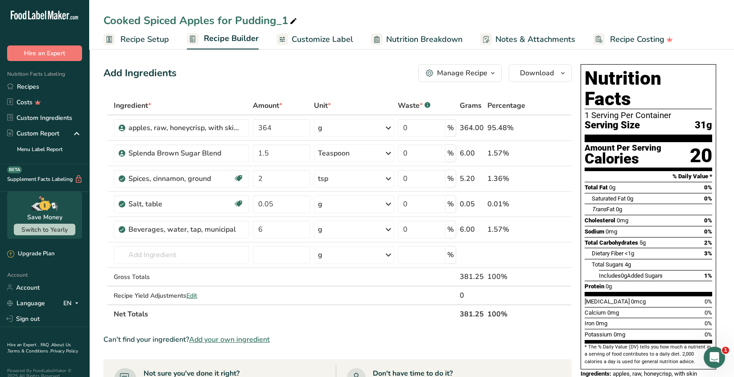
drag, startPoint x: 284, startPoint y: 20, endPoint x: 236, endPoint y: 20, distance: 48.1
click at [236, 20] on div "Cooked Spiced Apples for Pudding_1" at bounding box center [200, 20] width 195 height 16
type input "Cooked Spiced Apples for Oats"
drag, startPoint x: 215, startPoint y: 259, endPoint x: 239, endPoint y: 250, distance: 26.0
click at [215, 258] on input "text" at bounding box center [181, 255] width 135 height 18
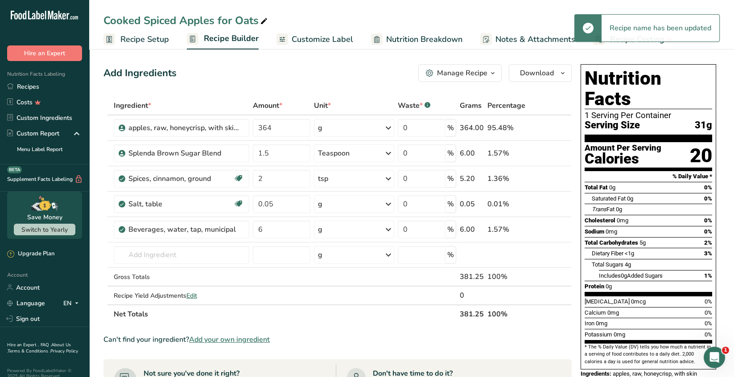
click at [149, 41] on span "Recipe Setup" at bounding box center [144, 39] width 49 height 12
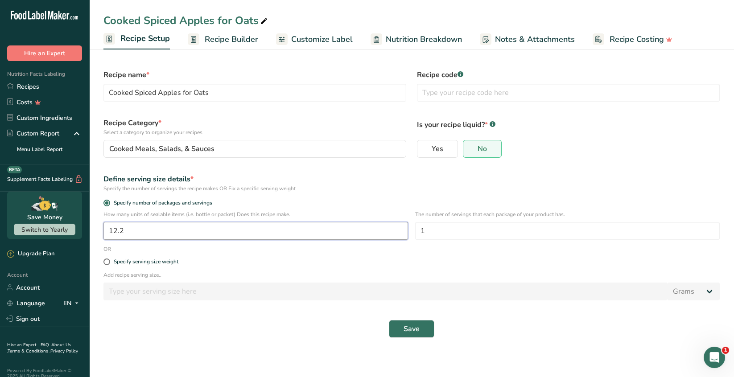
drag, startPoint x: 126, startPoint y: 231, endPoint x: 88, endPoint y: 232, distance: 37.9
click at [92, 231] on section "Recipe name * Cooked Spiced Apples for Oats Recipe code .a-a{fill:#347362;}.b-a…" at bounding box center [411, 199] width 644 height 306
type input "6"
click at [410, 330] on span "Save" at bounding box center [411, 329] width 16 height 11
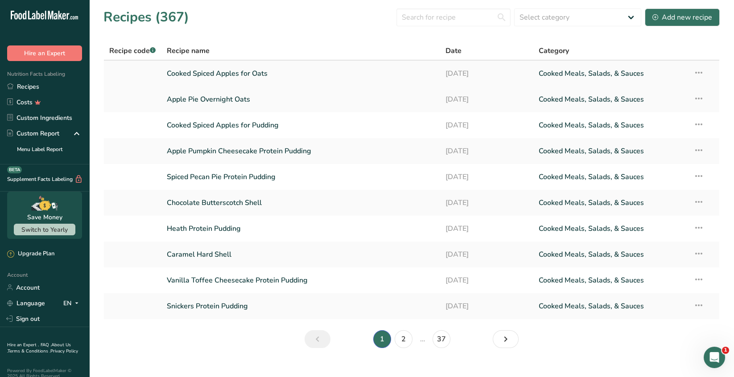
click at [701, 73] on icon at bounding box center [698, 73] width 11 height 16
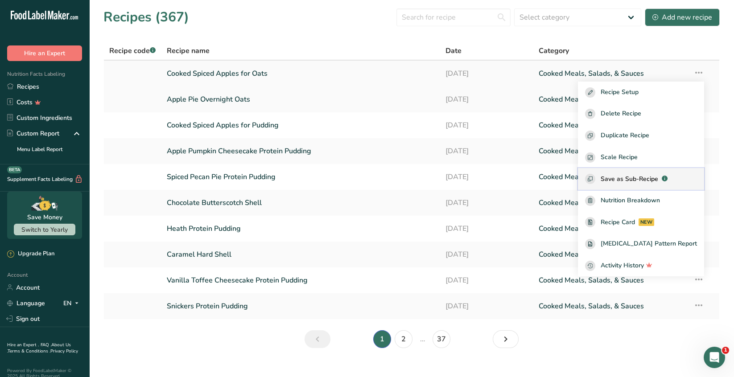
click at [658, 176] on span "Save as Sub-Recipe" at bounding box center [628, 178] width 57 height 9
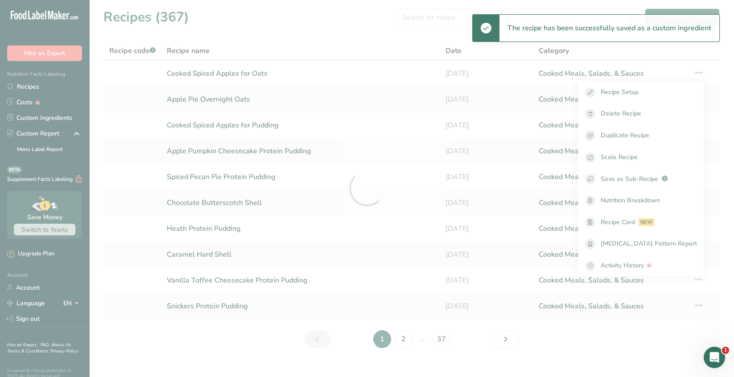
select select "30"
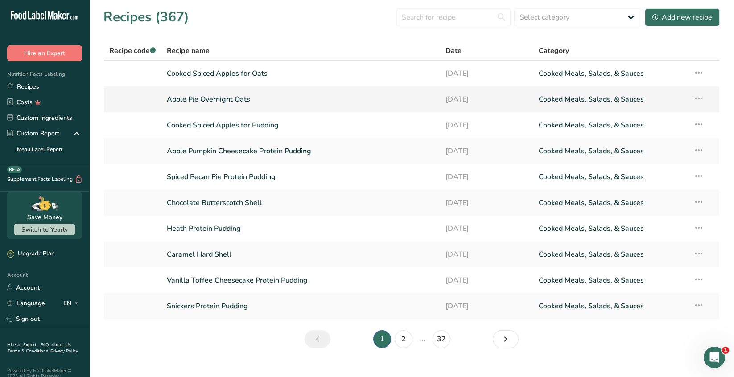
click at [238, 99] on link "Apple Pie Overnight Oats" at bounding box center [301, 99] width 268 height 19
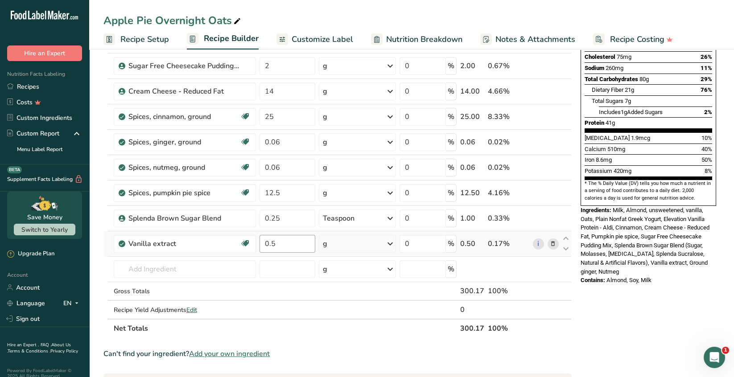
scroll to position [178, 0]
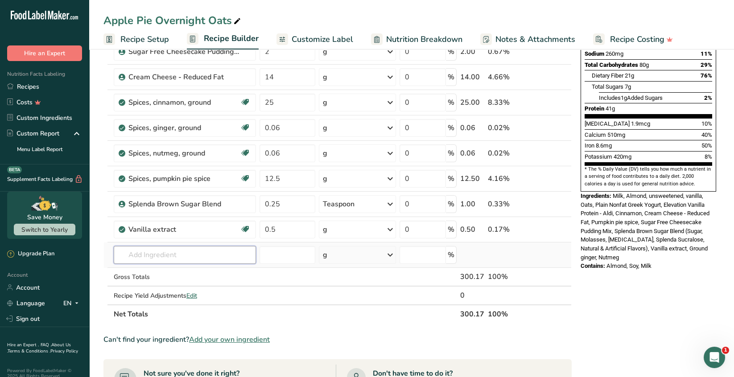
click at [159, 254] on input "text" at bounding box center [185, 255] width 142 height 18
type input "cooked spiced apples for oats"
click at [217, 275] on div "Cooked Spiced Apples for Oats" at bounding box center [178, 272] width 114 height 9
type input "Cooked Spiced Apples for Oats"
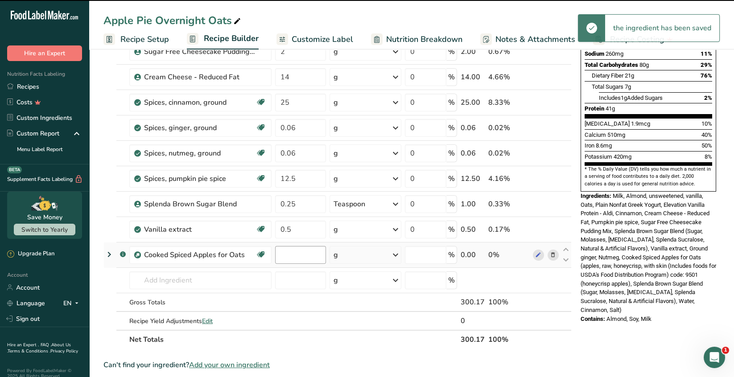
type input "0"
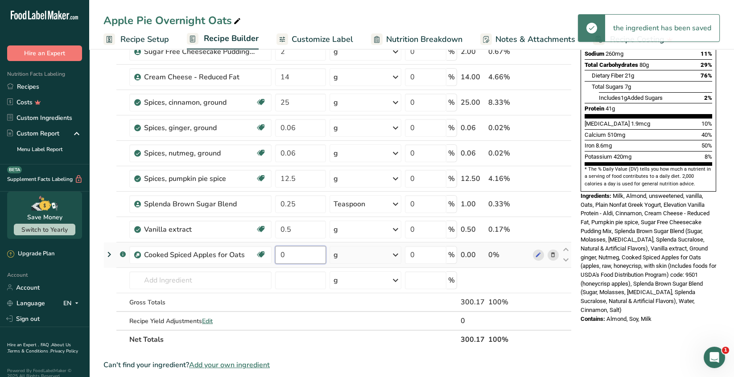
click at [288, 251] on input "0" at bounding box center [300, 255] width 51 height 18
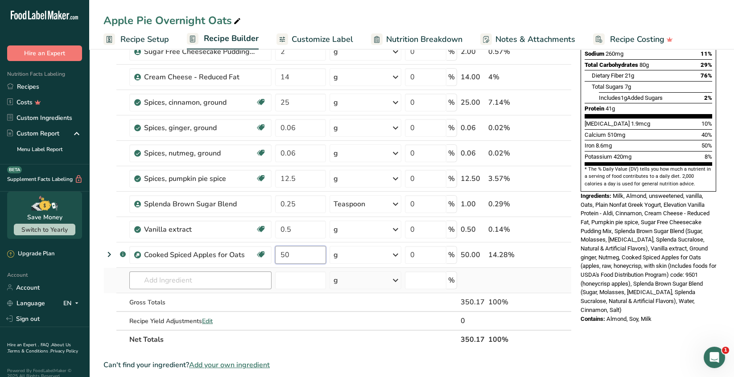
type input "50"
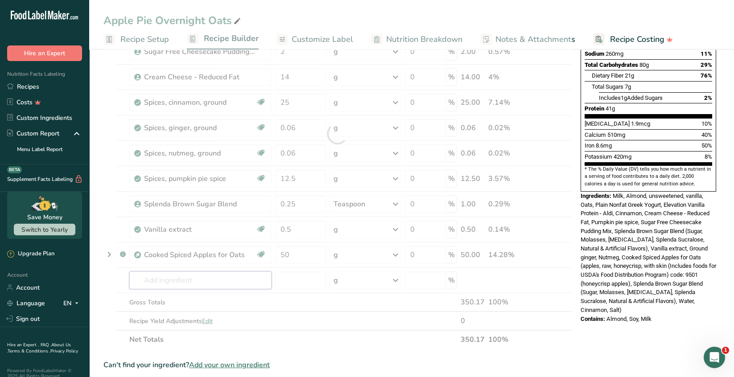
click at [244, 279] on div "Ingredient * Amount * Unit * Waste * .a-a{fill:#347362;}.b-a{fill:#fff;} Grams …" at bounding box center [337, 133] width 468 height 430
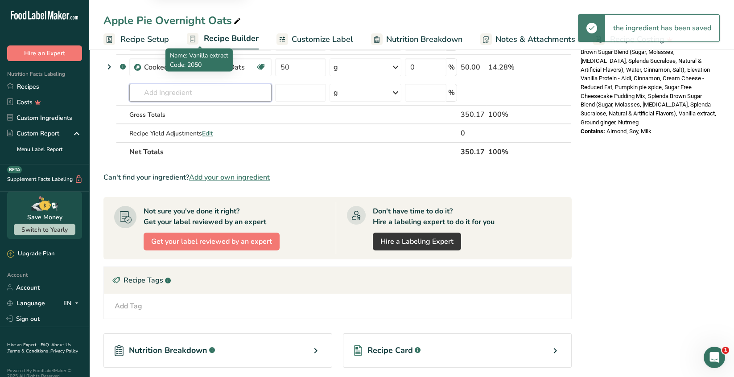
scroll to position [488, 0]
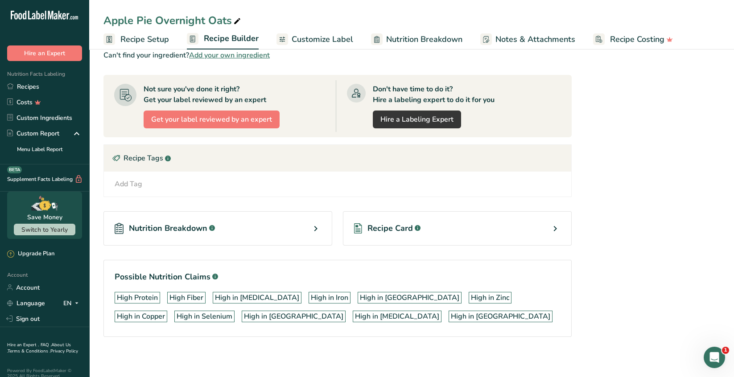
click at [556, 227] on icon at bounding box center [554, 229] width 11 height 16
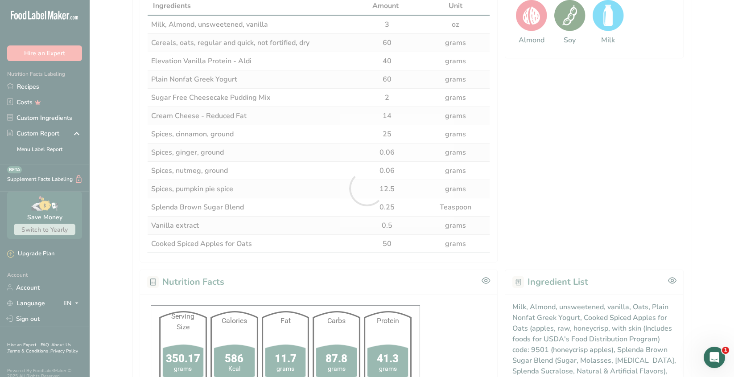
scroll to position [432, 0]
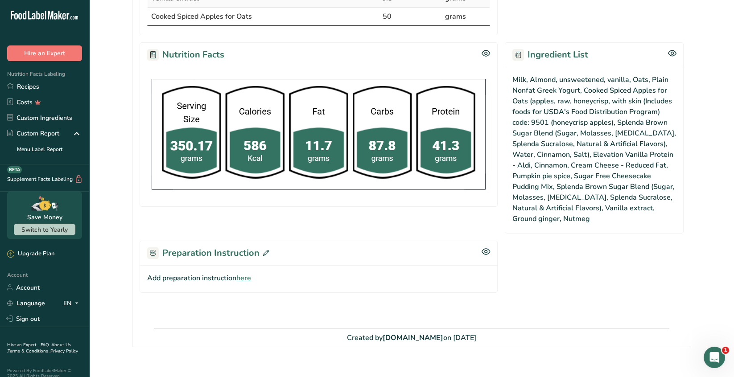
click at [267, 242] on div "Preparation Instruction" at bounding box center [318, 253] width 358 height 25
click at [265, 250] on icon at bounding box center [266, 253] width 6 height 6
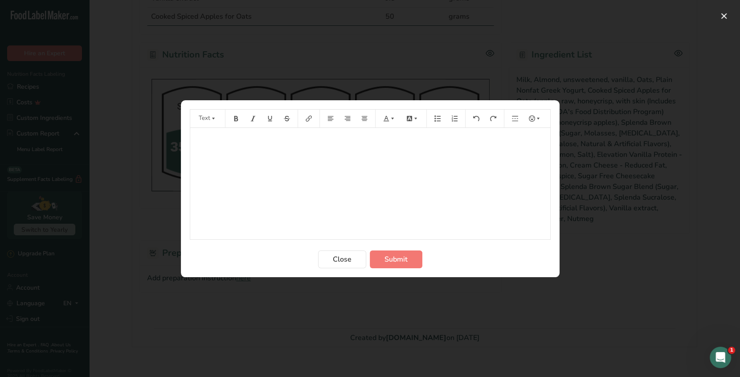
click at [205, 140] on p "﻿" at bounding box center [370, 140] width 351 height 11
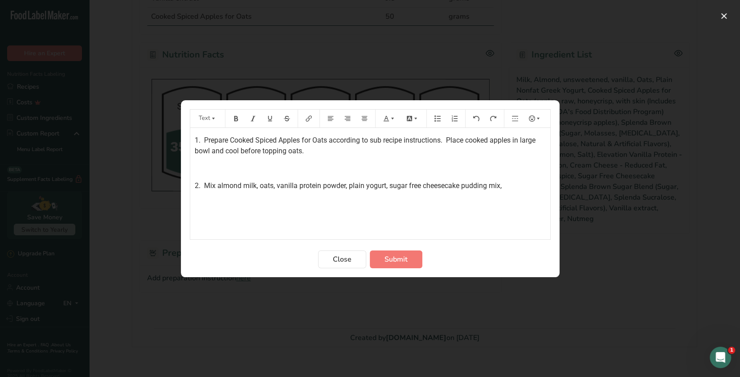
click at [197, 184] on span "2. Mix almond milk, oats, vanilla protein powder, plain yogurt, sugar free chee…" at bounding box center [348, 185] width 307 height 8
click at [314, 152] on p "1. Prepare Cooked Spiced Apples for Oats according to sub recipe instructions. …" at bounding box center [370, 145] width 351 height 21
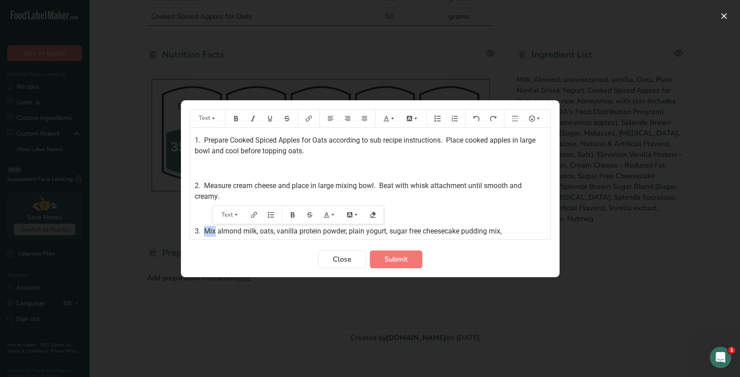
drag, startPoint x: 216, startPoint y: 231, endPoint x: 205, endPoint y: 229, distance: 11.3
click at [205, 229] on span "3. Mix almond milk, oats, vanilla protein powder, plain yogurt, sugar free chee…" at bounding box center [348, 231] width 307 height 8
click at [511, 232] on p "3. Add almond milk, oats, vanilla protein powder, plain yogurt, sugar free chee…" at bounding box center [370, 231] width 351 height 11
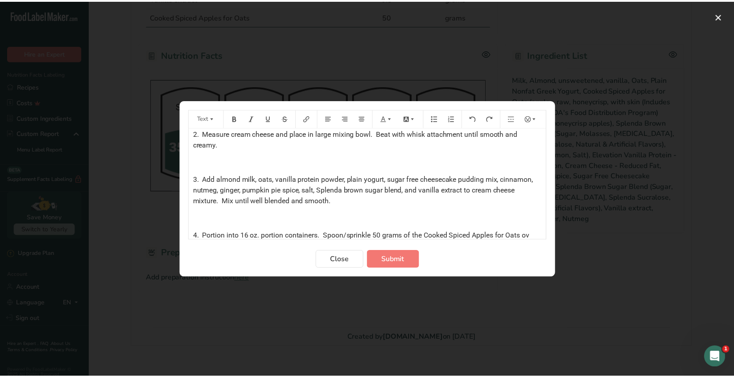
scroll to position [62, 0]
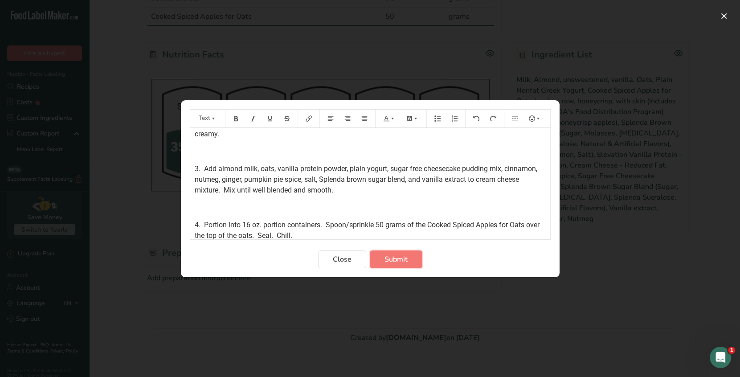
click at [407, 261] on span "Submit" at bounding box center [396, 259] width 23 height 11
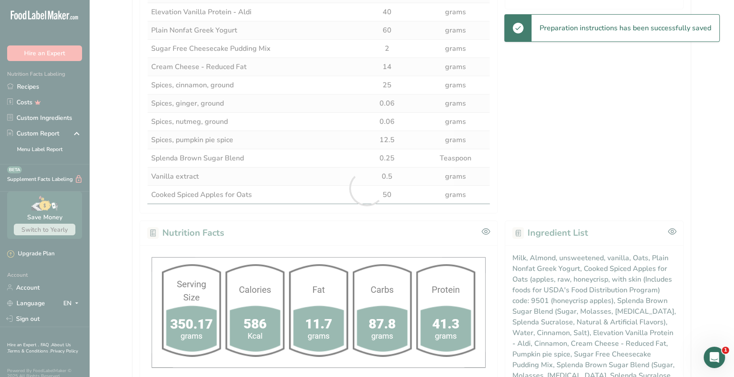
scroll to position [165, 0]
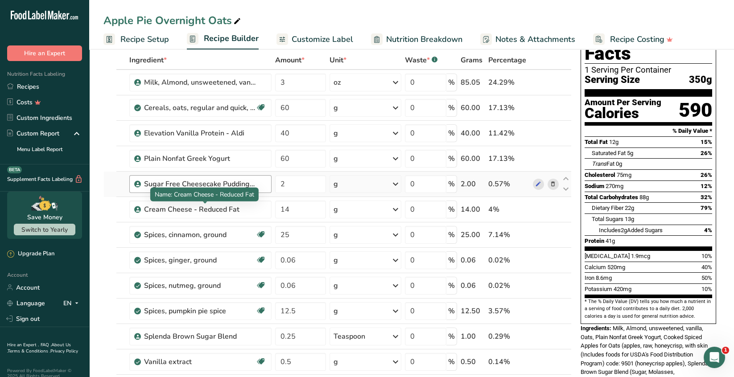
scroll to position [45, 0]
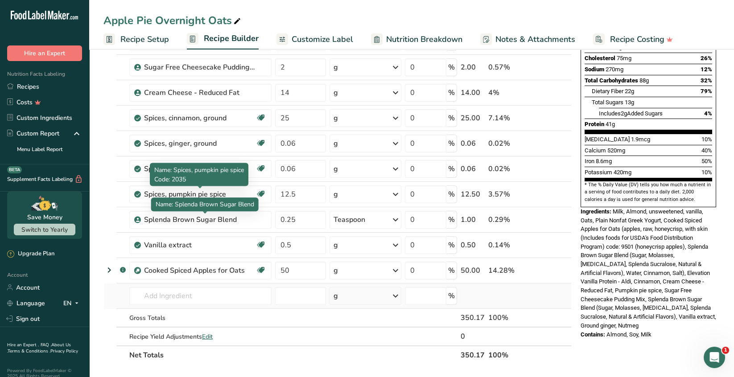
scroll to position [178, 0]
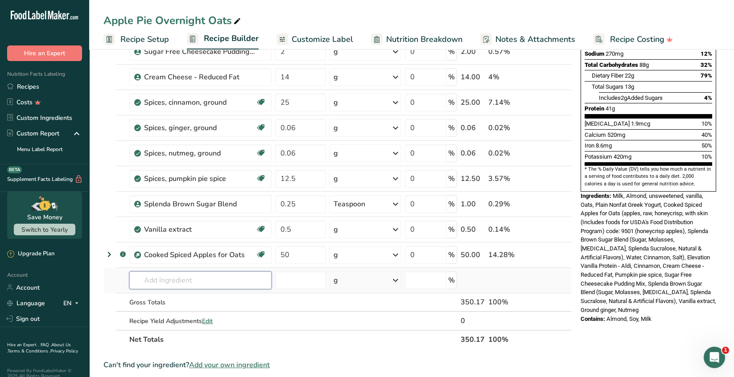
click at [159, 276] on input "text" at bounding box center [200, 280] width 142 height 18
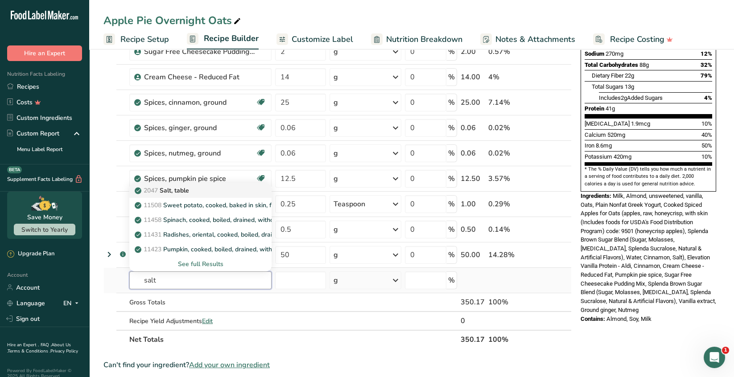
type input "salt"
click at [202, 189] on div "2047 Salt, table" at bounding box center [193, 190] width 114 height 9
type input "Salt, table"
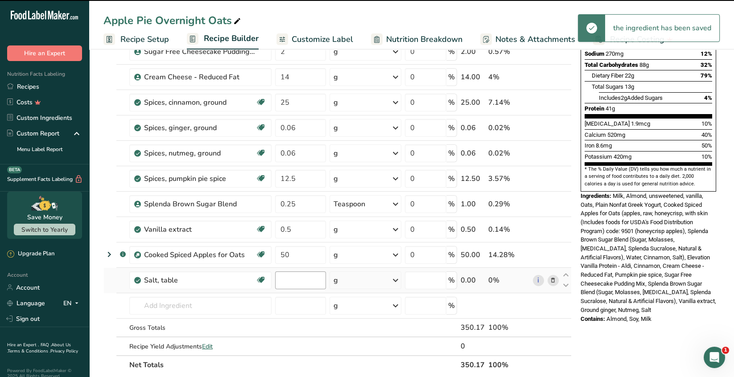
type input "0"
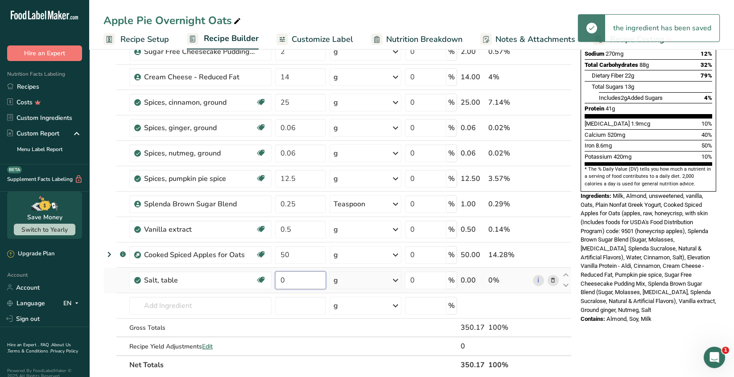
click at [289, 280] on input "0" at bounding box center [300, 280] width 51 height 18
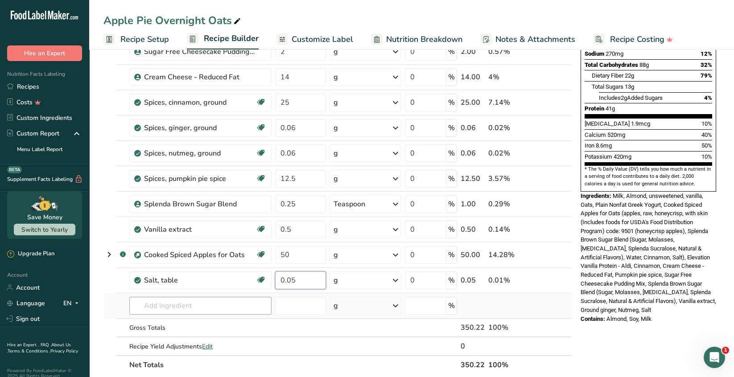
type input "0.05"
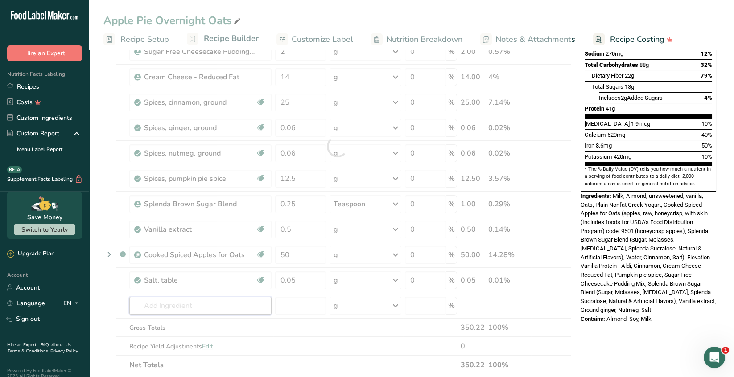
click at [238, 306] on div "Ingredient * Amount * Unit * Waste * .a-a{fill:#347362;}.b-a{fill:#fff;} Grams …" at bounding box center [337, 146] width 468 height 456
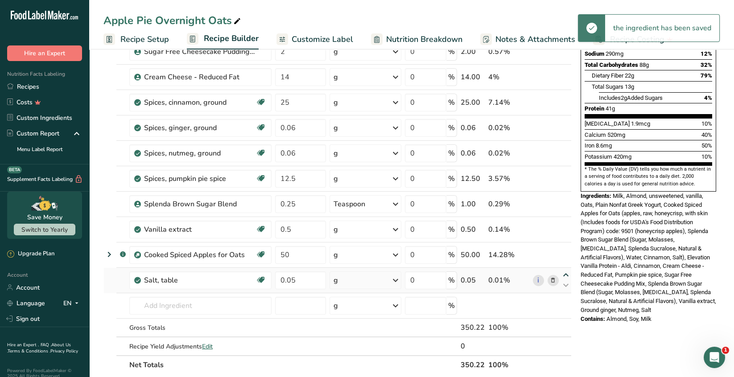
click at [566, 274] on icon at bounding box center [565, 275] width 11 height 7
type input "0.05"
type input "50"
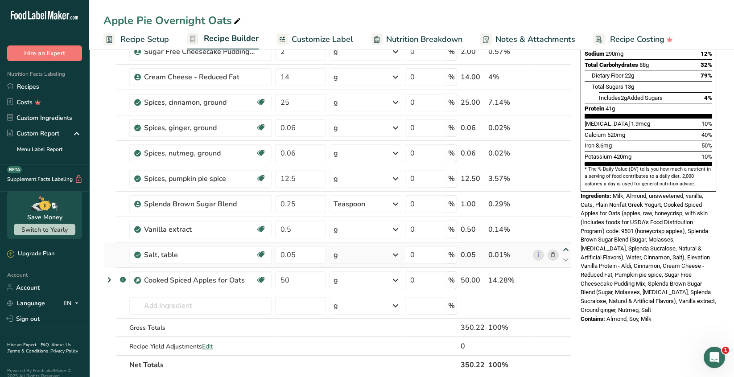
click at [565, 247] on icon at bounding box center [565, 249] width 11 height 7
type input "0.05"
type input "0.5"
click at [565, 221] on icon at bounding box center [565, 224] width 11 height 7
type input "0.05"
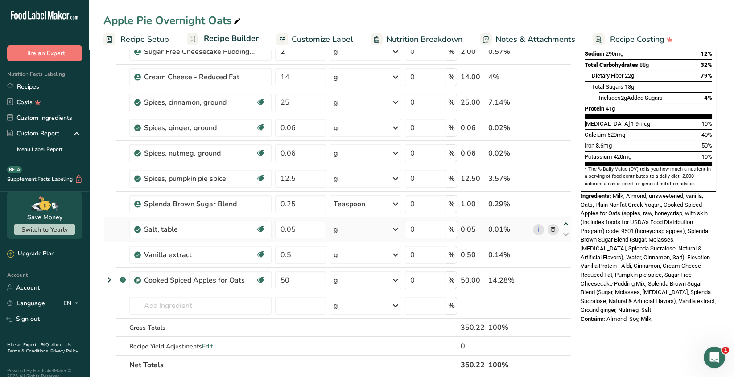
type input "0.25"
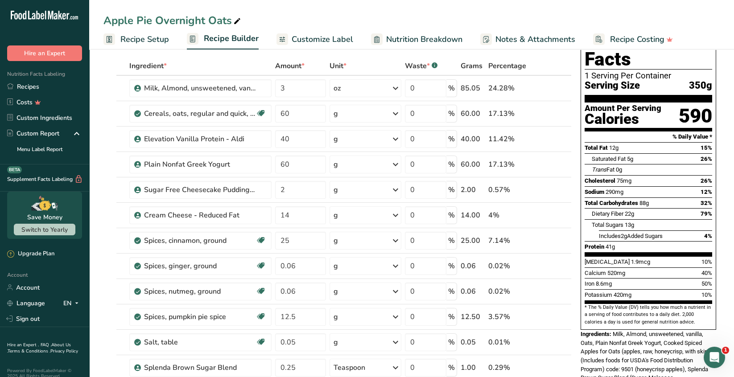
scroll to position [0, 0]
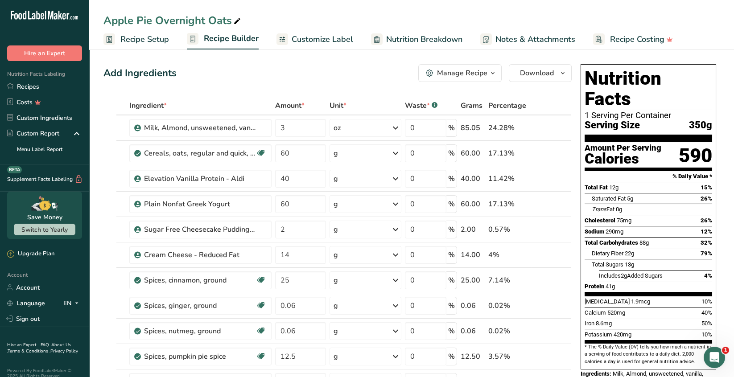
click at [331, 38] on span "Customize Label" at bounding box center [321, 39] width 61 height 12
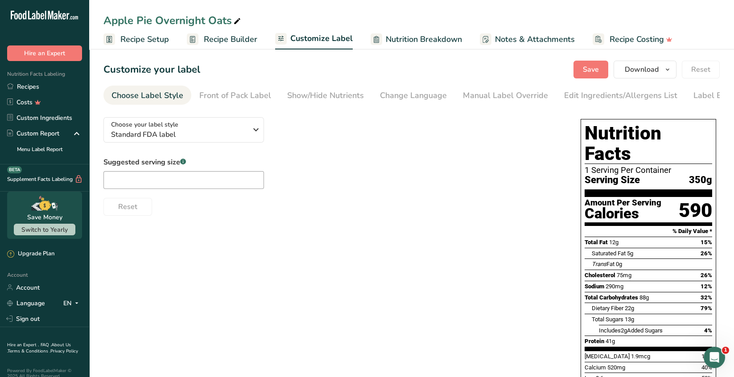
drag, startPoint x: 637, startPoint y: 99, endPoint x: 453, endPoint y: 135, distance: 188.0
click at [637, 99] on div "Edit Ingredients/Allergens List" at bounding box center [620, 96] width 113 height 12
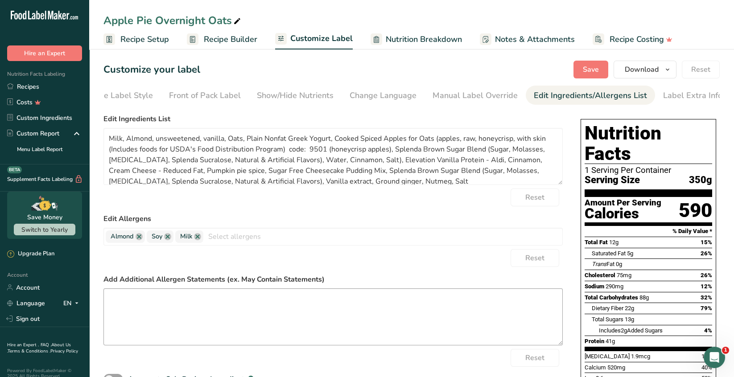
scroll to position [0, 31]
click at [123, 307] on textarea at bounding box center [332, 316] width 459 height 57
paste textarea "*The menu items may contain or come into contact with: milk, eggs, nuts, fish, …"
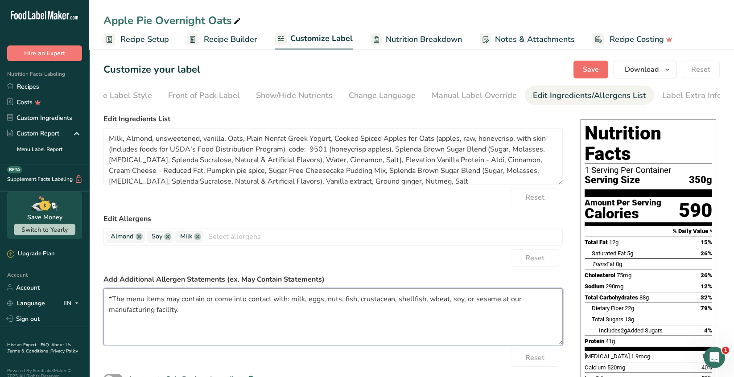
type textarea "*The menu items may contain or come into contact with: milk, eggs, nuts, fish, …"
click at [586, 69] on span "Save" at bounding box center [590, 69] width 16 height 11
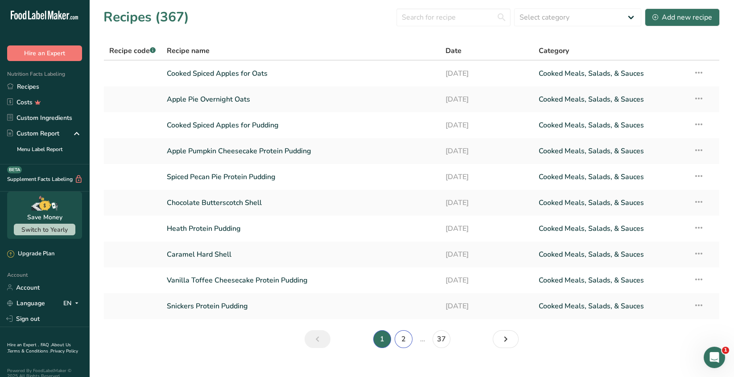
click at [405, 339] on link "2" at bounding box center [403, 339] width 18 height 18
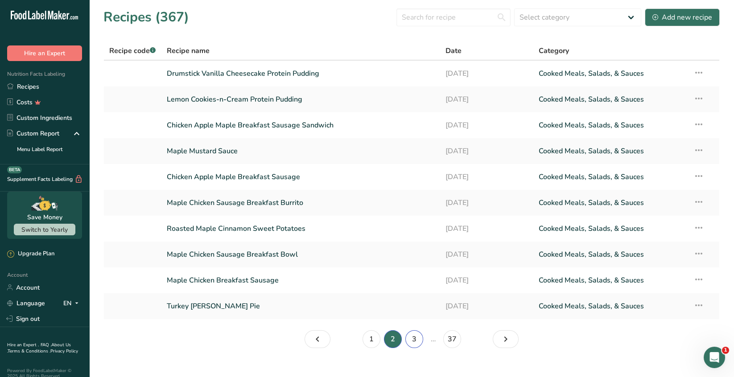
click at [415, 337] on link "3" at bounding box center [414, 339] width 18 height 18
